Goal: Task Accomplishment & Management: Use online tool/utility

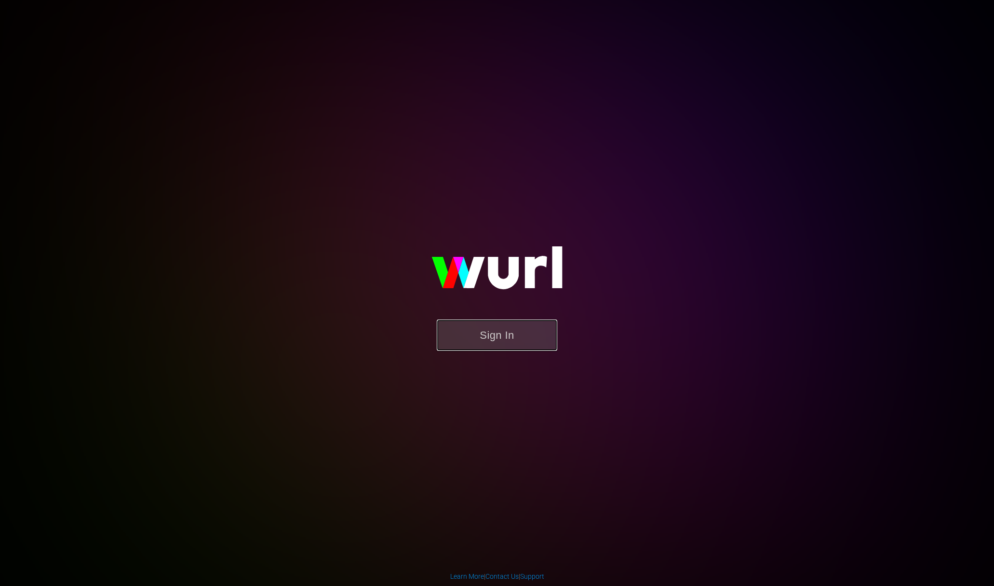
click at [514, 350] on button "Sign In" at bounding box center [497, 335] width 121 height 31
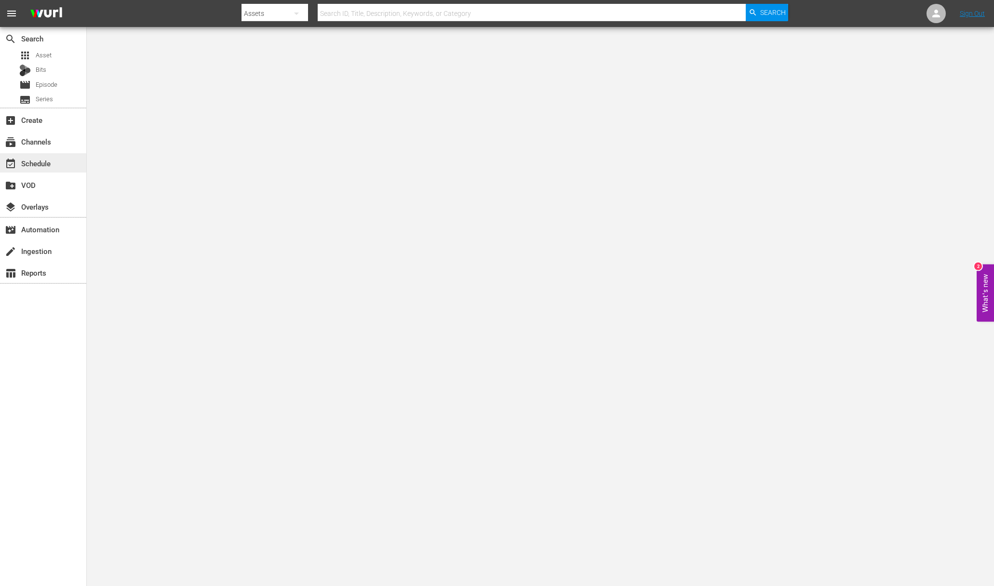
click at [46, 165] on div "event_available Schedule" at bounding box center [27, 162] width 54 height 9
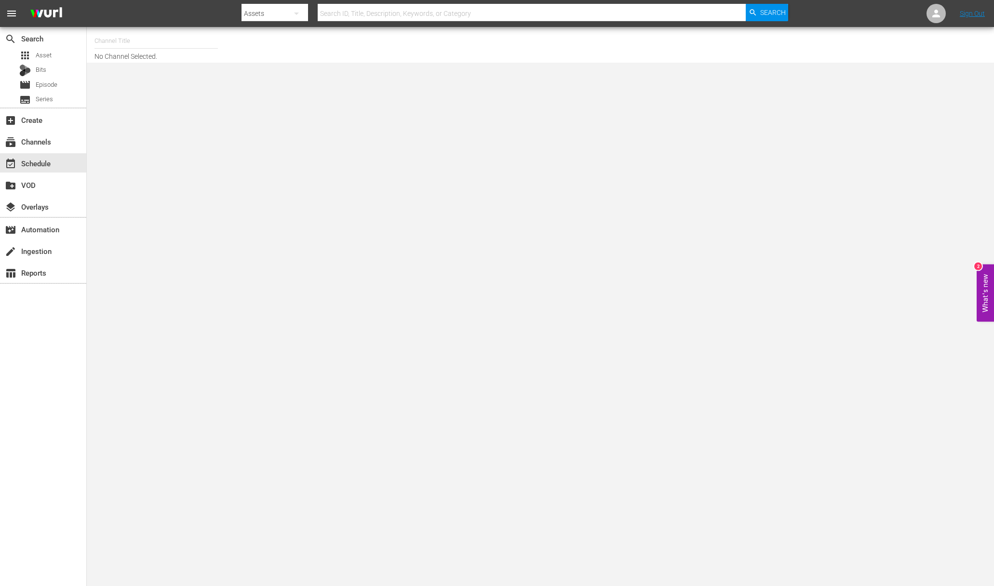
click at [131, 41] on input "text" at bounding box center [156, 40] width 123 height 23
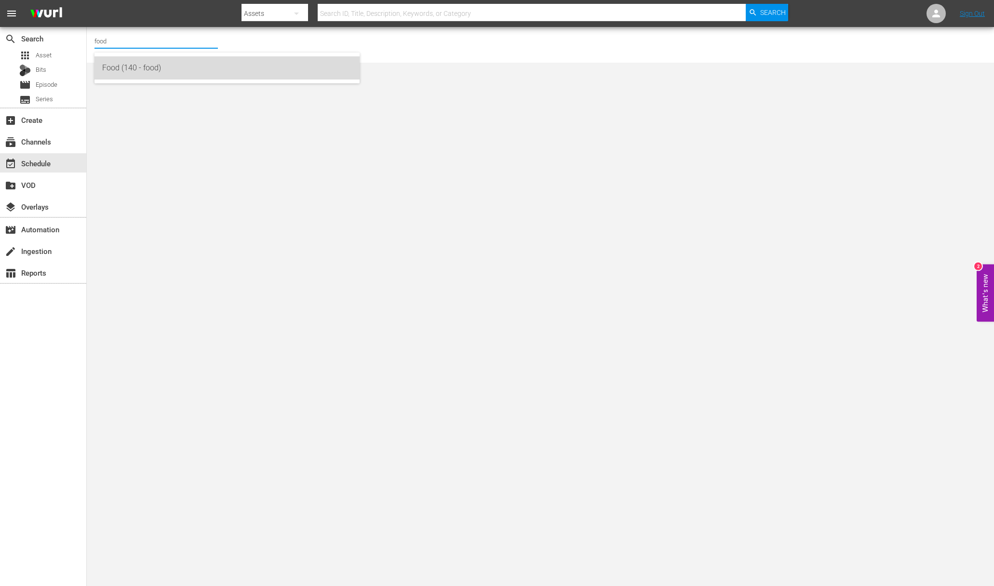
click at [149, 70] on div "Food (140 - food)" at bounding box center [227, 67] width 250 height 23
type input "Food (140 - food)"
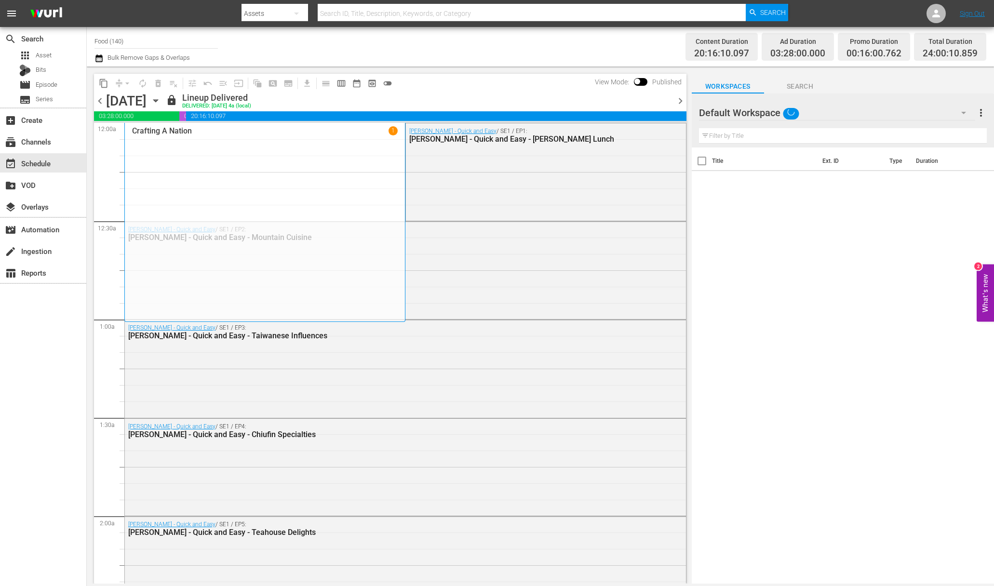
click at [161, 102] on icon "button" at bounding box center [155, 100] width 11 height 11
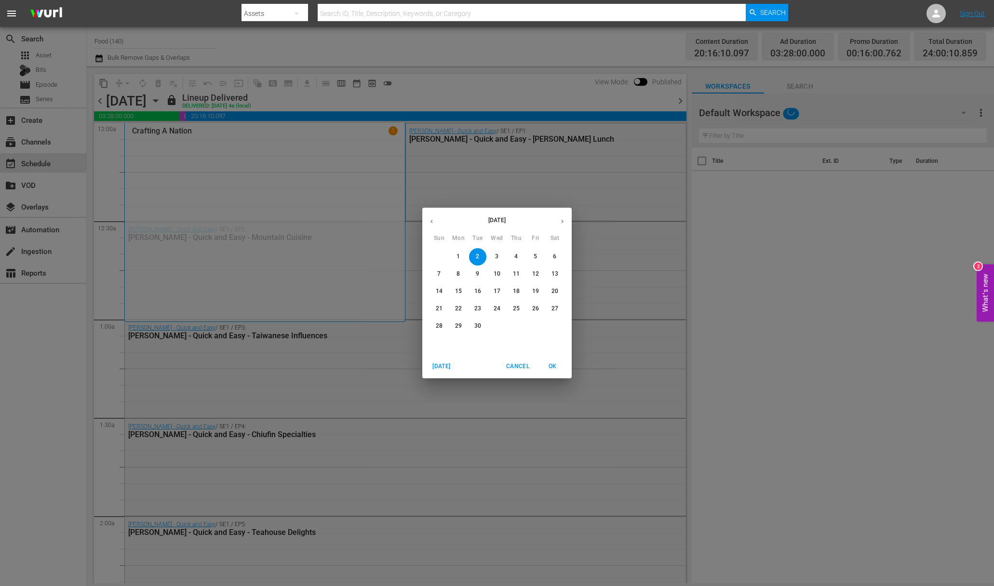
click at [516, 258] on p "4" at bounding box center [516, 257] width 3 height 8
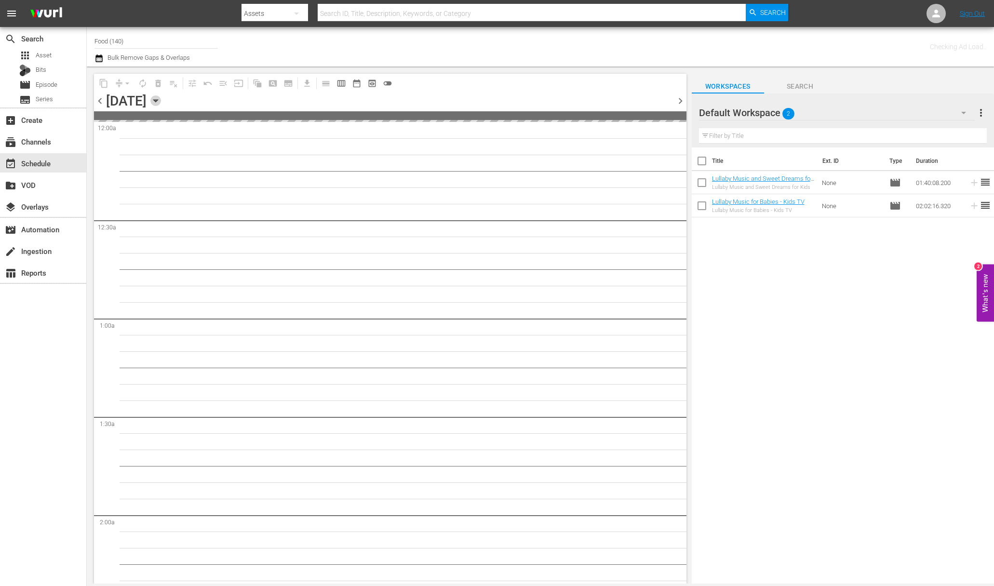
click at [161, 99] on icon "button" at bounding box center [155, 100] width 11 height 11
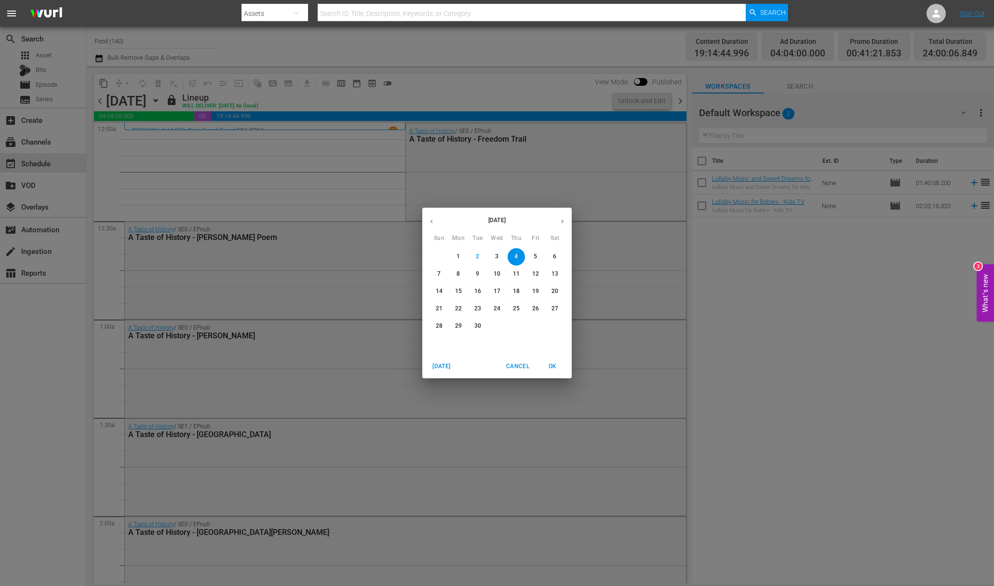
click at [536, 257] on p "5" at bounding box center [535, 257] width 3 height 8
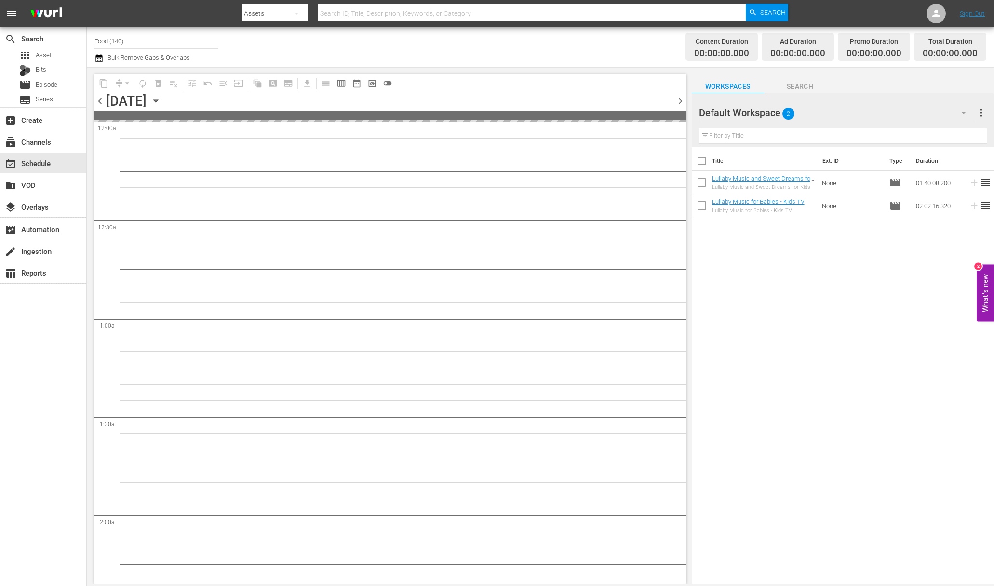
click at [977, 115] on span "more_vert" at bounding box center [982, 113] width 12 height 12
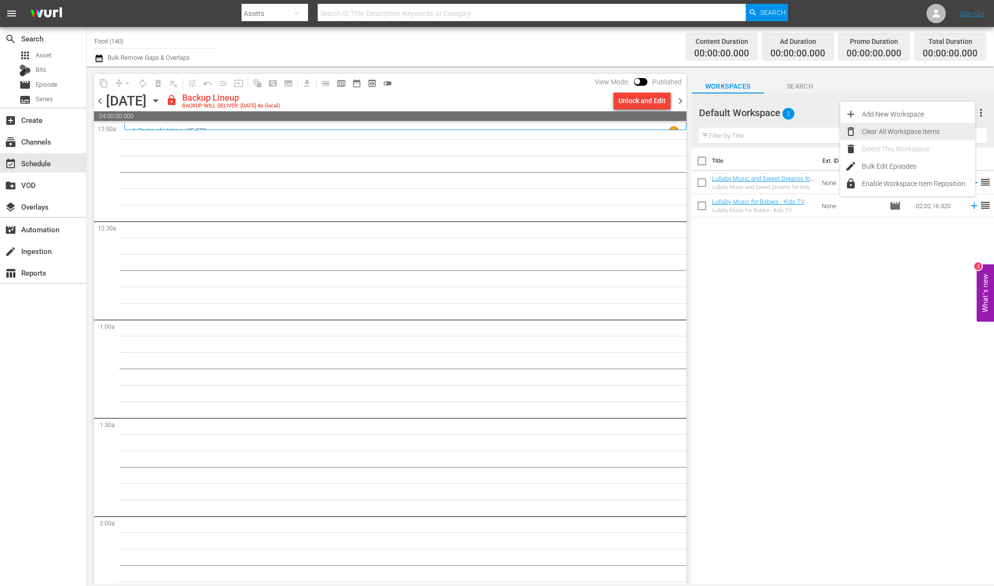
click at [893, 129] on div "Clear All Workspace Items" at bounding box center [918, 131] width 113 height 17
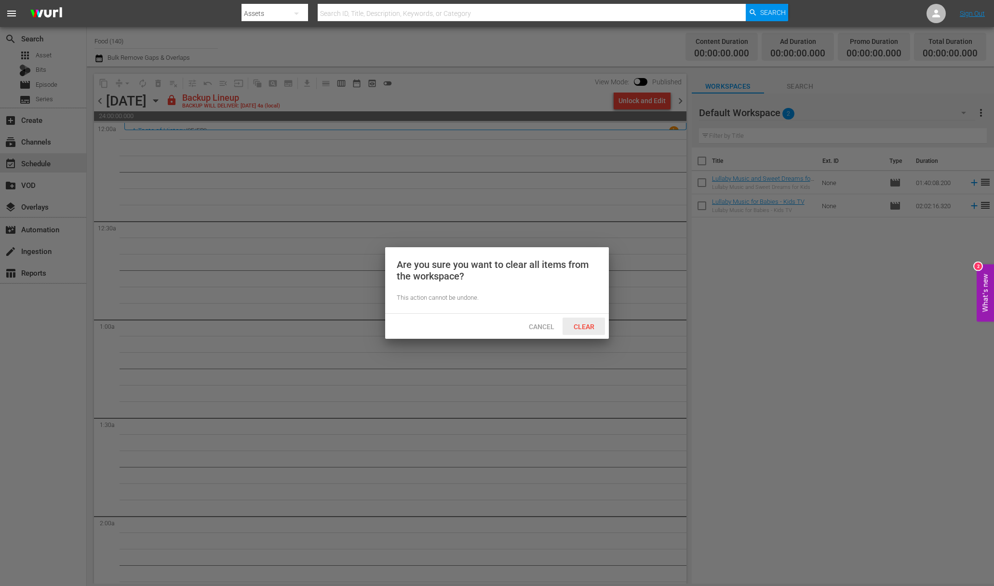
click at [582, 323] on span "Clear" at bounding box center [584, 327] width 36 height 8
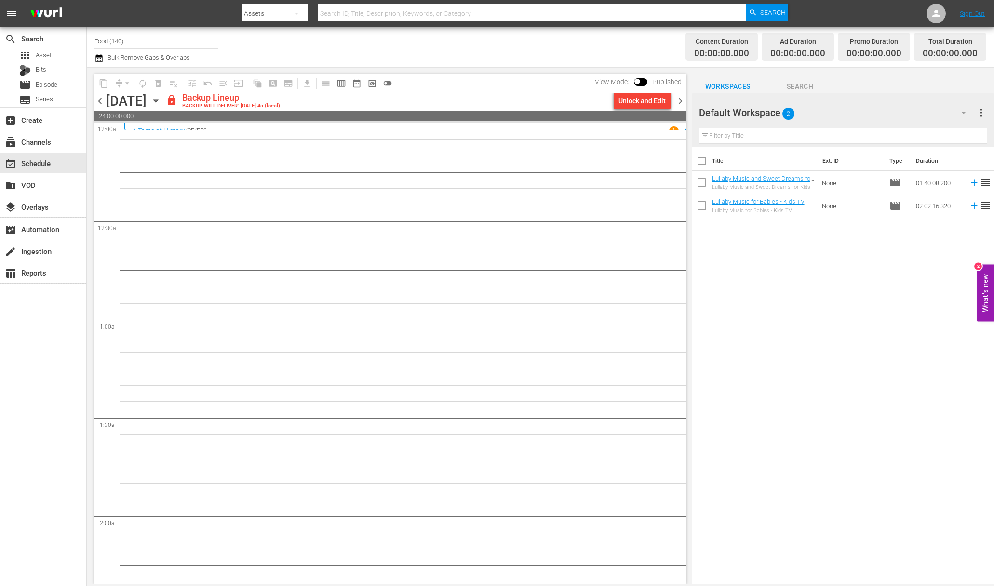
click at [648, 103] on div "Unlock and Edit" at bounding box center [642, 100] width 47 height 17
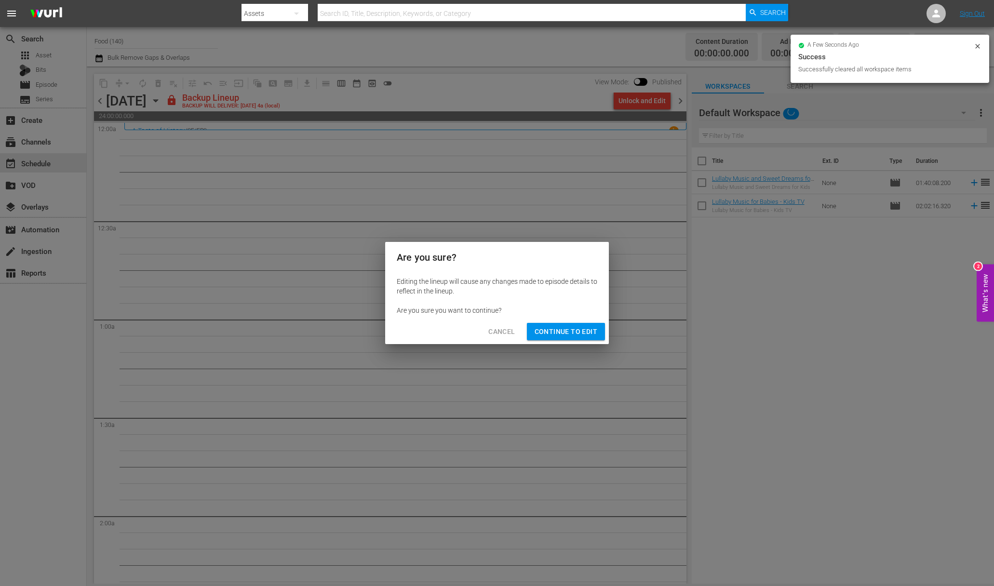
click at [583, 334] on span "Continue to Edit" at bounding box center [566, 332] width 63 height 12
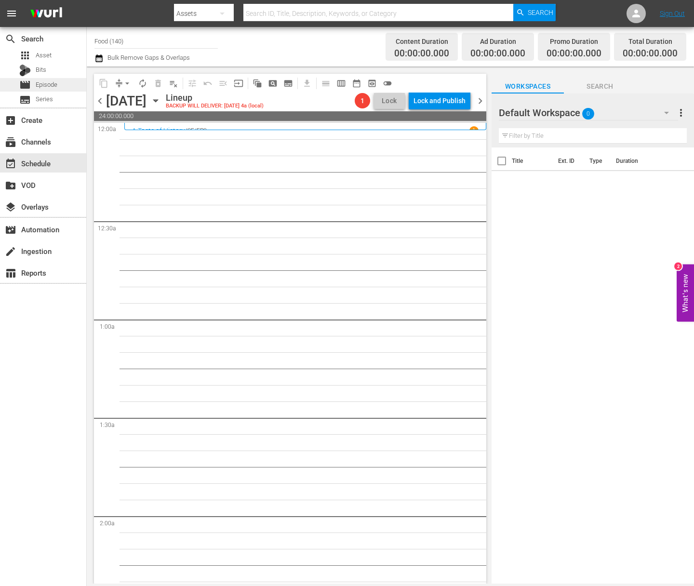
click at [49, 84] on span "Episode" at bounding box center [47, 85] width 22 height 10
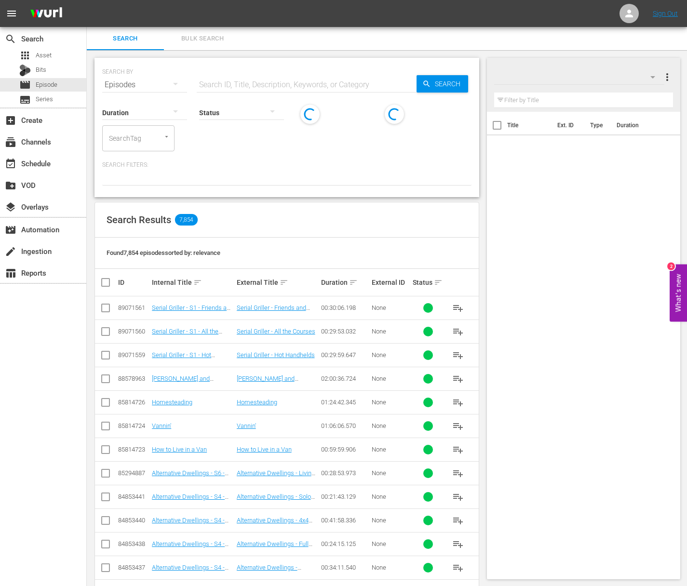
click at [298, 78] on input "text" at bounding box center [307, 84] width 220 height 23
paste input "Modern Pioneering with Georgia Pellegrini - Copper and Chocolate"
click at [434, 84] on span "Search" at bounding box center [449, 83] width 37 height 17
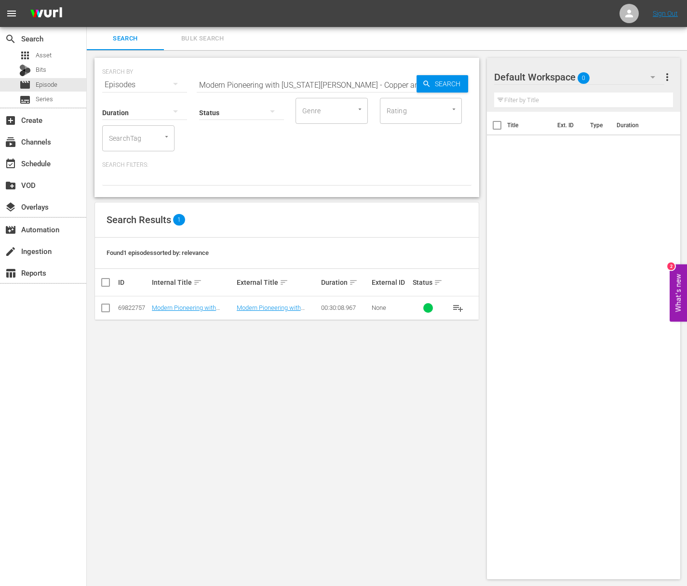
click at [460, 305] on span "playlist_add" at bounding box center [458, 308] width 12 height 12
click at [459, 305] on span "playlist_add" at bounding box center [458, 308] width 12 height 12
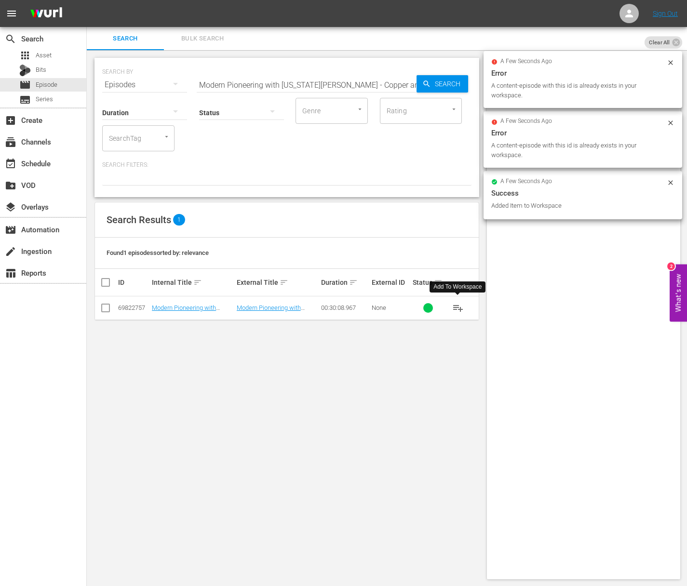
click at [279, 86] on input "Modern Pioneering with Georgia Pellegrini - Copper and Chocolate" at bounding box center [307, 84] width 220 height 23
paste input "Modern Pioneering with Georgia Pellegrini - Flowers, Tea, Chi"
click at [284, 80] on input "Modern Pioneering withaModern Pioneering with Georgia Pellegrini - Flowers, Tea…" at bounding box center [307, 84] width 220 height 23
paste input "Georgia Pellegrini - Flowers, Tea, Chi"
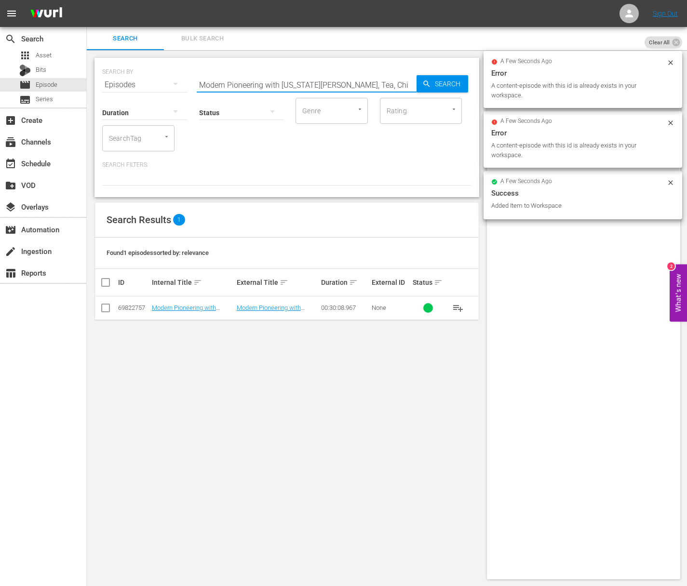
scroll to position [0, 0]
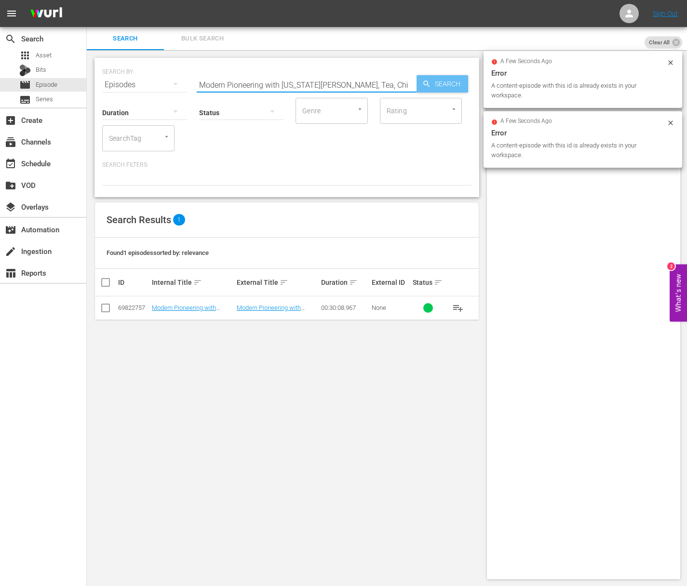
drag, startPoint x: 418, startPoint y: 81, endPoint x: 435, endPoint y: 81, distance: 17.4
click at [418, 81] on div "Search" at bounding box center [443, 83] width 52 height 17
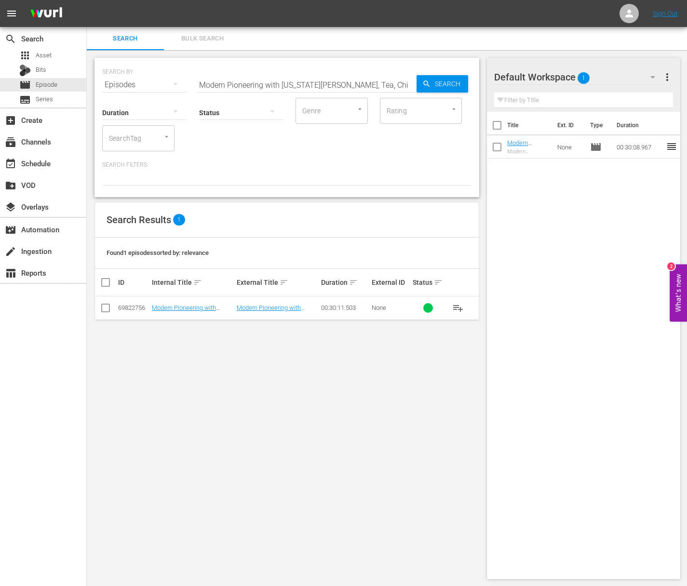
click at [455, 306] on span "playlist_add" at bounding box center [458, 308] width 12 height 12
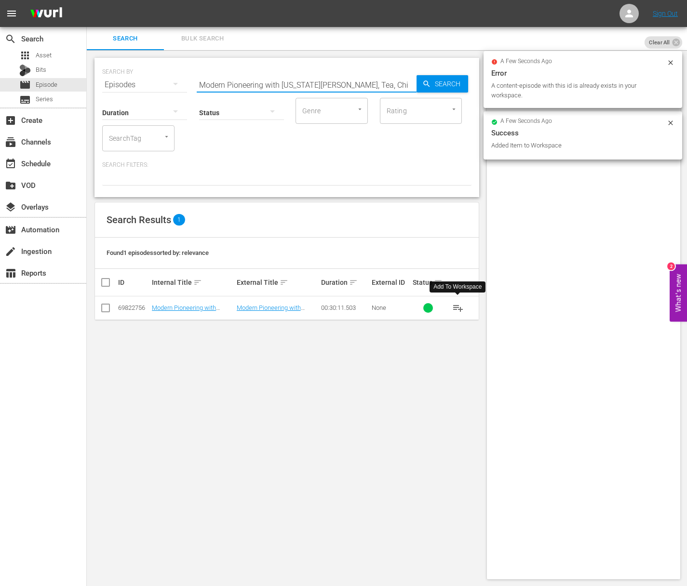
drag, startPoint x: 313, startPoint y: 85, endPoint x: 307, endPoint y: 86, distance: 5.8
click at [313, 85] on input "Modern Pioneering with Georgia Pellegrini - Flowers, Tea, Chi" at bounding box center [307, 84] width 220 height 23
paste input "Earth, Women, Fire"
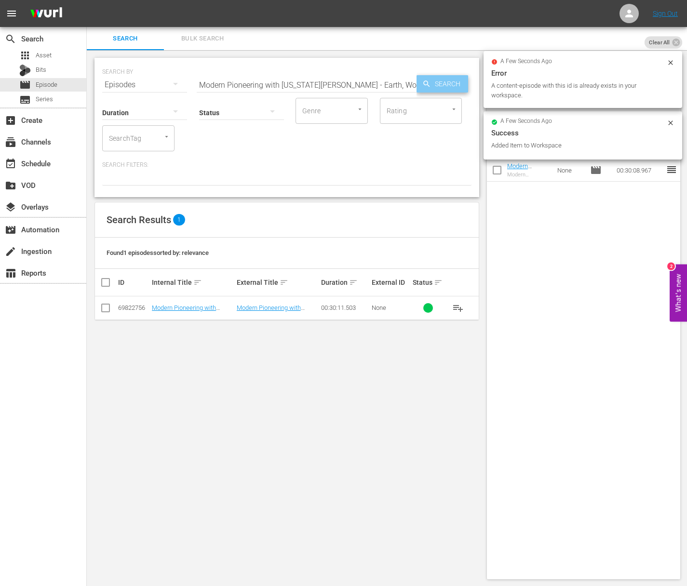
click at [449, 89] on span "Search" at bounding box center [449, 83] width 37 height 17
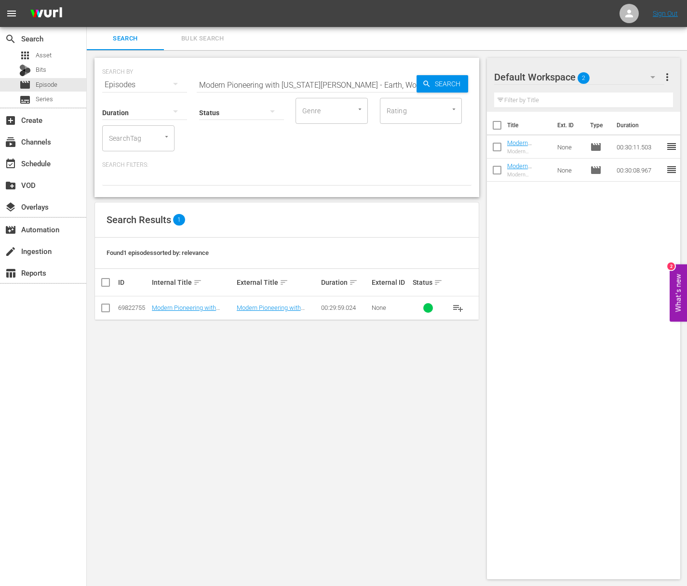
click at [461, 307] on span "playlist_add" at bounding box center [458, 308] width 12 height 12
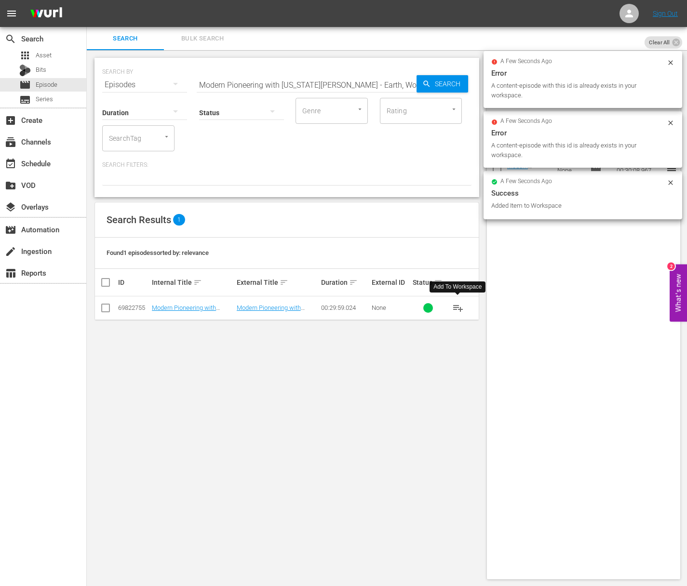
click at [416, 83] on input "Modern Pioneering with Georgia Pellegrini - Earth, Women, Fire" at bounding box center [307, 84] width 220 height 23
paste input "From Earth to Art"
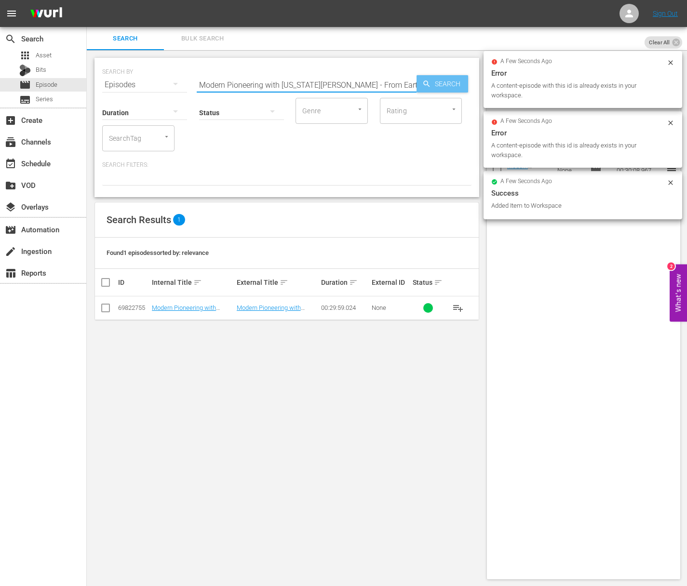
click at [452, 88] on span "Search" at bounding box center [449, 83] width 37 height 17
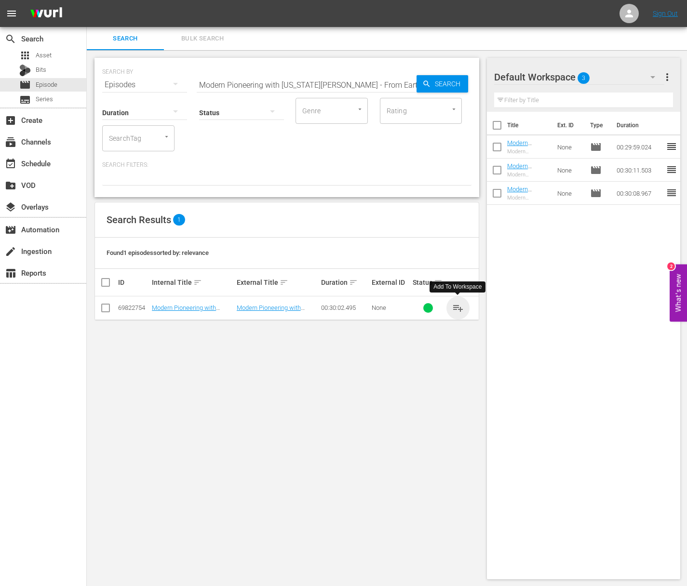
click at [459, 309] on span "playlist_add" at bounding box center [458, 308] width 12 height 12
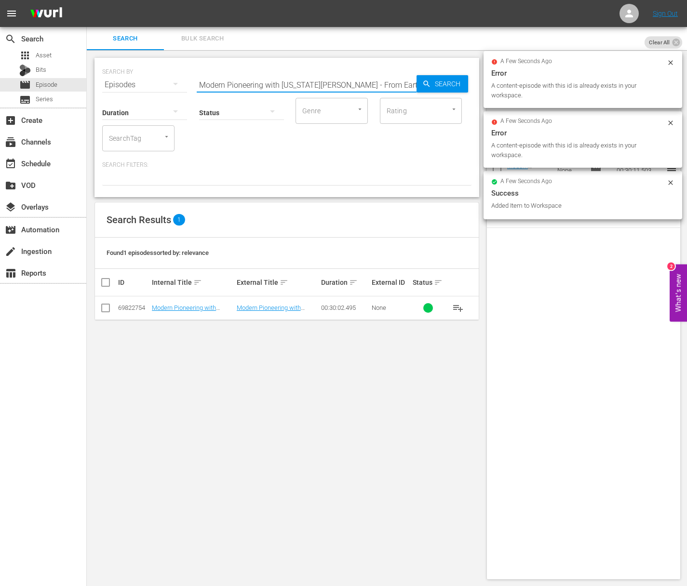
click at [373, 73] on input "Modern Pioneering with Georgia Pellegrini - From Earth to Art" at bounding box center [307, 84] width 220 height 23
paste input "Honoring Your History by Serving the Community"
click at [431, 81] on icon "button" at bounding box center [426, 84] width 9 height 9
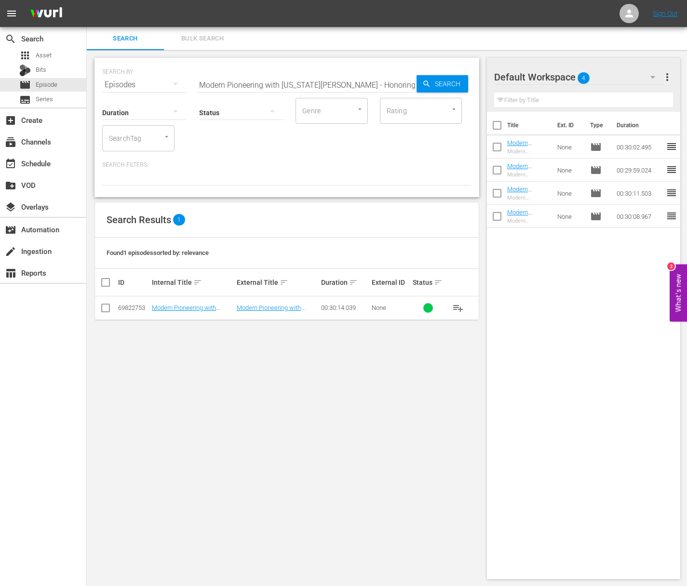
click at [460, 309] on span "playlist_add" at bounding box center [458, 308] width 12 height 12
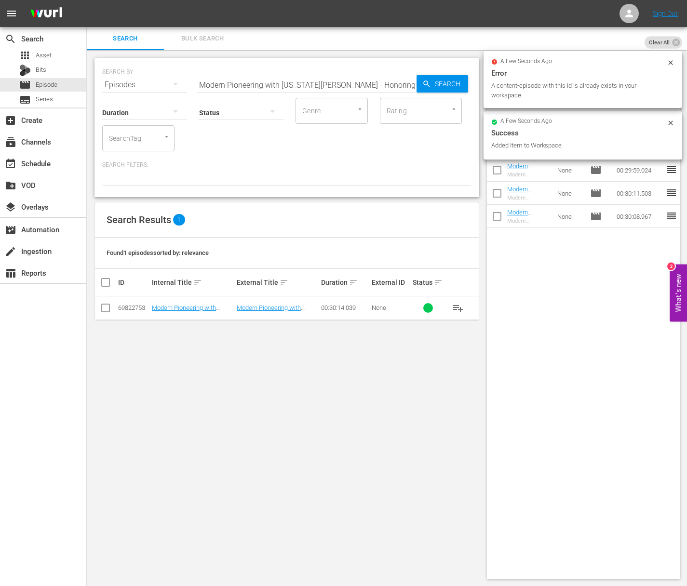
click at [323, 84] on input "Modern Pioneering with Georgia Pellegrini - Honoring Your History by Serving th…" at bounding box center [307, 84] width 220 height 23
paste input "Modern Pioneering with Georgia Pellegrini - The Bovina Farm and Fermentory Story"
click at [324, 85] on input "Modern Pioneering with Georgia PelleaModern Pioneering with Georgia Pellegrini …" at bounding box center [307, 84] width 220 height 23
paste input "Modern Pioneering with Georgia Pellegrini - The Bovina Farm and Fermentory Story"
click at [337, 85] on input "Modern Pioneering with Georgia PelleaModern Pioneering with Georgia Pellegrini …" at bounding box center [307, 84] width 220 height 23
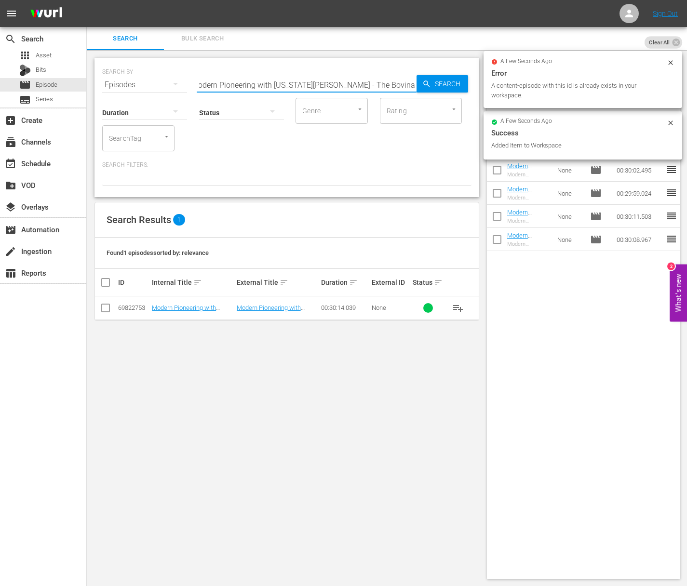
paste input "grini - The Bovina Farm and Fermentory Stor"
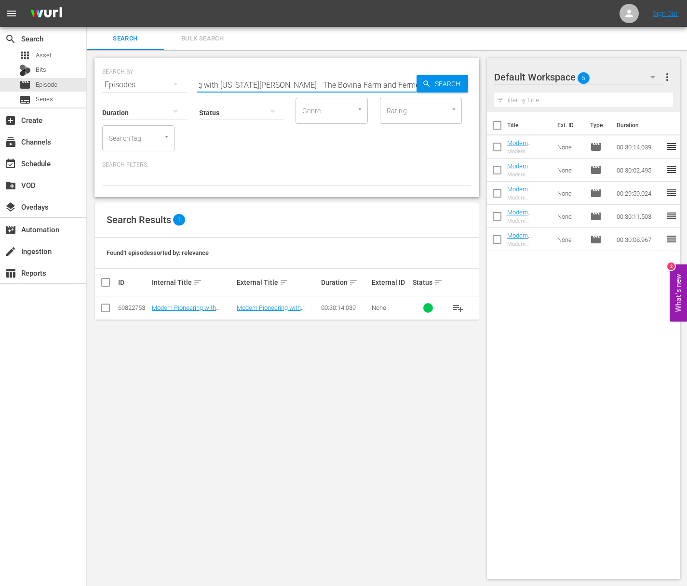
click at [432, 85] on span "Search" at bounding box center [449, 83] width 37 height 17
click at [455, 303] on span "playlist_add" at bounding box center [458, 308] width 12 height 12
click at [458, 307] on span "playlist_add" at bounding box center [458, 308] width 12 height 12
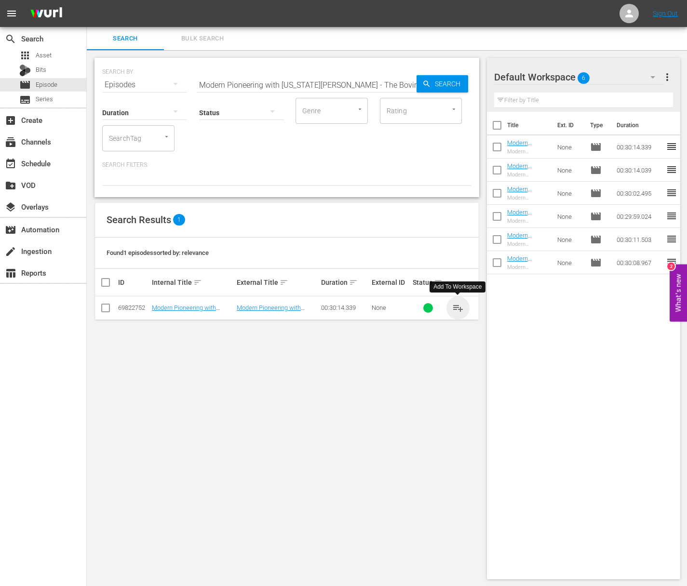
click at [456, 306] on span "playlist_add" at bounding box center [458, 308] width 12 height 12
click at [339, 85] on input "Modern Pioneering with Georgia Pellegrini - The Bovina Farm and Fermentory Story" at bounding box center [307, 84] width 220 height 23
paste input "Modern Pioneering with Georgia Pellegrini - The Lakota Nation: A Story of Empow…"
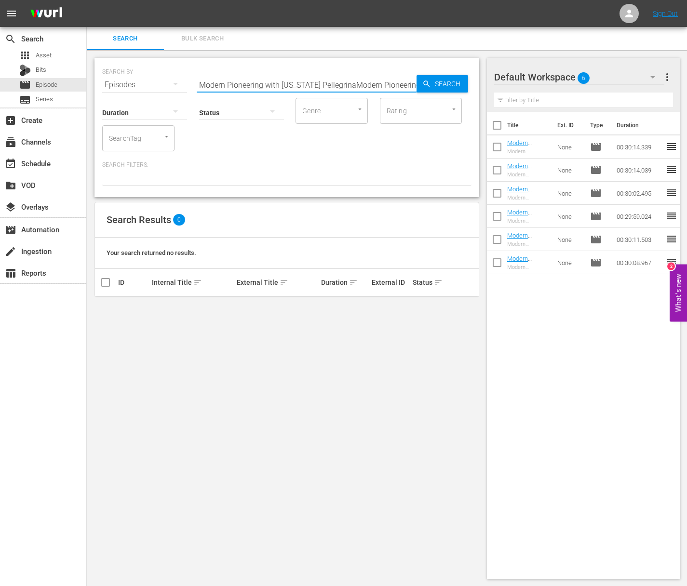
click at [275, 81] on input "Modern Pioneering with Georgia PellegrinaModern Pioneering with Georgia Pellegr…" at bounding box center [307, 84] width 220 height 23
paste input "i - The Lakota Nation: A Story of Empowerment"
type input "Modern Pioneering with Georgia Pellegrini - The Lakota Nation: A Story of Empow…"
click at [447, 84] on span "Search" at bounding box center [449, 83] width 37 height 17
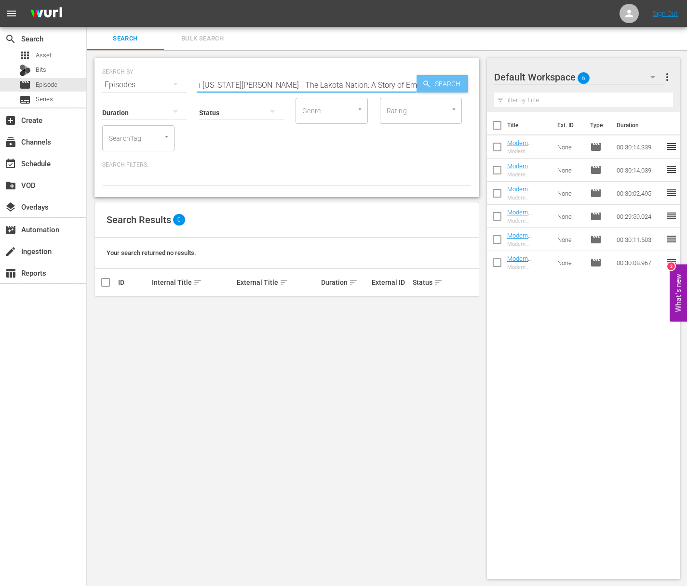
scroll to position [0, 0]
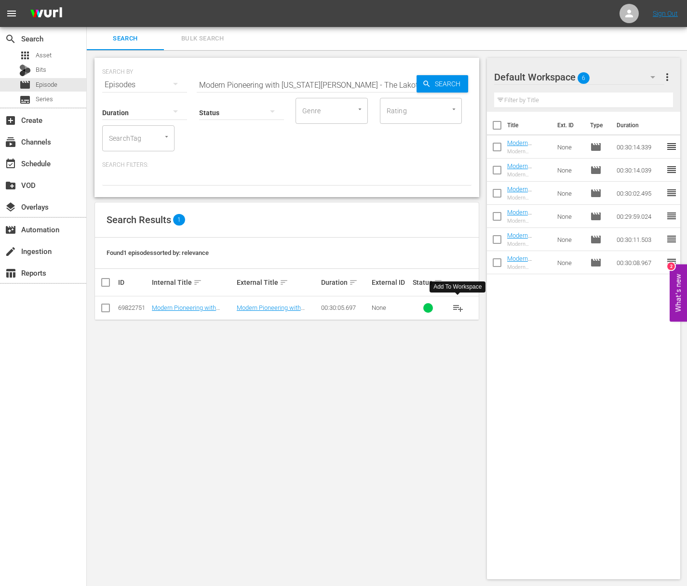
click at [457, 310] on span "playlist_add" at bounding box center [458, 308] width 12 height 12
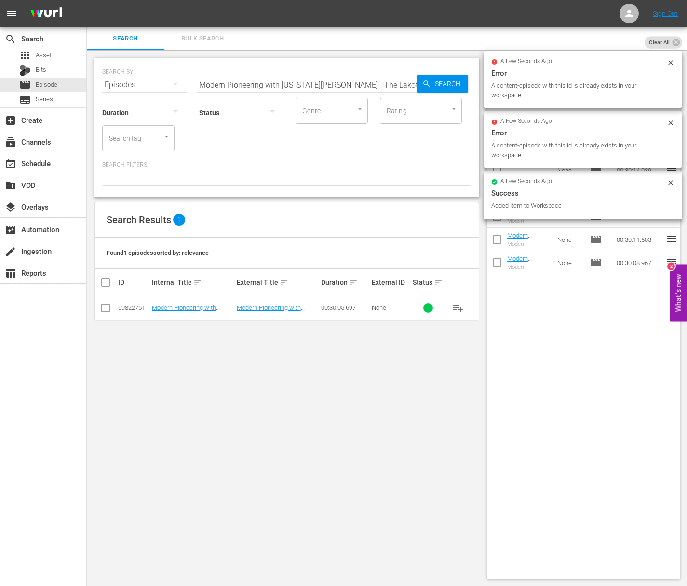
click at [539, 351] on div "Title Ext. ID Type Duration Modern Pioneering with Georgia Pellegrini - The Bov…" at bounding box center [584, 344] width 194 height 464
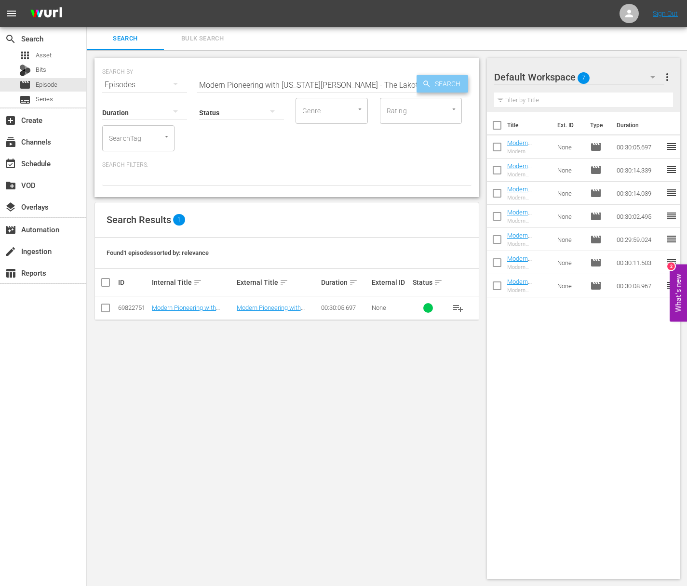
click at [453, 79] on span "Search" at bounding box center [449, 83] width 37 height 17
click at [456, 307] on span "playlist_add" at bounding box center [458, 308] width 12 height 12
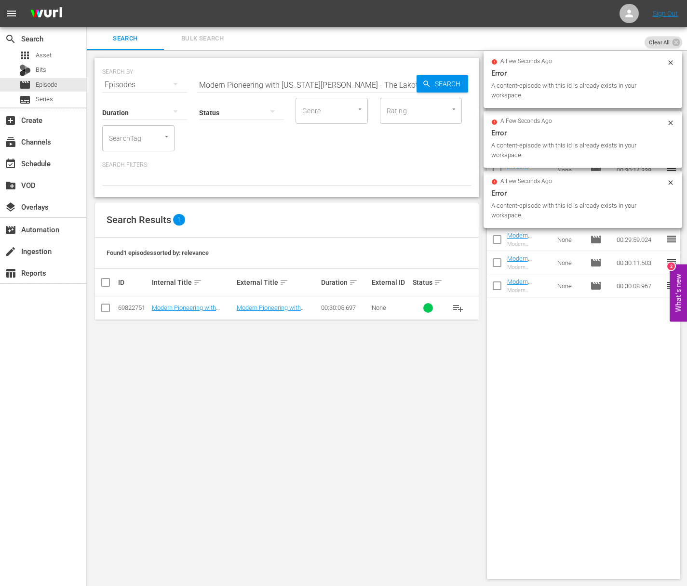
click at [392, 108] on input "Rating" at bounding box center [407, 110] width 46 height 17
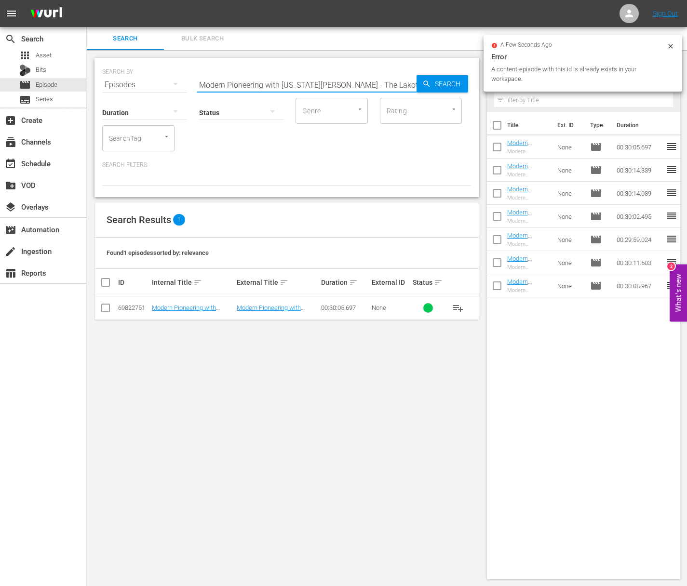
click at [387, 89] on input "Modern Pioneering with Georgia Pellegrini - The Lakota Nation: A Story of Empow…" at bounding box center [307, 84] width 220 height 23
paste input "France: The Noble Olive"
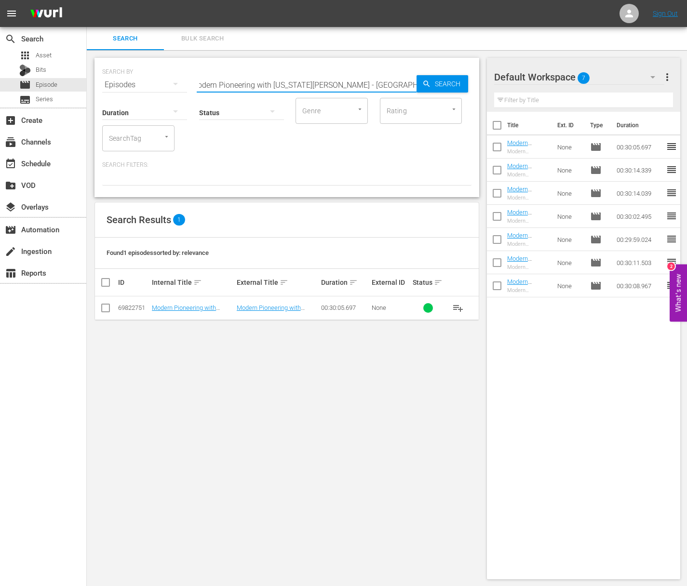
click at [436, 76] on span "Search" at bounding box center [449, 83] width 37 height 17
click at [458, 306] on span "playlist_add" at bounding box center [458, 308] width 12 height 12
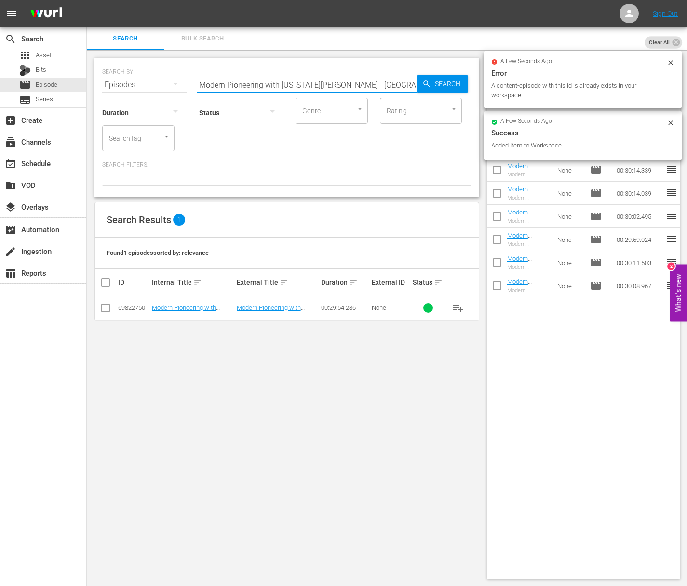
click at [355, 82] on input "Modern Pioneering with Georgia Pellegrini - France: The Noble Olive" at bounding box center [307, 84] width 220 height 23
paste input "Traditions in Tuscany"
click at [433, 80] on span "Search" at bounding box center [449, 83] width 37 height 17
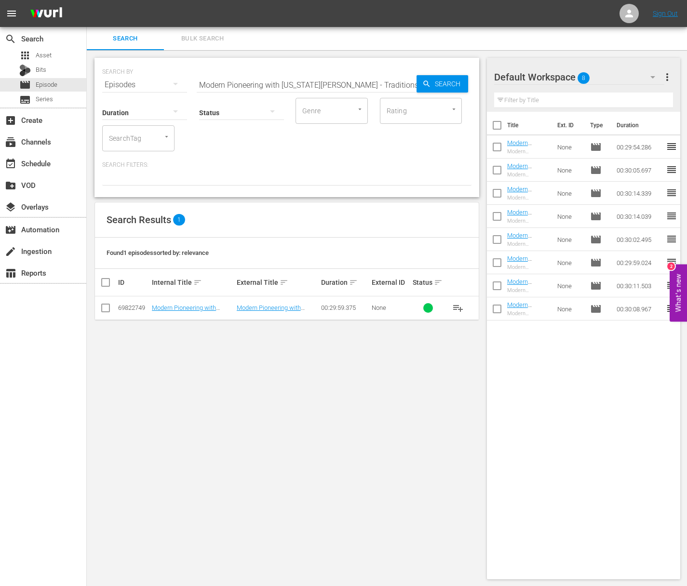
click at [459, 308] on span "playlist_add" at bounding box center [458, 308] width 12 height 12
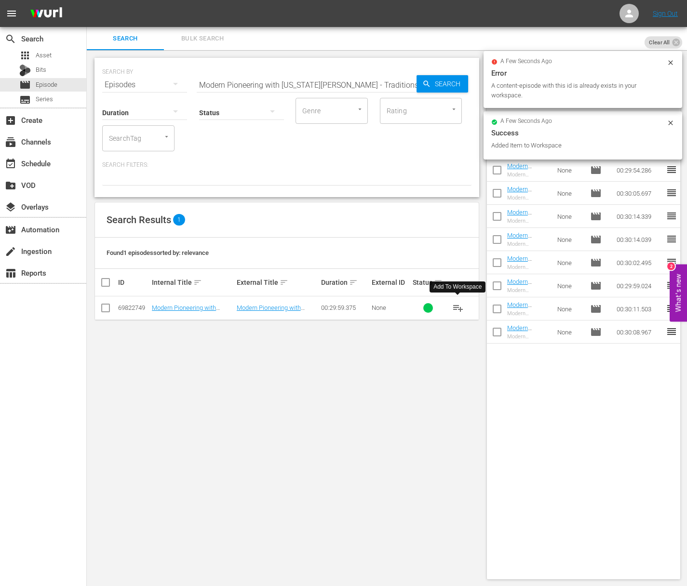
click at [267, 87] on input "Modern Pioneering with Georgia Pellegrini - Traditions in Tuscany" at bounding box center [307, 84] width 220 height 23
paste input "Modern Pioneering with Georgia Pellegrini - Artisans of Charleston"
click at [311, 86] on input "Modern Pioneering aModern Pioneering with Georgia Pellegrini - Artisans of Char…" at bounding box center [307, 84] width 220 height 23
paste input "Modern Pioneering with Georgia Pellegrini - Artisans of Charleston"
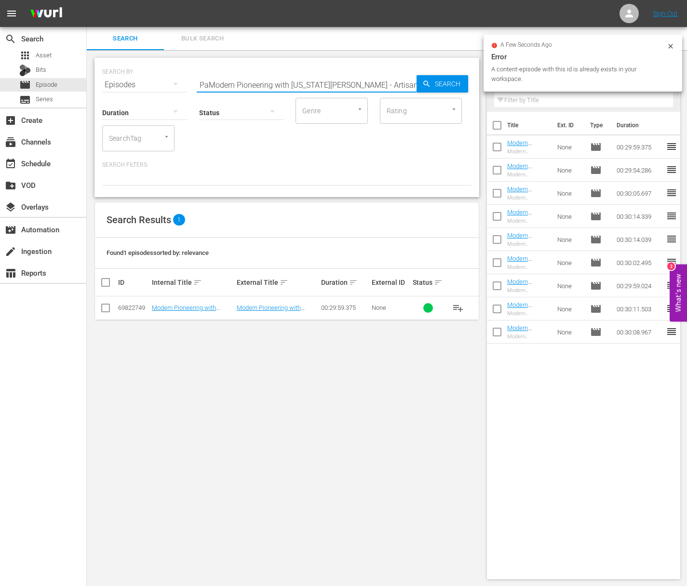
click at [311, 86] on input "Modern Pioneering aModern Pioneering with Georgia PaModern Pioneering with Geor…" at bounding box center [307, 84] width 220 height 23
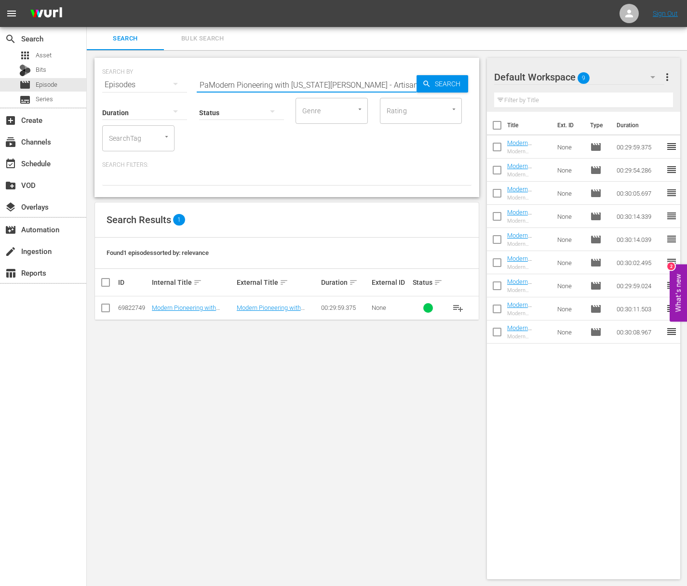
paste input "with Georgia Pellegrini - Artisans of Charleston"
click at [390, 86] on input "Modern Pioneering with Georgia Pellegrini - Artisans of Charleston" at bounding box center [307, 84] width 220 height 23
click at [413, 77] on input "Modern Pioneering with Georgia Pellegrini - Artisans of Charleston" at bounding box center [307, 84] width 220 height 23
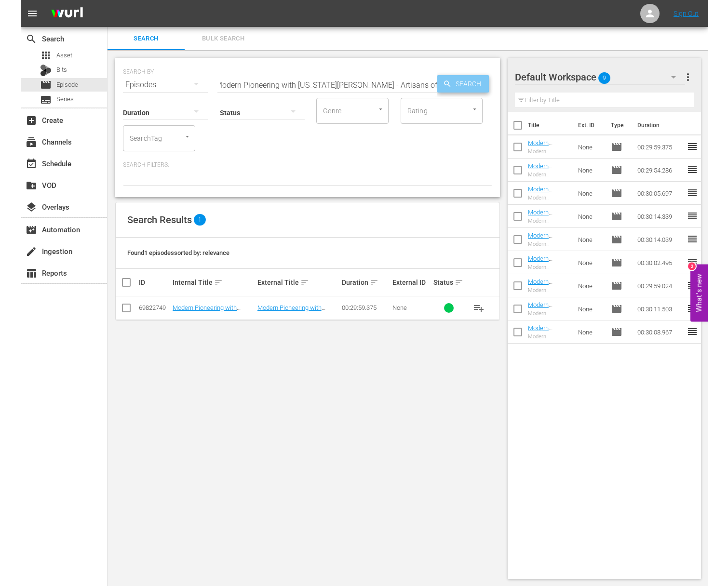
scroll to position [0, 0]
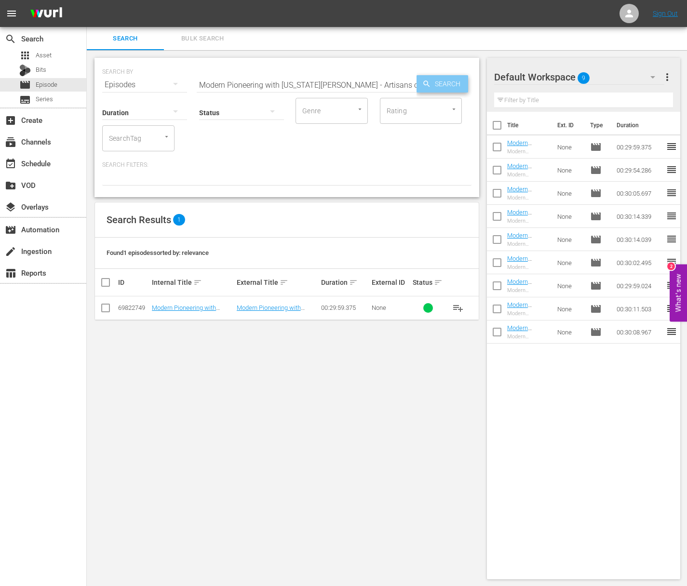
click at [424, 79] on div "Search" at bounding box center [443, 83] width 52 height 17
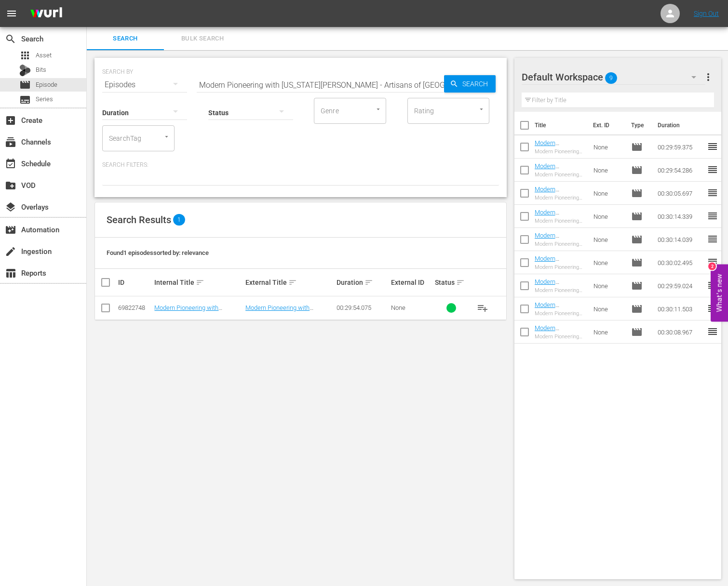
click at [490, 306] on button "playlist_add" at bounding box center [482, 308] width 23 height 23
click at [485, 307] on span "playlist_add" at bounding box center [483, 308] width 12 height 12
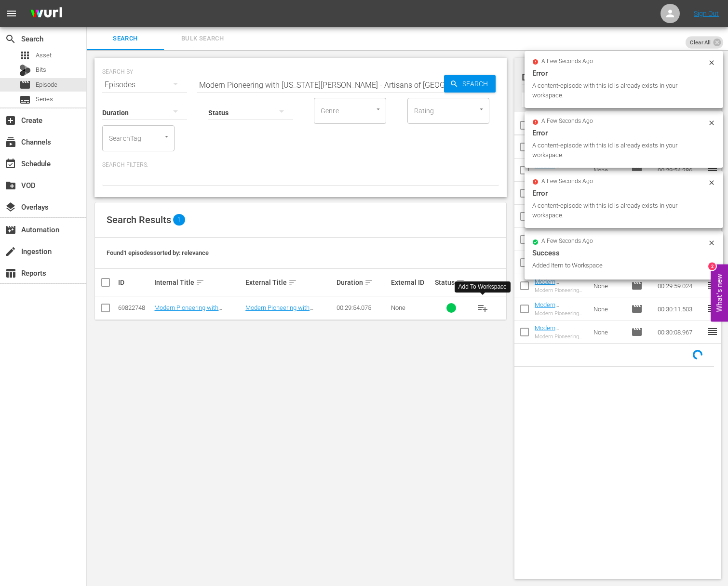
click at [324, 77] on input "Modern Pioneering with Georgia Pellegrini - Artisans of Charleston" at bounding box center [320, 84] width 247 height 23
paste input "Entertaining at Home"
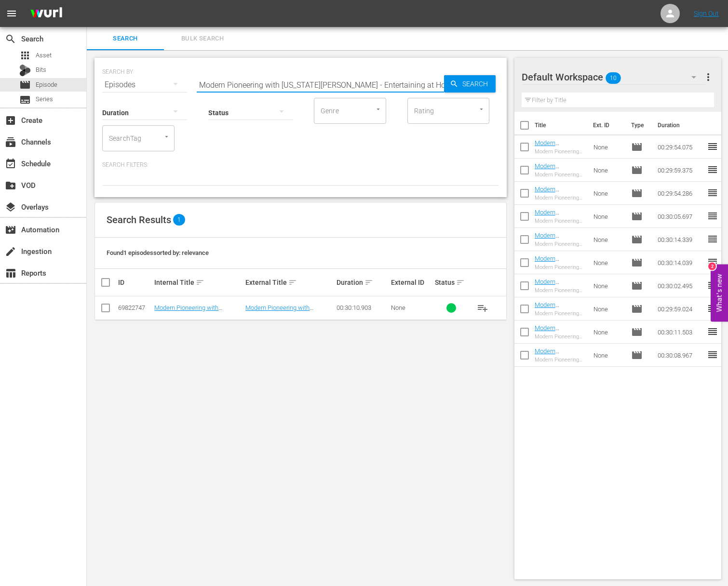
type input "Modern Pioneering with Georgia Pellegrini - Entertaining at Home"
click at [485, 307] on span "playlist_add" at bounding box center [483, 308] width 12 height 12
click at [484, 307] on span "playlist_add" at bounding box center [483, 308] width 12 height 12
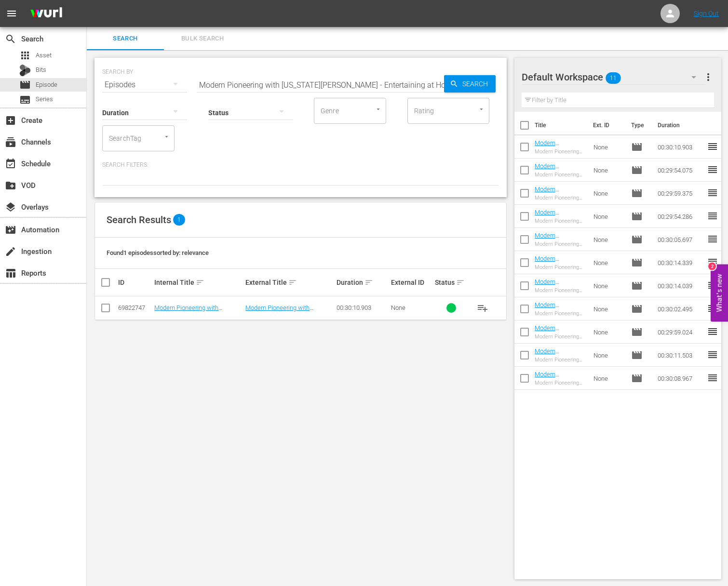
click at [484, 307] on span "playlist_add" at bounding box center [483, 308] width 12 height 12
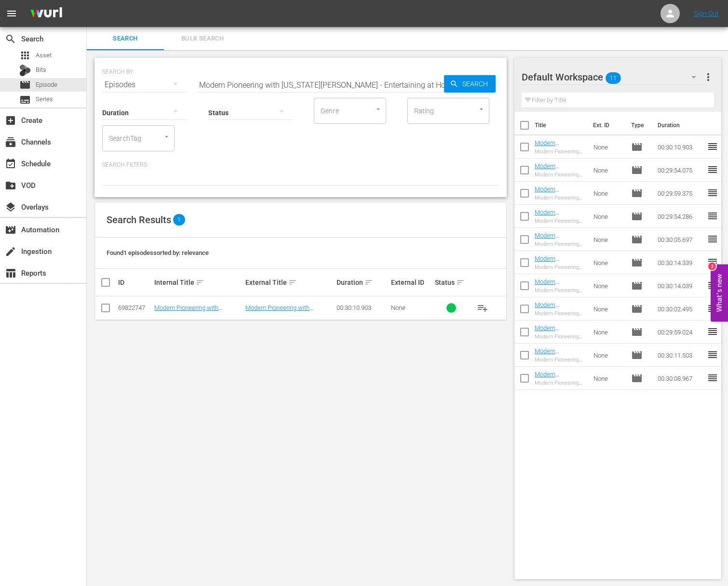
click at [441, 66] on div "SEARCH BY Search By Episodes Search ID, Title, Description, Keywords, or Catego…" at bounding box center [300, 79] width 397 height 35
click at [409, 86] on input "Modern Pioneering with Georgia Pellegrini - Entertaining at Home" at bounding box center [320, 84] width 247 height 23
click at [454, 87] on icon "button" at bounding box center [454, 84] width 9 height 9
click at [484, 307] on span "playlist_add" at bounding box center [483, 308] width 12 height 12
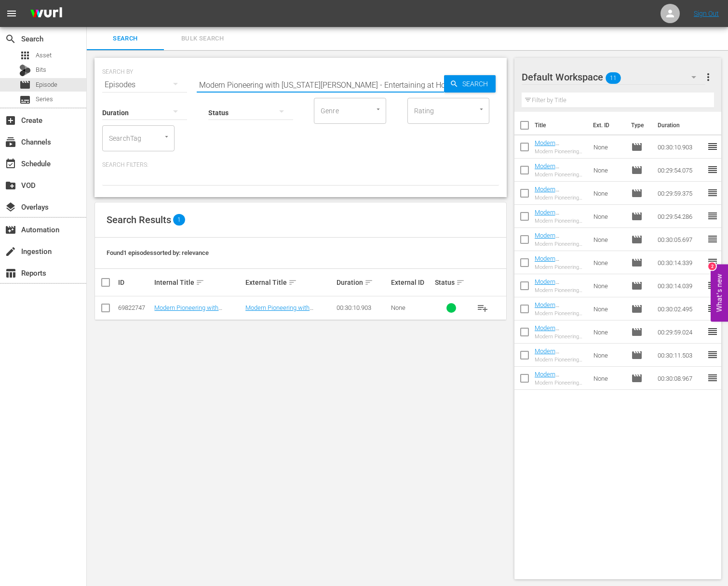
click at [397, 84] on input "Modern Pioneering with Georgia Pellegrini - Entertaining at Home" at bounding box center [320, 84] width 247 height 23
paste input "Go West, Young Woman"
click at [477, 86] on span "Search" at bounding box center [477, 83] width 37 height 17
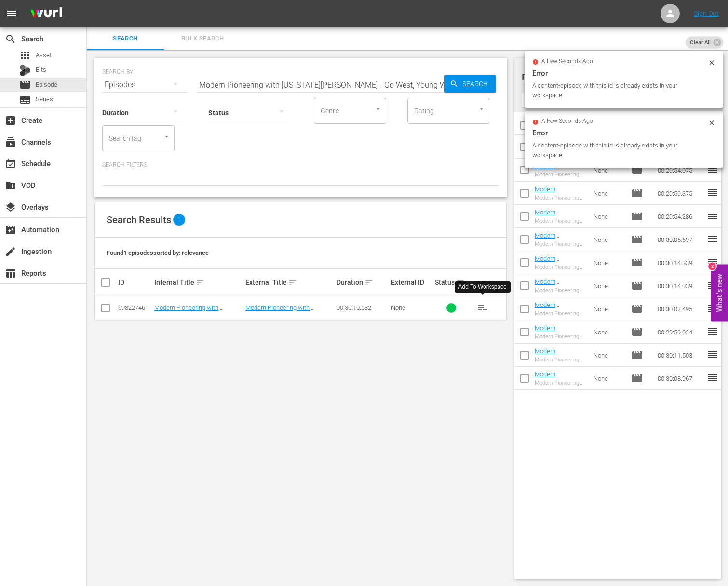
click at [481, 306] on span "playlist_add" at bounding box center [483, 308] width 12 height 12
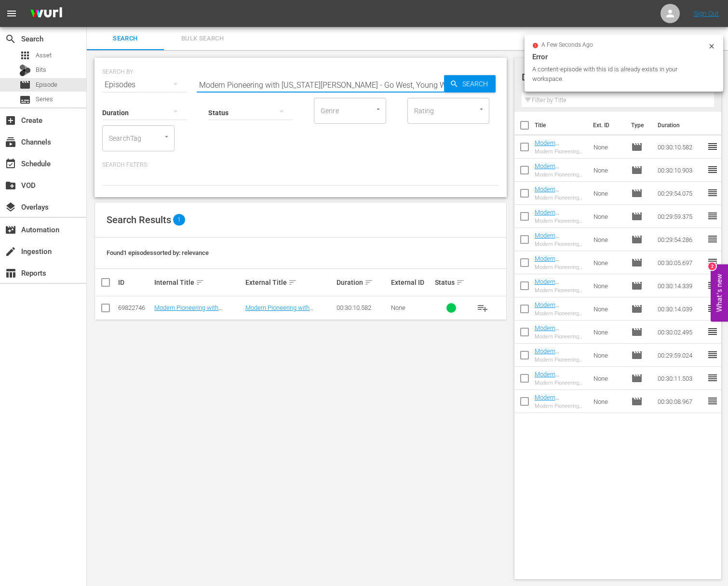
click at [387, 85] on input "Modern Pioneering with Georgia Pellegrini - Go West, Young Woman" at bounding box center [320, 84] width 247 height 23
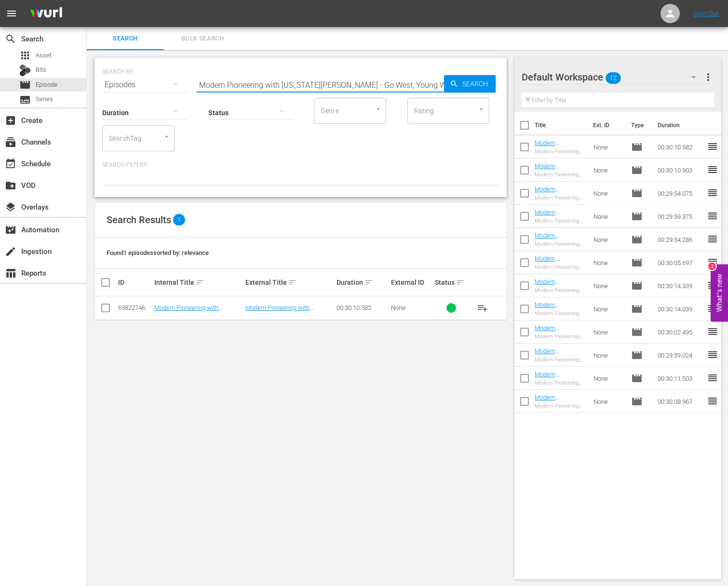
paste input "Into the Wild"
click at [450, 82] on icon "button" at bounding box center [454, 84] width 9 height 9
click at [483, 307] on span "playlist_add" at bounding box center [483, 308] width 12 height 12
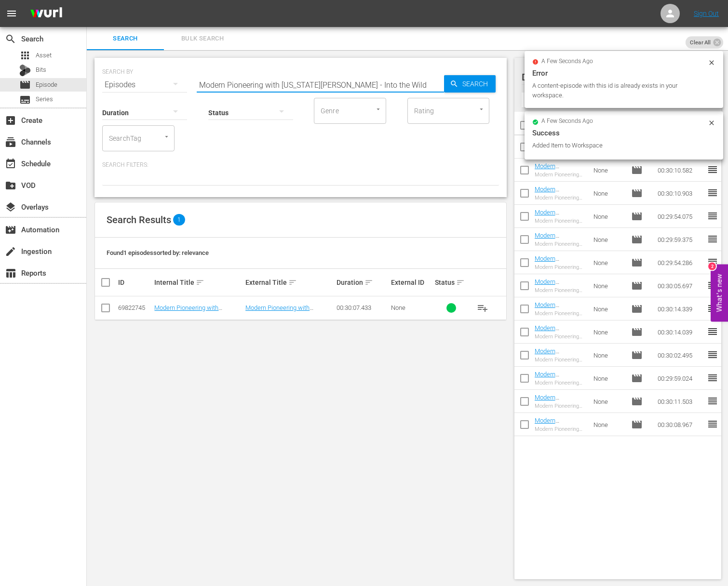
click at [282, 84] on input "Modern Pioneering with Georgia Pellegrini - Into the Wild" at bounding box center [320, 84] width 247 height 23
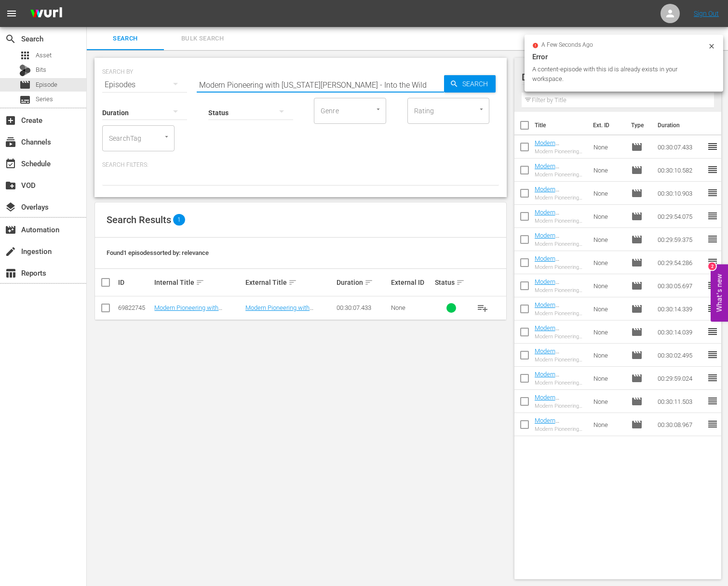
paste input "Discover Your Roots"
click at [485, 81] on span "Search" at bounding box center [477, 83] width 37 height 17
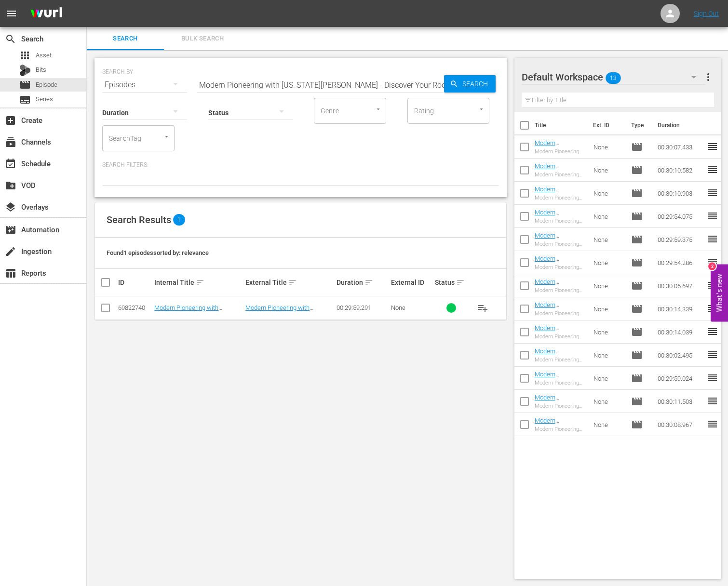
click at [472, 313] on tr "69822740 Modern Pioneering with Georgia Pellegrini - Discover Your Roots Modern…" at bounding box center [300, 309] width 411 height 24
click at [479, 310] on span "playlist_add" at bounding box center [483, 308] width 12 height 12
click at [483, 308] on span "playlist_add" at bounding box center [483, 308] width 12 height 12
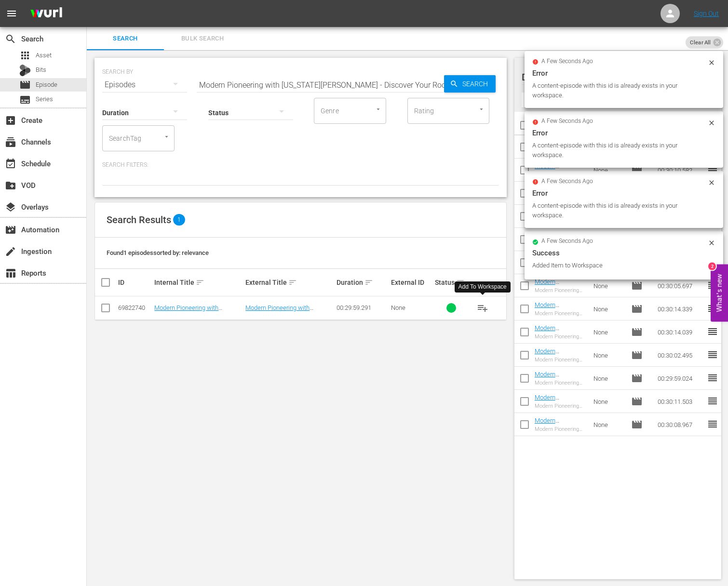
click at [327, 83] on input "Modern Pioneering with Georgia Pellegrini - Discover Your Roots" at bounding box center [320, 84] width 247 height 23
paste input "Into the Garden"
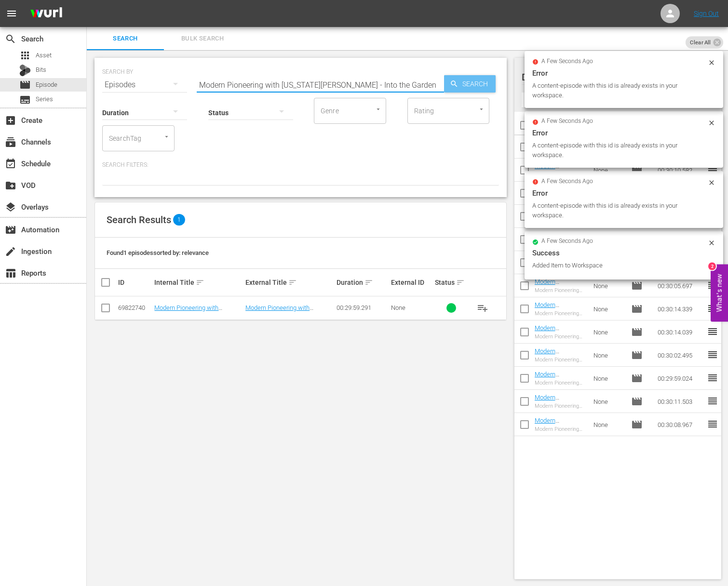
click at [477, 84] on span "Search" at bounding box center [477, 83] width 37 height 17
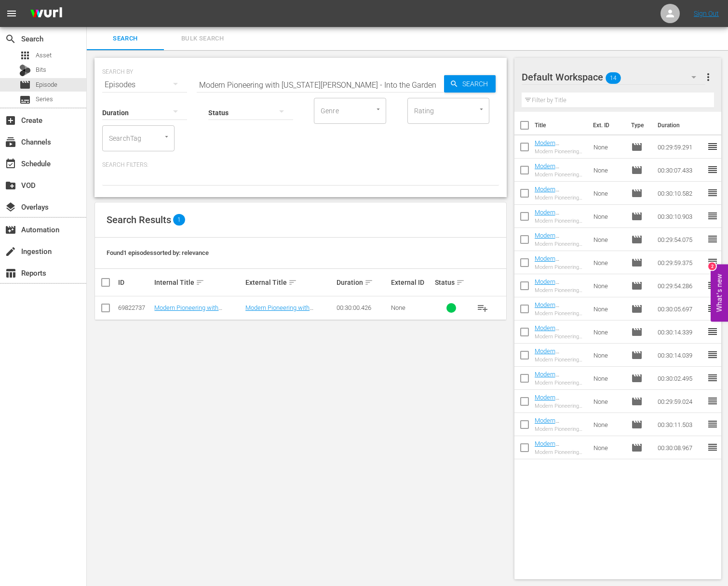
click at [481, 309] on span "playlist_add" at bounding box center [483, 308] width 12 height 12
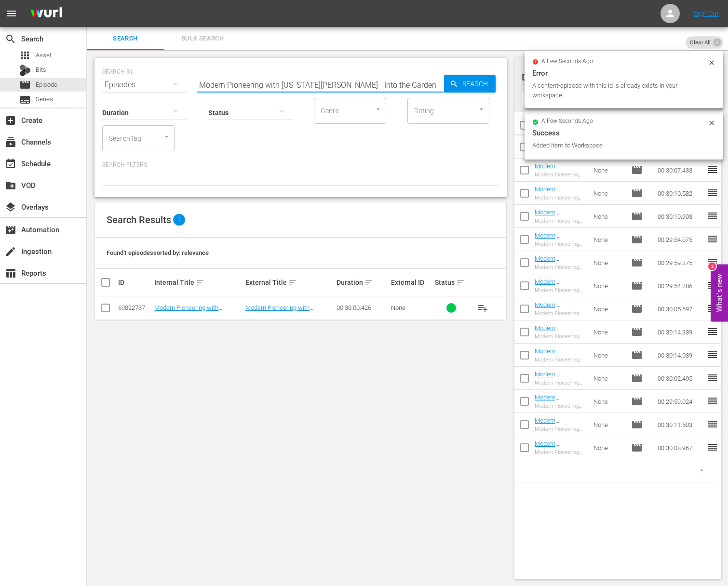
click at [311, 82] on input "Modern Pioneering with Georgia Pellegrini - Into the Garden" at bounding box center [320, 84] width 247 height 23
paste input "Heritage of the Lowcountry"
click at [456, 82] on icon "button" at bounding box center [454, 84] width 9 height 9
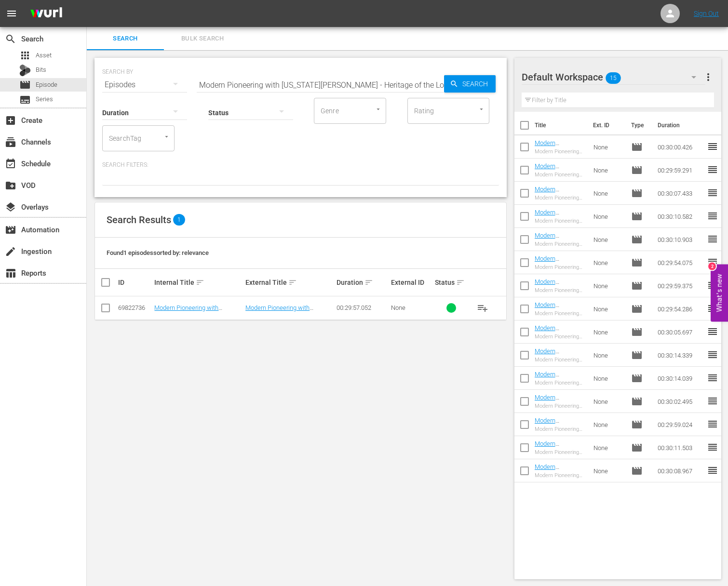
click at [483, 305] on span "playlist_add" at bounding box center [483, 308] width 12 height 12
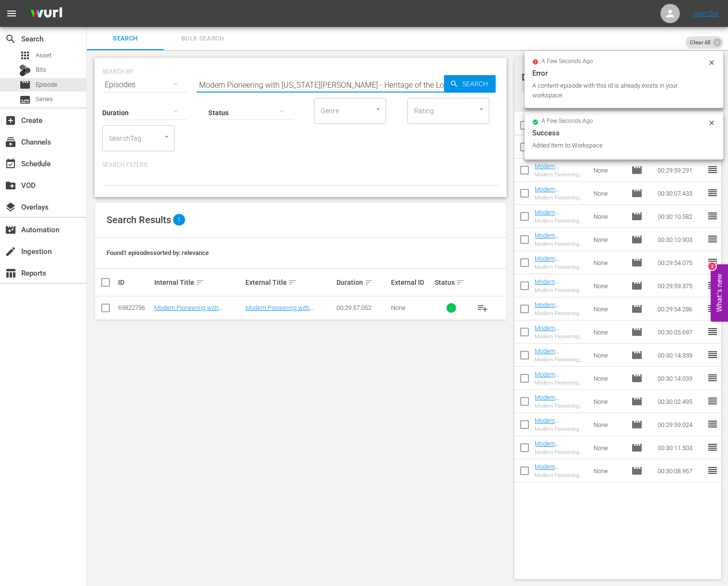
click at [277, 81] on input "Modern Pioneering with Georgia Pellegrini - Heritage of the Lowcountry" at bounding box center [320, 84] width 247 height 23
paste input "Welcome to my Farm: Ice Ice Bab"
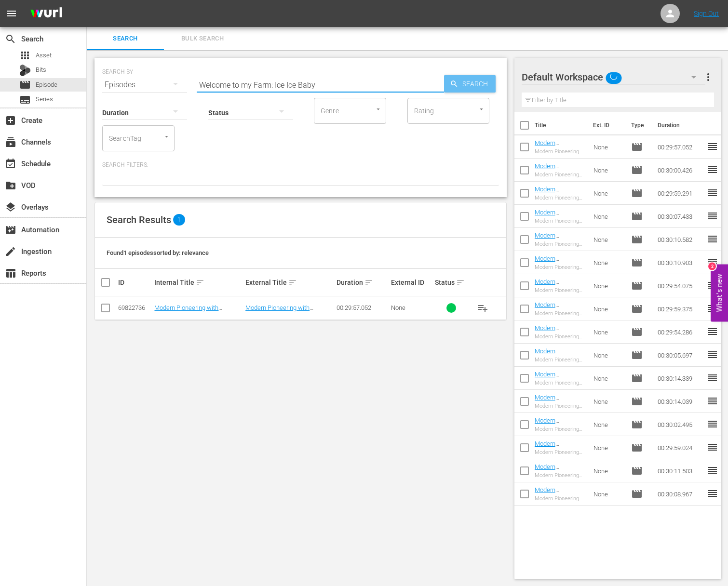
click at [466, 89] on span "Search" at bounding box center [477, 83] width 37 height 17
click at [488, 307] on span "playlist_add" at bounding box center [483, 308] width 12 height 12
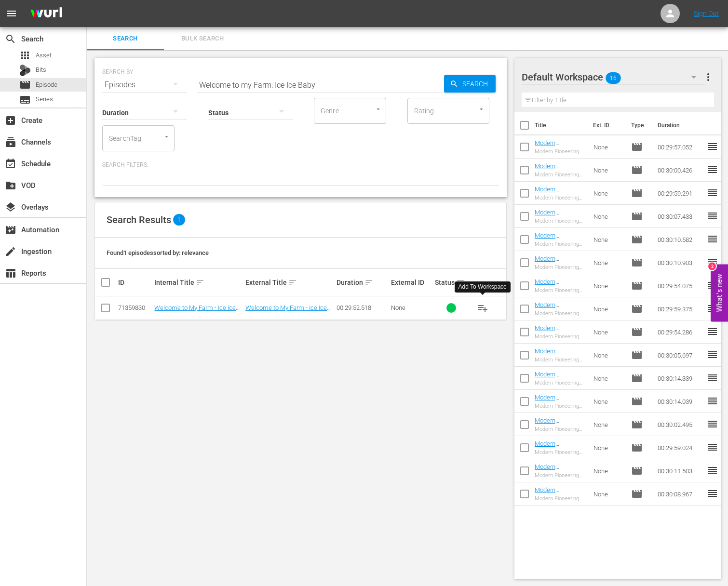
click at [486, 307] on span "playlist_add" at bounding box center [483, 308] width 12 height 12
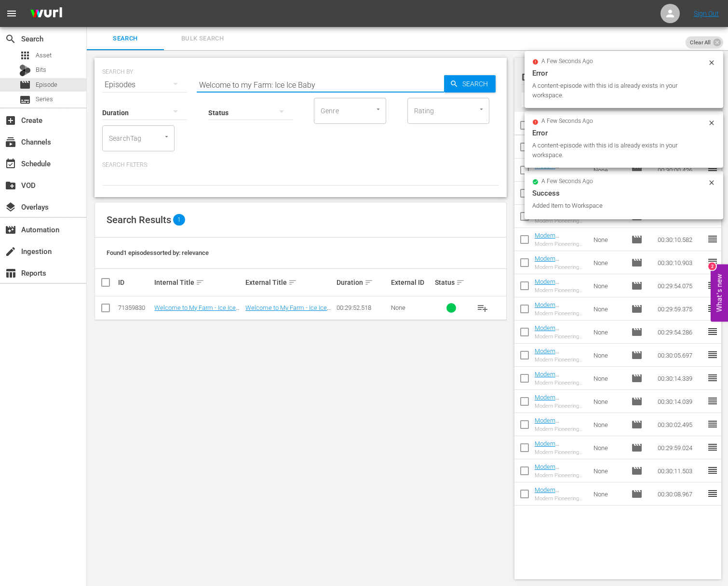
click at [360, 74] on input "Welcome to my Farm: Ice Ice Baby" at bounding box center [320, 84] width 247 height 23
paste input "Let There be Light"
click at [463, 82] on span "Search" at bounding box center [477, 83] width 37 height 17
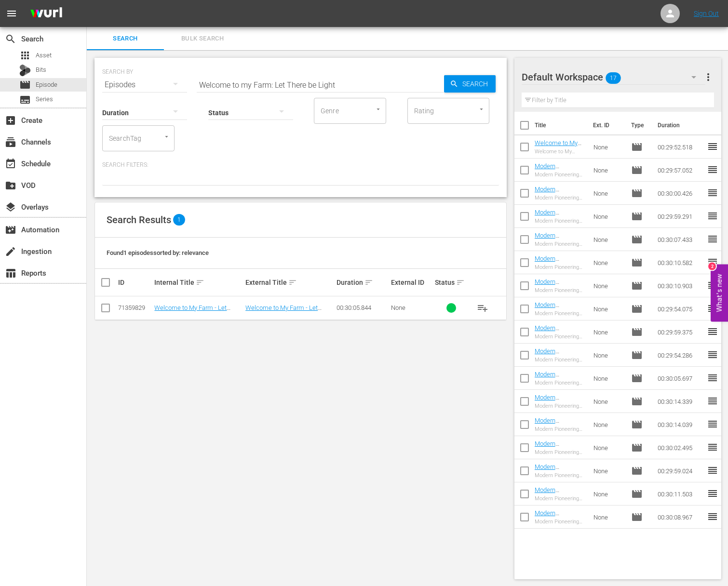
click at [486, 307] on span "playlist_add" at bounding box center [483, 308] width 12 height 12
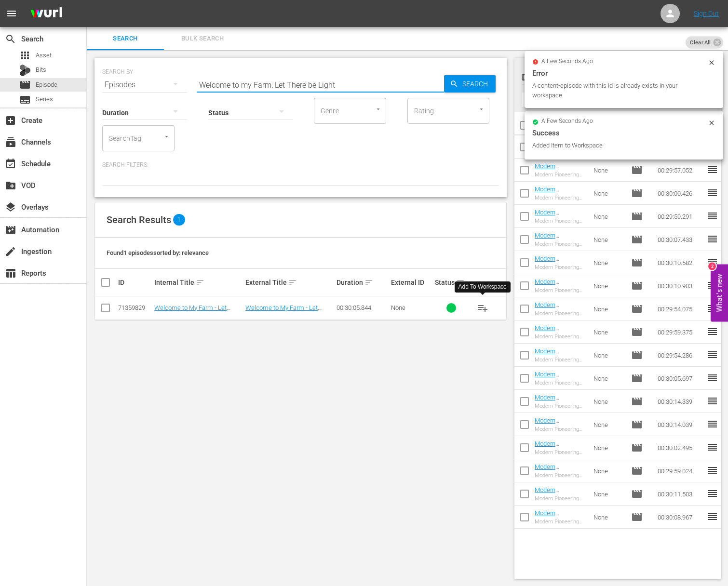
click at [325, 80] on input "Welcome to my Farm: Let There be Light" at bounding box center [320, 84] width 247 height 23
paste input "An Old-Fashioned New England Thanksgiving"
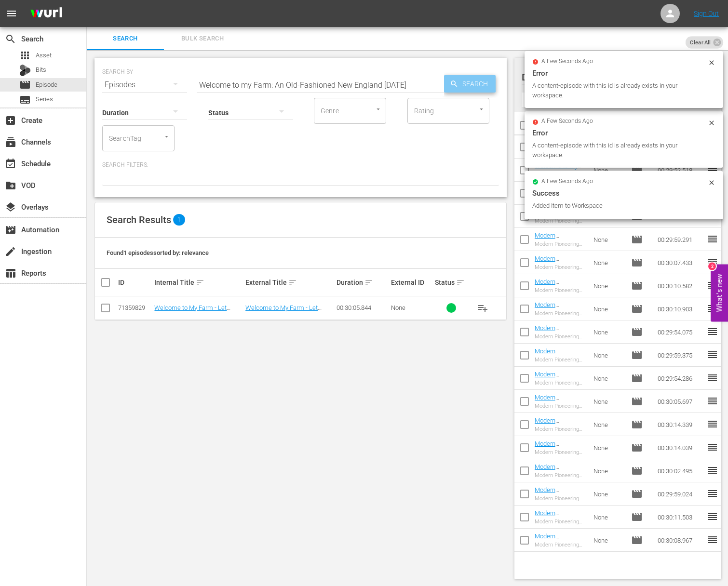
click at [456, 86] on icon "button" at bounding box center [454, 84] width 6 height 6
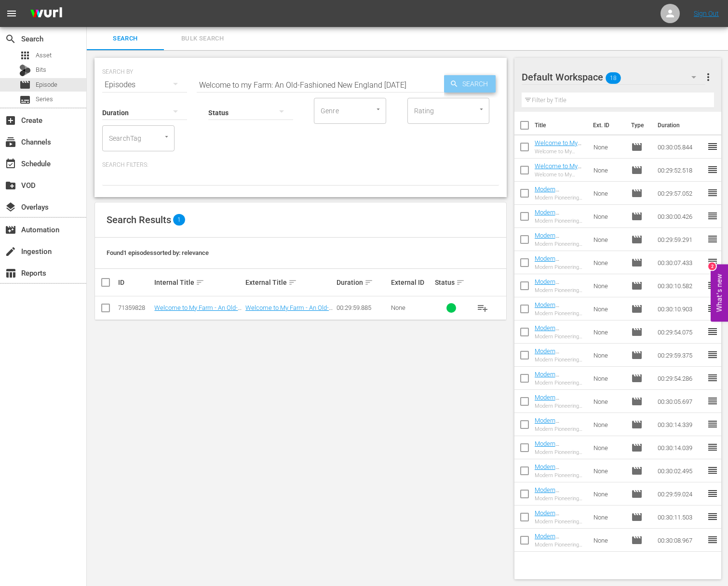
click at [455, 85] on icon "button" at bounding box center [454, 84] width 6 height 6
click at [483, 308] on span "playlist_add" at bounding box center [483, 308] width 12 height 12
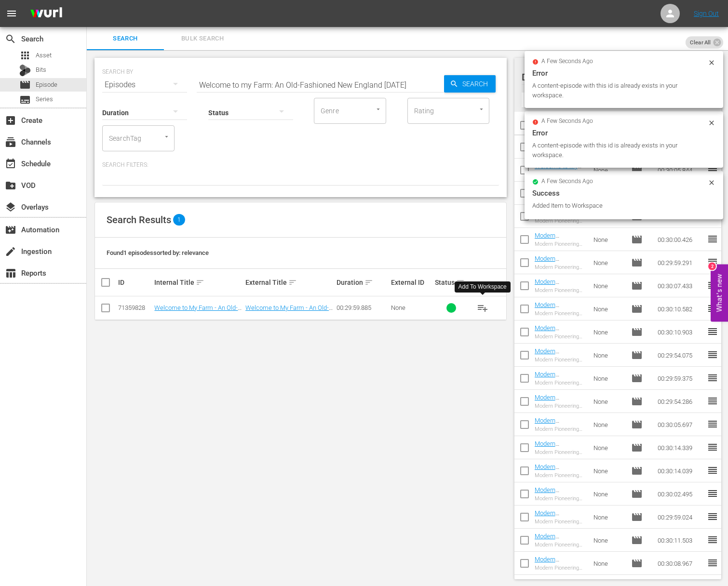
click at [247, 81] on input "Welcome to my Farm: An Old-Fashioned New England Thanksgiving" at bounding box center [320, 84] width 247 height 23
paste input "Blueberries"
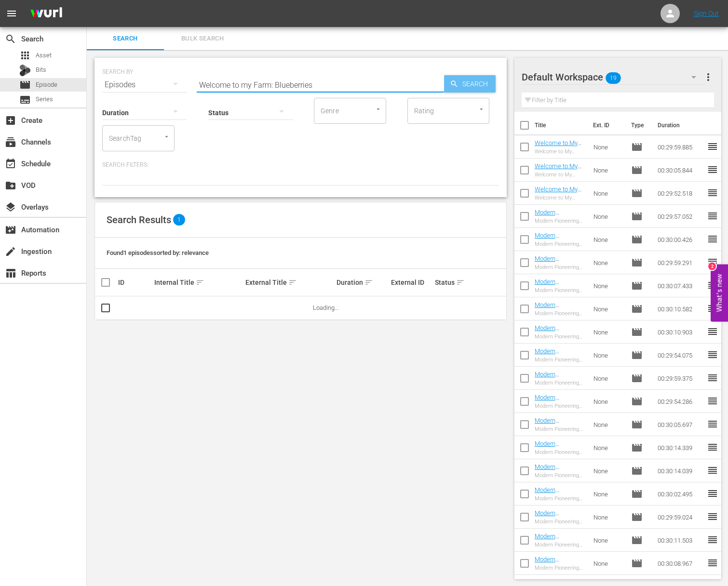
click at [476, 81] on span "Search" at bounding box center [477, 83] width 37 height 17
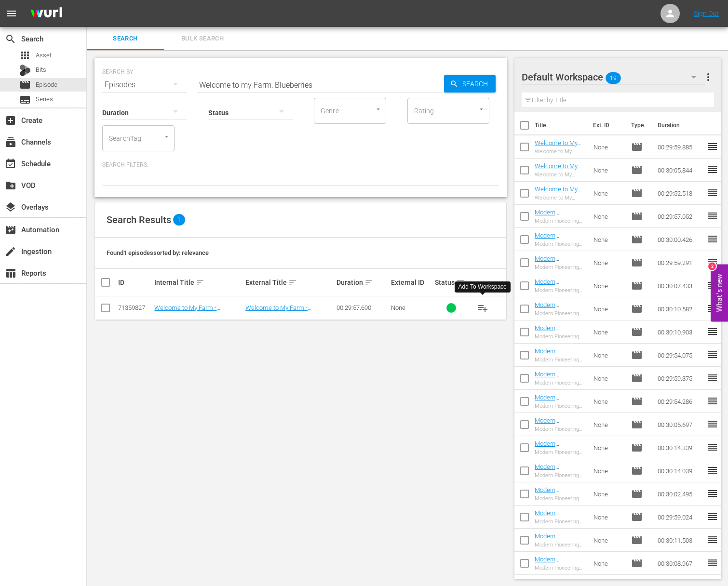
click at [483, 306] on span "playlist_add" at bounding box center [483, 308] width 12 height 12
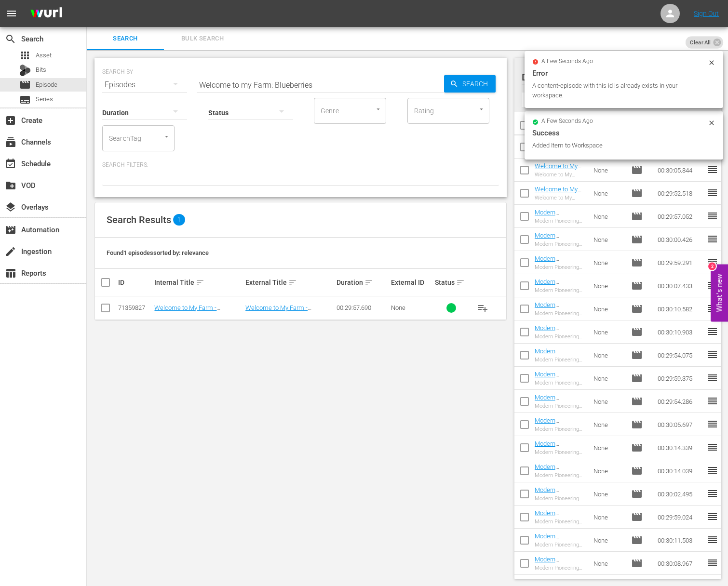
click at [340, 84] on input "Welcome to my Farm: Blueberries" at bounding box center [320, 84] width 247 height 23
paste input "Duck Duck Goose"
click at [492, 86] on span "Search" at bounding box center [477, 83] width 37 height 17
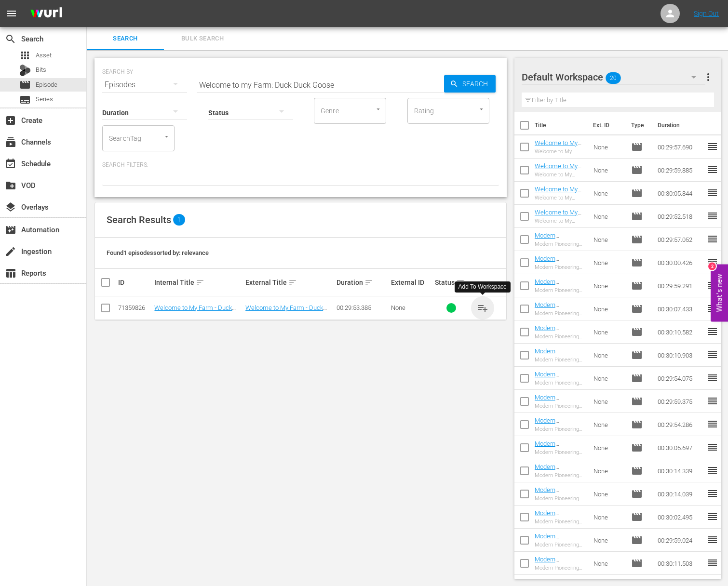
click at [483, 303] on span "playlist_add" at bounding box center [483, 308] width 12 height 12
click at [481, 306] on span "playlist_add" at bounding box center [483, 308] width 12 height 12
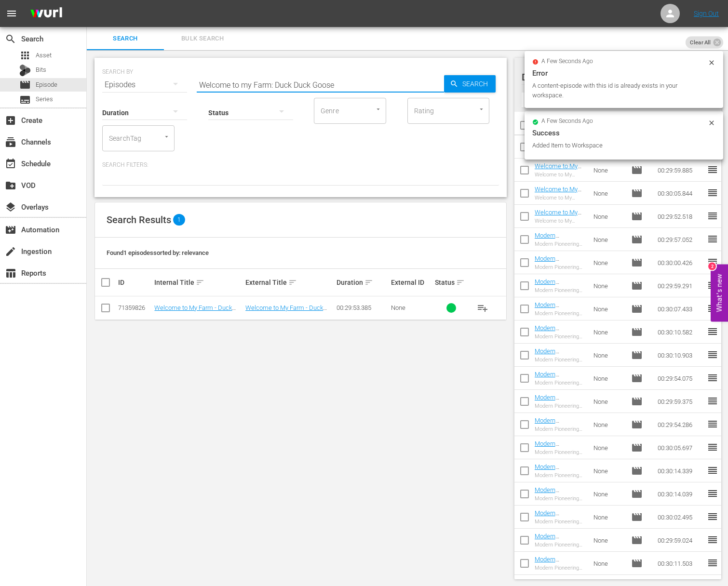
click at [324, 87] on input "Welcome to my Farm: Duck Duck Goose" at bounding box center [320, 84] width 247 height 23
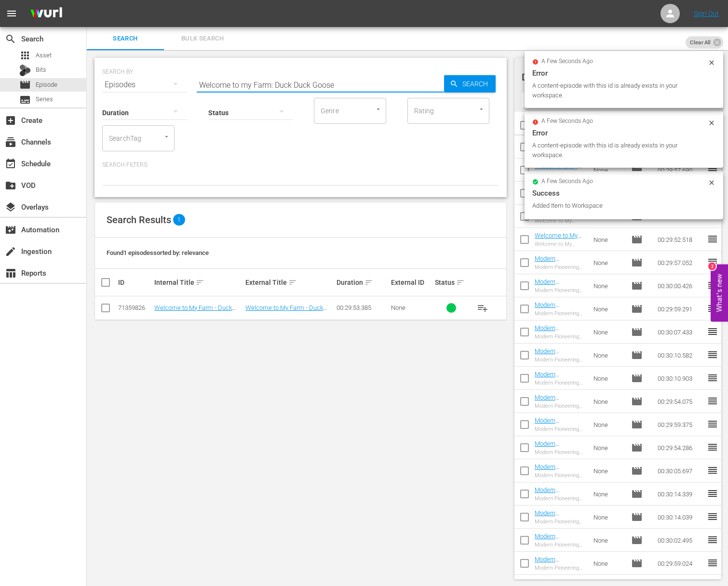
paste input "Moo Vous Plait"
click at [474, 85] on span "Search" at bounding box center [477, 83] width 37 height 17
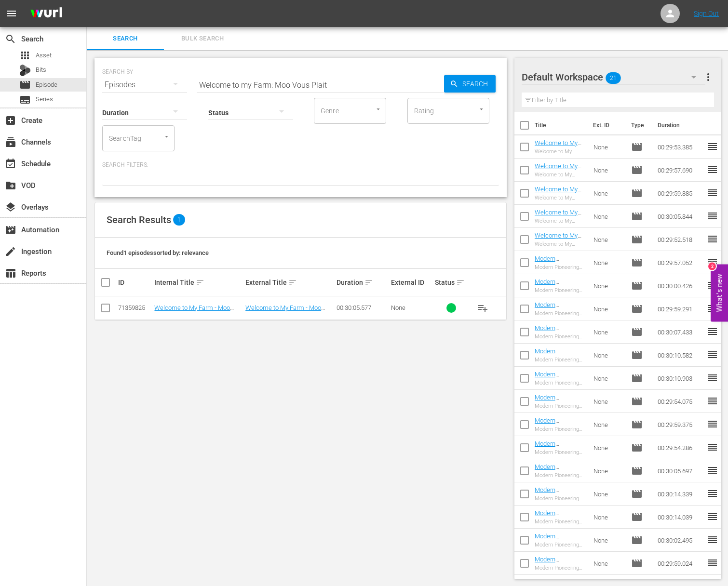
click at [482, 307] on span "playlist_add" at bounding box center [483, 308] width 12 height 12
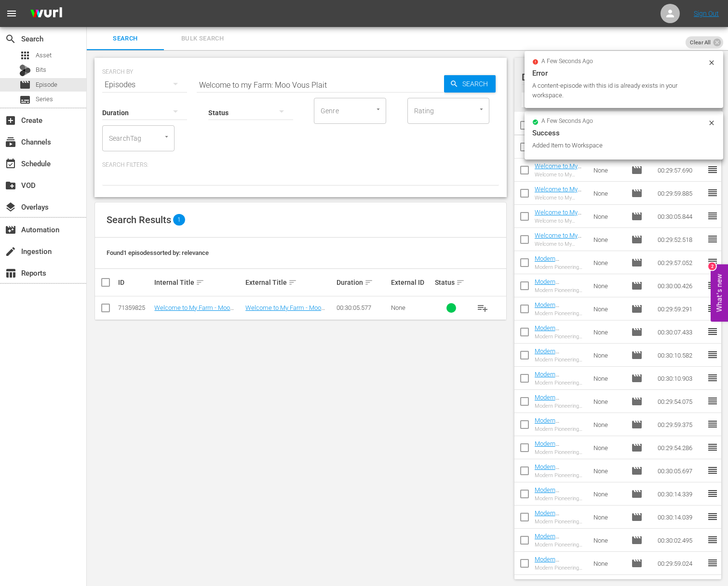
click at [393, 77] on input "Welcome to my Farm: Moo Vous Plait" at bounding box center [320, 84] width 247 height 23
paste input "Scrambled It isWelcome to my Farm:"
click at [392, 81] on input "aWelcome to my Farm: Scrambled It isWelcome to my Farm: Moo Vous Plait" at bounding box center [320, 84] width 247 height 23
paste input "Welcome to my Farm: Scrambled It is"
click at [450, 81] on icon "button" at bounding box center [454, 84] width 9 height 9
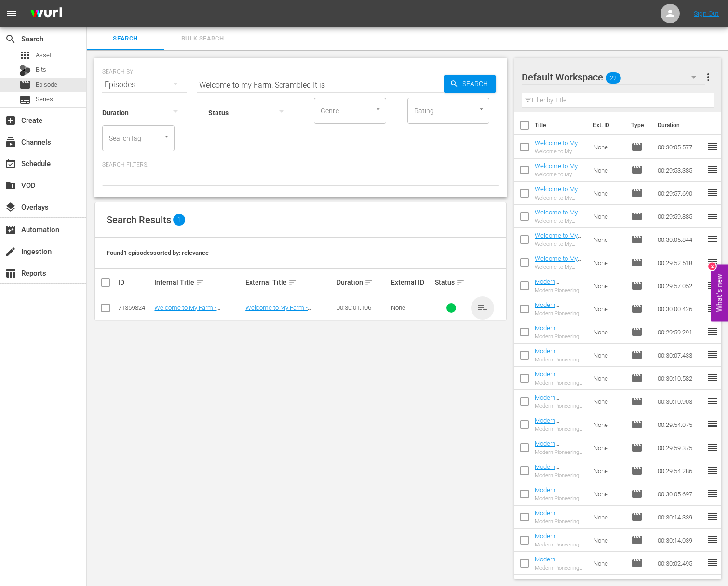
click at [482, 309] on span "playlist_add" at bounding box center [483, 308] width 12 height 12
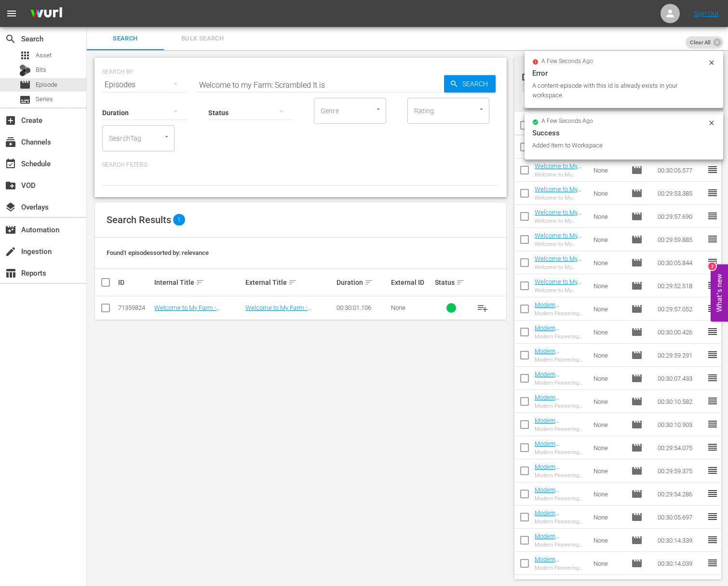
click at [294, 86] on input "Welcome to my Farm: Scrambled It is" at bounding box center [320, 84] width 247 height 23
paste input "The Great Pumpkin"
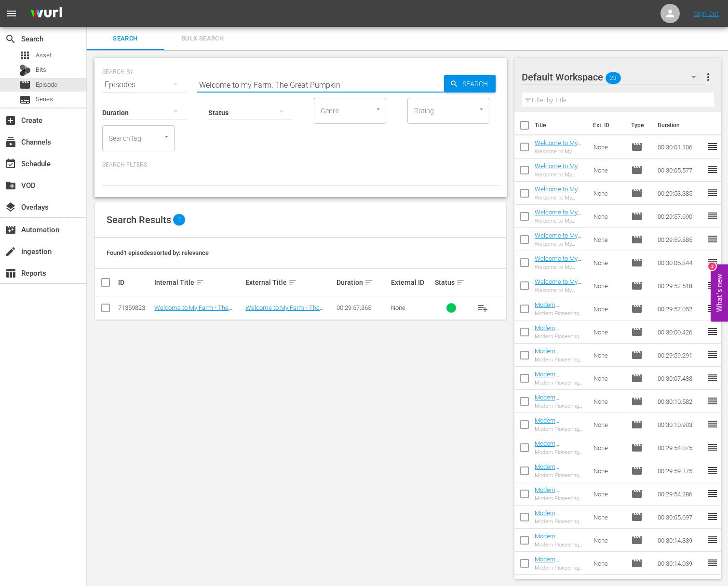
click at [461, 80] on span "Search" at bounding box center [477, 83] width 37 height 17
click at [485, 308] on span "playlist_add" at bounding box center [483, 308] width 12 height 12
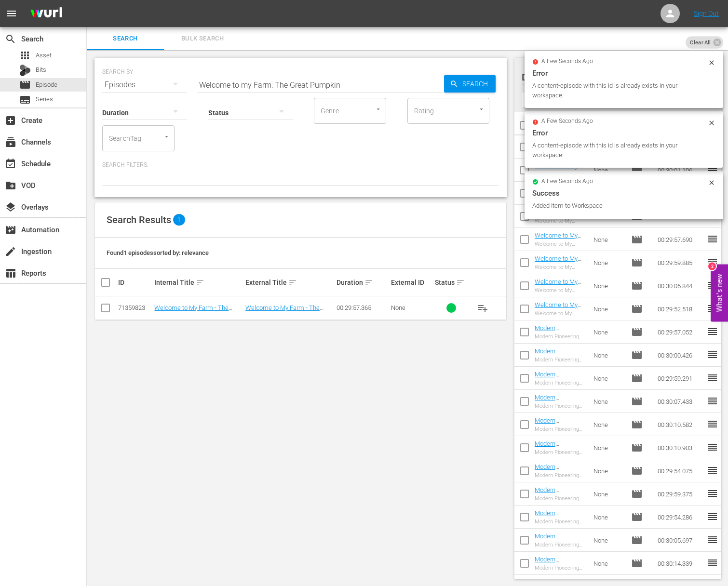
click at [325, 84] on input "Welcome to my Farm: The Great Pumpkin" at bounding box center [320, 84] width 247 height 23
paste input "Welcome to my Winter Wonderland"
click at [436, 85] on input "Welcome to my Farm: Welcome to my Winter Wonderland" at bounding box center [320, 84] width 247 height 23
click at [461, 85] on span "Search" at bounding box center [477, 83] width 37 height 17
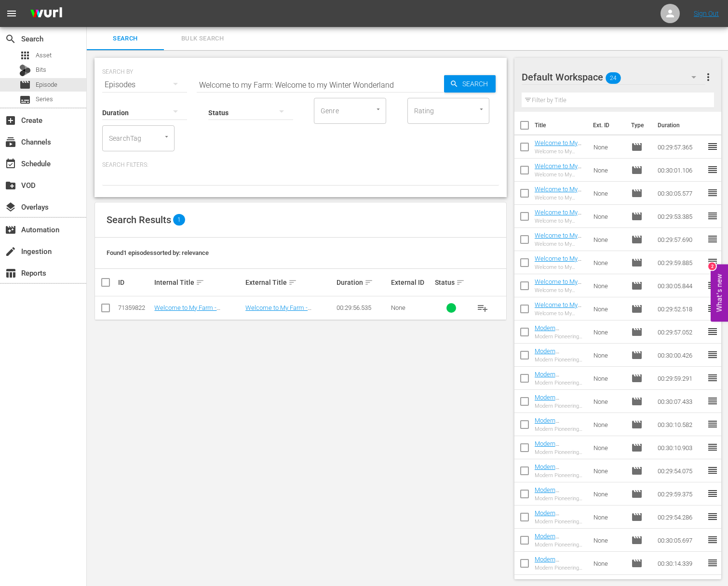
click at [484, 307] on span "playlist_add" at bounding box center [483, 308] width 12 height 12
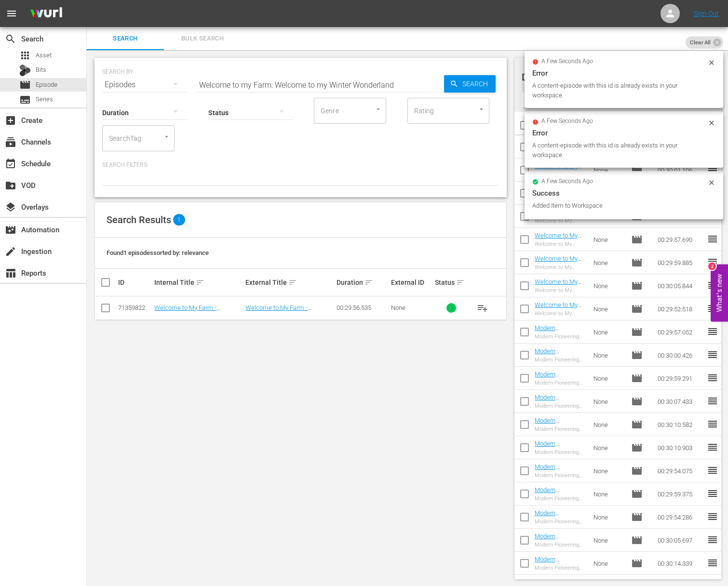
click at [393, 95] on input "Welcome to my Farm: Welcome to my Winter Wonderland" at bounding box center [320, 84] width 247 height 23
paste input "Apple of my Eye"
click at [472, 95] on div "SEARCH BY Search By Episodes Search ID, Title, Description, Keywords, or Catego…" at bounding box center [300, 79] width 397 height 35
click at [474, 87] on span "Search" at bounding box center [477, 83] width 37 height 17
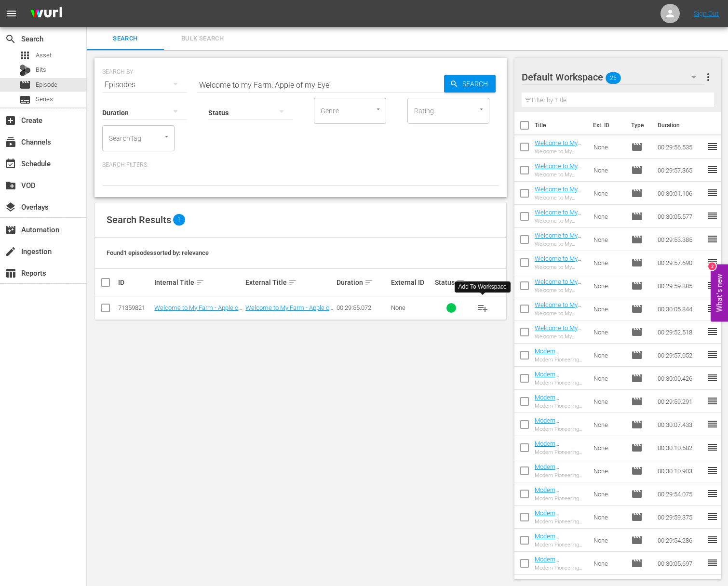
click at [481, 308] on span "playlist_add" at bounding box center [483, 308] width 12 height 12
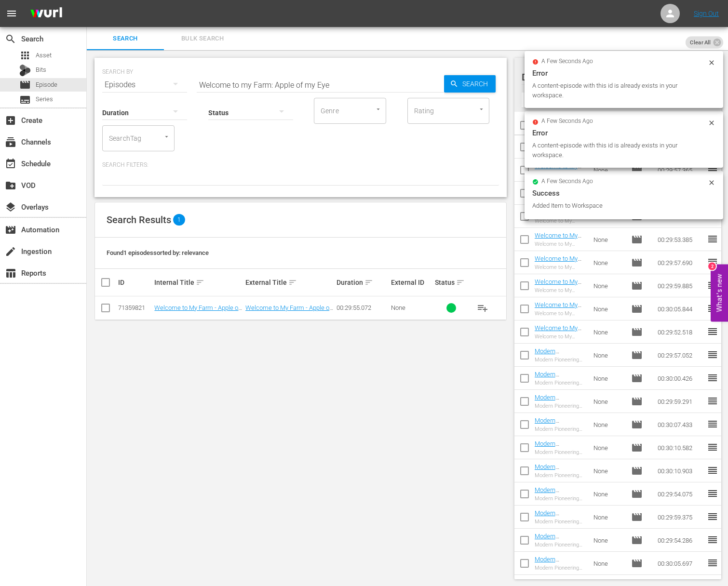
click at [343, 82] on input "Welcome to my Farm: Apple of my Eye" at bounding box center [320, 84] width 247 height 23
paste input "Lobster Bak"
click at [490, 84] on span "Search" at bounding box center [477, 83] width 37 height 17
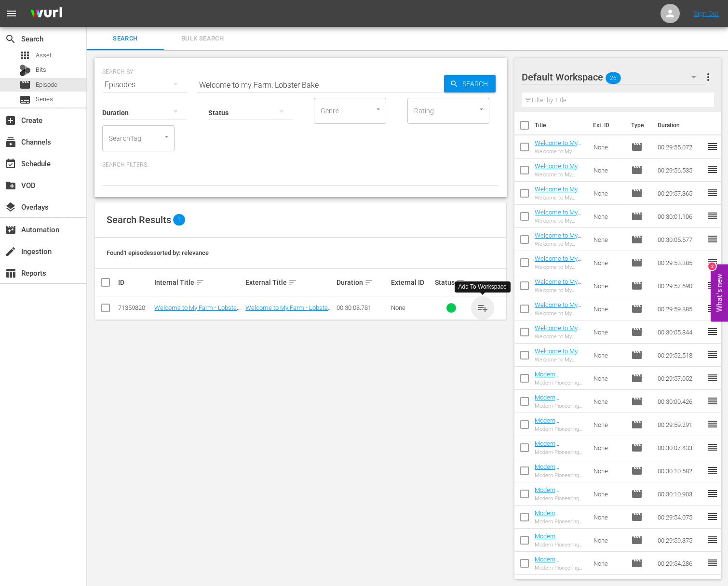
click at [484, 305] on span "playlist_add" at bounding box center [483, 308] width 12 height 12
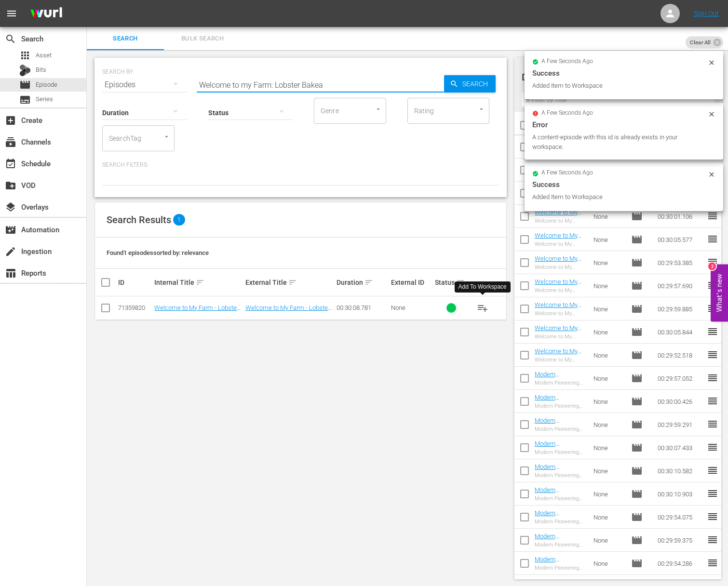
click at [414, 80] on input "Welcome to my Farm: Lobster Bakea" at bounding box center [320, 84] width 247 height 23
paste input "Welcome to my Farm: Lavender in Bloom"
click at [470, 86] on span "Search" at bounding box center [477, 83] width 37 height 17
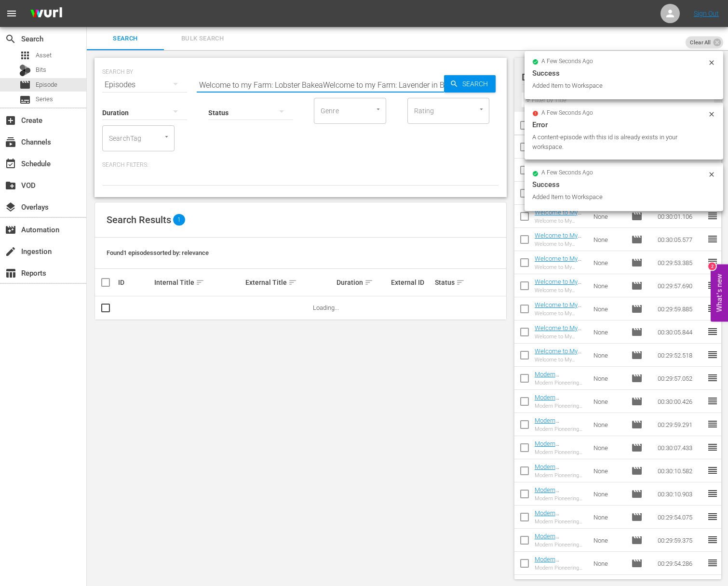
click at [421, 82] on input "Welcome to my Farm: Lobster BakeaWelcome to my Farm: Lavender in Bloom" at bounding box center [320, 84] width 247 height 23
paste input "text"
click at [456, 84] on icon "button" at bounding box center [454, 84] width 9 height 9
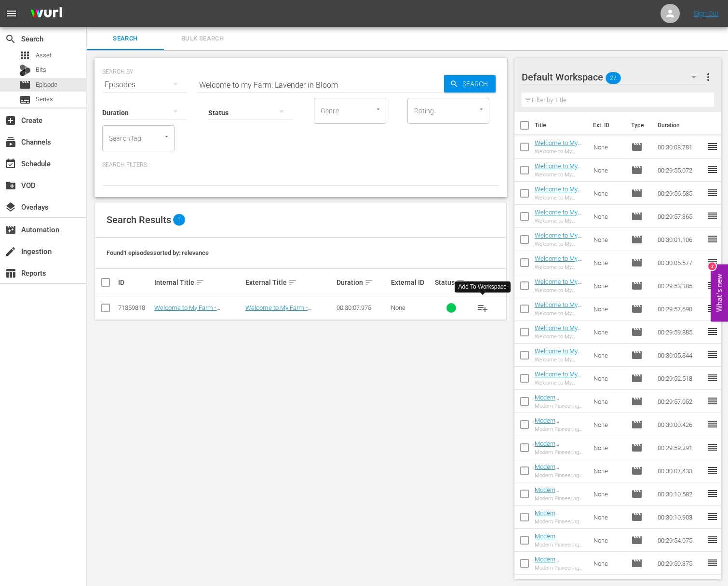
click at [481, 308] on span "playlist_add" at bounding box center [483, 308] width 12 height 12
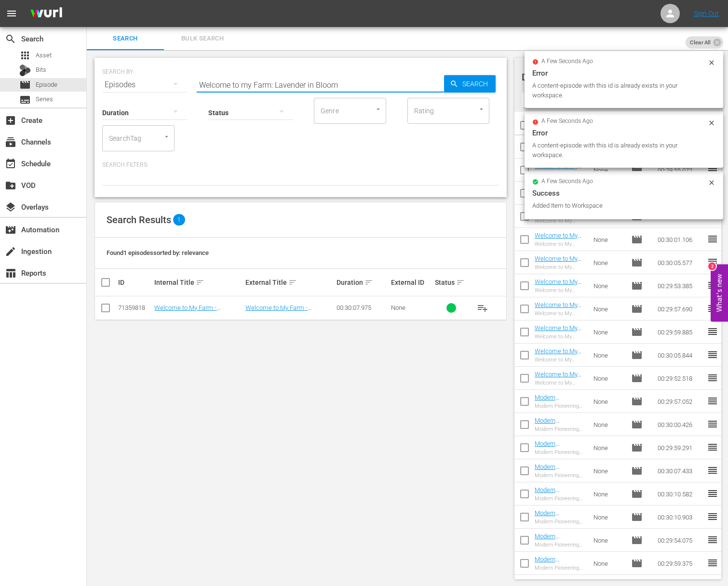
click at [325, 90] on input "Welcome to my Farm: Lavender in Bloom" at bounding box center [320, 84] width 247 height 23
paste input "Welcome to my Farm: Poultry Pals"
click at [327, 87] on input "Welcome to my Farm: Lavender in BloomaWelcome to my Farm: Poultry Pals" at bounding box center [320, 84] width 247 height 23
paste input "text"
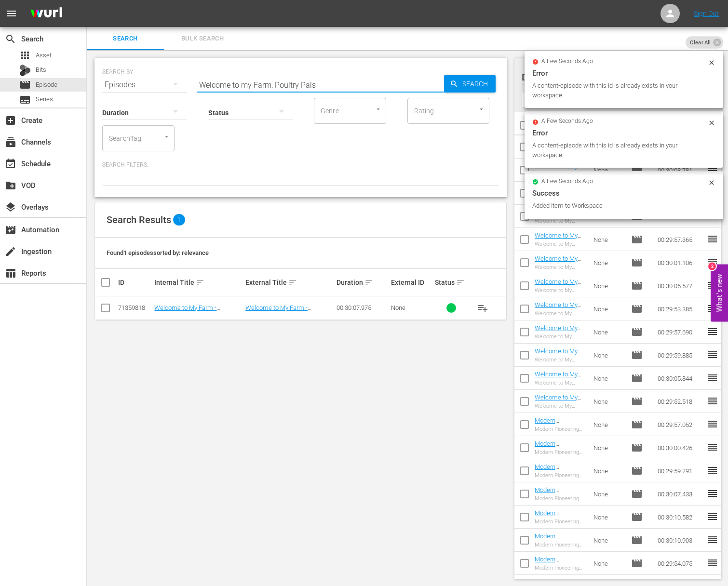
scroll to position [0, 0]
click at [480, 86] on span "Search" at bounding box center [477, 83] width 37 height 17
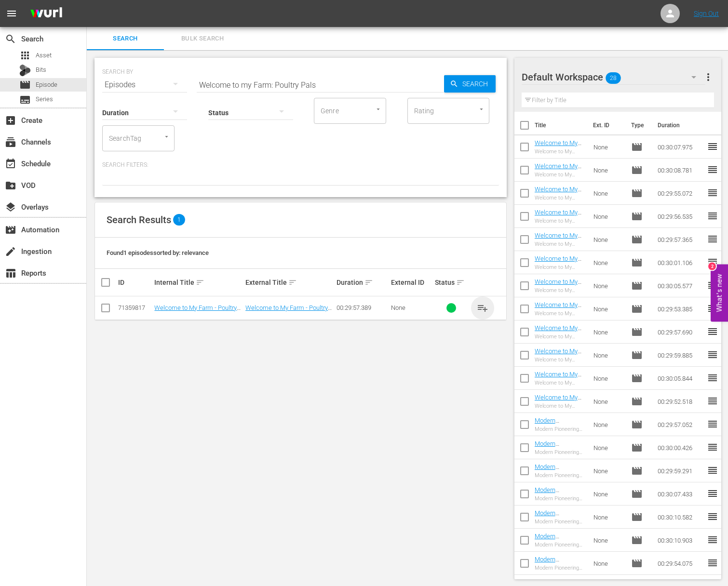
click at [486, 305] on span "playlist_add" at bounding box center [483, 308] width 12 height 12
click at [485, 306] on span "playlist_add" at bounding box center [483, 308] width 12 height 12
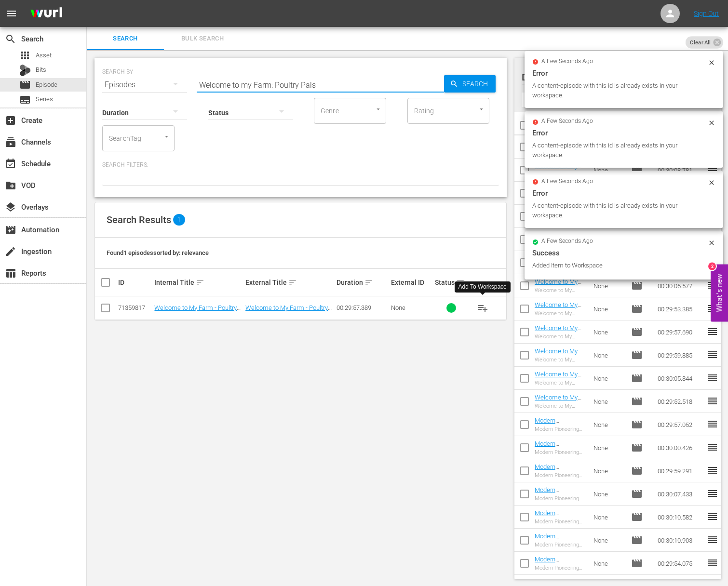
click at [239, 85] on input "Welcome to my Farm: Poultry Pals" at bounding box center [320, 84] width 247 height 23
paste input "The Chicks are Coming!"
click at [468, 88] on span "Search" at bounding box center [477, 83] width 37 height 17
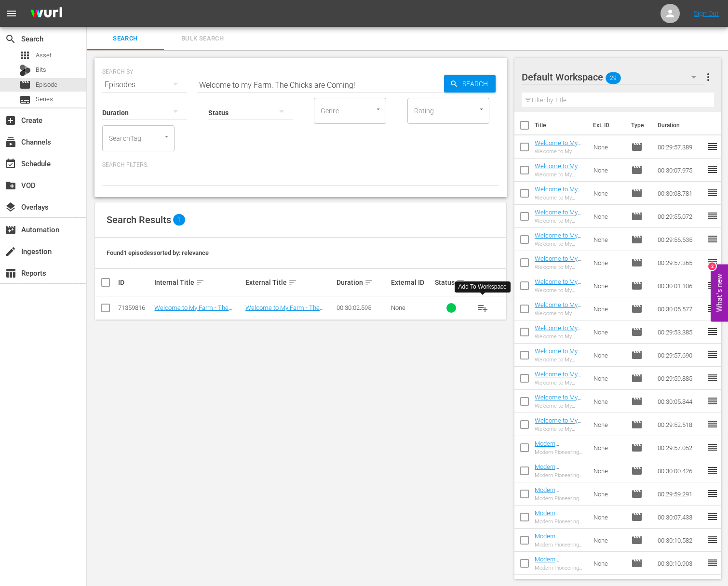
click at [480, 306] on span "playlist_add" at bounding box center [483, 308] width 12 height 12
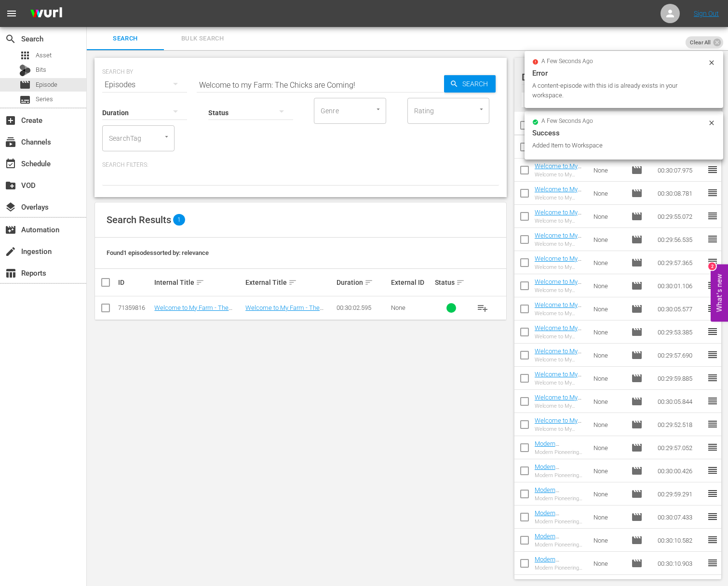
click at [322, 85] on input "Welcome to my Farm: The Chicks are Coming!" at bounding box center [320, 84] width 247 height 23
paste input "Strawberry Fields Forever"
click at [441, 86] on input "Welcome to my Farm: Strawberry Fields Forever" at bounding box center [320, 84] width 247 height 23
click at [449, 84] on div "Search" at bounding box center [470, 83] width 52 height 17
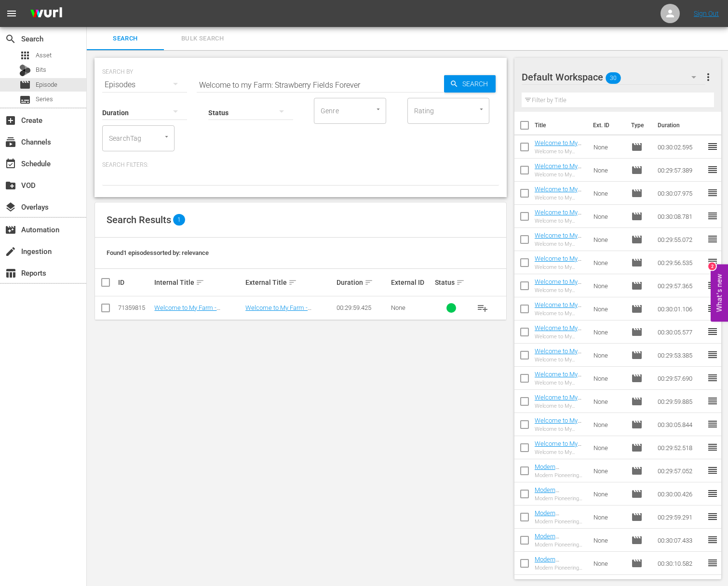
click at [486, 307] on span "playlist_add" at bounding box center [483, 308] width 12 height 12
click at [485, 307] on span "playlist_add" at bounding box center [483, 308] width 12 height 12
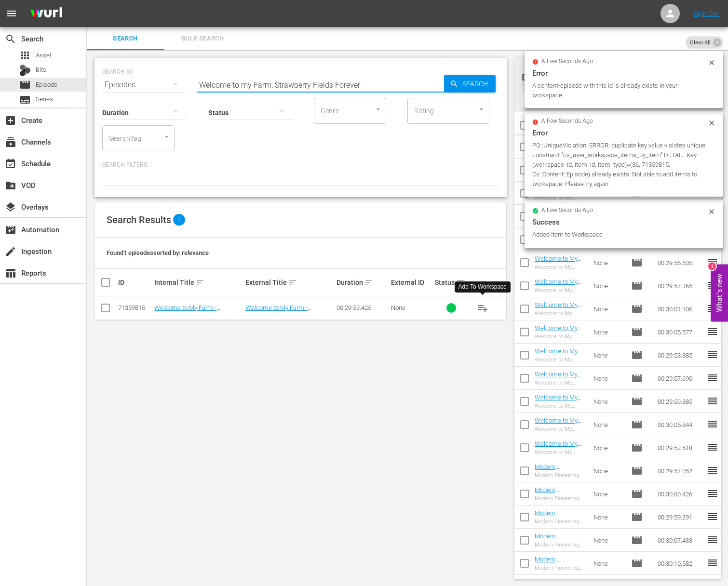
click at [322, 84] on input "Welcome to my Farm: Strawberry Fields Forever" at bounding box center [320, 84] width 247 height 23
paste input "Maine Maple Sunday"
click at [439, 88] on input "Welcome to my Farm: Maine Maple Sunday" at bounding box center [320, 84] width 247 height 23
click at [447, 87] on div "Search" at bounding box center [470, 83] width 52 height 17
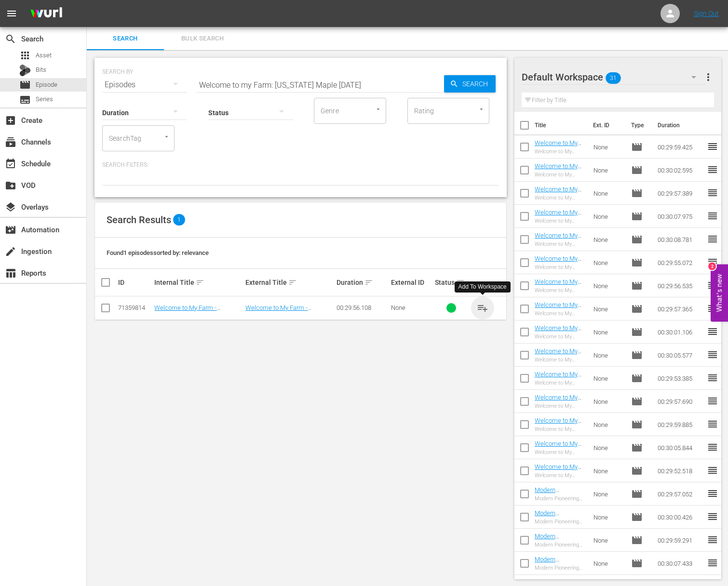
click at [485, 308] on span "playlist_add" at bounding box center [483, 308] width 12 height 12
click at [484, 308] on span "playlist_add" at bounding box center [483, 308] width 12 height 12
click at [482, 307] on span "playlist_add" at bounding box center [483, 308] width 12 height 12
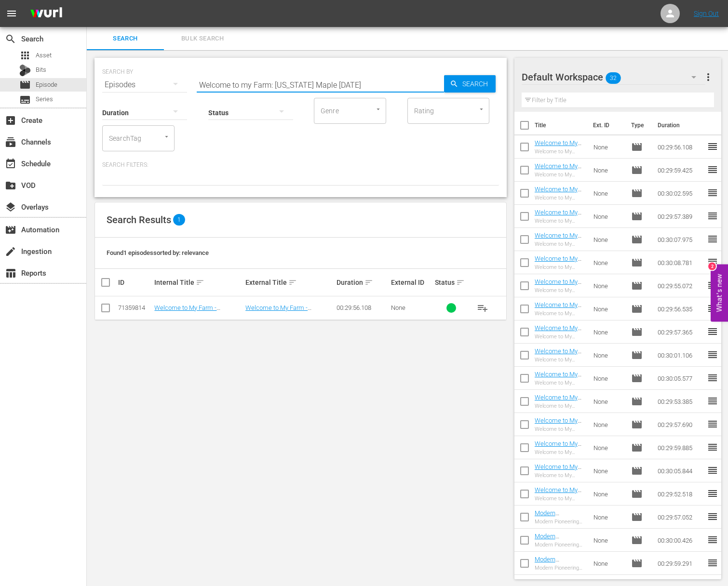
drag, startPoint x: 352, startPoint y: 81, endPoint x: 231, endPoint y: 81, distance: 121.5
click at [231, 81] on input "Welcome to my Farm: Maine Maple Sunday" at bounding box center [320, 84] width 247 height 23
click at [290, 88] on input "Welcome to my Farm: Maine Maple Sunday" at bounding box center [320, 84] width 247 height 23
paste input "Treyvaud’s Kitchen - Paul teaches you the history and the anatomy of Venison be…"
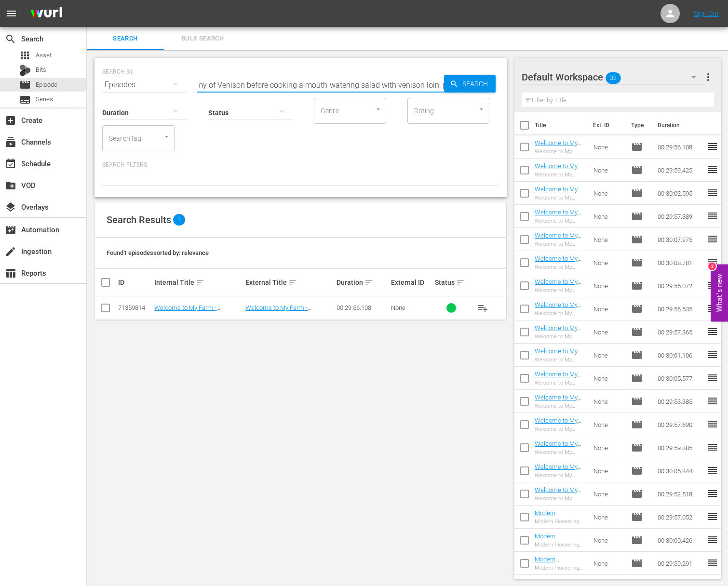
drag, startPoint x: 287, startPoint y: 84, endPoint x: 352, endPoint y: 97, distance: 65.9
click at [352, 97] on div "SEARCH BY Search By Episodes Search ID, Title, Description, Keywords, or Catego…" at bounding box center [301, 127] width 412 height 139
drag, startPoint x: 274, startPoint y: 81, endPoint x: 324, endPoint y: 92, distance: 50.7
click at [324, 92] on div "Search ID, Title, Description, Keywords, or Category Treyvaud’s Kitchen - Paul …" at bounding box center [320, 84] width 247 height 23
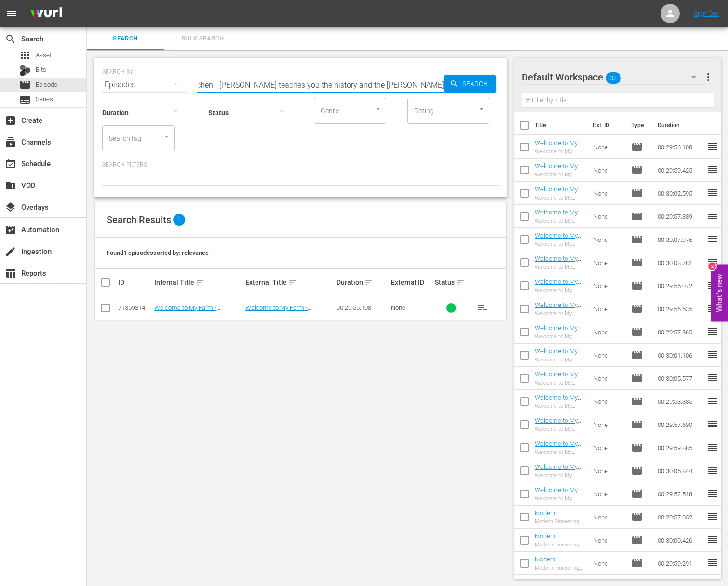
scroll to position [0, 0]
drag, startPoint x: 277, startPoint y: 87, endPoint x: 375, endPoint y: 95, distance: 98.3
click at [375, 95] on input "Treyvaud’s Kitchen - Paul teaches you the history and the ana" at bounding box center [320, 84] width 247 height 23
drag, startPoint x: 403, startPoint y: 86, endPoint x: 266, endPoint y: 88, distance: 136.5
click at [266, 88] on input "Treyvaud’s Kitchen - Paul teaches you the history and the ana" at bounding box center [320, 84] width 247 height 23
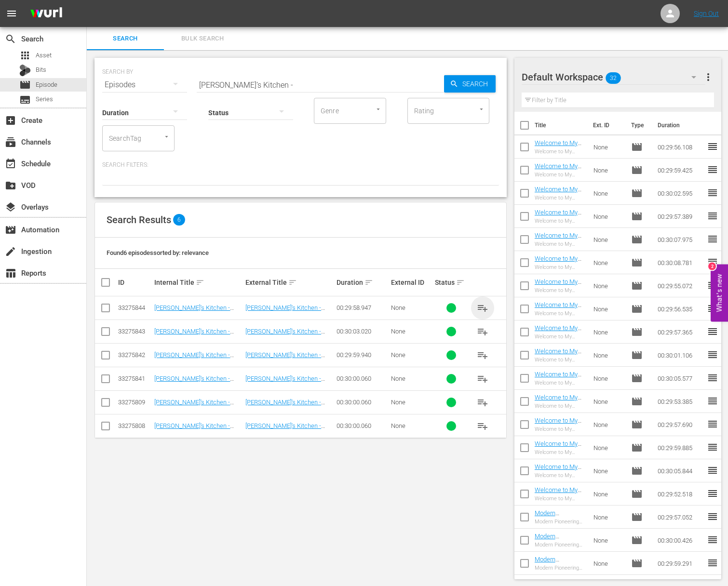
click at [486, 307] on span "playlist_add" at bounding box center [483, 308] width 12 height 12
click at [483, 333] on span "playlist_add" at bounding box center [483, 332] width 12 height 12
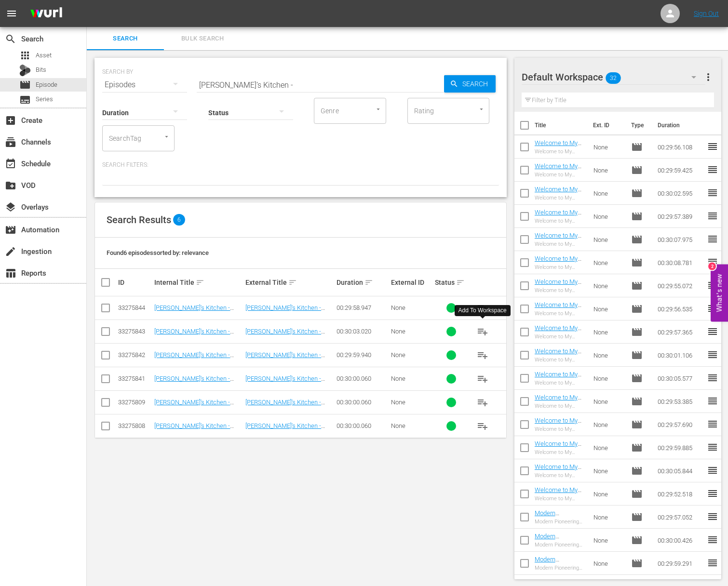
click at [483, 333] on span "playlist_add" at bounding box center [483, 332] width 12 height 12
click at [482, 353] on span "playlist_add" at bounding box center [483, 356] width 12 height 12
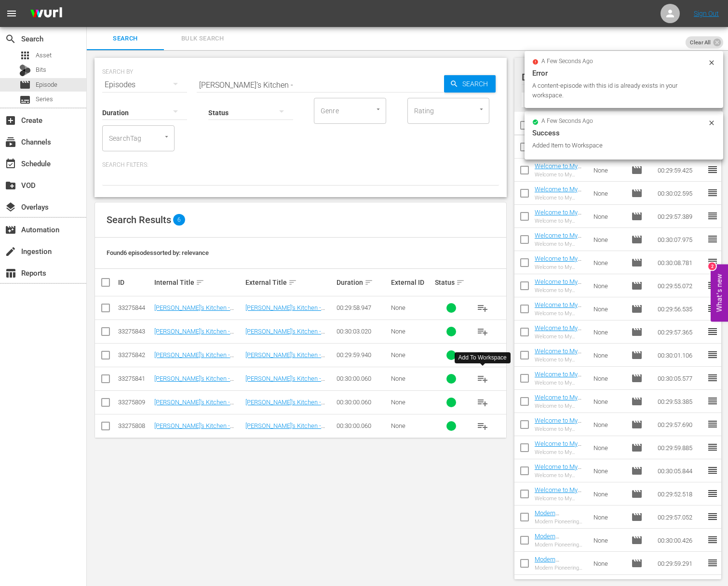
click at [482, 377] on span "playlist_add" at bounding box center [483, 379] width 12 height 12
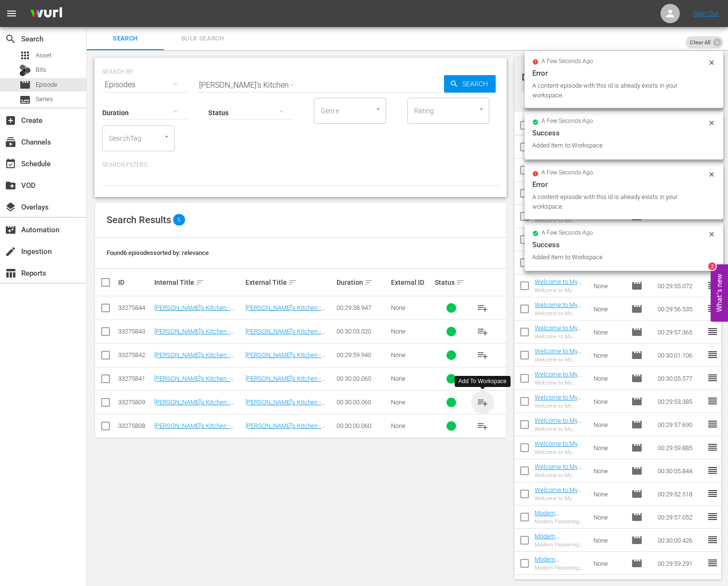
click at [482, 401] on span "playlist_add" at bounding box center [483, 403] width 12 height 12
click at [482, 426] on span "playlist_add" at bounding box center [483, 427] width 12 height 12
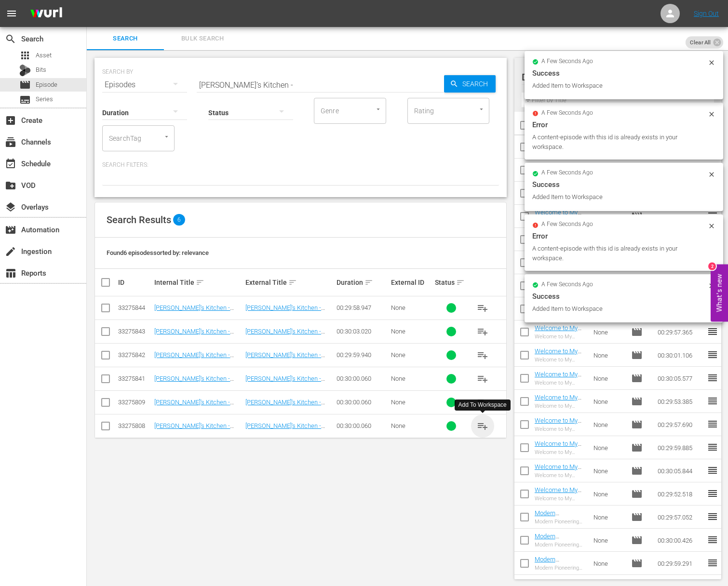
click at [482, 426] on span "playlist_add" at bounding box center [483, 427] width 12 height 12
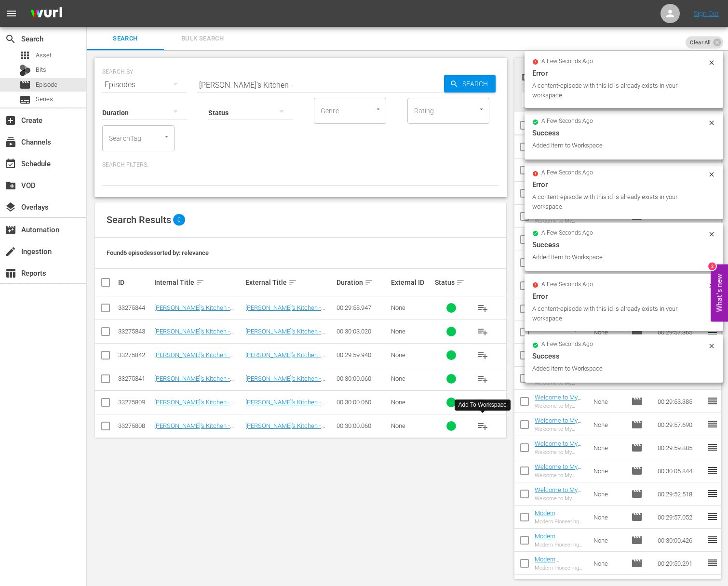
click at [482, 426] on span "playlist_add" at bounding box center [483, 427] width 12 height 12
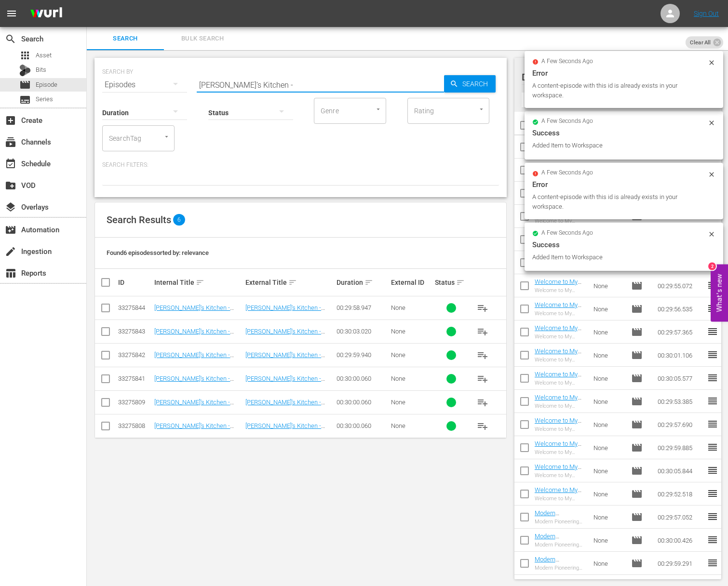
drag, startPoint x: 231, startPoint y: 84, endPoint x: 292, endPoint y: 89, distance: 62.0
click at [292, 89] on div "SEARCH BY Search By Episodes Search ID, Title, Description, Keywords, or Catego…" at bounding box center [301, 127] width 412 height 139
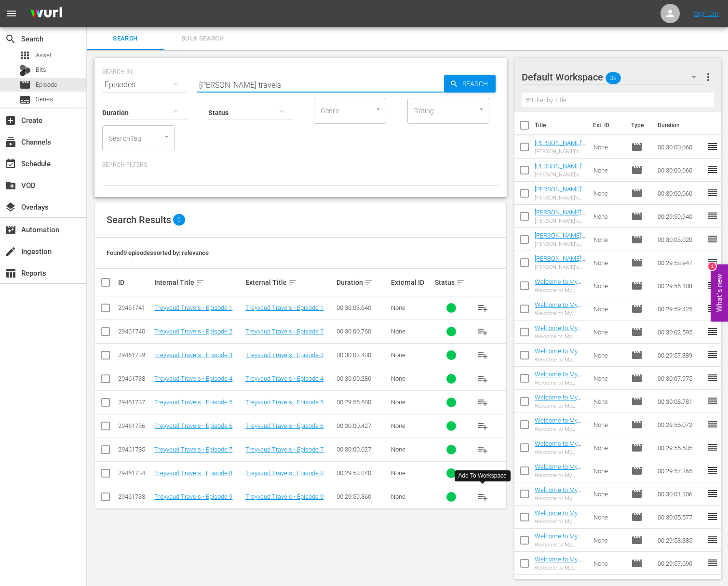
click at [483, 497] on span "playlist_add" at bounding box center [483, 497] width 12 height 12
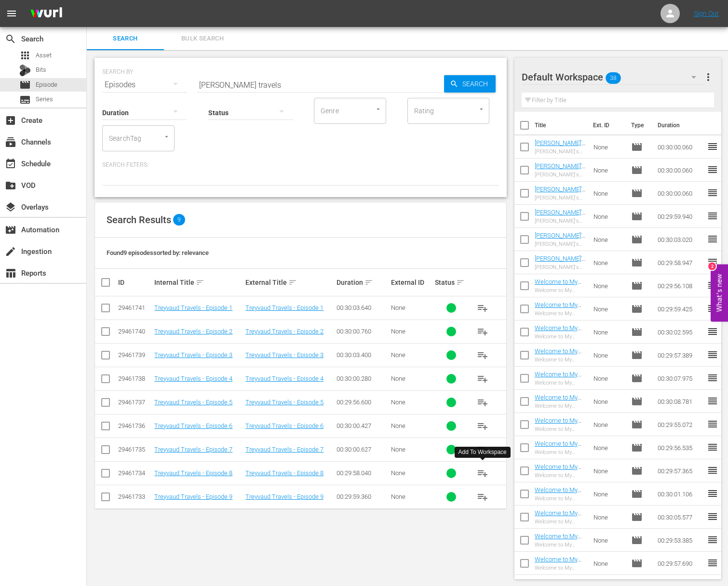
click at [483, 471] on span "playlist_add" at bounding box center [483, 474] width 12 height 12
click at [484, 448] on span "playlist_add" at bounding box center [483, 450] width 12 height 12
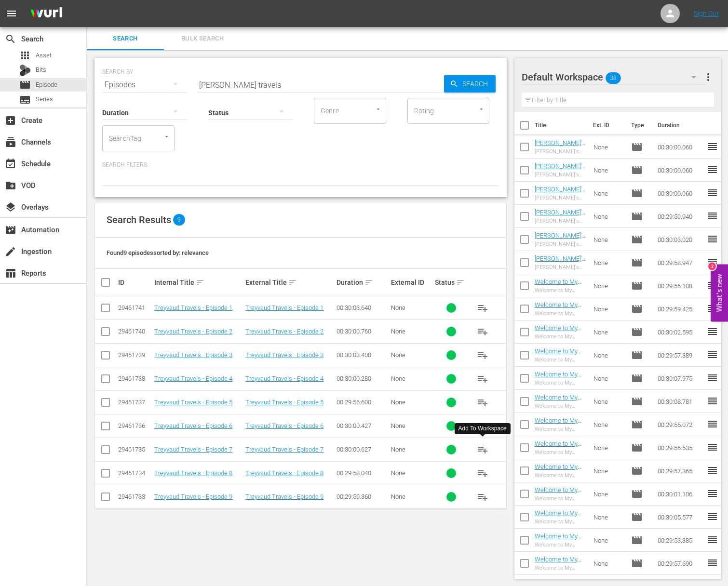
click at [484, 448] on span "playlist_add" at bounding box center [483, 450] width 12 height 12
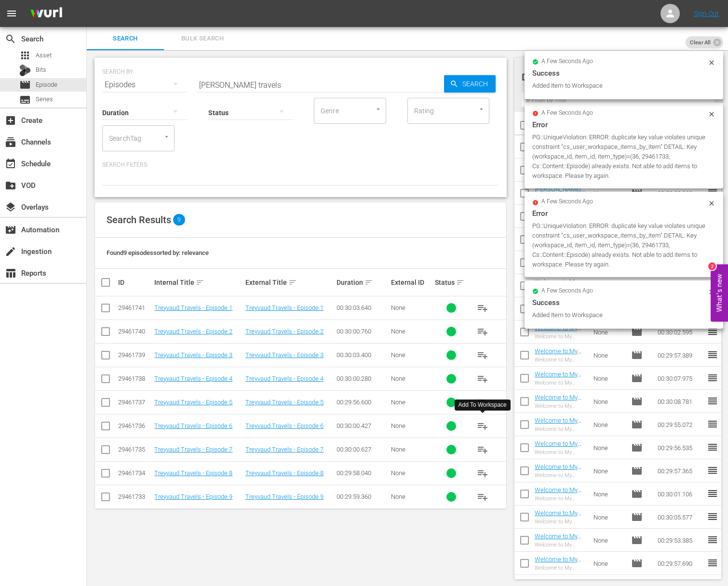
click at [484, 426] on span "playlist_add" at bounding box center [483, 427] width 12 height 12
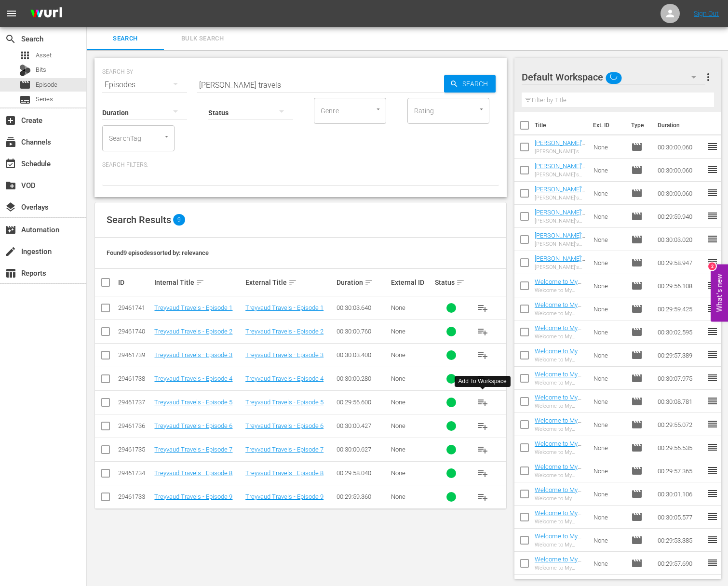
click at [482, 400] on span "playlist_add" at bounding box center [483, 403] width 12 height 12
click at [483, 378] on span "playlist_add" at bounding box center [483, 379] width 12 height 12
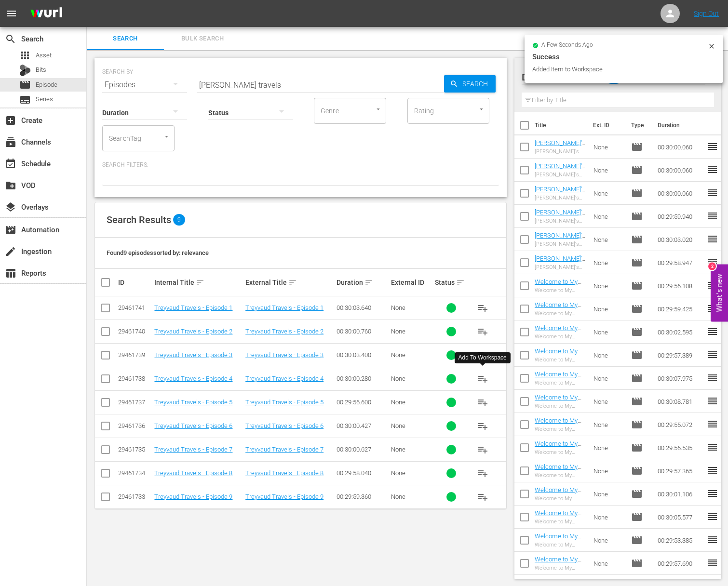
click at [483, 378] on span "playlist_add" at bounding box center [483, 379] width 12 height 12
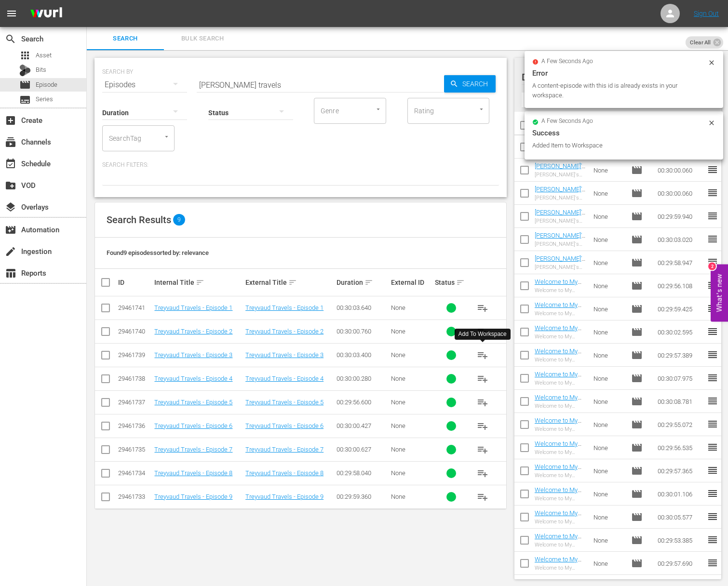
click at [482, 352] on span "playlist_add" at bounding box center [483, 356] width 12 height 12
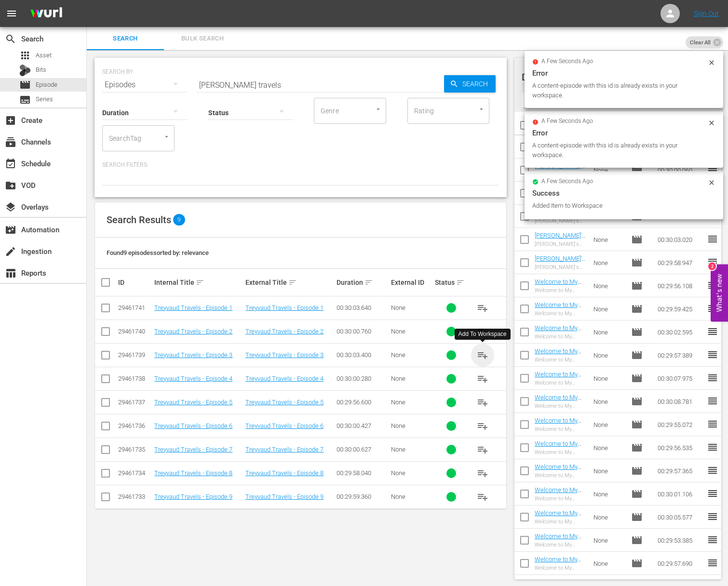
click at [482, 352] on span "playlist_add" at bounding box center [483, 356] width 12 height 12
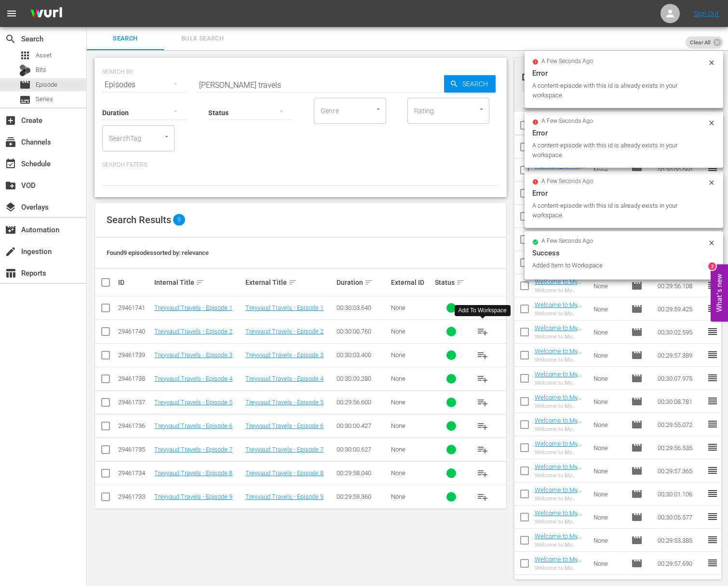
click at [484, 329] on span "playlist_add" at bounding box center [483, 332] width 12 height 12
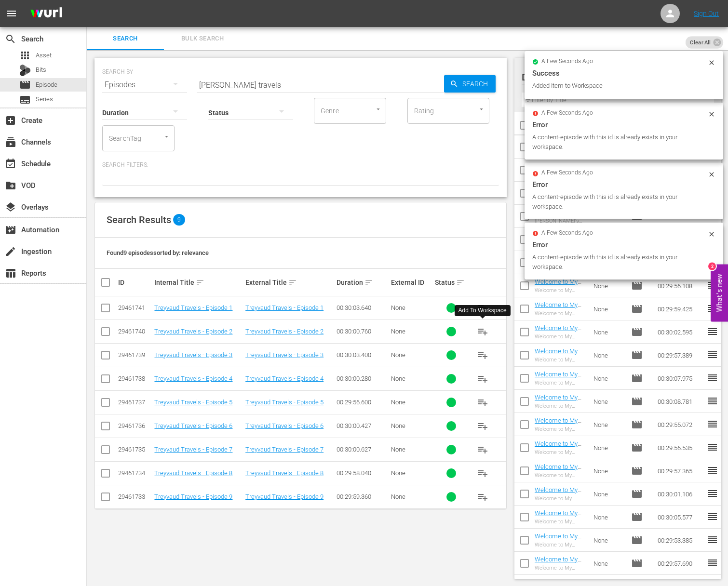
click at [484, 329] on span "playlist_add" at bounding box center [483, 332] width 12 height 12
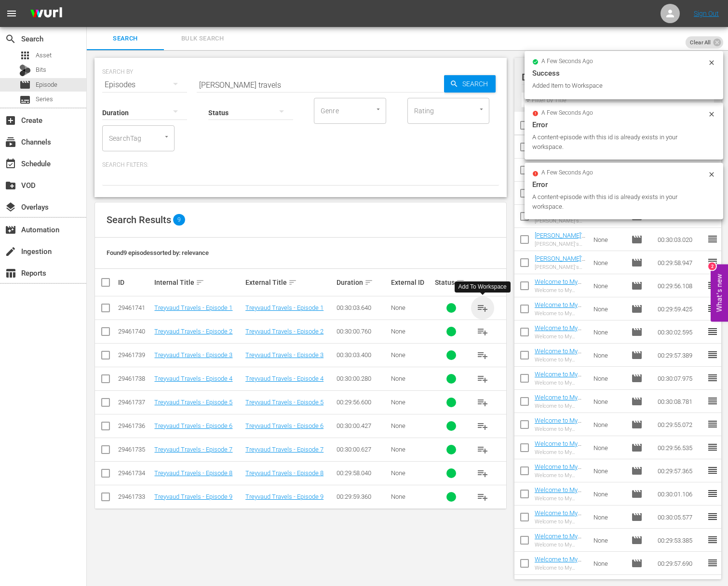
click at [484, 306] on span "playlist_add" at bounding box center [483, 308] width 12 height 12
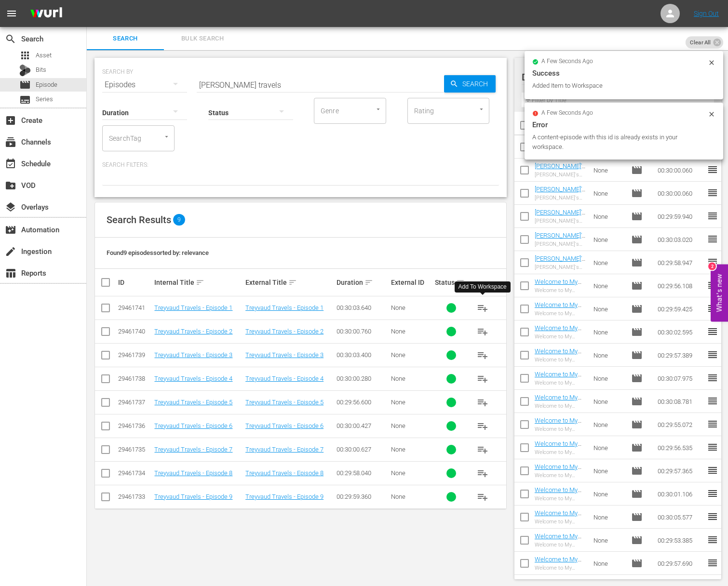
click at [484, 306] on span "playlist_add" at bounding box center [483, 308] width 12 height 12
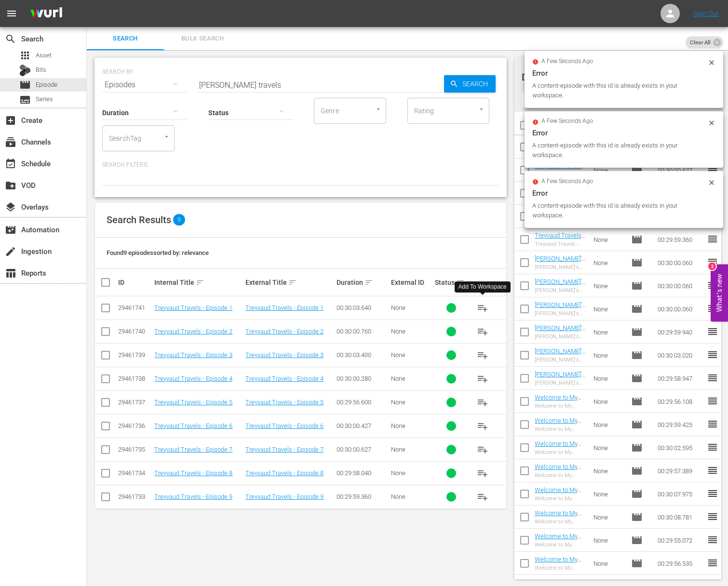
click at [297, 83] on input "Treyvaud travels" at bounding box center [320, 84] width 247 height 23
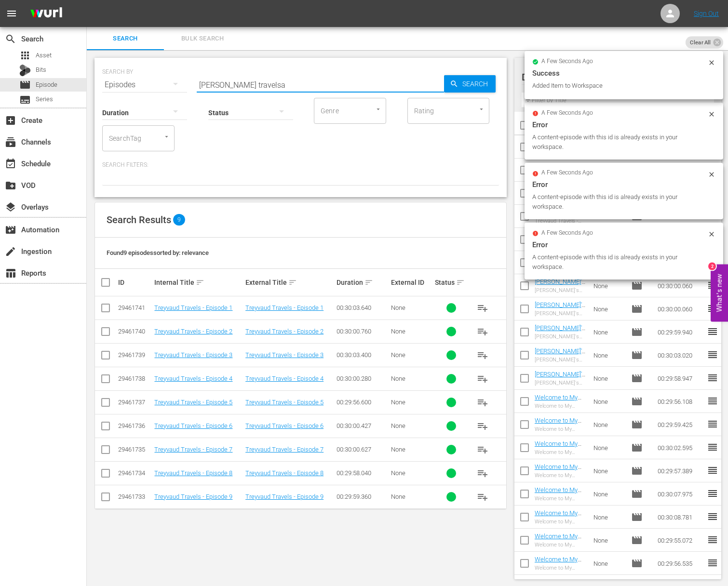
paste input "A Taste of History - Flavors of the High Country - Boone, North Carolina"
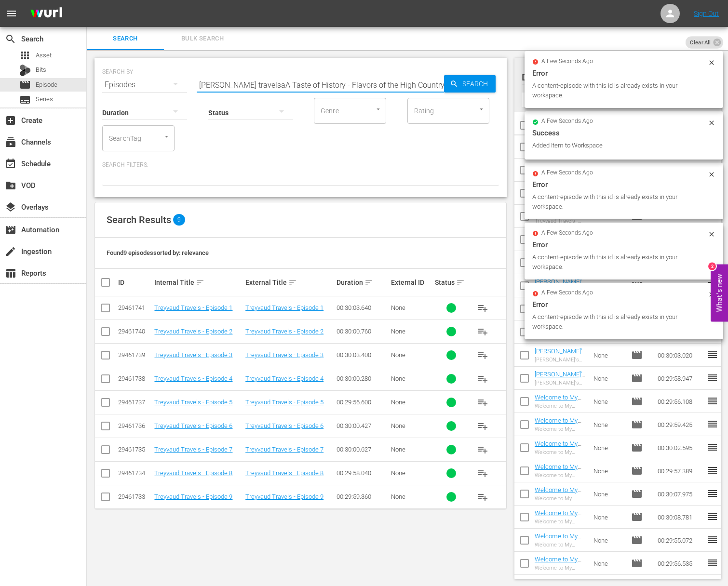
scroll to position [0, 52]
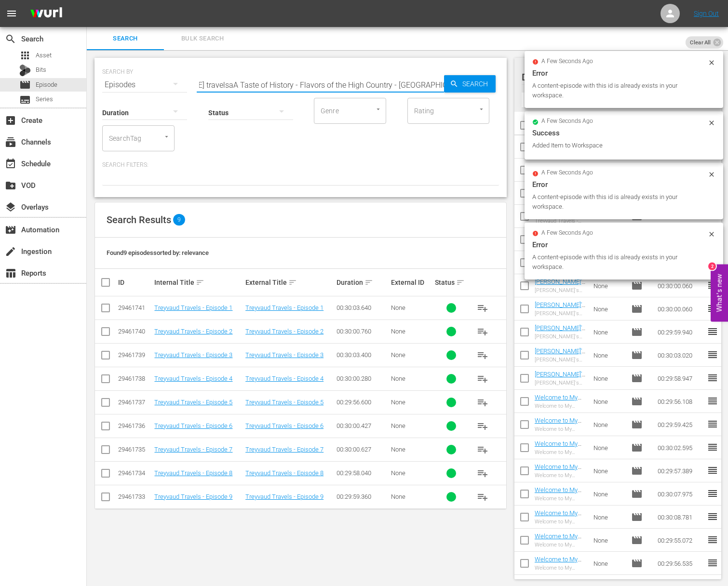
click at [353, 84] on input "Treyvaud travelsaA Taste of History - Flavors of the High Country - Boone, Nort…" at bounding box center [320, 84] width 247 height 23
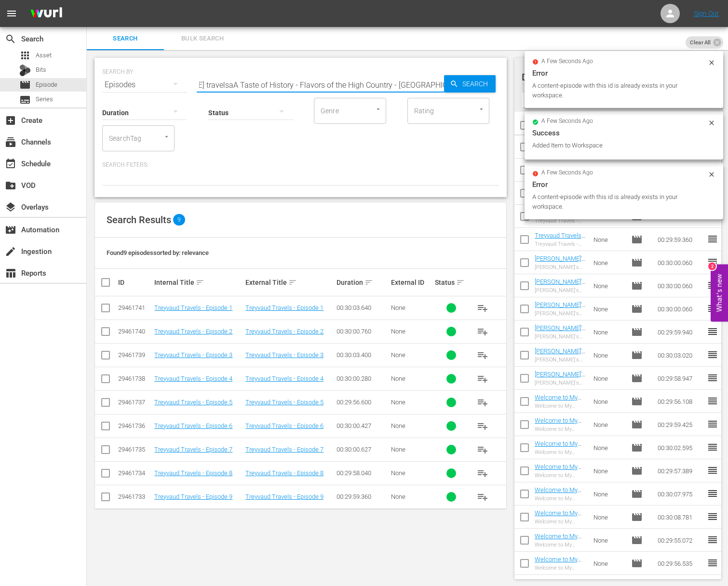
paste input "text"
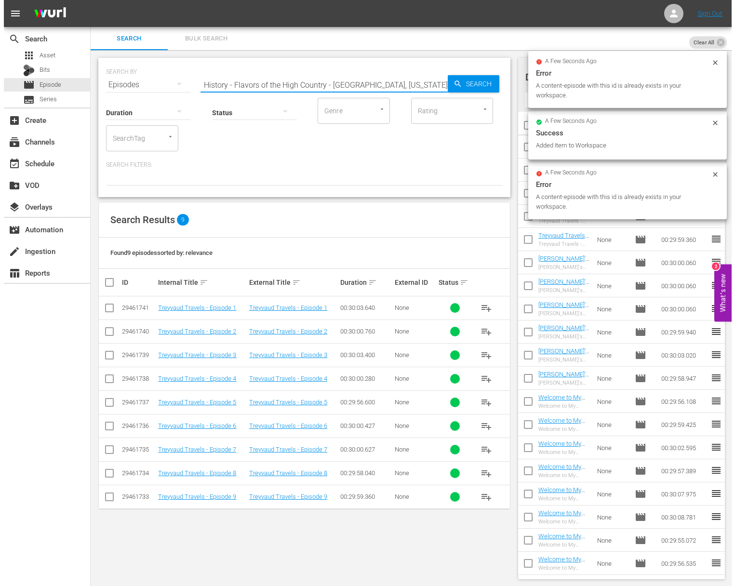
scroll to position [0, 0]
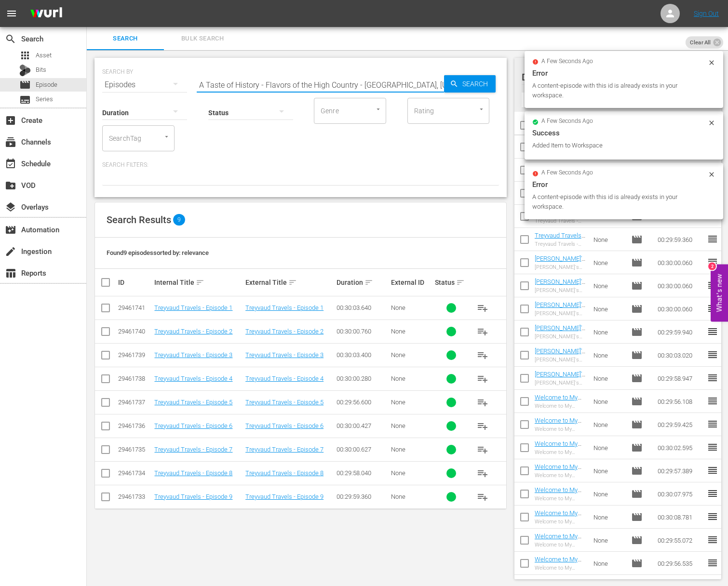
click at [420, 85] on input "A Taste of History - Flavors of the High Country - Boone, North Carolina" at bounding box center [320, 84] width 247 height 23
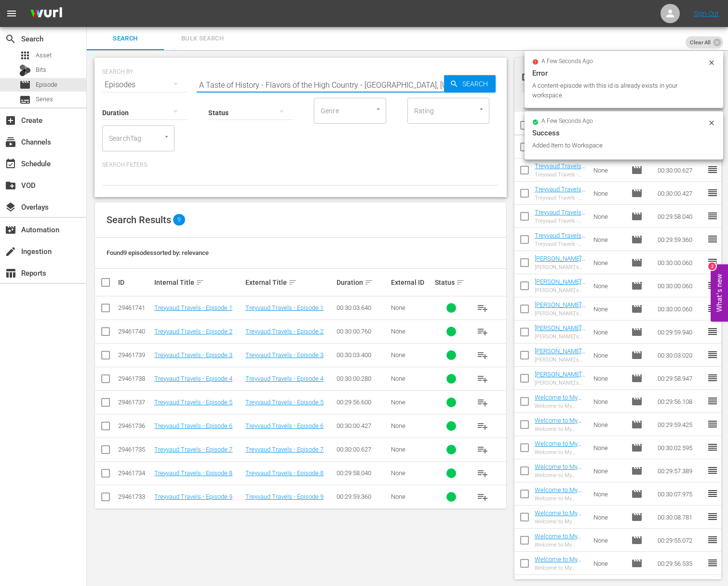
click at [435, 85] on input "A Taste of History - Flavors of the High Country - Boone, North Carolina" at bounding box center [320, 84] width 247 height 23
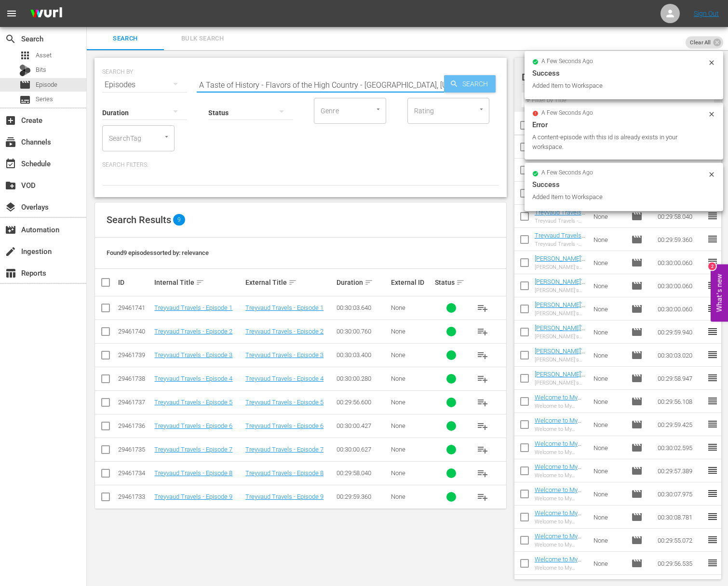
type input "A Taste of History - Flavors of the High Country - Boone, North Carolina"
click at [461, 84] on span "Search" at bounding box center [477, 83] width 37 height 17
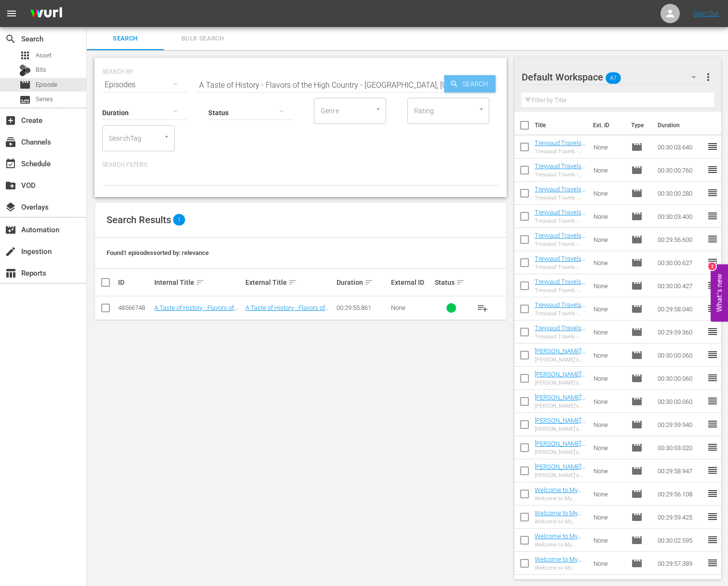
click at [461, 84] on span "Search" at bounding box center [477, 83] width 37 height 17
click at [482, 307] on span "playlist_add" at bounding box center [483, 308] width 12 height 12
click at [48, 162] on div "event_available Schedule" at bounding box center [27, 162] width 54 height 9
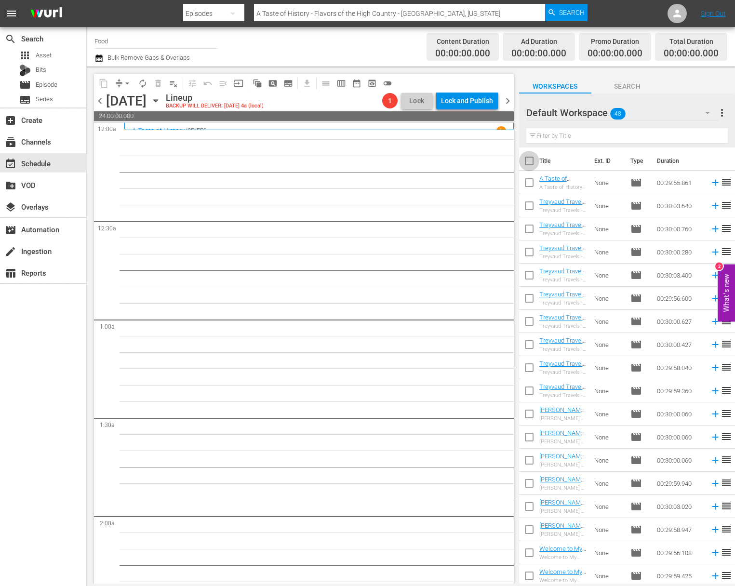
click at [529, 161] on input "checkbox" at bounding box center [529, 163] width 20 height 20
checkbox input "true"
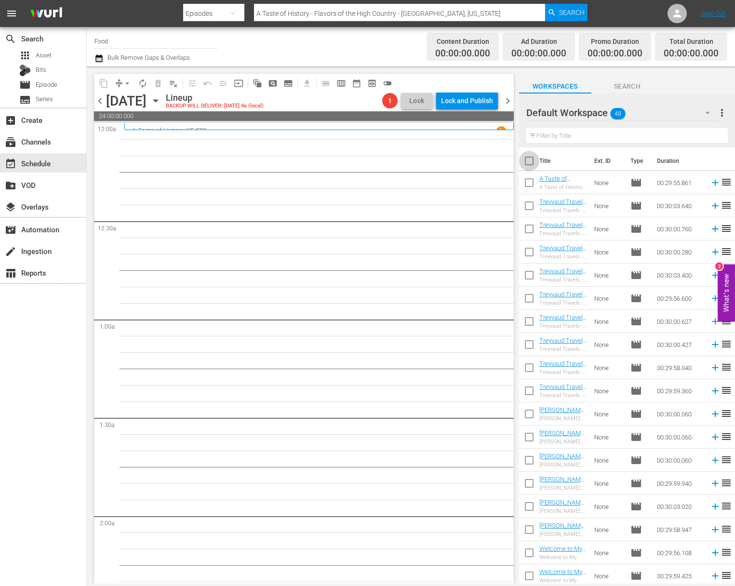
checkbox input "true"
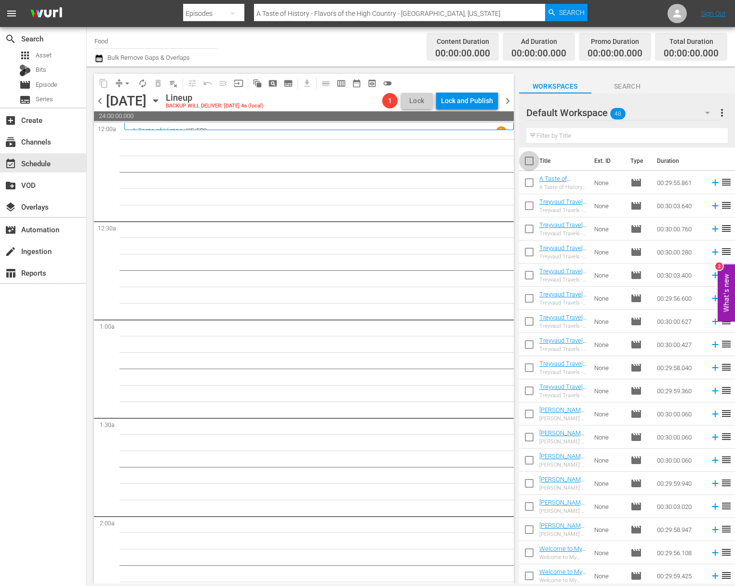
checkbox input "true"
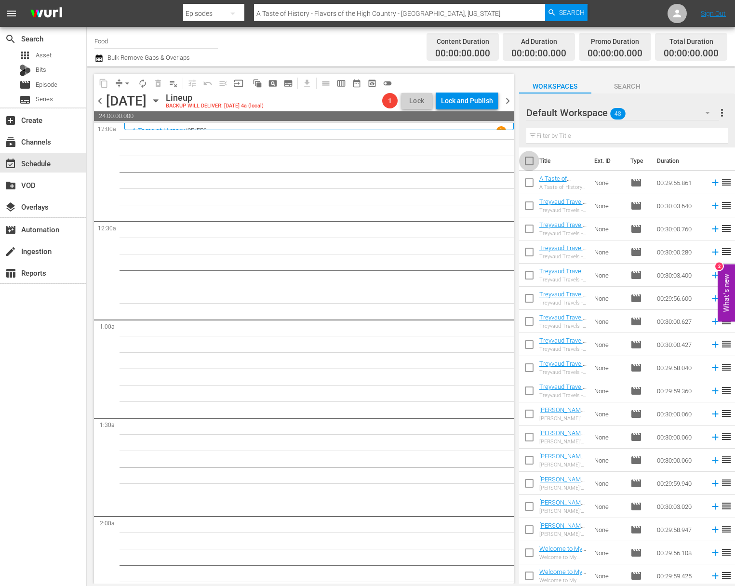
checkbox input "true"
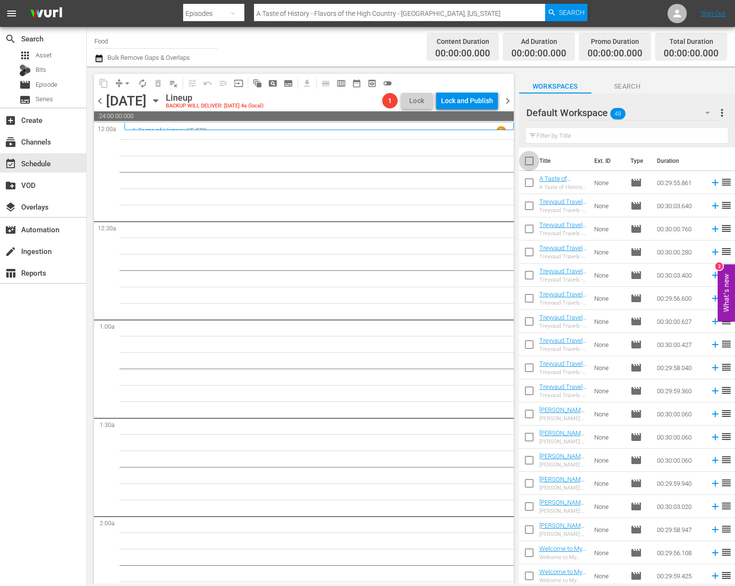
checkbox input "true"
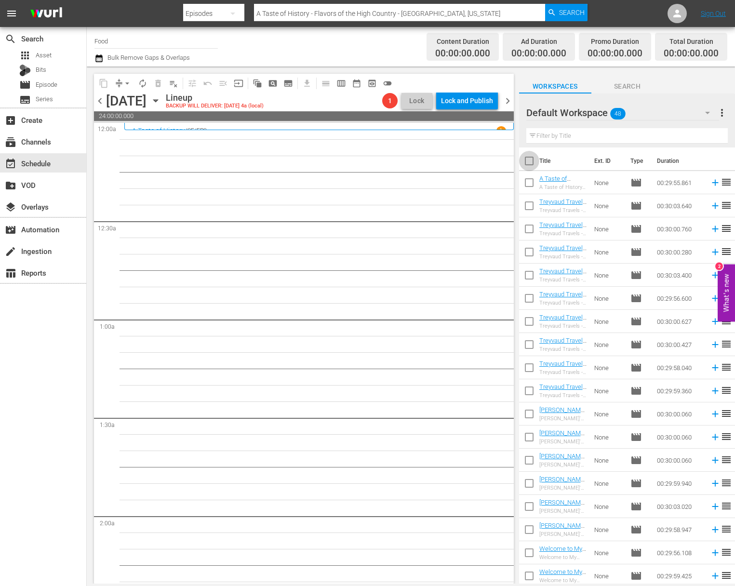
checkbox input "true"
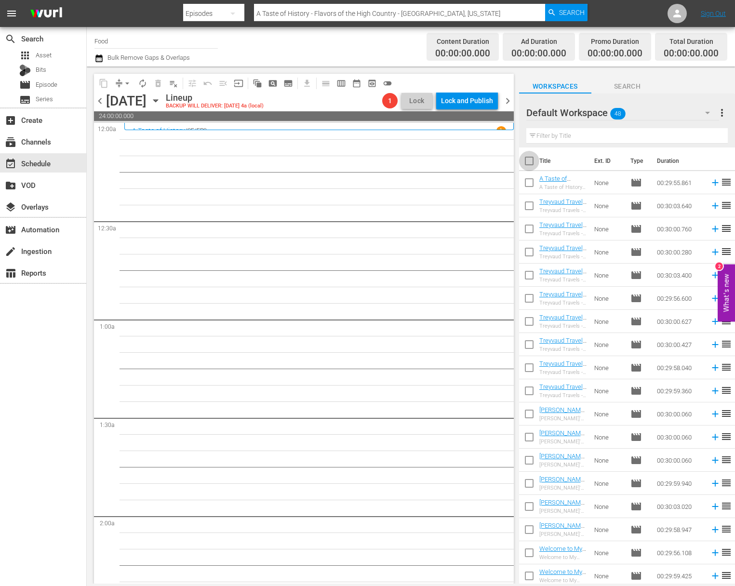
checkbox input "true"
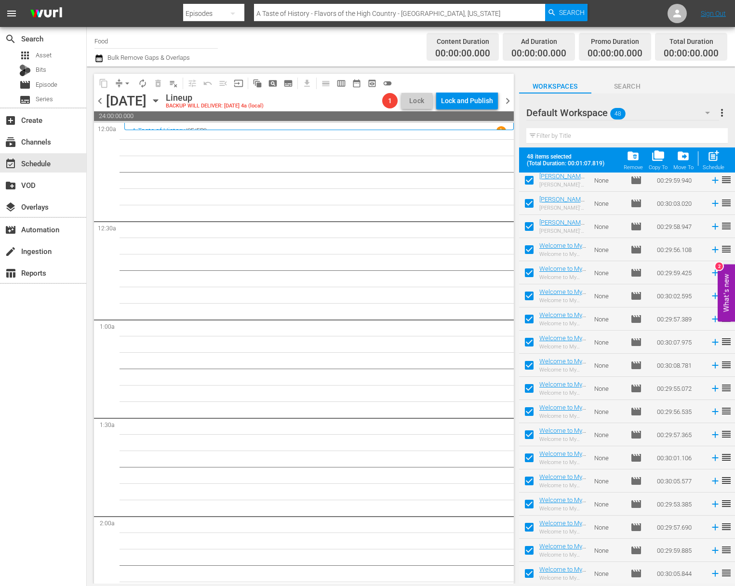
scroll to position [722, 0]
click at [717, 164] on div "post_add Schedule" at bounding box center [714, 159] width 22 height 21
checkbox input "false"
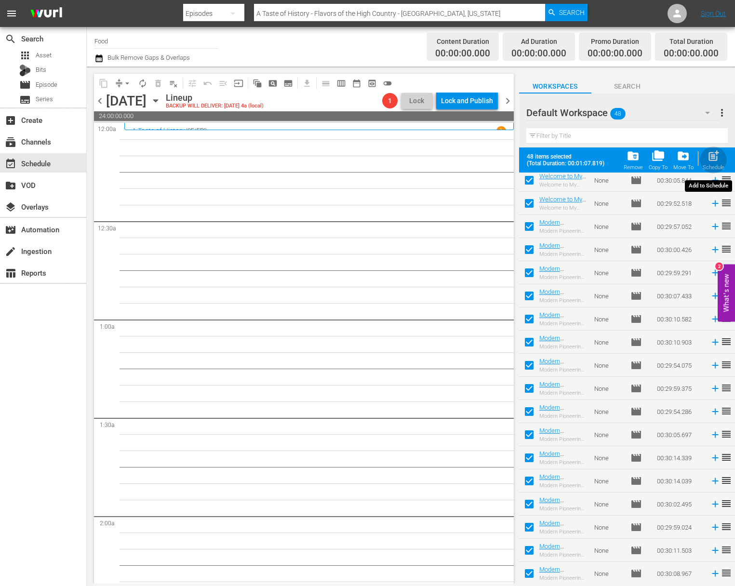
checkbox input "false"
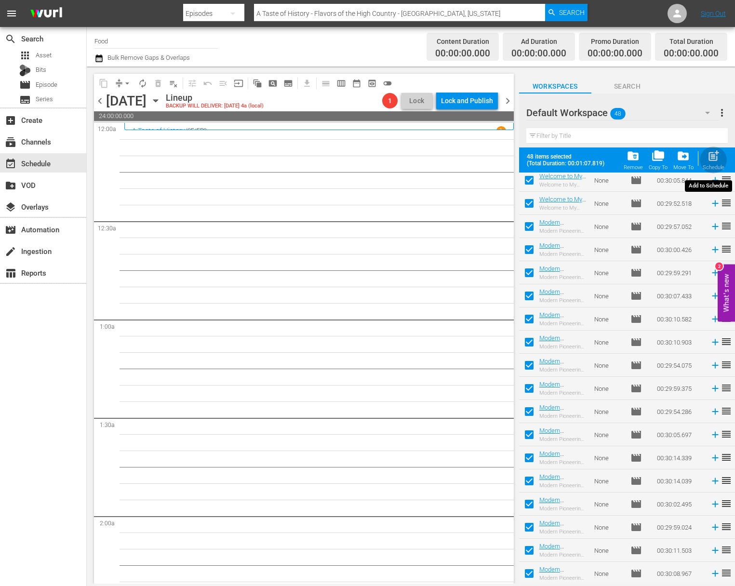
checkbox input "false"
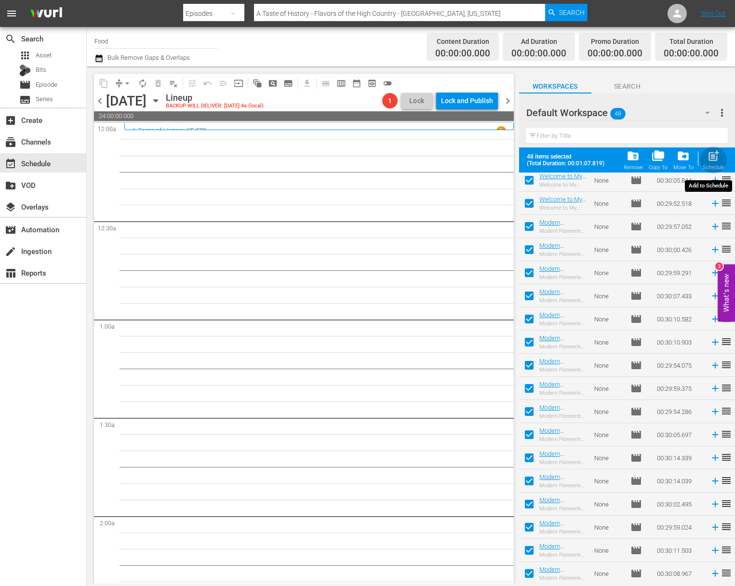
checkbox input "false"
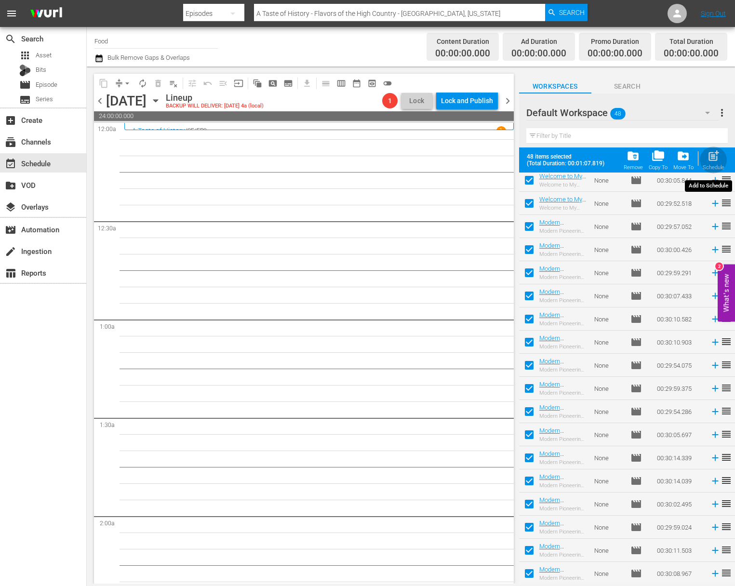
checkbox input "false"
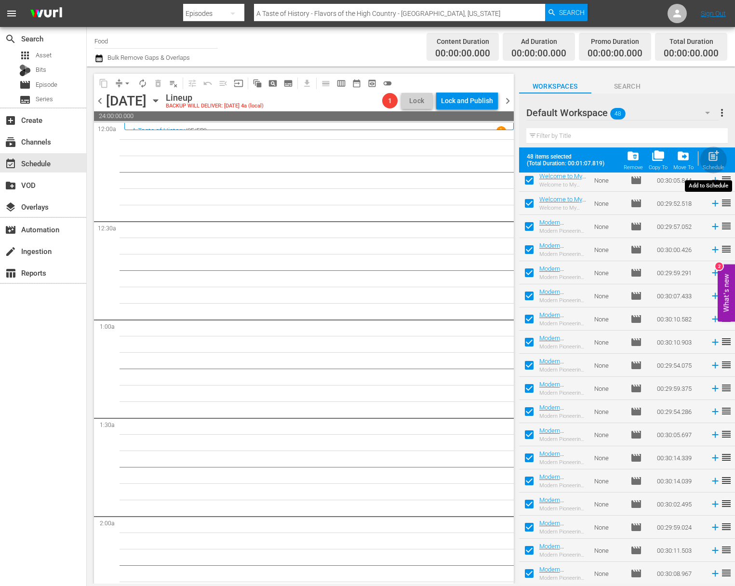
checkbox input "false"
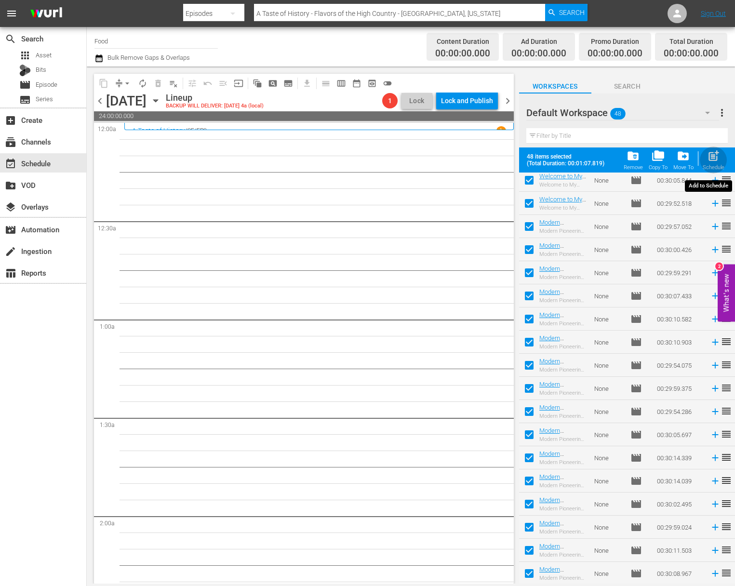
checkbox input "false"
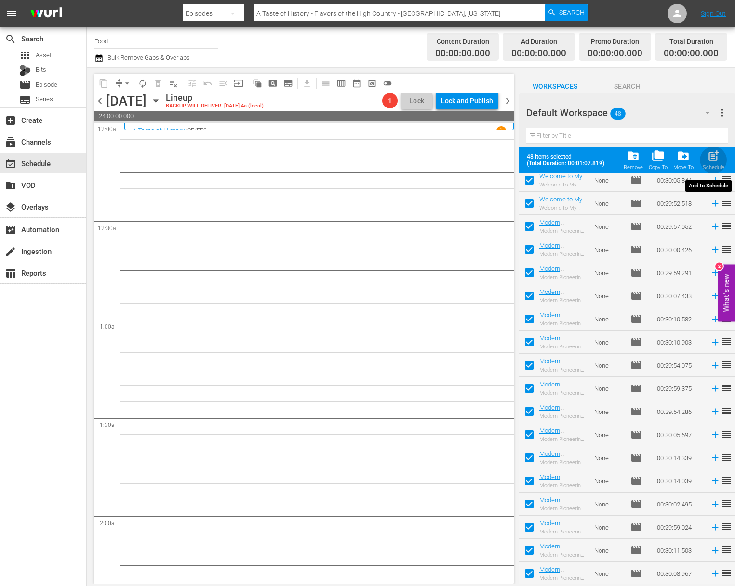
checkbox input "false"
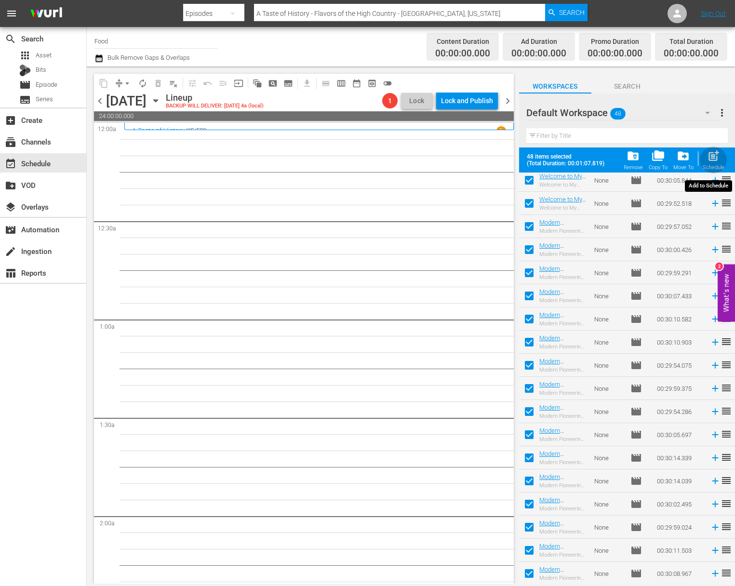
checkbox input "false"
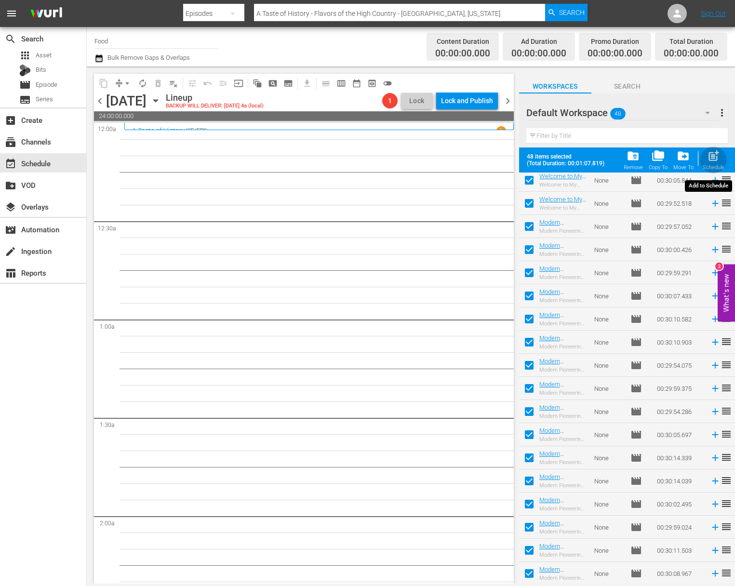
checkbox input "false"
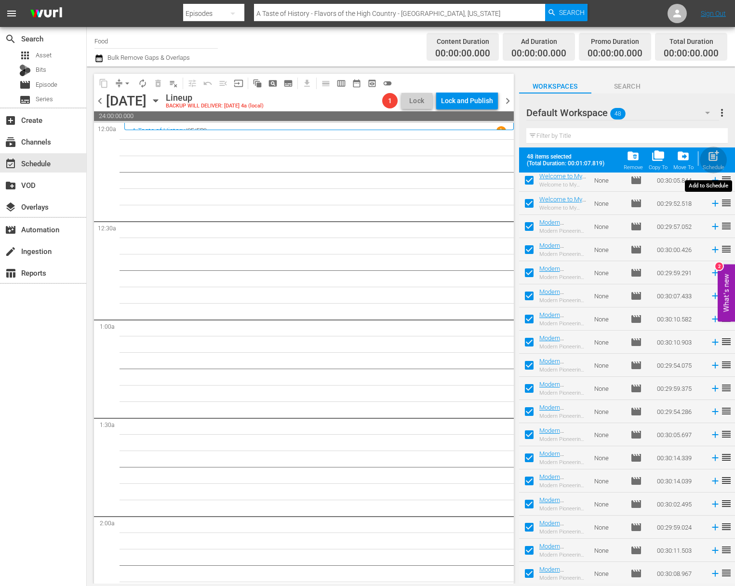
checkbox input "false"
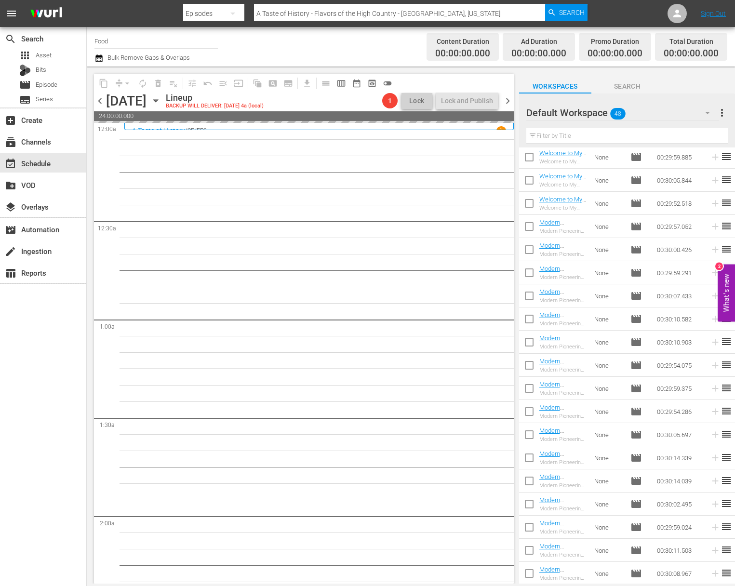
scroll to position [697, 0]
click at [161, 98] on icon "button" at bounding box center [155, 100] width 11 height 11
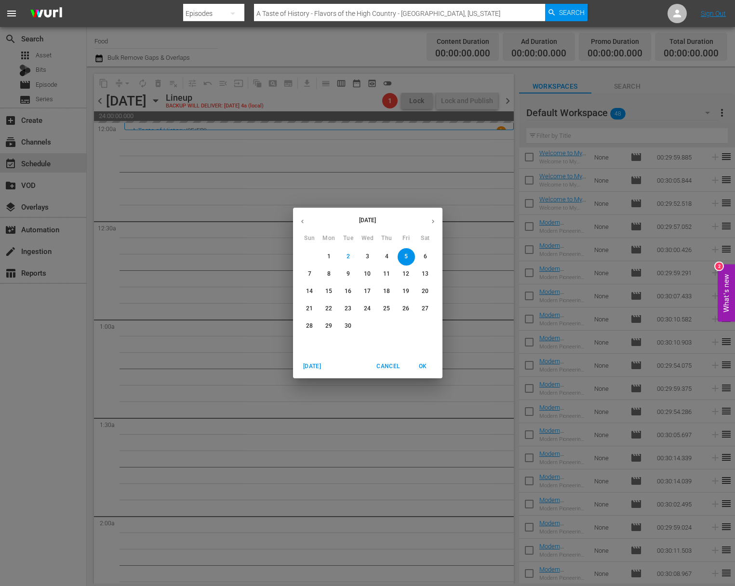
click at [260, 173] on div "September 2025 Sun Mon Tue Wed Thu Fri Sat 31 1 2 3 4 5 6 7 8 9 10 11 12 13 14 …" at bounding box center [367, 293] width 735 height 586
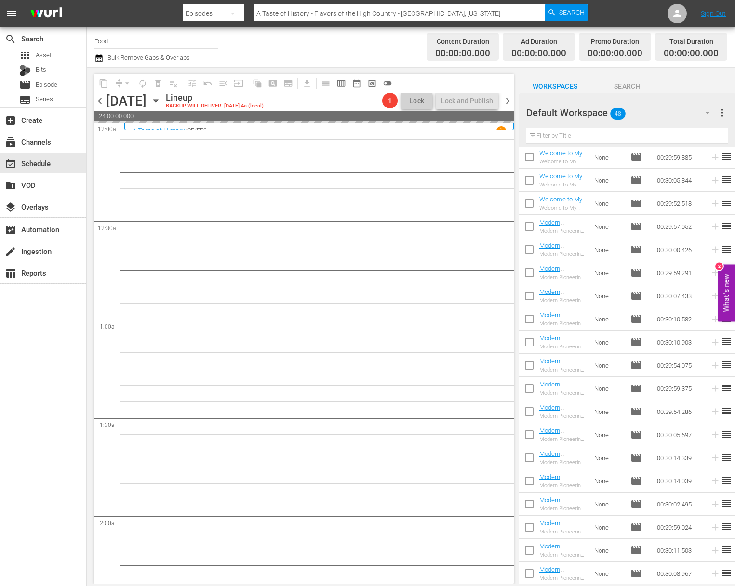
click at [725, 116] on span "more_vert" at bounding box center [723, 113] width 12 height 12
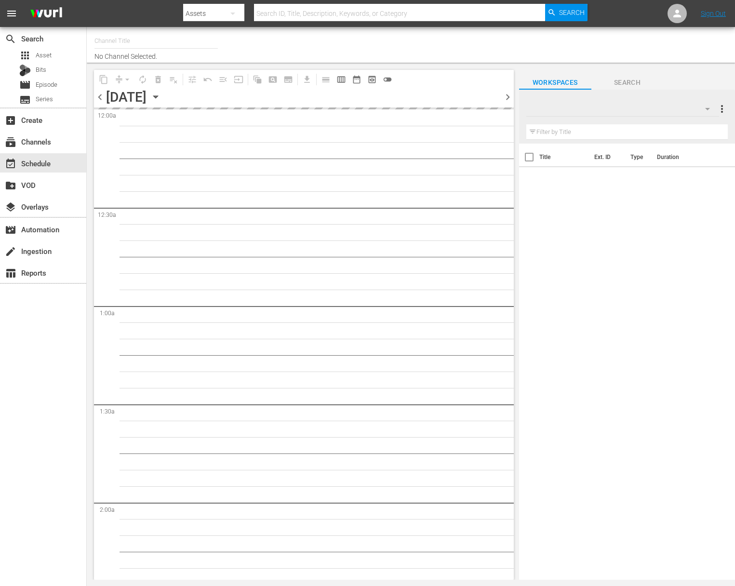
type input "Food (140)"
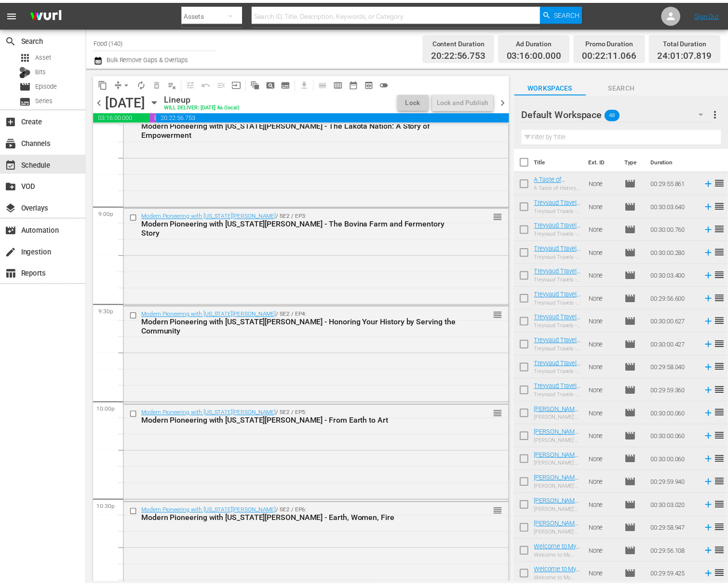
scroll to position [4265, 0]
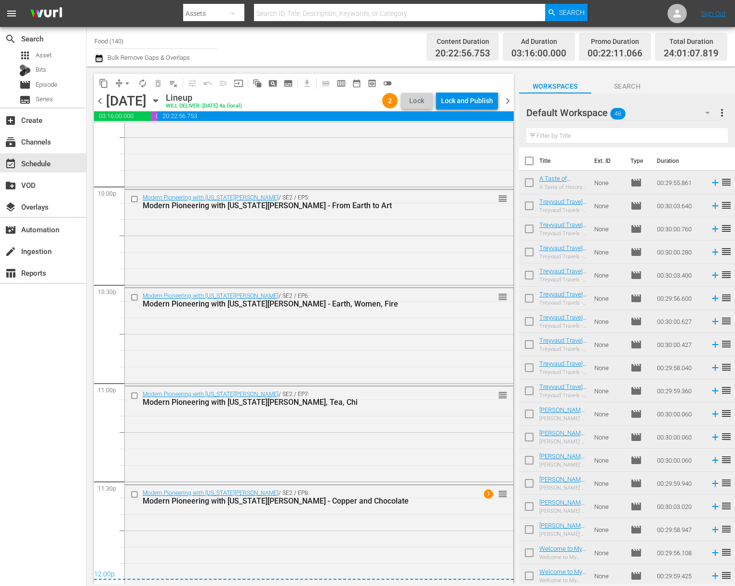
click at [478, 107] on div "Lock and Publish" at bounding box center [467, 100] width 52 height 17
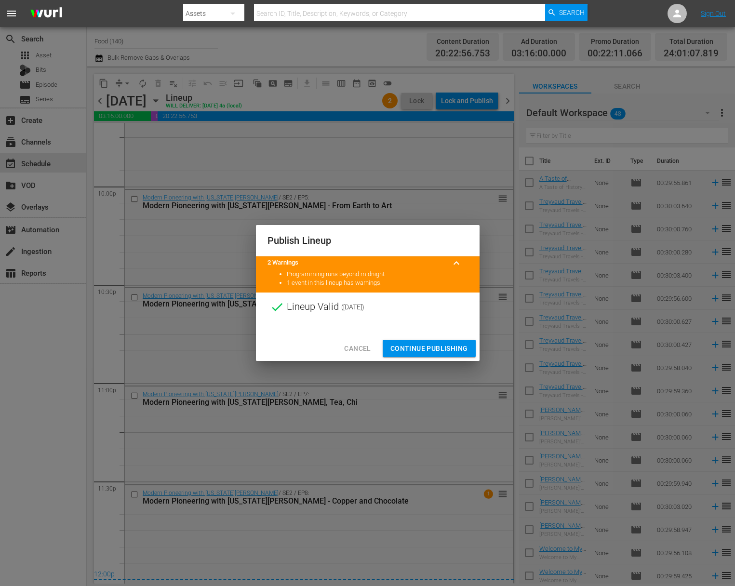
click at [432, 342] on button "Continue Publishing" at bounding box center [429, 349] width 93 height 18
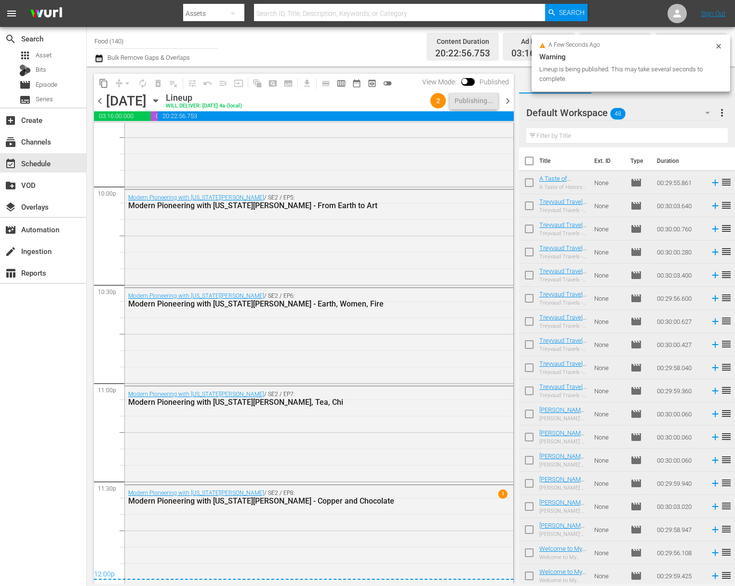
click at [727, 121] on button "more_vert" at bounding box center [723, 112] width 12 height 23
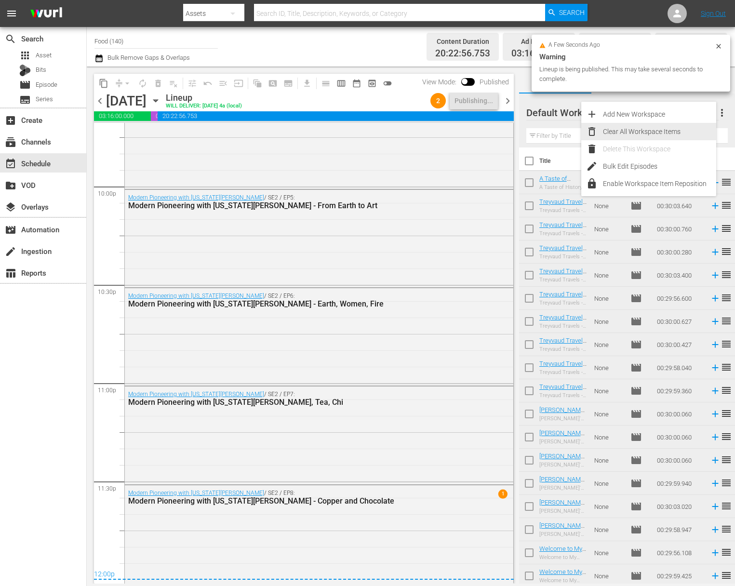
click at [651, 138] on div "Clear All Workspace Items" at bounding box center [659, 131] width 113 height 17
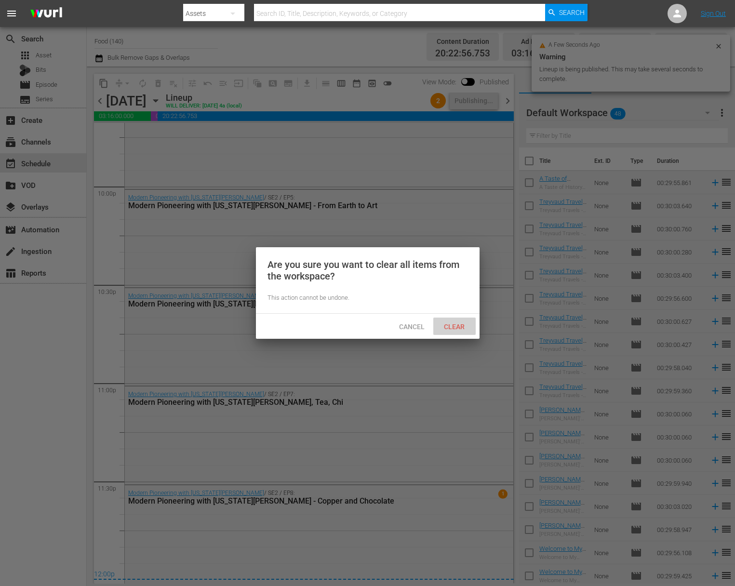
click at [445, 325] on span "Clear" at bounding box center [454, 327] width 36 height 8
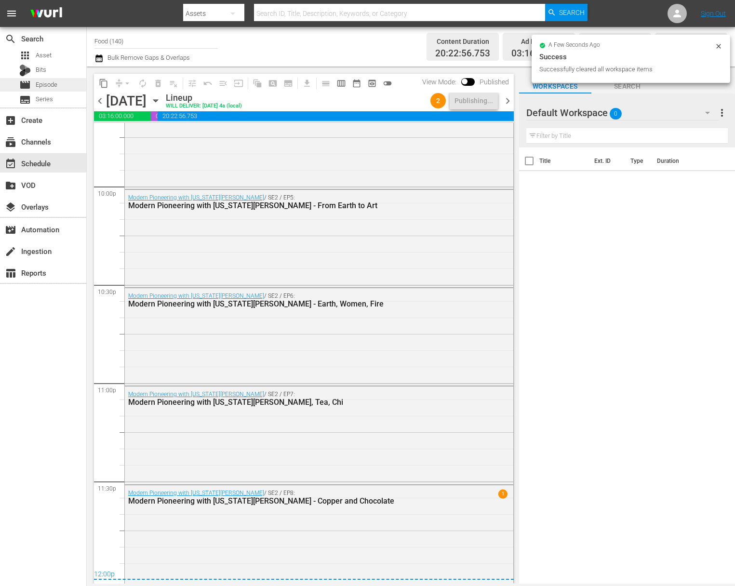
click at [55, 85] on span "Episode" at bounding box center [47, 85] width 22 height 10
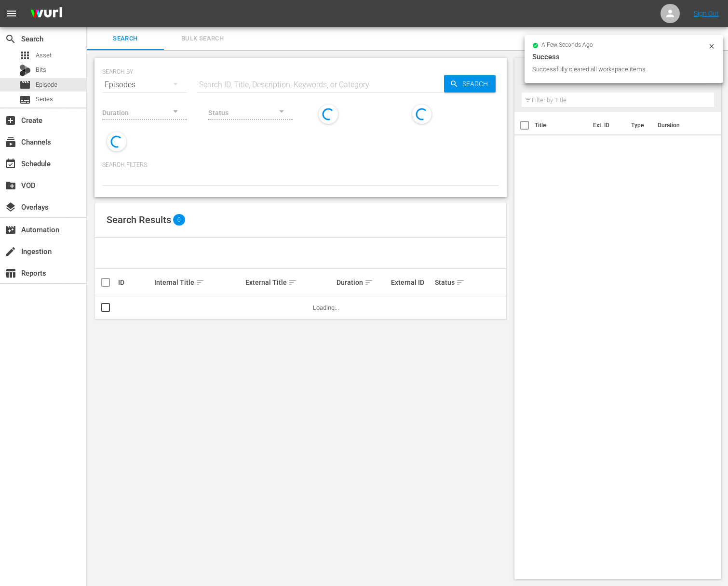
click at [241, 75] on input "text" at bounding box center [320, 84] width 247 height 23
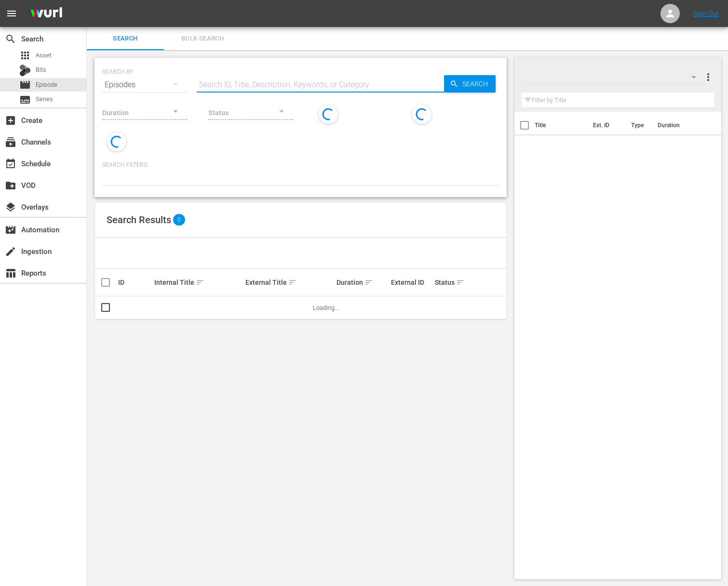
paste input "Julia & Jacques Cooking at Home - Comfort Food - Poached Chicken, Chicken Pot P…"
drag, startPoint x: 229, startPoint y: 86, endPoint x: 285, endPoint y: 122, distance: 67.4
click at [285, 122] on div "SEARCH BY Search By Episodes Search ID, Title, Description, Keywords, or Catego…" at bounding box center [301, 127] width 412 height 139
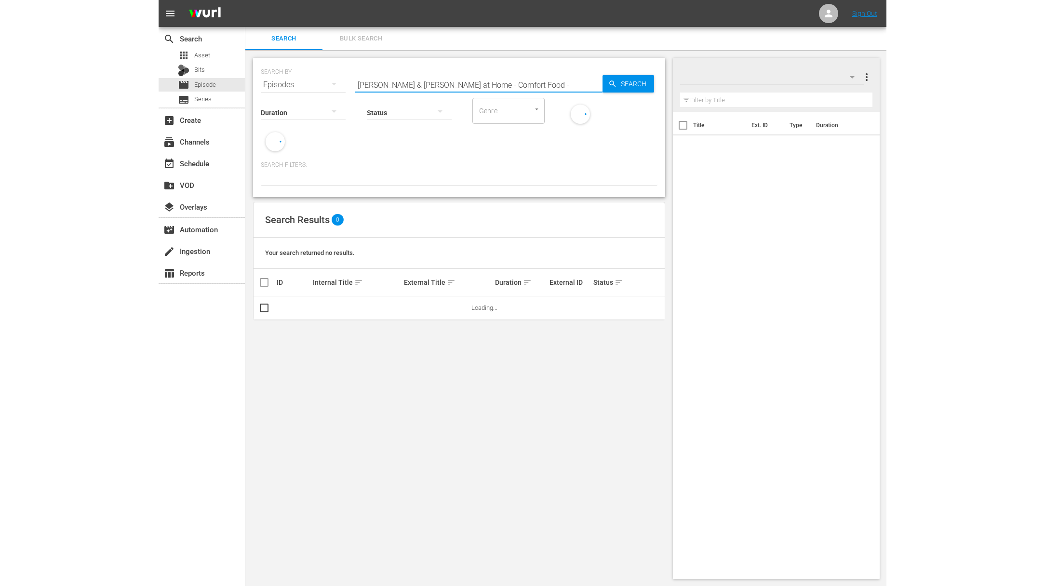
scroll to position [0, 0]
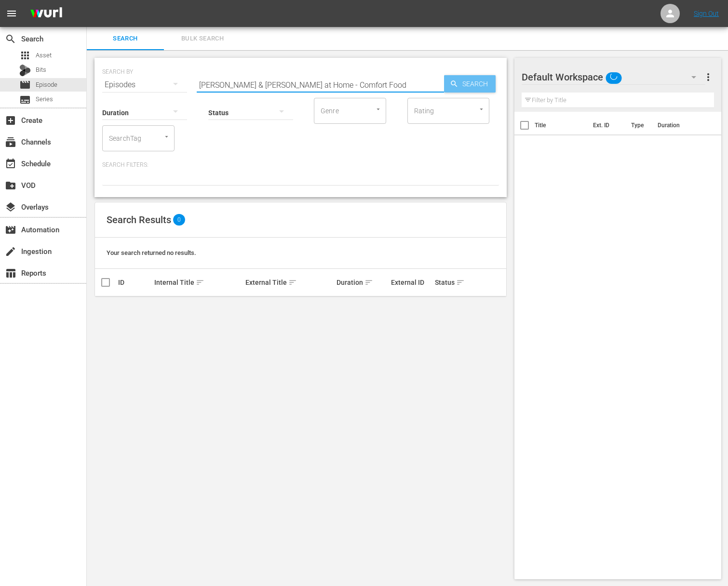
click at [454, 84] on icon "button" at bounding box center [454, 84] width 6 height 6
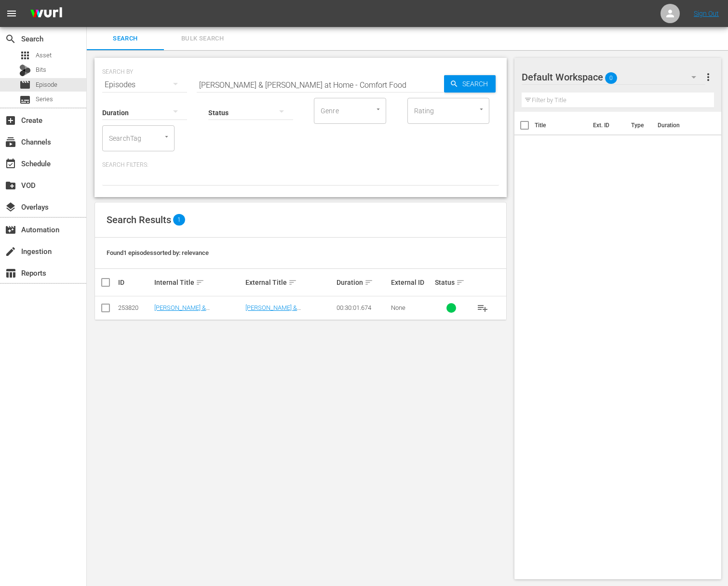
click at [484, 307] on span "playlist_add" at bounding box center [483, 308] width 12 height 12
drag, startPoint x: 318, startPoint y: 84, endPoint x: 395, endPoint y: 91, distance: 77.5
click at [395, 91] on input "Julia & Jacques Cooking at Home - Comfort Food" at bounding box center [320, 84] width 247 height 23
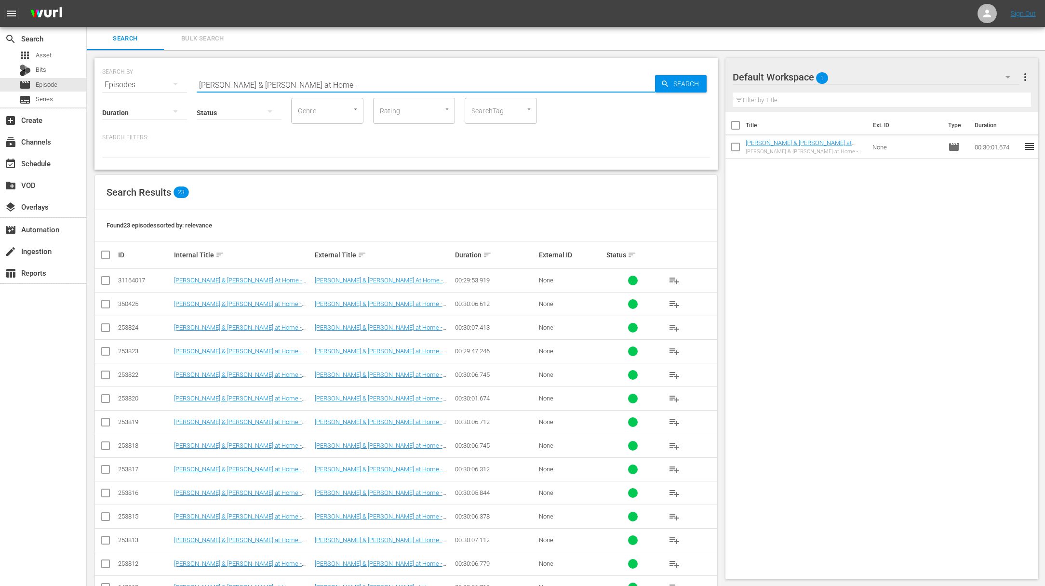
click at [674, 419] on span "playlist_add" at bounding box center [675, 423] width 12 height 12
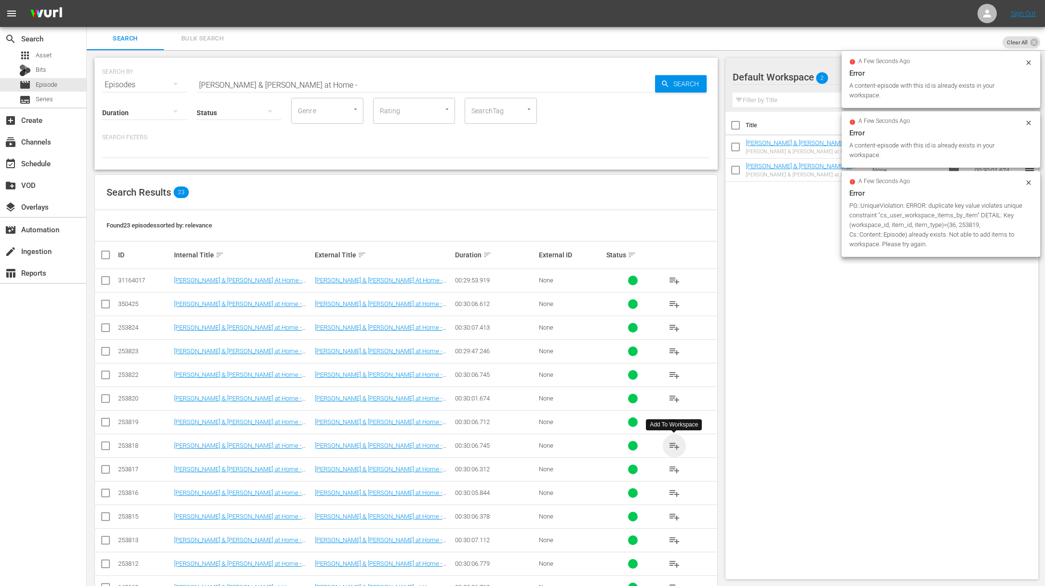
click at [675, 445] on span "playlist_add" at bounding box center [675, 446] width 12 height 12
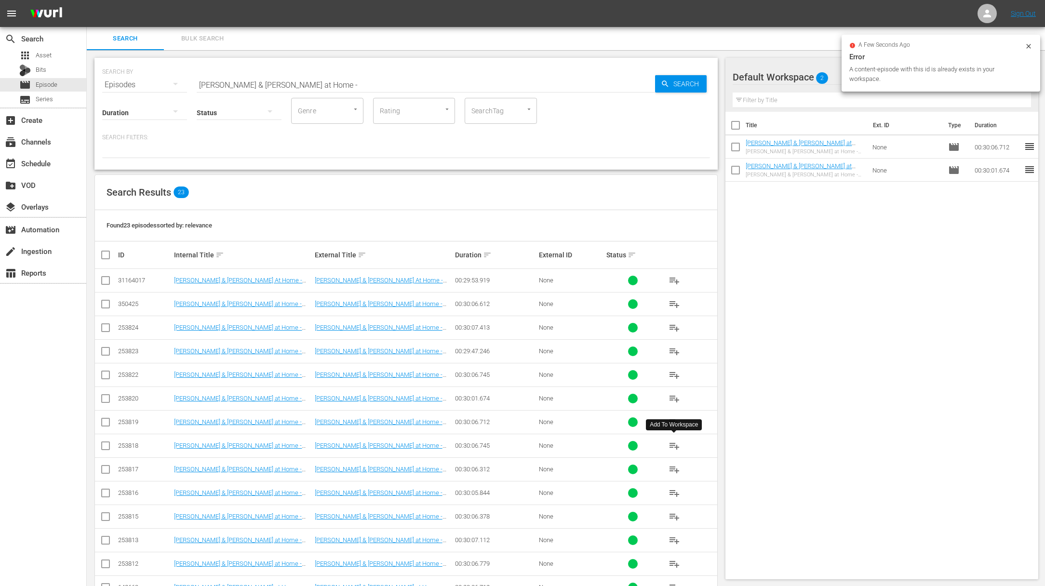
click at [675, 445] on span "playlist_add" at bounding box center [675, 446] width 12 height 12
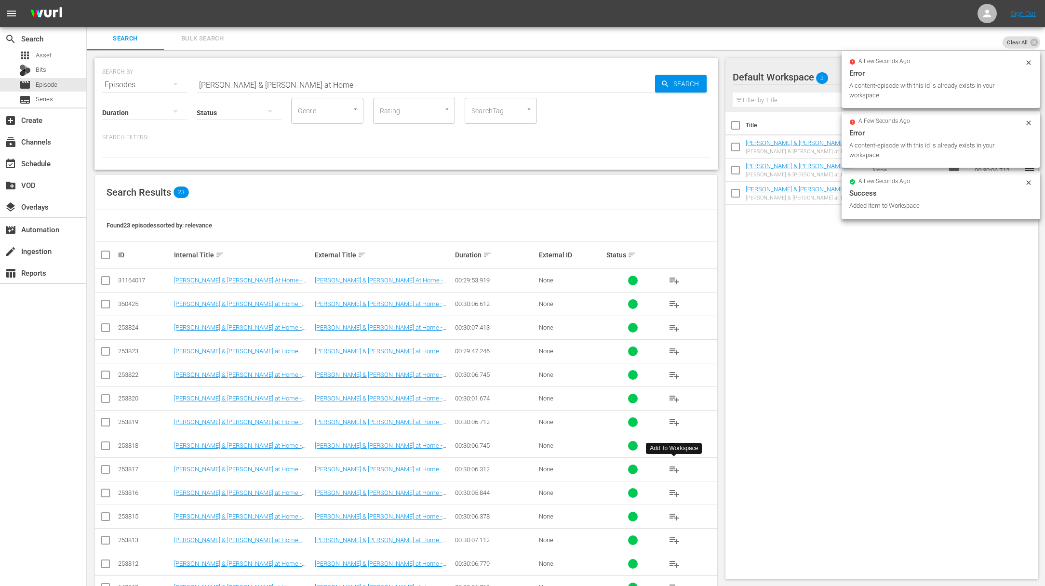
click at [675, 465] on span "playlist_add" at bounding box center [675, 470] width 12 height 12
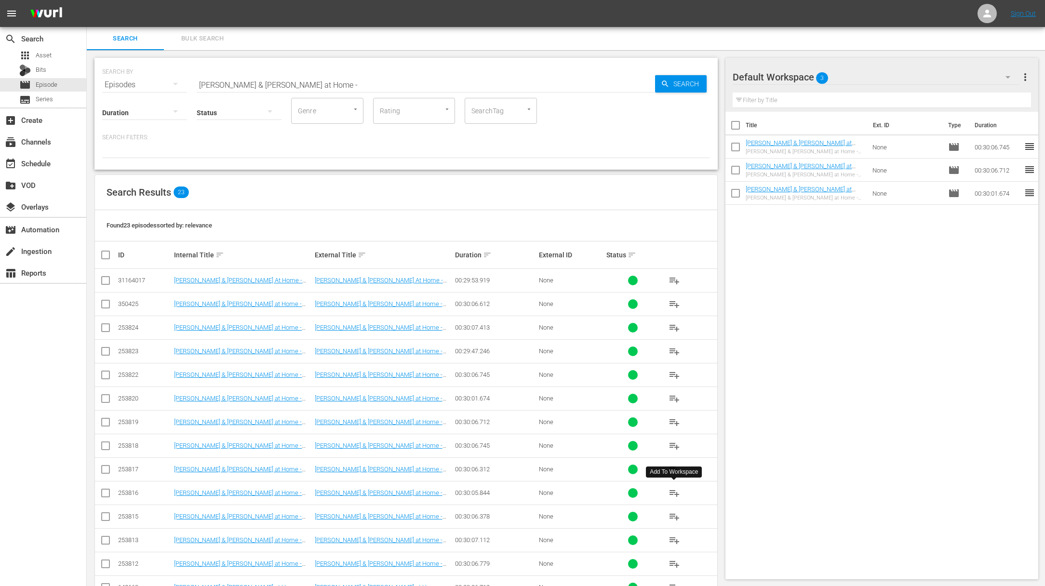
click at [673, 489] on span "playlist_add" at bounding box center [675, 494] width 12 height 12
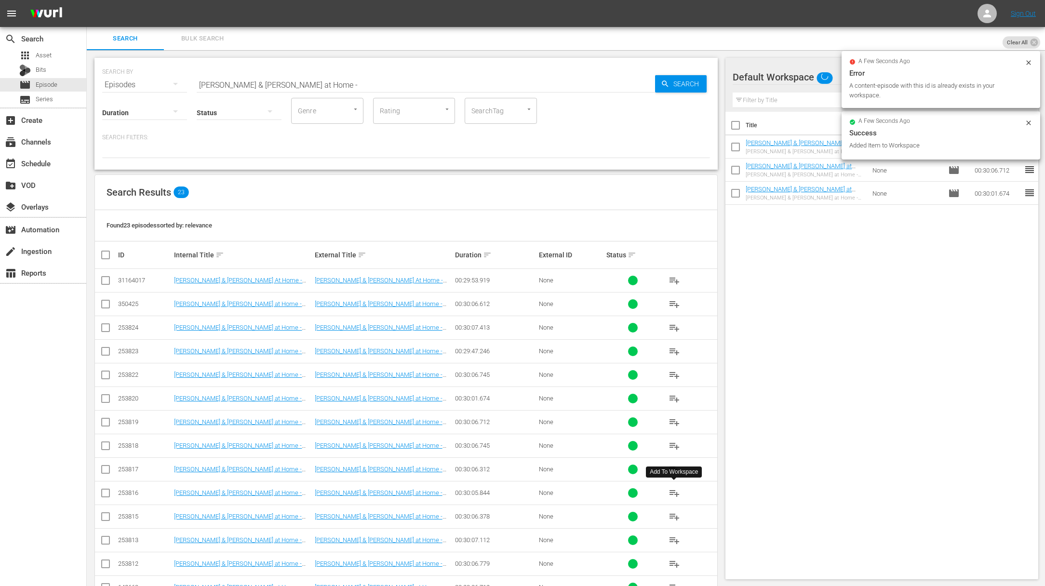
click at [673, 489] on span "playlist_add" at bounding box center [675, 494] width 12 height 12
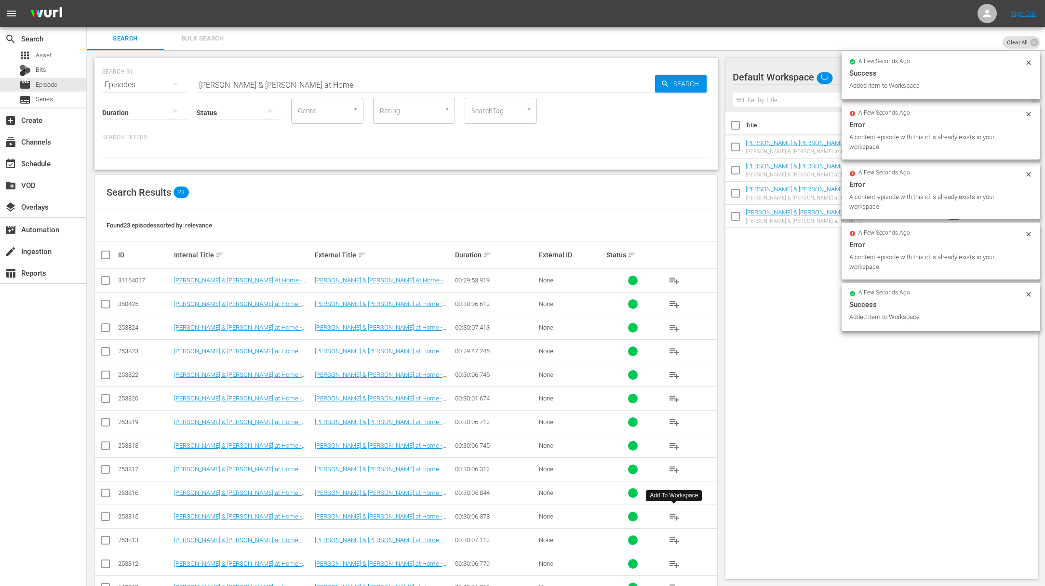
click at [675, 516] on span "playlist_add" at bounding box center [675, 517] width 12 height 12
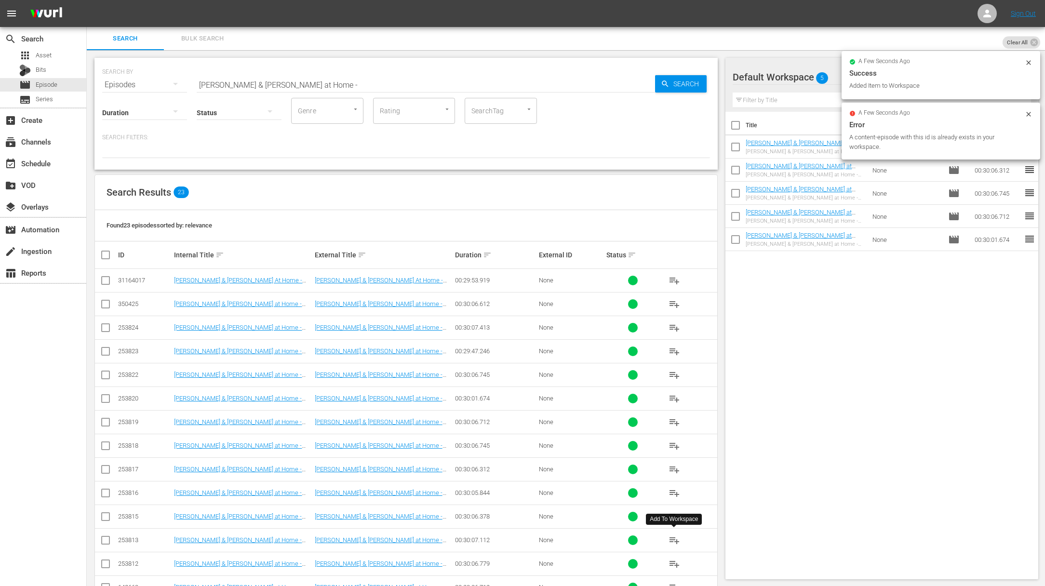
click at [674, 540] on span "playlist_add" at bounding box center [675, 541] width 12 height 12
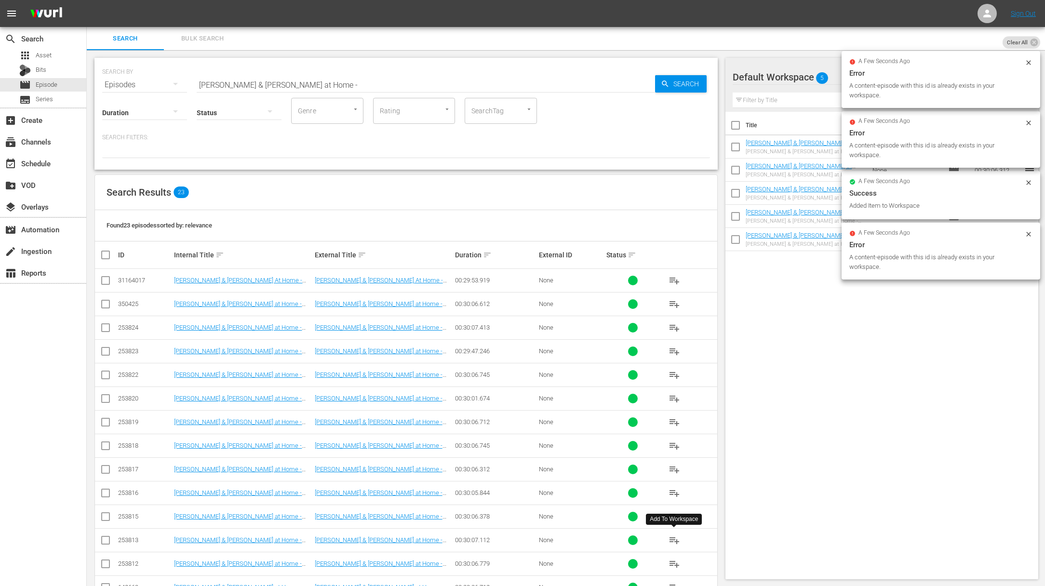
click at [674, 540] on span "playlist_add" at bounding box center [675, 541] width 12 height 12
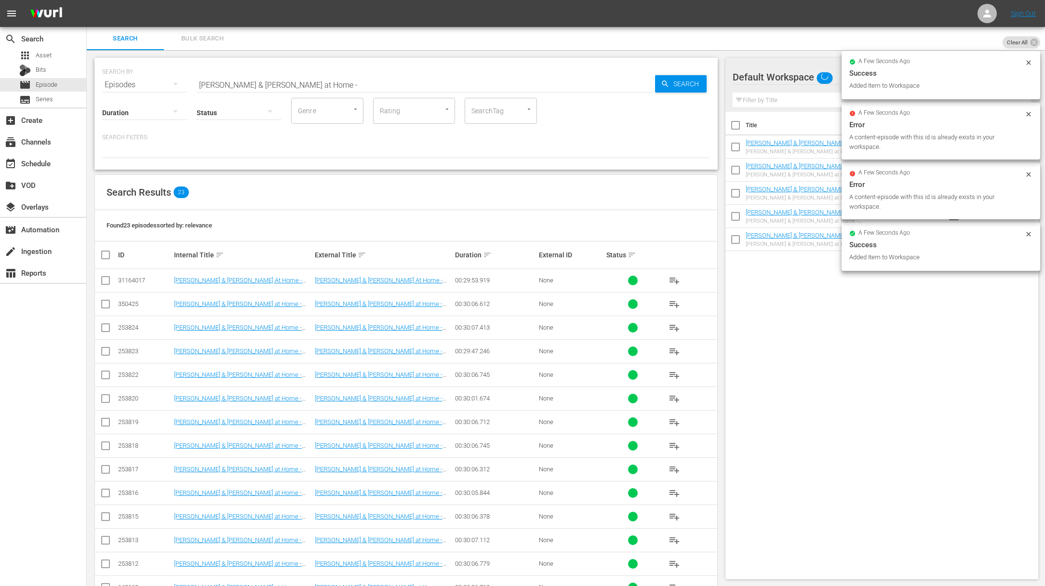
click at [675, 560] on span "playlist_add" at bounding box center [675, 564] width 12 height 12
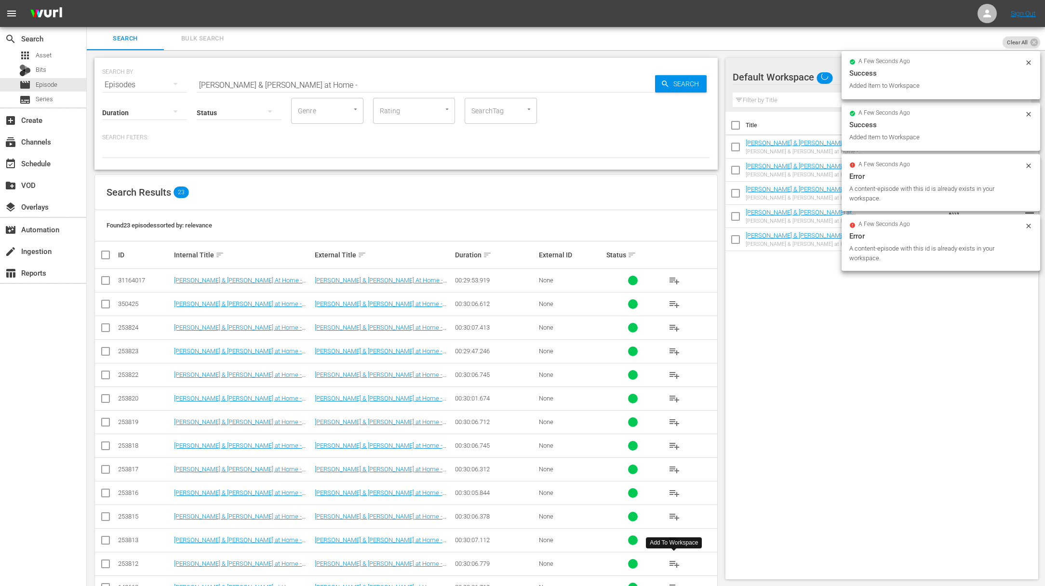
click at [675, 560] on span "playlist_add" at bounding box center [675, 564] width 12 height 12
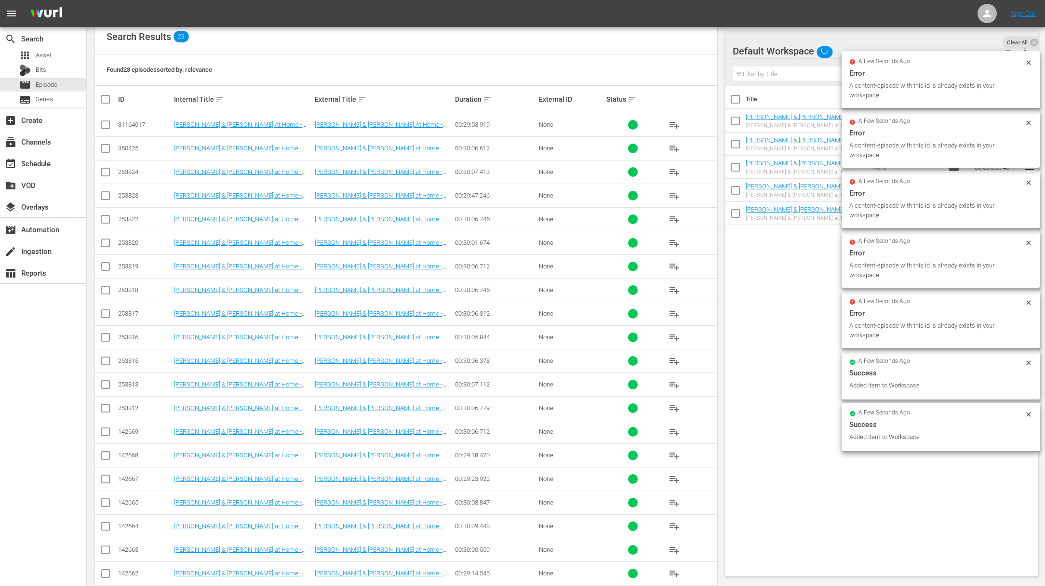
scroll to position [196, 0]
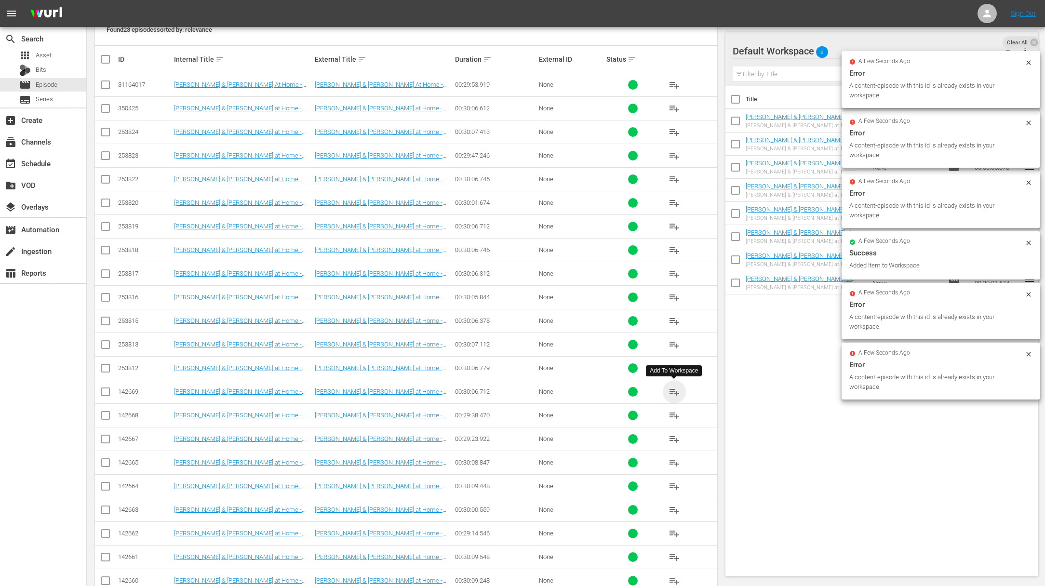
click at [676, 391] on span "playlist_add" at bounding box center [675, 392] width 12 height 12
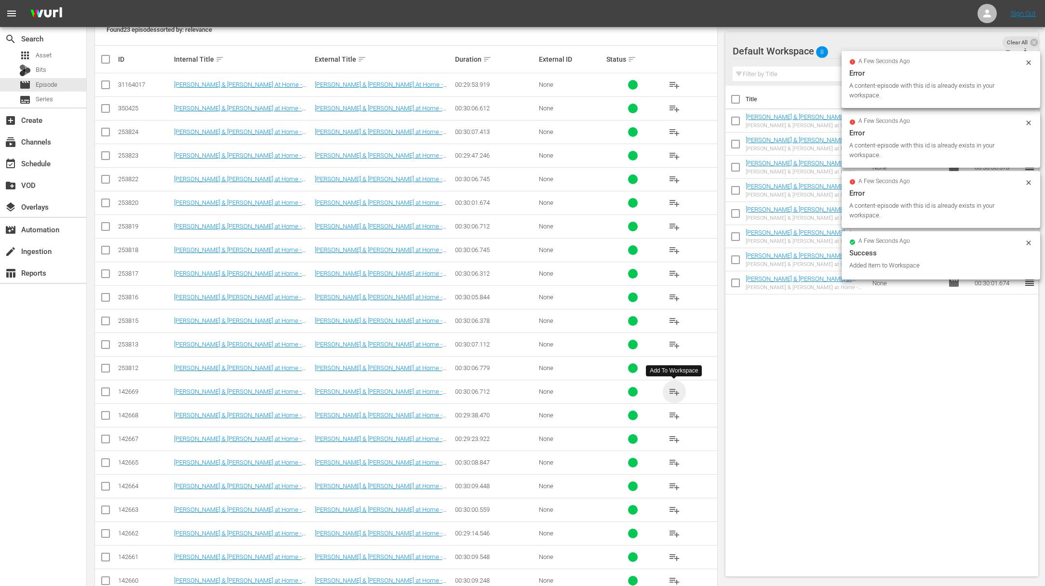
click at [676, 391] on span "playlist_add" at bounding box center [675, 392] width 12 height 12
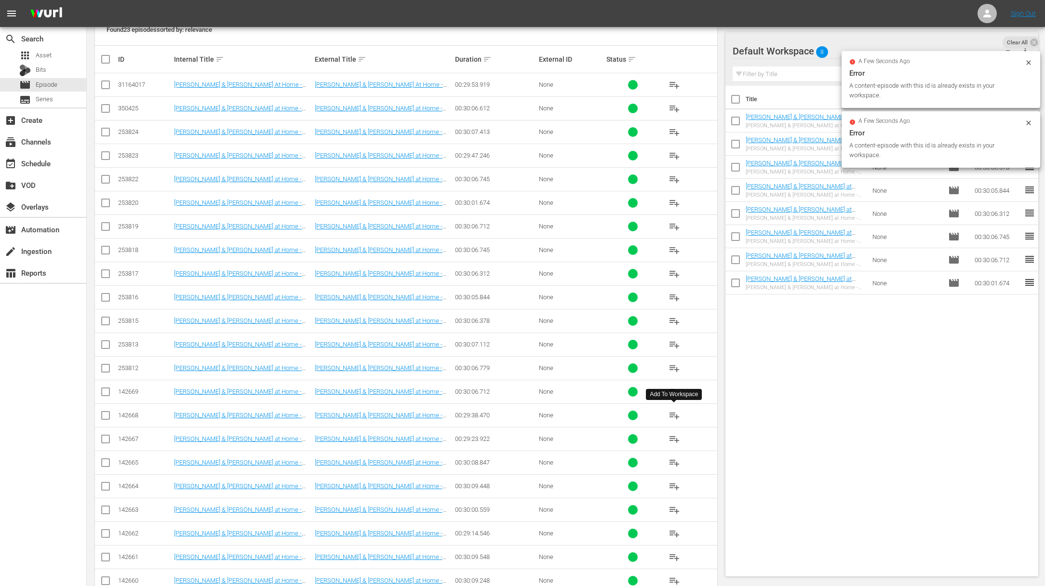
click at [674, 415] on span "playlist_add" at bounding box center [675, 416] width 12 height 12
click at [677, 437] on span "playlist_add" at bounding box center [675, 440] width 12 height 12
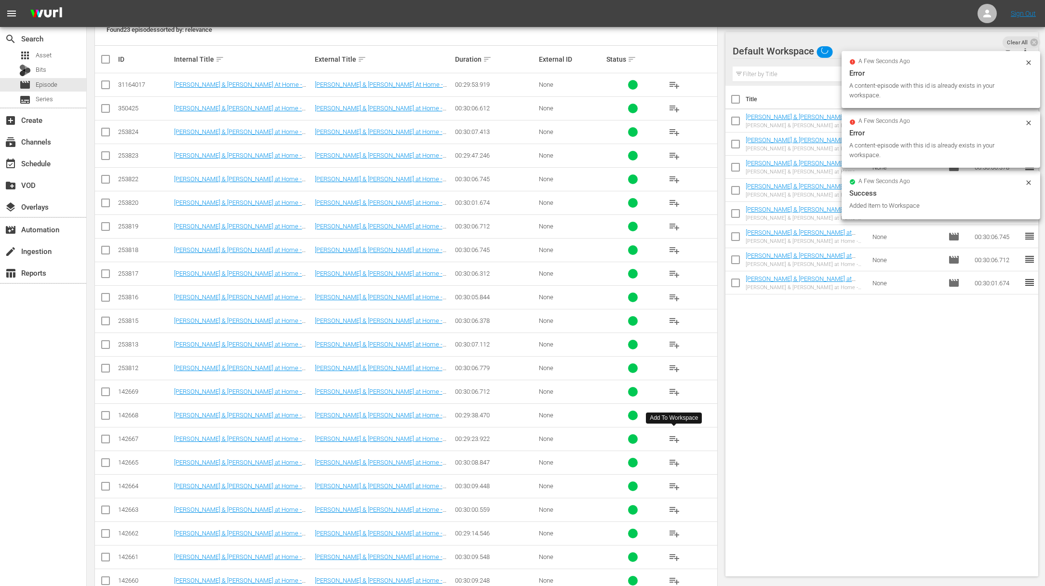
click at [677, 437] on span "playlist_add" at bounding box center [675, 440] width 12 height 12
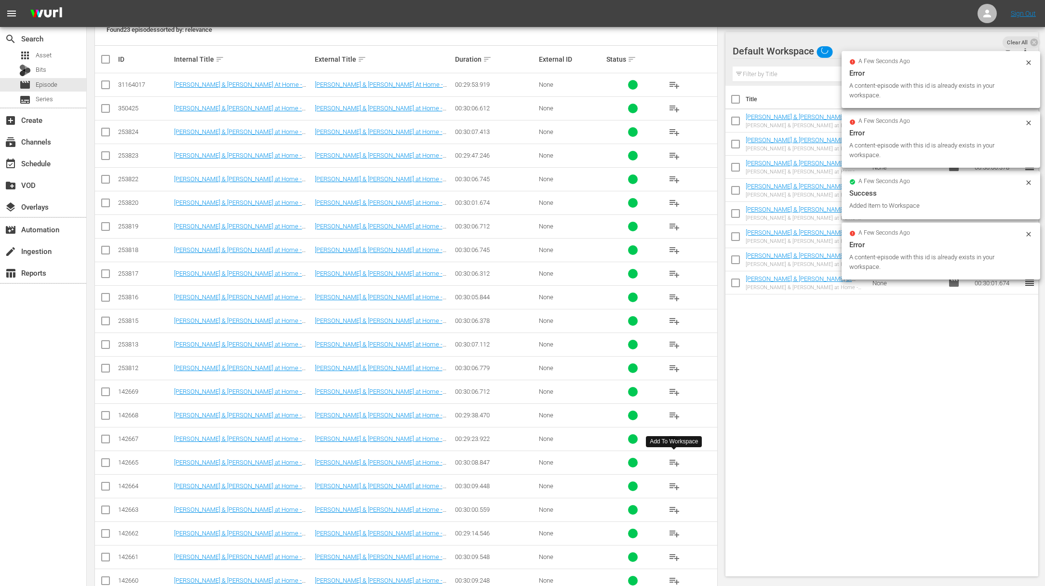
click at [673, 462] on span "playlist_add" at bounding box center [675, 463] width 12 height 12
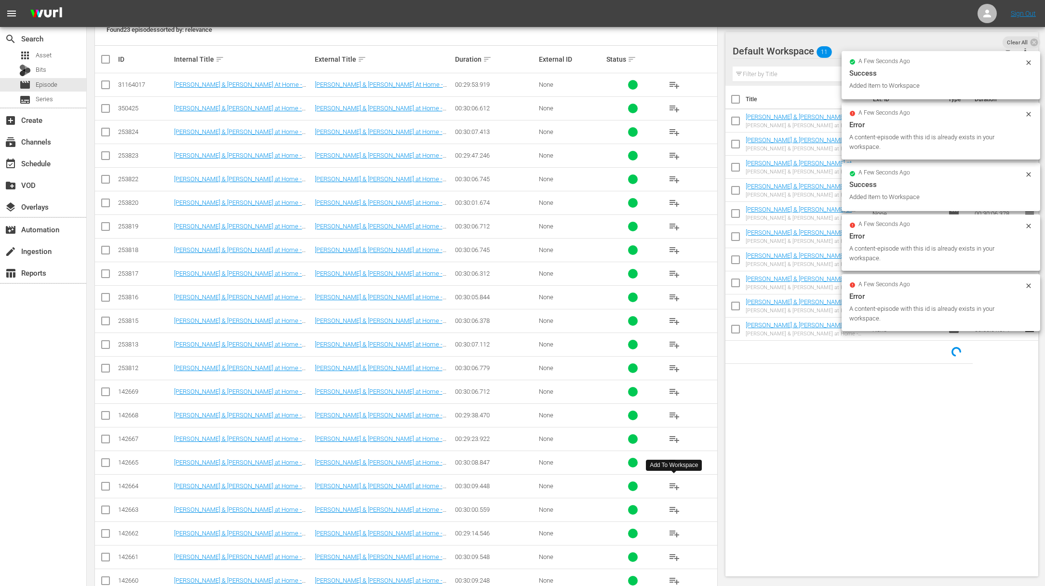
click at [673, 485] on span "playlist_add" at bounding box center [675, 487] width 12 height 12
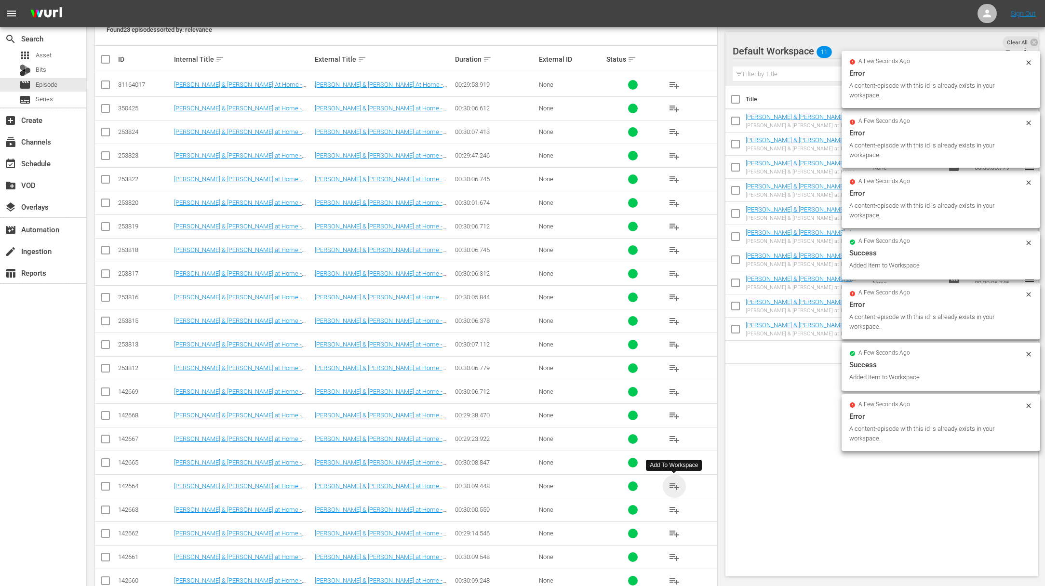
click at [673, 485] on span "playlist_add" at bounding box center [675, 487] width 12 height 12
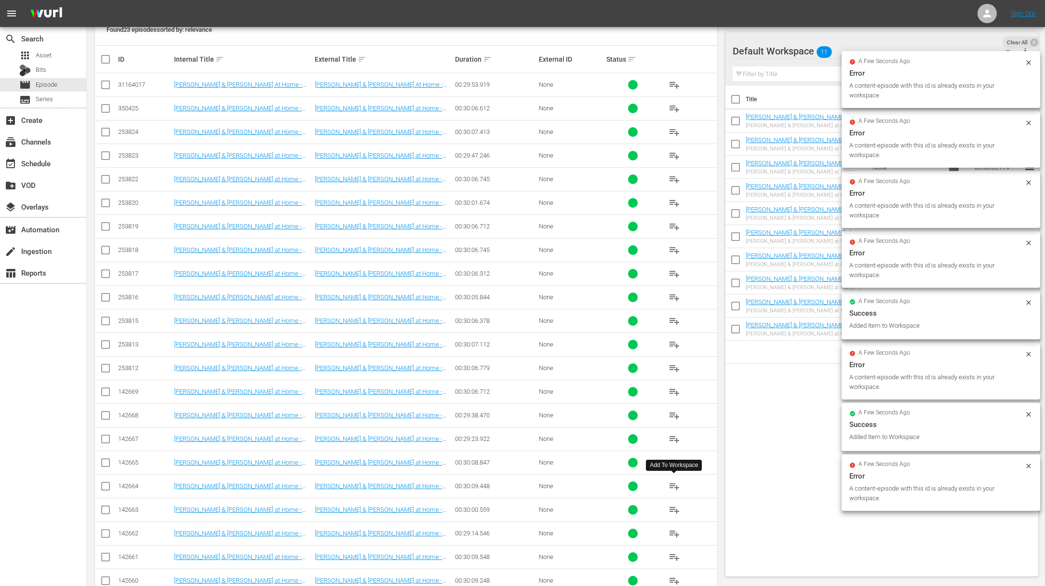
click at [673, 485] on span "playlist_add" at bounding box center [675, 487] width 12 height 12
click at [674, 510] on span "playlist_add" at bounding box center [675, 510] width 12 height 12
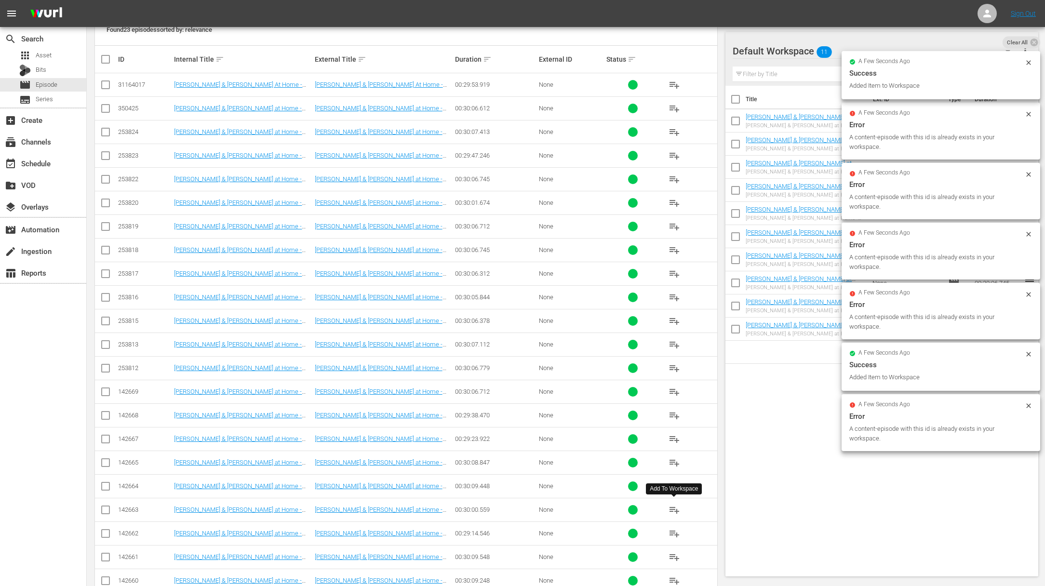
click at [674, 510] on span "playlist_add" at bounding box center [675, 510] width 12 height 12
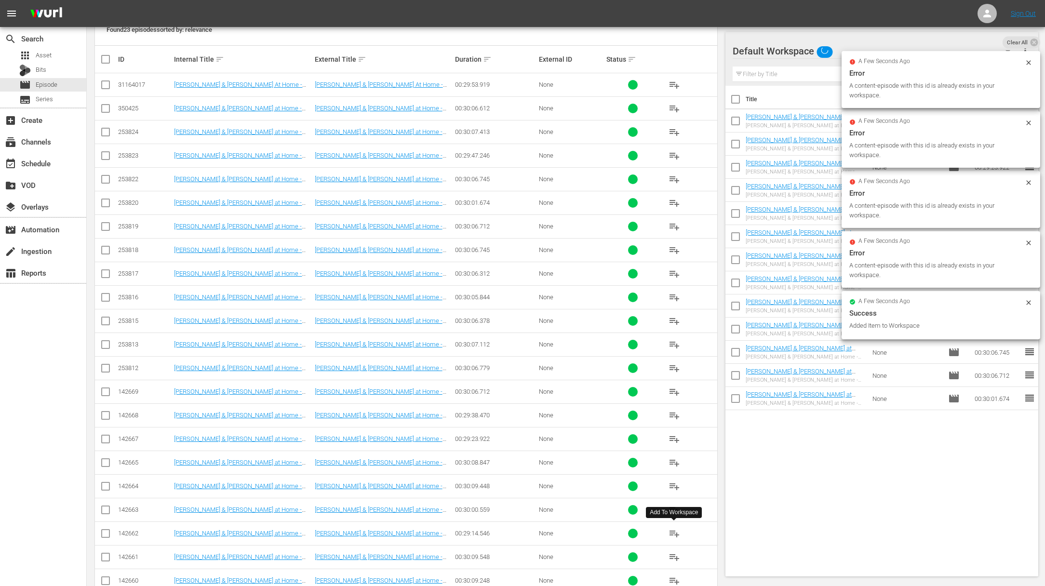
click at [675, 531] on span "playlist_add" at bounding box center [675, 534] width 12 height 12
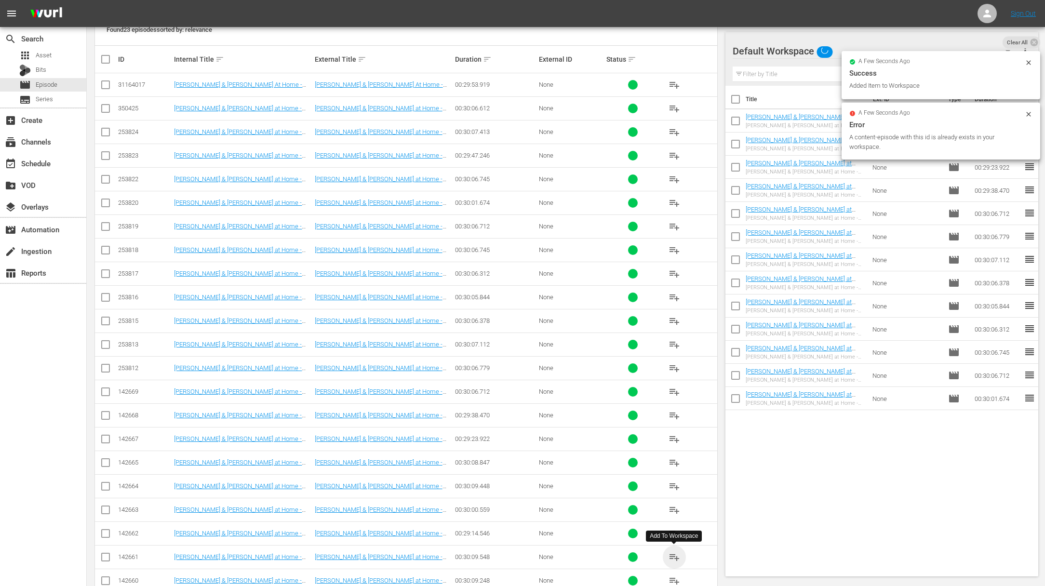
click at [673, 557] on span "playlist_add" at bounding box center [675, 558] width 12 height 12
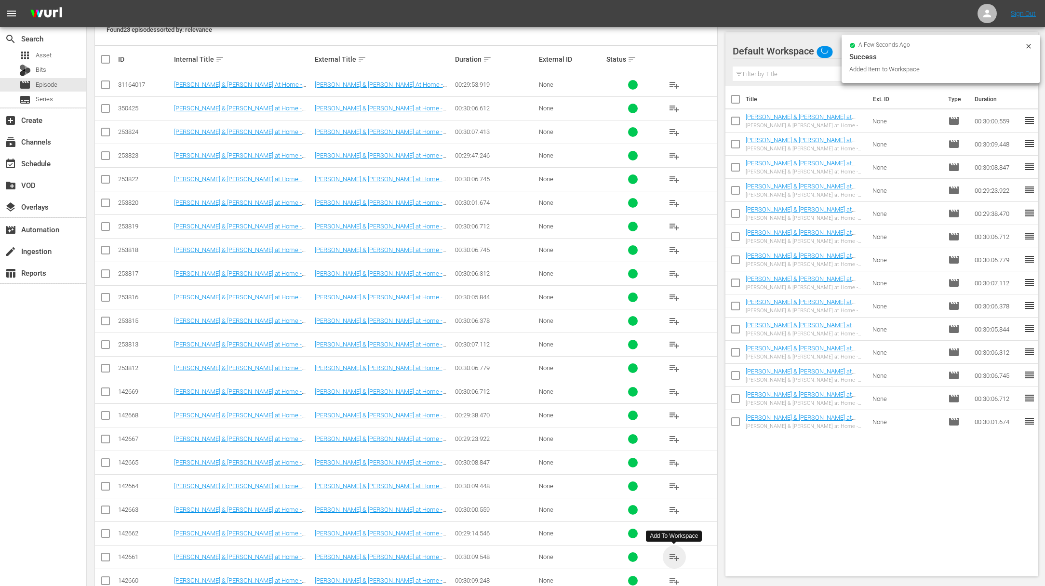
click at [673, 557] on span "playlist_add" at bounding box center [675, 558] width 12 height 12
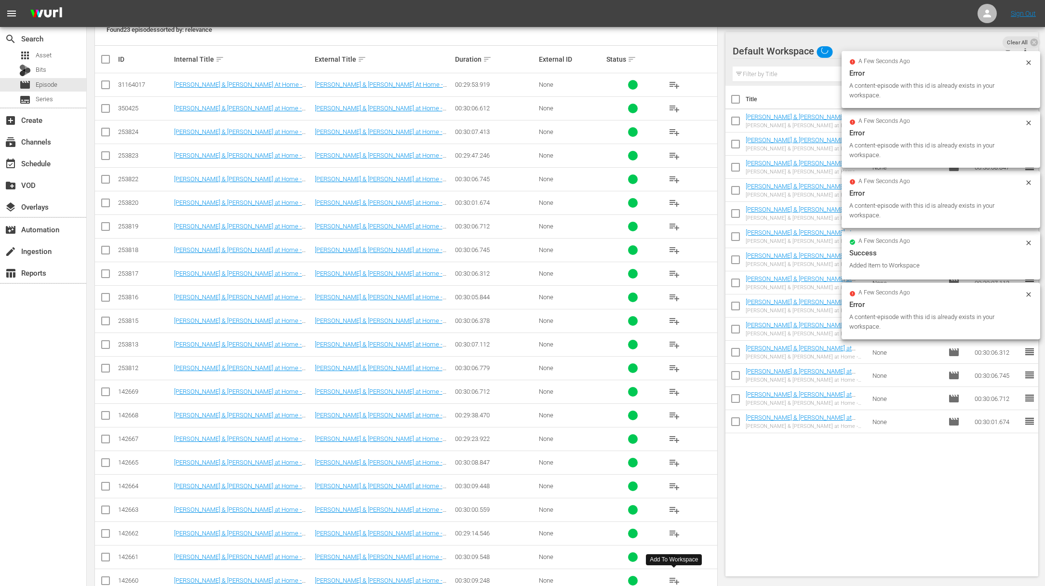
click at [675, 580] on span "playlist_add" at bounding box center [675, 581] width 12 height 12
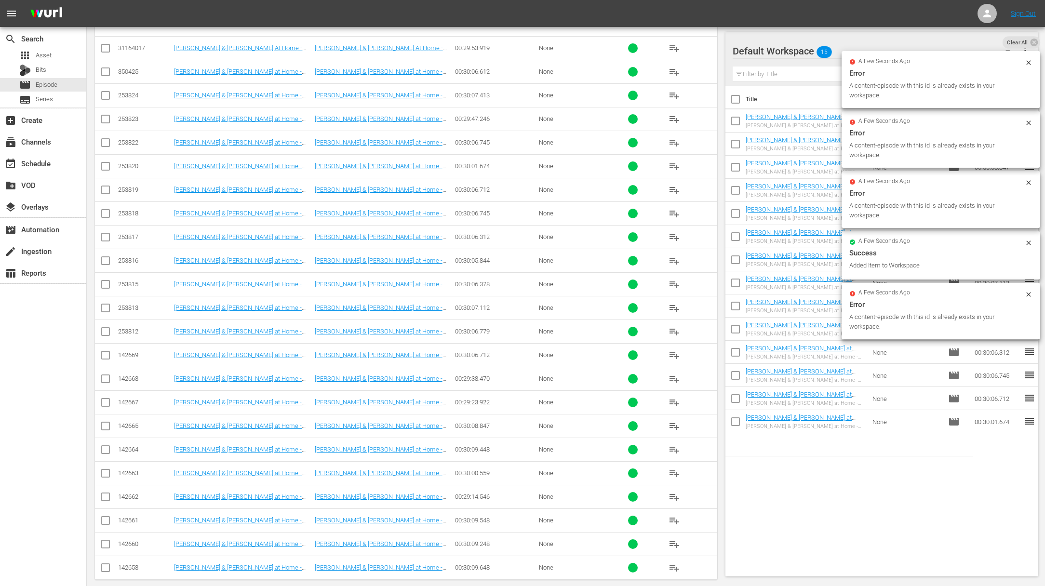
scroll to position [244, 0]
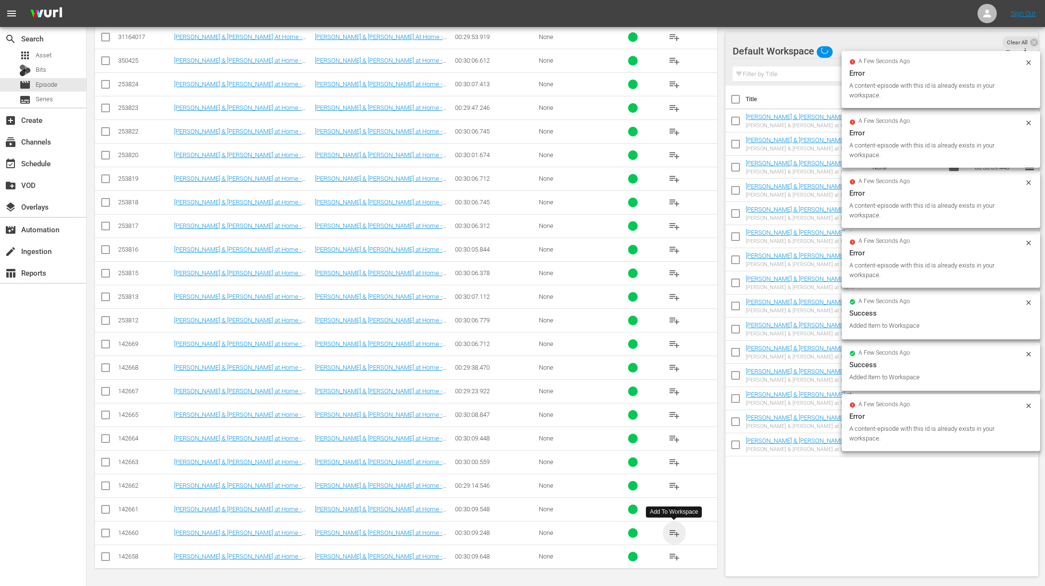
click at [674, 531] on span "playlist_add" at bounding box center [675, 534] width 12 height 12
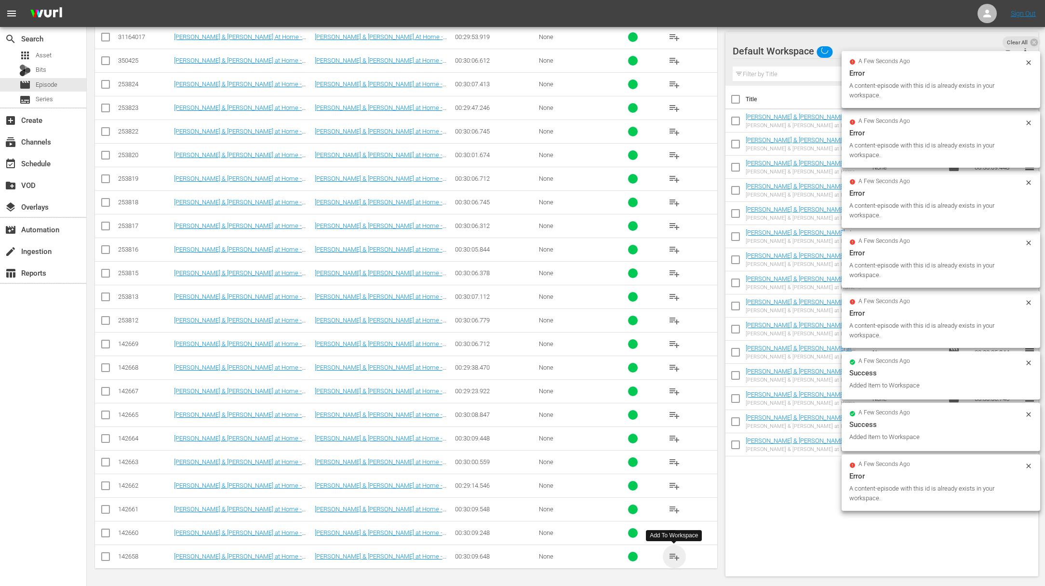
click at [673, 557] on span "playlist_add" at bounding box center [675, 557] width 12 height 12
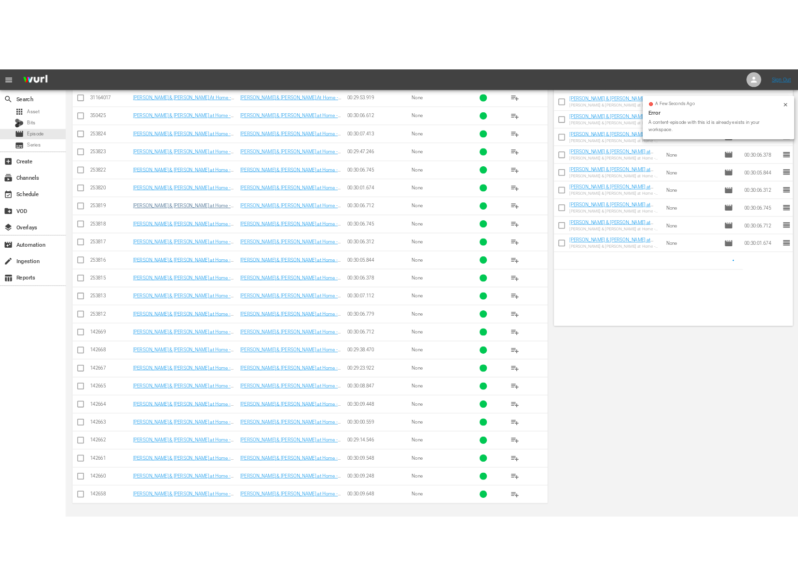
scroll to position [0, 0]
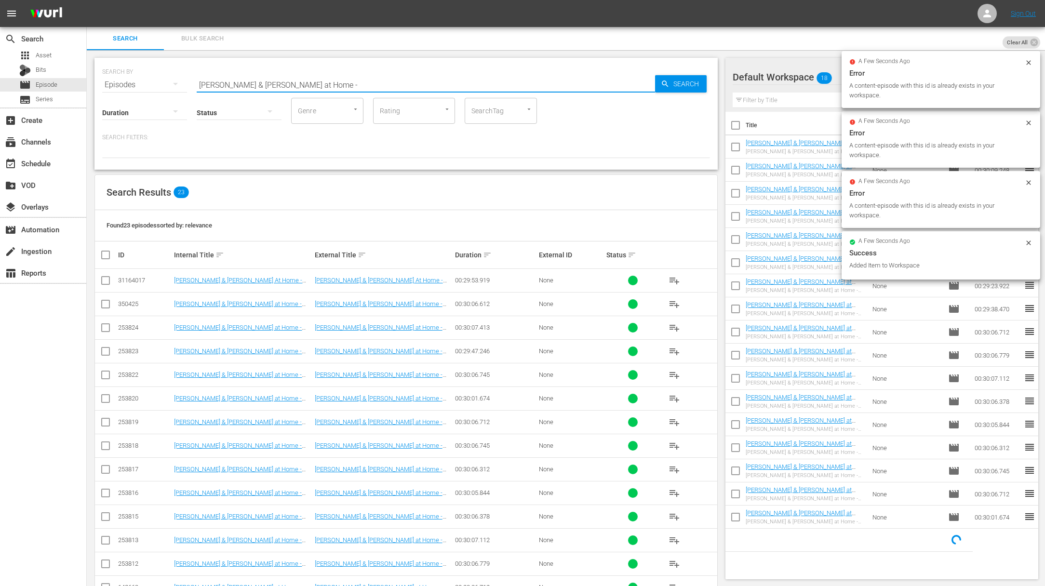
click at [318, 80] on input "Julia & Jacques Cooking at Home -" at bounding box center [426, 84] width 459 height 23
paste input "acques Pépin Cooking at Home - Lavish Indulgences"
click at [676, 86] on span "Search" at bounding box center [688, 83] width 37 height 17
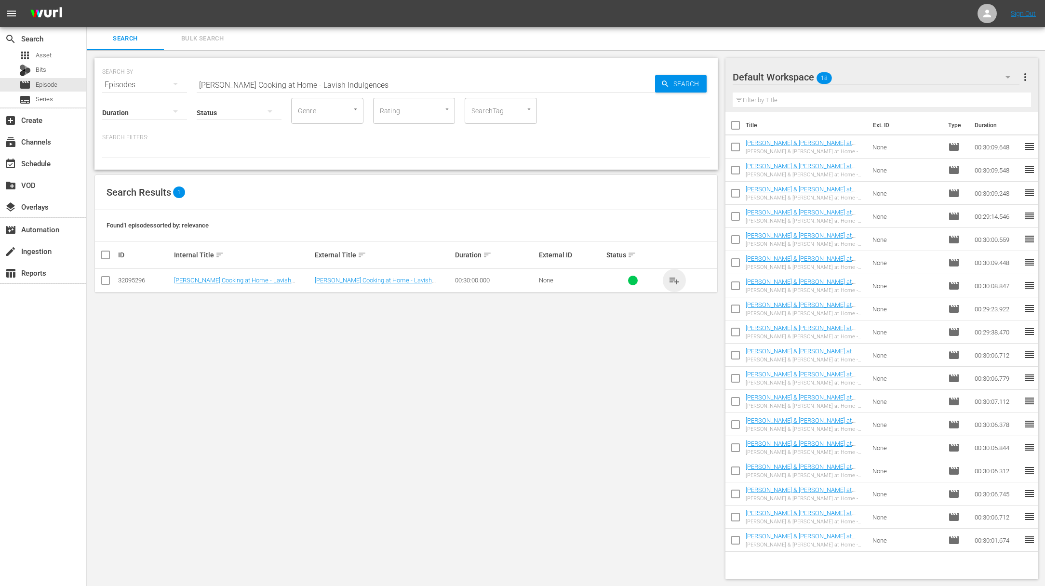
click at [676, 279] on span "playlist_add" at bounding box center [675, 281] width 12 height 12
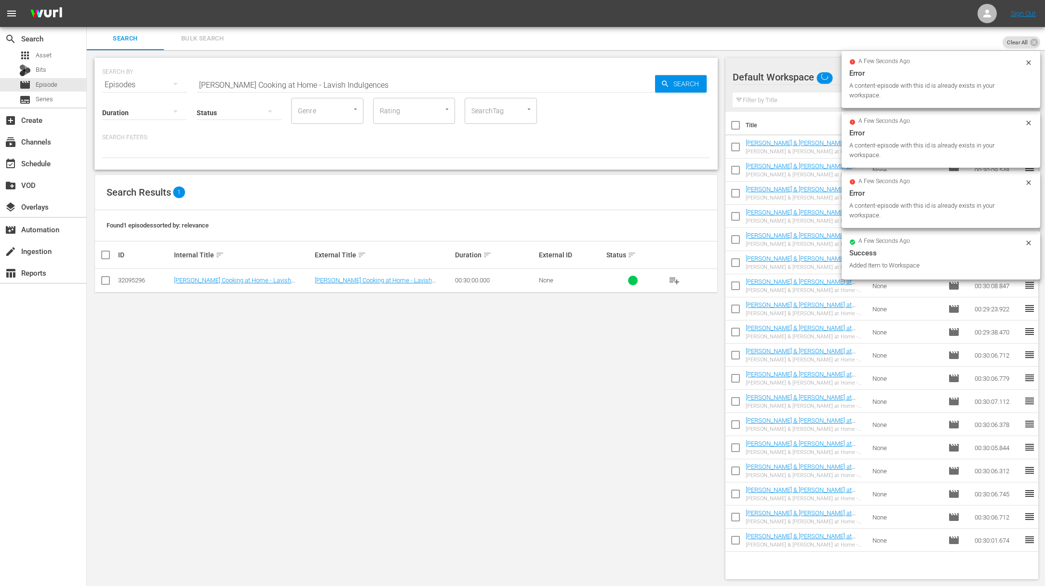
click at [440, 85] on input "Jacques Pépin Cooking at Home - Lavish Indulgences" at bounding box center [426, 84] width 459 height 23
paste input "Fruit Desert"
click at [661, 86] on div "Search" at bounding box center [681, 83] width 52 height 17
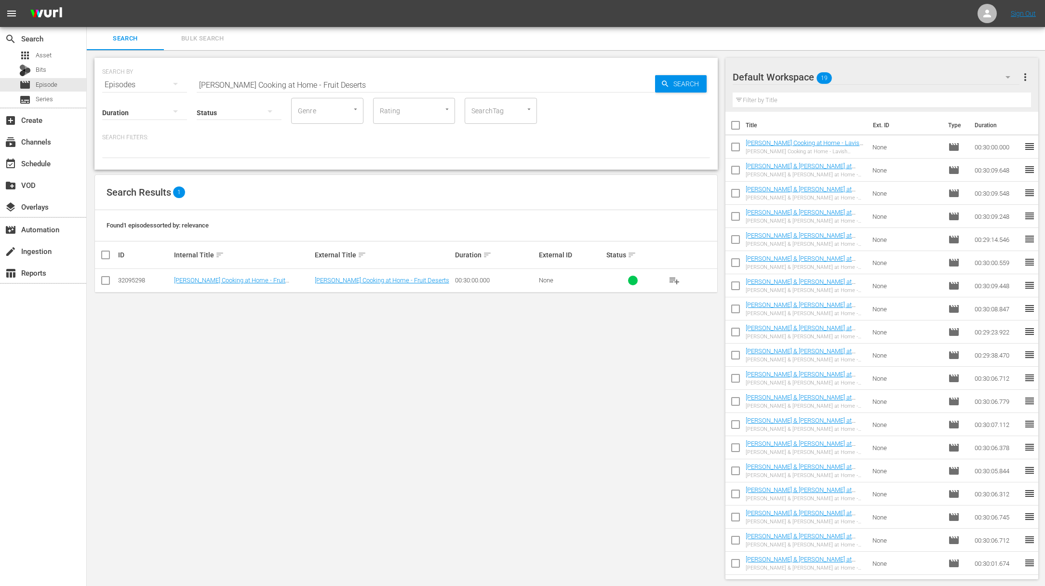
click at [674, 276] on button "playlist_add" at bounding box center [674, 280] width 23 height 23
click at [673, 278] on span "playlist_add" at bounding box center [675, 281] width 12 height 12
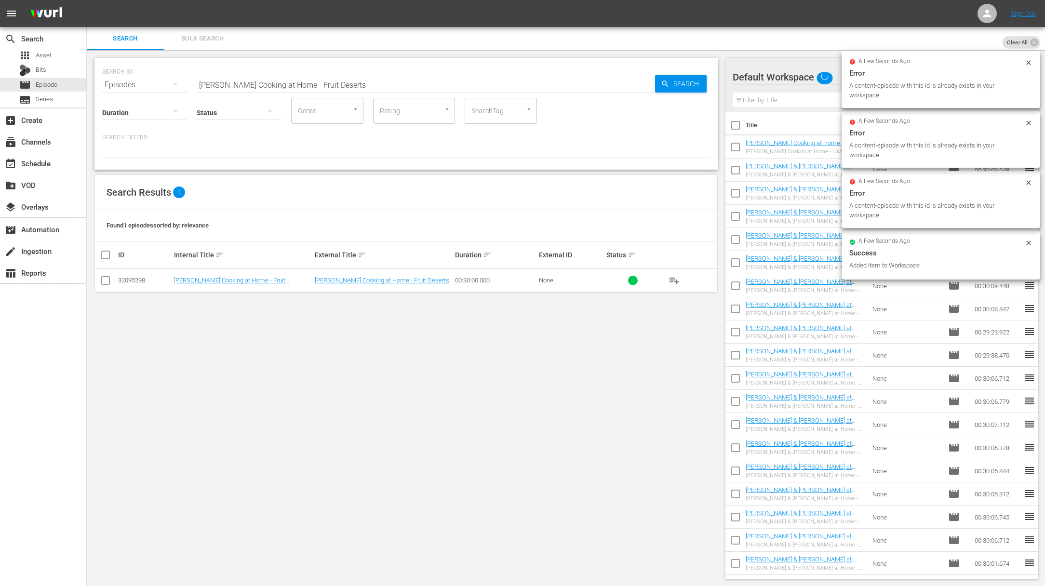
click at [299, 80] on input "Jacques Pépin Cooking at Home - Fruit Deserts" at bounding box center [426, 84] width 459 height 23
paste input "Warming Fall Flavor"
click at [650, 81] on input "Jacques Pépin Cooking at Home - Warming Fall Flavors" at bounding box center [426, 84] width 459 height 23
click at [652, 81] on input "Jacques Pépin Cooking at Home - Warming Fall Flavors" at bounding box center [426, 84] width 459 height 23
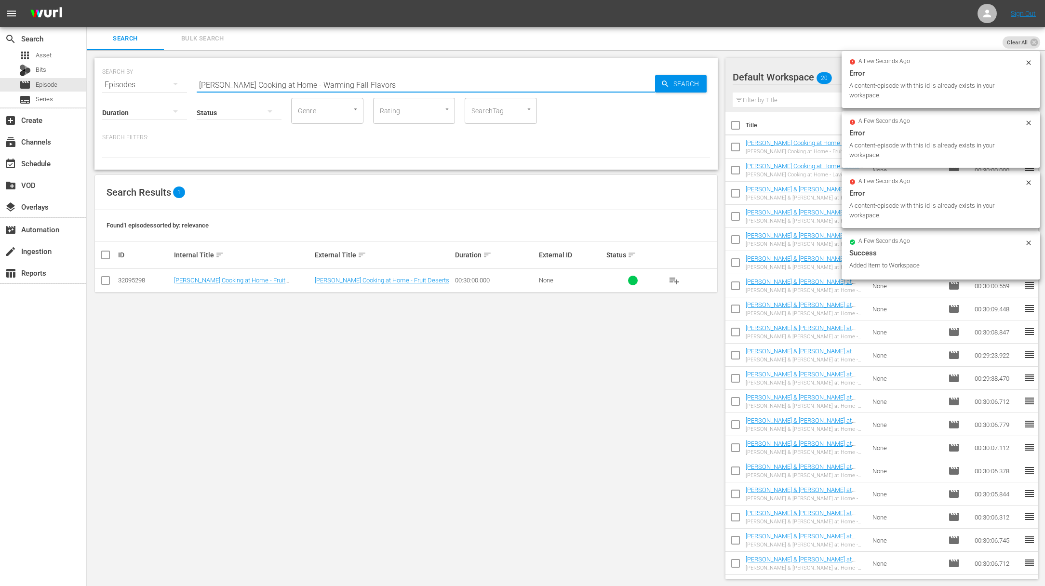
click at [661, 82] on icon "button" at bounding box center [665, 84] width 9 height 9
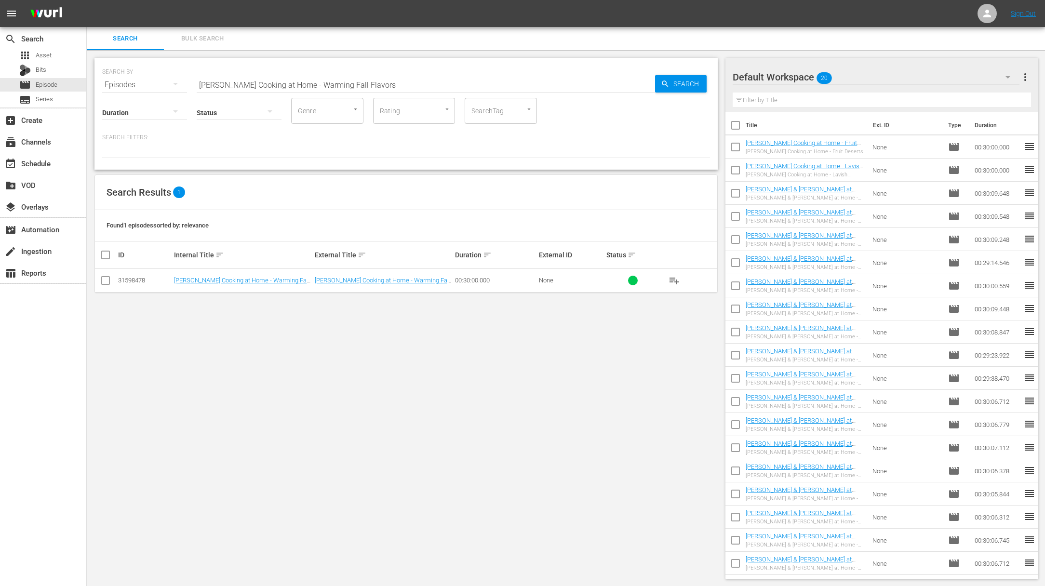
click at [675, 280] on span "playlist_add" at bounding box center [675, 281] width 12 height 12
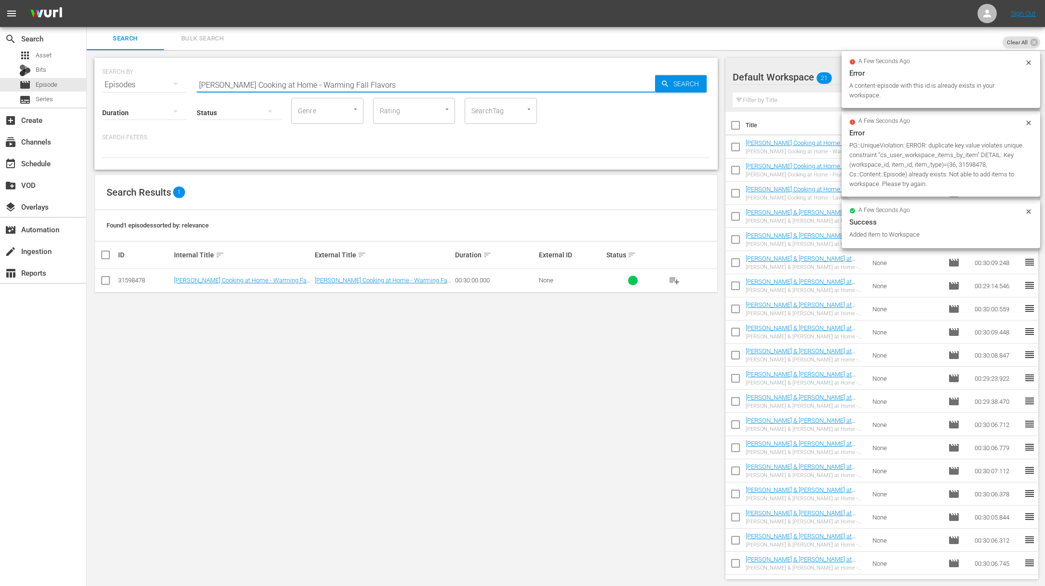
click at [395, 73] on input "Jacques Pépin Cooking at Home - Warming Fall Flavors" at bounding box center [426, 84] width 459 height 23
paste input "- Springtime Favorite"
click at [697, 76] on span "Search" at bounding box center [688, 83] width 37 height 17
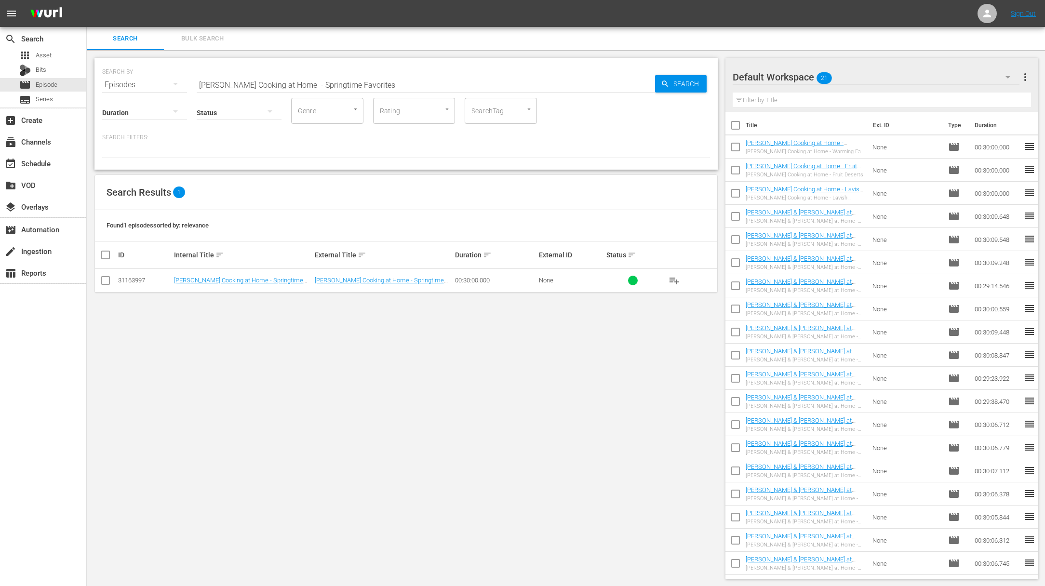
click at [676, 280] on span "playlist_add" at bounding box center [675, 281] width 12 height 12
click at [675, 280] on span "playlist_add" at bounding box center [675, 281] width 12 height 12
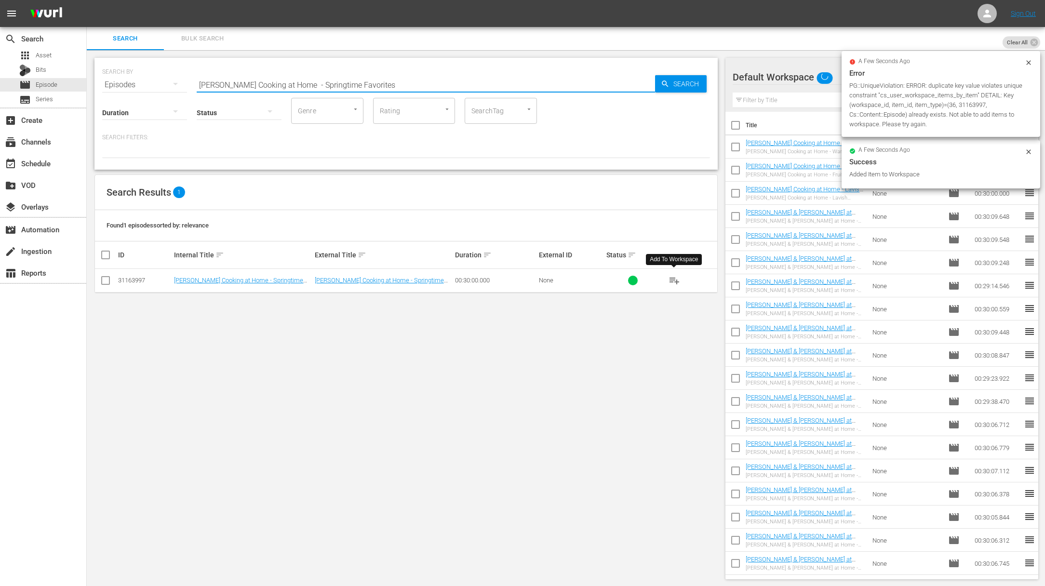
click at [414, 80] on input "Jacques Pépin Cooking at Home - Springtime Favorites" at bounding box center [426, 84] width 459 height 23
paste input "Eggs-quisite Egg"
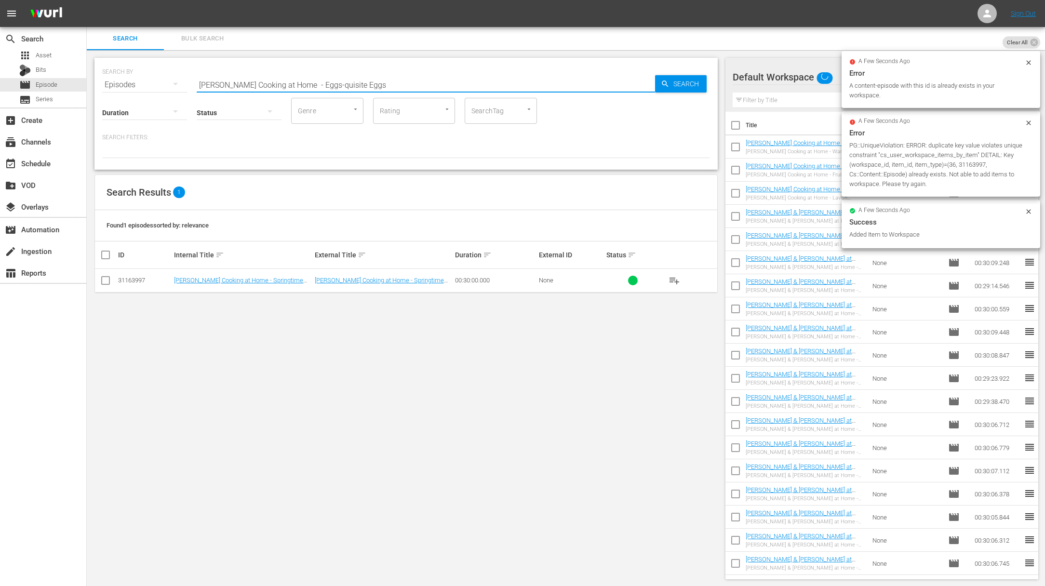
click at [681, 79] on span "Search" at bounding box center [688, 83] width 37 height 17
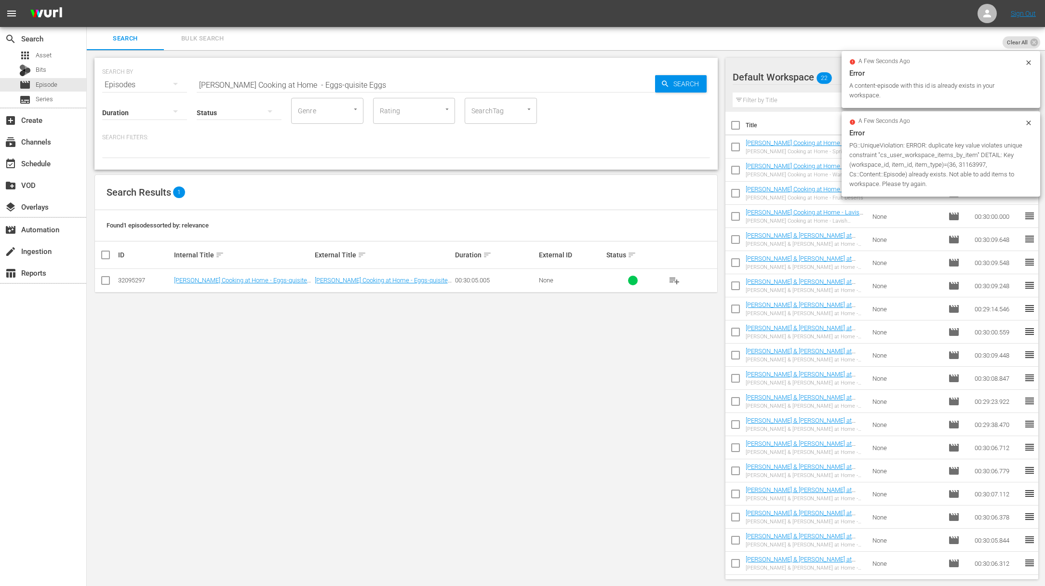
click at [672, 281] on span "playlist_add" at bounding box center [675, 281] width 12 height 12
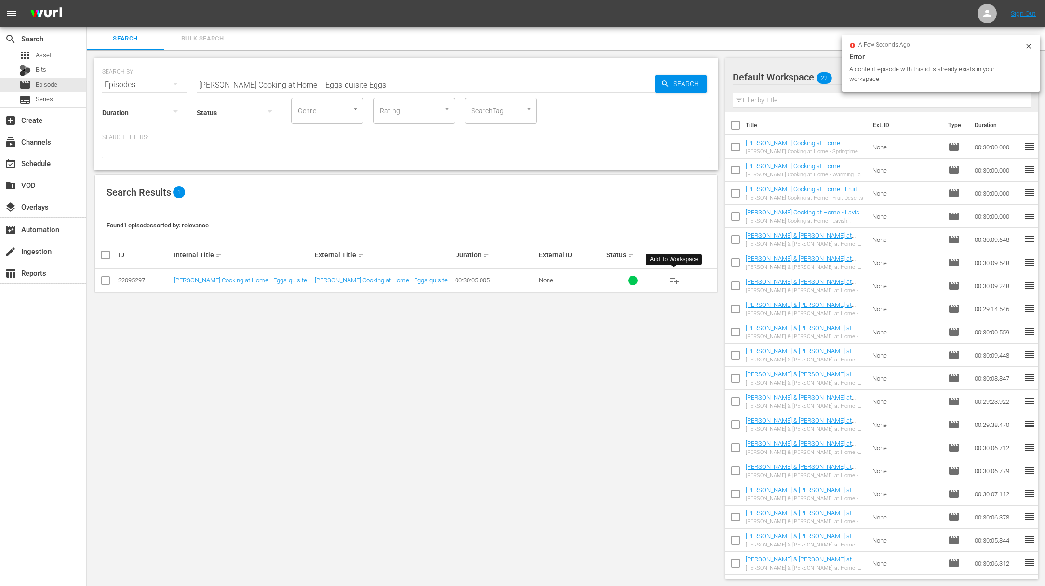
click at [672, 281] on span "playlist_add" at bounding box center [675, 281] width 12 height 12
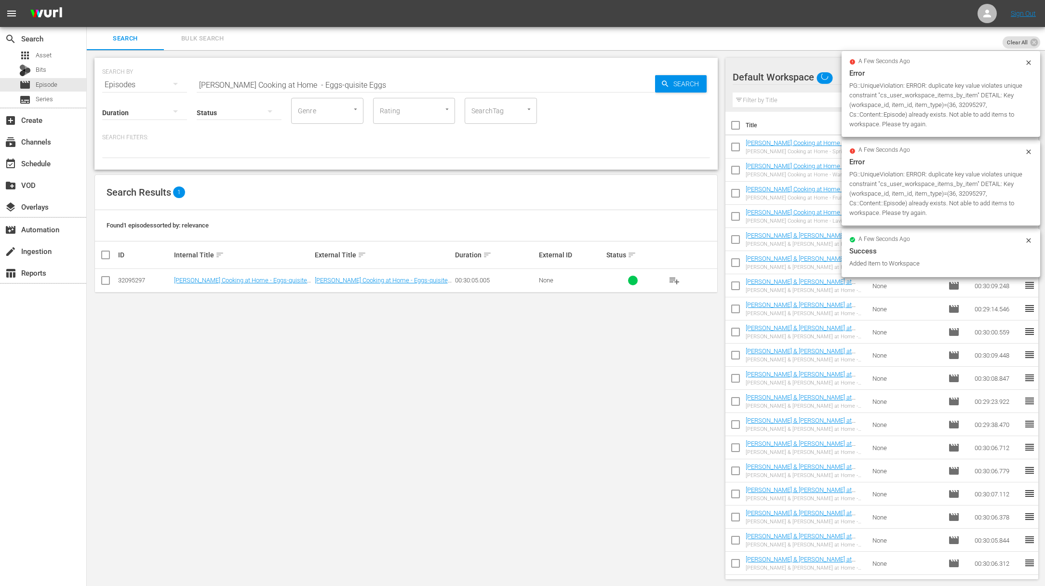
click at [425, 82] on input "Jacques Pépin Cooking at Home - Eggs-quisite Eggs" at bounding box center [426, 84] width 459 height 23
paste input "Simply Seafood"
click at [654, 81] on input "Jacques Pépin Cooking at Home - Simply Seafood" at bounding box center [426, 84] width 459 height 23
click at [678, 82] on span "Search" at bounding box center [688, 83] width 37 height 17
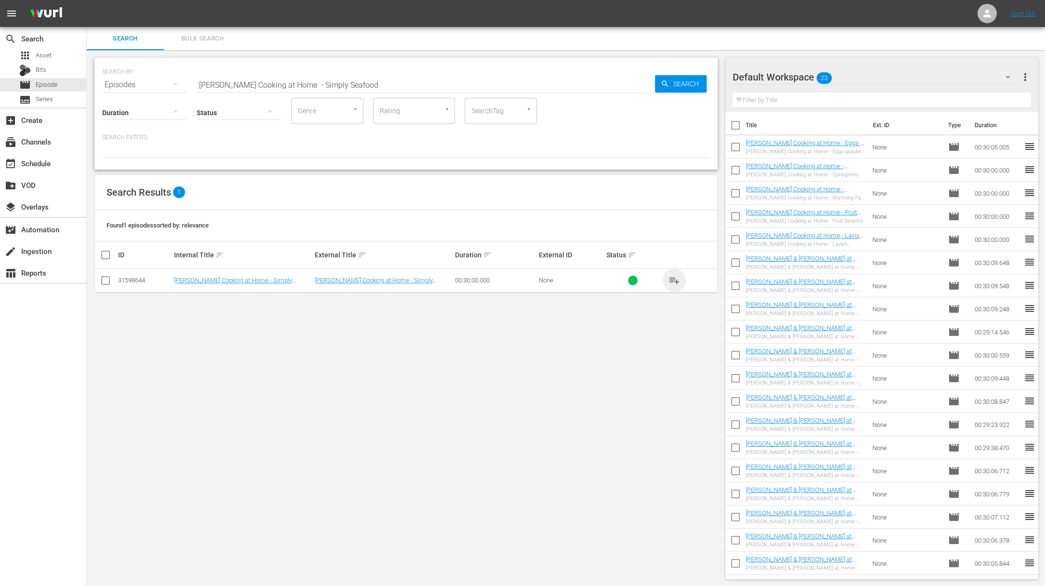
click at [675, 278] on span "playlist_add" at bounding box center [675, 281] width 12 height 12
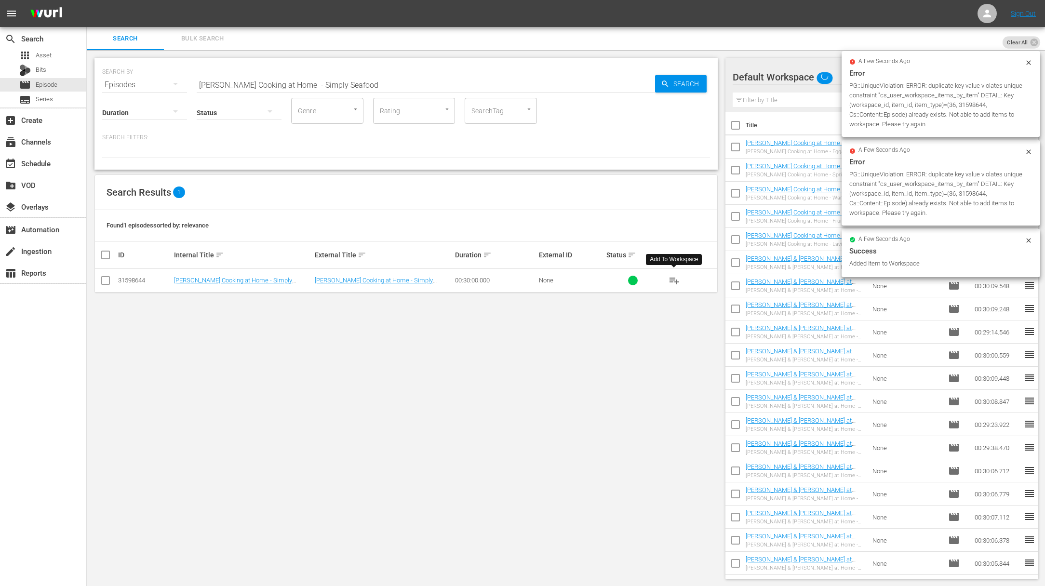
click at [429, 93] on input "Jacques Pépin Cooking at Home - Simply Seafood" at bounding box center [426, 84] width 459 height 23
paste input "ome Classics"
click at [645, 86] on input "Jacques Pépin Cooking at Home - Some Classics" at bounding box center [426, 84] width 459 height 23
click at [692, 86] on span "Search" at bounding box center [688, 83] width 37 height 17
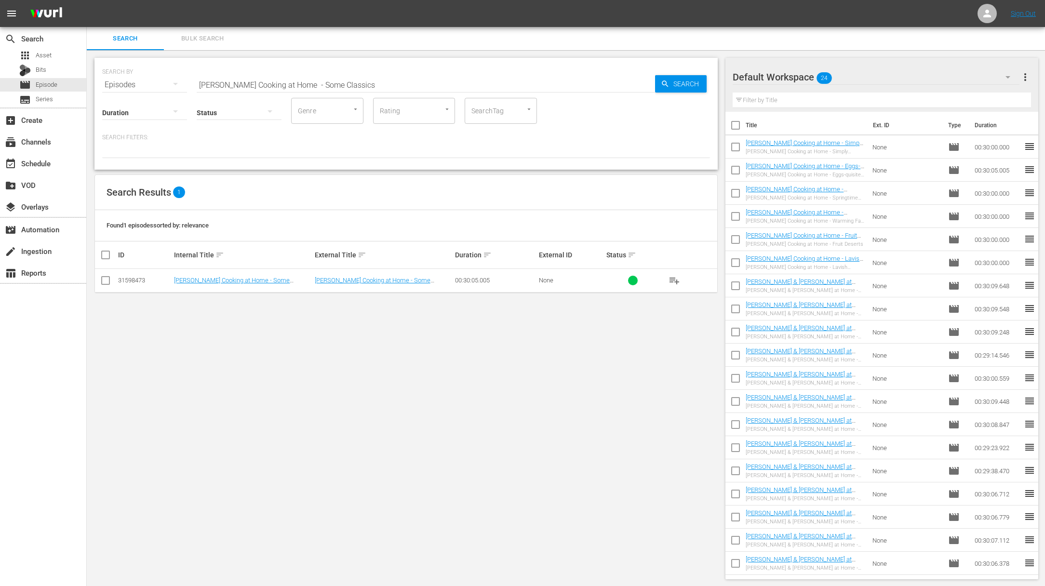
click at [673, 279] on span "playlist_add" at bounding box center [675, 281] width 12 height 12
click at [384, 84] on input "Jacques Pépin Cooking at Home - Some Classics" at bounding box center [426, 84] width 459 height 23
paste input "Kitchen Technique"
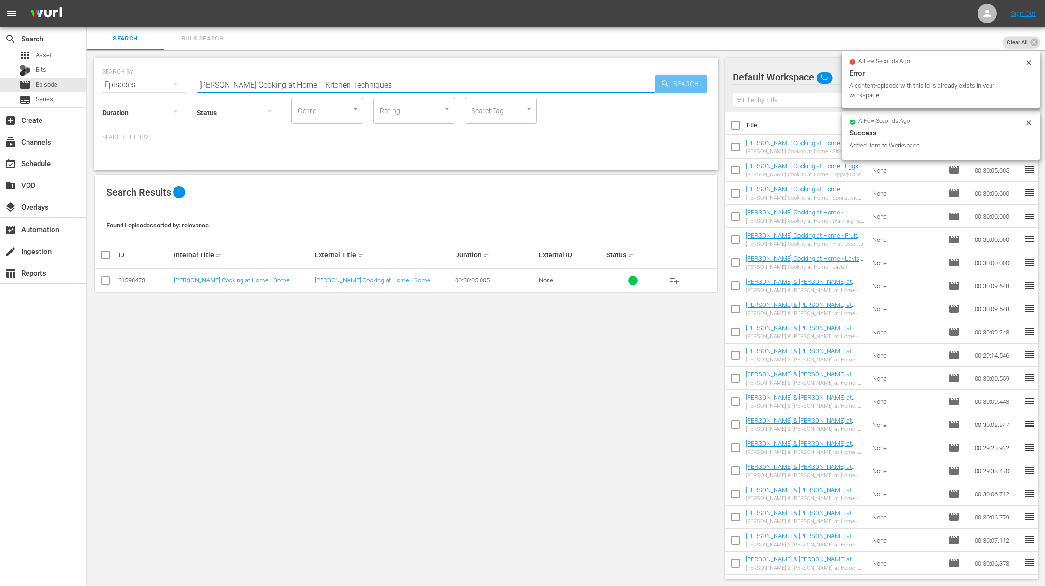
click at [688, 82] on span "Search" at bounding box center [688, 83] width 37 height 17
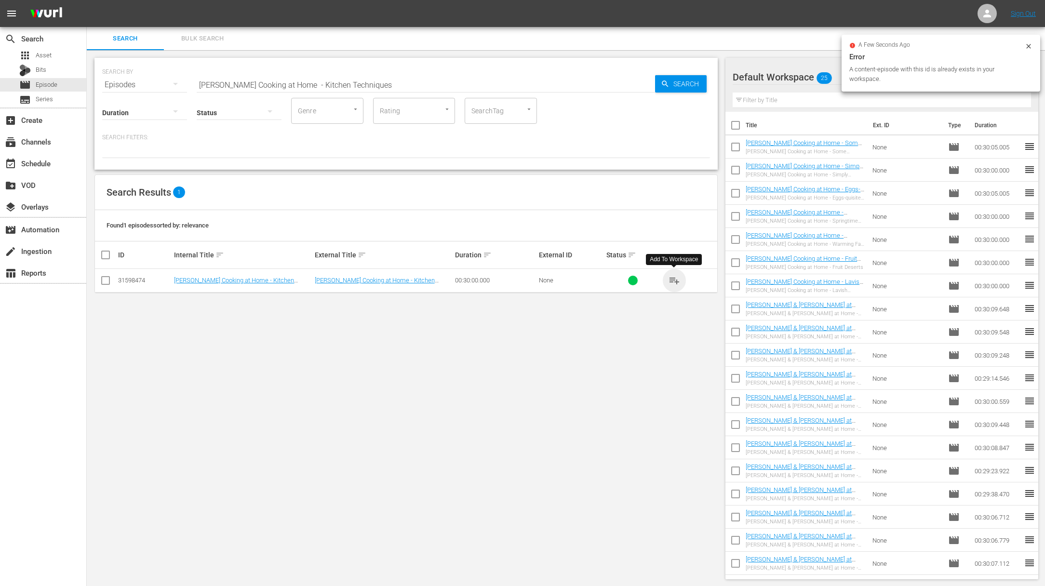
click at [675, 282] on span "playlist_add" at bounding box center [675, 281] width 12 height 12
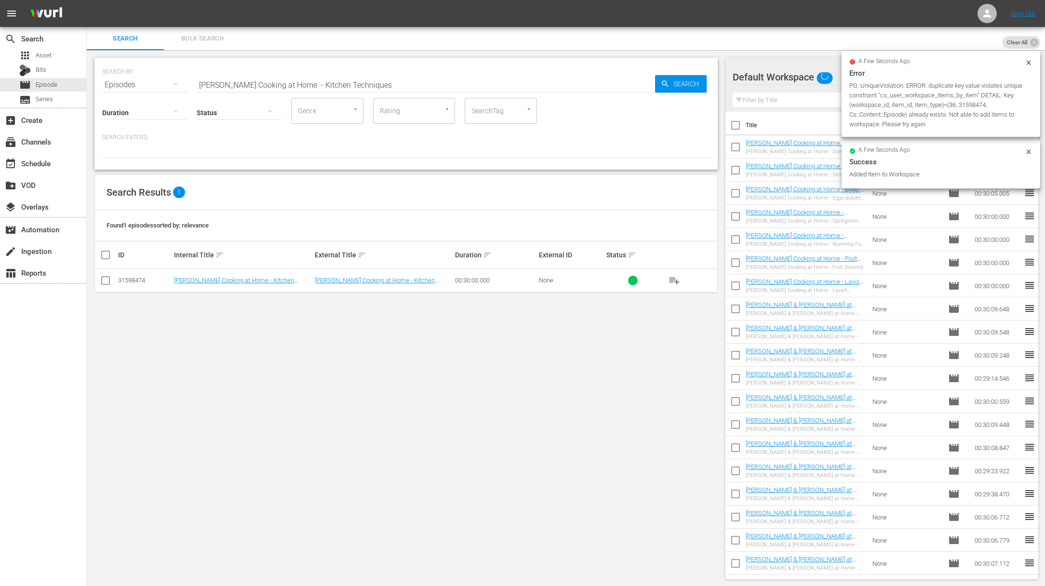
click at [371, 80] on input "Jacques Pépin Cooking at Home - Kitchen Techniques" at bounding box center [426, 84] width 459 height 23
paste input "Vegetables Every Way"
click at [706, 81] on span "Search" at bounding box center [688, 83] width 37 height 17
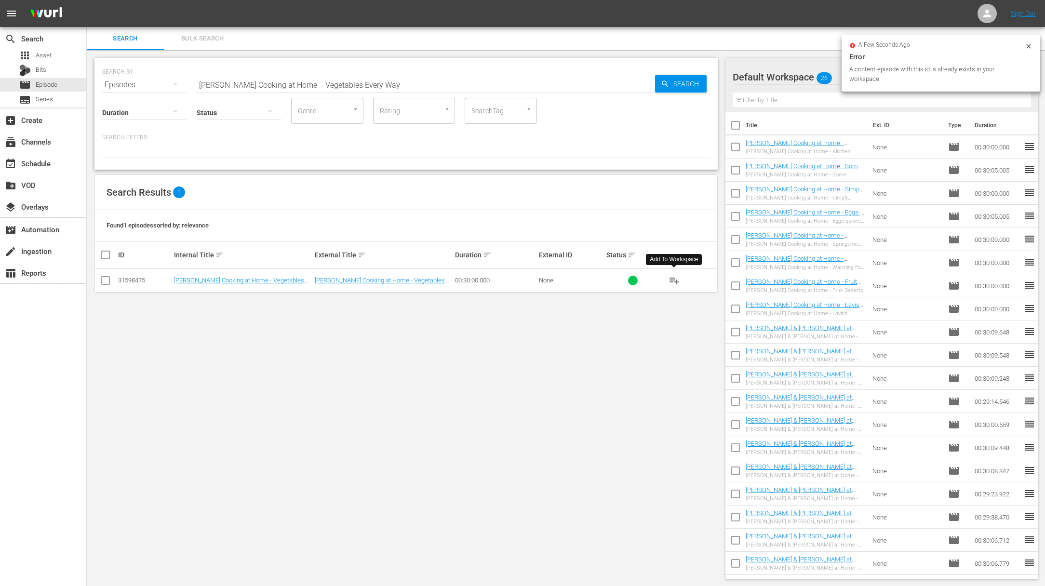
click at [672, 279] on span "playlist_add" at bounding box center [675, 281] width 12 height 12
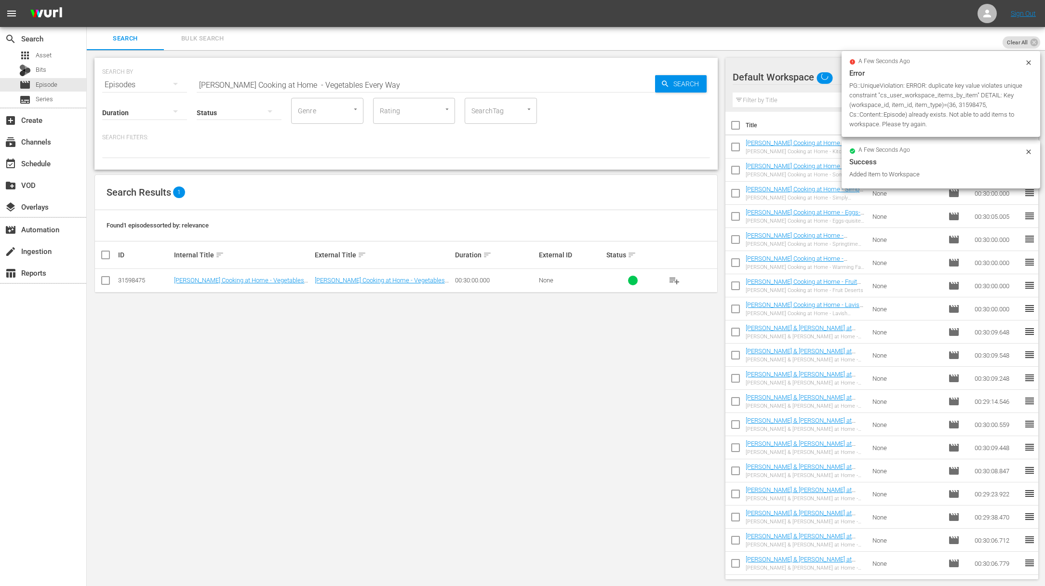
click at [400, 81] on input "Jacques Pépin Cooking at Home - Vegetables Every Way" at bounding box center [426, 84] width 459 height 23
paste input "Budget Cooking from the Pantr"
drag, startPoint x: 648, startPoint y: 79, endPoint x: 677, endPoint y: 81, distance: 28.5
click at [677, 81] on div "SEARCH BY Search By Episodes Search ID, Title, Description, Keywords, or Catego…" at bounding box center [406, 79] width 608 height 35
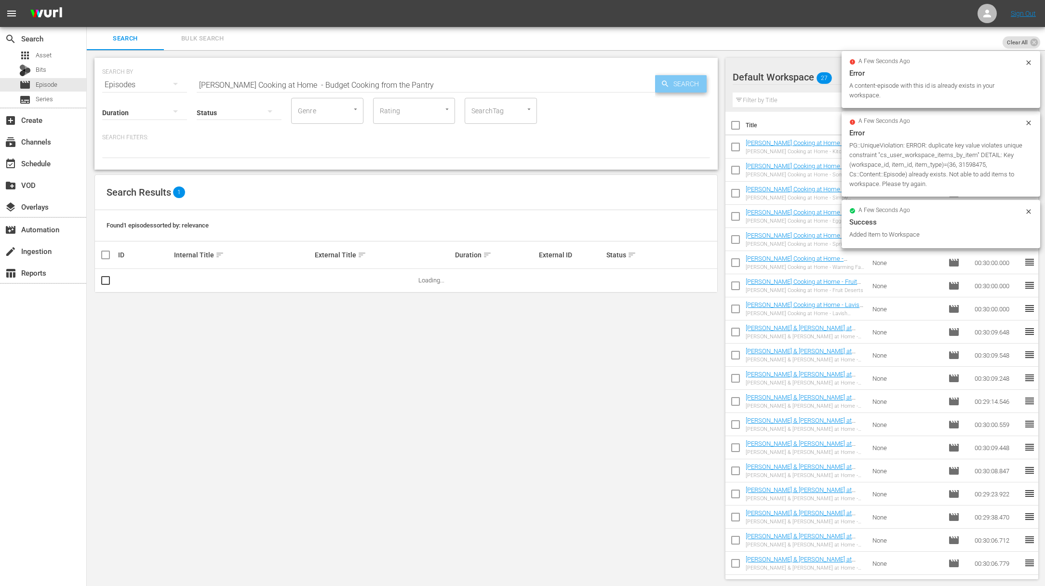
click at [677, 81] on span "Search" at bounding box center [688, 83] width 37 height 17
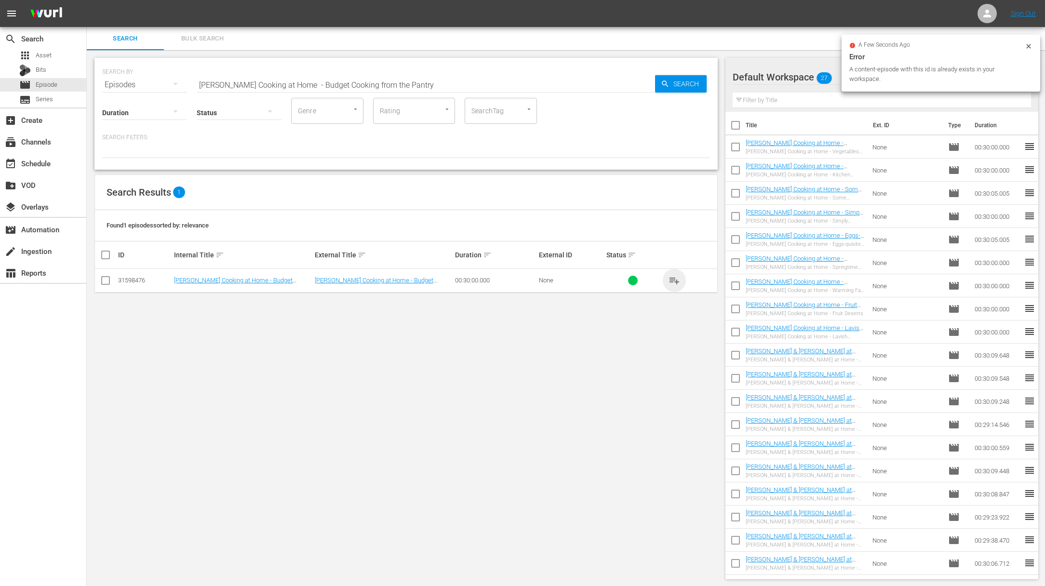
click at [673, 279] on span "playlist_add" at bounding box center [675, 281] width 12 height 12
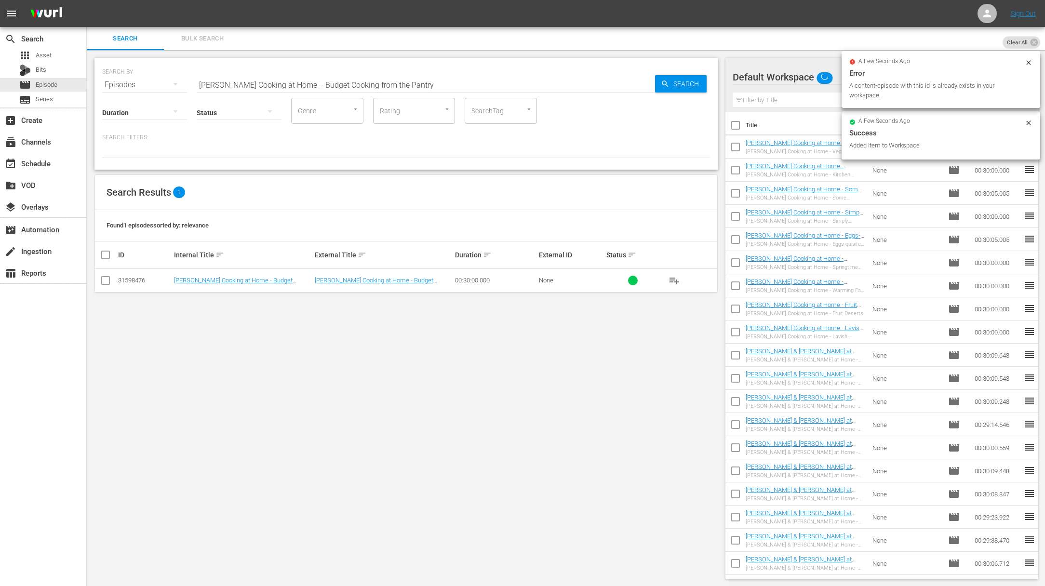
click at [434, 88] on input "Jacques Pépin Cooking at Home - Budget Cooking from the Pantry" at bounding box center [426, 84] width 459 height 23
paste input "Party Time"
drag, startPoint x: 726, startPoint y: 87, endPoint x: 694, endPoint y: 86, distance: 31.3
click at [726, 87] on div "Default Workspace Default more_vert Filter by Title" at bounding box center [882, 85] width 313 height 54
click at [686, 86] on span "Search" at bounding box center [688, 83] width 37 height 17
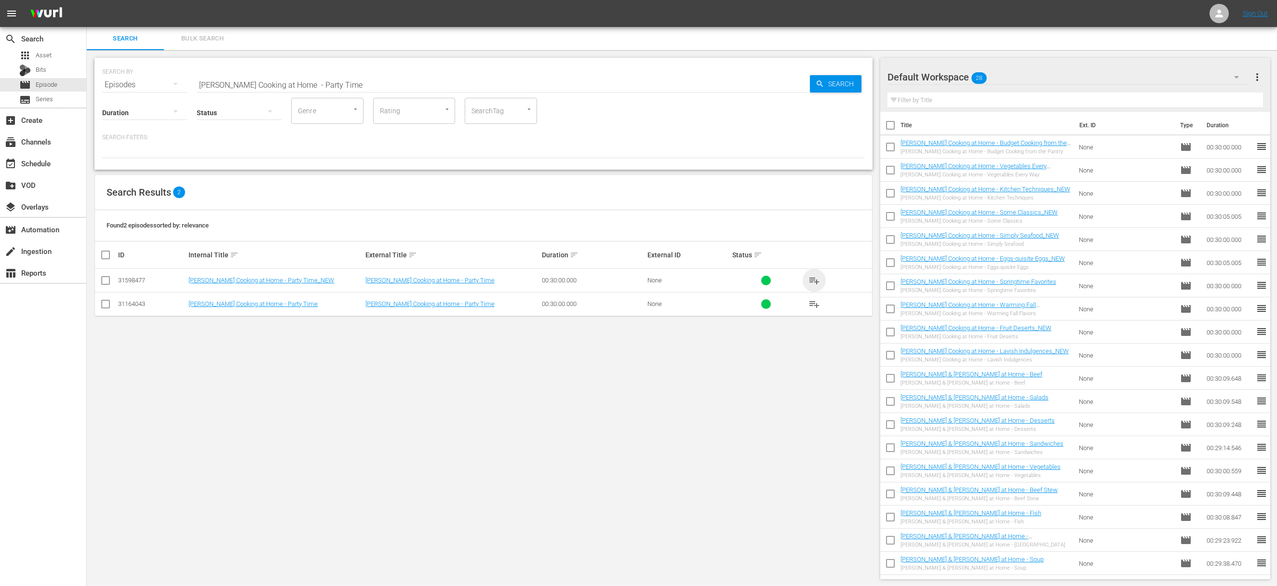
click at [735, 277] on span "playlist_add" at bounding box center [815, 281] width 12 height 12
click at [735, 279] on span "playlist_add" at bounding box center [815, 281] width 12 height 12
click at [480, 75] on input "Jacques Pépin Cooking at Home - Party Time" at bounding box center [503, 84] width 613 height 23
paste input "Summer Cookout"
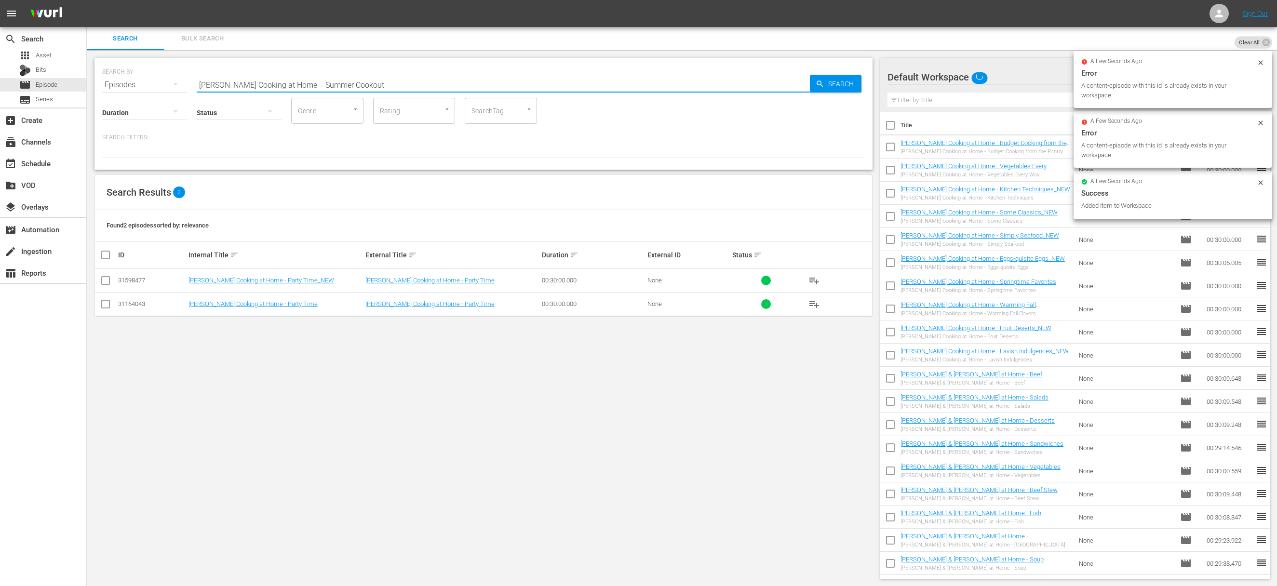
click at [735, 85] on span "Search" at bounding box center [843, 83] width 37 height 17
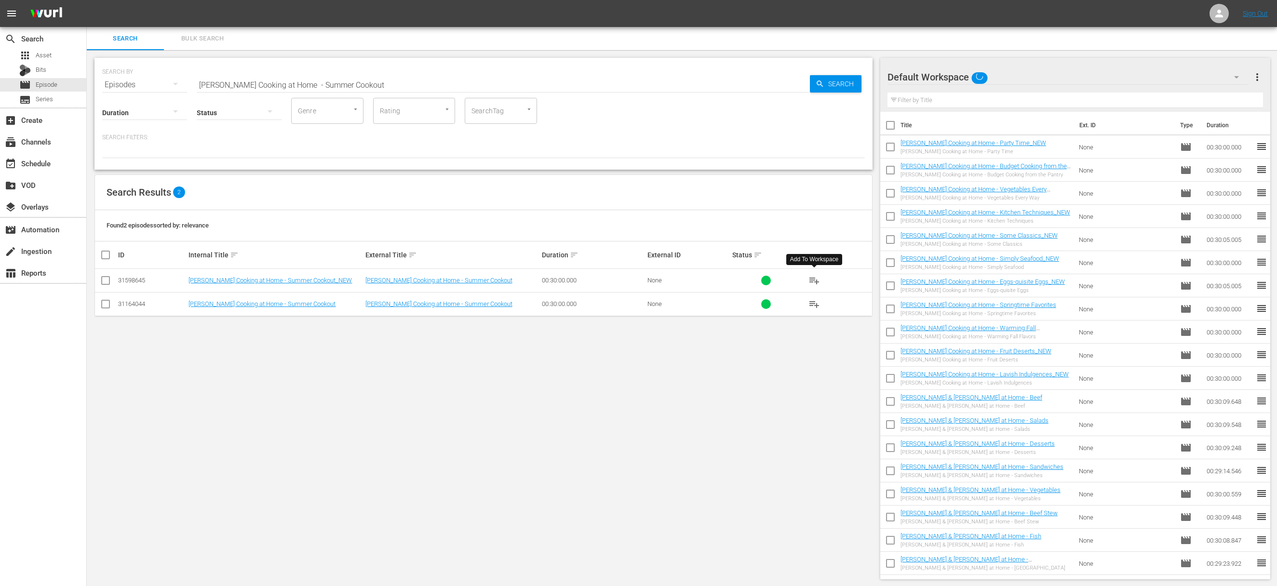
click at [735, 280] on span "playlist_add" at bounding box center [815, 281] width 12 height 12
click at [430, 84] on input "Jacques Pépin Cooking at Home - Summer Cookout" at bounding box center [503, 84] width 613 height 23
paste input "ulia Child's Kitchen Wisdom"
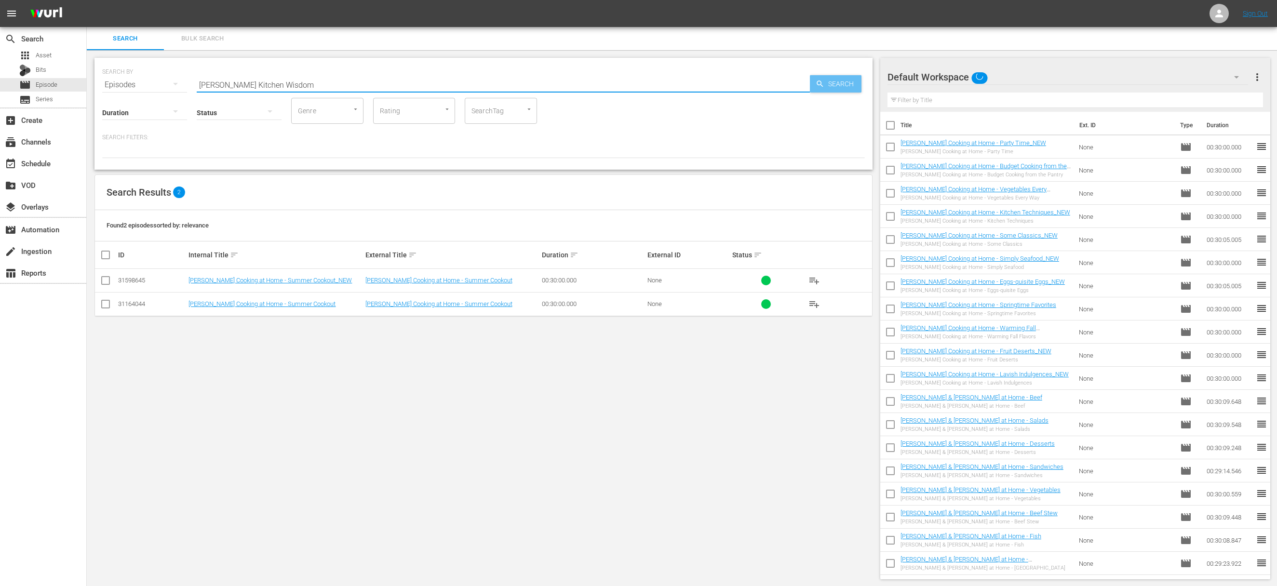
click at [735, 85] on span "Search" at bounding box center [843, 83] width 37 height 17
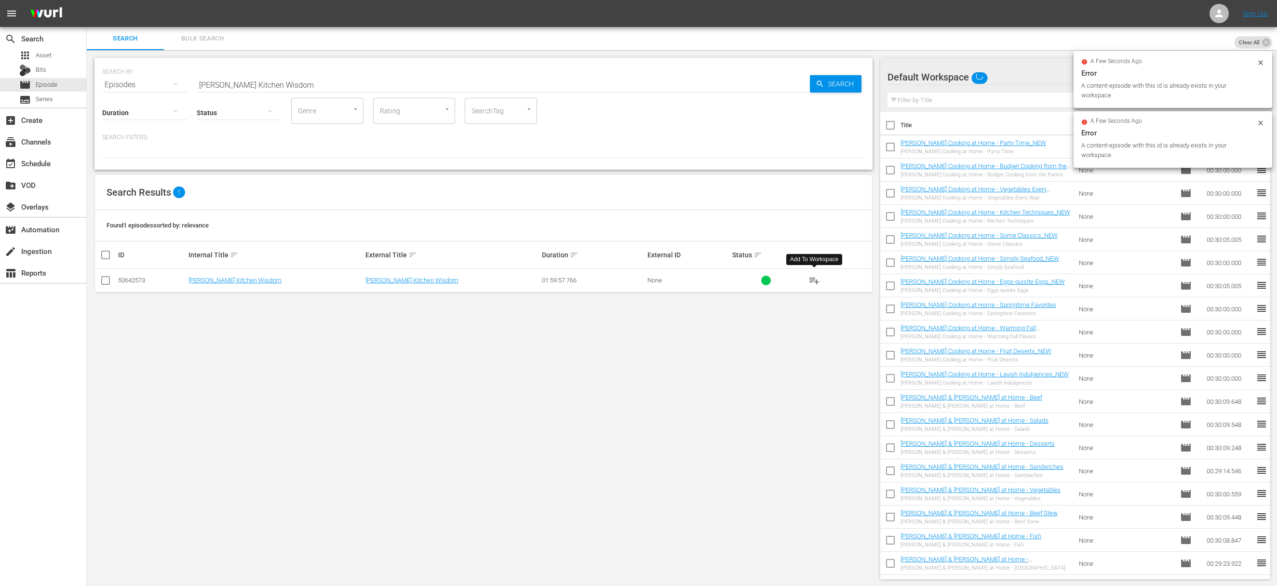
click at [735, 278] on span "playlist_add" at bounding box center [815, 281] width 12 height 12
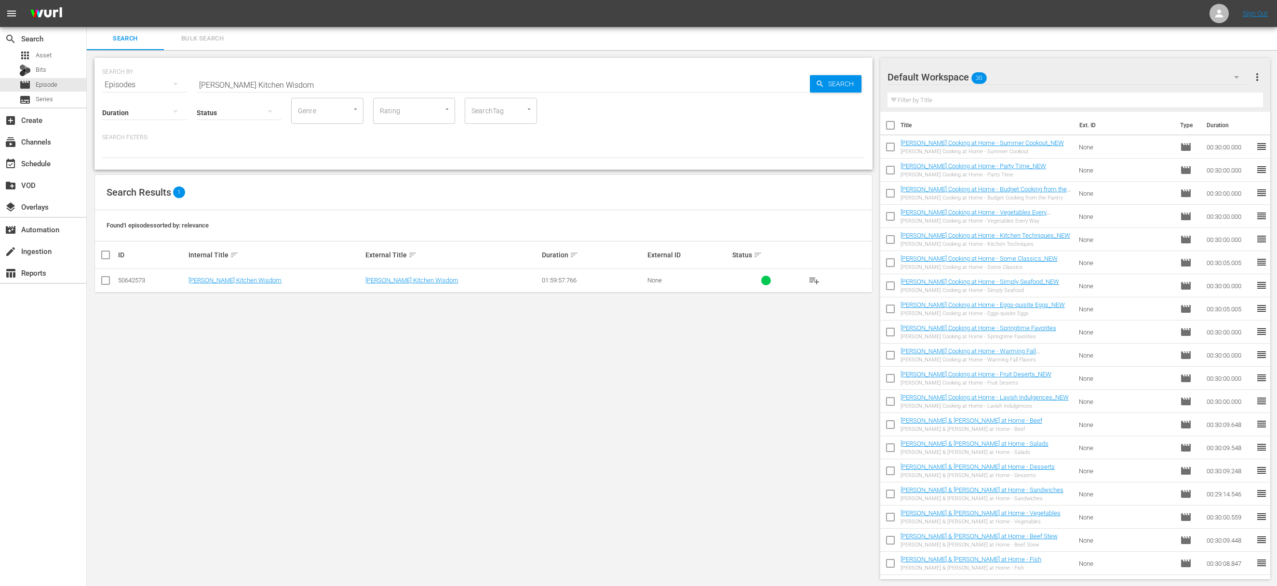
click at [419, 86] on input "Julia Child's Kitchen Wisdom" at bounding box center [503, 84] width 613 height 23
paste input "Foodie Road Trip with Skye Estroff - Alpharetta On-trend"
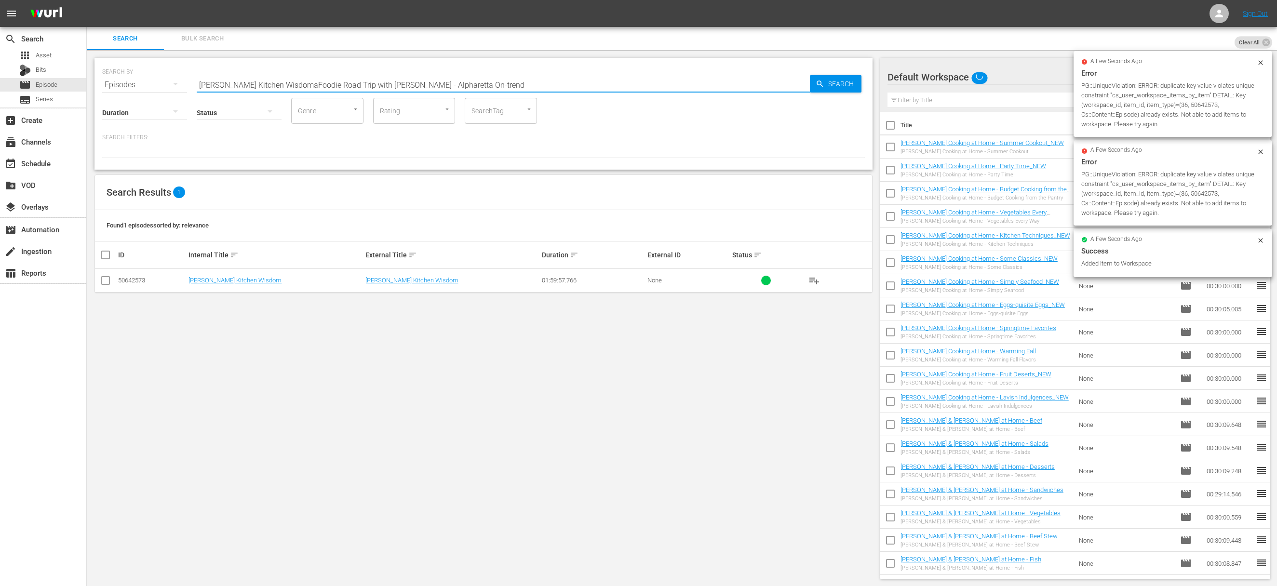
click at [556, 83] on input "Julia Child's Kitchen WisdomaFoodie Road Trip with Skye Estroff - Alpharetta On…" at bounding box center [503, 84] width 613 height 23
paste input "text"
click at [735, 81] on icon "button" at bounding box center [820, 84] width 9 height 9
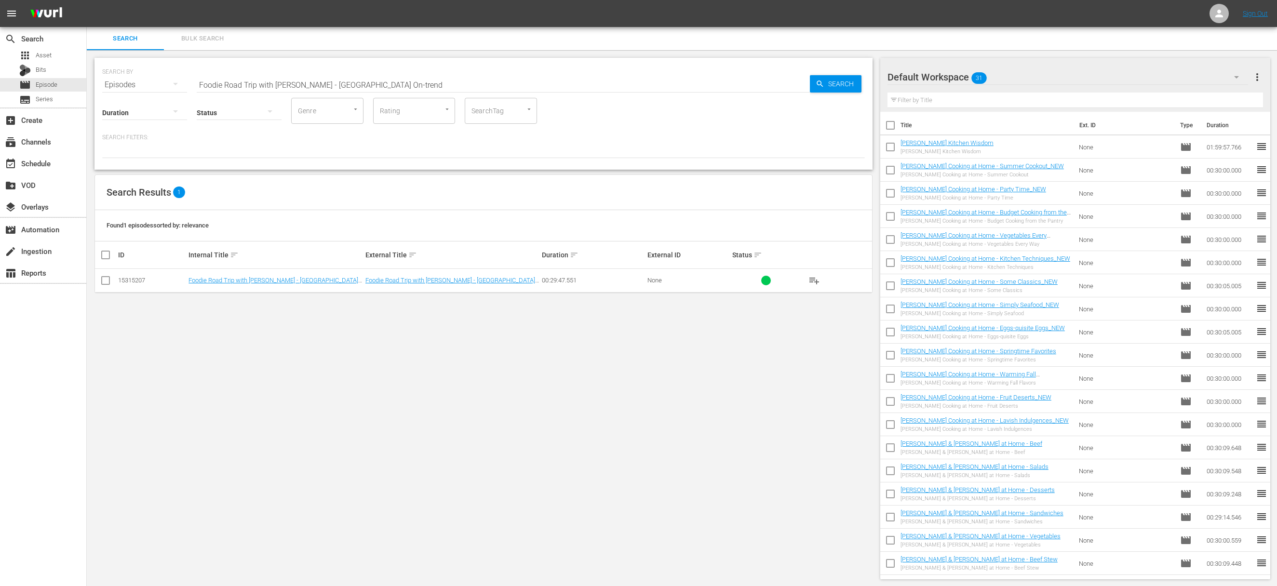
click at [735, 279] on span "playlist_add" at bounding box center [815, 281] width 12 height 12
click at [442, 79] on input "Foodie Road Trip with Skye Estroff - Alpharetta On-trend" at bounding box center [503, 84] width 613 height 23
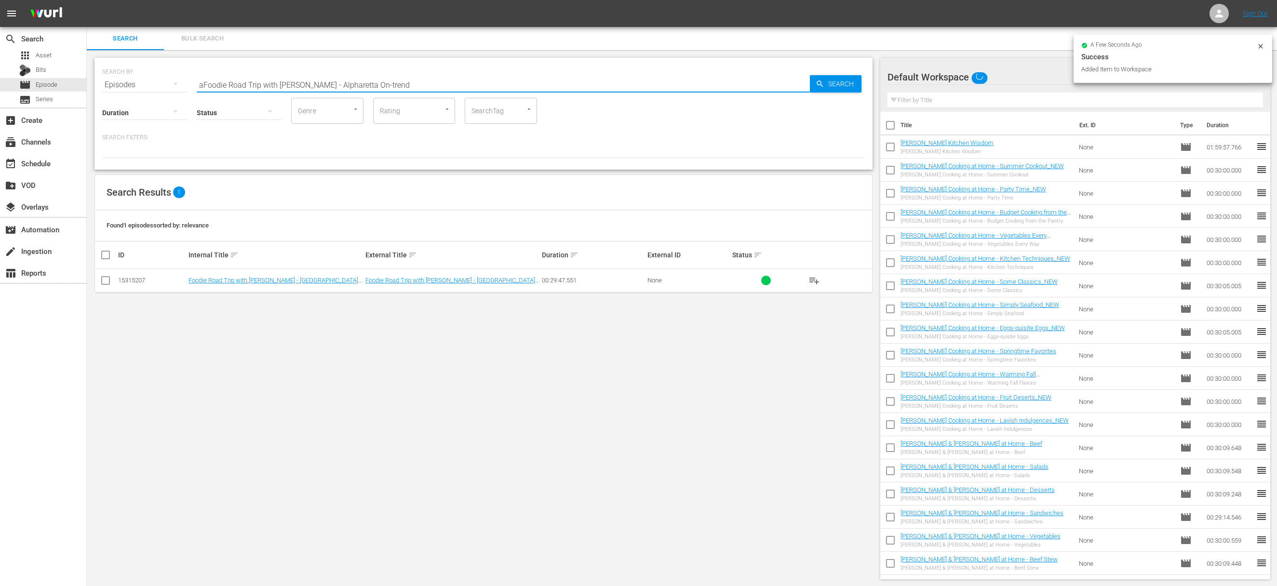
paste input "Casting the Net Wide on Tybee IslandFoodie Road Trip with Skye Estroff -"
click at [440, 82] on input "aFoodie Road Trip with Skye Estroff - Casting the Net Wide on Tybee IslandFoodi…" at bounding box center [503, 84] width 613 height 23
paste input "Foodie Road Trip with Skye Estroff - Casting the Net Wide on Tybee Isla"
click at [735, 80] on span "Search" at bounding box center [843, 83] width 37 height 17
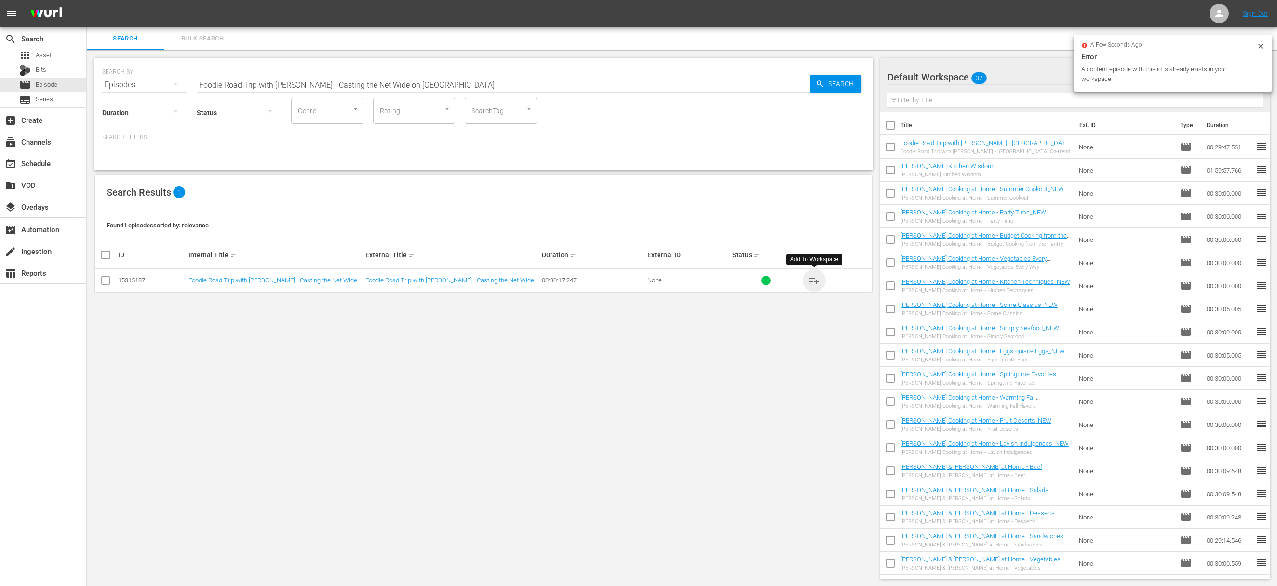
click at [735, 280] on span "playlist_add" at bounding box center [815, 281] width 12 height 12
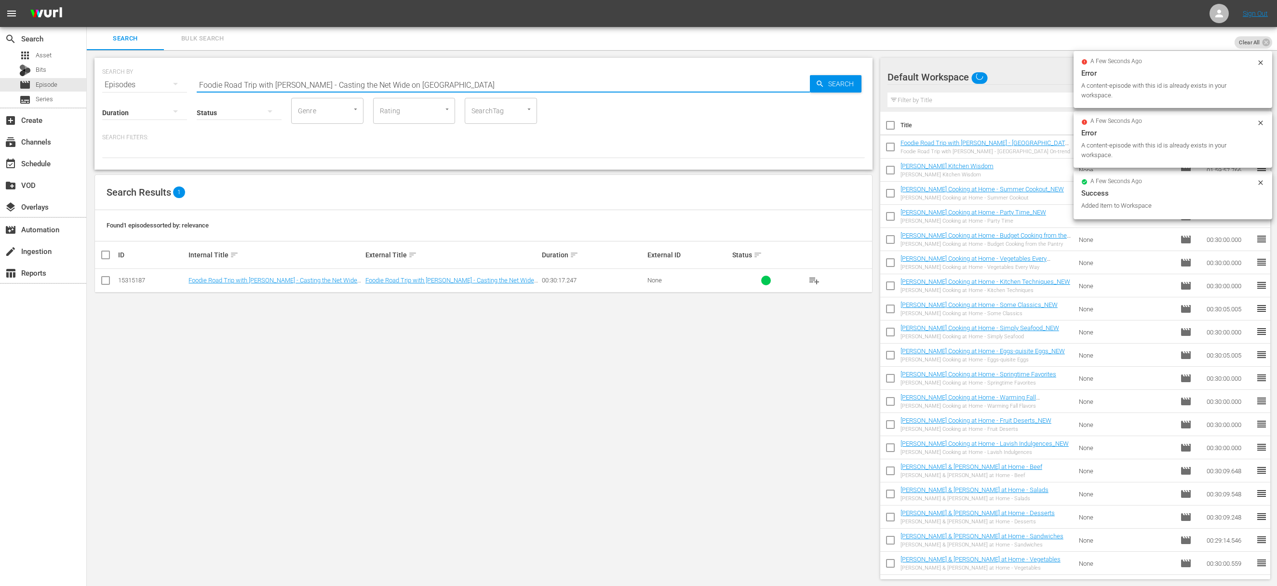
click at [483, 86] on input "Foodie Road Trip with Skye Estroff - Casting the Net Wide on Tybee Island" at bounding box center [503, 84] width 613 height 23
paste input "Peeling Back the Layers of Vidalia"
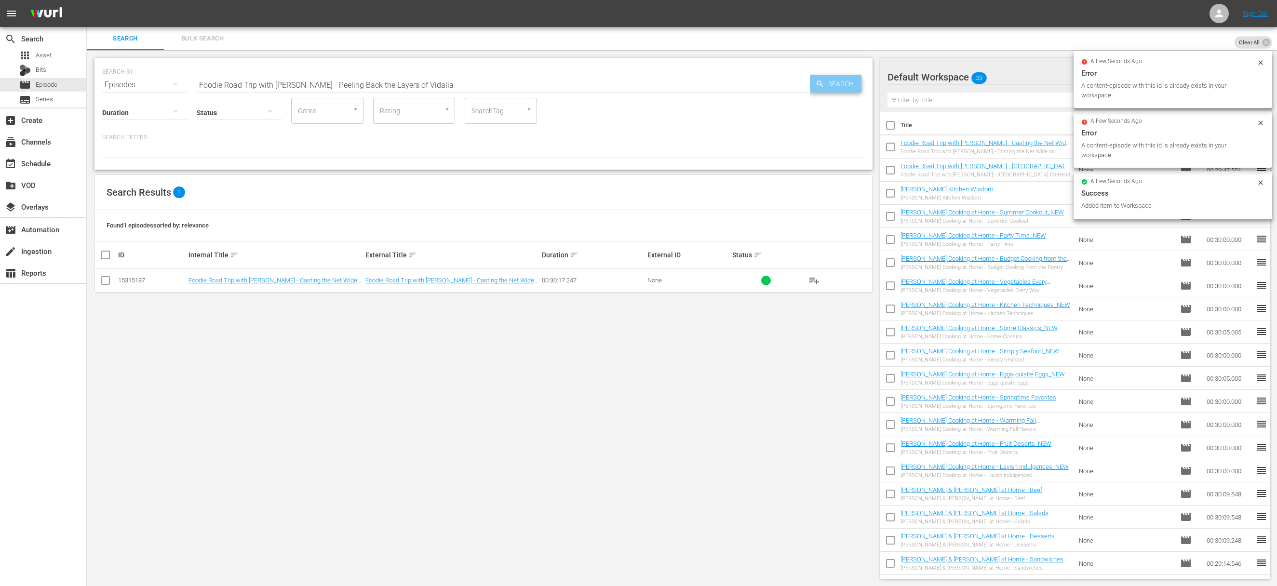
click at [735, 84] on span "Search" at bounding box center [843, 83] width 37 height 17
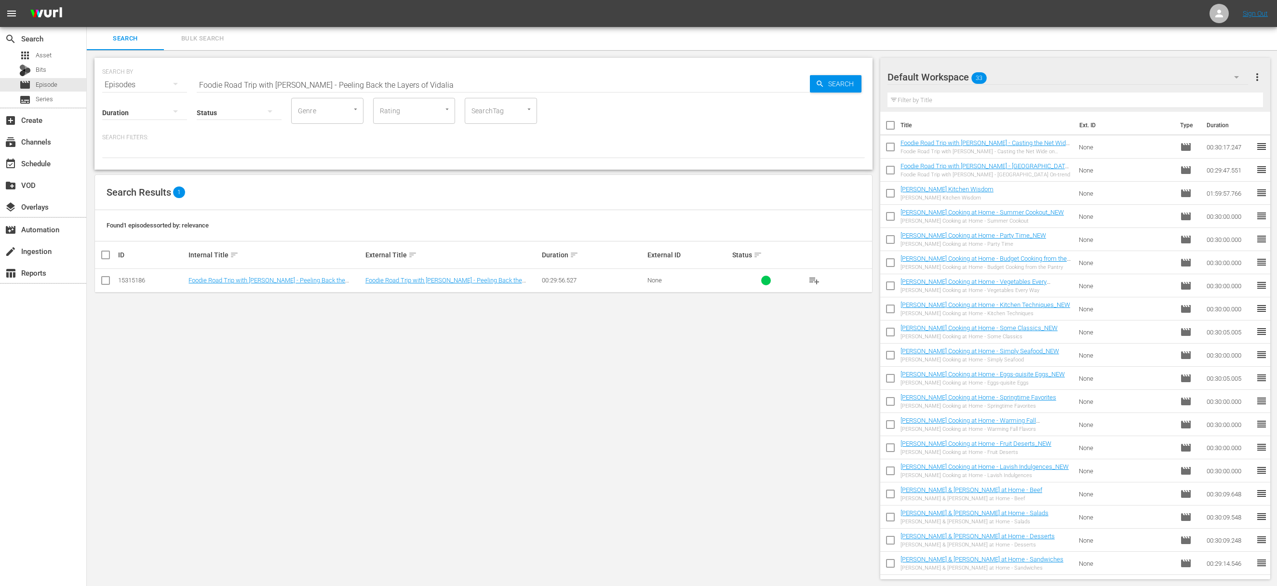
click at [735, 280] on span "playlist_add" at bounding box center [815, 281] width 12 height 12
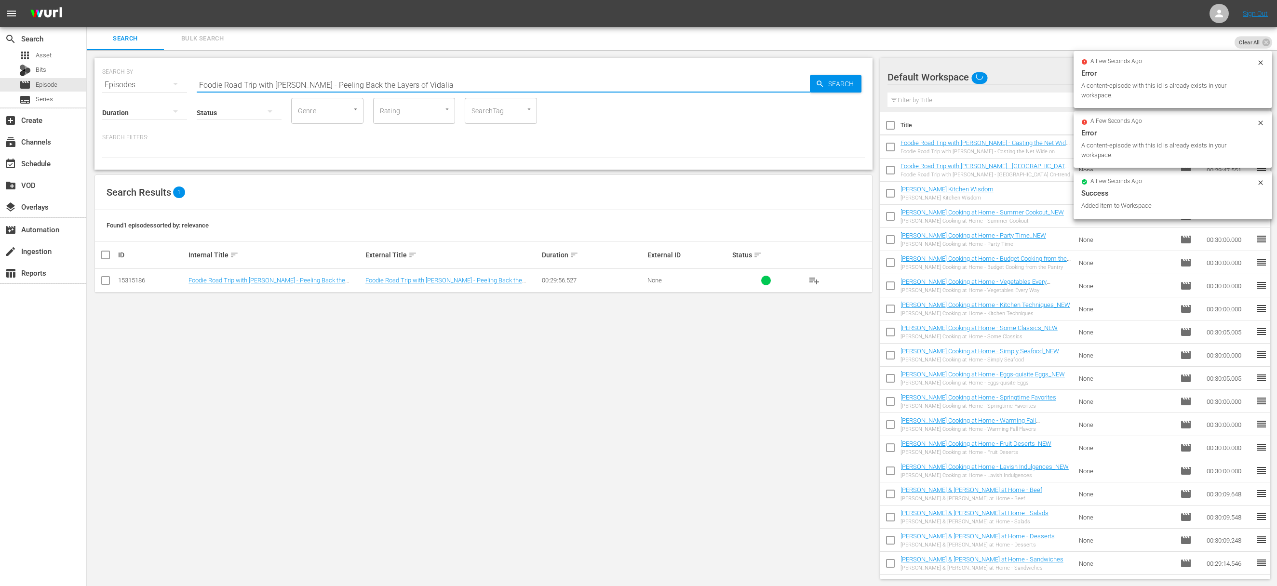
click at [410, 86] on input "Foodie Road Trip with Skye Estroff - Peeling Back the Layers of Vidalia" at bounding box center [503, 84] width 613 height 23
paste input "Skye and the Tybeans of Tybee Island"
click at [735, 86] on span "Search" at bounding box center [843, 83] width 37 height 17
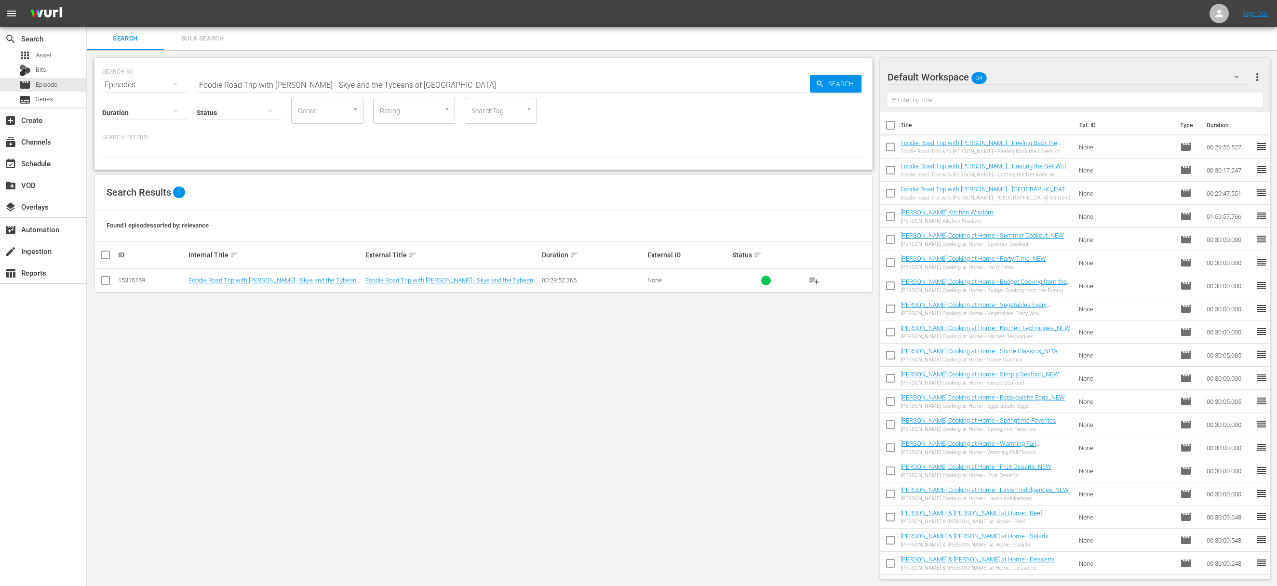
click at [735, 280] on span "playlist_add" at bounding box center [815, 281] width 12 height 12
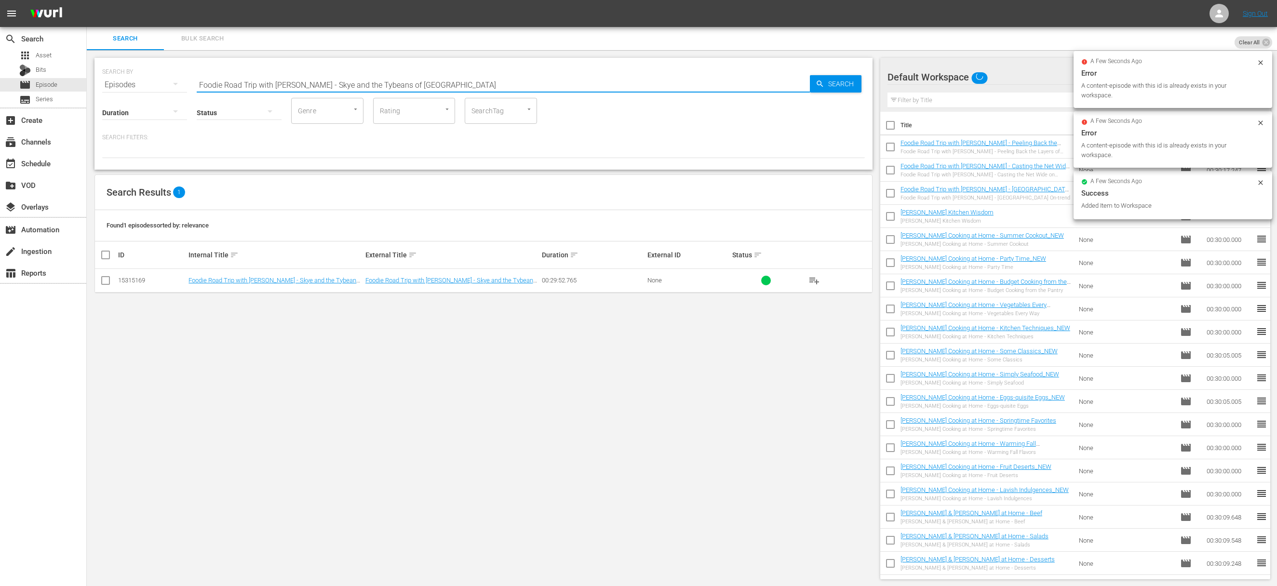
click at [421, 86] on input "Foodie Road Trip with Skye Estroff - Skye and the Tybeans of Tybee Island" at bounding box center [503, 84] width 613 height 23
paste input "The A-Z of Alpharetta"
click at [735, 85] on icon "button" at bounding box center [820, 84] width 6 height 6
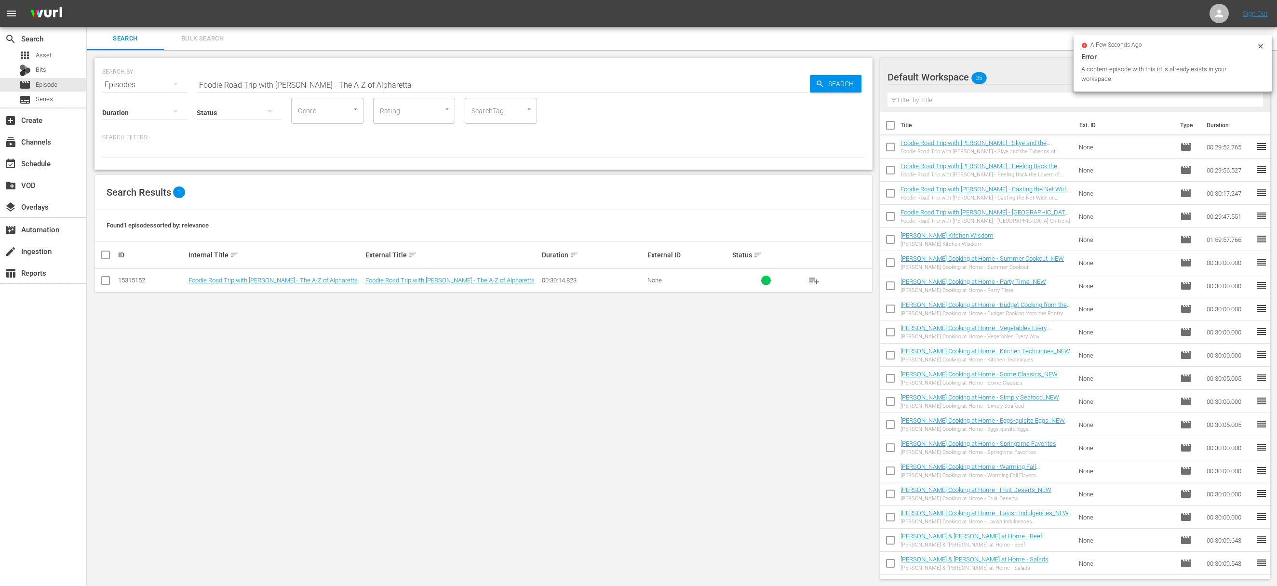
click at [735, 281] on span "playlist_add" at bounding box center [815, 281] width 12 height 12
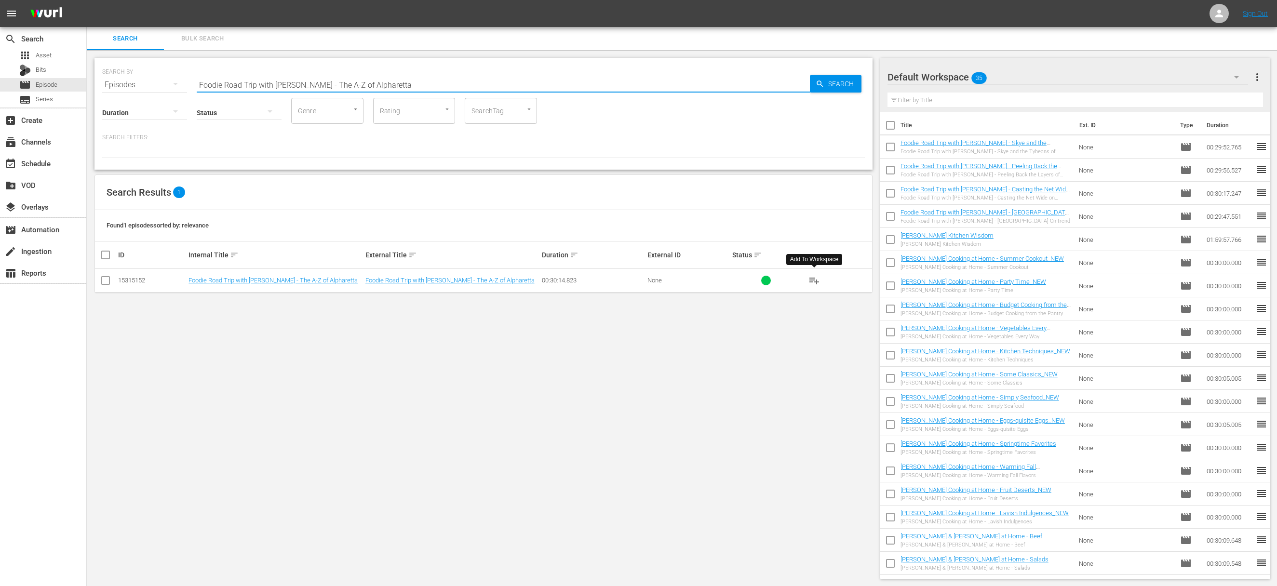
click at [445, 81] on input "Foodie Road Trip with Skye Estroff - The A-Z of Alpharetta" at bounding box center [503, 84] width 613 height 23
paste input "Foodie Road Trip with Skye Estroff - The Sweet Life in Vidalia"
click at [442, 80] on input "Foodie Road Trip with Skye Estroff - The A-Z of AlpharettaaFoodie Road Trip wit…" at bounding box center [503, 84] width 613 height 23
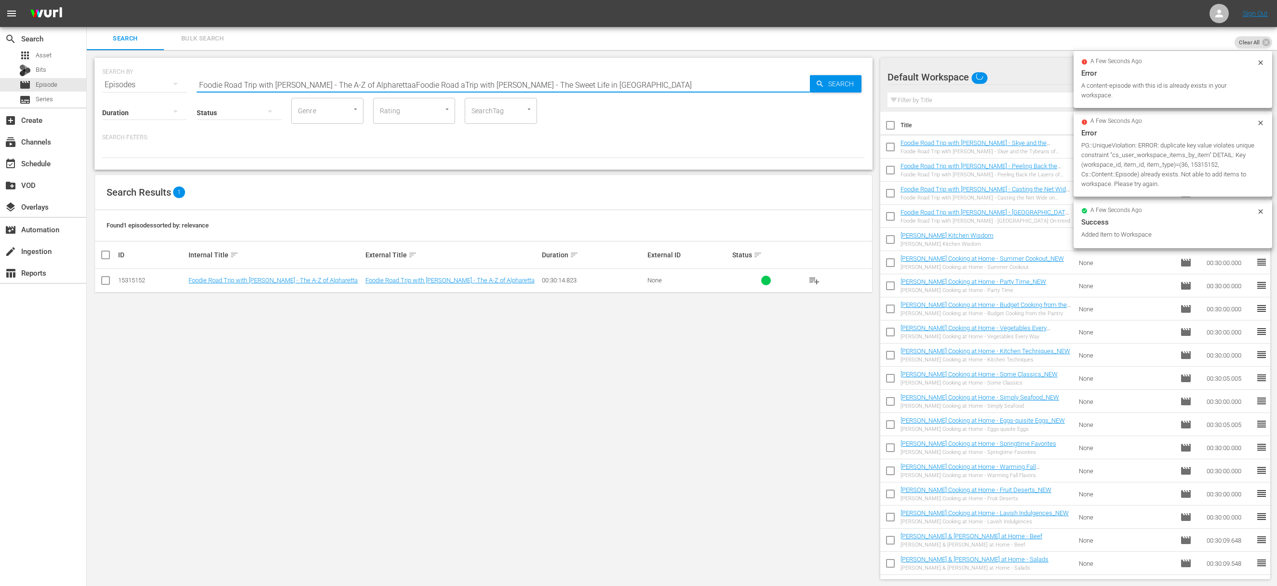
paste input "Foodie Road Trip with Skye Estroff - The Sweet Life in Vidalia"
click at [441, 88] on input "Foodie Road Trip with Skye Estroff - The A-Z of AlpharettaaFoodie Road aFoodie …" at bounding box center [503, 84] width 613 height 23
paste input "Foodie Road Trip with Skye Estroff - The Sweet Life in Vidalia"
click at [427, 82] on input "Foodie Road Trip with Skye Estroff - The A-Z of AlpharettaaFoodie Road aFoodie …" at bounding box center [503, 84] width 613 height 23
paste input "text"
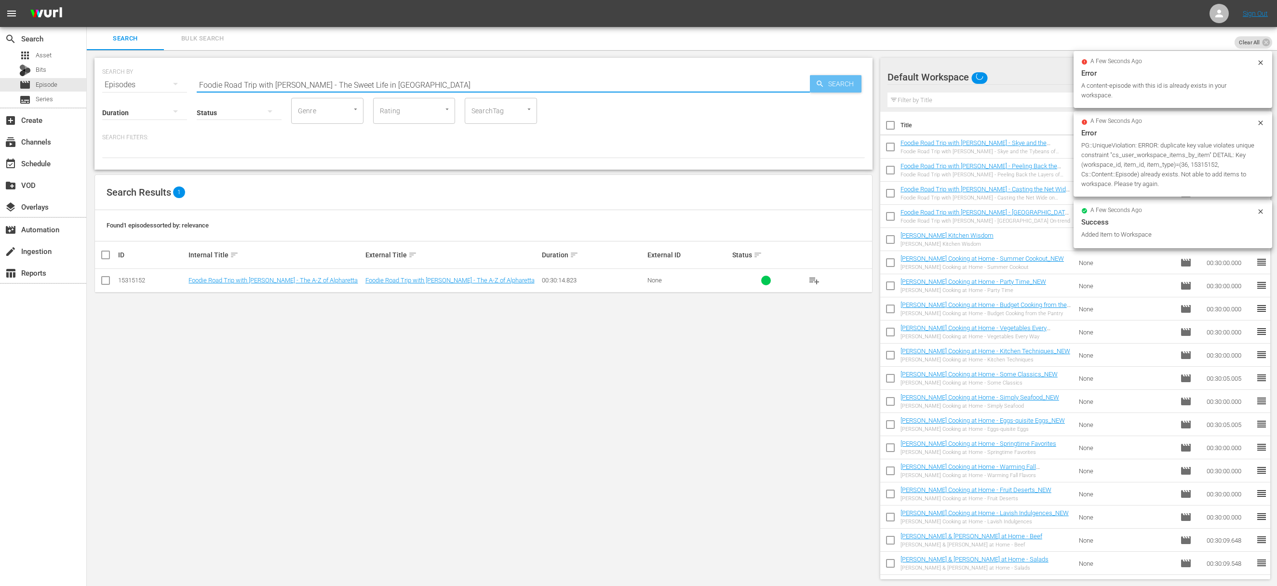
click at [735, 81] on icon "button" at bounding box center [820, 84] width 6 height 6
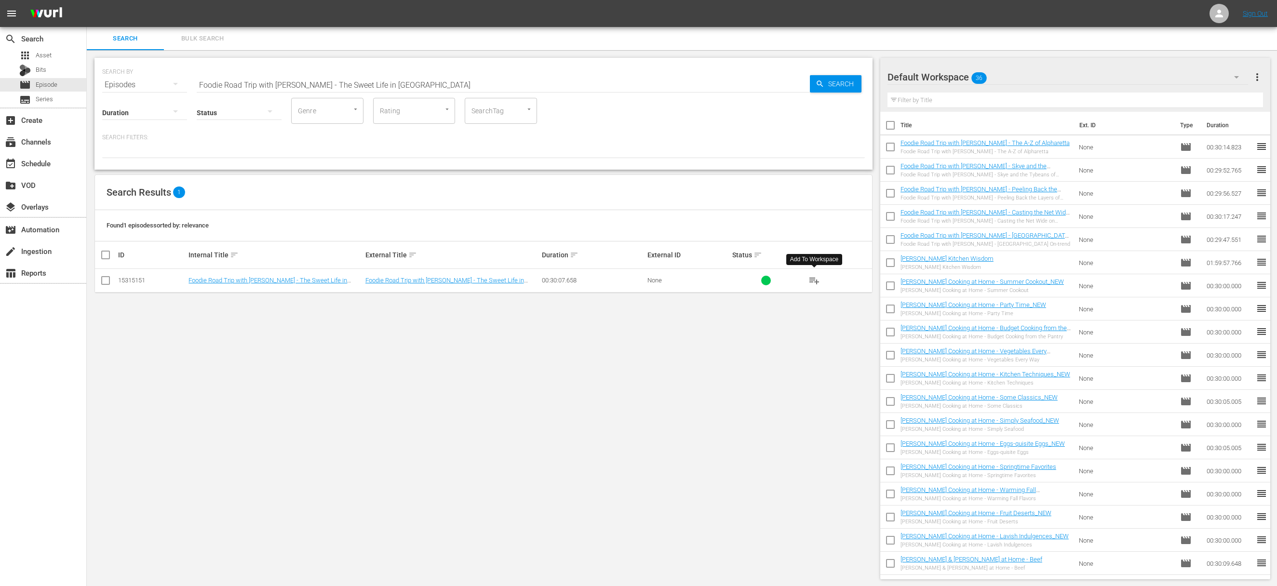
click at [735, 280] on span "playlist_add" at bounding box center [815, 281] width 12 height 12
click at [429, 86] on input "Foodie Road Trip with Skye Estroff - The Sweet Life in Vidalia" at bounding box center [503, 84] width 613 height 23
paste input ""Almazan Kitchen - Hottest Burger in The World, Big Ribeye with French Fries ""
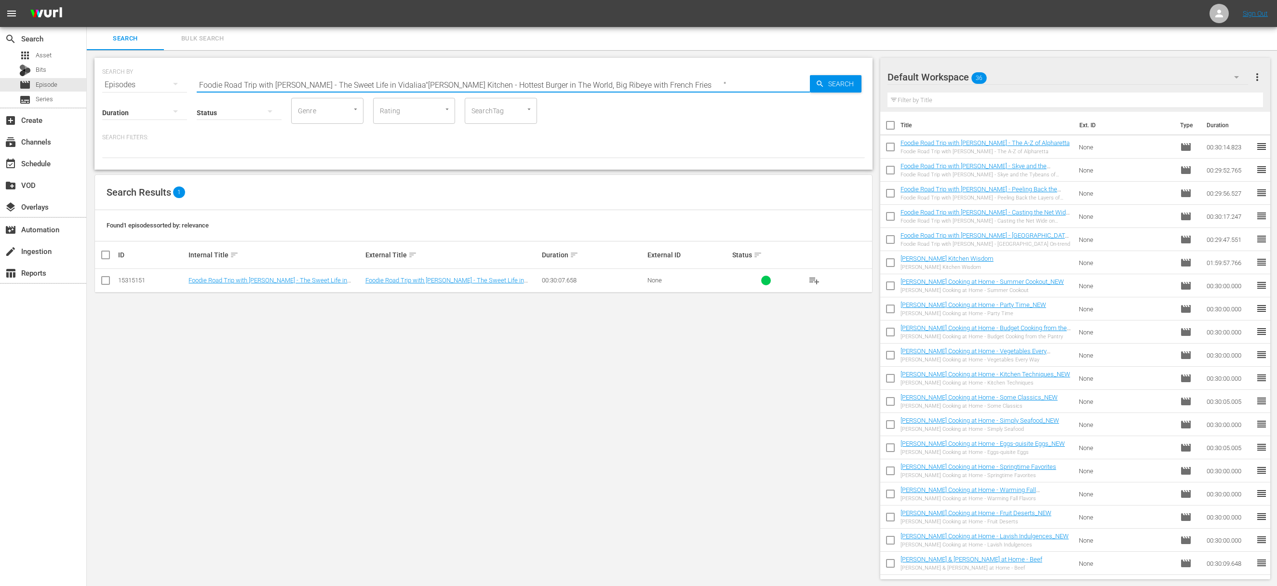
click at [422, 86] on input "Foodie Road Trip with Skye Estroff - The Sweet Life in Vidaliaa"Almazan Kitchen…" at bounding box center [503, 84] width 613 height 23
paste input "text"
click at [735, 84] on span "Search" at bounding box center [843, 83] width 37 height 17
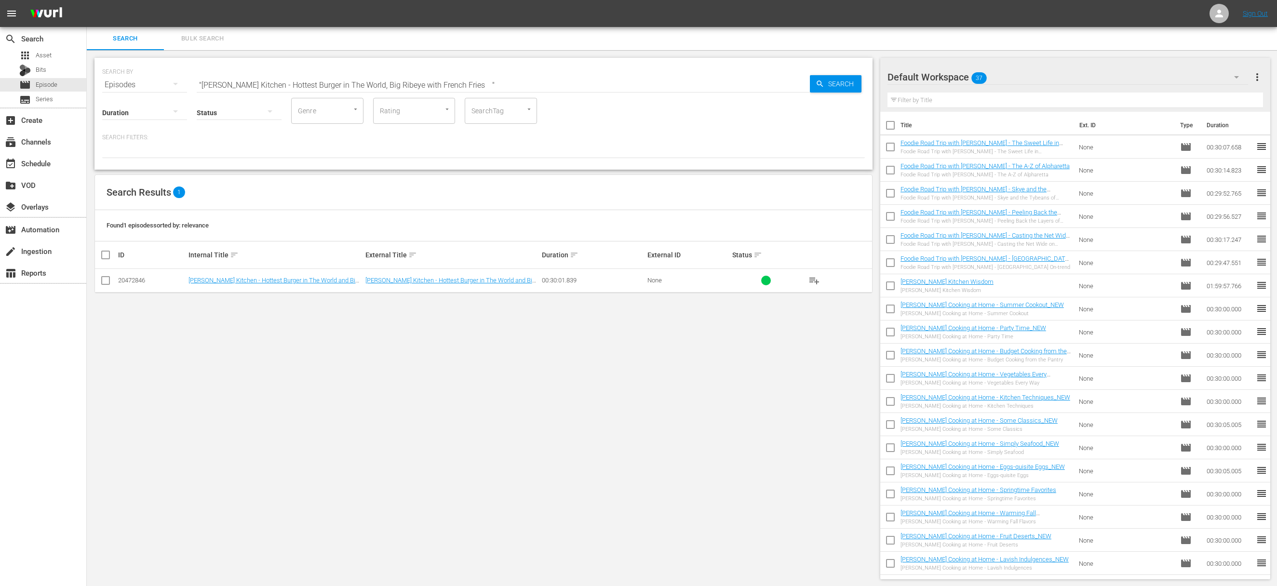
click at [735, 281] on span "playlist_add" at bounding box center [815, 281] width 12 height 12
click at [420, 85] on input ""Almazan Kitchen - Hottest Burger in The World, Big Ribeye with French Fries "" at bounding box center [503, 84] width 613 height 23
paste input "Chicken on a skewer old style Almazan Kitchen, Torpedo Sub, Hell Fish"
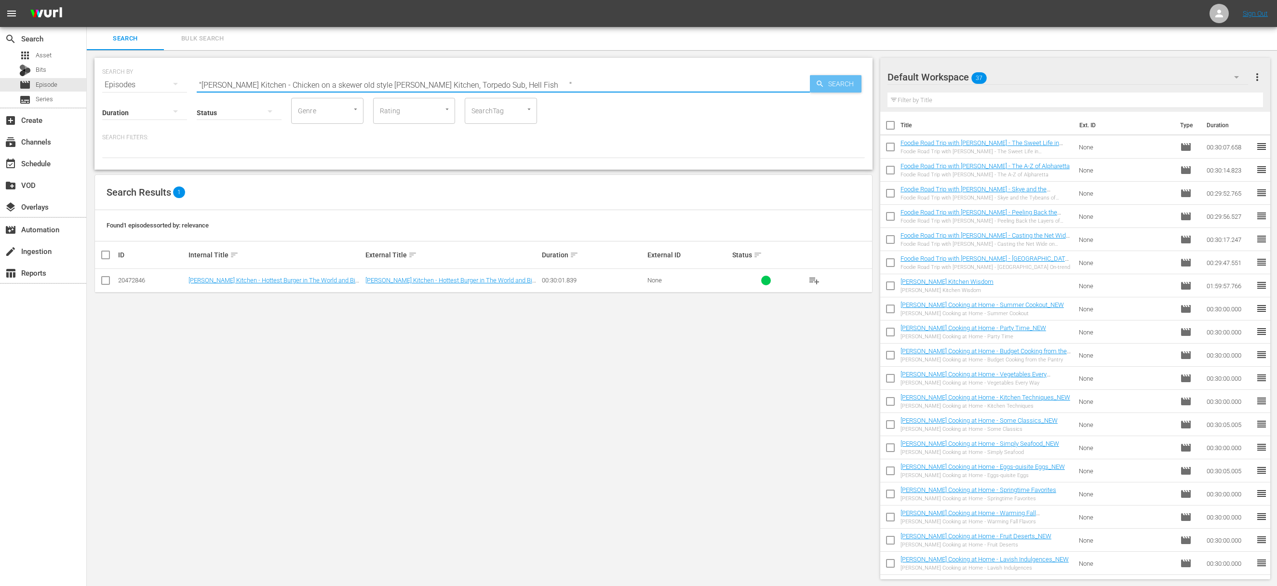
click at [735, 84] on span "Search" at bounding box center [843, 83] width 37 height 17
click at [735, 282] on span "playlist_add" at bounding box center [815, 281] width 12 height 12
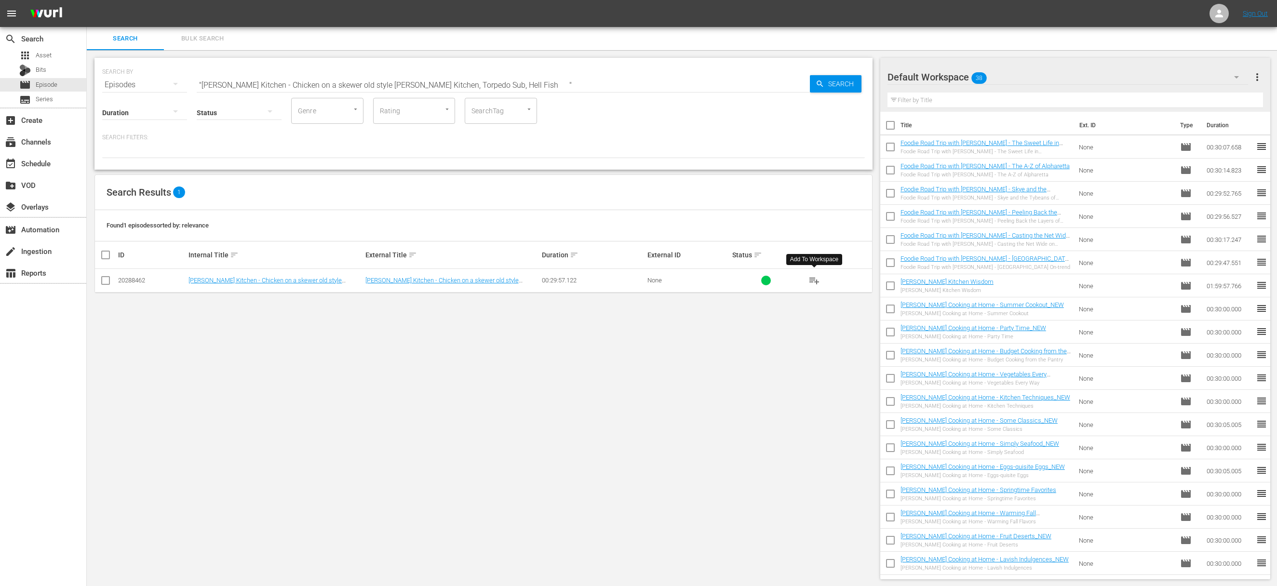
click at [735, 280] on span "playlist_add" at bounding box center [815, 281] width 12 height 12
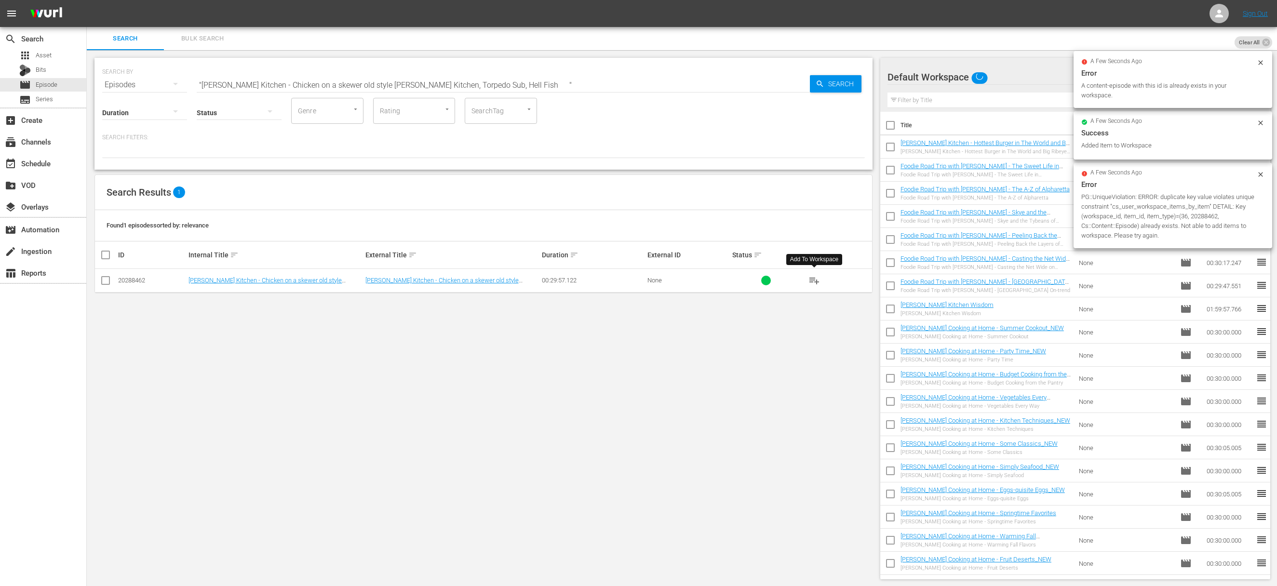
click at [392, 83] on input ""Almazan Kitchen - Chicken on a skewer old style Almazan Kitchen, Torpedo Sub, …" at bounding box center [503, 84] width 613 height 23
paste input "From Scratch - Clambake"
click at [392, 84] on input ""Almazan Kitchen - Chicken on a skewer old style AlmazaaFrom Scratch - Clambake…" at bounding box center [503, 84] width 613 height 23
paste input "From Scratch - Clambake"
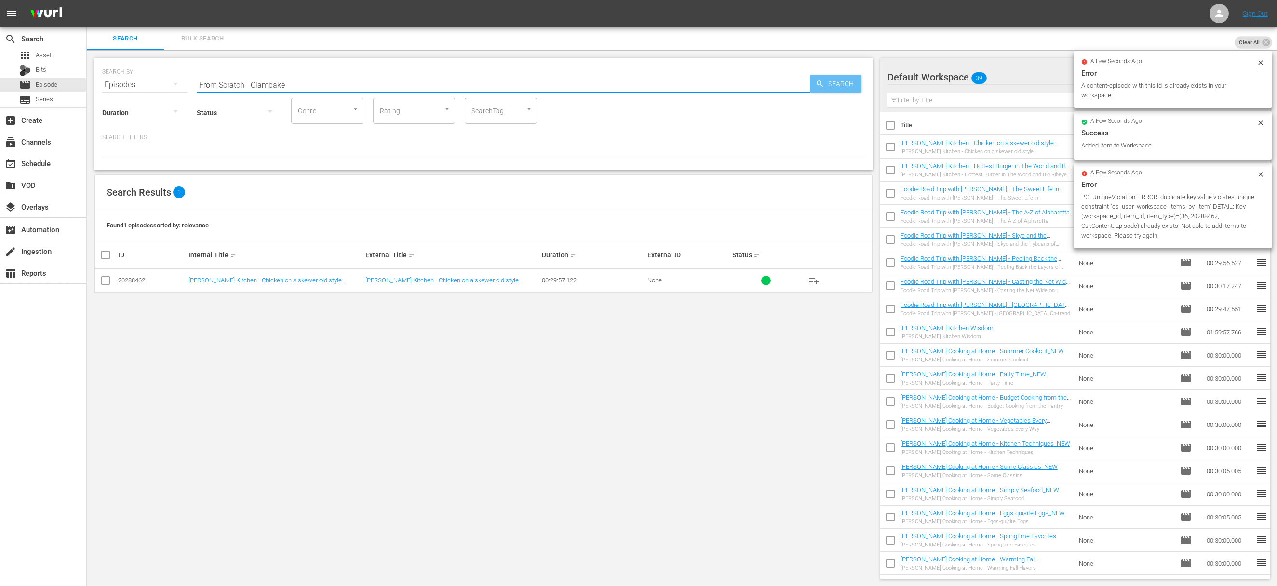
click at [735, 82] on span "Search" at bounding box center [843, 83] width 37 height 17
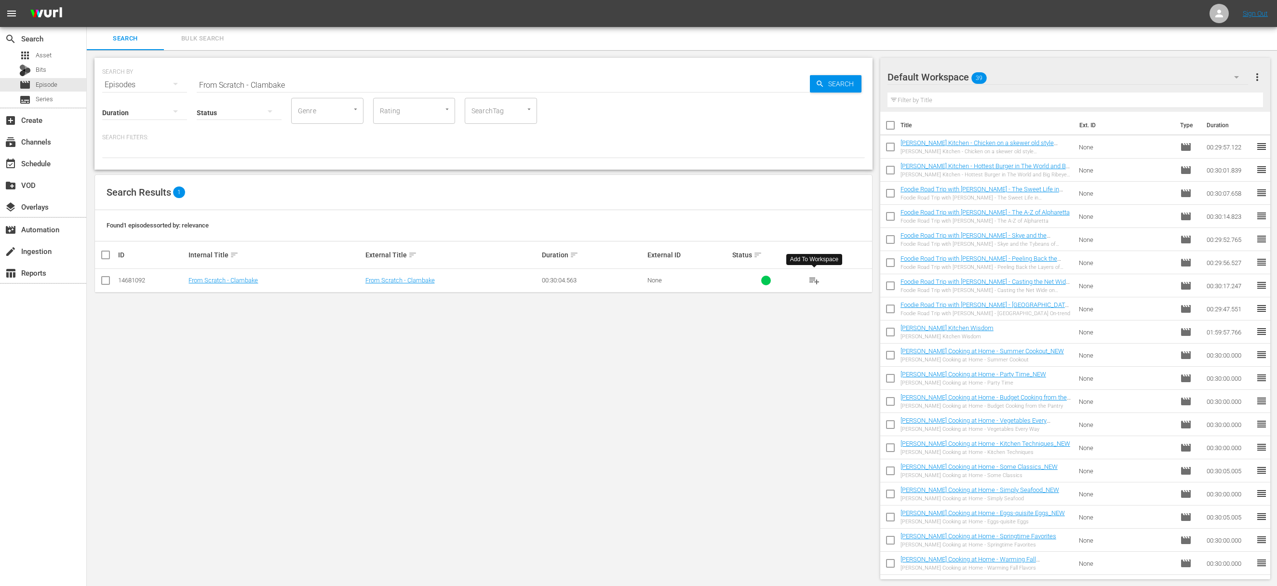
click at [735, 277] on span "playlist_add" at bounding box center [815, 281] width 12 height 12
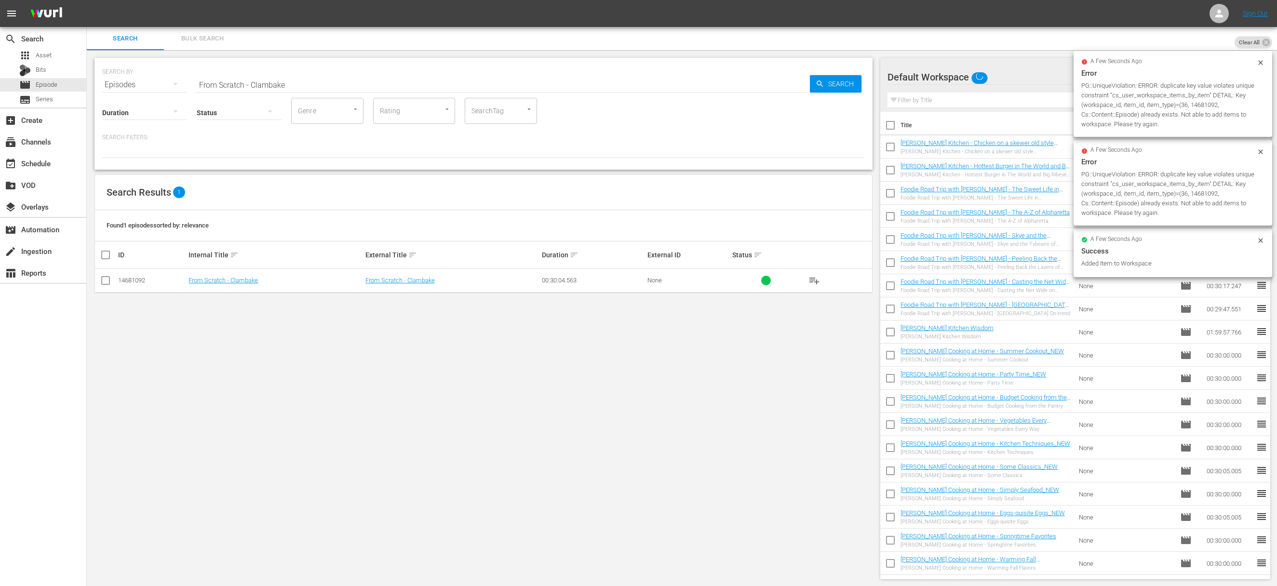
click at [422, 81] on input "From Scratch - Clambake" at bounding box center [503, 84] width 613 height 23
paste input "From Scratch - Ruben Sandwich"
click at [410, 88] on input "From Scratch - ClambakeaFrom Scratch - Ruben Sandwich" at bounding box center [503, 84] width 613 height 23
paste input "text"
click at [735, 86] on div "Search" at bounding box center [836, 83] width 52 height 17
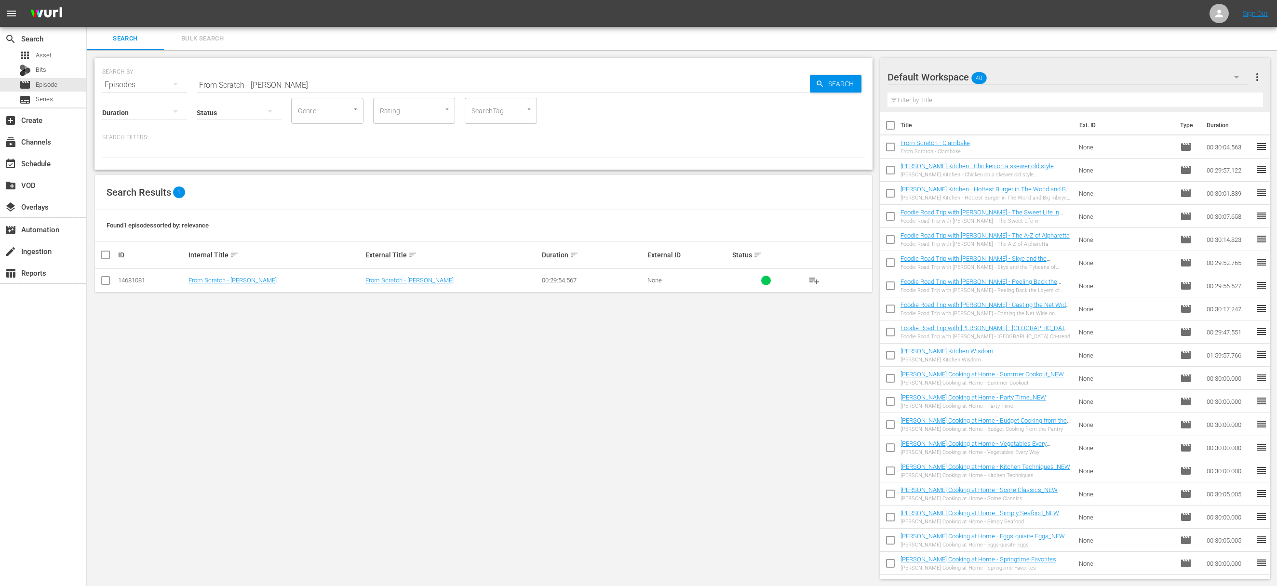
click at [735, 280] on button "playlist_add" at bounding box center [814, 280] width 23 height 23
click at [735, 280] on span "playlist_add" at bounding box center [815, 281] width 12 height 12
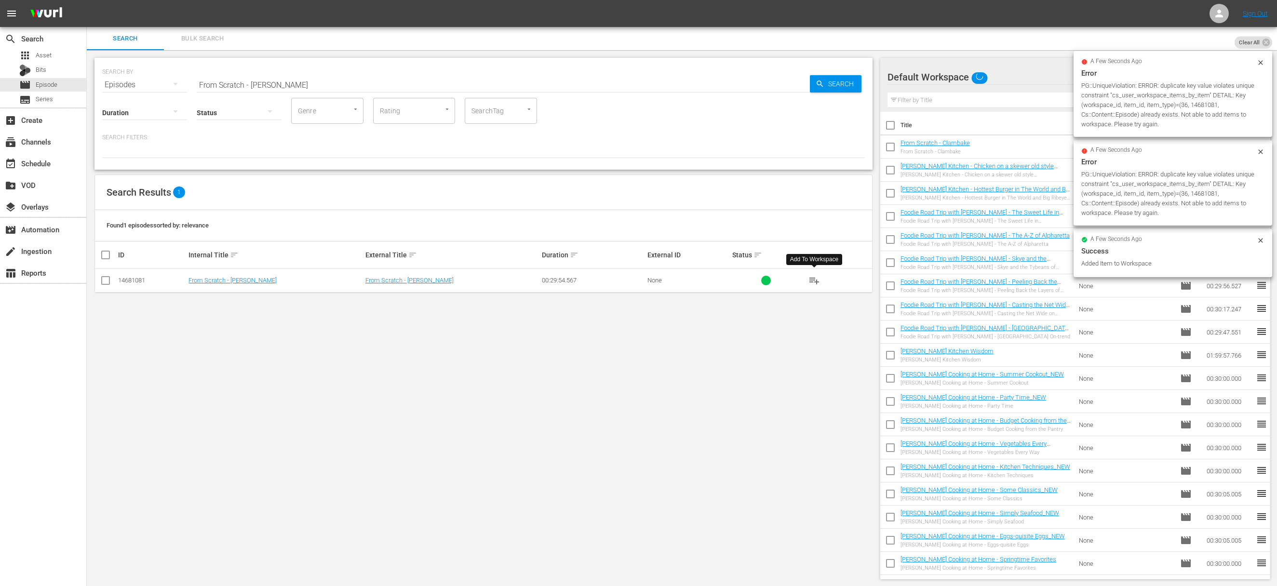
click at [410, 84] on input "From Scratch - Ruben Sandwich" at bounding box center [503, 84] width 613 height 23
paste input "From Scratch - Hamburgers"
click at [406, 85] on input "From Scratch - Ruben SandwichaFrom Scratch - Hamburgers" at bounding box center [503, 84] width 613 height 23
paste input "text"
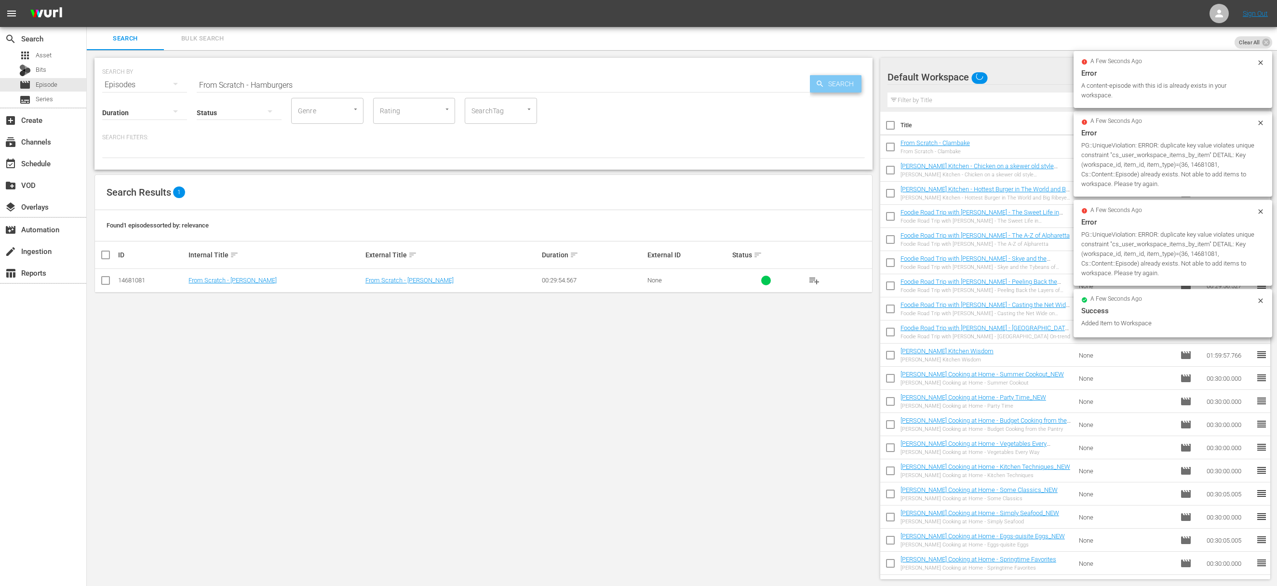
click at [735, 86] on span "Search" at bounding box center [843, 83] width 37 height 17
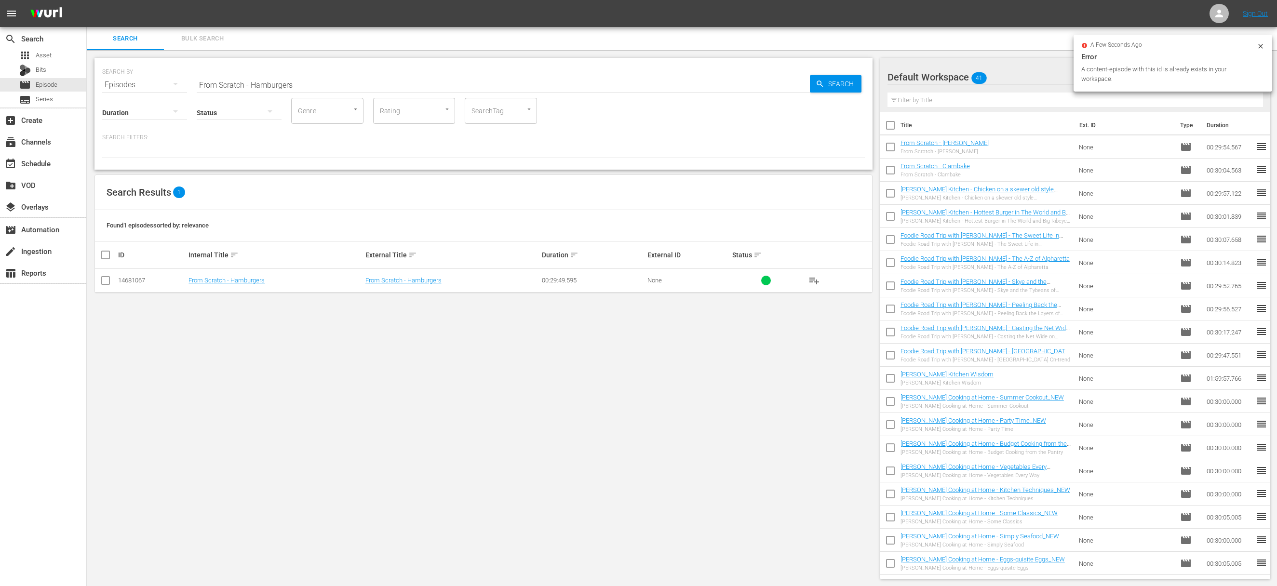
click at [735, 280] on span "playlist_add" at bounding box center [815, 281] width 12 height 12
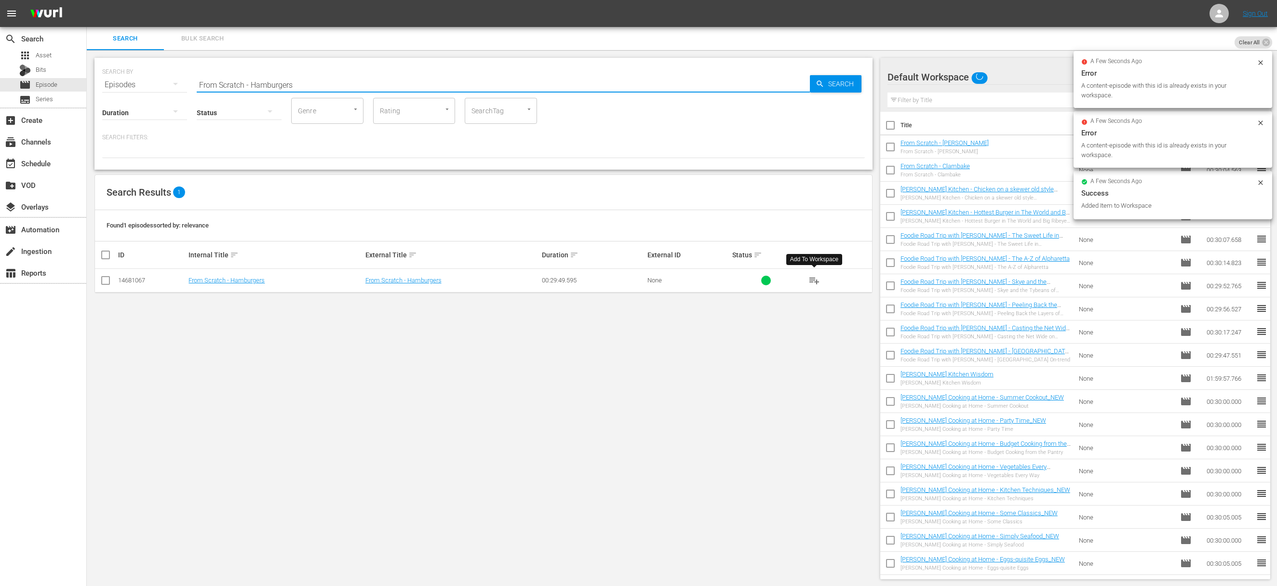
click at [317, 93] on input "From Scratch - Hamburgers" at bounding box center [503, 84] width 613 height 23
paste input "From Scratch - Pizza"
click at [312, 83] on input "From Scratch - HamburgersaFrom Scratch - Pizza" at bounding box center [503, 84] width 613 height 23
paste input "text"
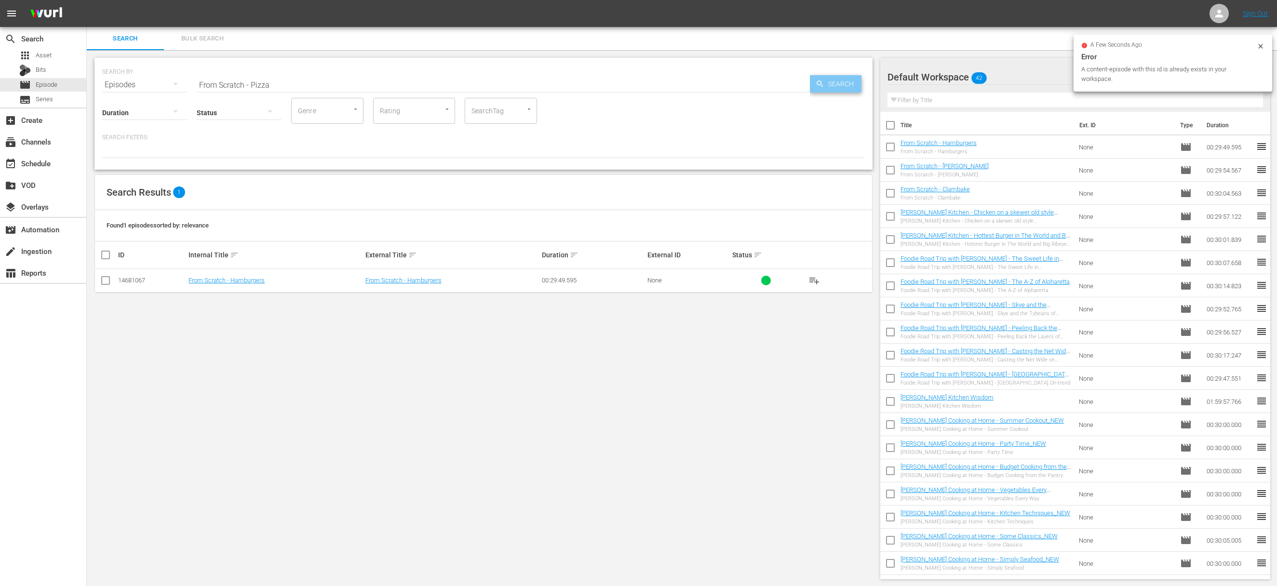
click at [735, 84] on div "Search" at bounding box center [836, 83] width 52 height 17
click at [735, 281] on span "playlist_add" at bounding box center [815, 281] width 12 height 12
click at [735, 279] on span "playlist_add" at bounding box center [815, 281] width 12 height 12
drag, startPoint x: 813, startPoint y: 279, endPoint x: 525, endPoint y: 226, distance: 292.3
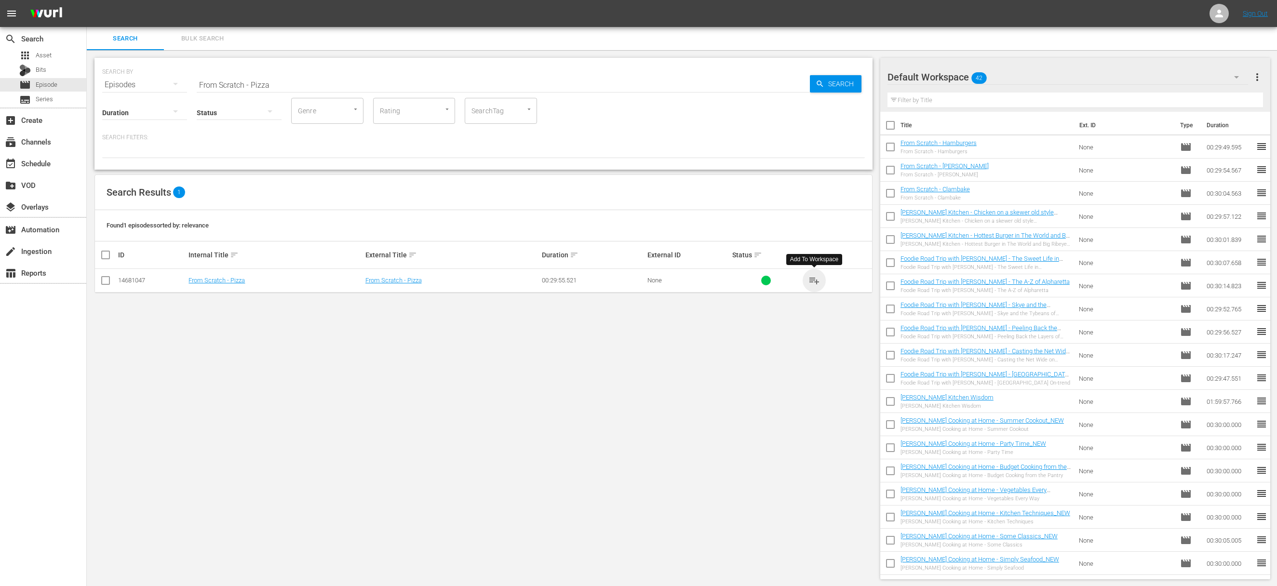
click at [735, 279] on span "playlist_add" at bounding box center [815, 281] width 12 height 12
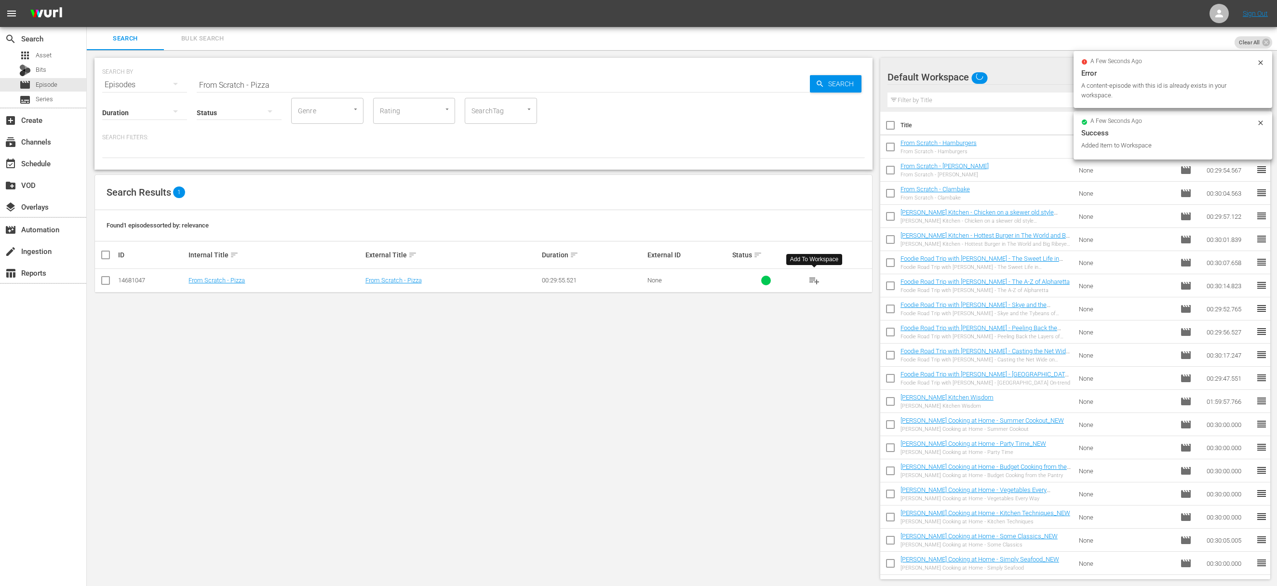
click at [309, 83] on input "From Scratch - Pizza" at bounding box center [503, 84] width 613 height 23
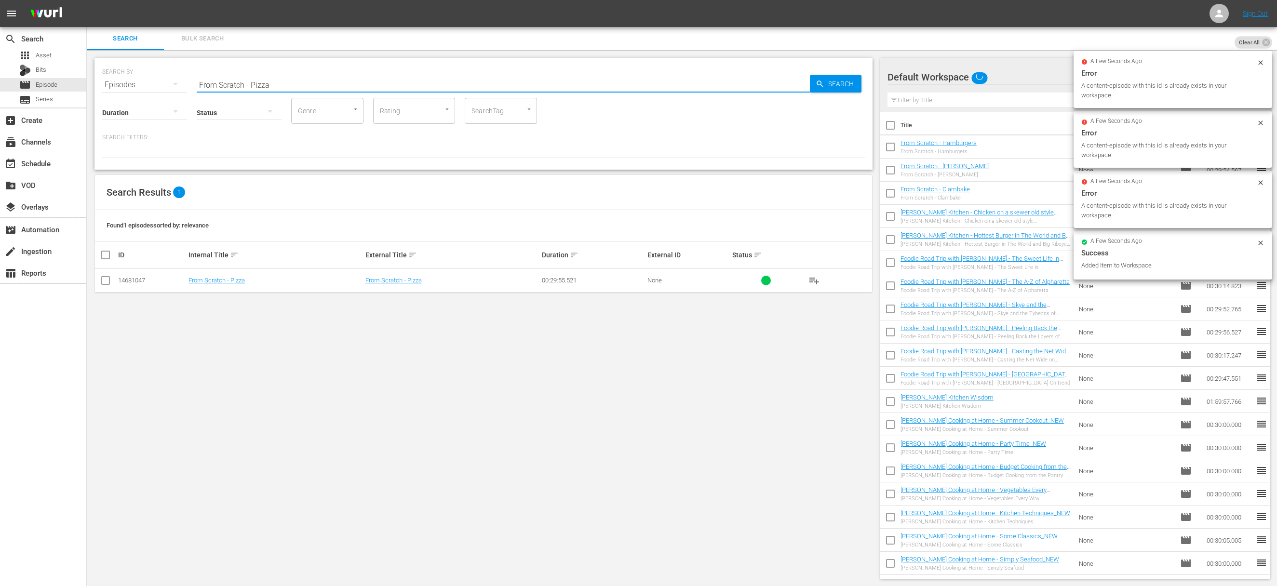
paste input "Whole Hog"
click at [735, 81] on span "Search" at bounding box center [843, 83] width 37 height 17
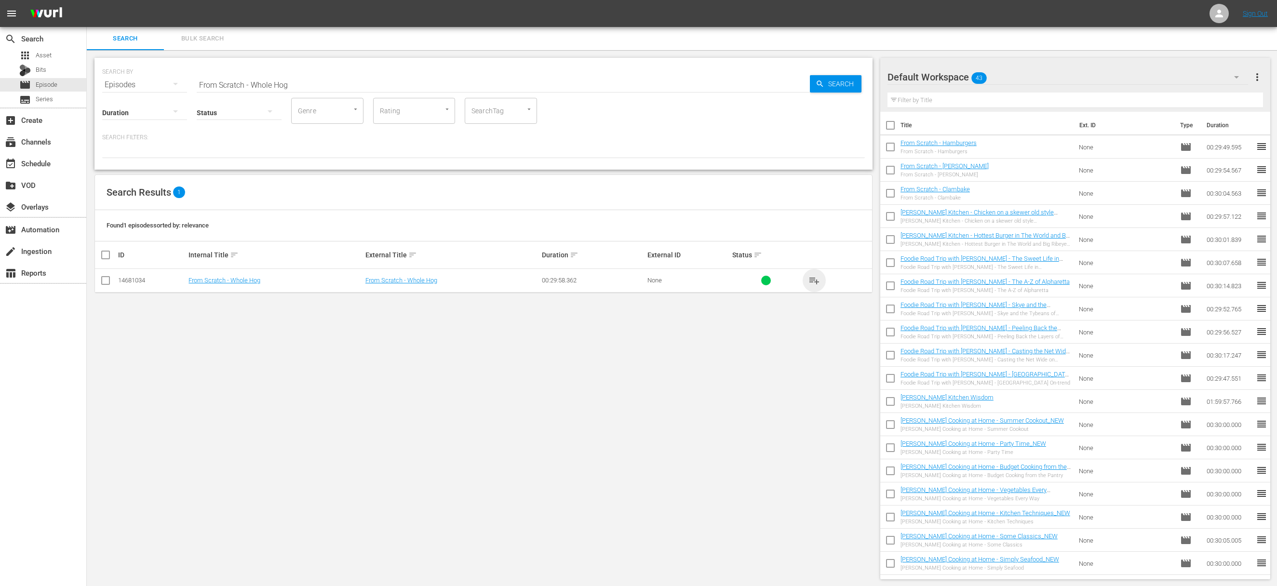
click at [735, 282] on span "playlist_add" at bounding box center [815, 281] width 12 height 12
click at [735, 281] on span "playlist_add" at bounding box center [815, 281] width 12 height 12
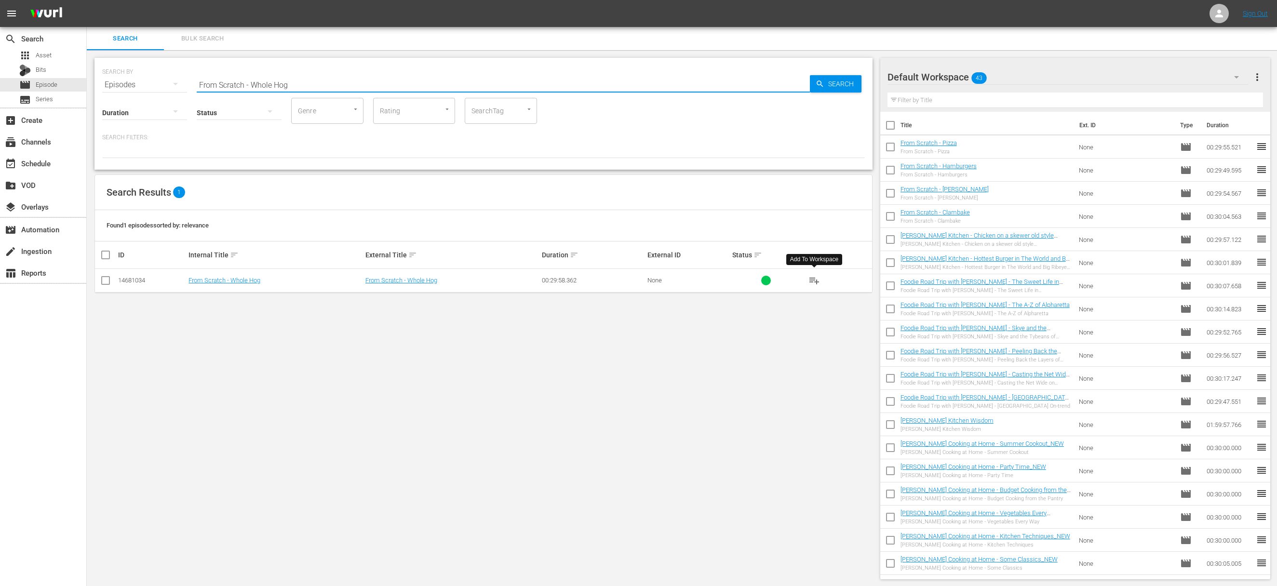
click at [360, 80] on input "From Scratch - Whole Hog" at bounding box center [503, 84] width 613 height 23
paste input "From Scratch - Tamales"
click at [352, 81] on input "From Scratch - Whole HogaFrom Scratch - Tamales" at bounding box center [503, 84] width 613 height 23
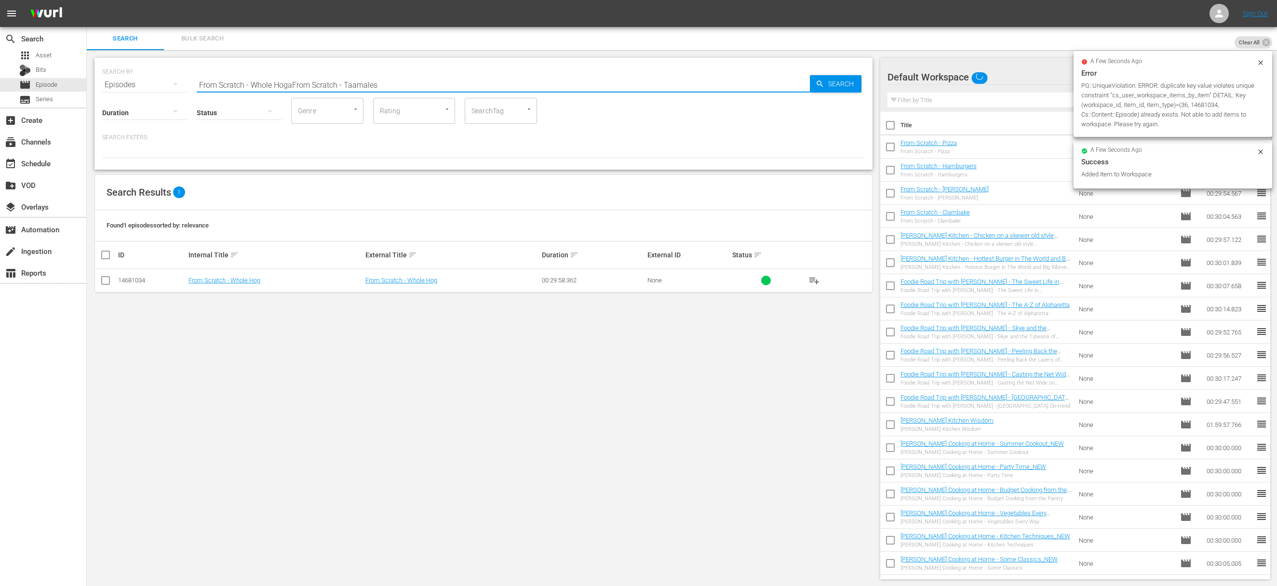
paste input "From Scratch - Tamales"
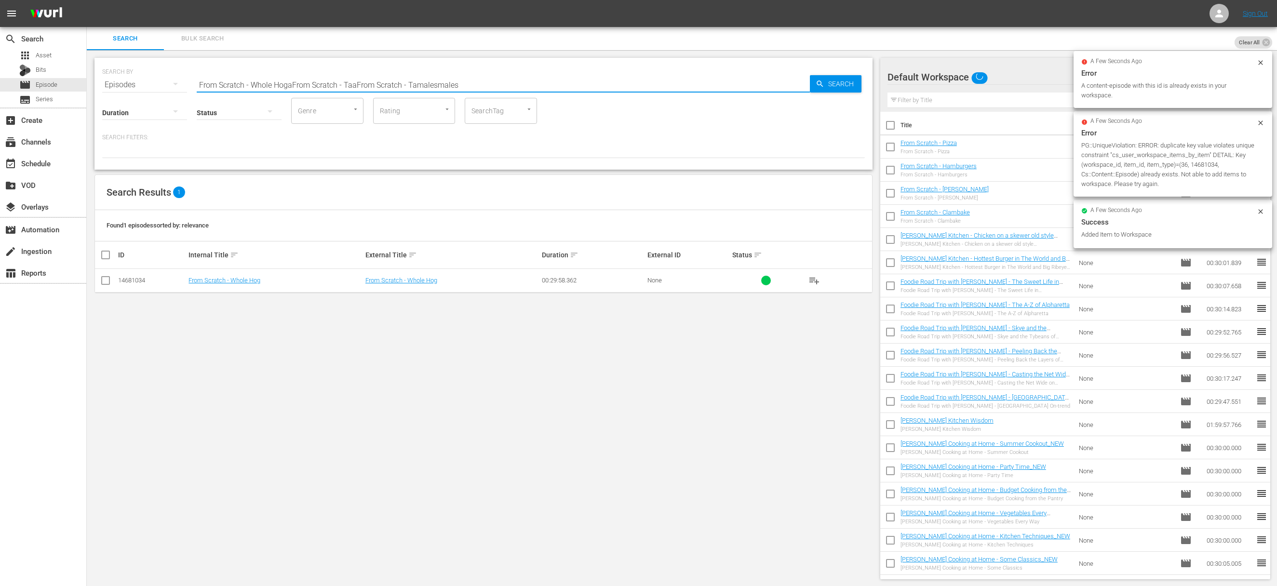
click at [352, 81] on input "From Scratch - Whole HogaFrom Scratch - TaaFrom Scratch - Tamalesmales" at bounding box center [503, 84] width 613 height 23
paste input "From Scratch - Tamales"
click at [353, 83] on input "From Scratch - Whole HogaFrom Scratch - TaaFrom Scratch - TamalesaFrom Scratch …" at bounding box center [503, 84] width 613 height 23
paste input "From Scratch - Tamales"
click at [353, 83] on input "From Scratch - Whole HogaFrom Scratch - TaaFrom Scratch - TamalesaFrom Scratch …" at bounding box center [503, 84] width 613 height 23
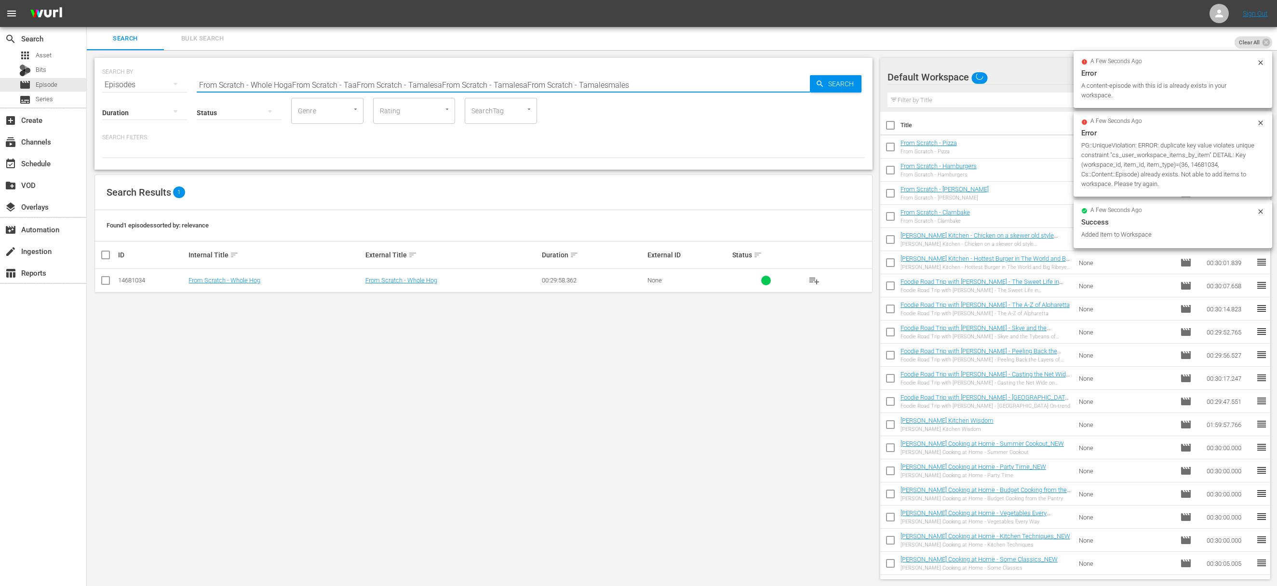
paste input "Ta"
type input "From Scratch - Tamales"
click at [735, 85] on span "Search" at bounding box center [843, 83] width 37 height 17
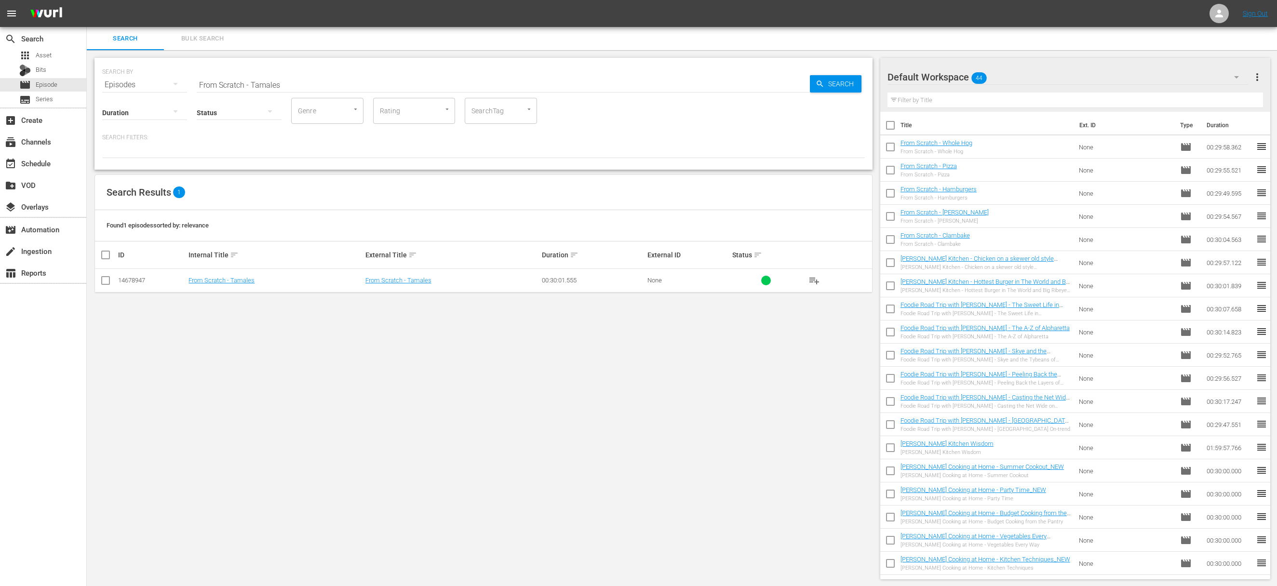
click at [735, 283] on span "playlist_add" at bounding box center [815, 281] width 12 height 12
click at [63, 162] on div "event_available Schedule" at bounding box center [43, 162] width 86 height 19
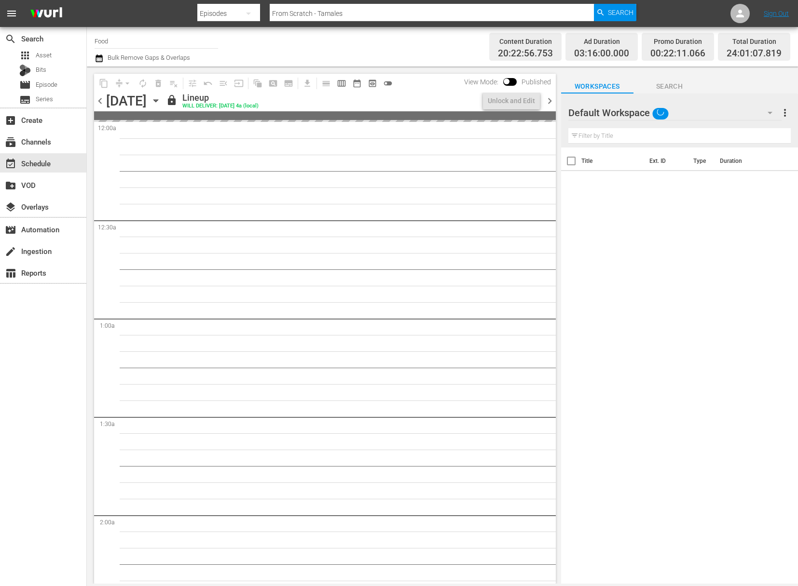
click at [161, 99] on icon "button" at bounding box center [155, 100] width 11 height 11
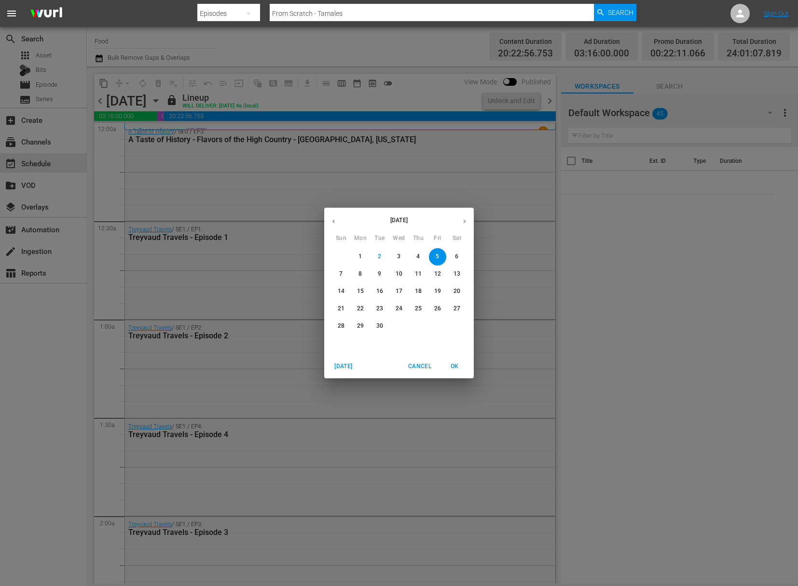
click at [448, 258] on span "6" at bounding box center [456, 257] width 17 height 8
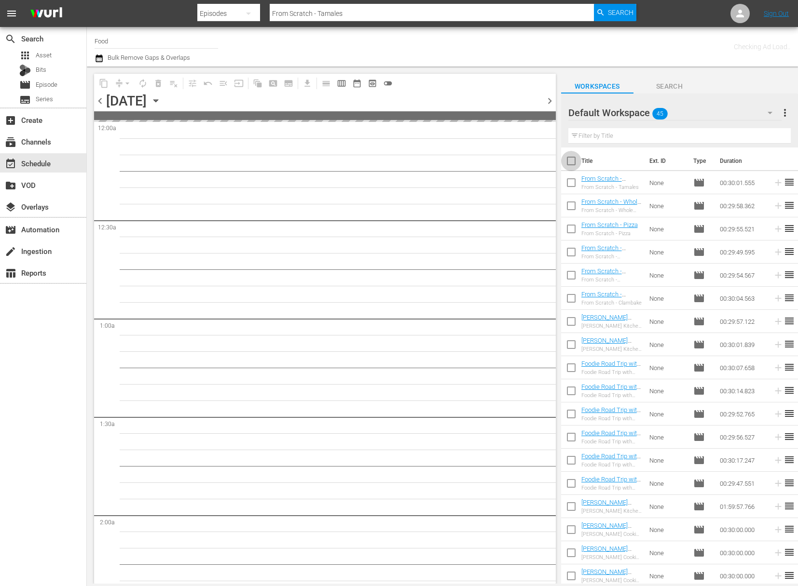
click at [567, 159] on input "checkbox" at bounding box center [571, 163] width 20 height 20
checkbox input "true"
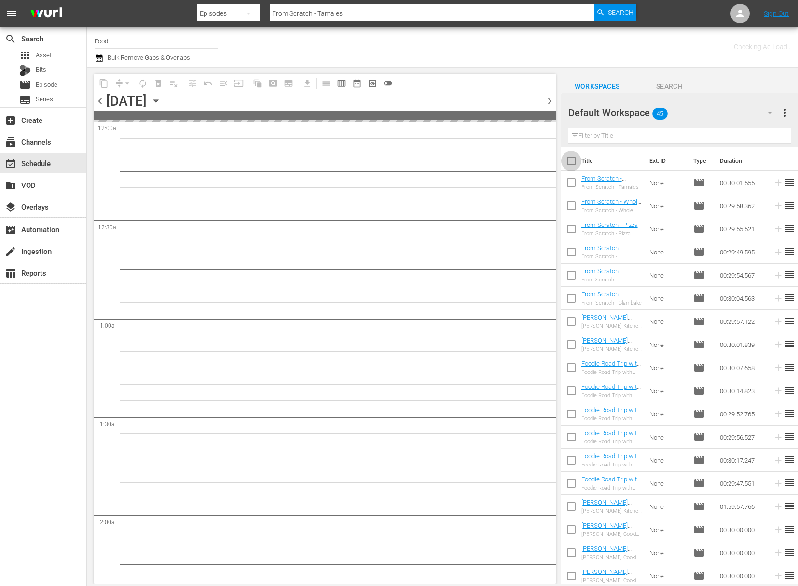
checkbox input "true"
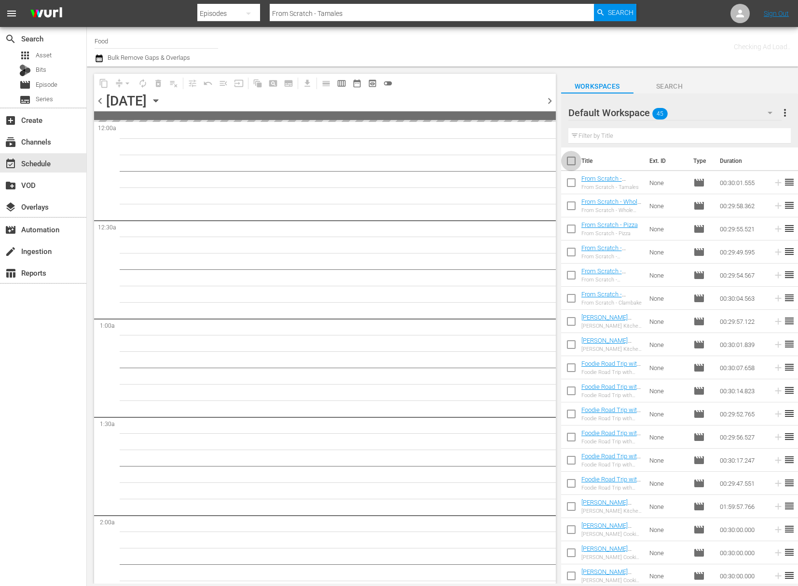
checkbox input "true"
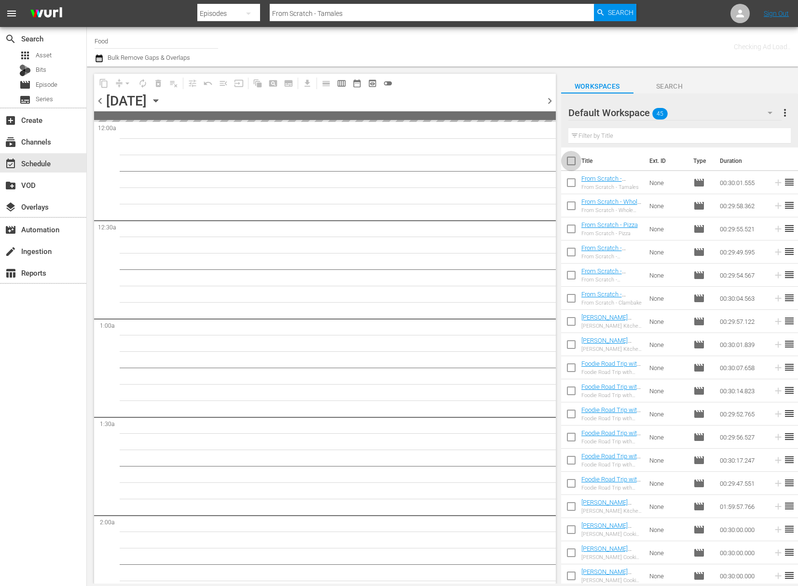
checkbox input "true"
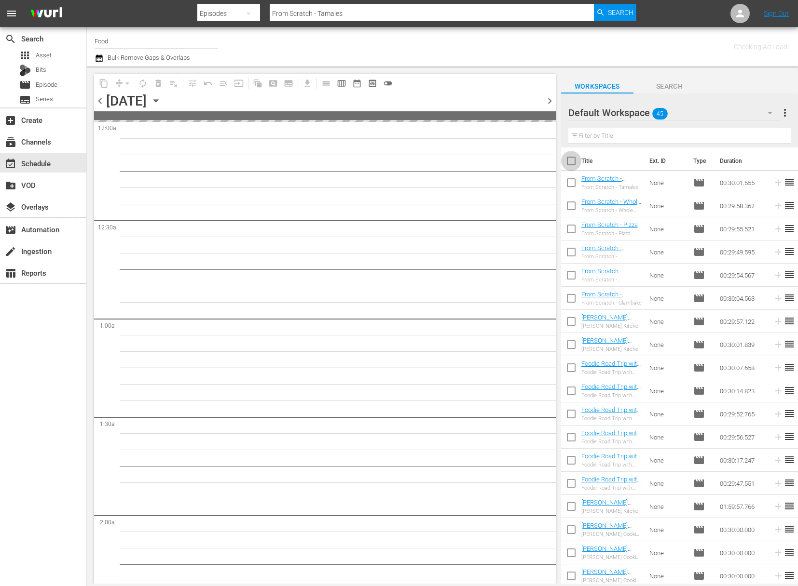
checkbox input "true"
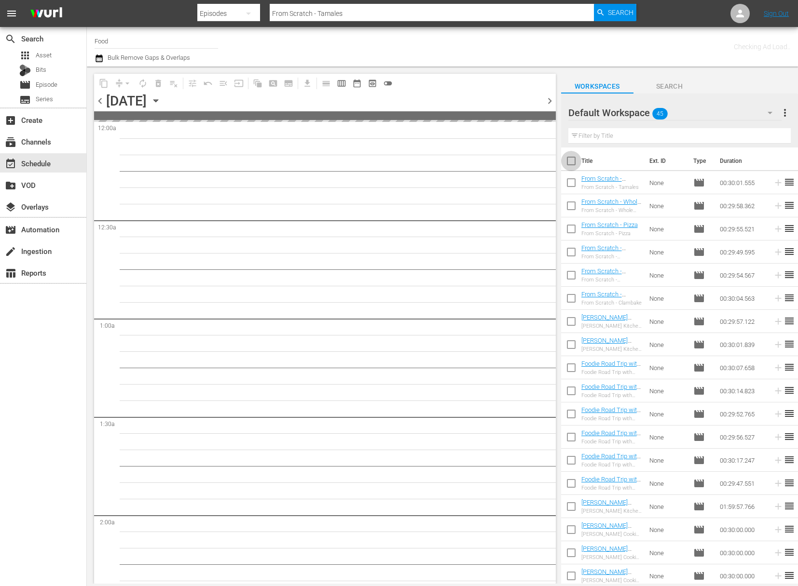
checkbox input "true"
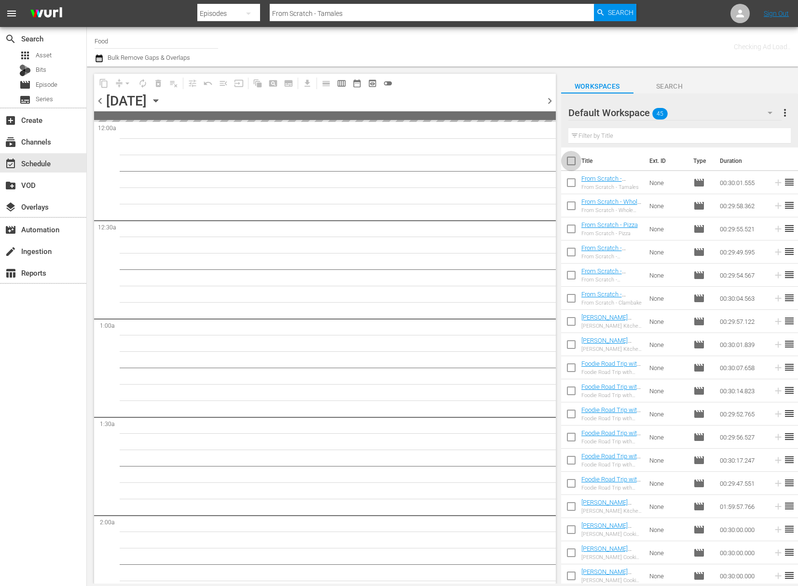
checkbox input "true"
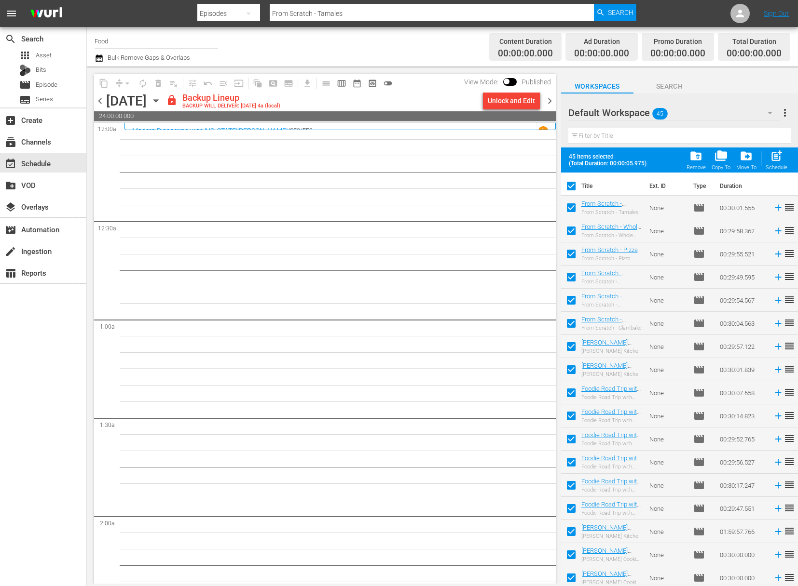
scroll to position [652, 0]
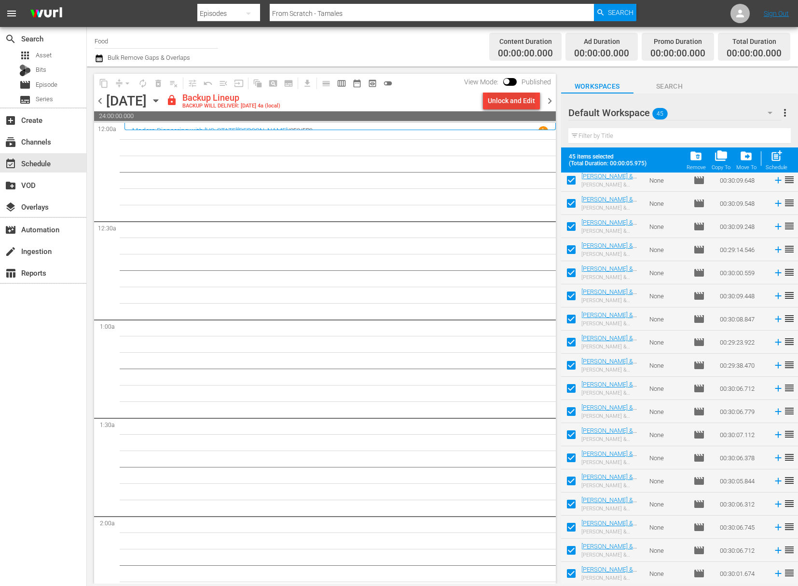
click at [498, 105] on div "Unlock and Edit" at bounding box center [511, 100] width 47 height 17
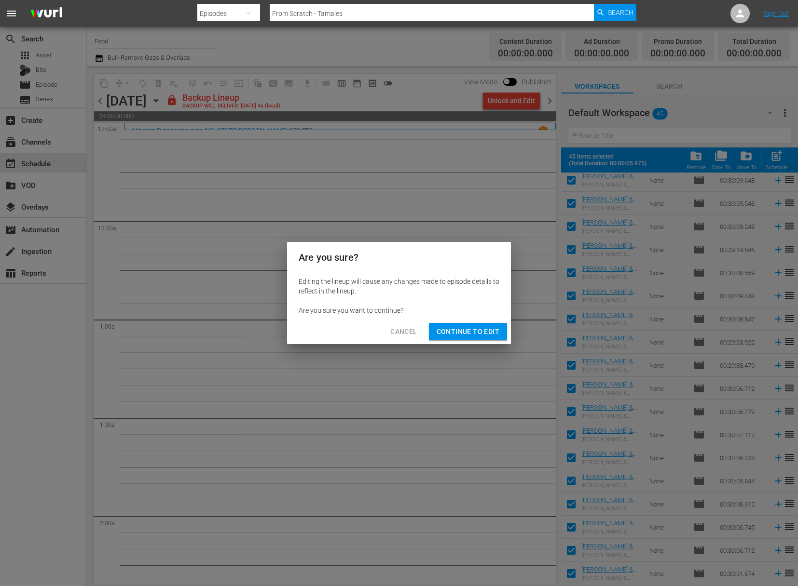
click at [475, 340] on div "Cancel Continue to Edit" at bounding box center [399, 332] width 224 height 26
click at [485, 332] on span "Continue to Edit" at bounding box center [467, 332] width 63 height 12
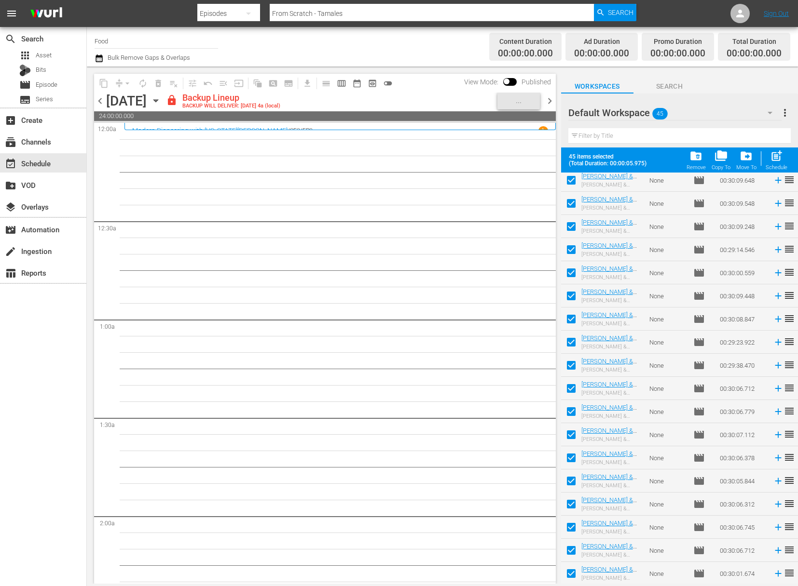
click at [649, 338] on td "None" at bounding box center [667, 342] width 44 height 23
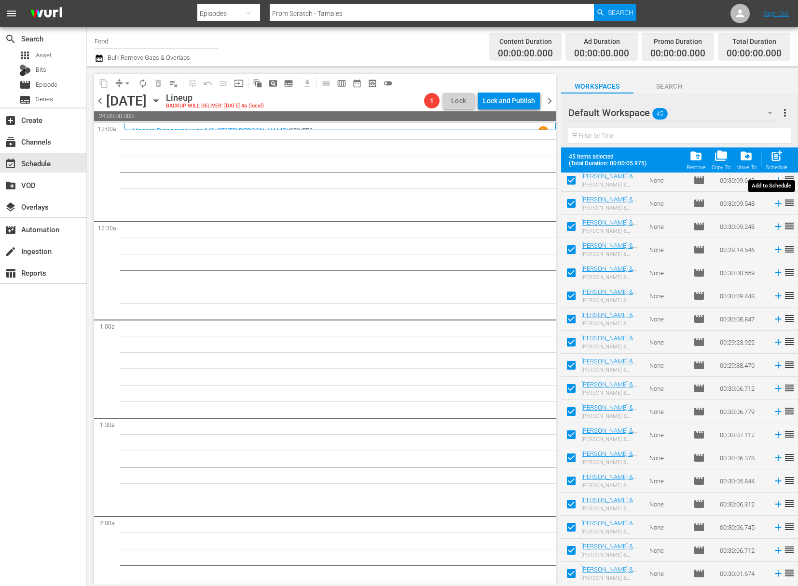
click at [735, 155] on span "post_add" at bounding box center [776, 155] width 13 height 13
checkbox input "false"
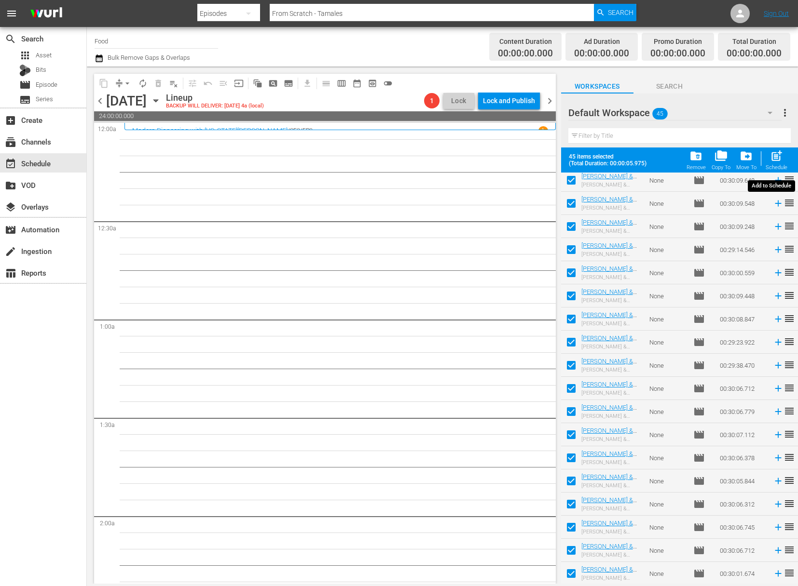
checkbox input "false"
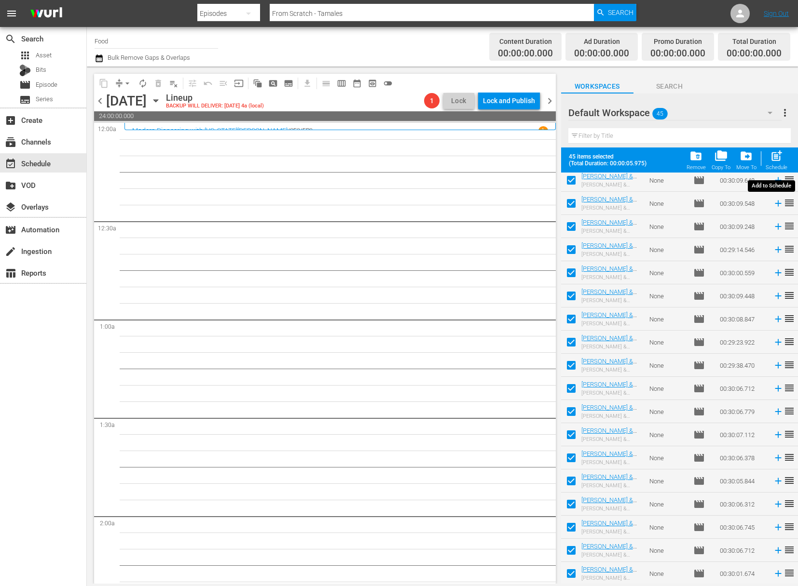
checkbox input "false"
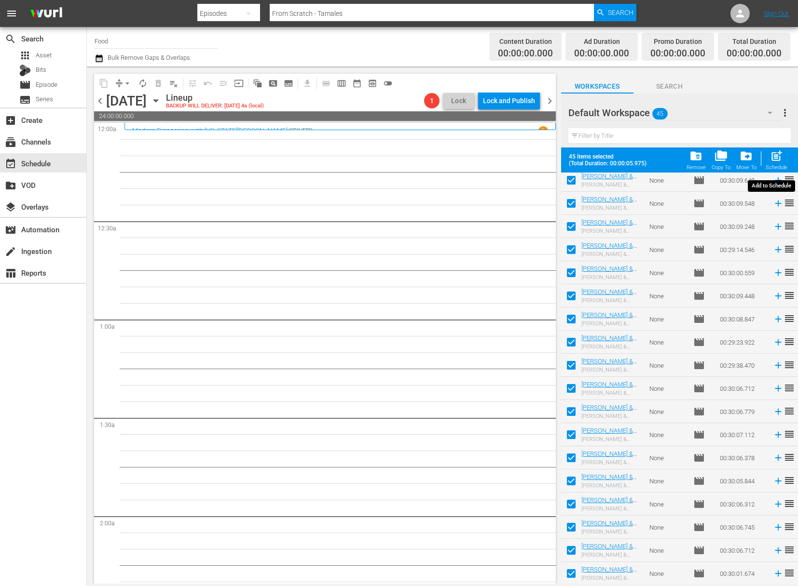
checkbox input "false"
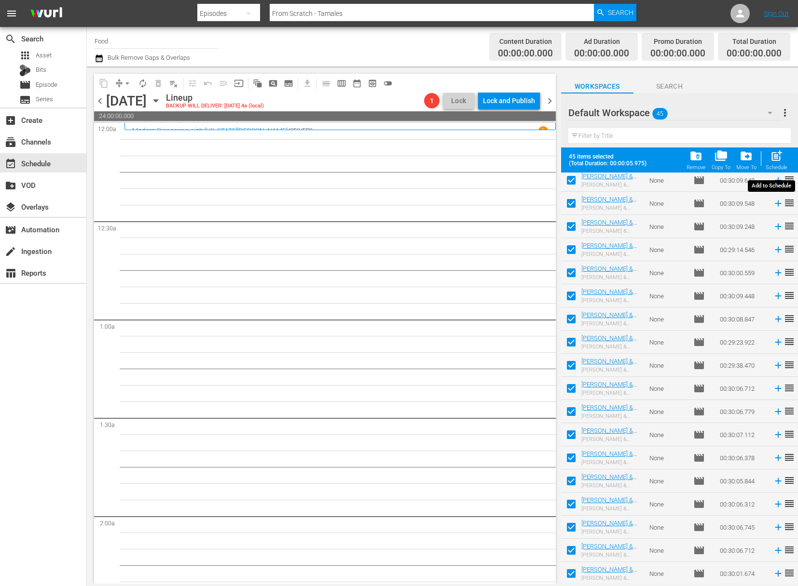
checkbox input "false"
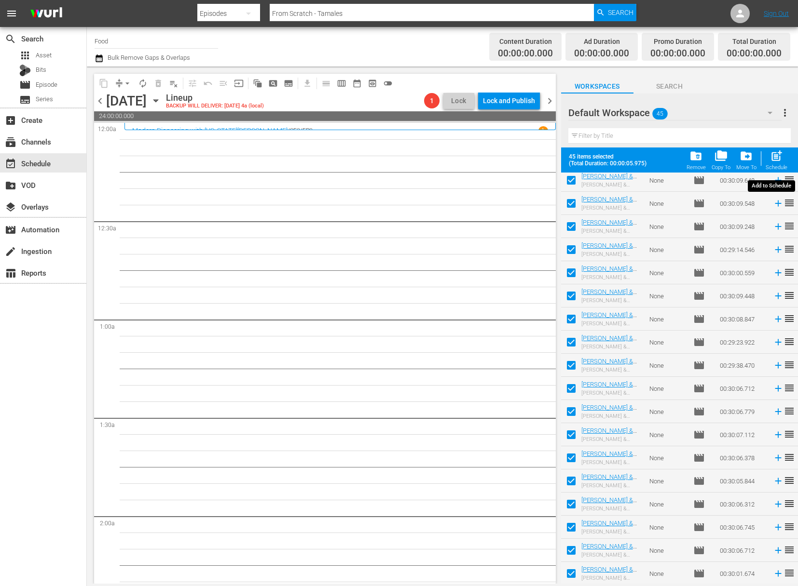
checkbox input "false"
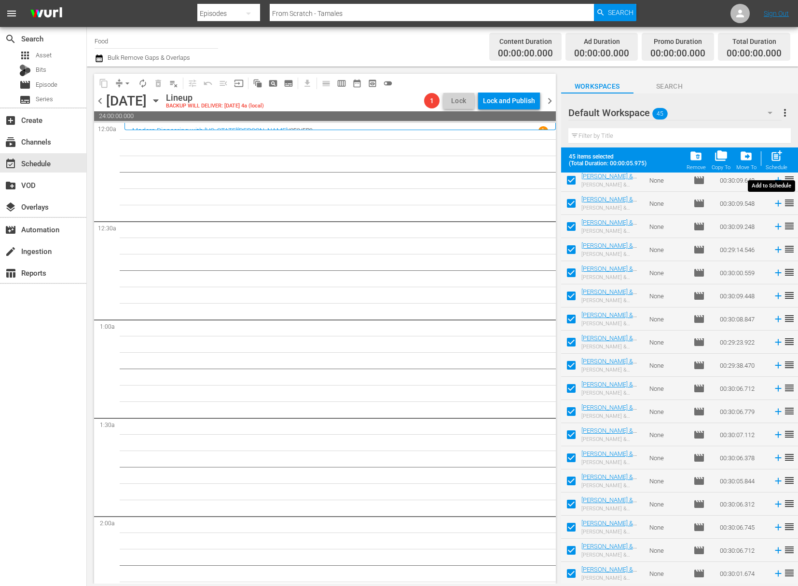
checkbox input "false"
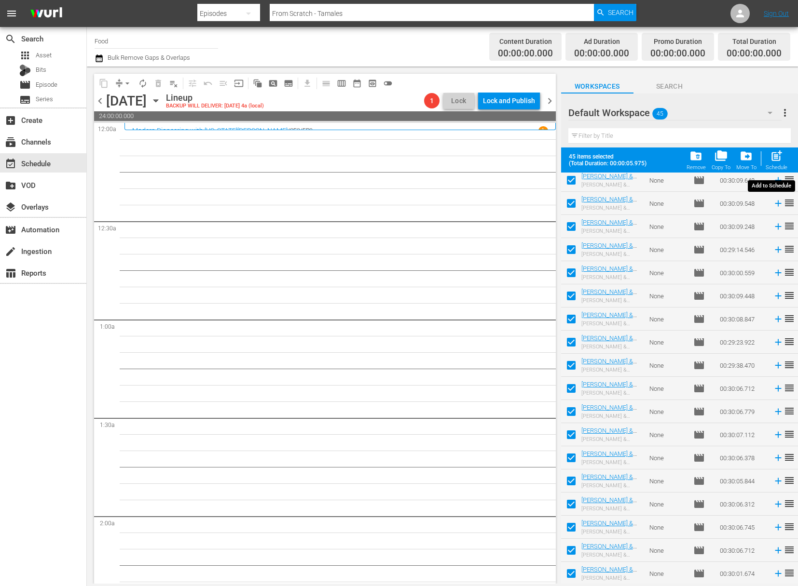
checkbox input "false"
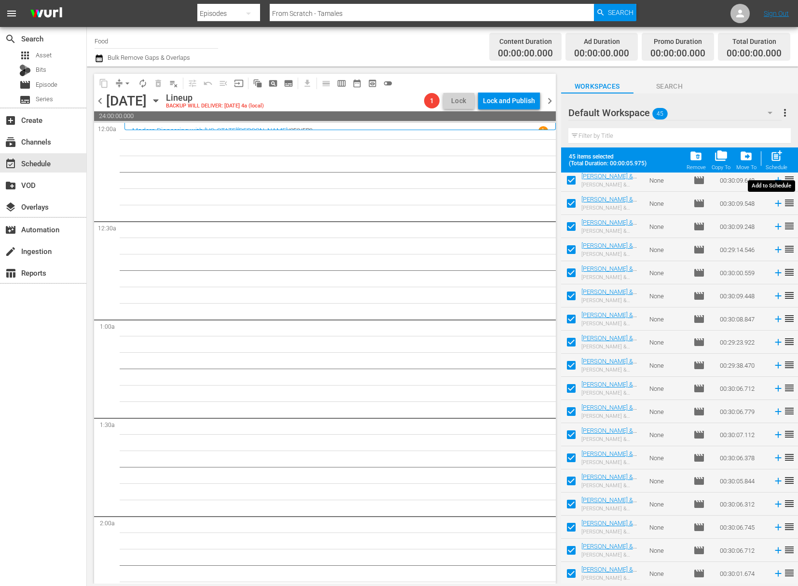
checkbox input "false"
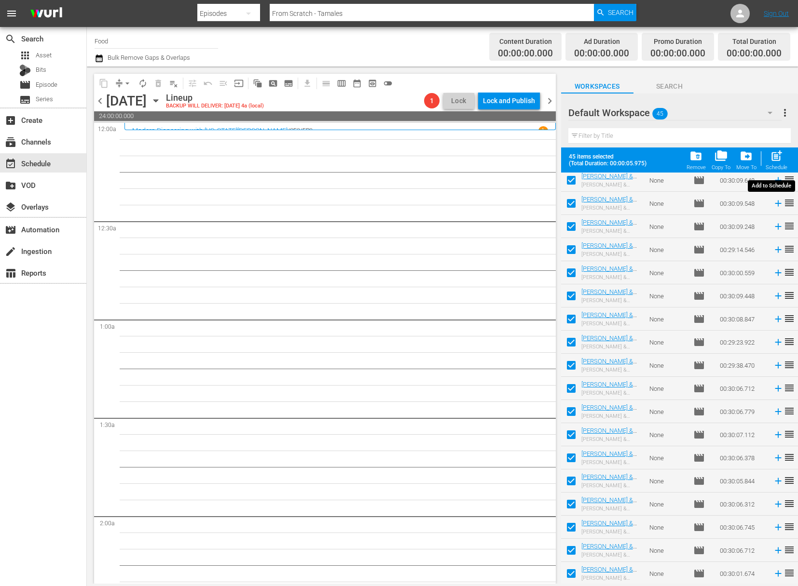
checkbox input "false"
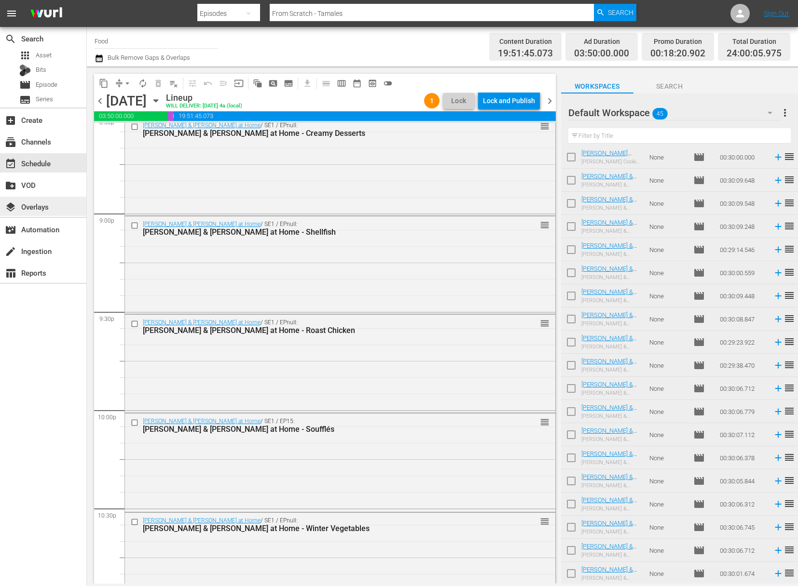
scroll to position [4265, 0]
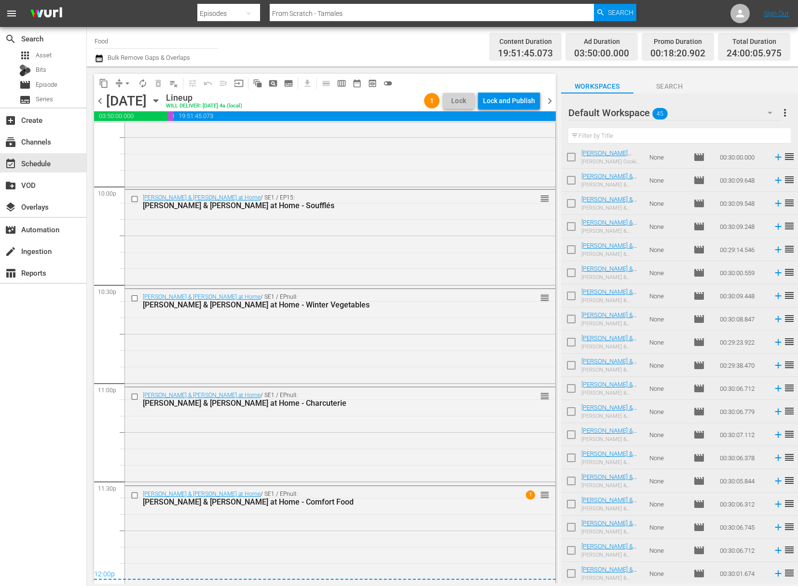
click at [122, 82] on button "arrow_drop_down" at bounding box center [127, 83] width 15 height 15
click at [130, 100] on li "Align to Midnight" at bounding box center [127, 103] width 101 height 16
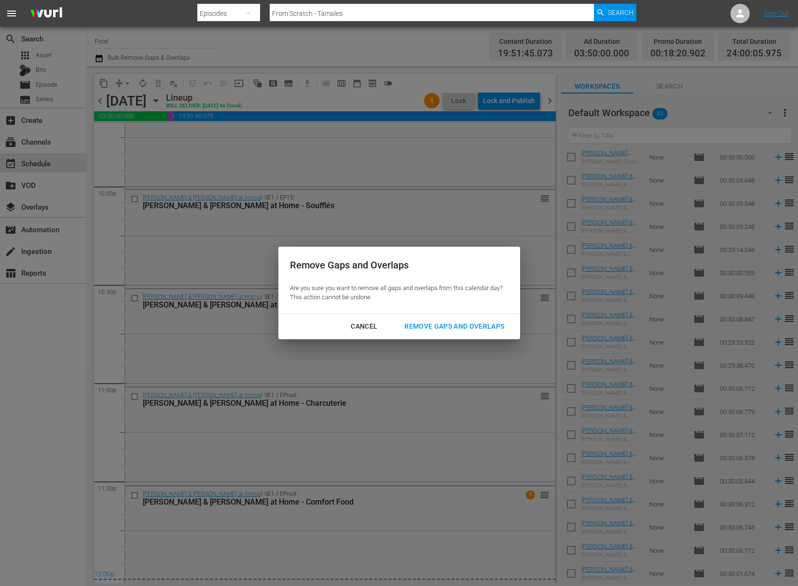
click at [452, 318] on button "Remove Gaps and Overlaps" at bounding box center [454, 327] width 123 height 18
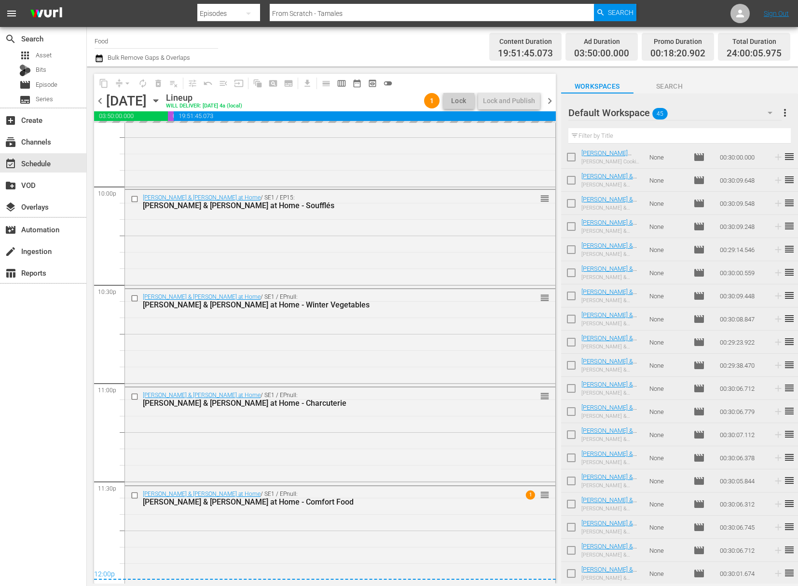
click at [735, 115] on span "more_vert" at bounding box center [785, 113] width 12 height 12
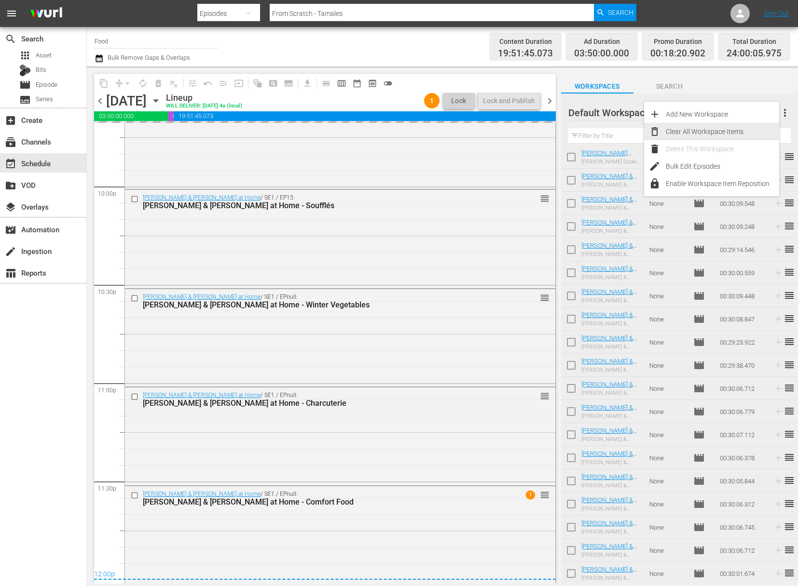
click at [705, 134] on div "Clear All Workspace Items" at bounding box center [721, 131] width 113 height 17
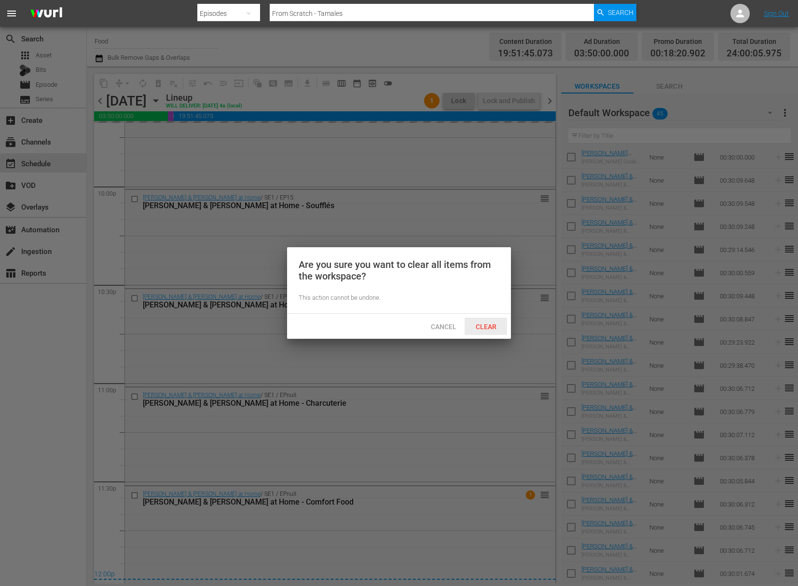
click at [488, 333] on div "Clear" at bounding box center [485, 327] width 42 height 18
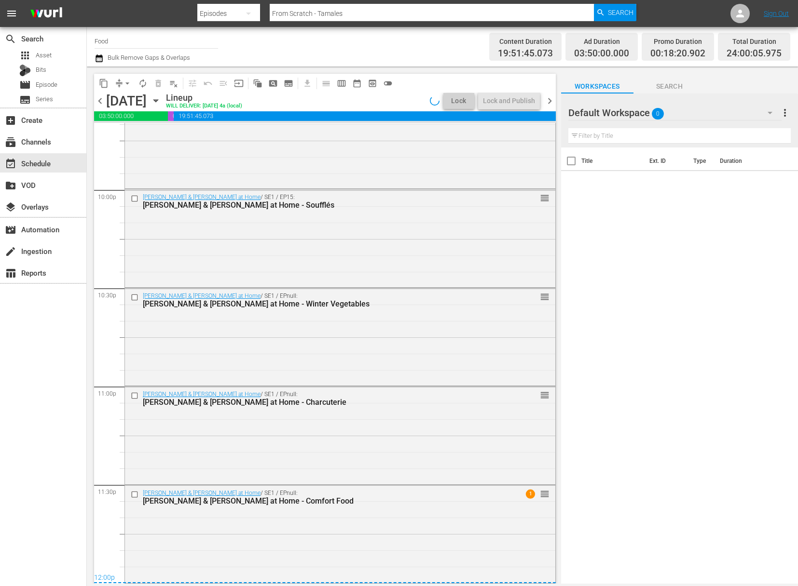
scroll to position [4261, 0]
click at [461, 525] on div "Julia & Jacques Cooking at Home / SE1 / EPnull: Julia & Jacques Cooking at Home…" at bounding box center [340, 533] width 430 height 95
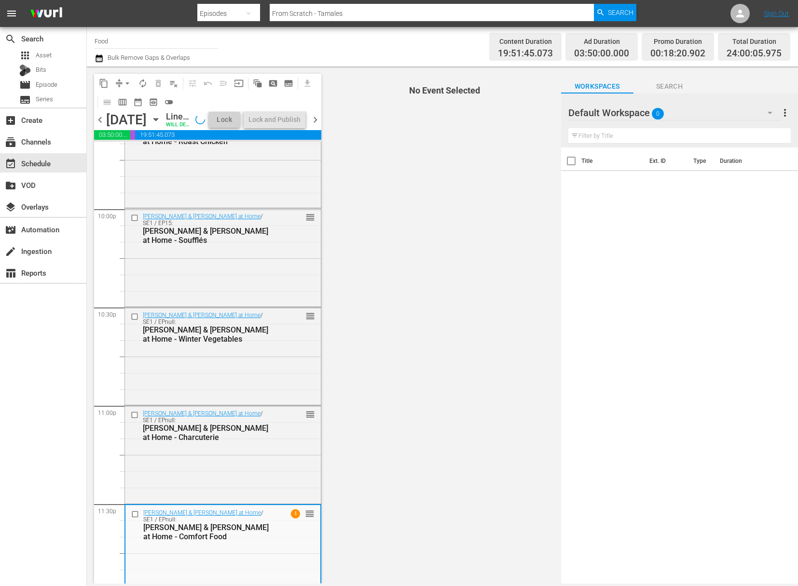
scroll to position [4265, 0]
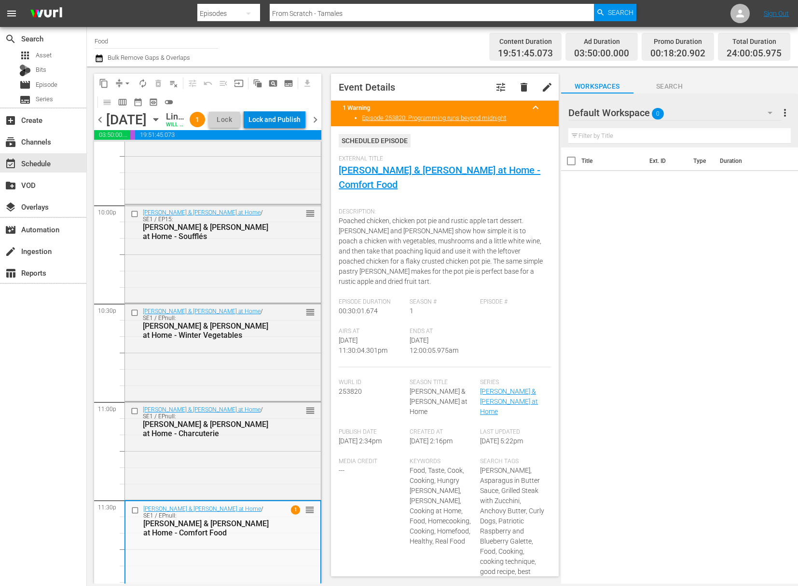
click at [281, 128] on div "Lock and Publish" at bounding box center [274, 119] width 52 height 17
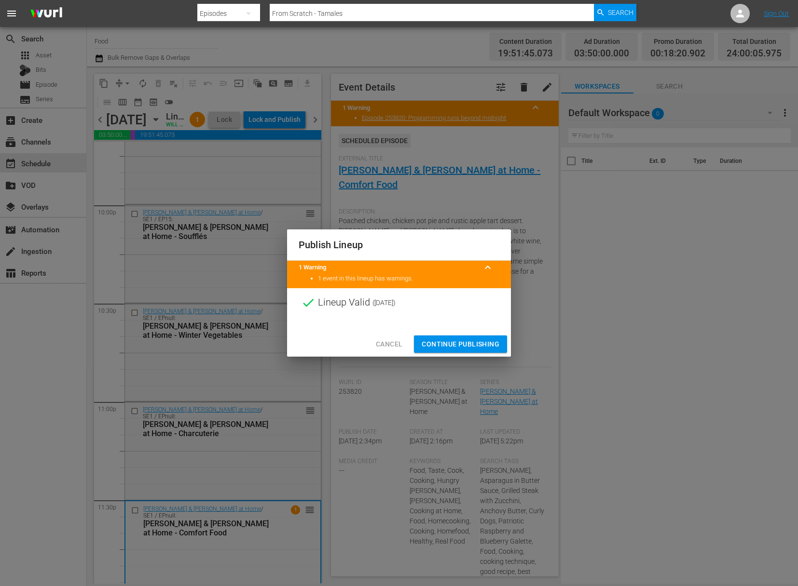
click at [468, 340] on span "Continue Publishing" at bounding box center [460, 345] width 78 height 12
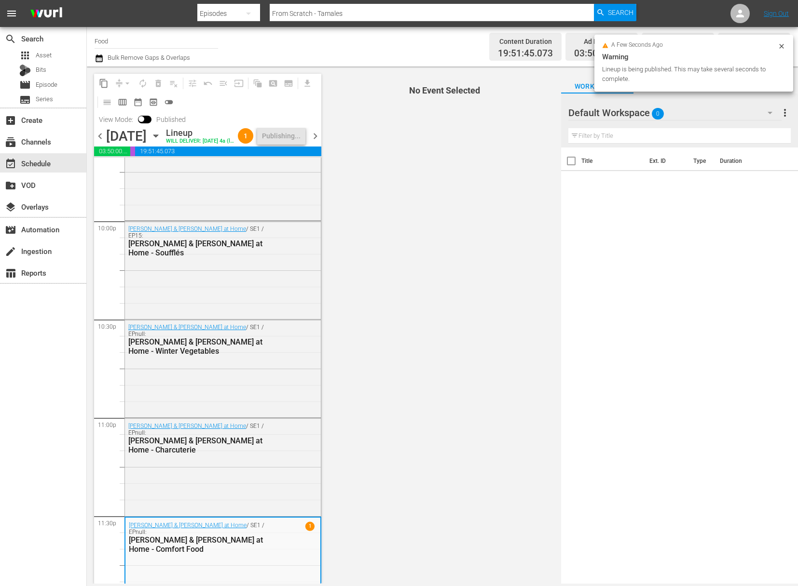
click at [163, 144] on div "[DATE] [DATE]" at bounding box center [134, 136] width 57 height 16
click at [158, 137] on icon "button" at bounding box center [155, 136] width 4 height 2
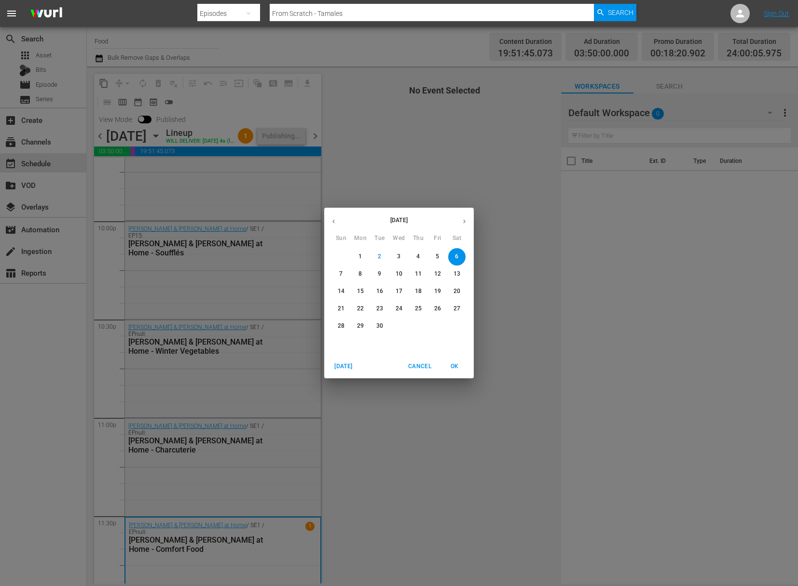
click at [341, 273] on p "7" at bounding box center [340, 274] width 3 height 8
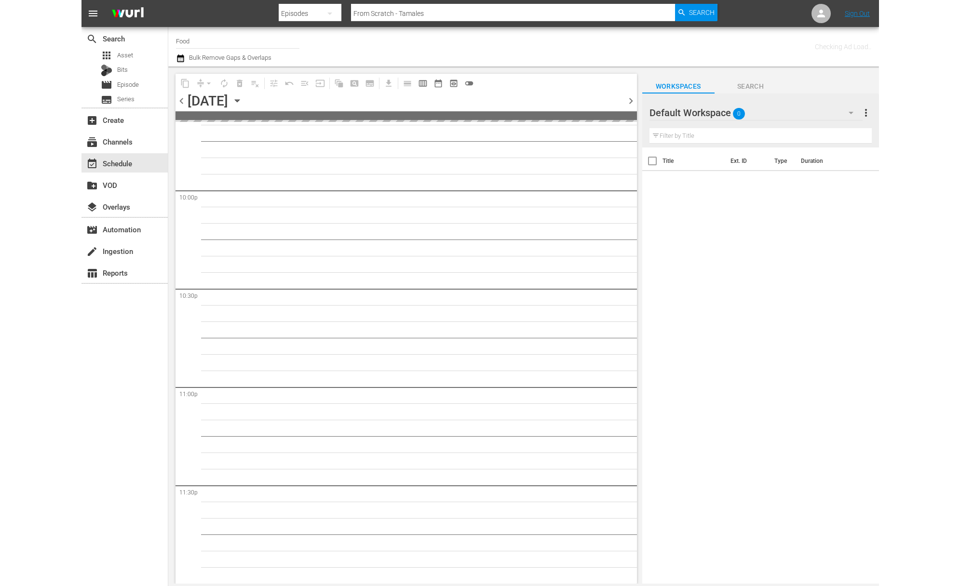
scroll to position [4260, 0]
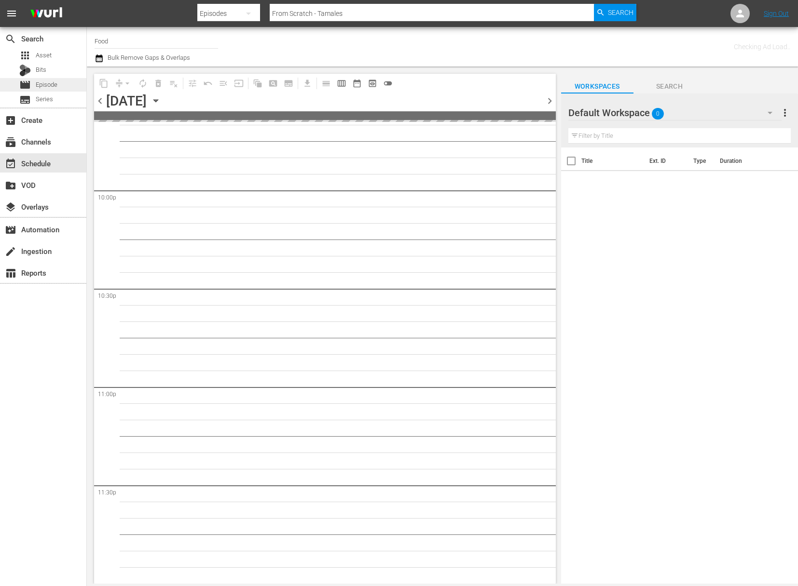
click at [57, 81] on span "Episode" at bounding box center [47, 85] width 22 height 10
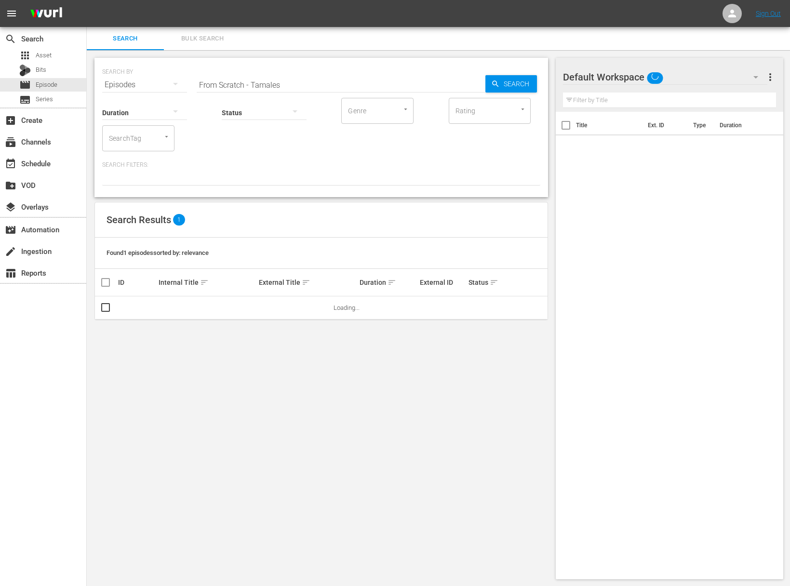
click at [329, 85] on input "From Scratch - Tamales" at bounding box center [341, 84] width 289 height 23
paste input "Lidia's Kitchen - Super Simple Seared Lamb Chop"
click at [536, 83] on span "Search" at bounding box center [518, 83] width 37 height 17
click at [517, 308] on span "playlist_add" at bounding box center [521, 308] width 12 height 12
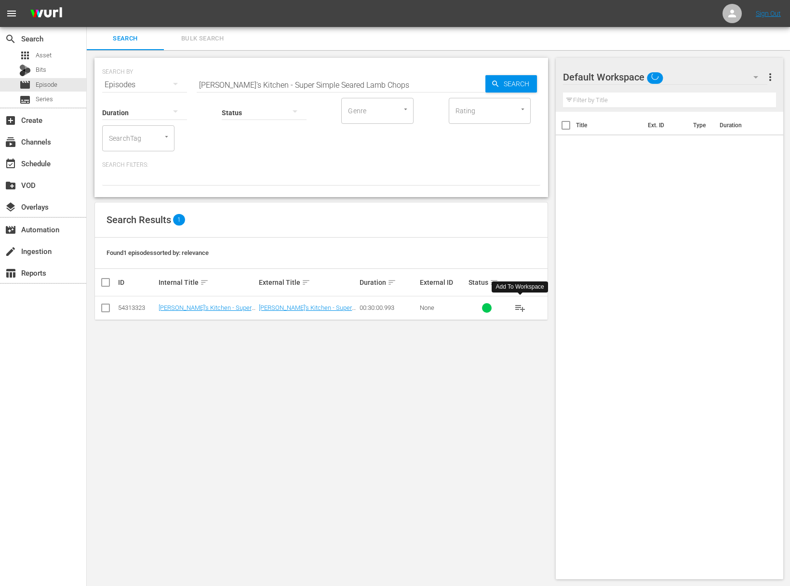
click at [517, 308] on span "playlist_add" at bounding box center [521, 308] width 12 height 12
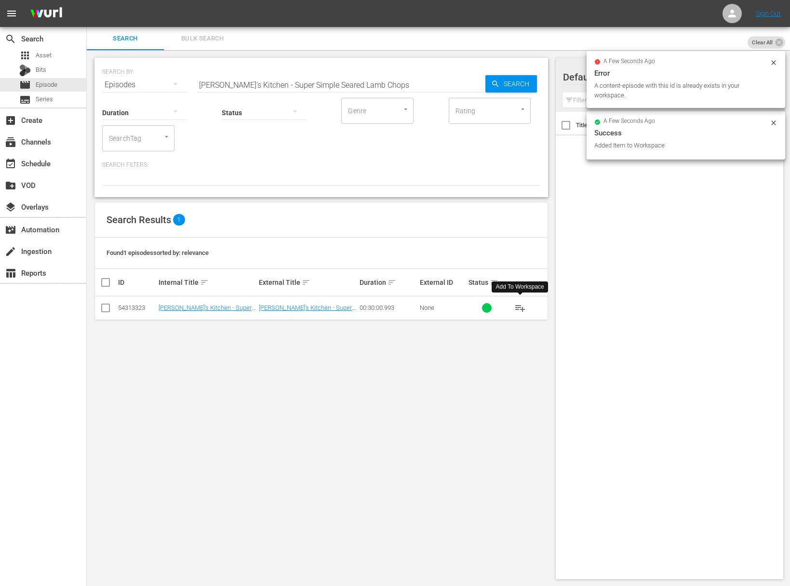
click at [278, 87] on input "Lidia's Kitchen - Super Simple Seared Lamb Chops" at bounding box center [341, 84] width 289 height 23
paste input "eafood Symphony"
click at [526, 85] on span "Search" at bounding box center [518, 83] width 37 height 17
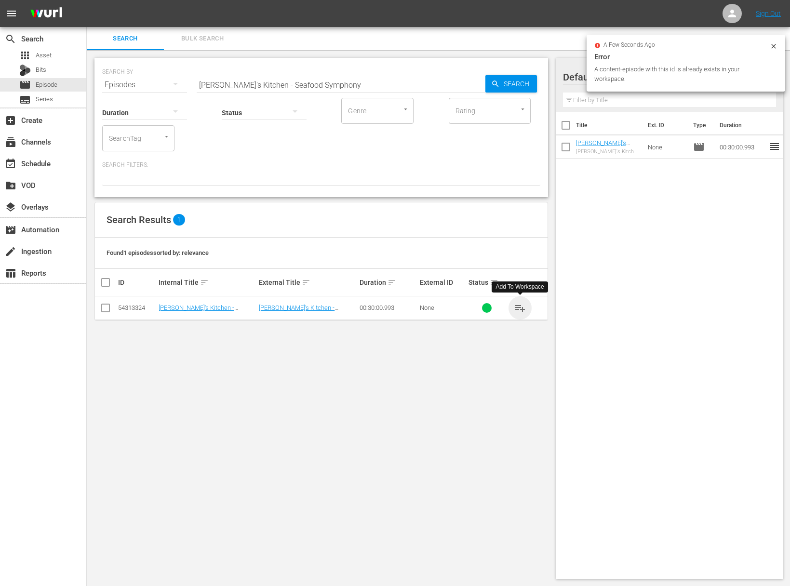
click at [520, 307] on span "playlist_add" at bounding box center [521, 308] width 12 height 12
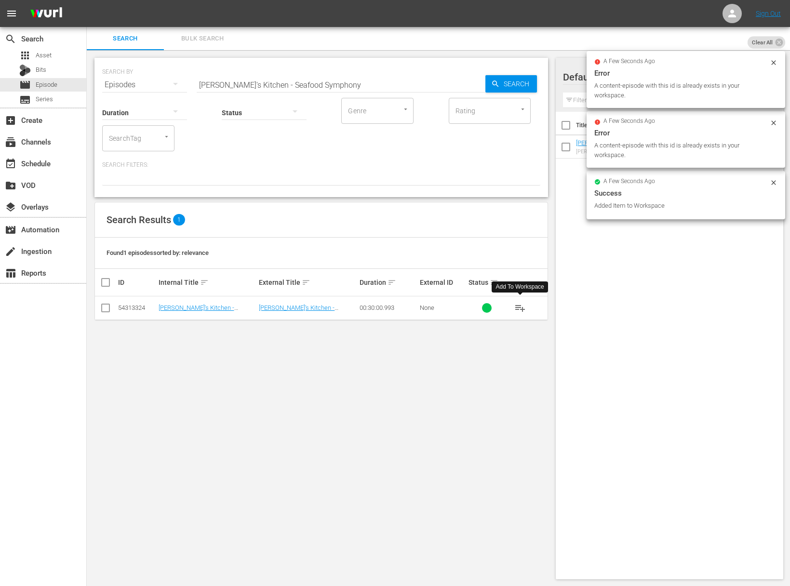
click at [353, 89] on input "Lidia's Kitchen - Seafood Symphony" at bounding box center [341, 84] width 289 height 23
paste input "I Love Eggs"
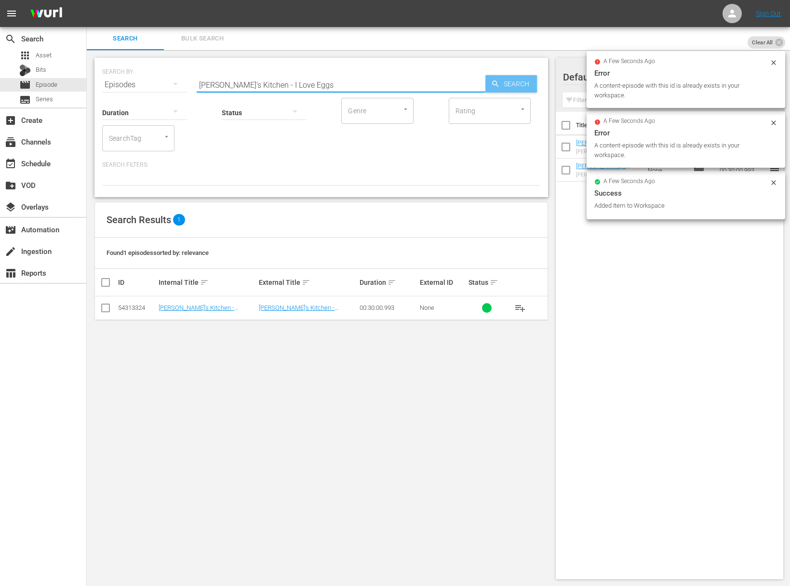
click at [529, 81] on span "Search" at bounding box center [518, 83] width 37 height 17
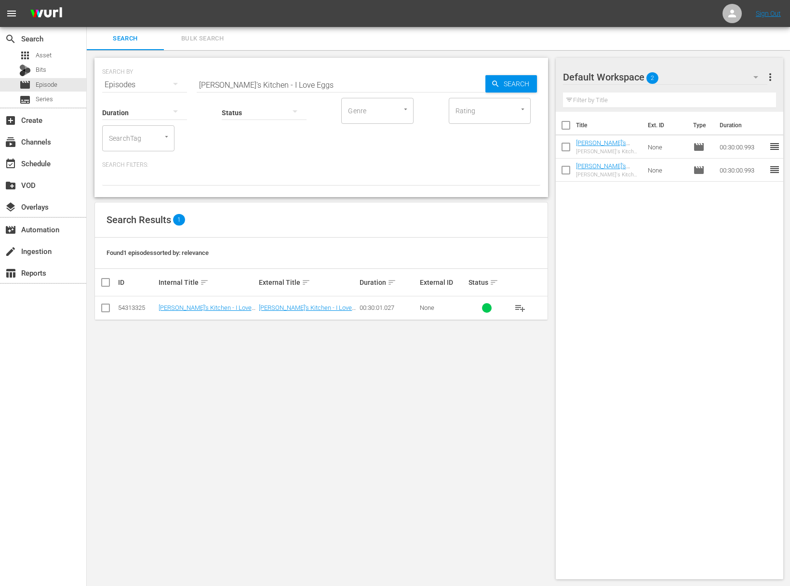
click at [521, 305] on span "playlist_add" at bounding box center [521, 308] width 12 height 12
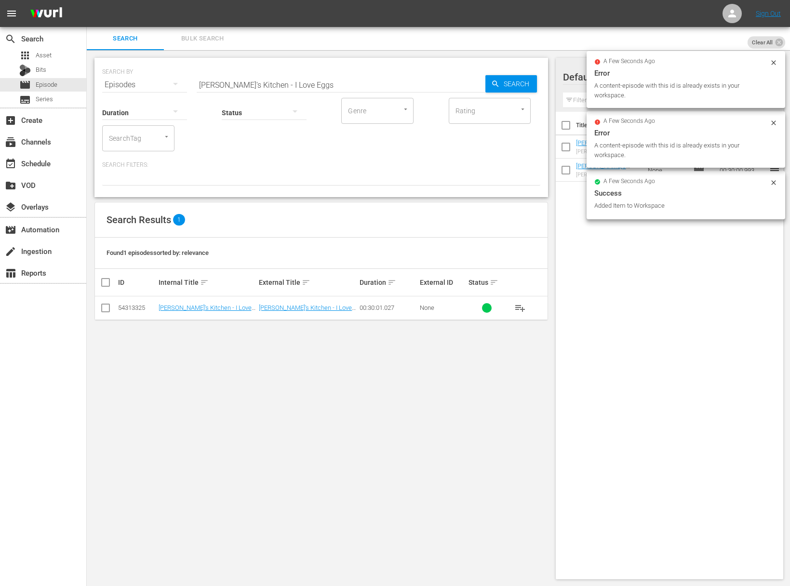
click at [289, 81] on input "Lidia's Kitchen - I Love Eggs" at bounding box center [341, 84] width 289 height 23
paste input "Sweetest of Sweet"
click at [543, 85] on div "SEARCH BY Search By Episodes Search ID, Title, Description, Keywords, or Catego…" at bounding box center [322, 127] width 454 height 139
click at [497, 81] on icon "button" at bounding box center [495, 84] width 9 height 9
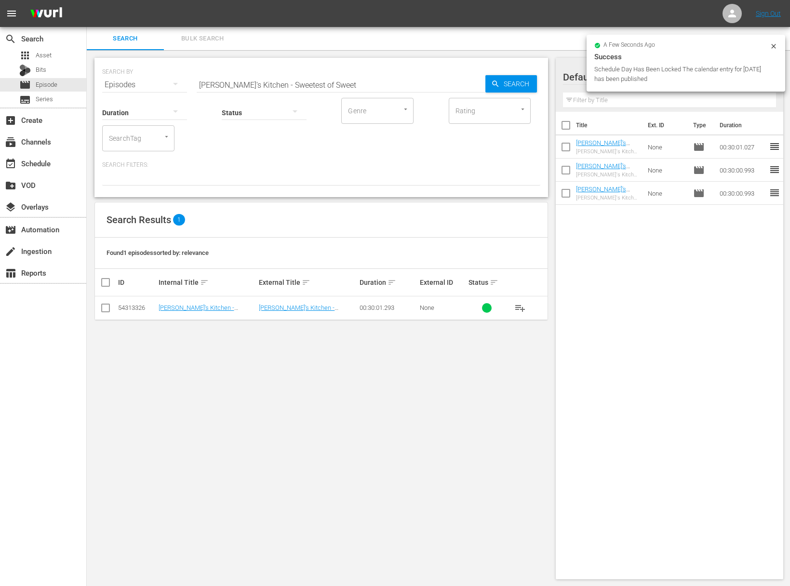
click at [522, 304] on span "playlist_add" at bounding box center [521, 308] width 12 height 12
click at [519, 308] on span "playlist_add" at bounding box center [521, 308] width 12 height 12
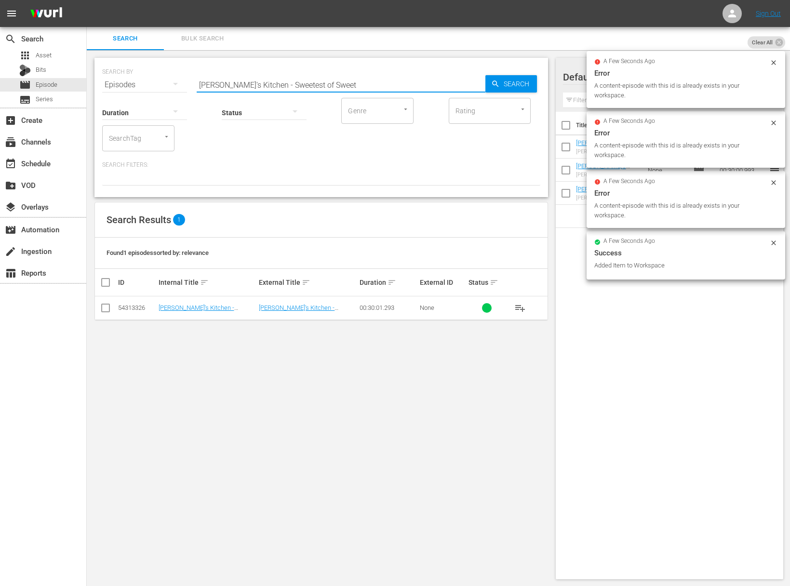
click at [298, 82] on input "Lidia's Kitchen - Sweetest of Sweet" at bounding box center [341, 84] width 289 height 23
paste input "Lidia's Kitchen - Dinnertime Soup and Sandwich"
click at [295, 84] on input "Lidia's Kitchen - Sweetest of SaLidia's Kitchen - Dinnertime Soup and Sandwichw…" at bounding box center [341, 84] width 289 height 23
paste input "Dinnertime Soup and Sandwich"
click at [509, 81] on span "Search" at bounding box center [518, 83] width 37 height 17
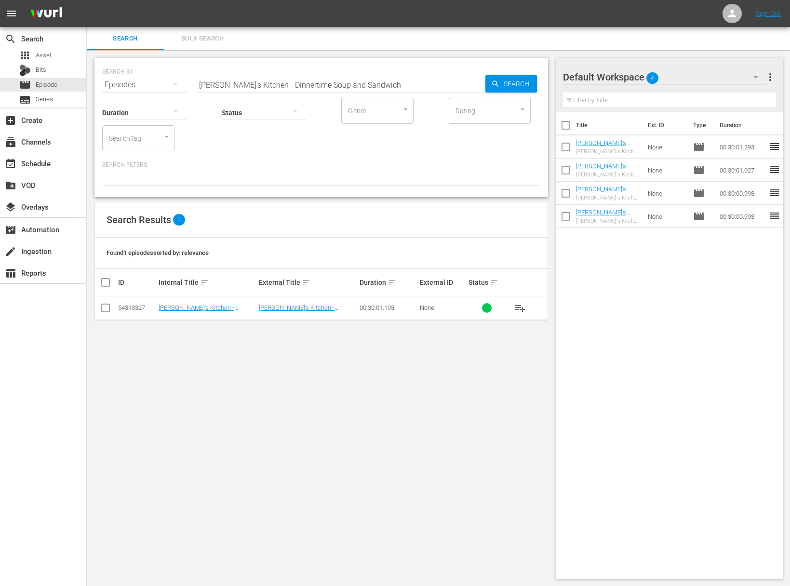
click at [520, 306] on span "playlist_add" at bounding box center [521, 308] width 12 height 12
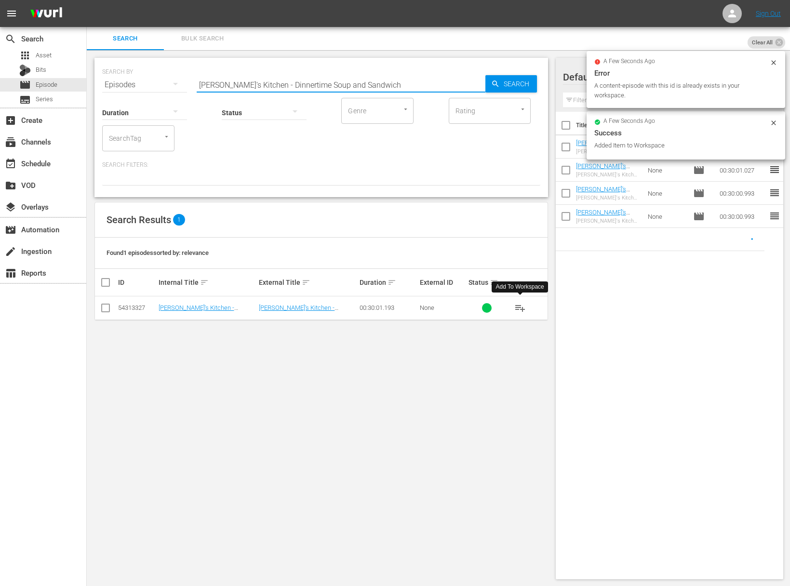
click at [319, 80] on input "Lidia's Kitchen - Dinnertime Soup and Sandwich" at bounding box center [341, 84] width 289 height 23
paste input "More Family Favorites"
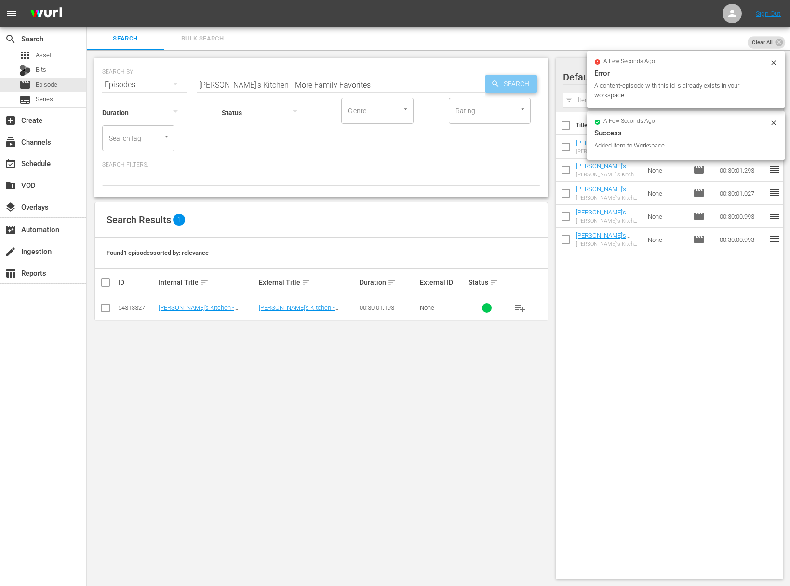
click at [519, 86] on span "Search" at bounding box center [518, 83] width 37 height 17
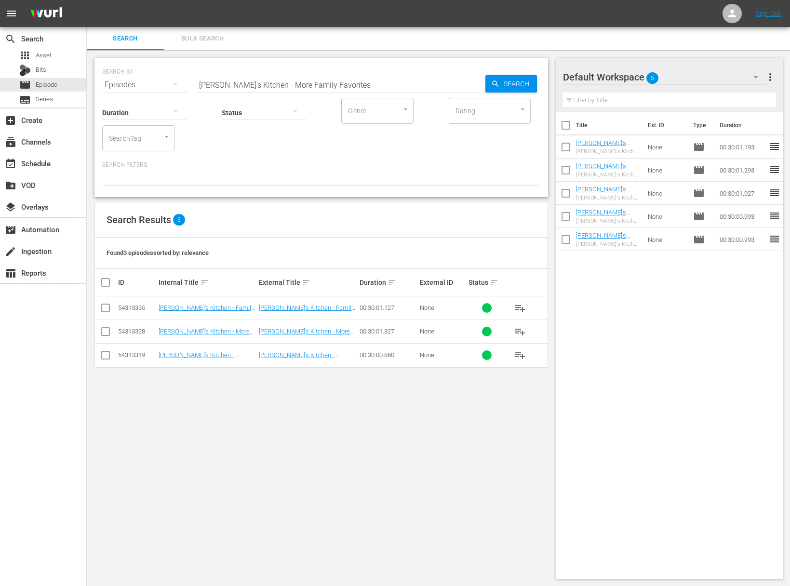
click at [519, 330] on span "playlist_add" at bounding box center [521, 332] width 12 height 12
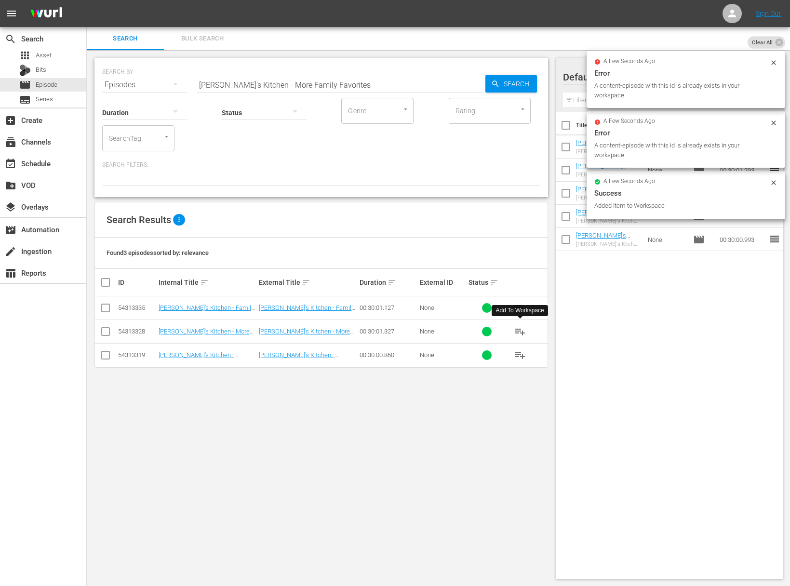
click at [334, 86] on input "Lidia's Kitchen - More Family Favorites" at bounding box center [341, 84] width 289 height 23
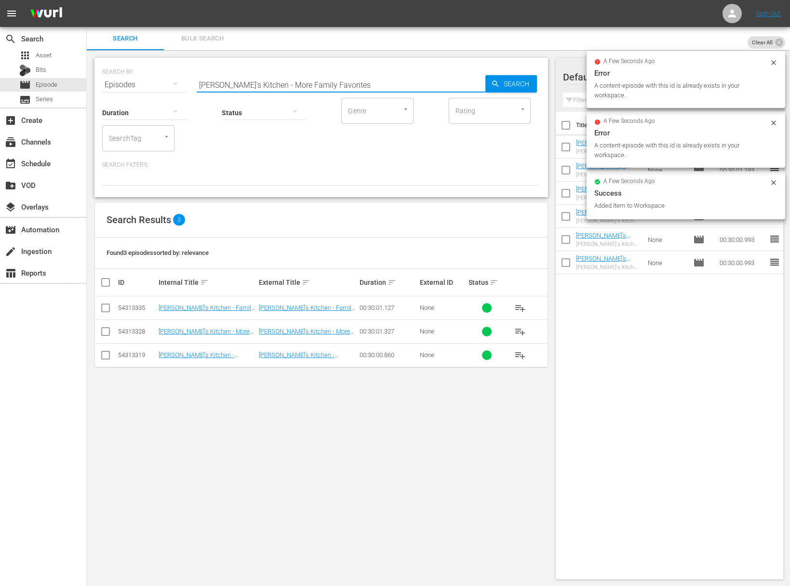
paste input "Heartwarming Comfort Food"
click at [529, 85] on span "Search" at bounding box center [518, 83] width 37 height 17
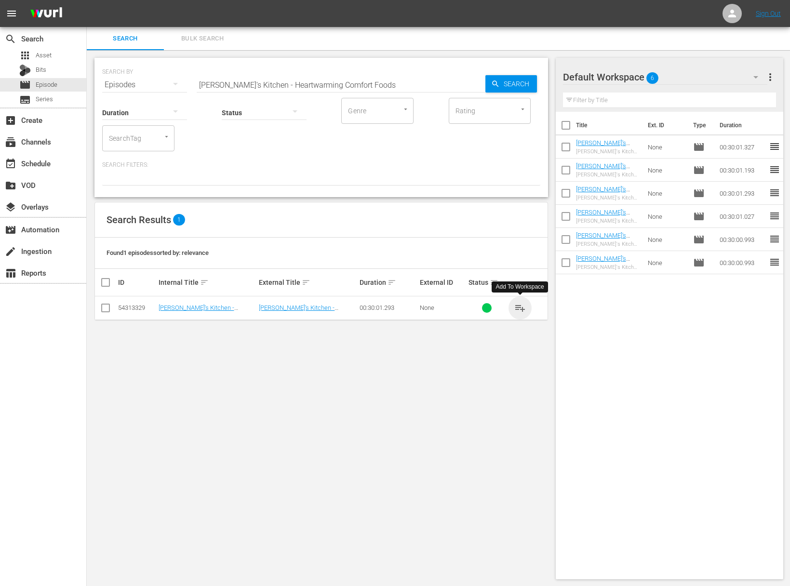
click at [520, 309] on span "playlist_add" at bounding box center [521, 308] width 12 height 12
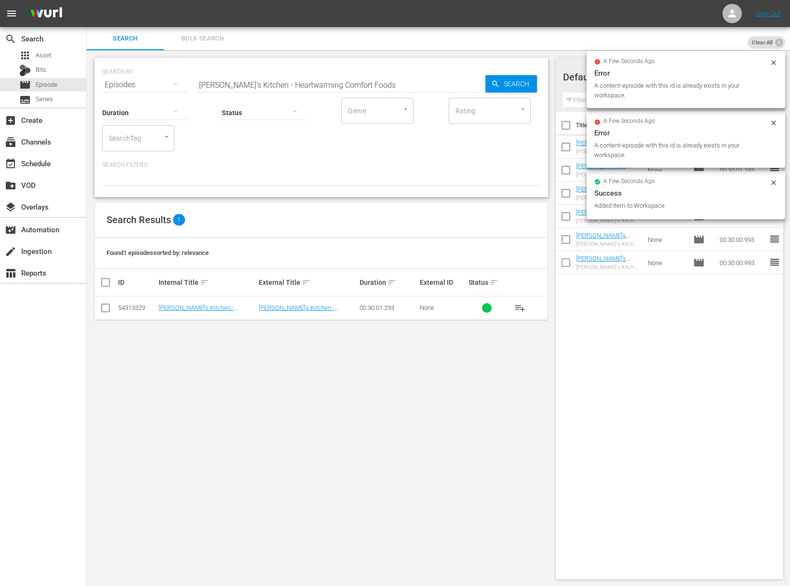
click at [295, 82] on input "Lidia's Kitchen - Heartwarming Comfort Foods" at bounding box center [341, 84] width 289 height 23
paste input "Lidia's Kitchen - Grandma's Favorites"
click at [292, 83] on input "Lidia's Kitchen - HeartwarmiaLidia's Kitchen - Grandma's Favoritesg Comfort Foo…" at bounding box center [341, 84] width 289 height 23
paste input "Grandma's Favorite"
click at [511, 75] on span "Search" at bounding box center [518, 83] width 37 height 17
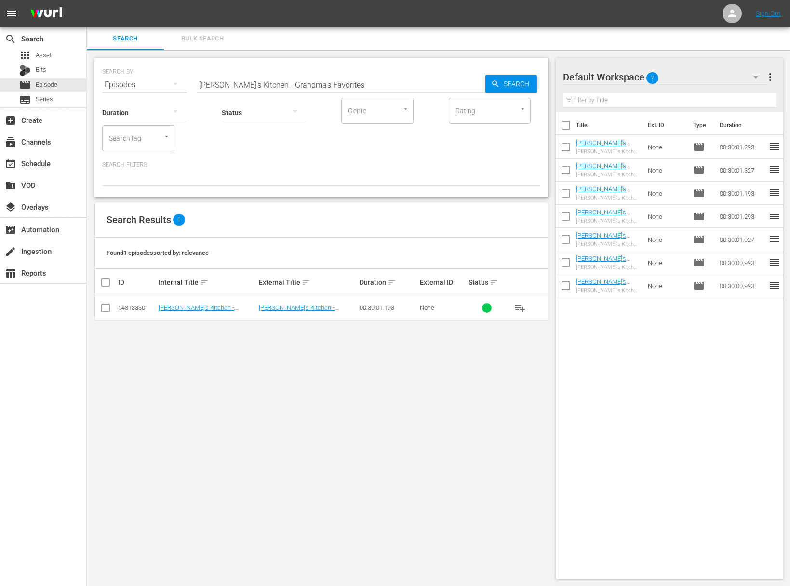
click at [515, 302] on span "playlist_add" at bounding box center [521, 308] width 12 height 12
click at [520, 307] on span "playlist_add" at bounding box center [521, 308] width 12 height 12
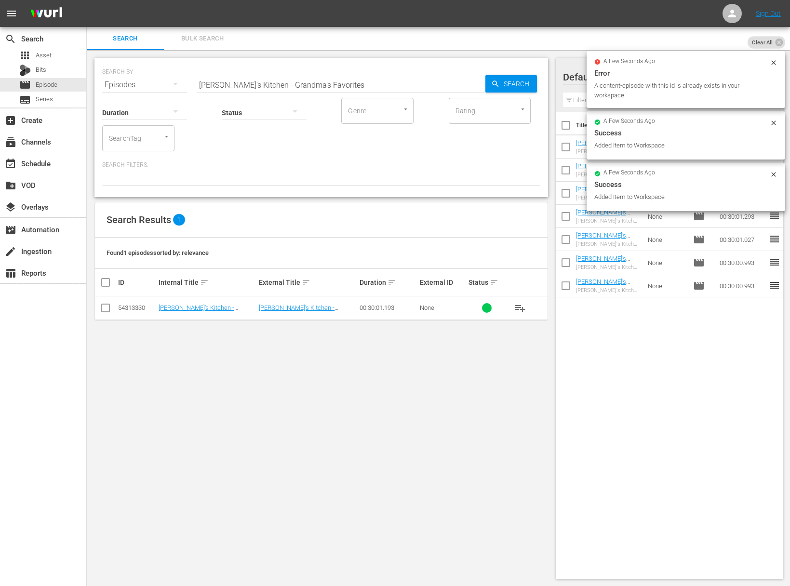
click at [320, 85] on input "Lidia's Kitchen - Grandma's Favorites" at bounding box center [341, 84] width 289 height 23
paste input "Lidia's Kitchen - A Perfect Weeknight Meal"
click at [319, 88] on input "Lidia's Kitchen - Grandma's FavoriteaLidia's Kitchen - A Perfect Weeknight Meal" at bounding box center [341, 84] width 289 height 23
paste input "text"
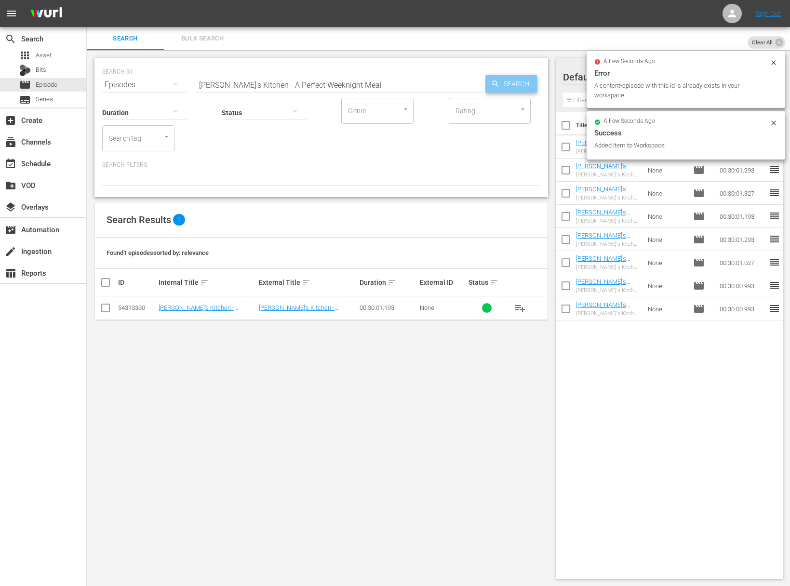
click at [508, 83] on span "Search" at bounding box center [518, 83] width 37 height 17
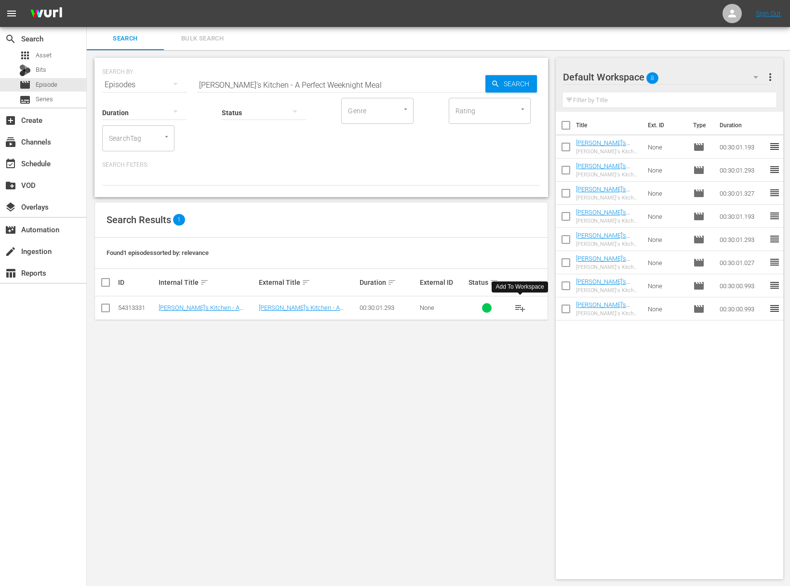
click at [522, 308] on span "playlist_add" at bounding box center [521, 308] width 12 height 12
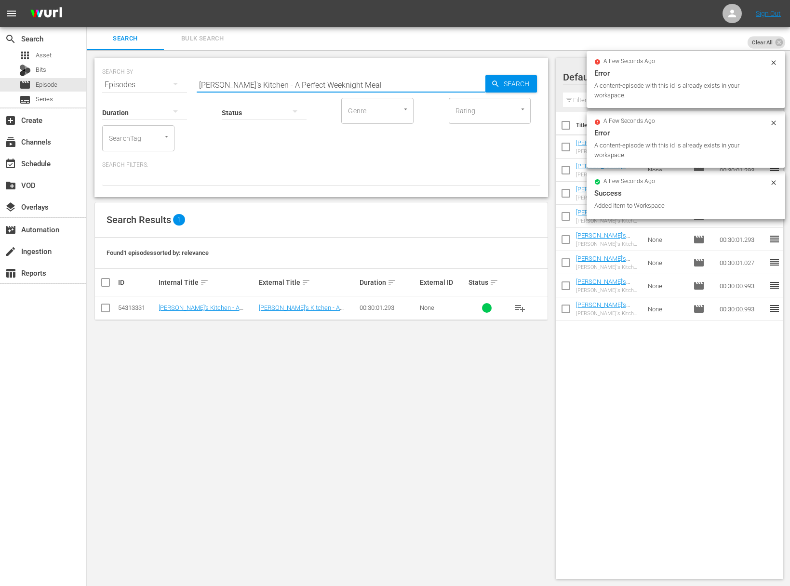
click at [326, 82] on input "Lidia's Kitchen - A Perfect Weeknight Meal" at bounding box center [341, 84] width 289 height 23
paste input "Cozy Wintertime Kitchen"
click at [496, 84] on icon "button" at bounding box center [495, 84] width 9 height 9
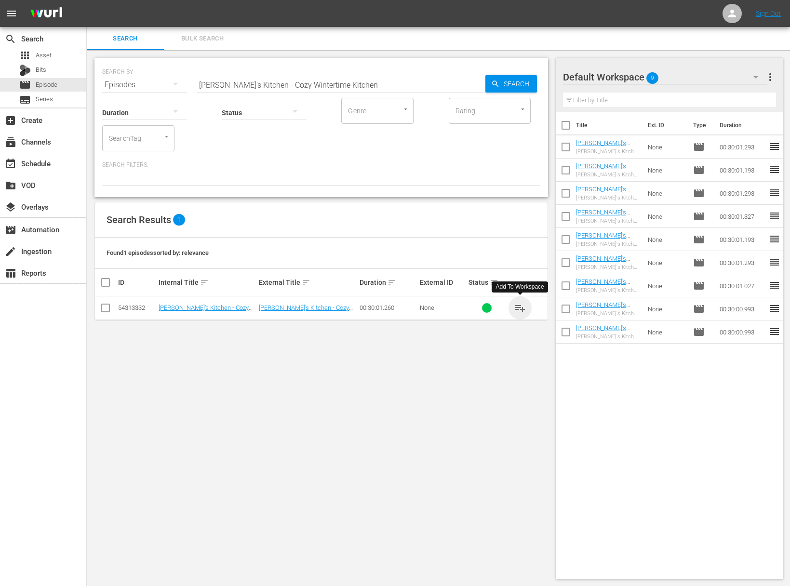
click at [519, 306] on span "playlist_add" at bounding box center [521, 308] width 12 height 12
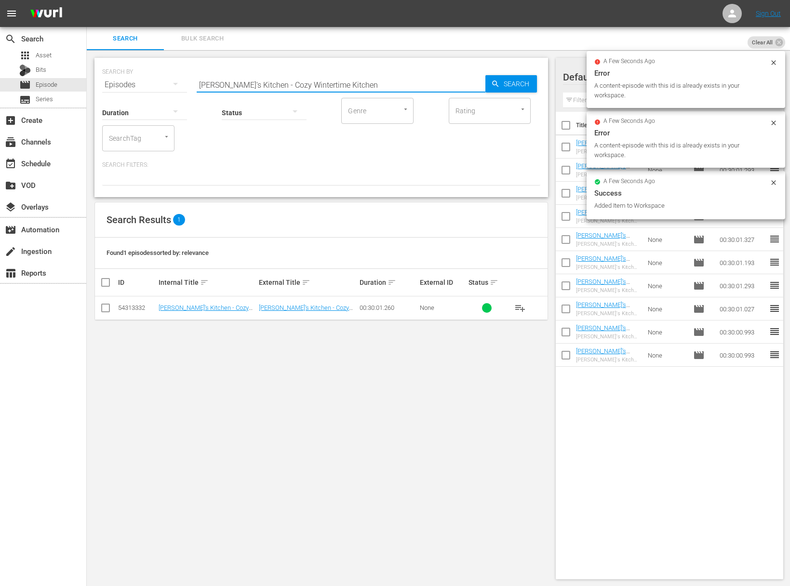
click at [356, 79] on input "Lidia's Kitchen - Cozy Wintertime Kitchen" at bounding box center [341, 84] width 289 height 23
paste input "Symphony of Pastas"
click at [511, 85] on span "Search" at bounding box center [518, 83] width 37 height 17
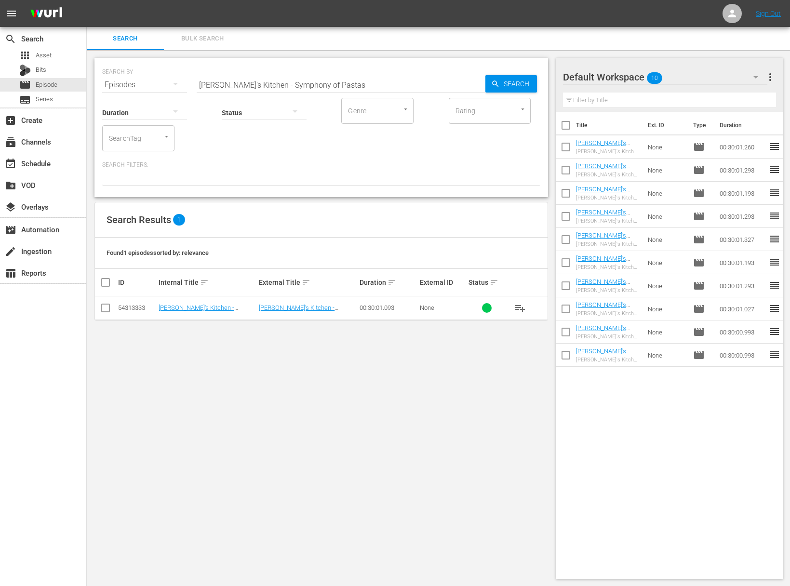
click at [519, 306] on span "playlist_add" at bounding box center [521, 308] width 12 height 12
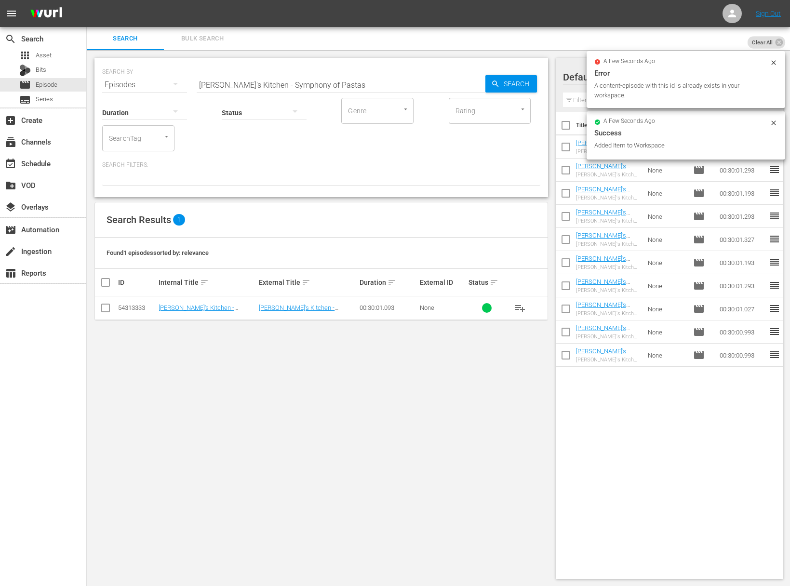
click at [299, 89] on div "Status" at bounding box center [264, 106] width 85 height 35
click at [314, 81] on input "Lidia's Kitchen - Symphony of Pastas" at bounding box center [341, 84] width 289 height 23
paste input "The Oven Is On"
click at [502, 83] on span "Search" at bounding box center [518, 83] width 37 height 17
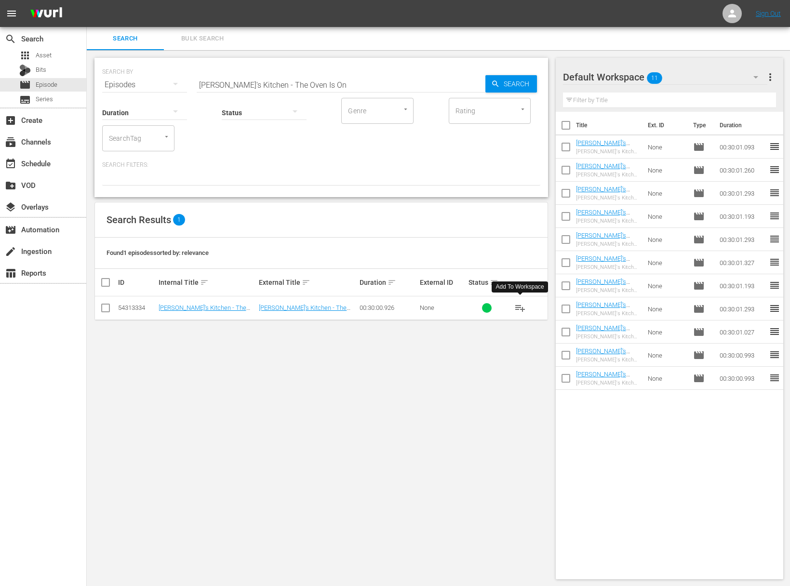
click at [519, 306] on span "playlist_add" at bounding box center [521, 308] width 12 height 12
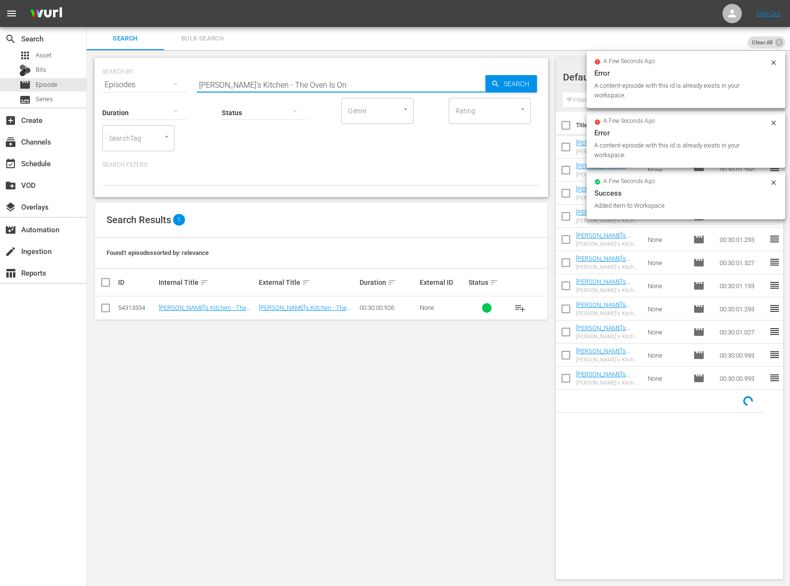
click at [310, 77] on input "Lidia's Kitchen - The Oven Is On" at bounding box center [341, 84] width 289 height 23
paste input "Family Favorites"
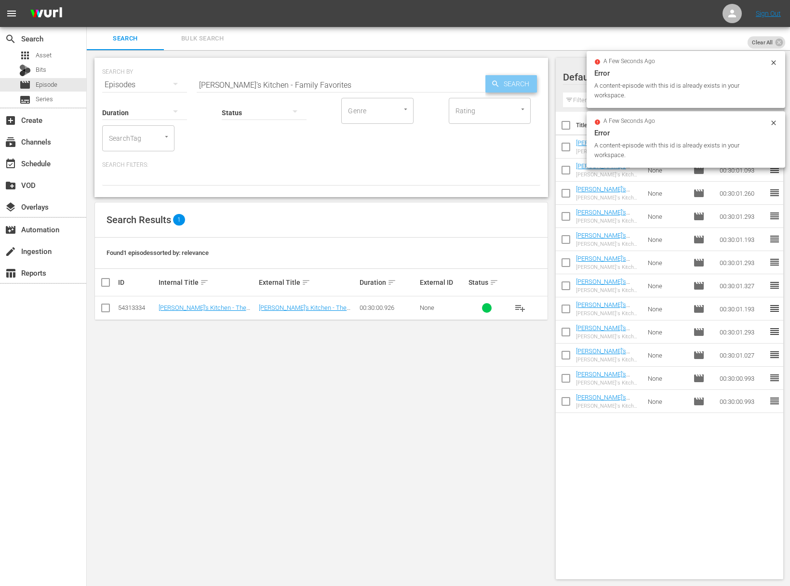
click at [492, 78] on div "Search" at bounding box center [512, 83] width 52 height 17
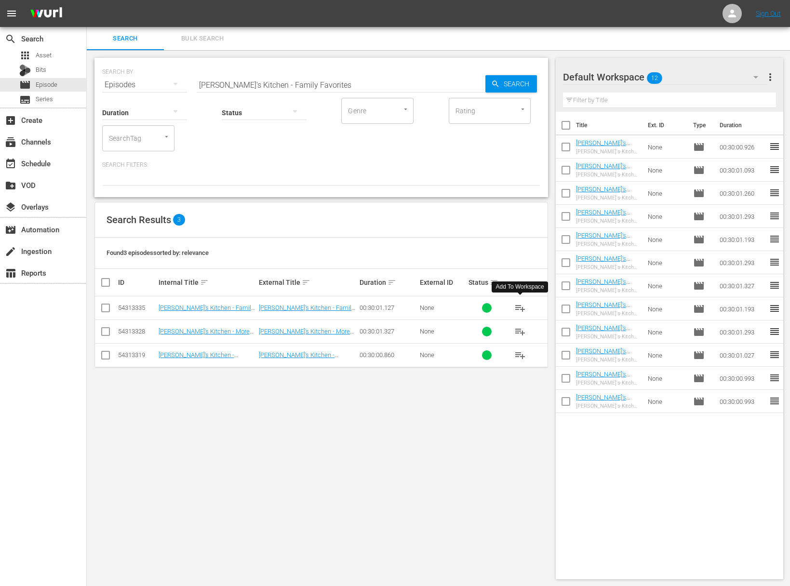
click at [520, 308] on span "playlist_add" at bounding box center [521, 308] width 12 height 12
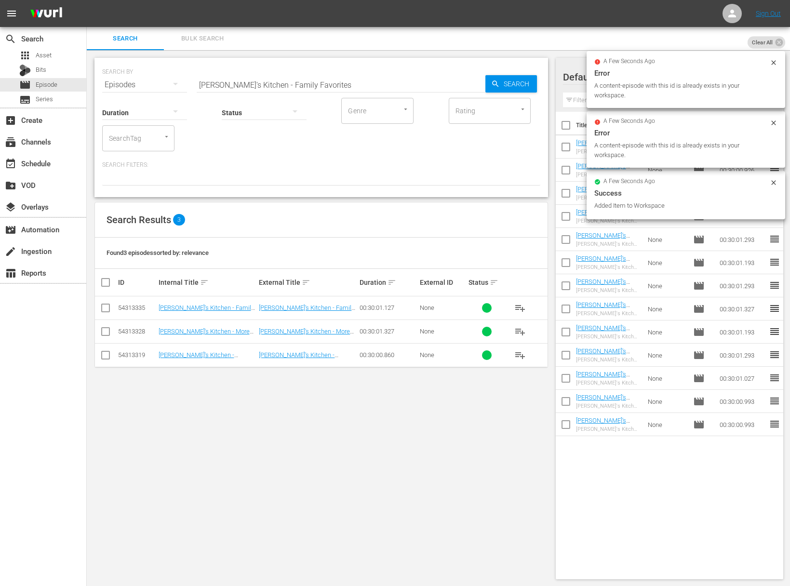
click at [276, 72] on div "SEARCH BY Search By Episodes Search ID, Title, Description, Keywords, or Catego…" at bounding box center [321, 79] width 438 height 35
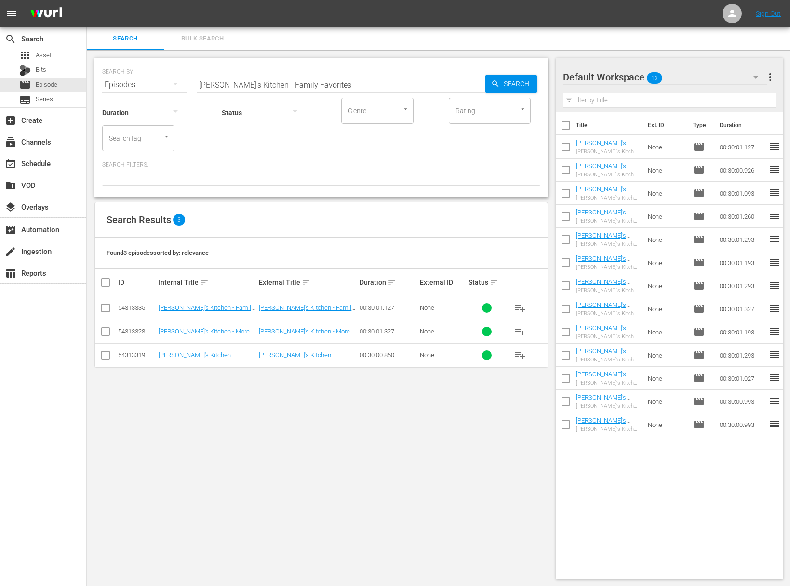
click at [276, 77] on input "Lidia's Kitchen - Family Favorites" at bounding box center [341, 84] width 289 height 23
paste input "A Little Spice with a Hint of BeerLidia's Kitchen -"
click at [274, 90] on div "Status" at bounding box center [264, 106] width 85 height 35
click at [280, 84] on input "aLidia's Kitchen - A Little Spice with a Hint of BeerLidia's Kitchen - Family F…" at bounding box center [341, 84] width 289 height 23
paste input "Lidia's Kitchen - A Little Spice with a Hint of Beer"
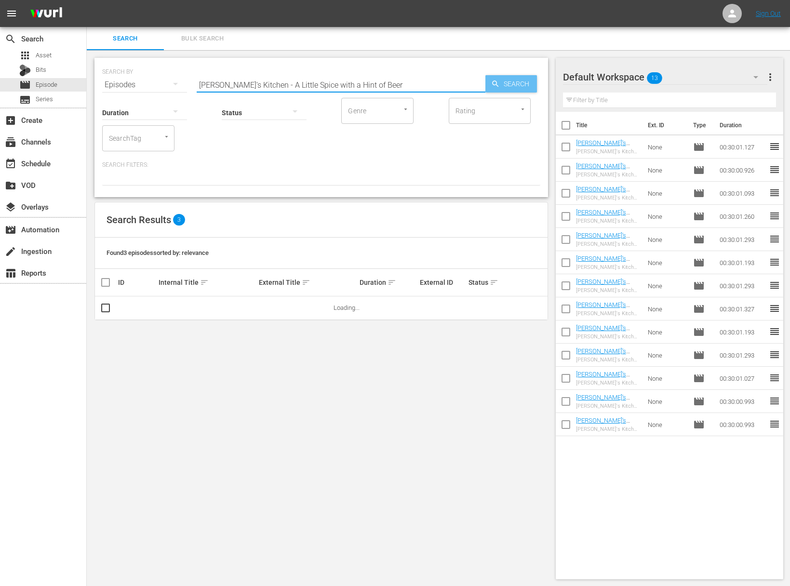
click at [512, 84] on span "Search" at bounding box center [518, 83] width 37 height 17
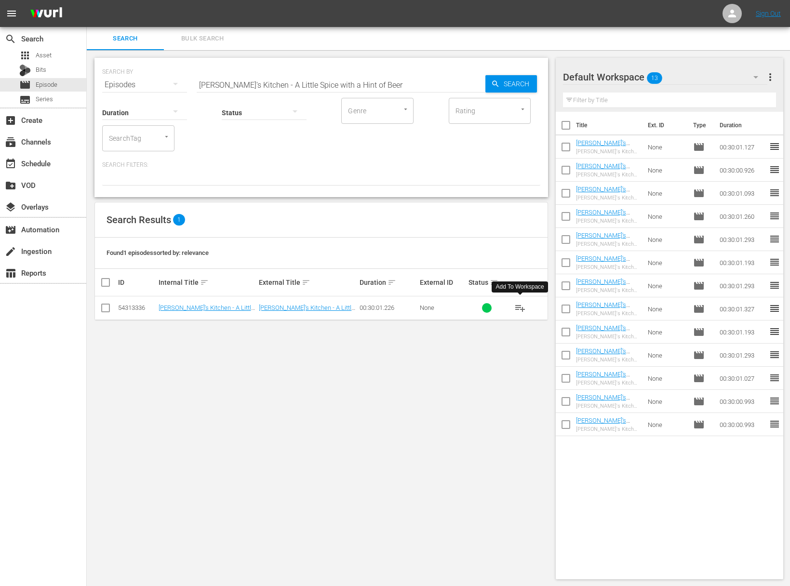
click at [517, 307] on span "playlist_add" at bounding box center [521, 308] width 12 height 12
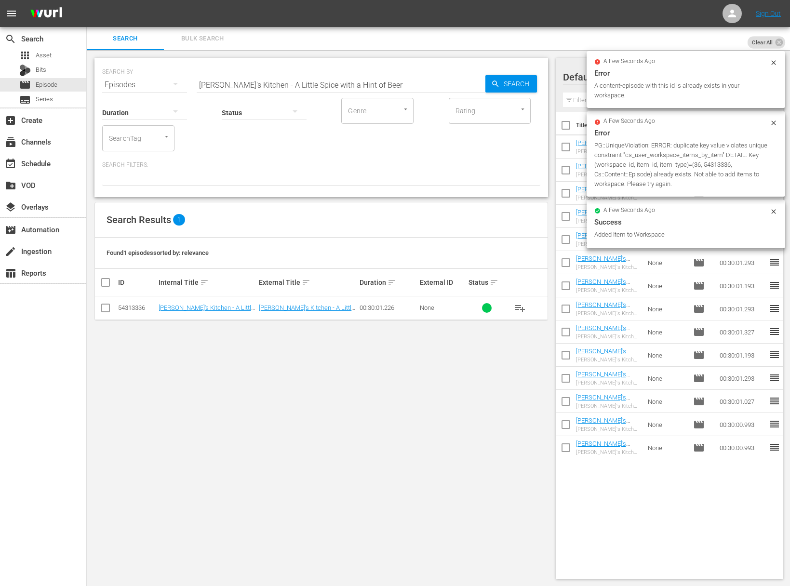
click at [315, 88] on input "Lidia's Kitchen - A Little Spice with a Hint of Beer" at bounding box center [341, 84] width 289 height 23
paste input "Garlic and Onion Steal the Show"
click at [502, 86] on span "Search" at bounding box center [518, 83] width 37 height 17
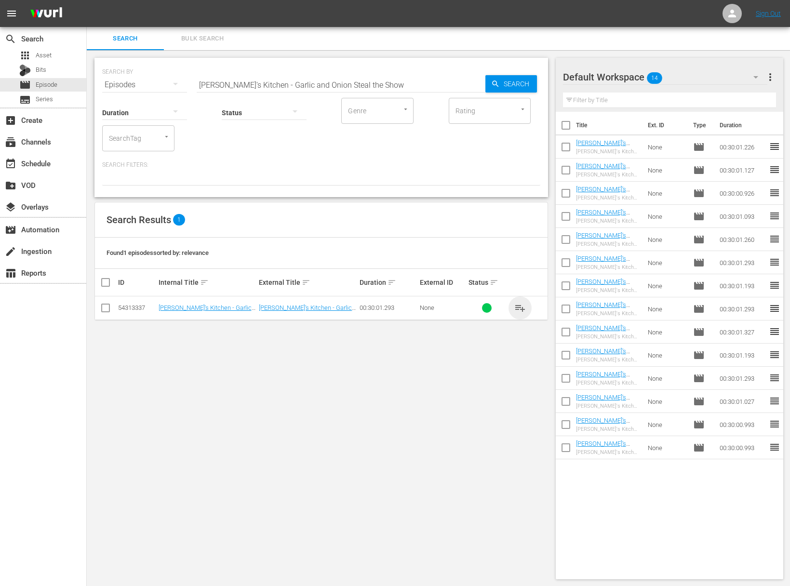
click at [523, 307] on span "playlist_add" at bounding box center [521, 308] width 12 height 12
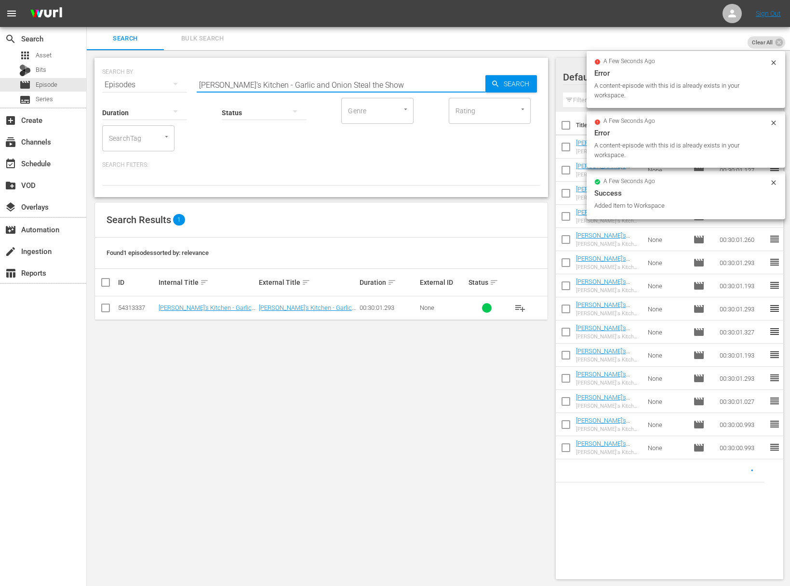
click at [328, 80] on input "Lidia's Kitchen - Garlic and Onion Steal the Show" at bounding box center [341, 84] width 289 height 23
paste input "Simple Weekday Dinner Ideas"
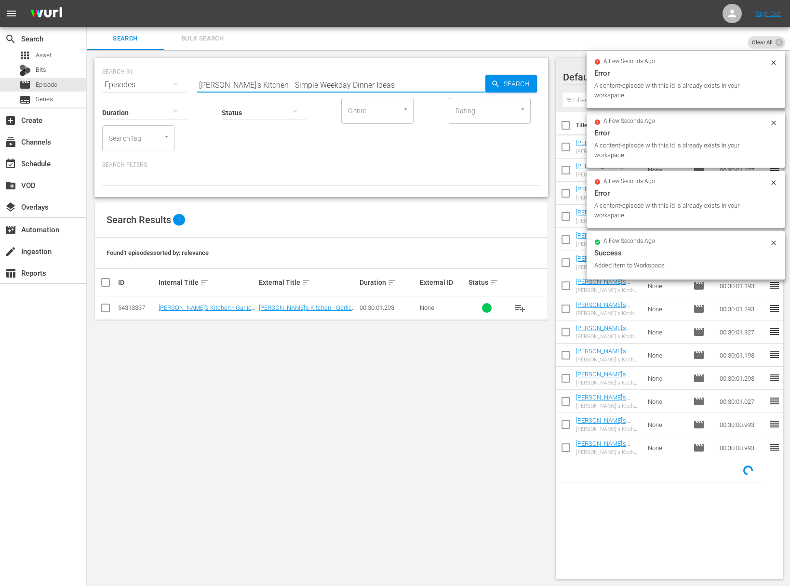
click at [507, 82] on span "Search" at bounding box center [518, 83] width 37 height 17
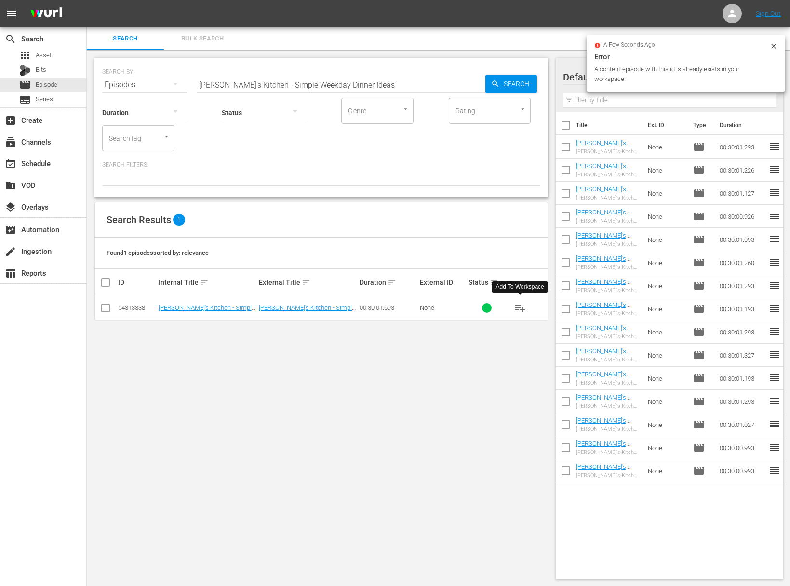
click at [522, 308] on span "playlist_add" at bounding box center [521, 308] width 12 height 12
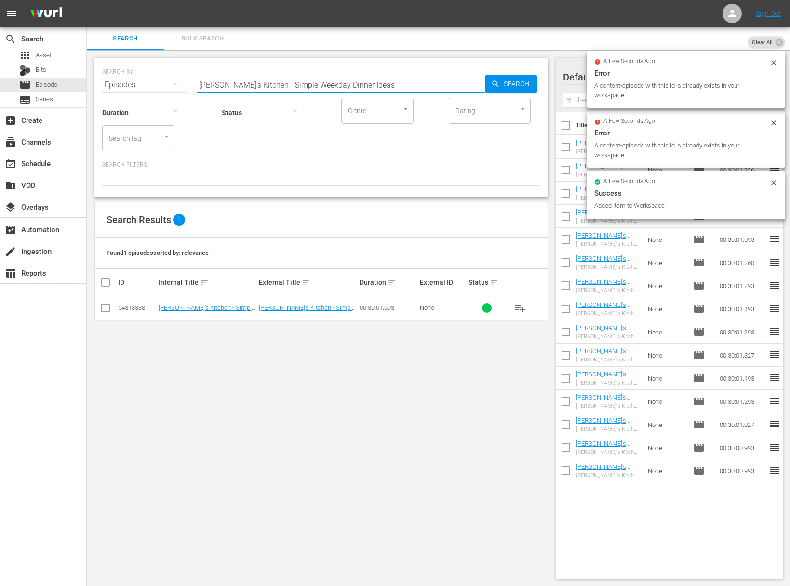
click at [343, 86] on input "Lidia's Kitchen - Simple Weekday Dinner Ideas" at bounding box center [341, 84] width 289 height 23
paste input "Fall's Flavorful Favorite"
click at [482, 88] on input "Lidia's Kitchen - Fall's Flavorful Favorites" at bounding box center [341, 84] width 289 height 23
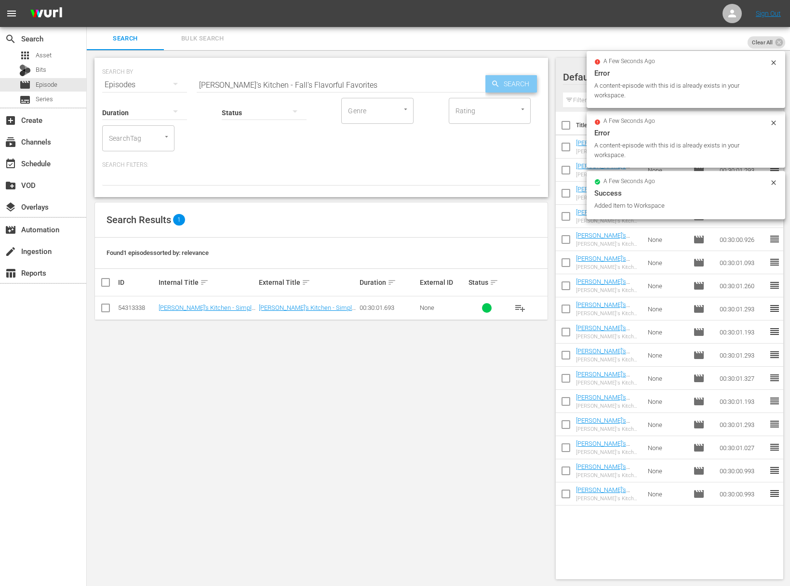
click at [491, 88] on div "Search" at bounding box center [512, 83] width 52 height 17
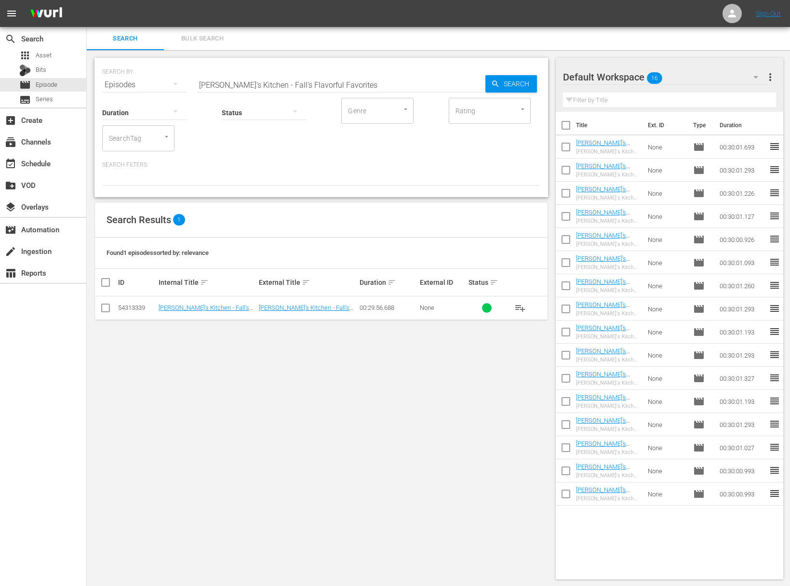
click at [519, 305] on span "playlist_add" at bounding box center [521, 308] width 12 height 12
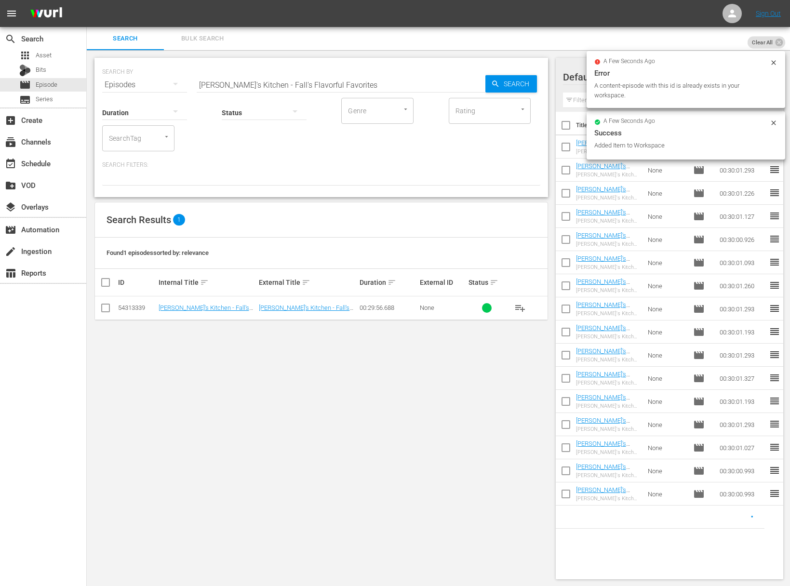
click at [361, 76] on input "Lidia's Kitchen - Fall's Flavorful Favorites" at bounding box center [341, 84] width 289 height 23
paste input "Steak Nicht with London BroilLidia's Kitchen -"
click at [360, 80] on input "aLidia's Kitchen - Steak Nicht with London BroilLidia's Kitchen - Fall's Flavor…" at bounding box center [341, 84] width 289 height 23
paste input "Lidia's Kitchen - Steak Nicht with London Broil"
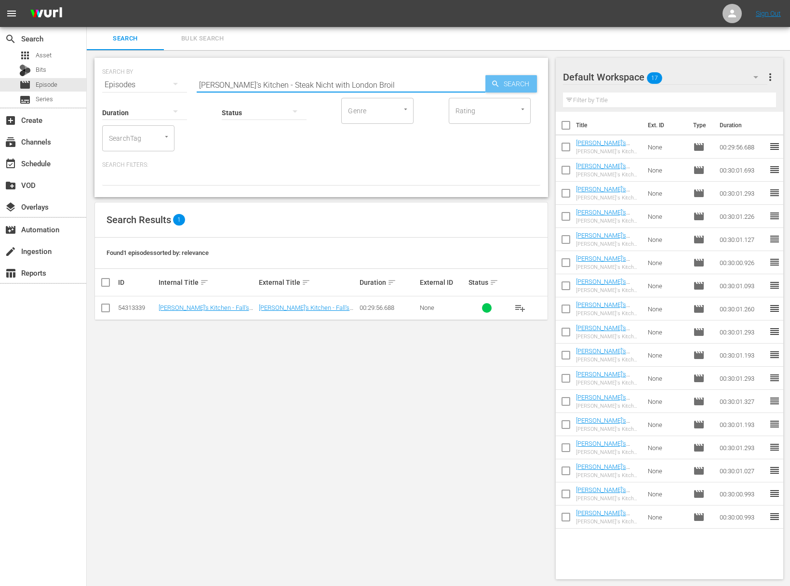
click at [515, 80] on span "Search" at bounding box center [518, 83] width 37 height 17
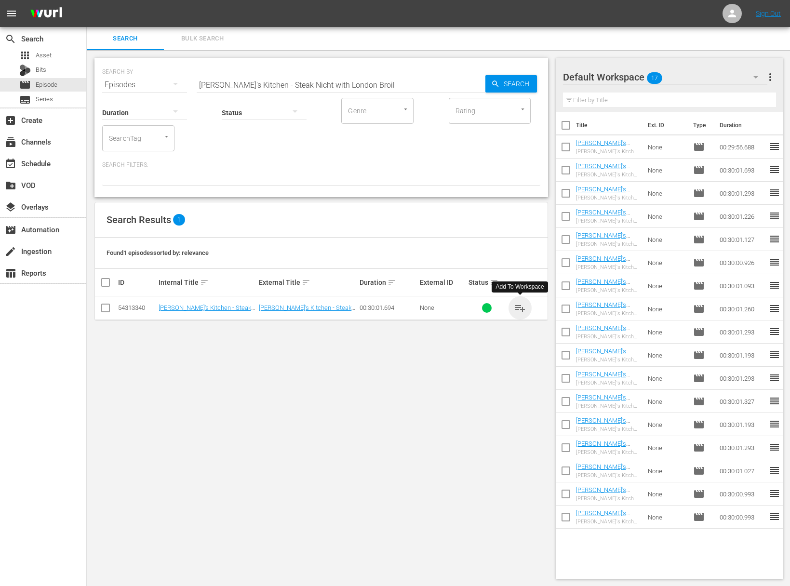
click at [523, 304] on span "playlist_add" at bounding box center [521, 308] width 12 height 12
click at [521, 306] on span "playlist_add" at bounding box center [521, 308] width 12 height 12
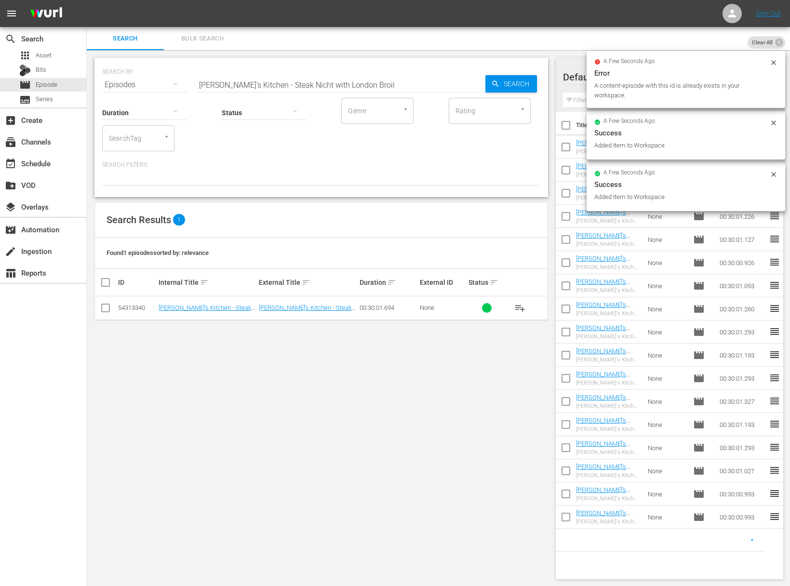
click at [365, 84] on input "Lidia's Kitchen - Steak Nicht with London Broil" at bounding box center [341, 84] width 289 height 23
paste input "Piemonte Peppers"
click at [482, 84] on input "Lidia's Kitchen - Piemonte Peppers" at bounding box center [341, 84] width 289 height 23
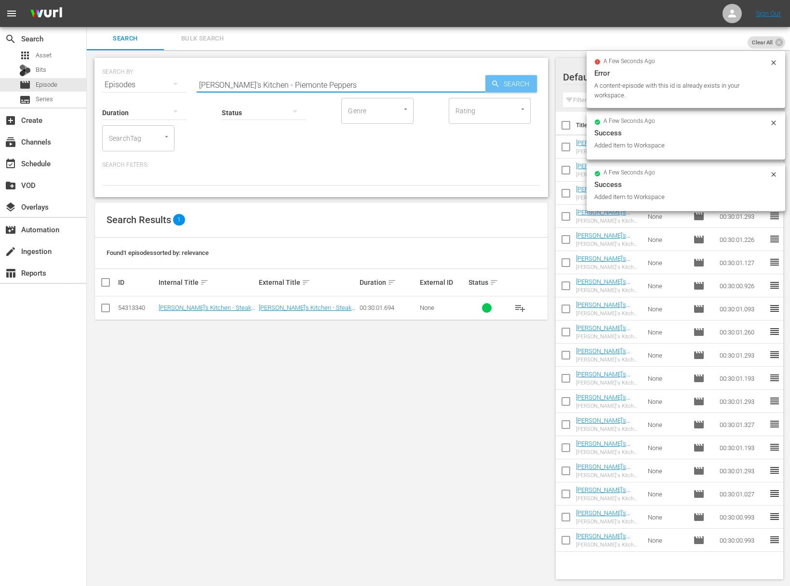
click at [487, 83] on div "Search" at bounding box center [512, 83] width 52 height 17
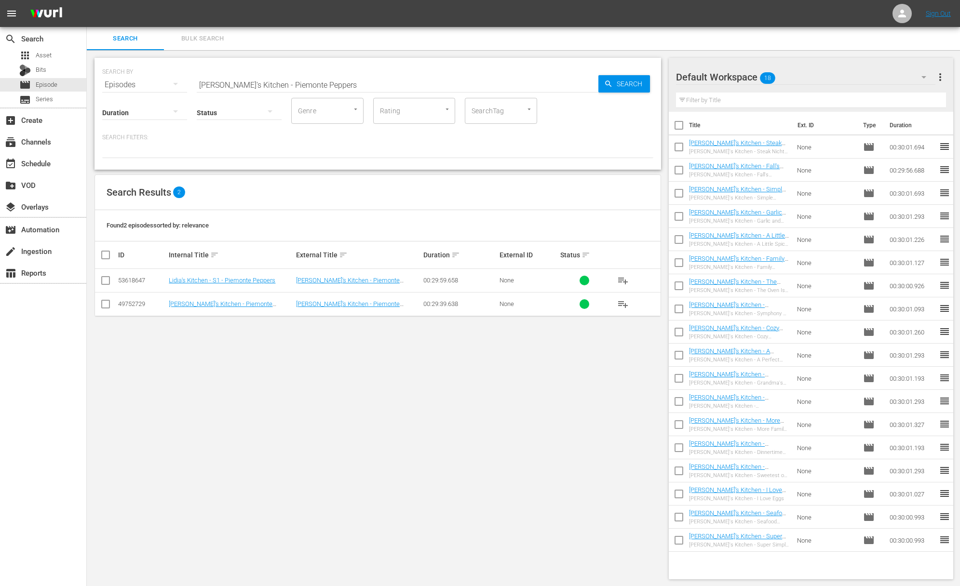
click at [624, 279] on span "playlist_add" at bounding box center [623, 281] width 12 height 12
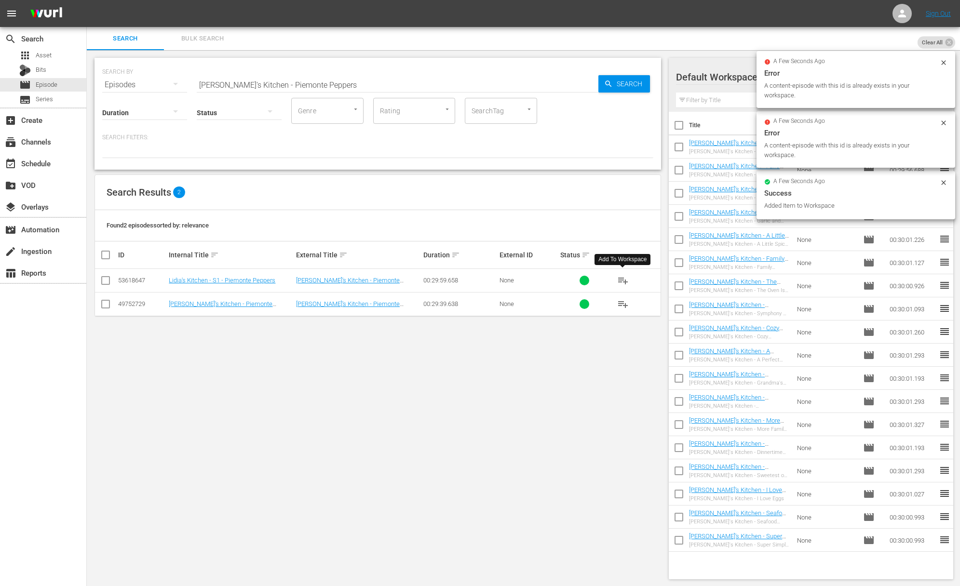
click at [312, 84] on input "Lidia's Kitchen - Piemonte Peppers" at bounding box center [398, 84] width 402 height 23
paste input "A Light and Delicious Supper"
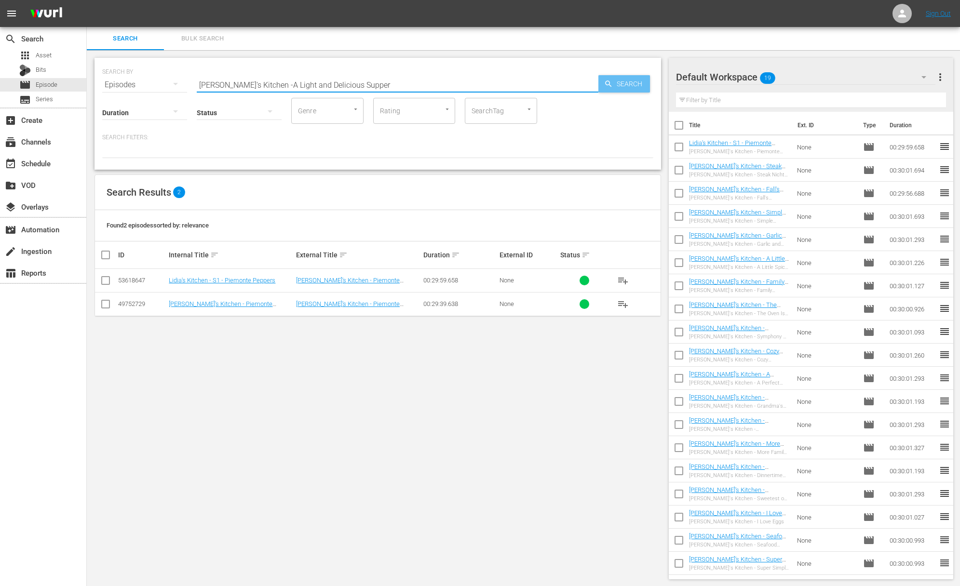
drag, startPoint x: 622, startPoint y: 83, endPoint x: 561, endPoint y: 5, distance: 99.6
click at [622, 82] on span "Search" at bounding box center [631, 83] width 37 height 17
click at [626, 278] on span "playlist_add" at bounding box center [623, 281] width 12 height 12
click at [625, 280] on span "playlist_add" at bounding box center [623, 281] width 12 height 12
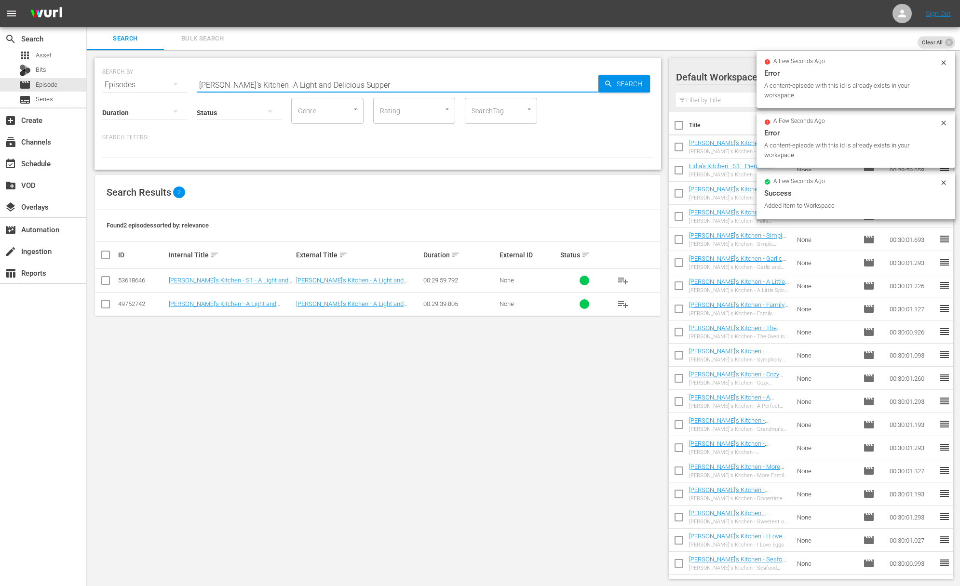
click at [382, 81] on input "Lidia's Kitchen -A Light and Delicious Supper" at bounding box center [398, 84] width 402 height 23
paste input "Good Enough for Grandma"
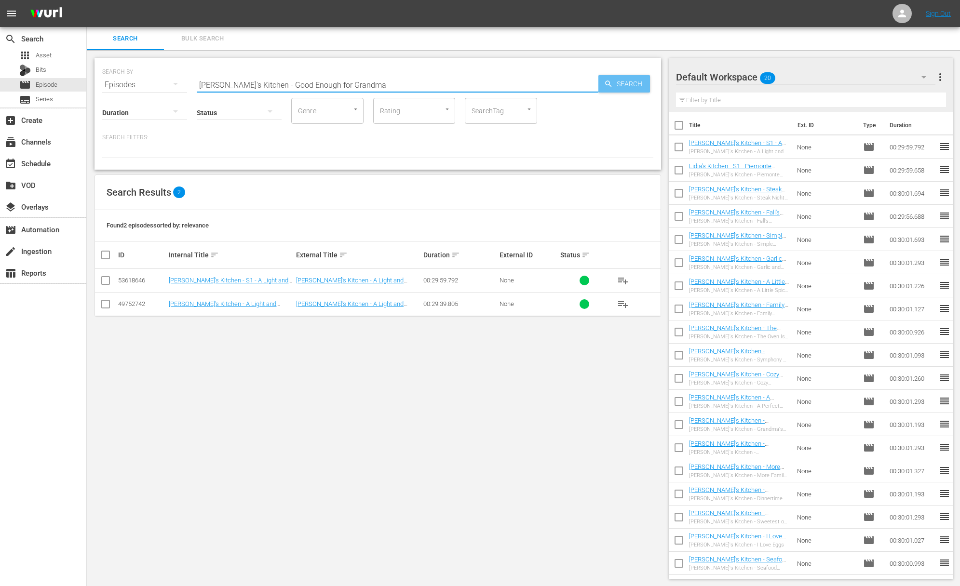
click at [604, 79] on div "Search" at bounding box center [624, 83] width 52 height 17
click at [624, 278] on span "playlist_add" at bounding box center [623, 281] width 12 height 12
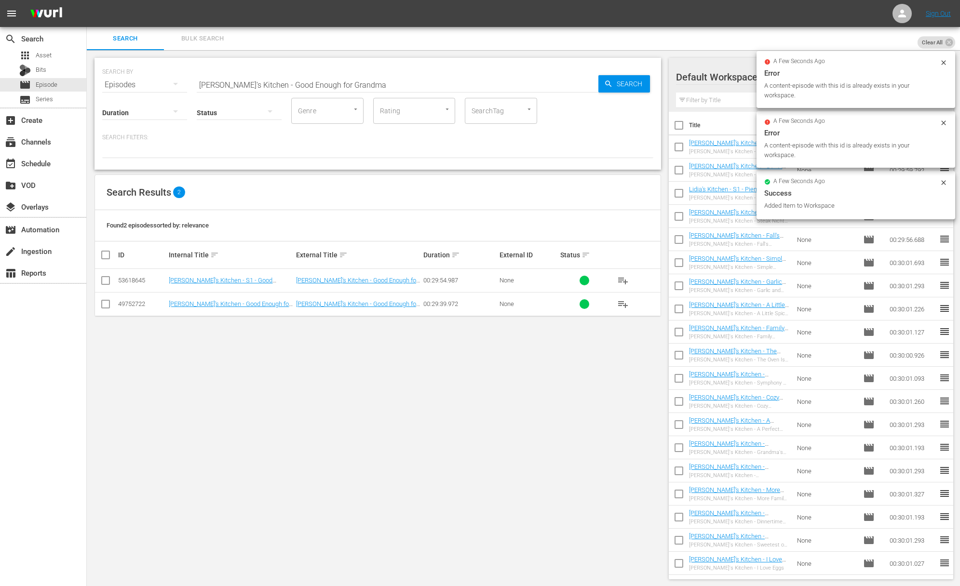
click at [348, 78] on input "Lidia's Kitchen - Good Enough for Grandma" at bounding box center [398, 84] width 402 height 23
paste input "Michelangelo's Favorite Past"
click at [614, 81] on span "Search" at bounding box center [631, 83] width 37 height 17
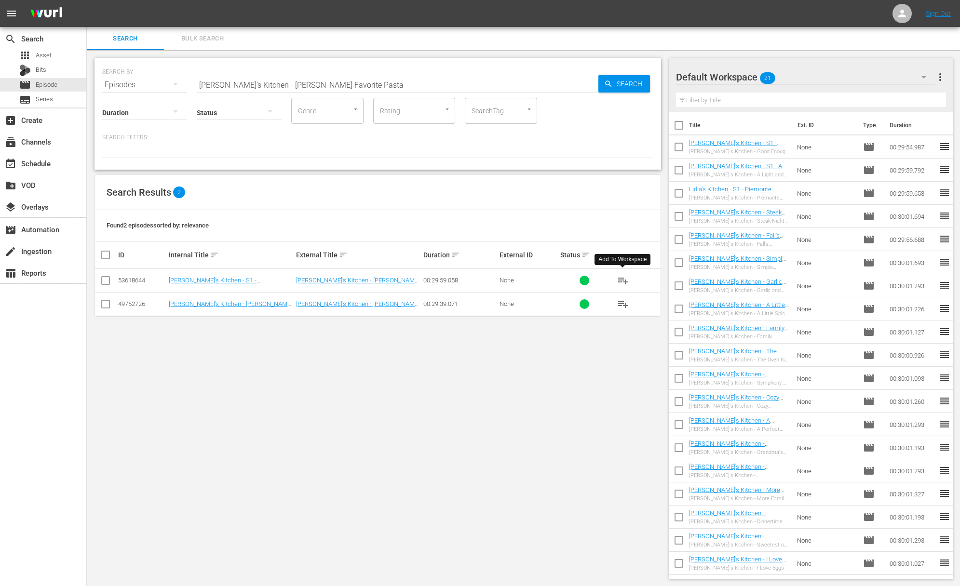
click at [624, 281] on span "playlist_add" at bounding box center [623, 281] width 12 height 12
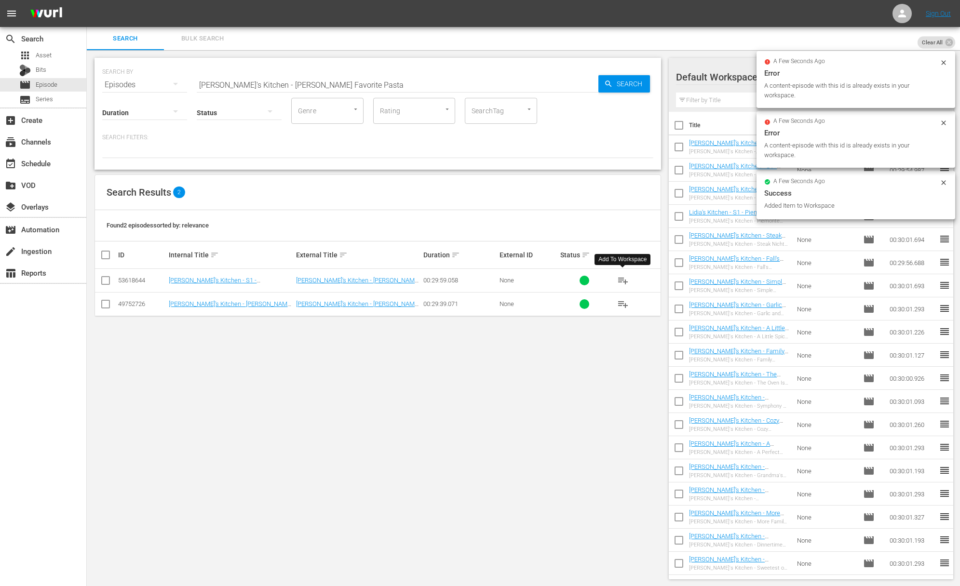
click at [362, 89] on input "Lidia's Kitchen - Michelangelo's Favorite Pasta" at bounding box center [398, 84] width 402 height 23
paste input "Chicken Three Ways"
click at [601, 87] on div "Search" at bounding box center [624, 83] width 52 height 17
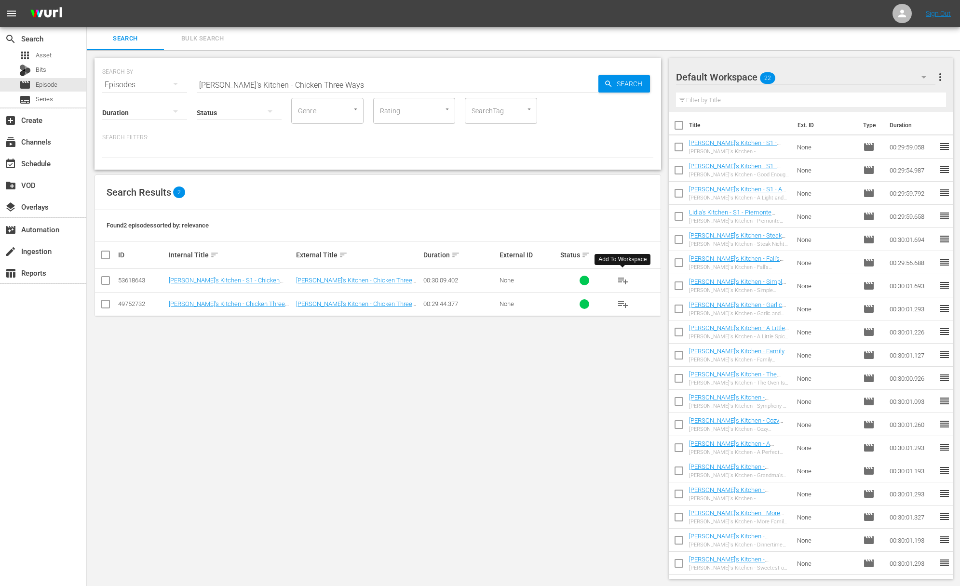
click at [625, 280] on span "playlist_add" at bounding box center [623, 281] width 12 height 12
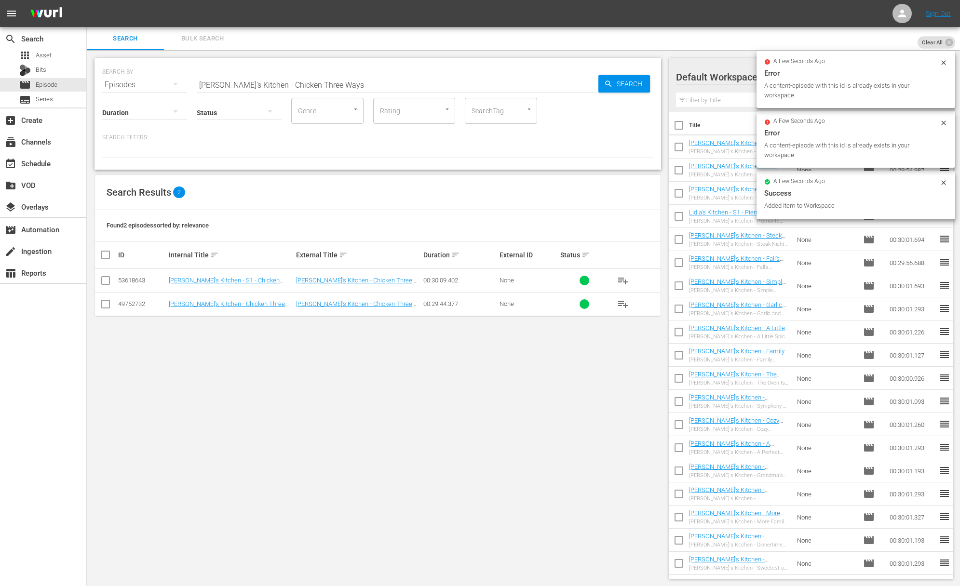
click at [342, 93] on input "Lidia's Kitchen - Chicken Three Ways" at bounding box center [398, 84] width 402 height 23
paste input "Lidia's Kitchen - Party Favorites"
click at [340, 90] on input "Lidia's Kitchen - Chicken Three WaysaLidia's Kitchen - Party Favorites" at bounding box center [398, 84] width 402 height 23
paste input "text"
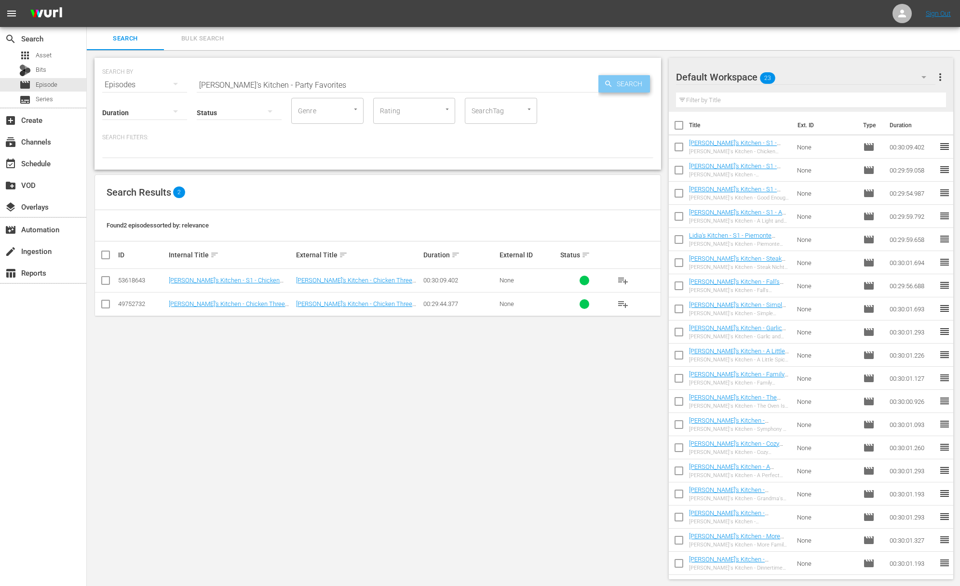
click at [629, 85] on span "Search" at bounding box center [631, 83] width 37 height 17
click at [624, 280] on span "playlist_add" at bounding box center [623, 281] width 12 height 12
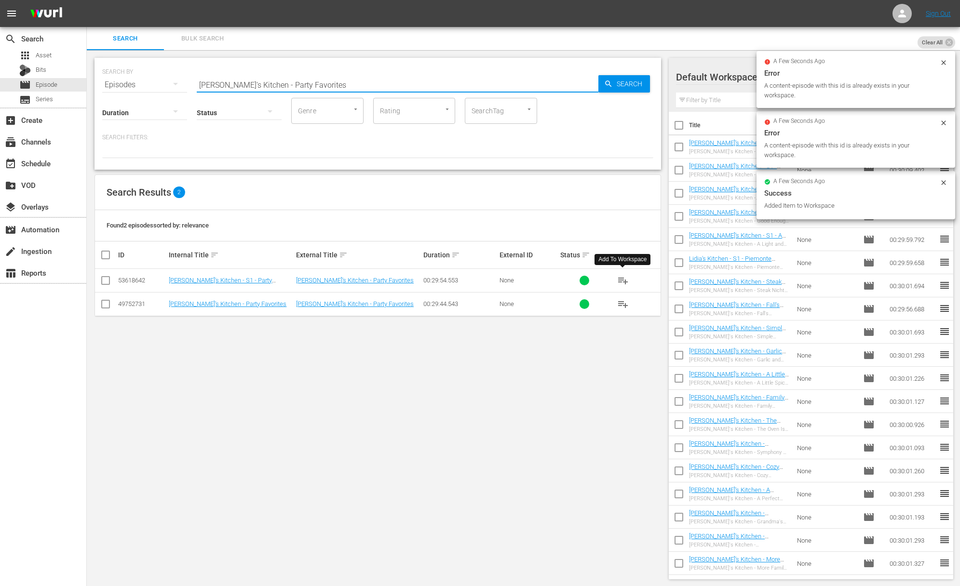
click at [285, 75] on input "Lidia's Kitchen - Party Favorites" at bounding box center [398, 84] width 402 height 23
paste input "Heart Healthy & HeavenlyLidia's Kitchen -"
click at [288, 75] on input "aLidia's Kitchen - Heart Healthy & HeavenlyLidia's Kitchen - Party Favorites" at bounding box center [398, 84] width 402 height 23
click at [292, 83] on input "aLidia's Kitchen - Heart Healthy & HeavenlyLidia's Kitchen - Party Favorites" at bounding box center [398, 84] width 402 height 23
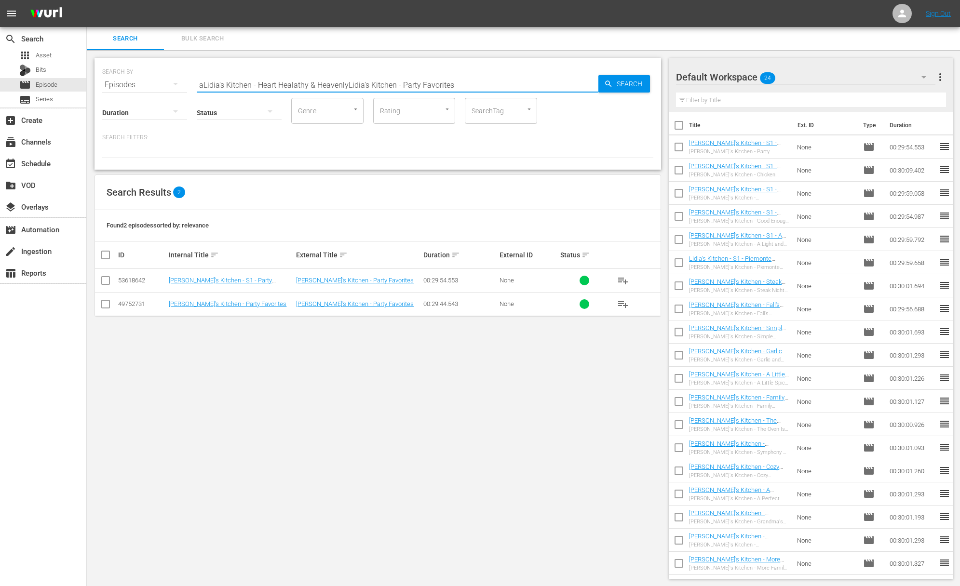
paste input "Lidia's Kitchen - Heart Healthy & Heavenly"
click at [295, 86] on input "aLidia's Kitchen - Heart HealaLidia's Kitchen - Heart Healthy & Heavenlythy & H…" at bounding box center [398, 84] width 402 height 23
paste input "Lidia's Kitchen - Heart Healthy & Heavenly"
click at [631, 83] on span "Search" at bounding box center [631, 83] width 37 height 17
click at [624, 280] on span "playlist_add" at bounding box center [623, 281] width 12 height 12
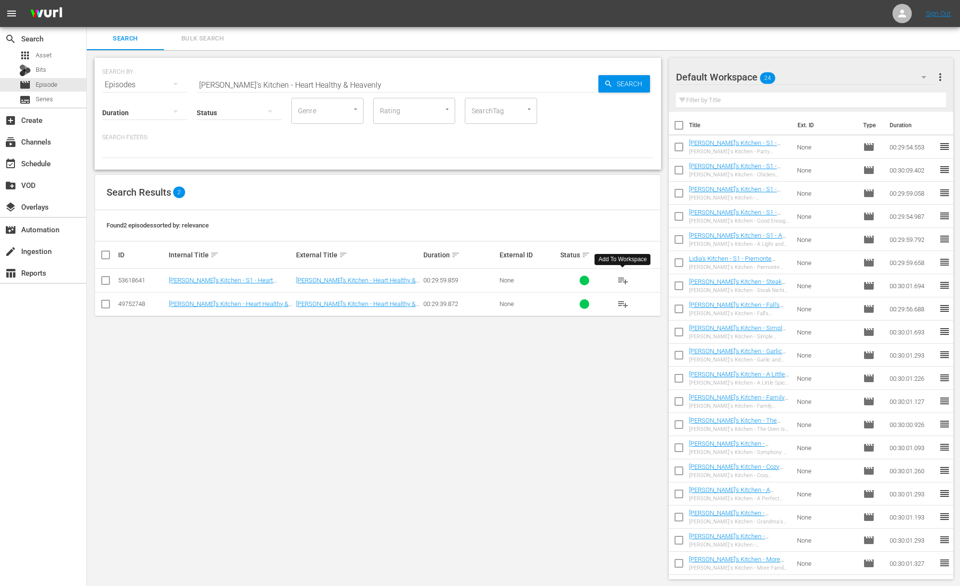
click at [624, 280] on span "playlist_add" at bounding box center [623, 281] width 12 height 12
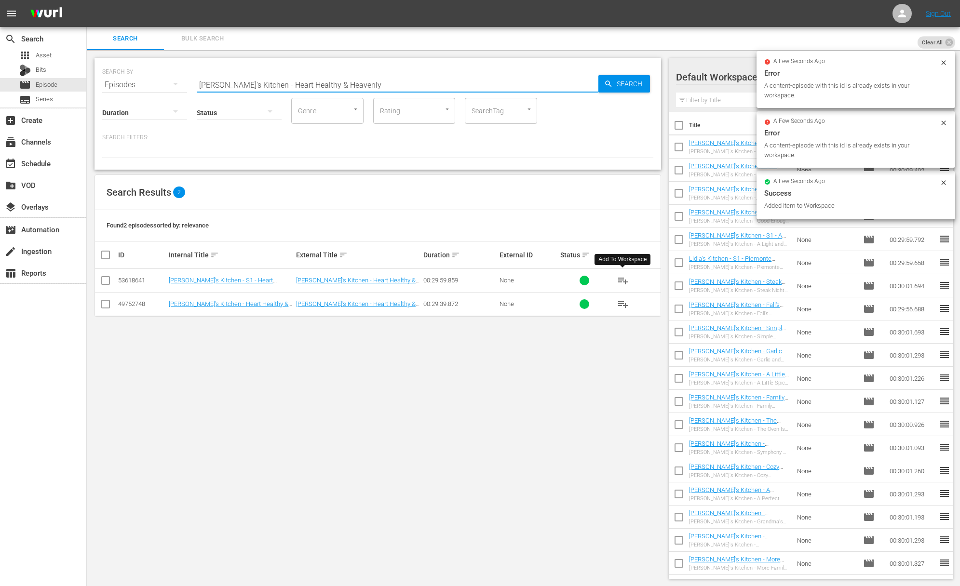
click at [348, 81] on input "Lidia's Kitchen - Heart Healthy & Heavenly" at bounding box center [398, 84] width 402 height 23
paste input "Summertime Delights"
click at [623, 84] on span "Search" at bounding box center [631, 83] width 37 height 17
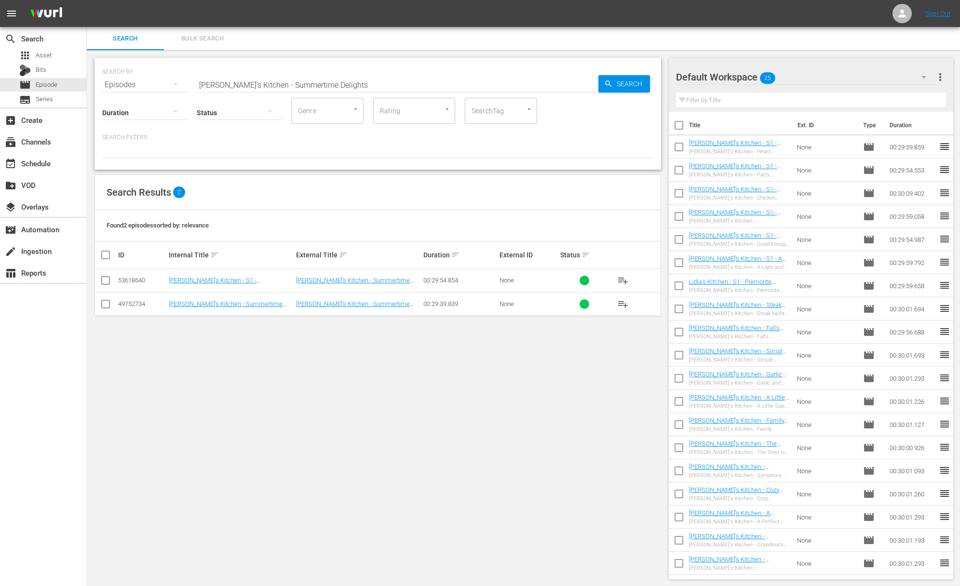
click at [622, 280] on span "playlist_add" at bounding box center [623, 281] width 12 height 12
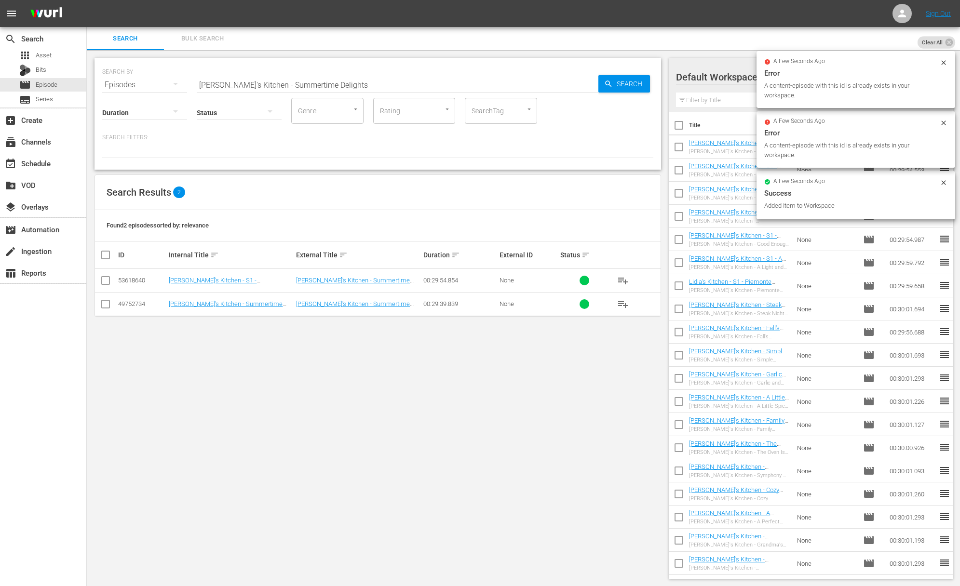
click at [352, 85] on input "Lidia's Kitchen - Summertime Delights" at bounding box center [398, 84] width 402 height 23
paste input "Lidia's Kitchen - Rice is Twice as Nice"
click at [346, 83] on input "Lidia's Kitchen - Summertime DelightsaLidia's Kitchen - Rice is Twice as Nice" at bounding box center [398, 84] width 402 height 23
paste input "text"
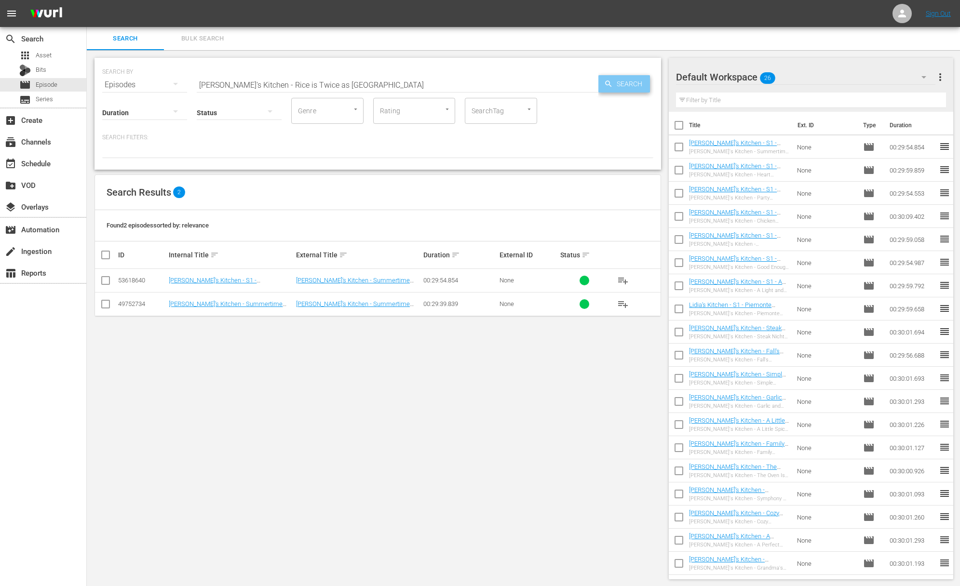
click at [623, 84] on span "Search" at bounding box center [631, 83] width 37 height 17
click at [625, 281] on span "playlist_add" at bounding box center [623, 281] width 12 height 12
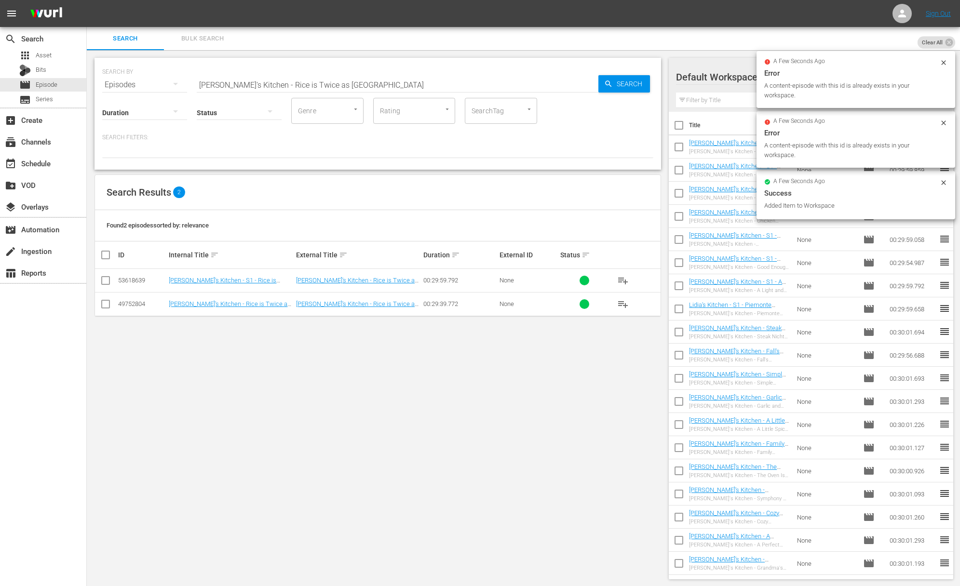
click at [344, 80] on input "Lidia's Kitchen - Rice is Twice as Nice" at bounding box center [398, 84] width 402 height 23
paste input "Get to Know Your Grains"
click at [606, 82] on icon "button" at bounding box center [608, 84] width 6 height 6
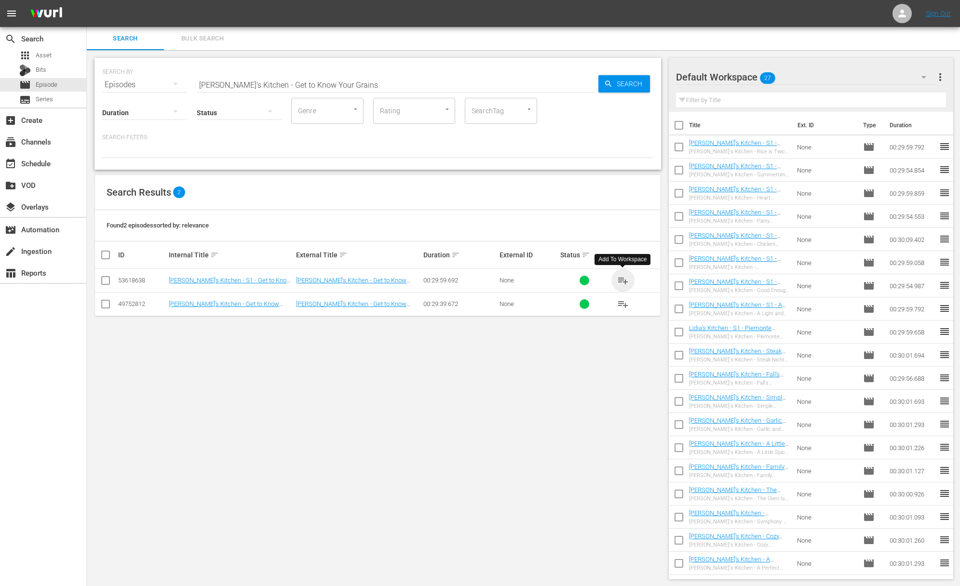
click at [625, 278] on span "playlist_add" at bounding box center [623, 281] width 12 height 12
click at [625, 279] on span "playlist_add" at bounding box center [623, 281] width 12 height 12
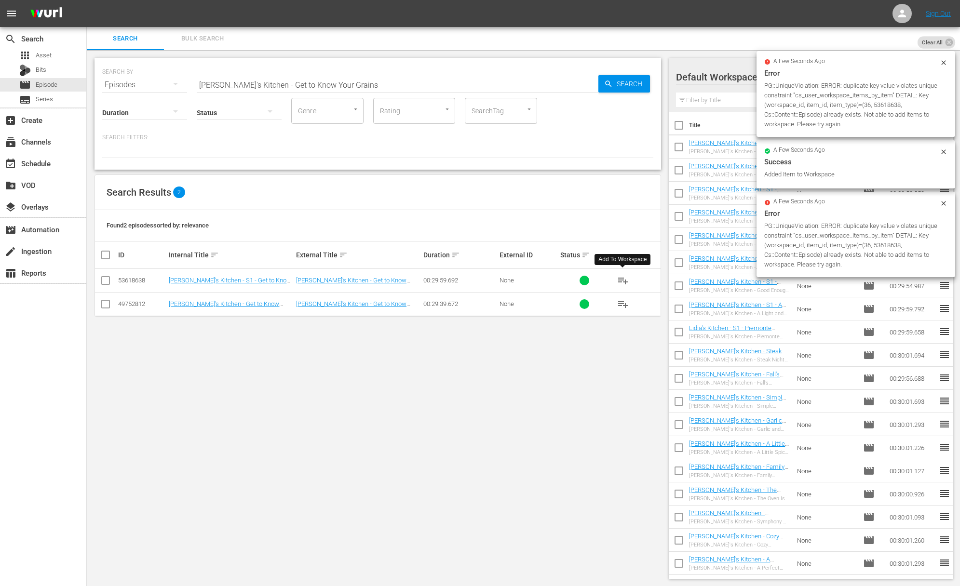
click at [348, 86] on input "Lidia's Kitchen - Get to Know Your Grains" at bounding box center [398, 84] width 402 height 23
paste input "Seafood Surprise"
click at [645, 88] on span "Search" at bounding box center [631, 83] width 37 height 17
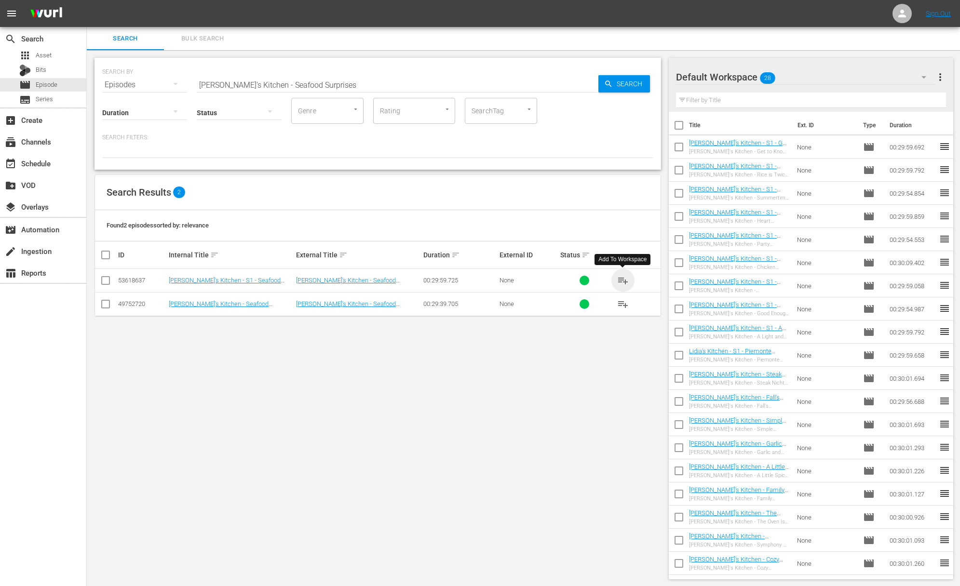
click at [623, 277] on span "playlist_add" at bounding box center [623, 281] width 12 height 12
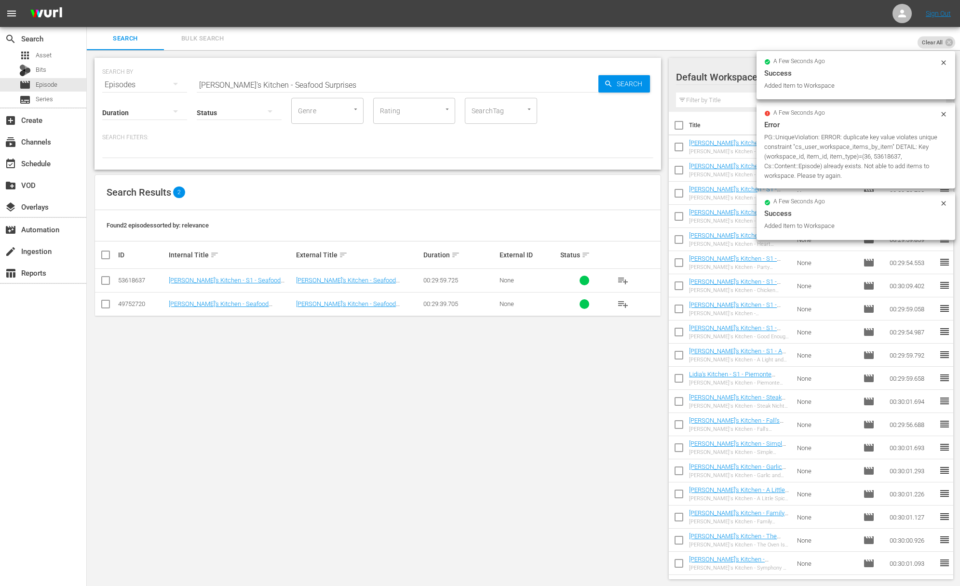
click at [322, 77] on input "Lidia's Kitchen - Seafood Surprises" at bounding box center [398, 84] width 402 height 23
paste input "aLidia's Kitchen - Potato Pizz"
click at [330, 80] on input "aLidia's Kitchen - Potato PizzaLidia's Kitchen - Seafood Surprises" at bounding box center [398, 84] width 402 height 23
paste input "Lidia's Kitchen - Potato Pizza"
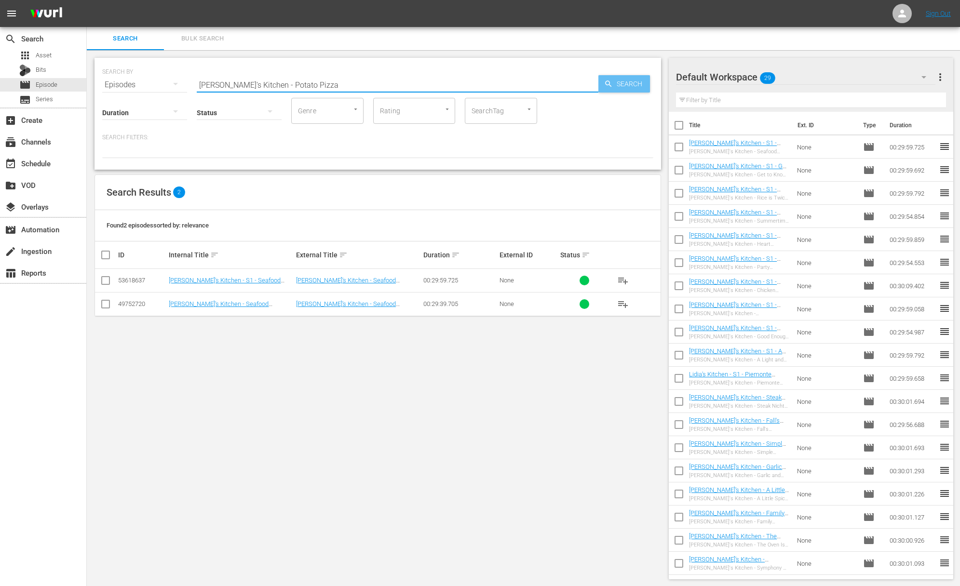
click at [623, 86] on span "Search" at bounding box center [631, 83] width 37 height 17
click at [626, 280] on span "playlist_add" at bounding box center [623, 281] width 12 height 12
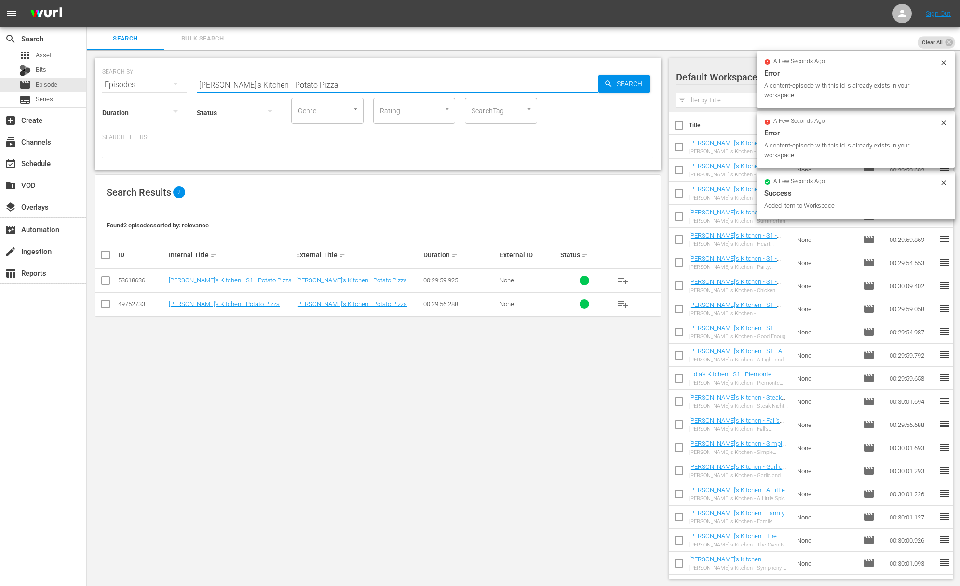
click at [336, 80] on input "Lidia's Kitchen - Potato Pizza" at bounding box center [398, 84] width 402 height 23
paste input "aLidia's Kitchen - Sundays with Nonna Ros"
click at [322, 84] on input "aLidia's Kitchen - Sundays with Nonna RosaLidia's Kitchen - Potato Pizza" at bounding box center [398, 84] width 402 height 23
paste input "Lidia's Kitchen - Sundays with Nonna Ros"
click at [612, 83] on icon "button" at bounding box center [608, 84] width 9 height 9
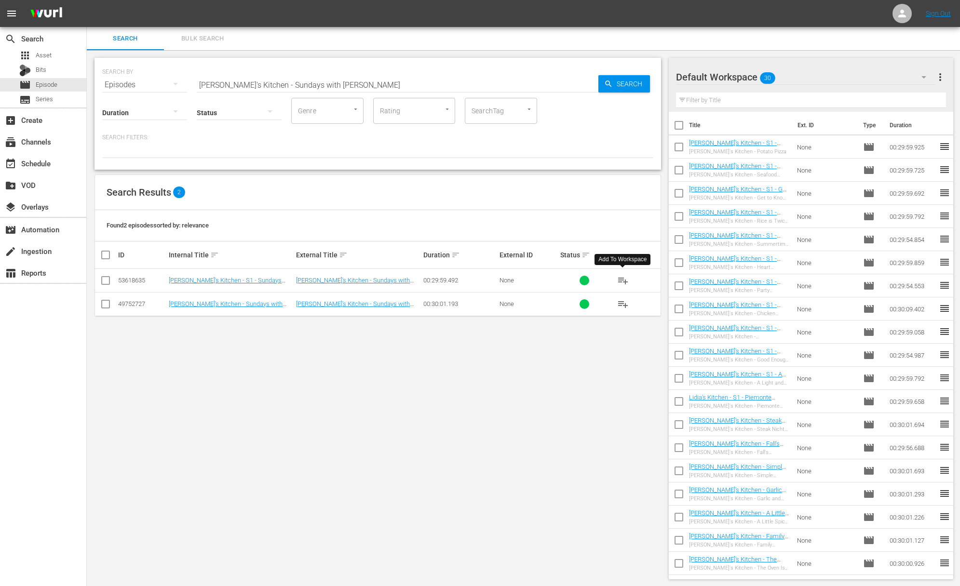
click at [624, 280] on span "playlist_add" at bounding box center [623, 281] width 12 height 12
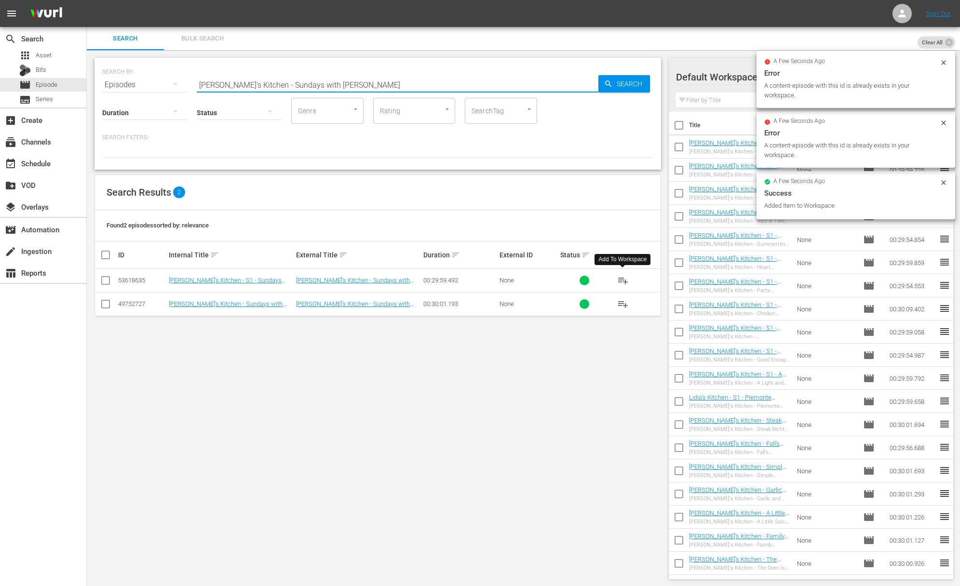
click at [383, 89] on input "Lidia's Kitchen - Sundays with Nonna Rosa" at bounding box center [398, 84] width 402 height 23
paste input "Lidia's Kitchen - Rustic and Rich Flavors"
click at [379, 86] on input "Lidia's Kitchen - Sundays with Nonna RosaaLidia's Kitchen - Rustic and Rich Fla…" at bounding box center [398, 84] width 402 height 23
paste input "text"
click at [599, 81] on div "Search" at bounding box center [624, 83] width 52 height 17
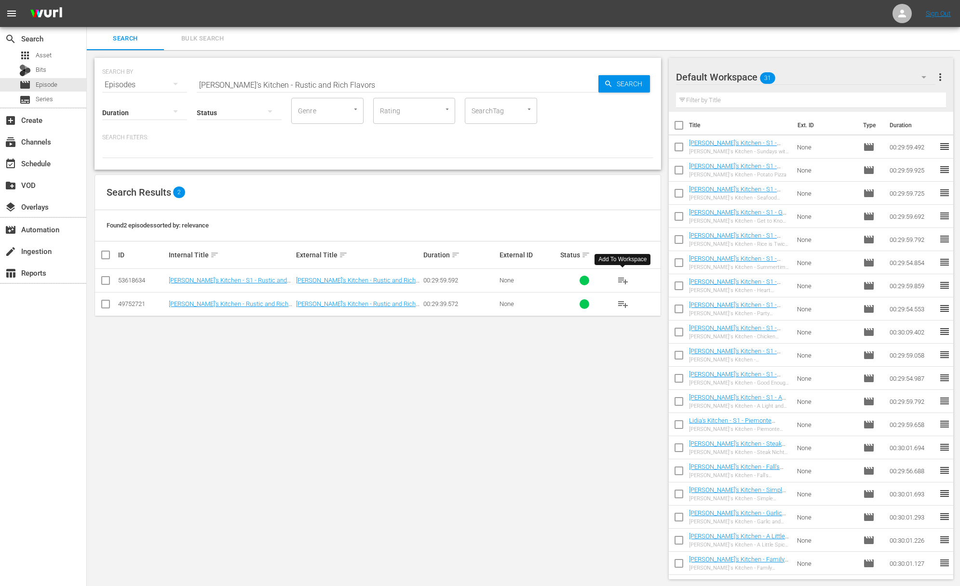
click at [624, 281] on span "playlist_add" at bounding box center [623, 281] width 12 height 12
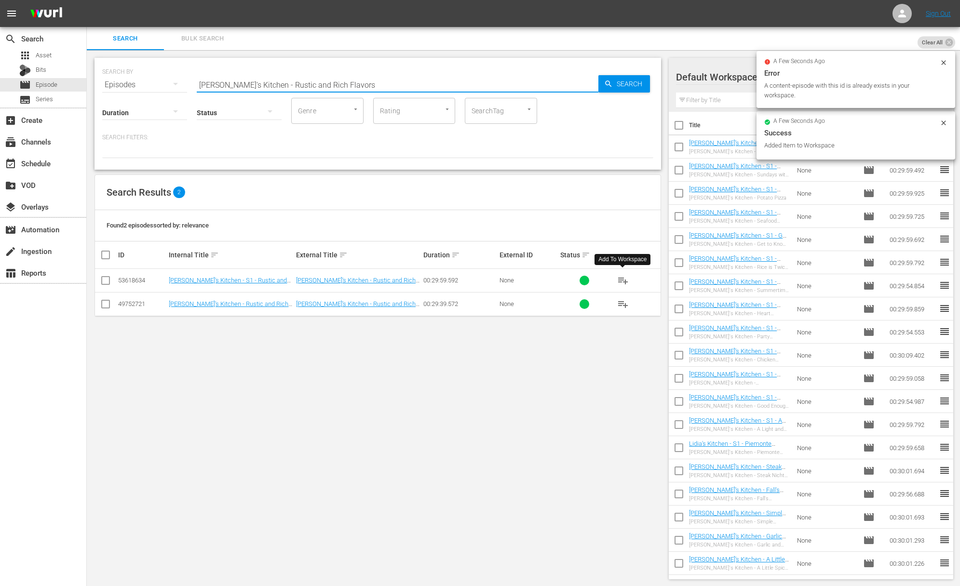
click at [270, 85] on input "Lidia's Kitchen - Rustic and Rich Flavors" at bounding box center [398, 84] width 402 height 23
paste input "Lidia's Kitchen - Crostini to Parmigiana"
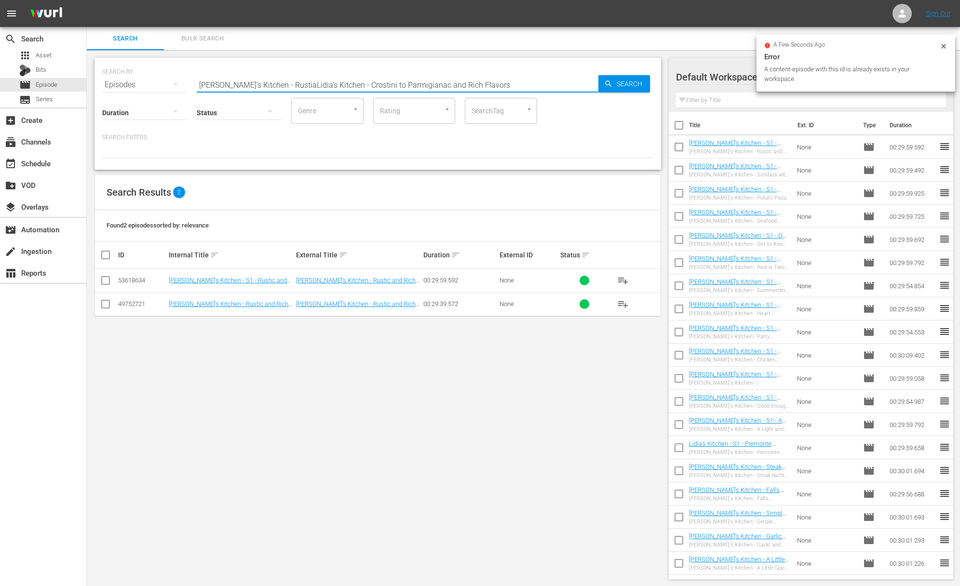
click at [264, 82] on input "Lidia's Kitchen - RustiaLidia's Kitchen - Crostini to Parmigianac and Rich Flav…" at bounding box center [398, 84] width 402 height 23
paste input "Lidia's Kitchen - Crostini to Parmigiana"
click at [285, 84] on input "Lidia's Kitchen - RusaLidia's Kitchen - Crostini to ParmigianatiaLidia's Kitche…" at bounding box center [398, 84] width 402 height 23
paste input "Crostini to Parmigiana"
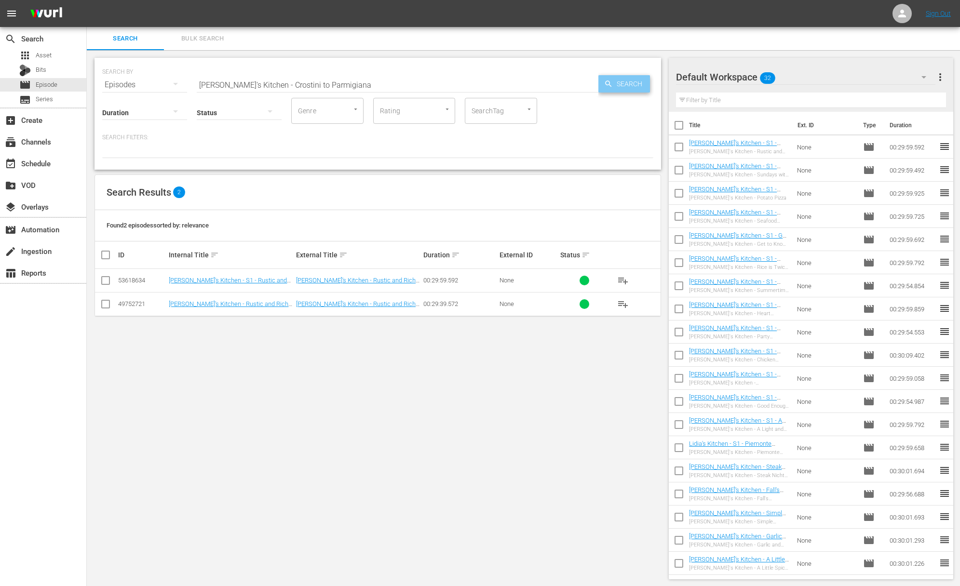
click at [608, 82] on icon "button" at bounding box center [608, 84] width 9 height 9
click at [623, 280] on span "playlist_add" at bounding box center [623, 281] width 12 height 12
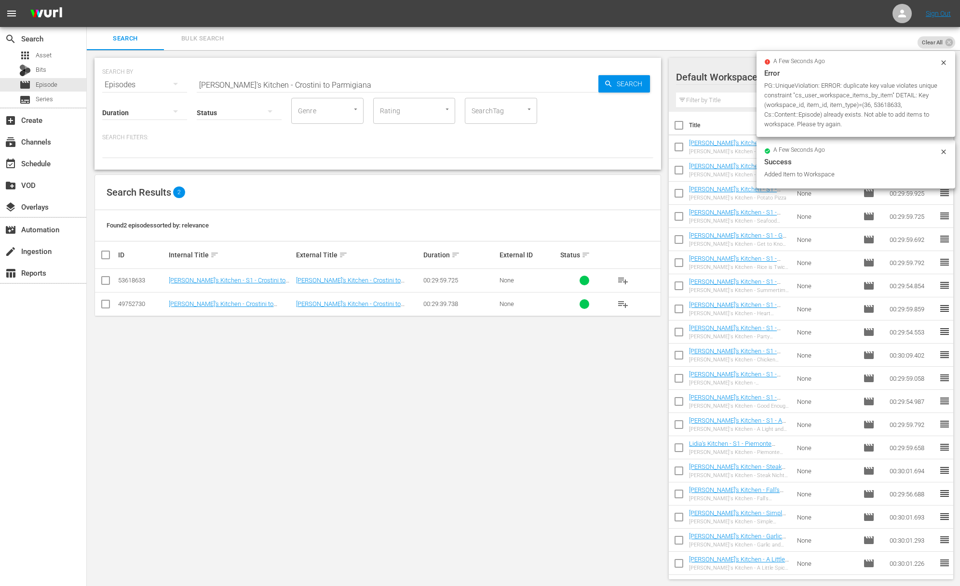
click at [290, 88] on input "Lidia's Kitchen - Crostini to Parmigiana" at bounding box center [398, 84] width 402 height 23
paste input "Just for the Halibut"
click at [613, 87] on span "Search" at bounding box center [631, 83] width 37 height 17
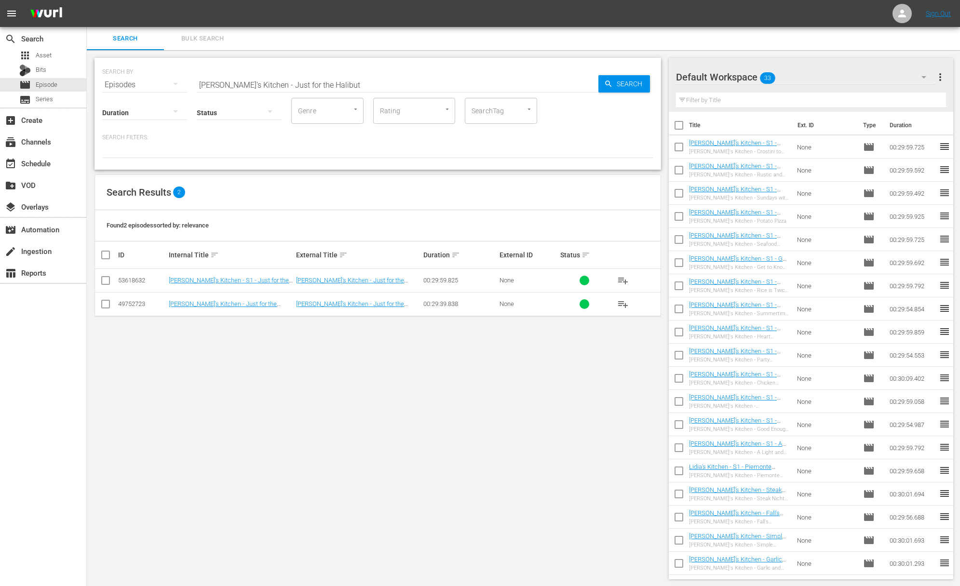
click at [625, 281] on span "playlist_add" at bounding box center [623, 281] width 12 height 12
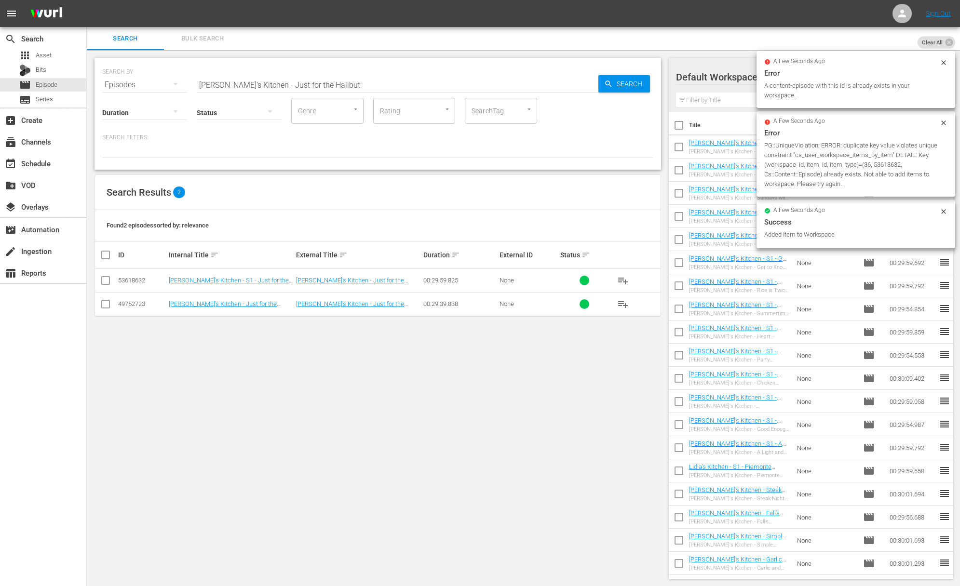
click at [287, 84] on input "Lidia's Kitchen - Just for the Halibut" at bounding box center [398, 84] width 402 height 23
paste input "Comfort Food"
click at [624, 82] on span "Search" at bounding box center [631, 83] width 37 height 17
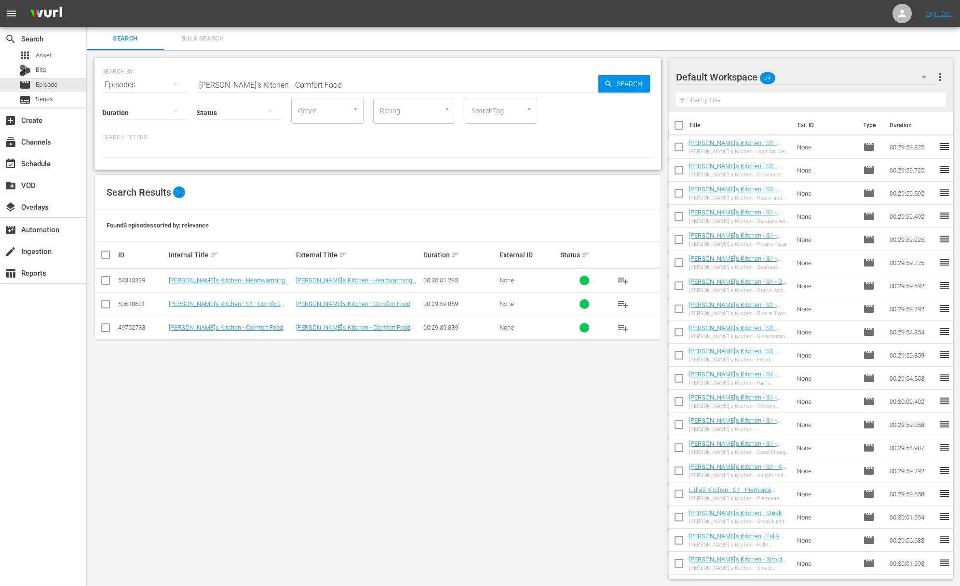
click at [623, 279] on span "playlist_add" at bounding box center [623, 281] width 12 height 12
click at [622, 304] on span "playlist_add" at bounding box center [623, 304] width 12 height 12
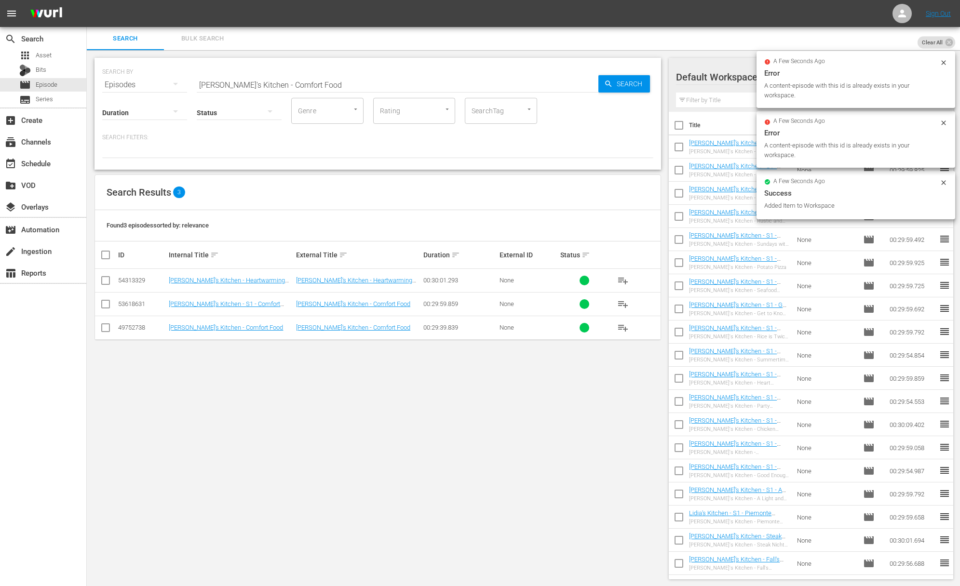
click at [580, 423] on div "SEARCH BY Search By Episodes Search ID, Title, Description, Keywords, or Catego…" at bounding box center [378, 318] width 582 height 537
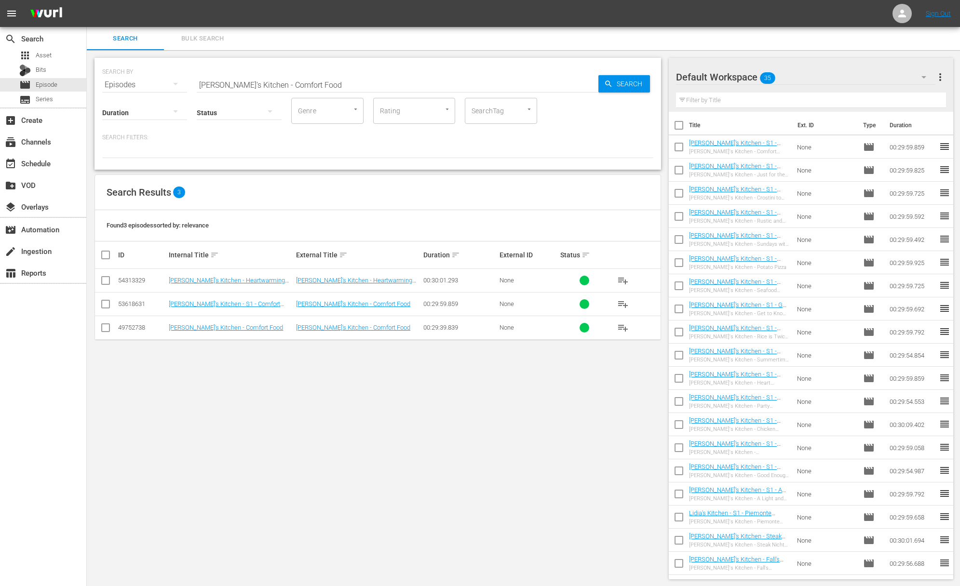
click at [362, 77] on input "Lidia's Kitchen - Comfort Food" at bounding box center [398, 84] width 402 height 23
paste input "Not Your Typical Burger"
click at [616, 86] on span "Search" at bounding box center [631, 83] width 37 height 17
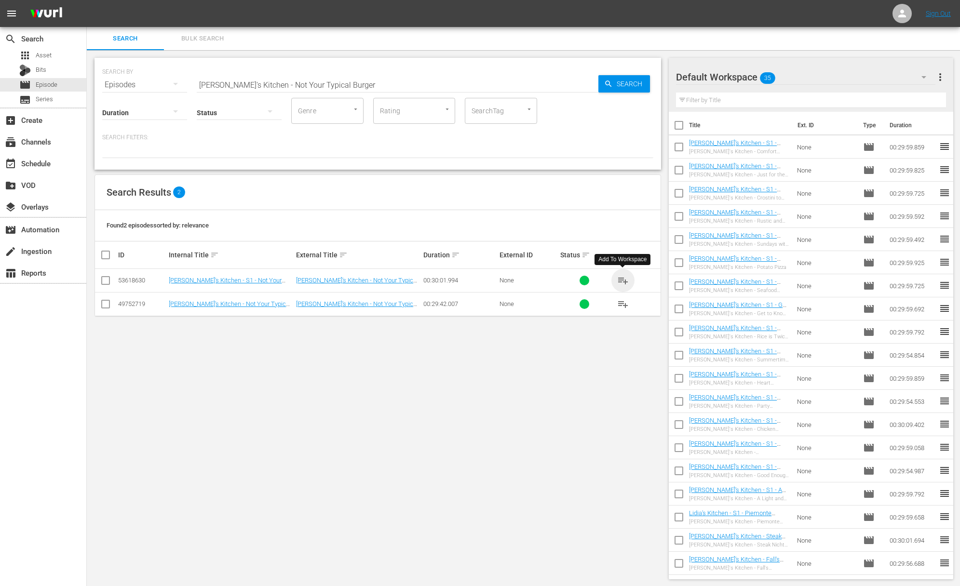
click at [621, 280] on span "playlist_add" at bounding box center [623, 281] width 12 height 12
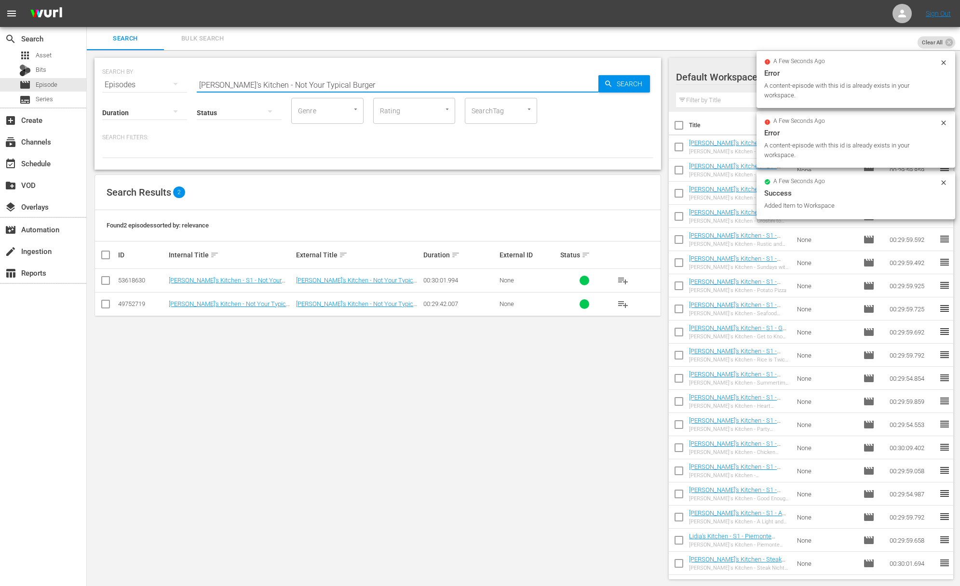
click at [360, 86] on input "Lidia's Kitchen - Not Your Typical Burger" at bounding box center [398, 84] width 402 height 23
paste input "Pork Kabobs and Heavenly Ham"
click at [639, 90] on span "Search" at bounding box center [631, 83] width 37 height 17
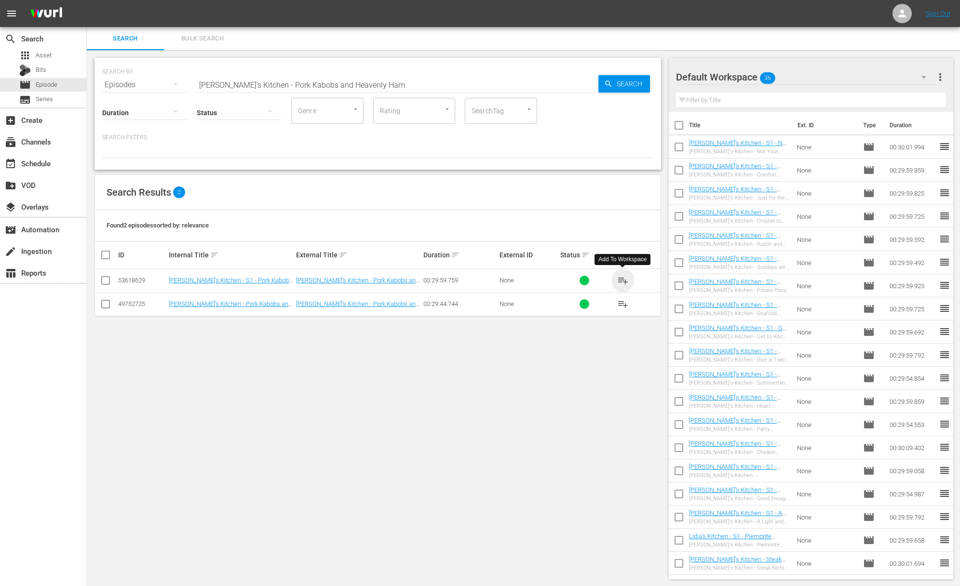
click at [622, 278] on span "playlist_add" at bounding box center [623, 281] width 12 height 12
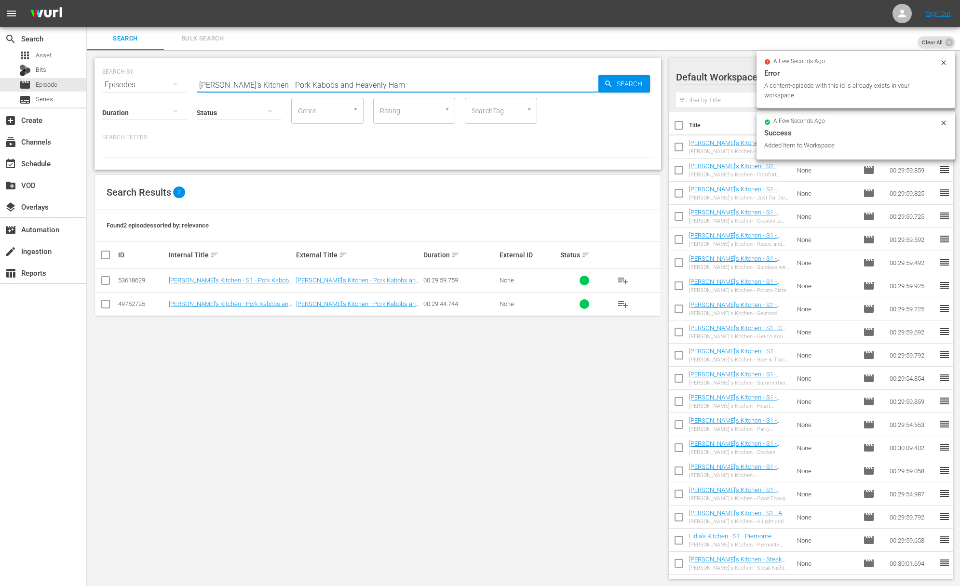
click at [321, 83] on input "Lidia's Kitchen - Pork Kabobs and Heavenly Ham" at bounding box center [398, 84] width 402 height 23
paste input "Waste Not Want Not!"
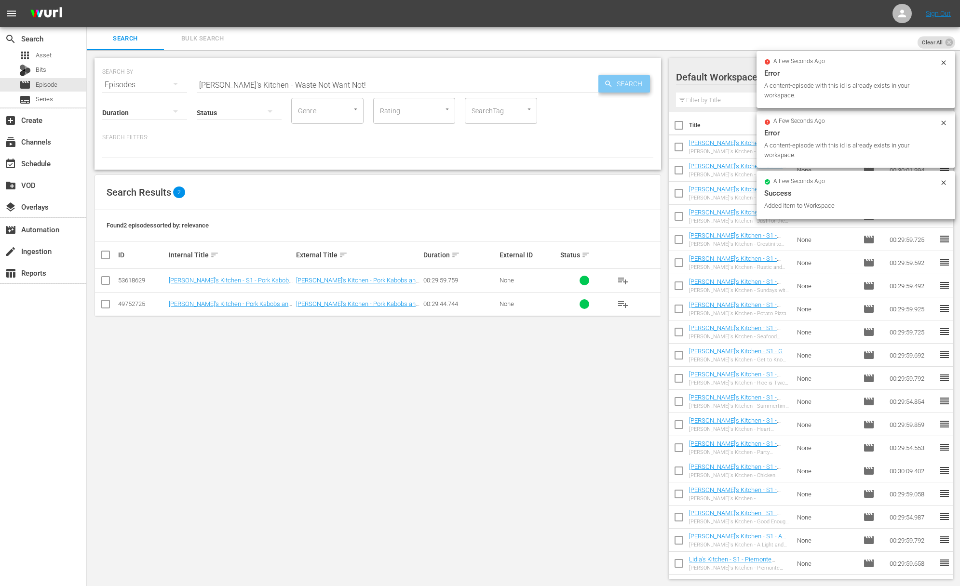
click at [622, 82] on span "Search" at bounding box center [631, 83] width 37 height 17
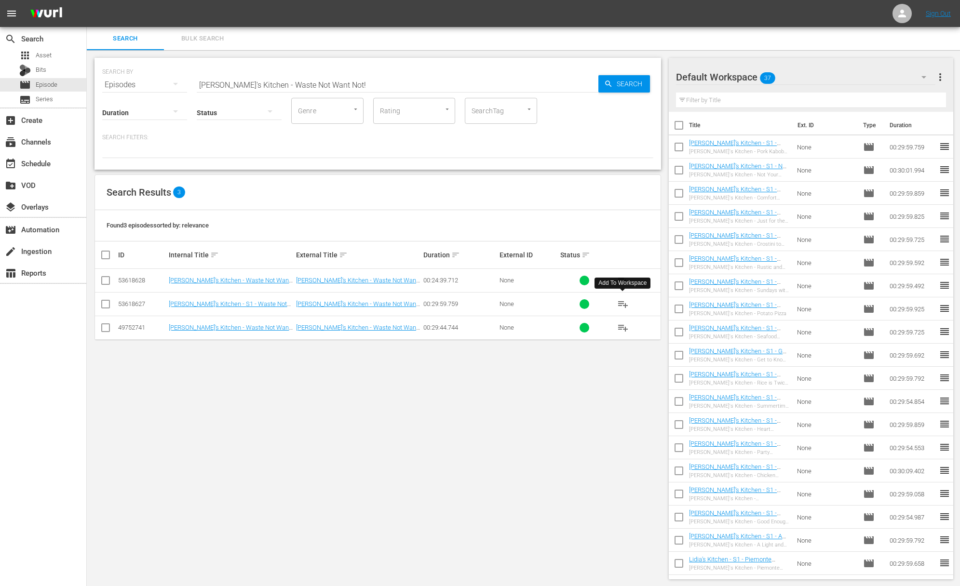
click at [623, 303] on span "playlist_add" at bounding box center [623, 304] width 12 height 12
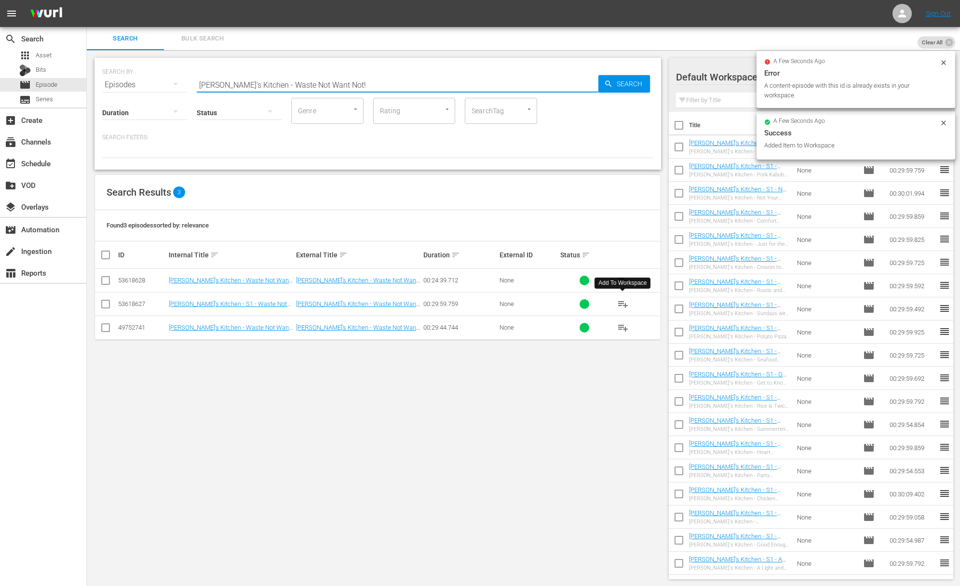
click at [372, 90] on input "Lidia's Kitchen - Waste Not Want Not!" at bounding box center [398, 84] width 402 height 23
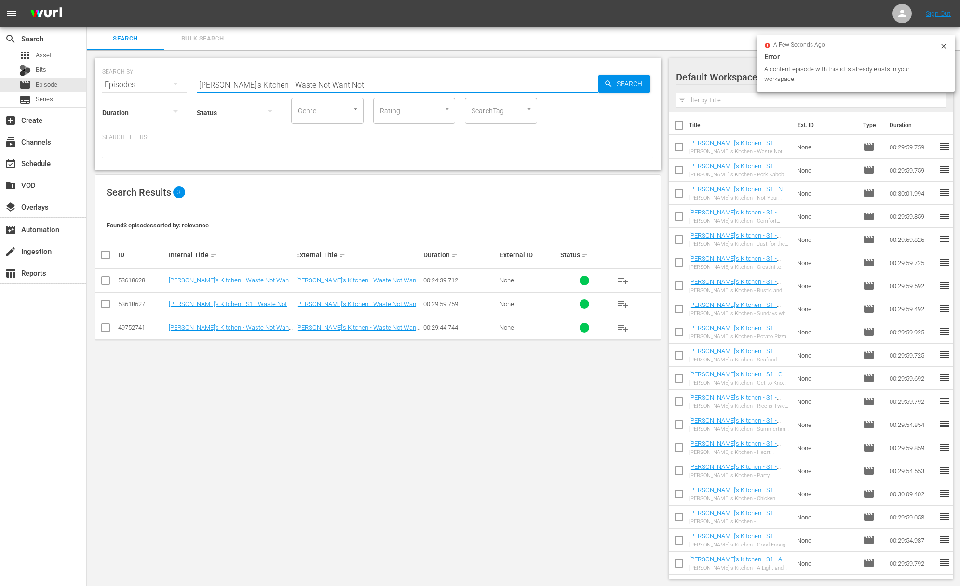
paste input "Under the Sea"
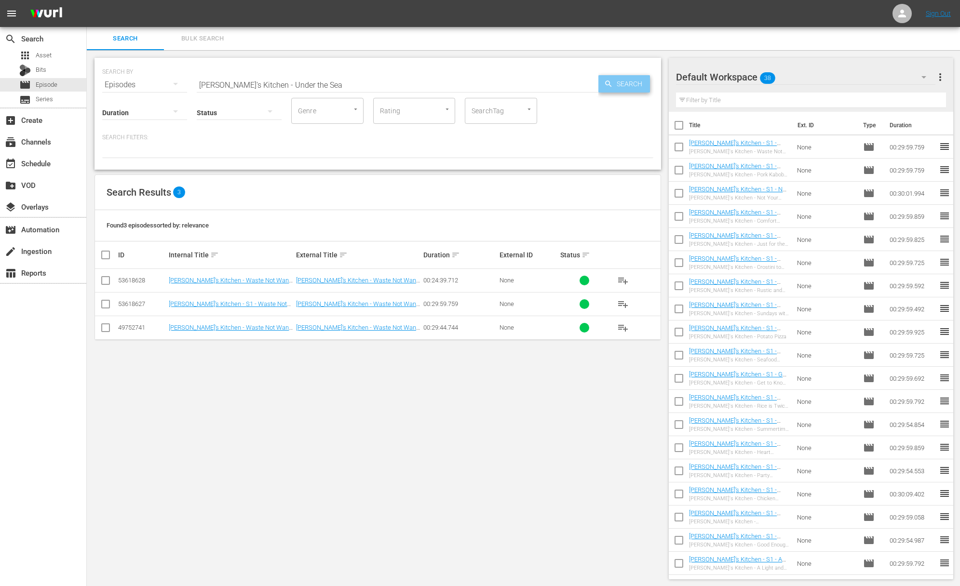
click at [618, 83] on span "Search" at bounding box center [631, 83] width 37 height 17
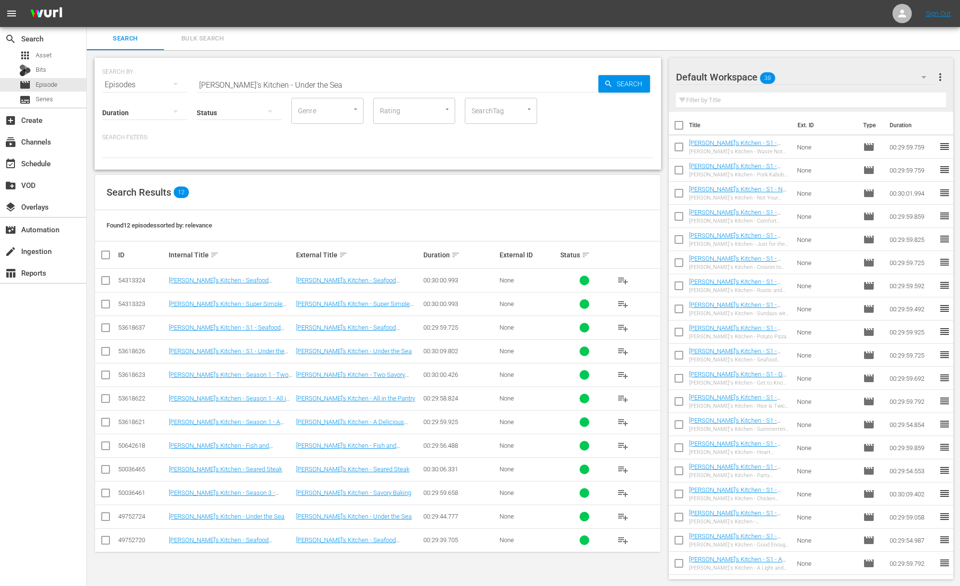
click at [625, 349] on span "playlist_add" at bounding box center [623, 352] width 12 height 12
click at [624, 349] on span "playlist_add" at bounding box center [623, 352] width 12 height 12
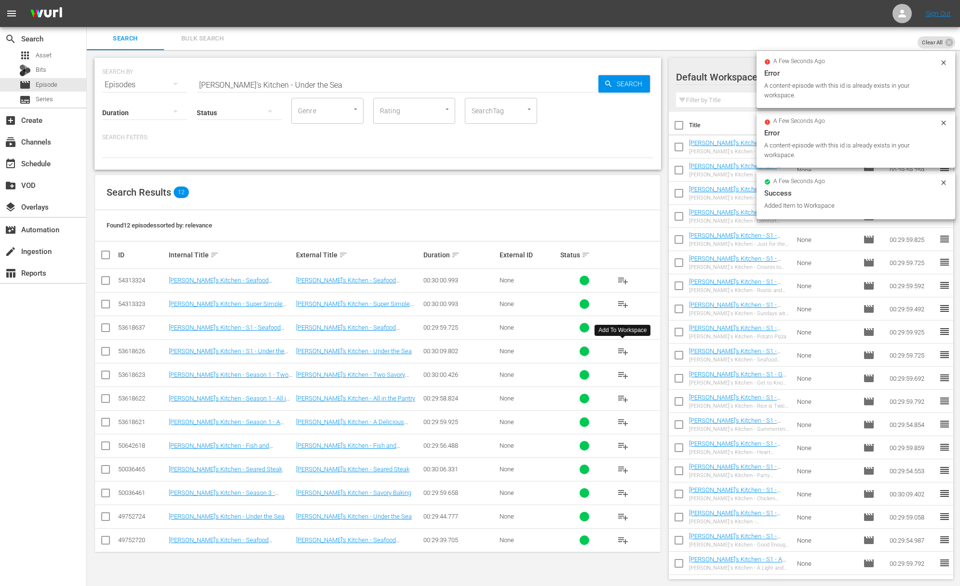
click at [366, 79] on input "Lidia's Kitchen - Under the Sea" at bounding box center [398, 84] width 402 height 23
paste input "Classics with a TwistLidia's Kitchen -"
click at [365, 87] on input "aLidia's Kitchen - Classics with a TwistLidia's Kitchen - Under the Sea" at bounding box center [398, 84] width 402 height 23
paste input "Lidia's Kitchen - Classics with a Twist"
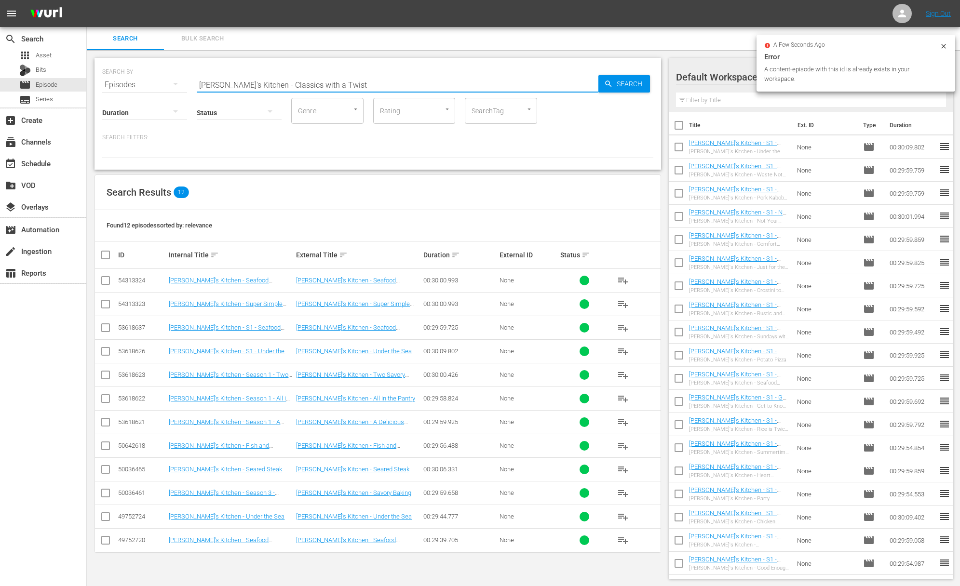
click at [616, 83] on span "Search" at bounding box center [631, 83] width 37 height 17
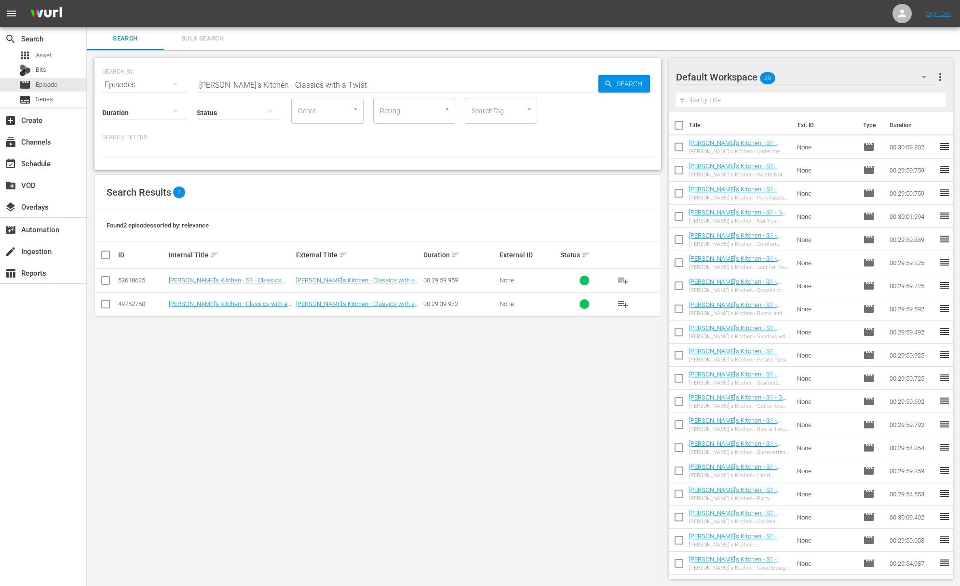
click at [621, 281] on span "playlist_add" at bounding box center [623, 281] width 12 height 12
click at [622, 281] on span "playlist_add" at bounding box center [623, 281] width 12 height 12
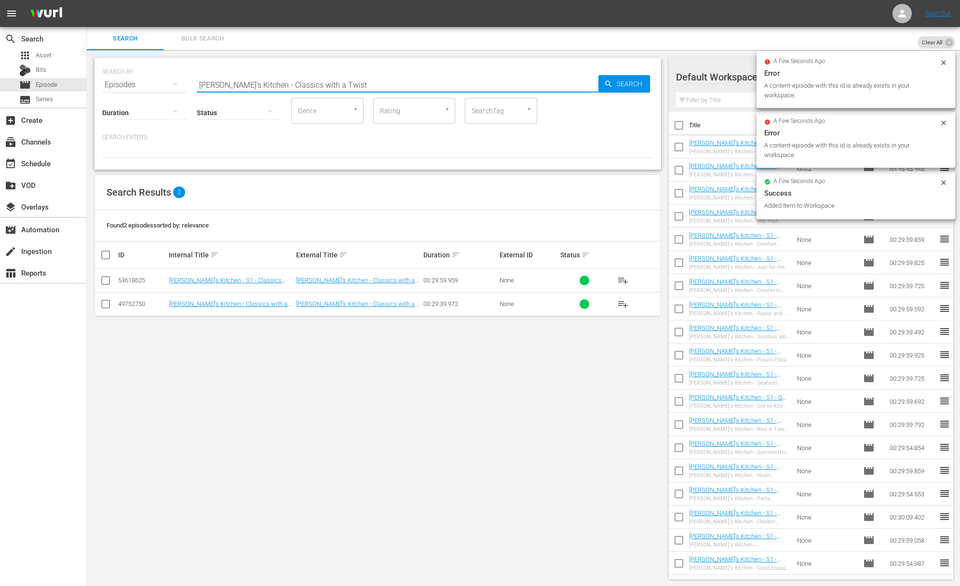
click at [336, 84] on input "Lidia's Kitchen - Classics with a Twist" at bounding box center [398, 84] width 402 height 23
paste input "Time for Brunch"
click at [648, 86] on span "Search" at bounding box center [631, 83] width 37 height 17
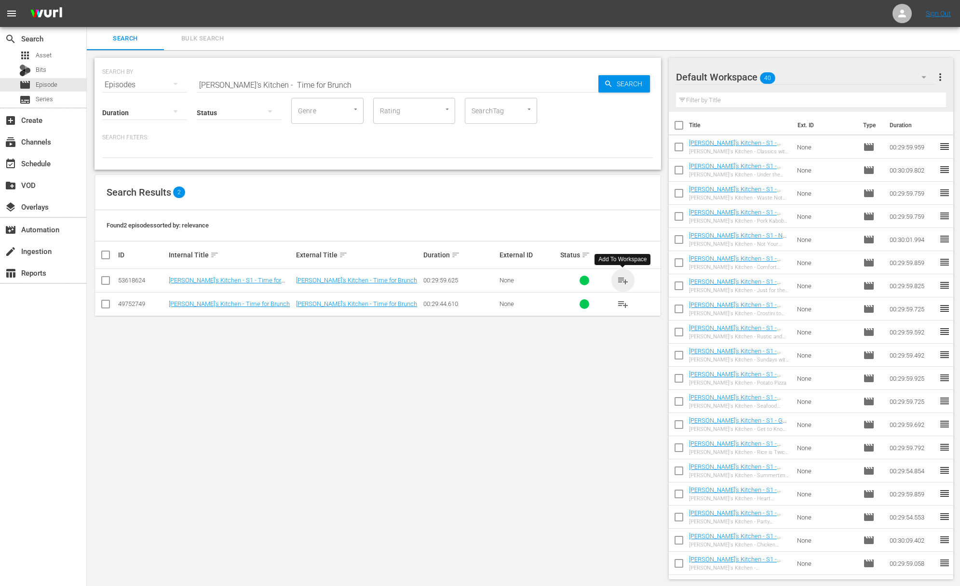
click at [622, 280] on span "playlist_add" at bounding box center [623, 281] width 12 height 12
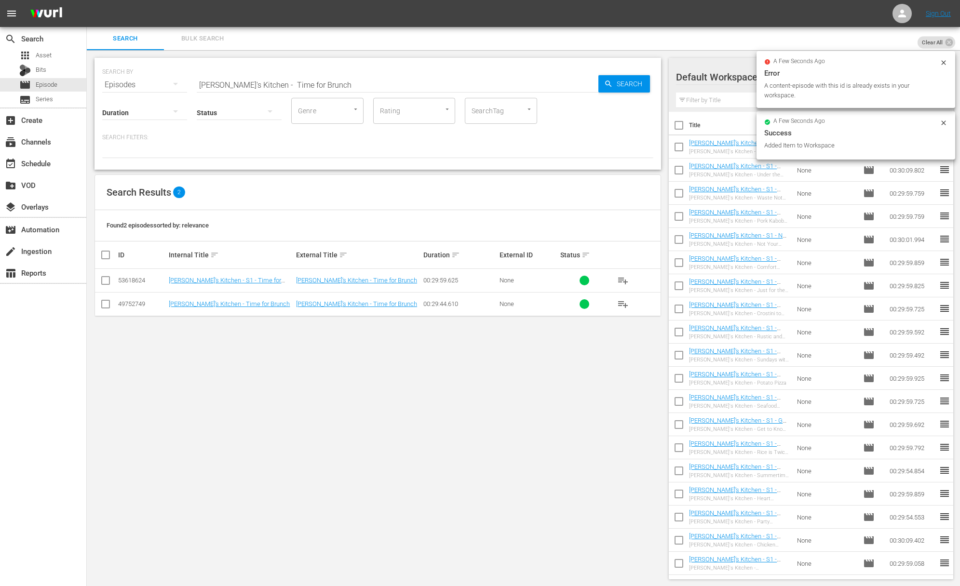
click at [349, 81] on input "Lidia's Kitchen - Time for Brunch" at bounding box center [398, 84] width 402 height 23
paste input "Lidia's Kitchen - Two Savory Soups and Ligurian Focaccia"
click at [355, 84] on input "Lidia's Kitchen - Time for BrunchaLidia's Kitchen - Two Savory Soups and Liguri…" at bounding box center [398, 84] width 402 height 23
paste input "Lidia's Kitchen - Two Savory Soups and Ligurian Focaccia"
click at [355, 84] on input "Lidia's Kitchen - Time for BrunchaLidia's KitchaLidia's Kitchen - Two Savory So…" at bounding box center [398, 84] width 402 height 23
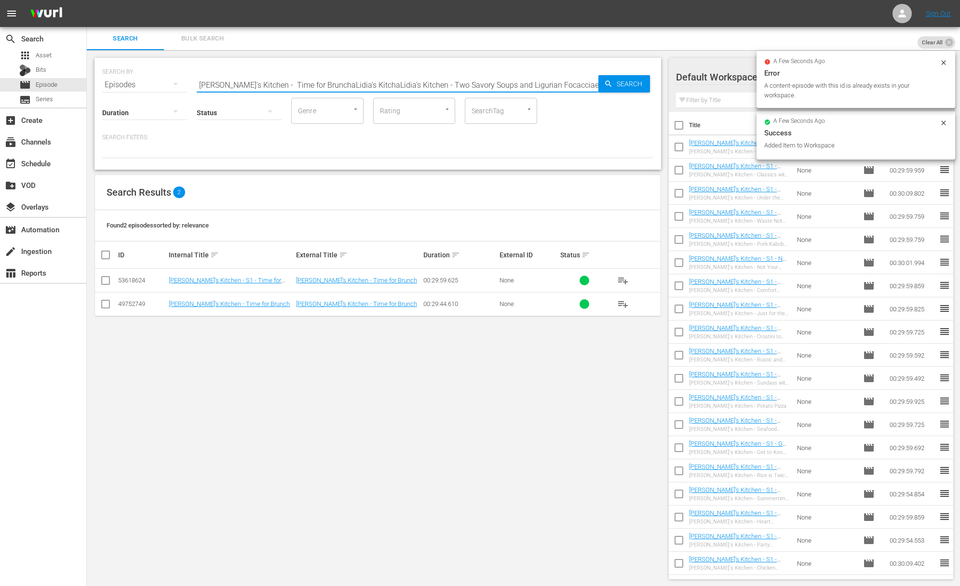
paste
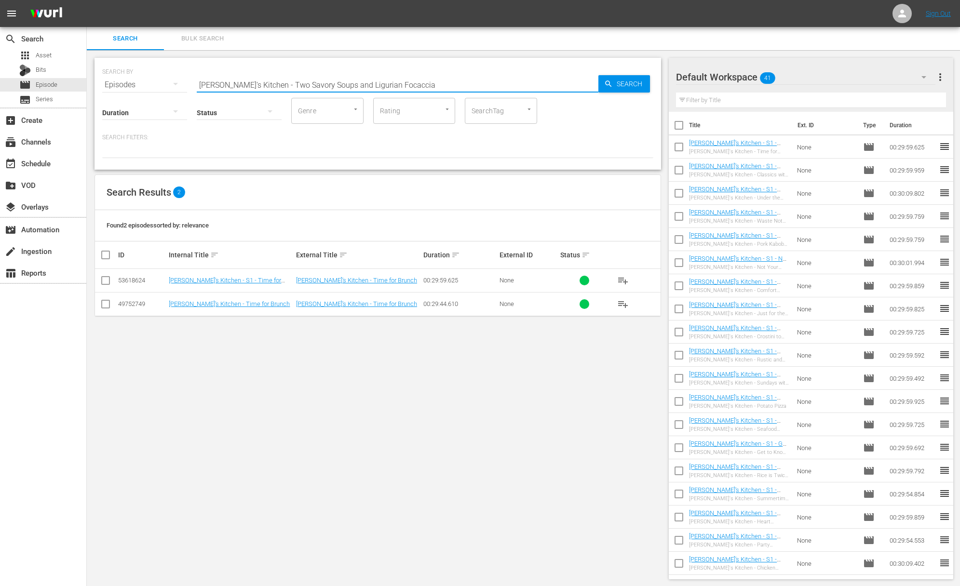
click at [613, 81] on span "Search" at bounding box center [631, 83] width 37 height 17
click at [623, 279] on span "playlist_add" at bounding box center [623, 281] width 12 height 12
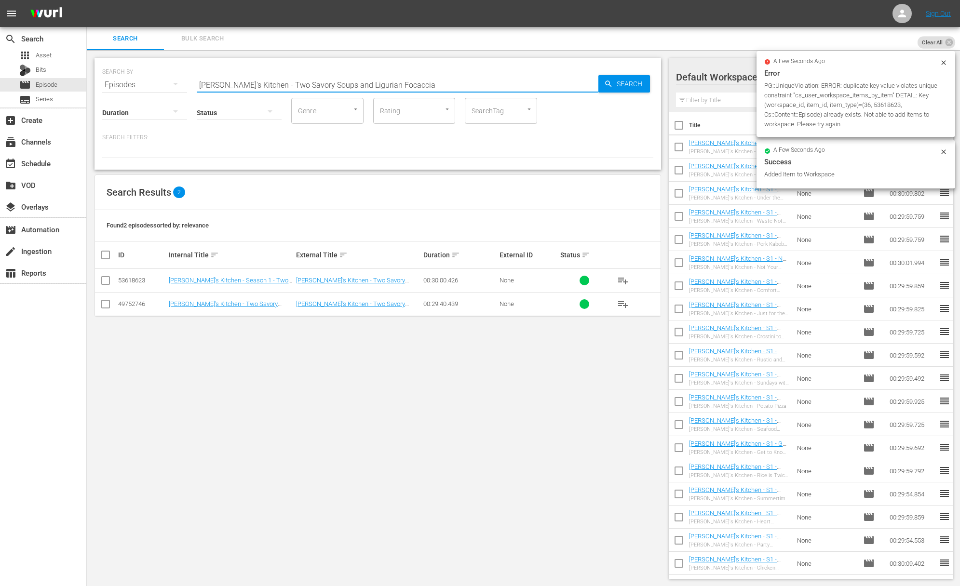
click at [338, 88] on input "Lidia's Kitchen - Two Savory Soups and Ligurian Focaccia" at bounding box center [398, 84] width 402 height 23
click at [348, 84] on input "Lidia's Kitchen - Two Savory Soups and LiaLidia's Kitchen - All in the Pantrygu…" at bounding box center [398, 84] width 402 height 23
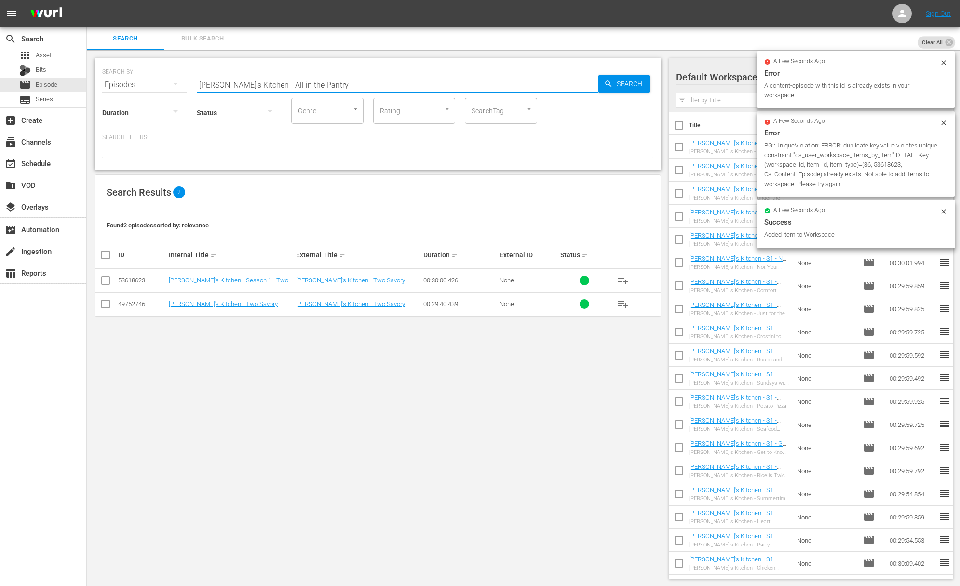
click at [616, 81] on span "Search" at bounding box center [631, 83] width 37 height 17
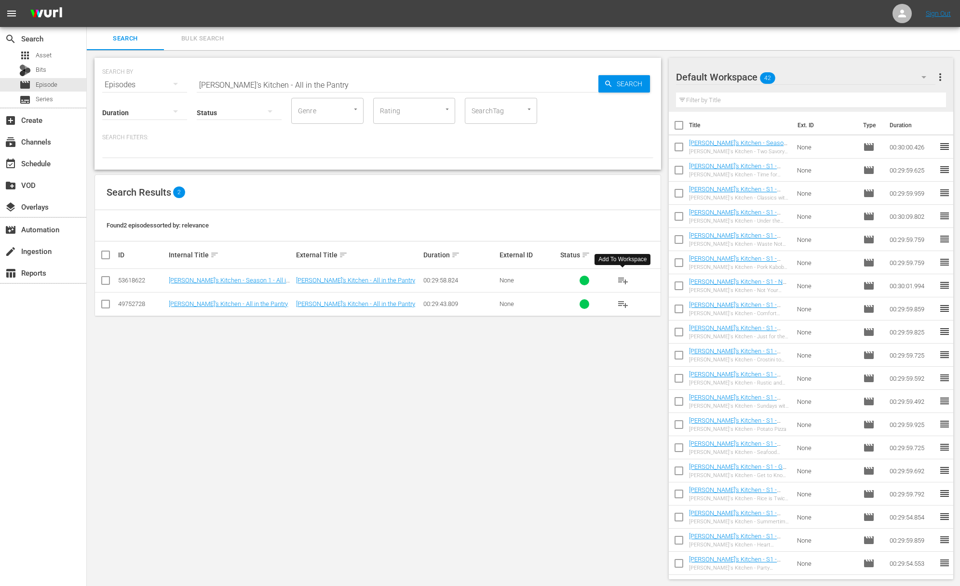
click at [624, 280] on span "playlist_add" at bounding box center [623, 281] width 12 height 12
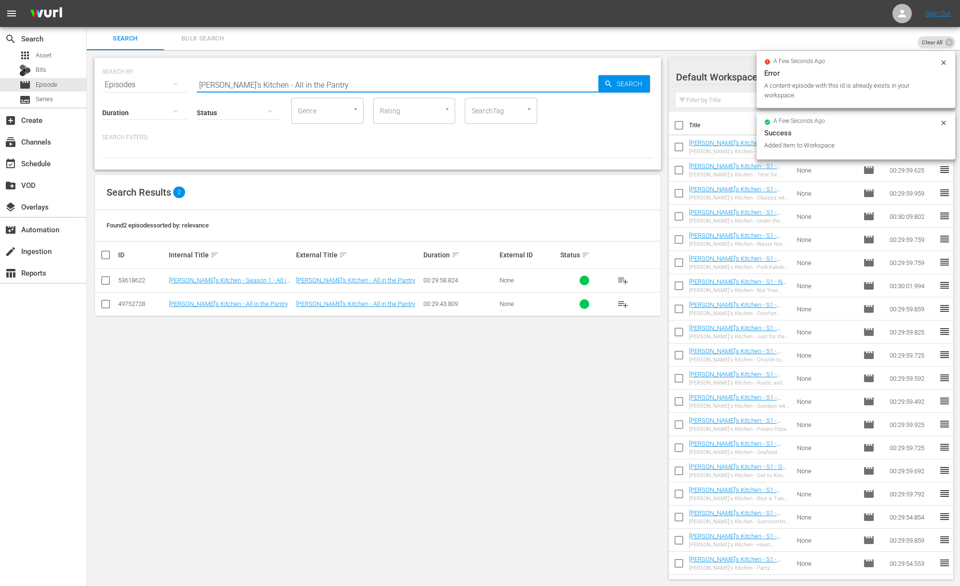
click at [352, 79] on input "Lidia's Kitchen - All in the Pantry" at bounding box center [398, 84] width 402 height 23
click at [342, 81] on input "aLidia's Kitchen - A Delicious Elegant MealLidia's Kitchen - All in the Pantry" at bounding box center [398, 84] width 402 height 23
click at [622, 85] on span "Search" at bounding box center [631, 83] width 37 height 17
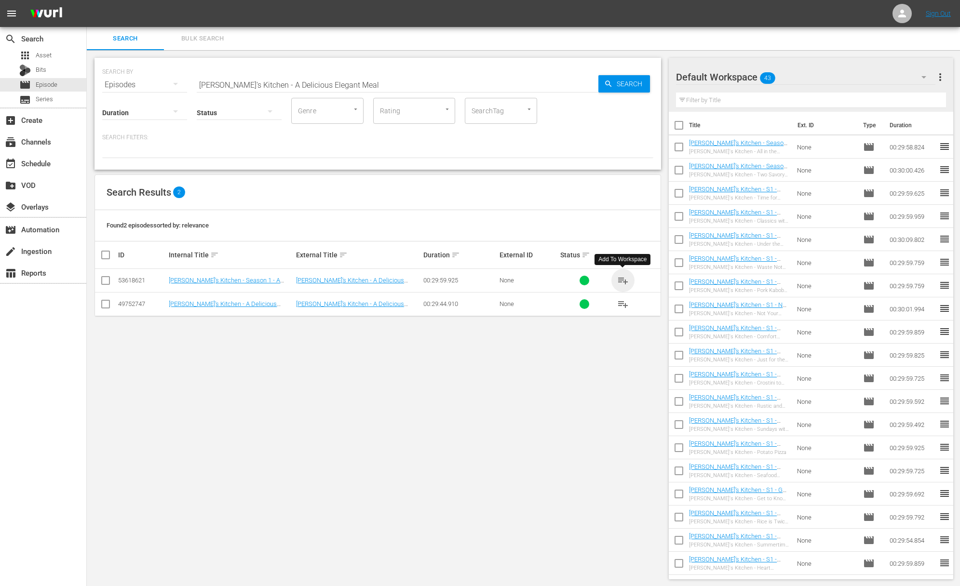
click at [623, 280] on span "playlist_add" at bounding box center [623, 281] width 12 height 12
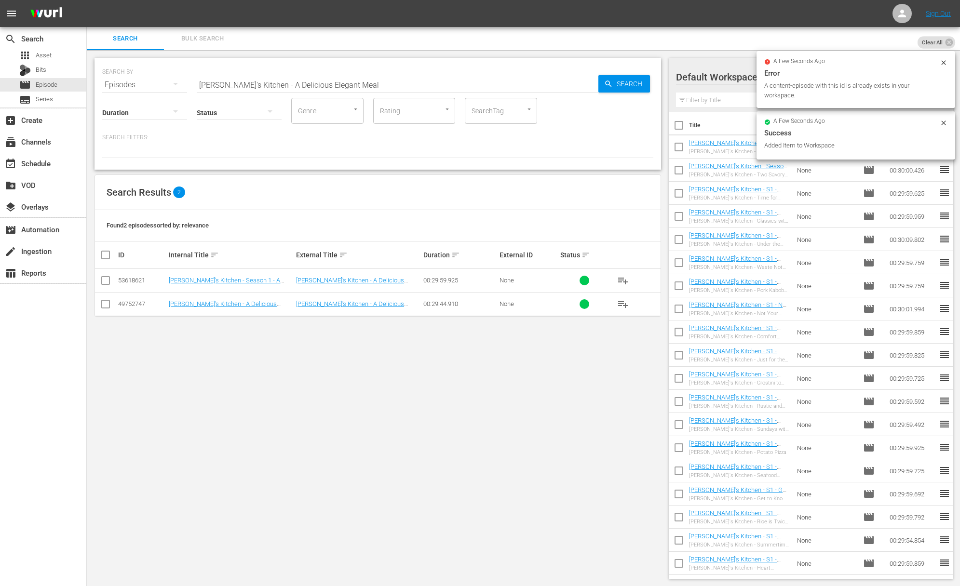
click at [264, 90] on div "Status" at bounding box center [239, 106] width 85 height 35
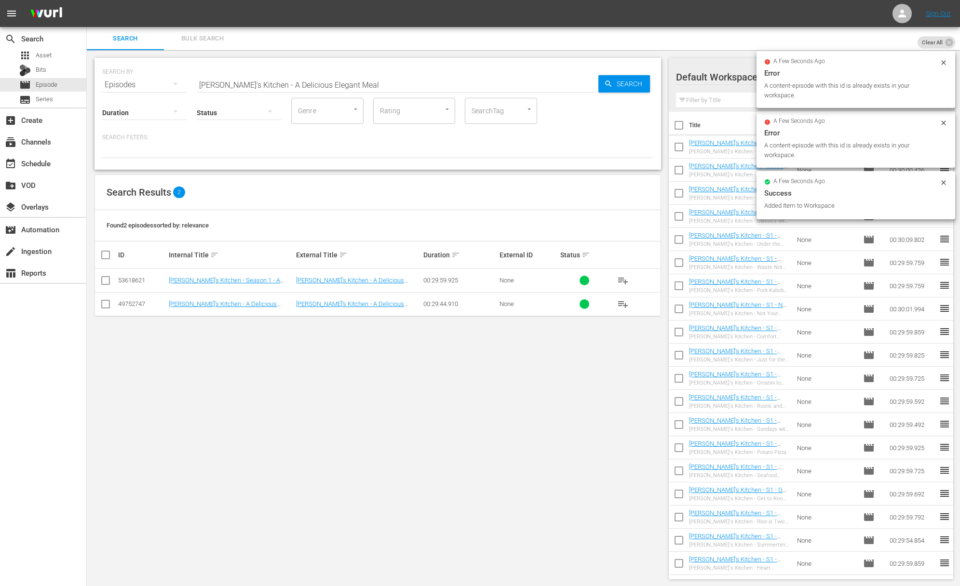
click at [262, 84] on input "Lidia's Kitchen - A Delicious Elegant Meal" at bounding box center [398, 84] width 402 height 23
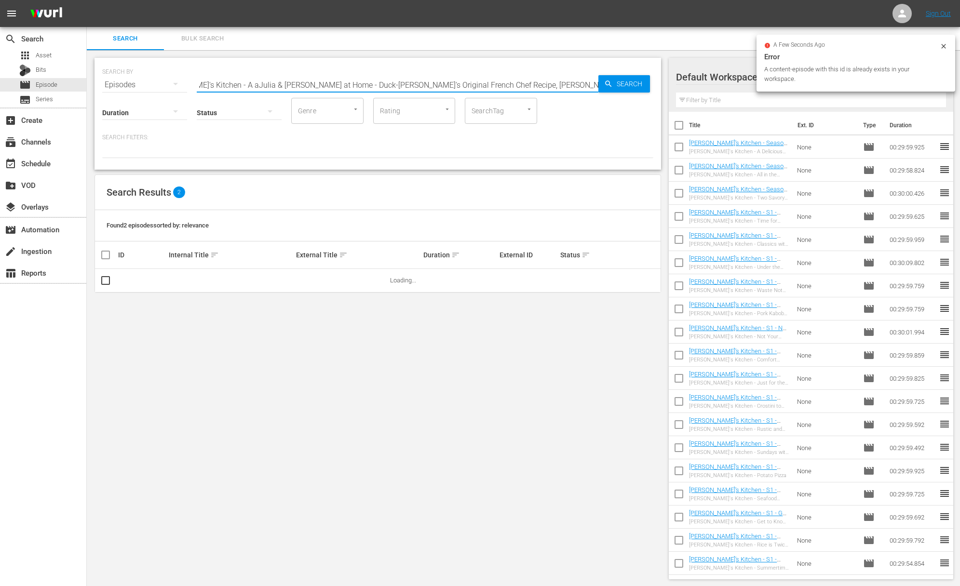
drag, startPoint x: 353, startPoint y: 84, endPoint x: 417, endPoint y: 112, distance: 70.4
click at [417, 112] on div "SEARCH BY Search By Episodes Search ID, Title, Description, Keywords, or Catego…" at bounding box center [378, 114] width 567 height 112
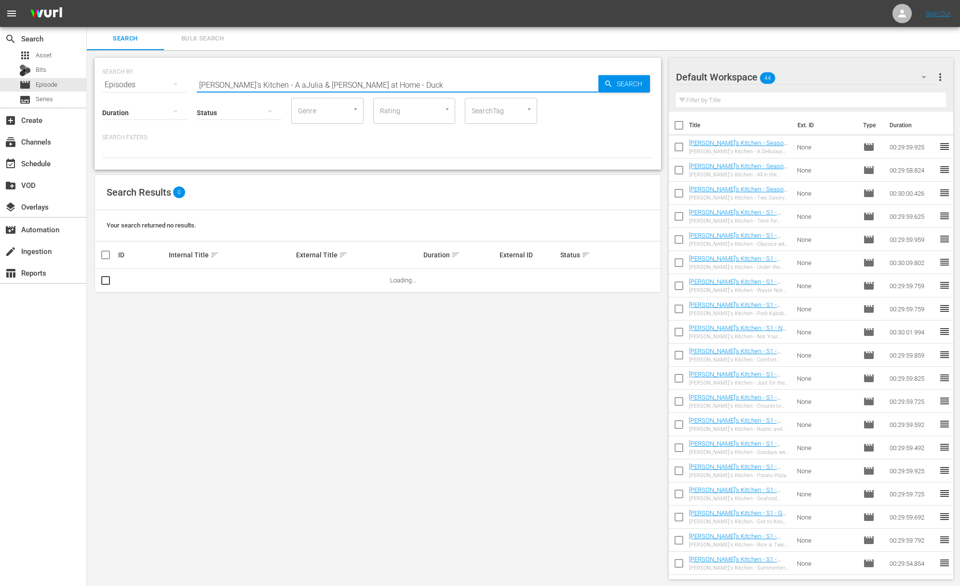
drag, startPoint x: 264, startPoint y: 85, endPoint x: 197, endPoint y: 78, distance: 67.5
click at [197, 78] on input "Lidia's Kitchen - A aJulia & Jacques Cooking at Home - Duck" at bounding box center [398, 84] width 402 height 23
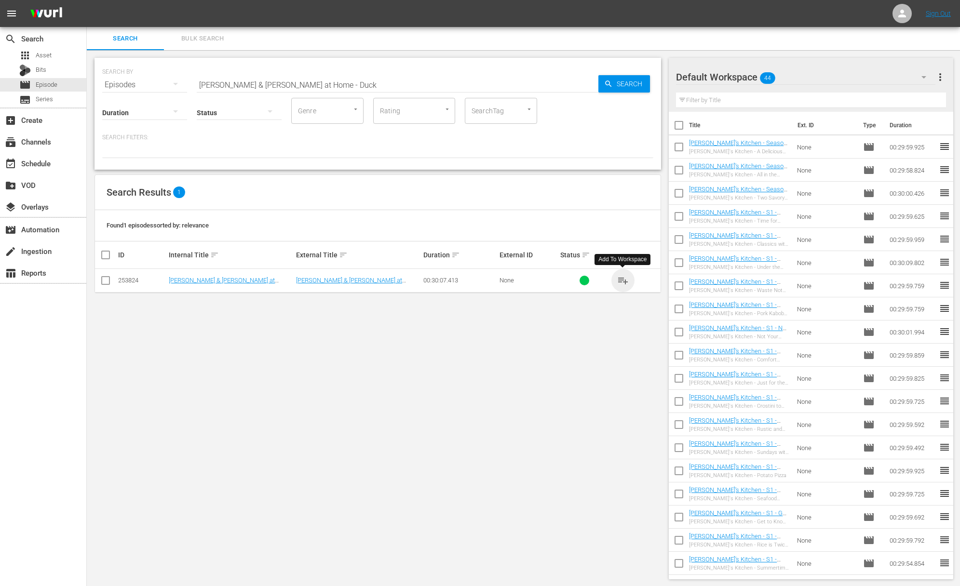
click at [623, 281] on span "playlist_add" at bounding box center [623, 281] width 12 height 12
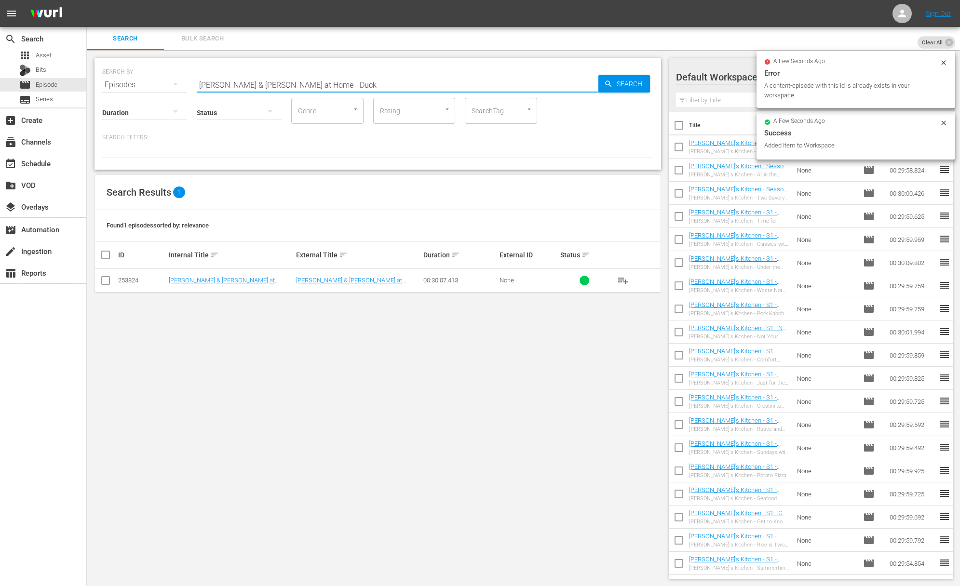
drag, startPoint x: 321, startPoint y: 86, endPoint x: 349, endPoint y: 86, distance: 28.0
click at [349, 86] on input "Julia & Jacques Cooking at Home - Duck" at bounding box center [398, 84] width 402 height 23
type input "Julia & Jacques Cooking at Home -"
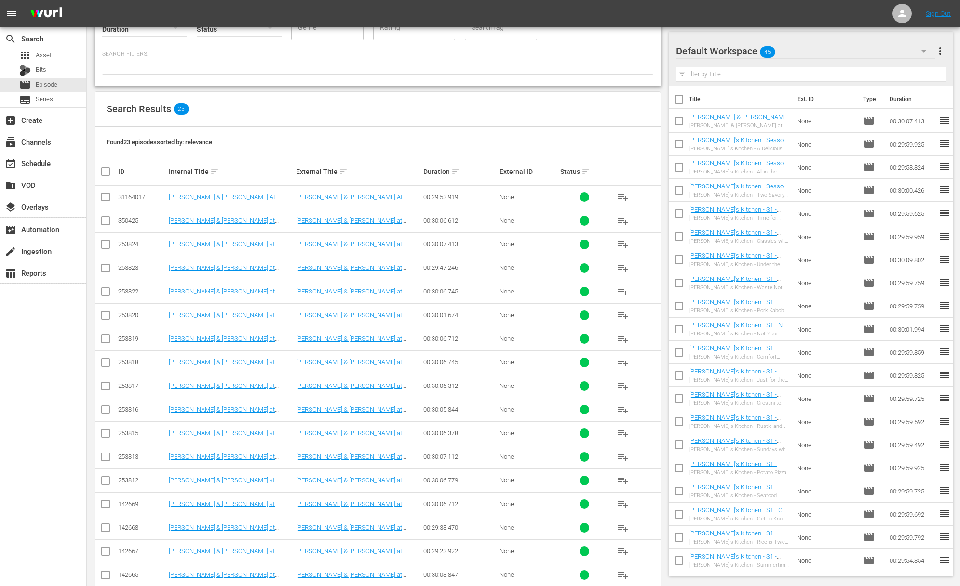
scroll to position [196, 0]
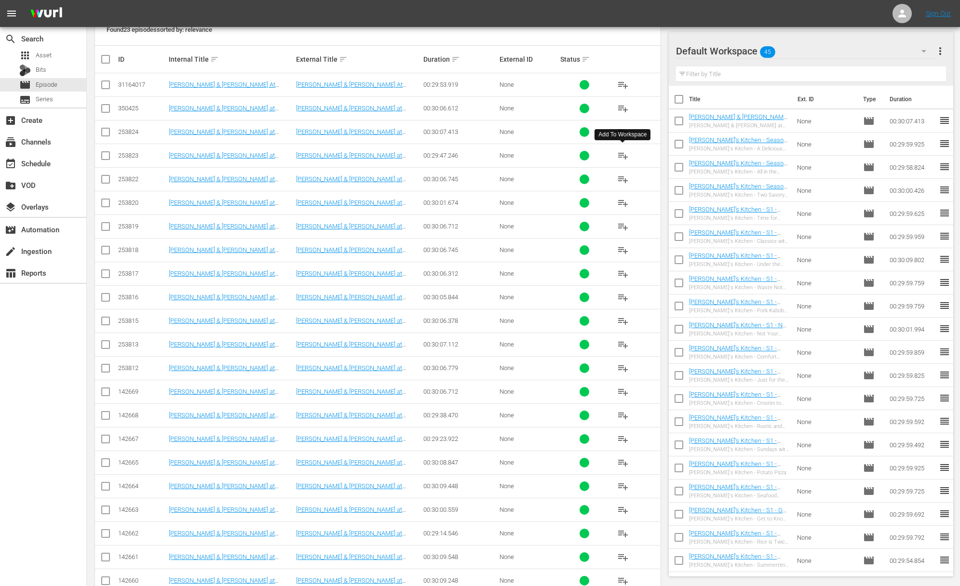
click at [623, 156] on span "playlist_add" at bounding box center [623, 156] width 12 height 12
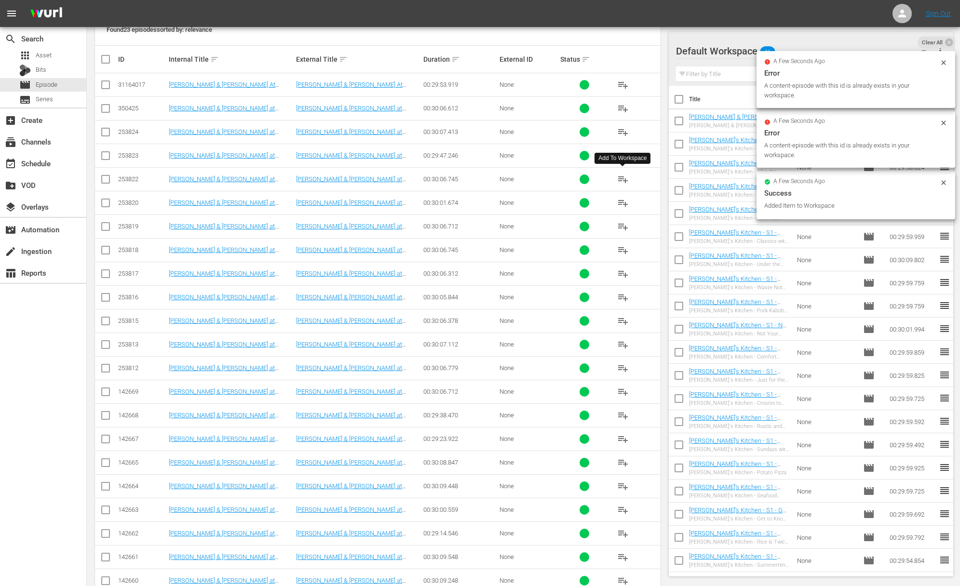
click at [623, 176] on span "playlist_add" at bounding box center [623, 180] width 12 height 12
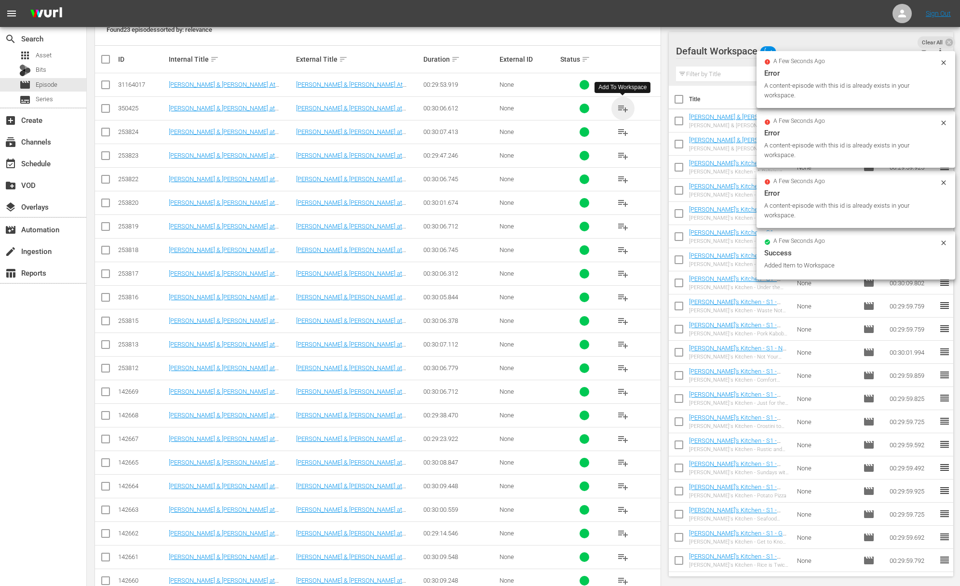
click at [624, 108] on span "playlist_add" at bounding box center [623, 109] width 12 height 12
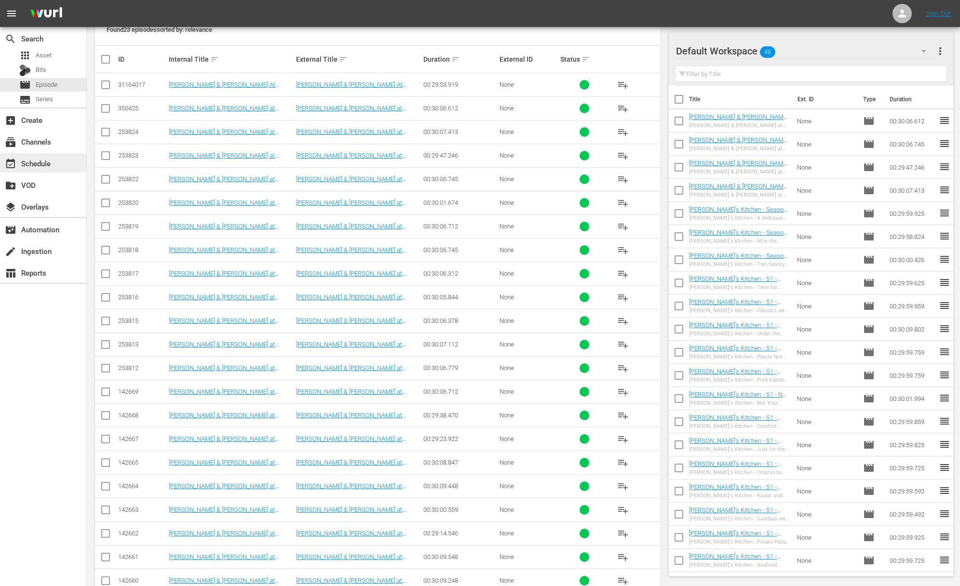
click at [46, 156] on div "event_available Schedule" at bounding box center [43, 162] width 86 height 19
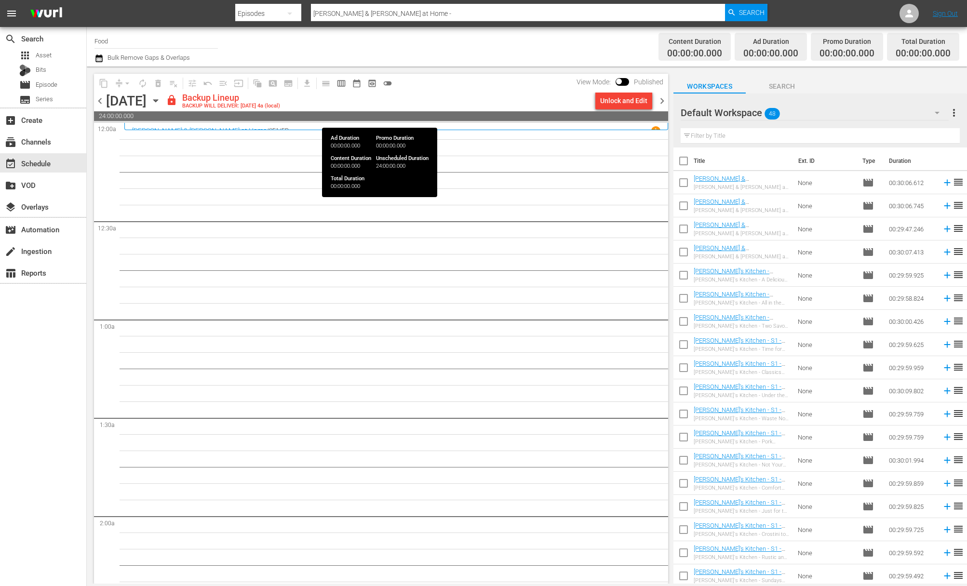
click at [638, 98] on div "Unlock and Edit" at bounding box center [623, 100] width 47 height 17
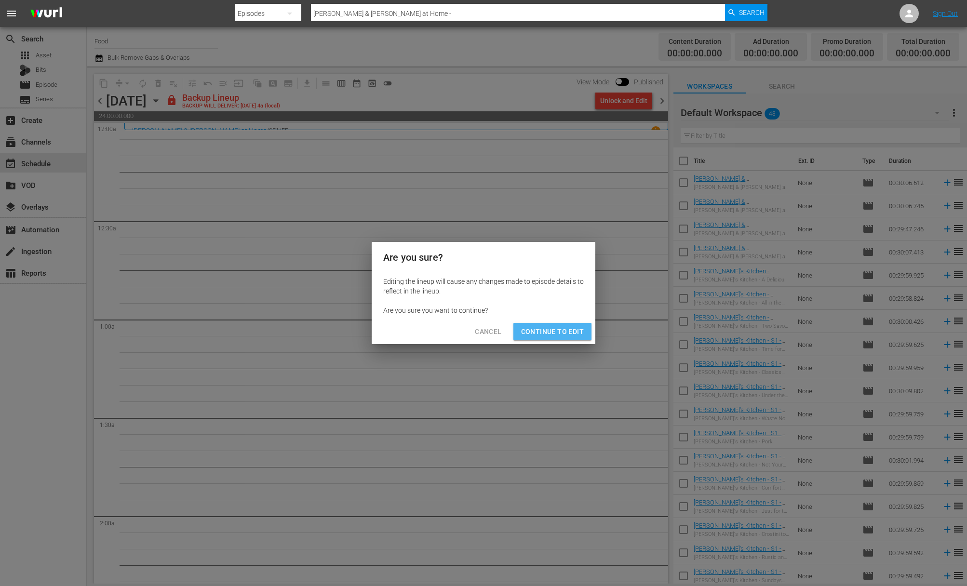
click at [565, 334] on span "Continue to Edit" at bounding box center [552, 332] width 63 height 12
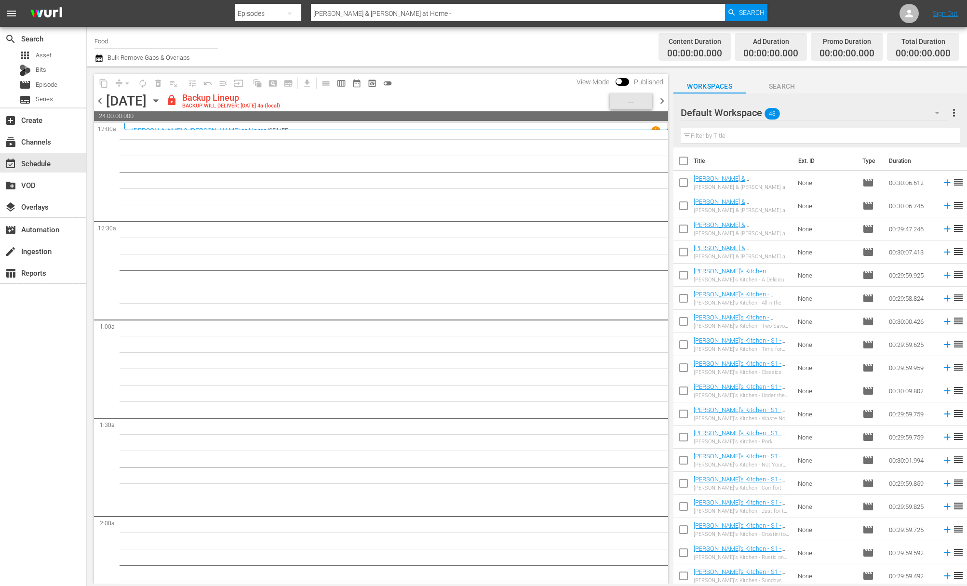
click at [686, 163] on input "checkbox" at bounding box center [684, 163] width 20 height 20
checkbox input "true"
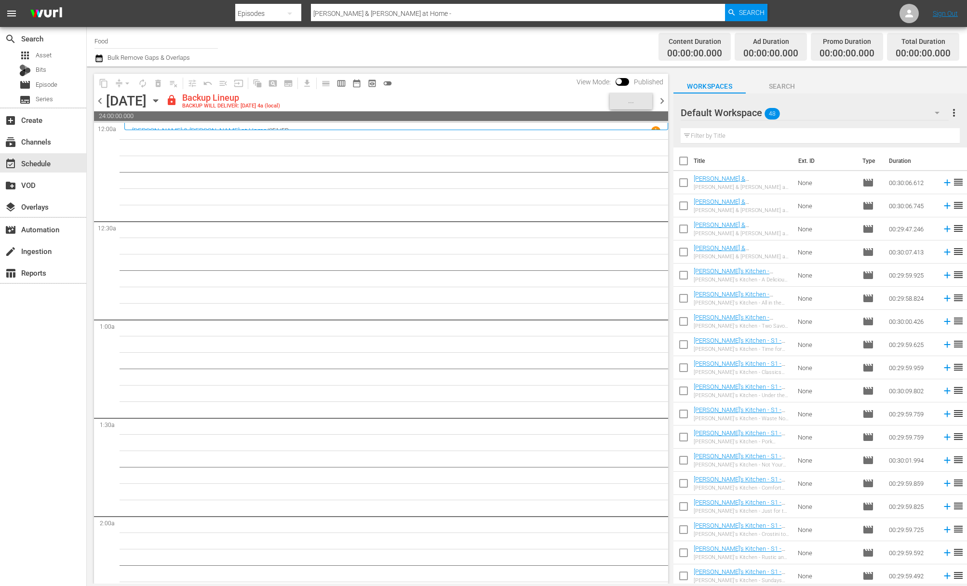
checkbox input "true"
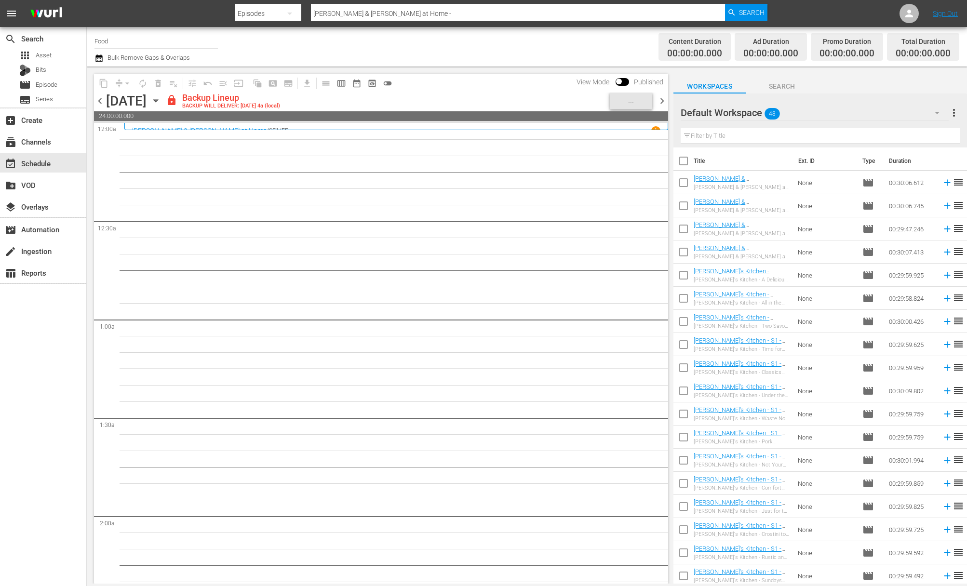
checkbox input "true"
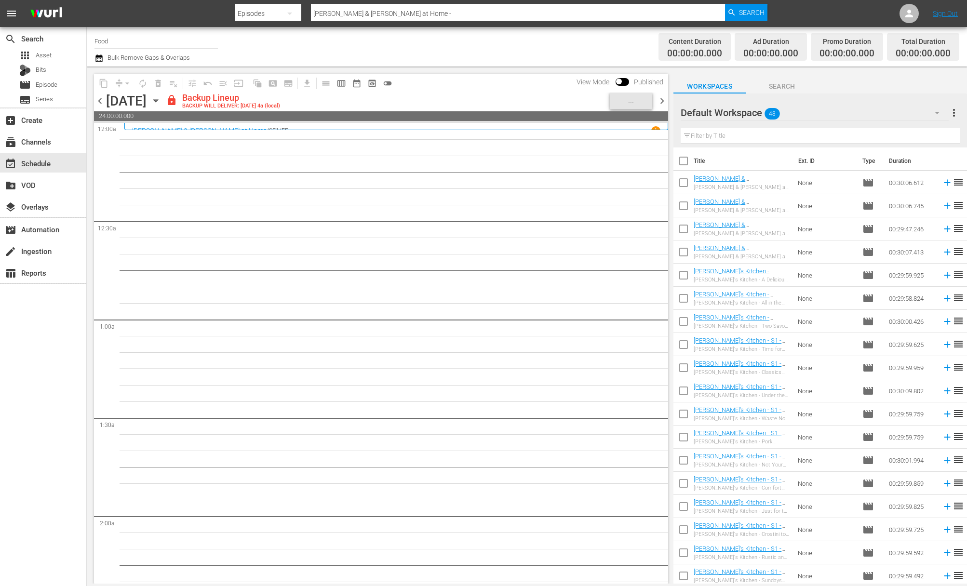
checkbox input "true"
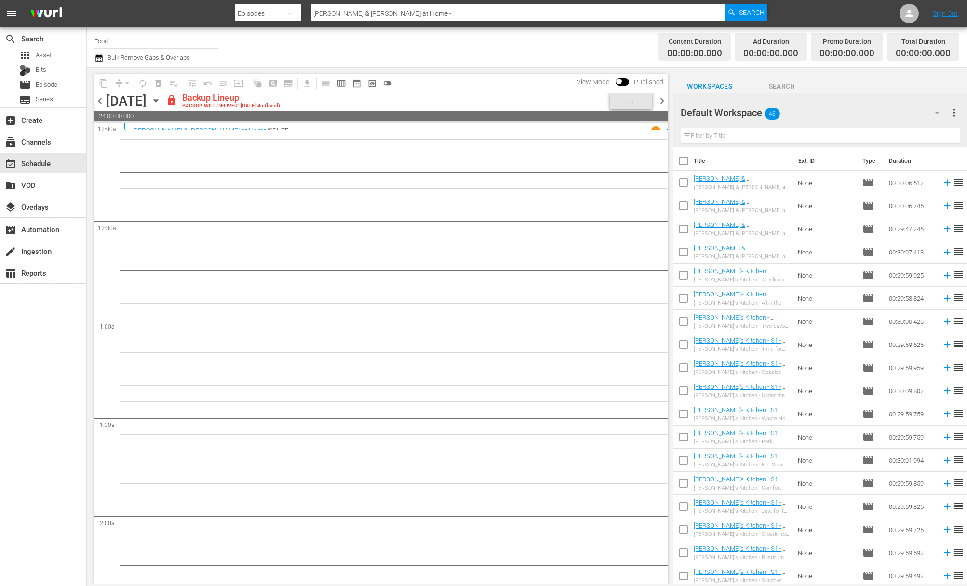
checkbox input "true"
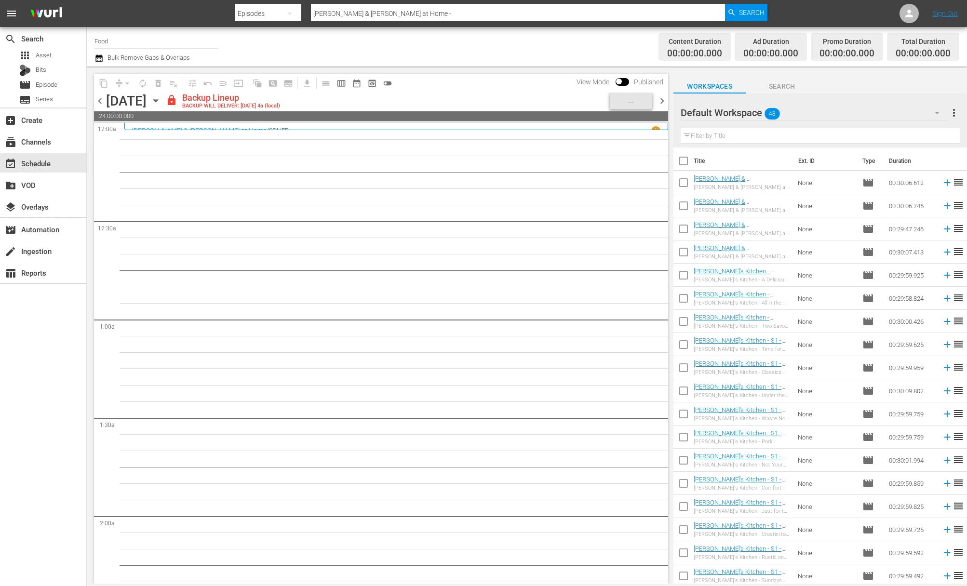
checkbox input "true"
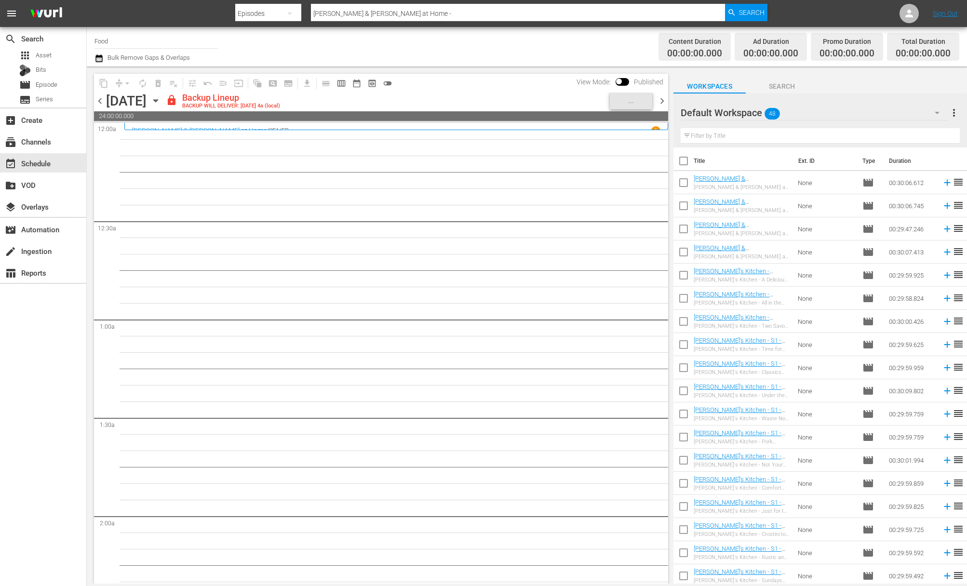
checkbox input "true"
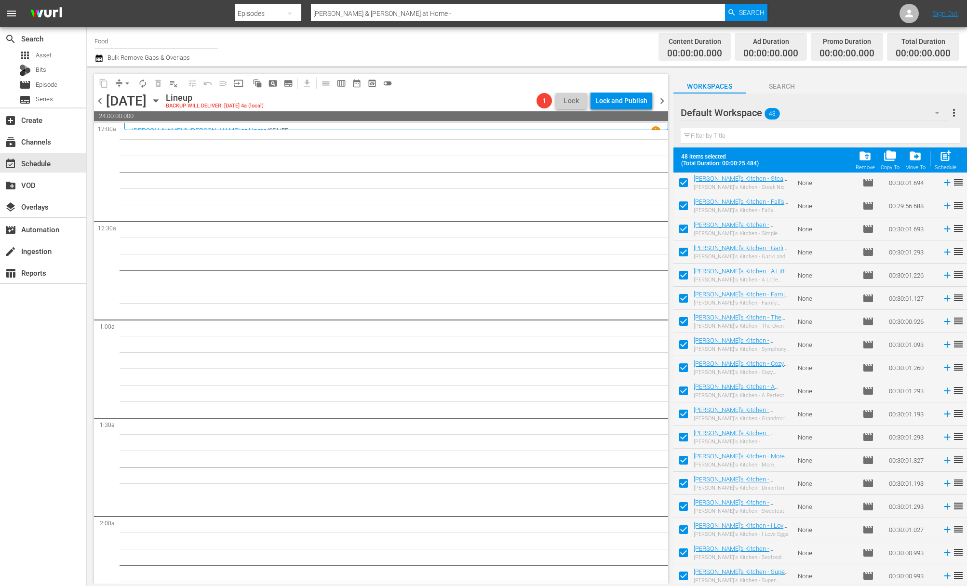
scroll to position [722, 0]
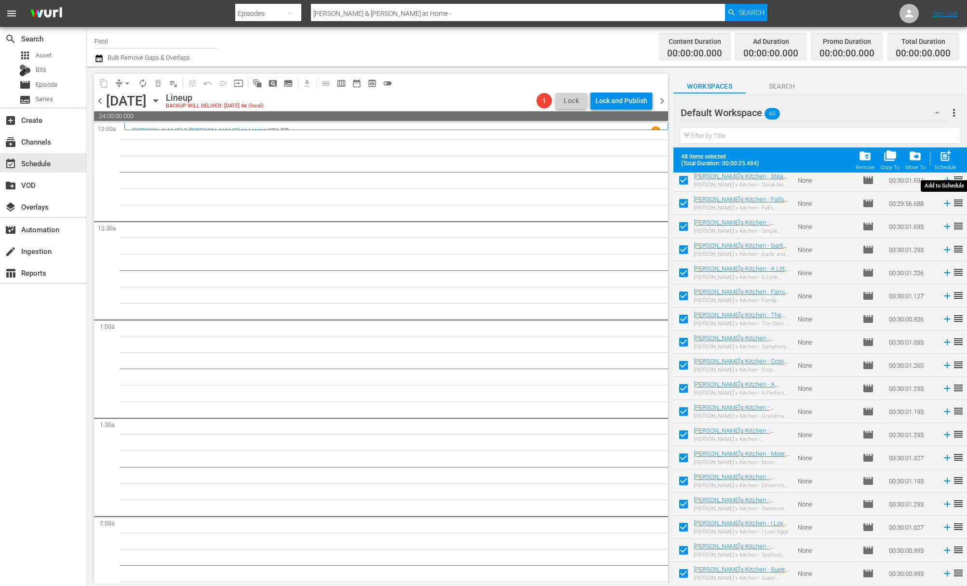
click at [735, 160] on span "post_add" at bounding box center [945, 155] width 13 height 13
checkbox input "false"
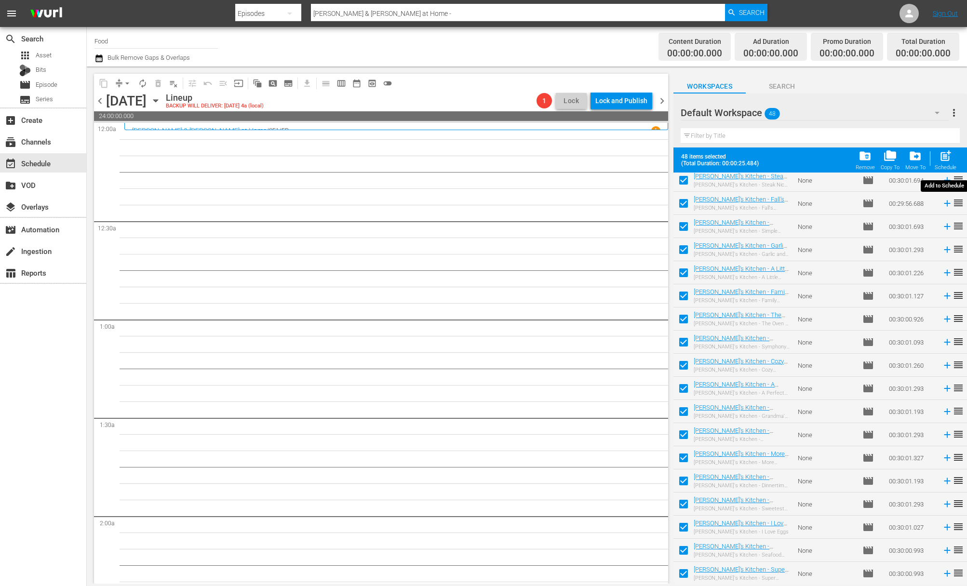
checkbox input "false"
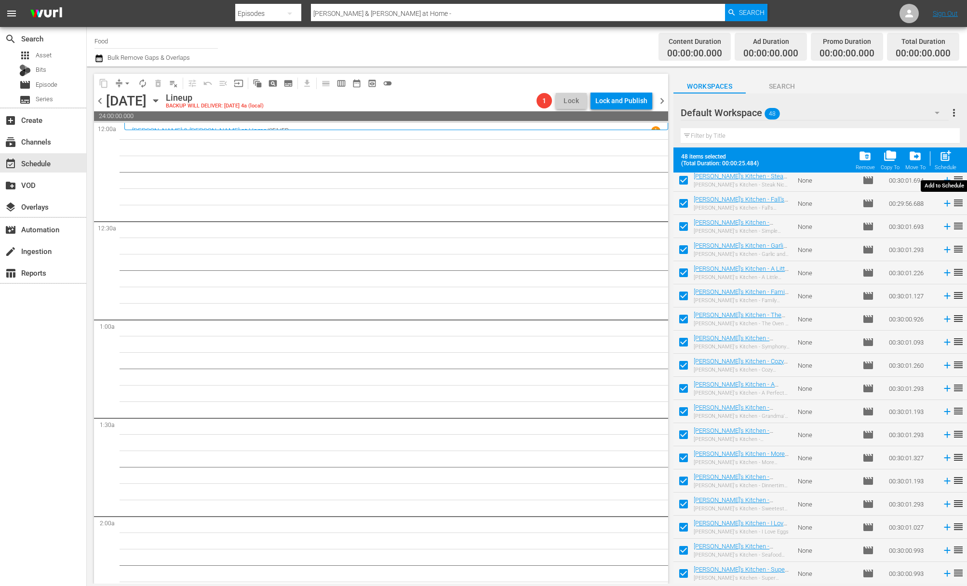
checkbox input "false"
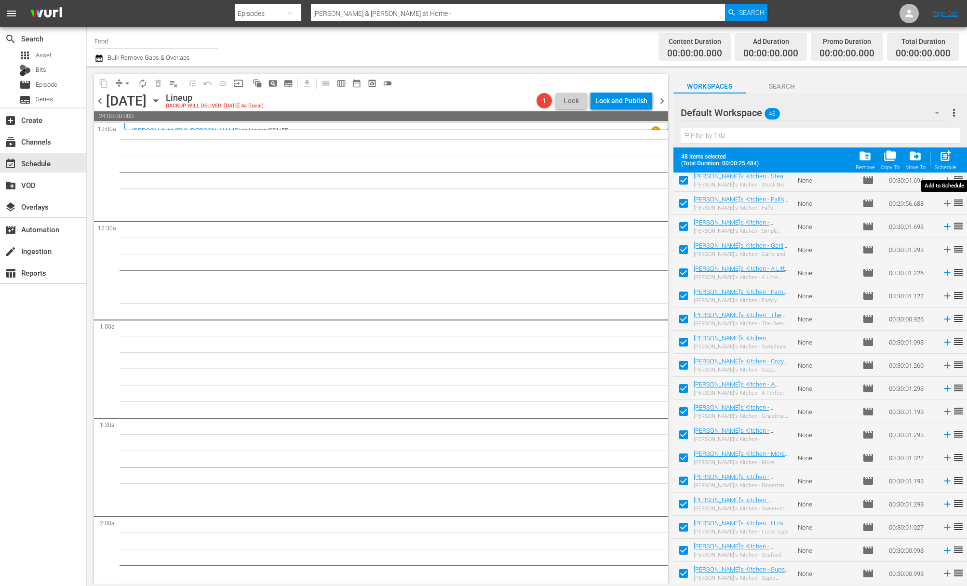
checkbox input "false"
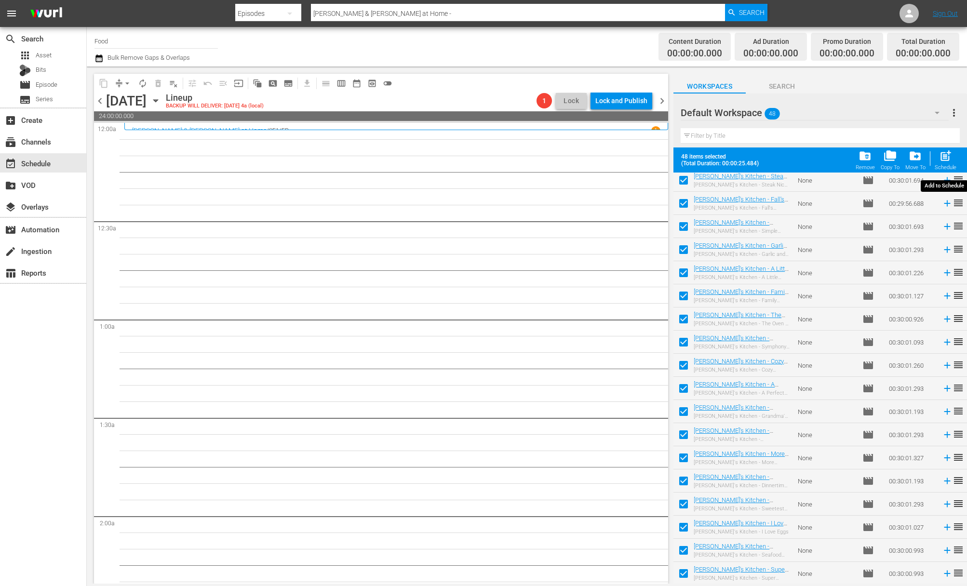
checkbox input "false"
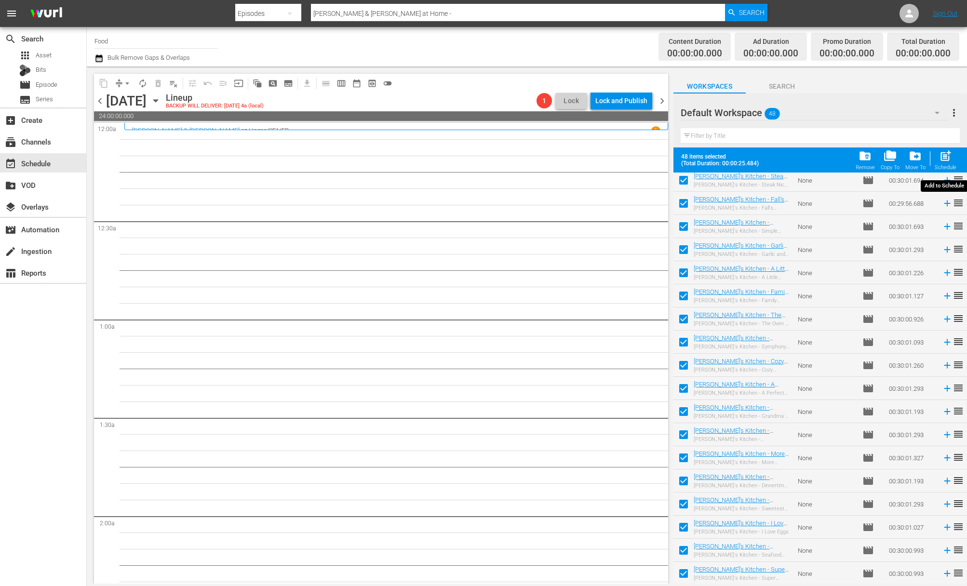
checkbox input "false"
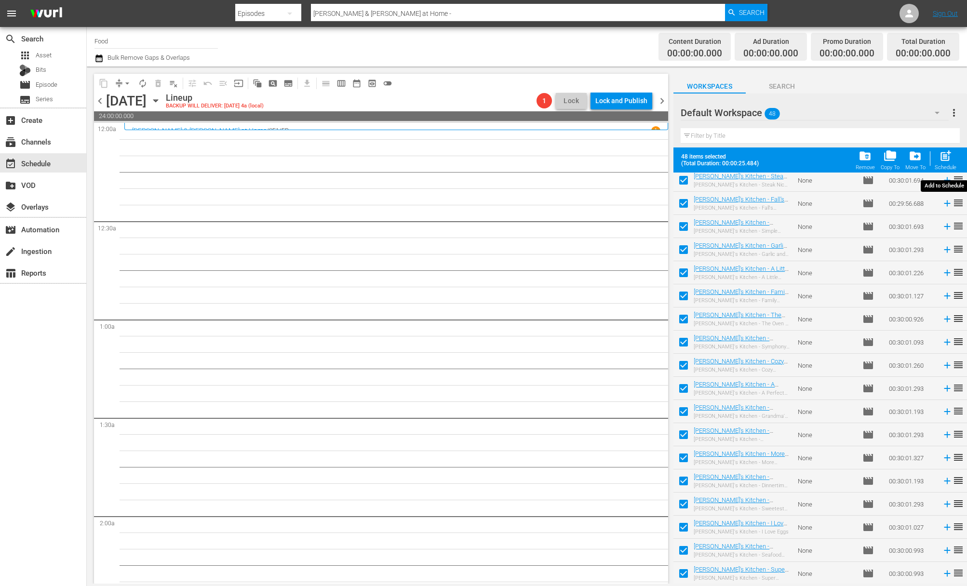
checkbox input "false"
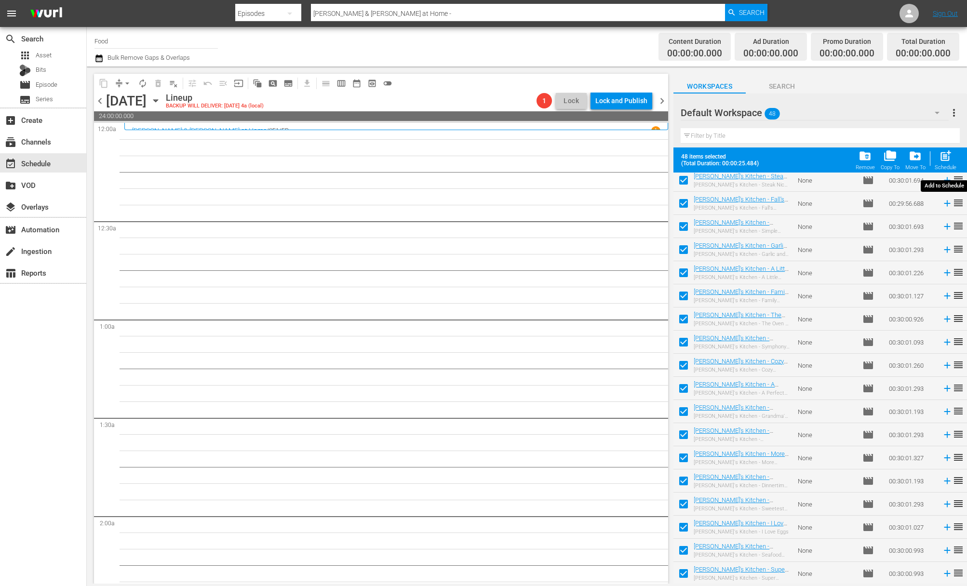
checkbox input "false"
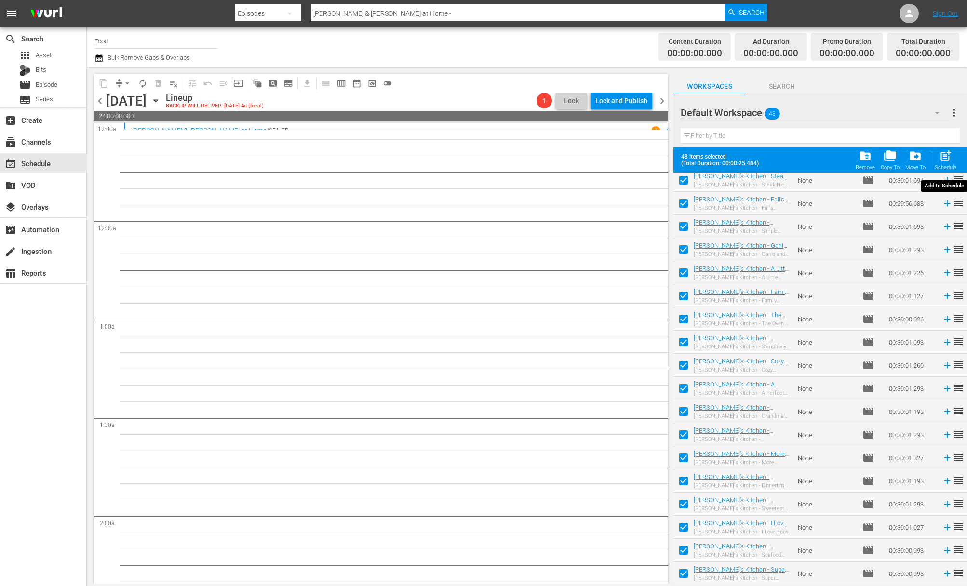
checkbox input "false"
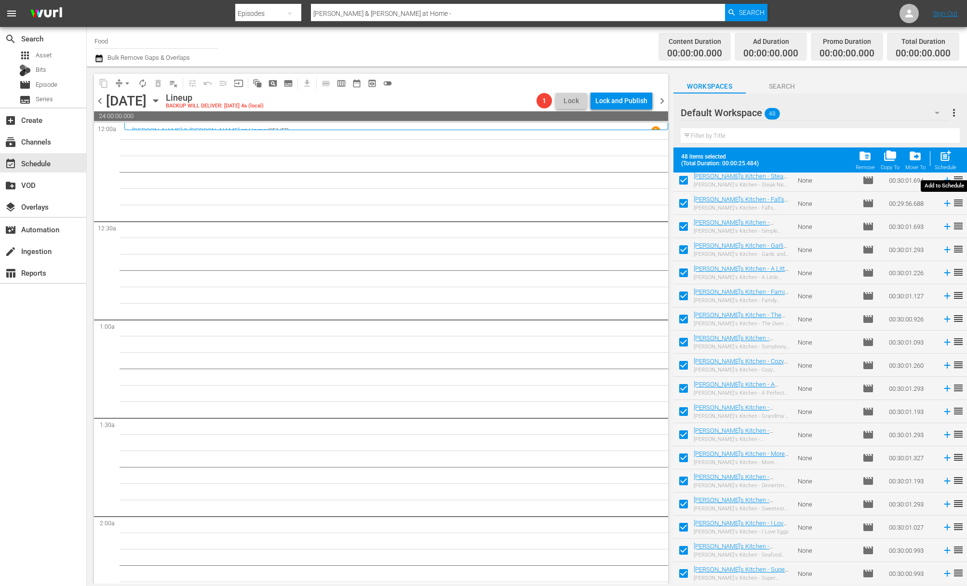
checkbox input "false"
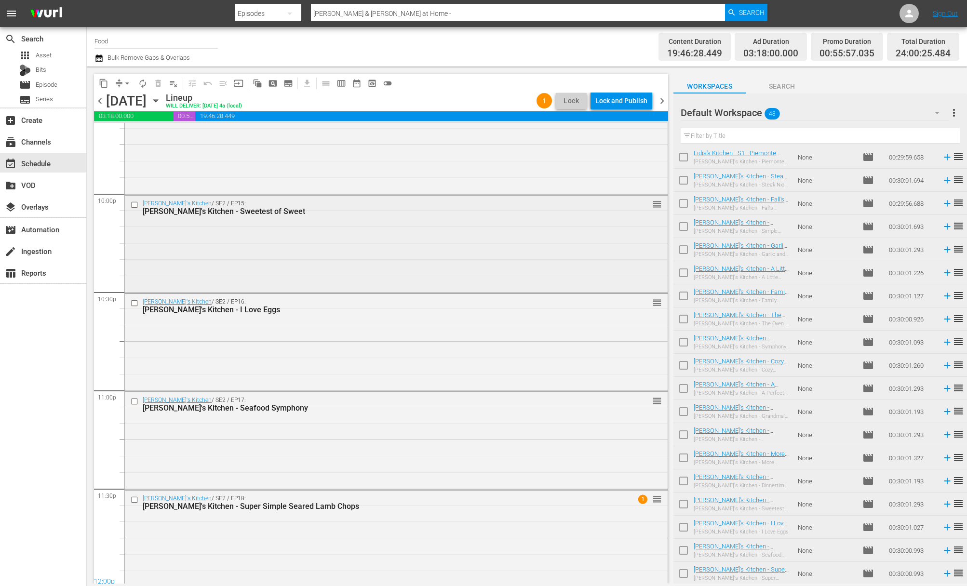
scroll to position [4262, 0]
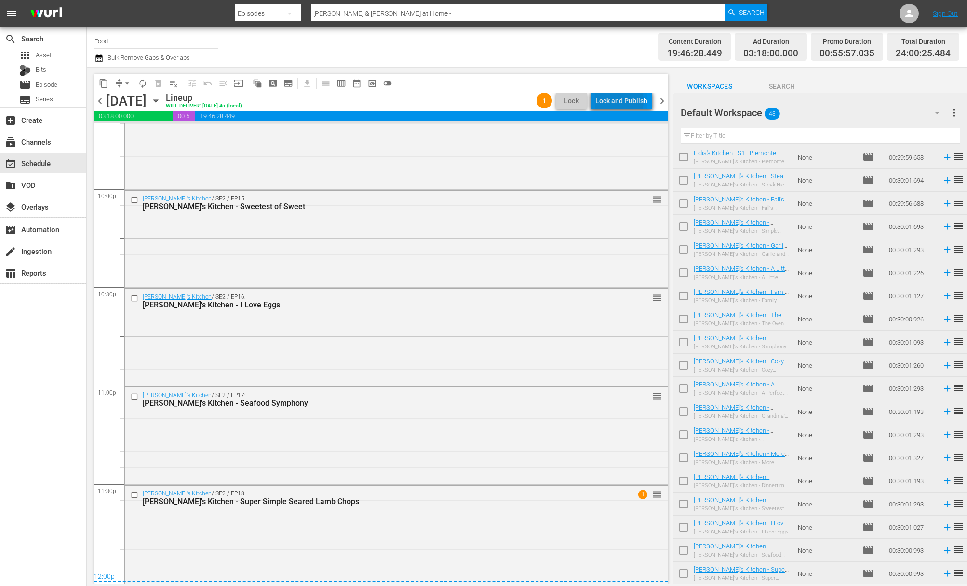
click at [620, 101] on div "Lock and Publish" at bounding box center [622, 100] width 52 height 17
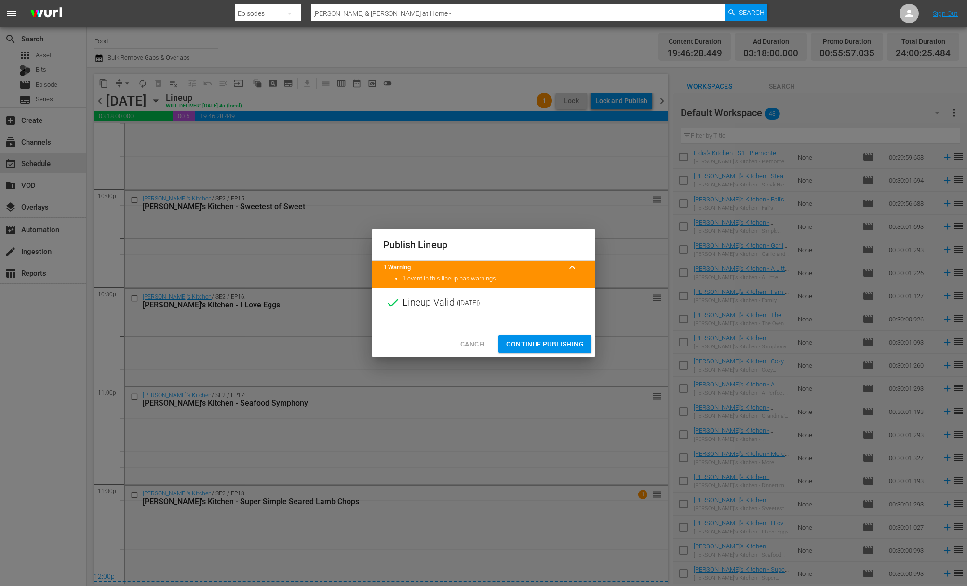
click at [545, 339] on span "Continue Publishing" at bounding box center [545, 345] width 78 height 12
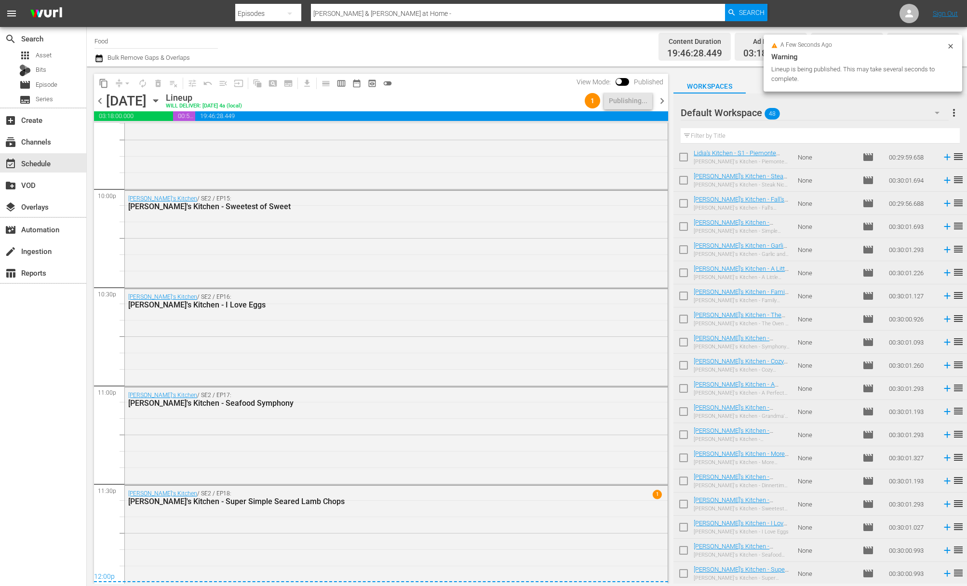
click at [735, 115] on span "more_vert" at bounding box center [955, 113] width 12 height 12
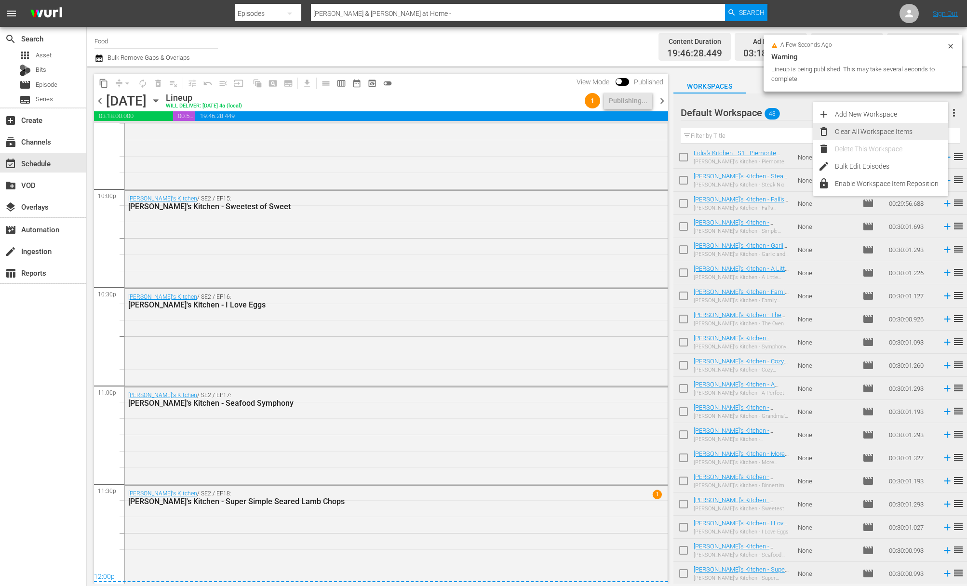
click at [735, 131] on div "Clear All Workspace Items" at bounding box center [891, 131] width 113 height 17
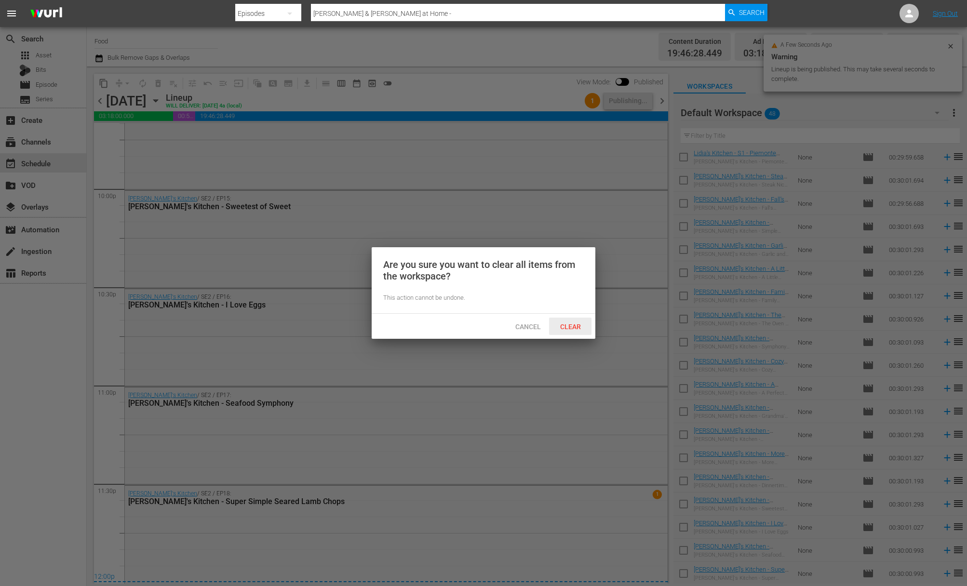
drag, startPoint x: 577, startPoint y: 328, endPoint x: 583, endPoint y: 324, distance: 7.6
click at [577, 328] on span "Clear" at bounding box center [571, 327] width 36 height 8
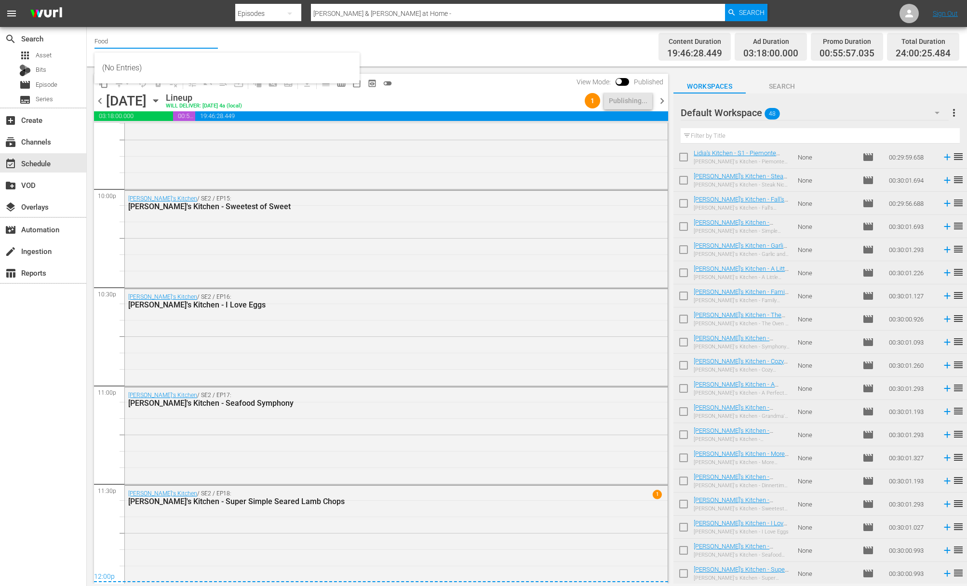
click at [122, 39] on input "Food" at bounding box center [156, 40] width 123 height 23
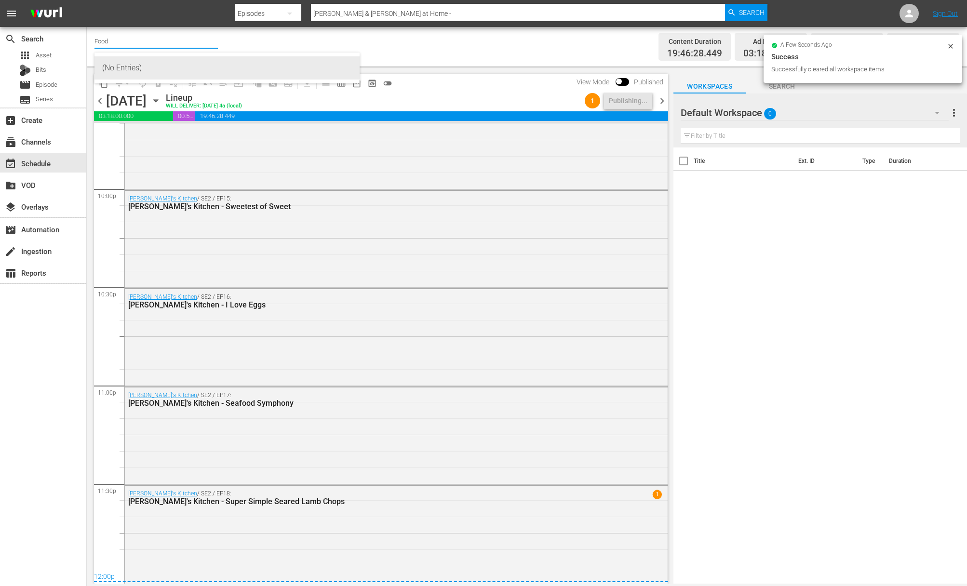
scroll to position [0, 0]
click at [134, 40] on input "Food" at bounding box center [156, 40] width 123 height 23
click at [130, 67] on div "Food (140 - food)" at bounding box center [227, 67] width 250 height 23
type input "Food (140 - food)"
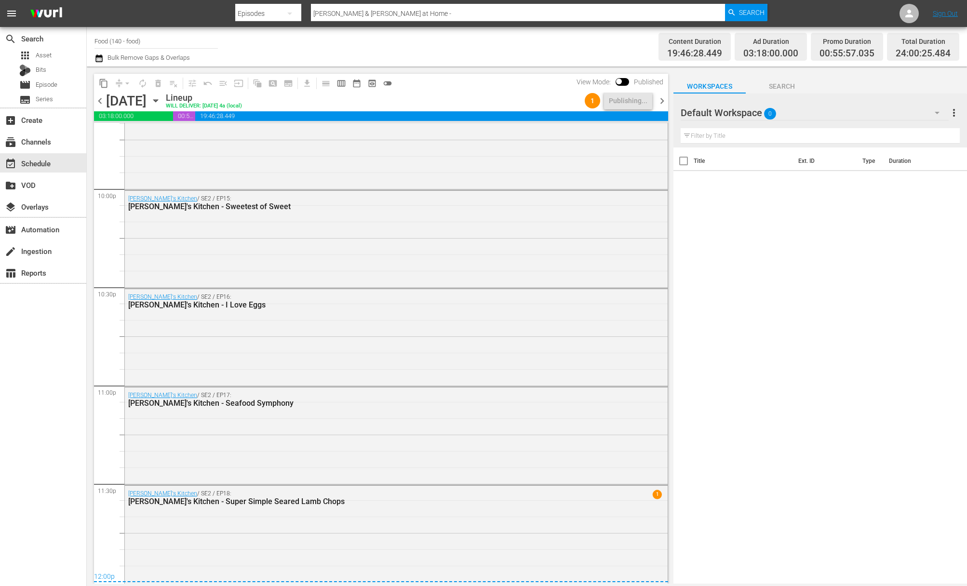
click at [152, 40] on input "Food (140 - food)" at bounding box center [156, 40] width 123 height 23
drag, startPoint x: 131, startPoint y: 38, endPoint x: 101, endPoint y: 32, distance: 30.0
click at [101, 32] on input "Food (140 - food)" at bounding box center [156, 40] width 123 height 23
click at [131, 64] on div "Kids TV (1379 - jansonmedia_kidstv_1)" at bounding box center [227, 67] width 250 height 23
type input "Kids TV (1379 - jansonmedia_kidstv_1)"
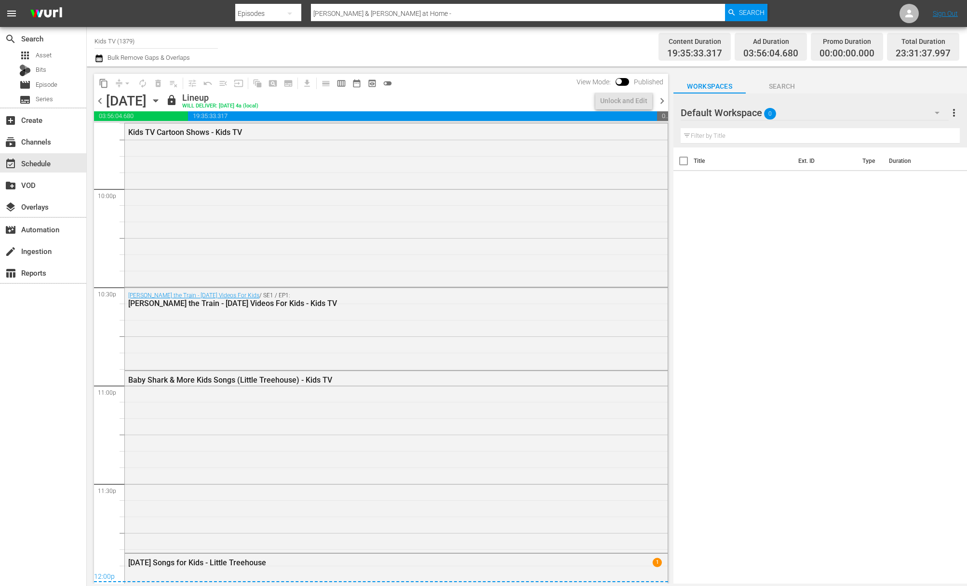
scroll to position [3984, 0]
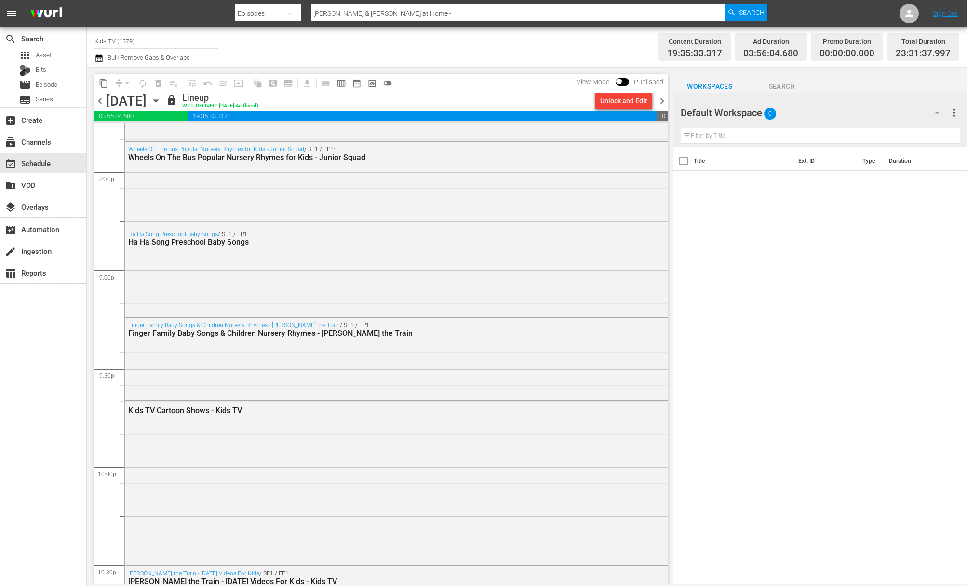
click at [161, 97] on icon "button" at bounding box center [155, 100] width 11 height 11
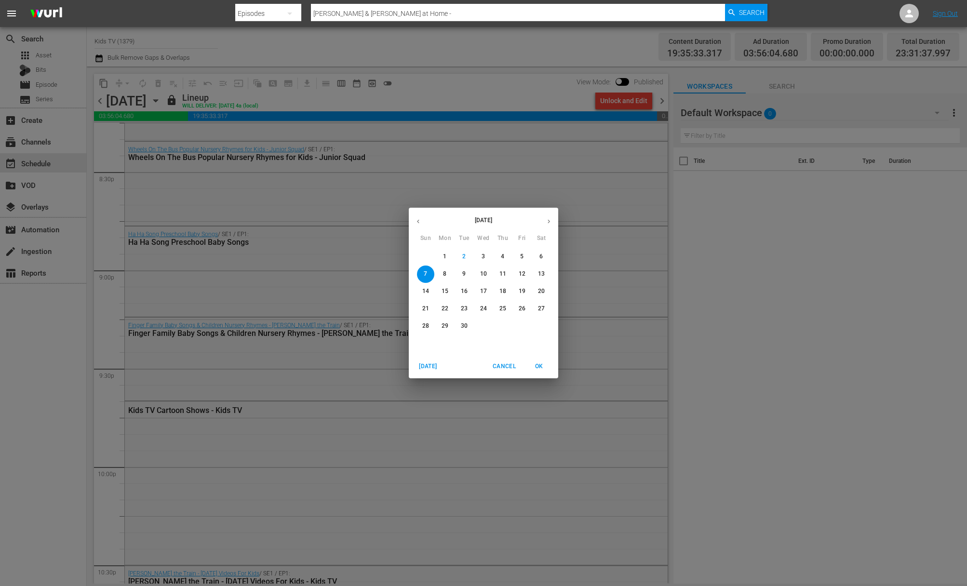
click at [542, 259] on p "6" at bounding box center [541, 257] width 3 height 8
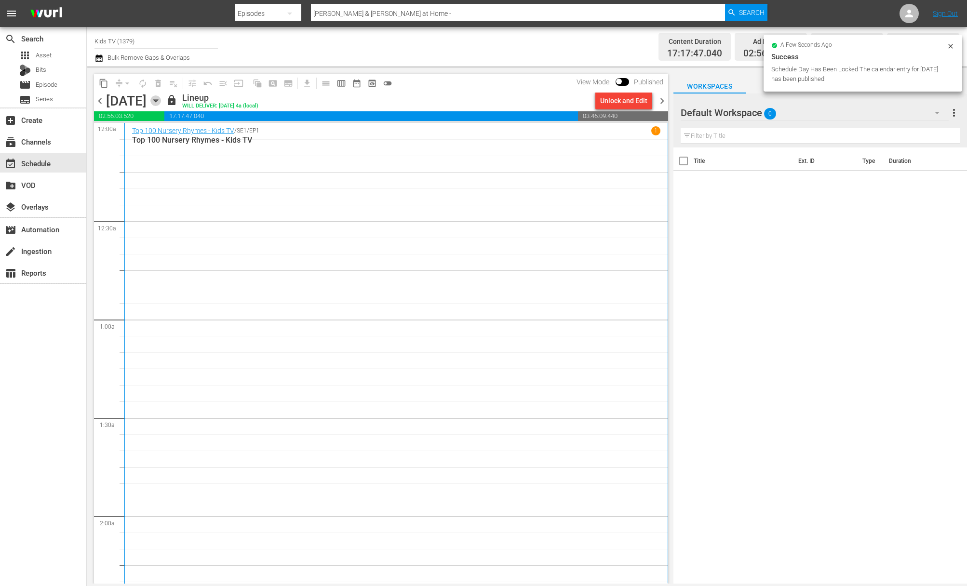
click at [161, 102] on icon "button" at bounding box center [155, 100] width 11 height 11
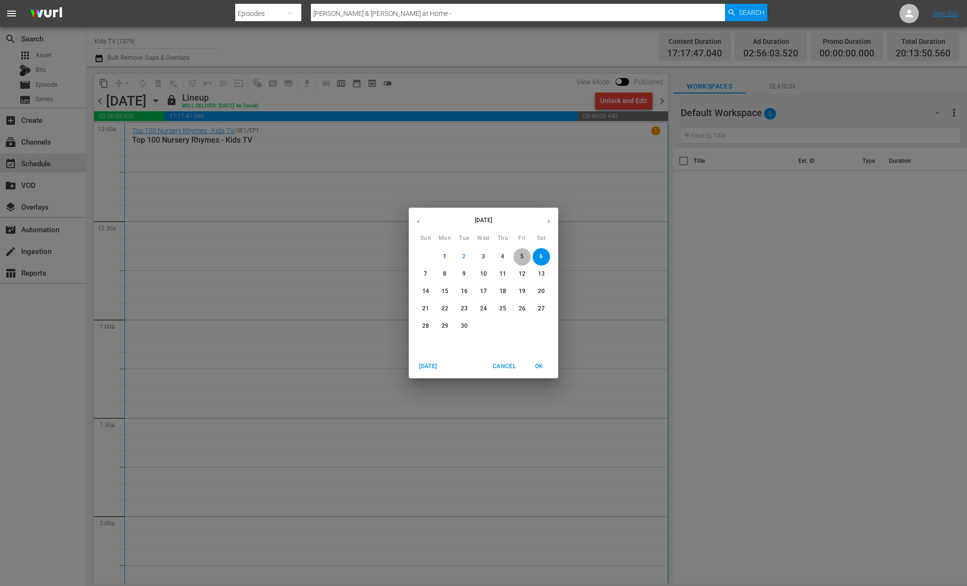
click at [520, 258] on p "5" at bounding box center [521, 257] width 3 height 8
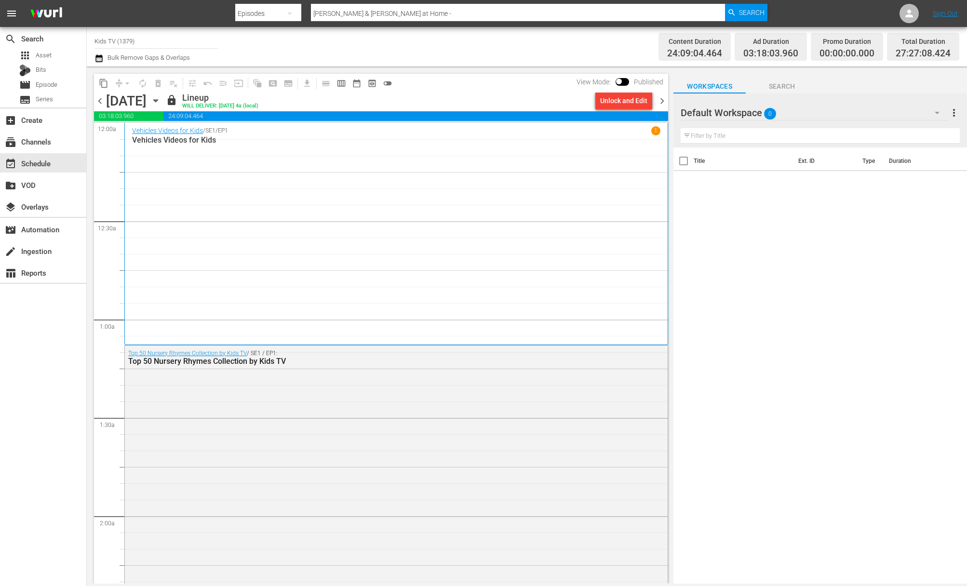
click at [161, 102] on icon "button" at bounding box center [155, 100] width 11 height 11
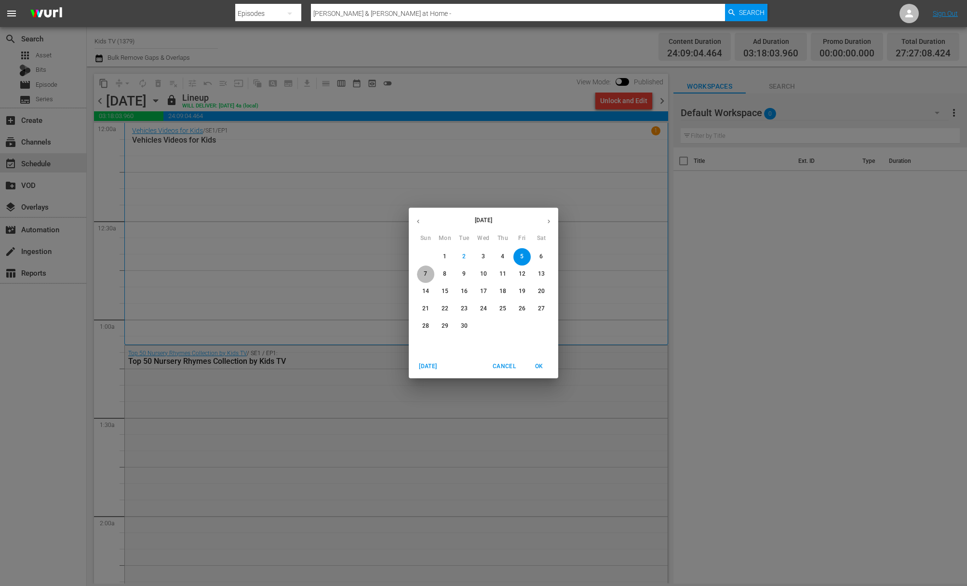
click at [427, 271] on span "7" at bounding box center [425, 274] width 17 height 8
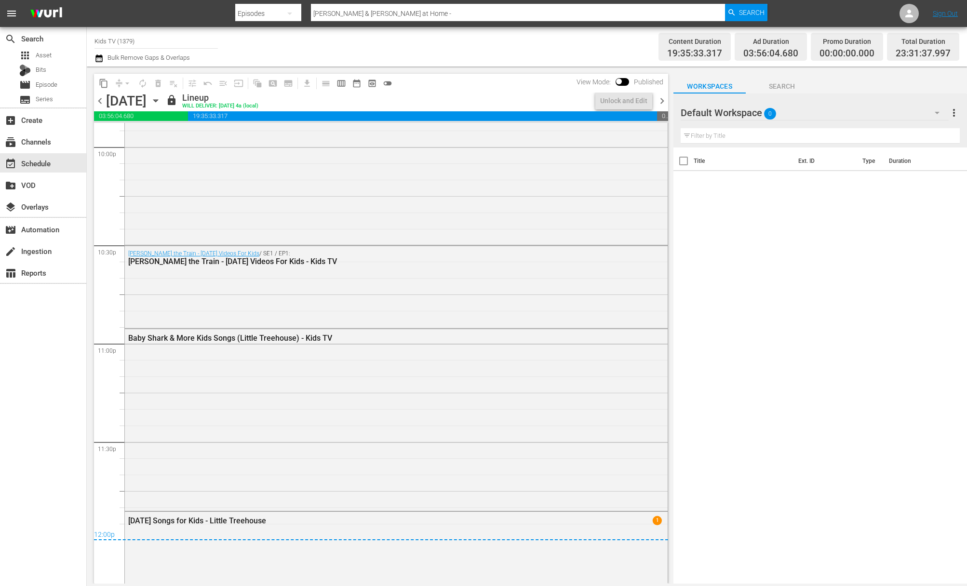
scroll to position [4328, 0]
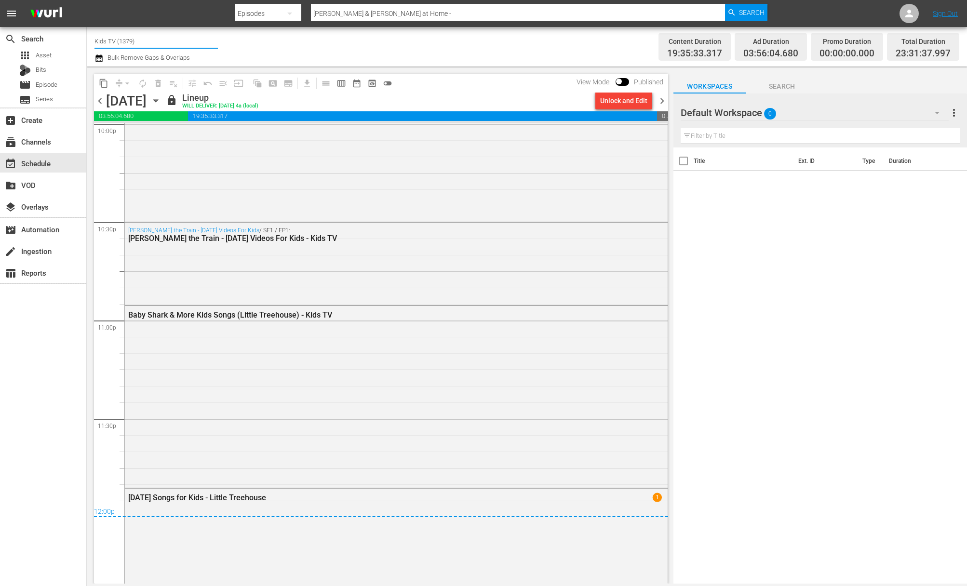
drag, startPoint x: 148, startPoint y: 42, endPoint x: 102, endPoint y: 37, distance: 46.1
click at [102, 37] on input "Kids TV (1379)" at bounding box center [156, 40] width 123 height 23
click at [129, 59] on div "Today's Home (1162 - janson_todayshomeowner_1)" at bounding box center [227, 67] width 250 height 23
type input "Today's Home (1162 - janson_todayshomeowner_1)"
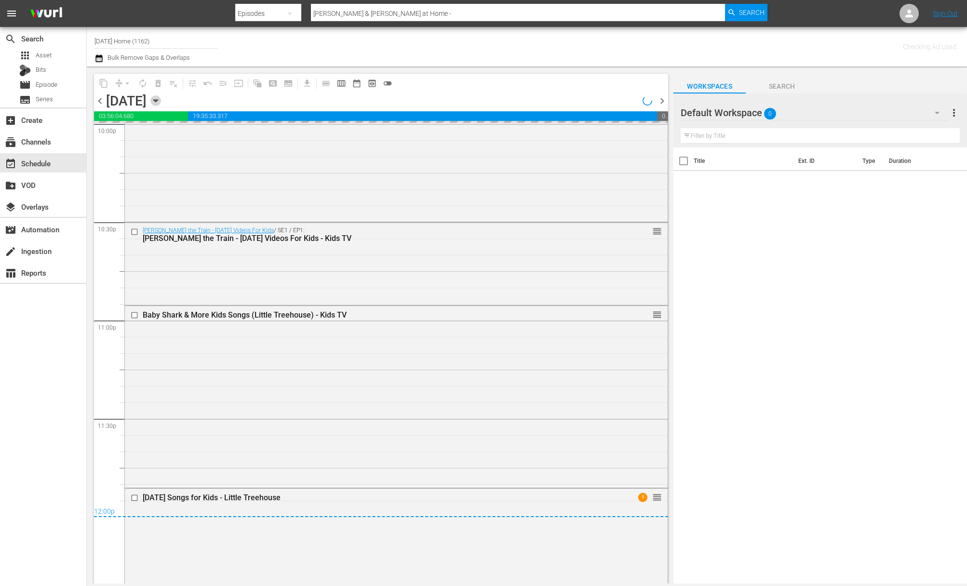
click at [161, 102] on icon "button" at bounding box center [155, 100] width 11 height 11
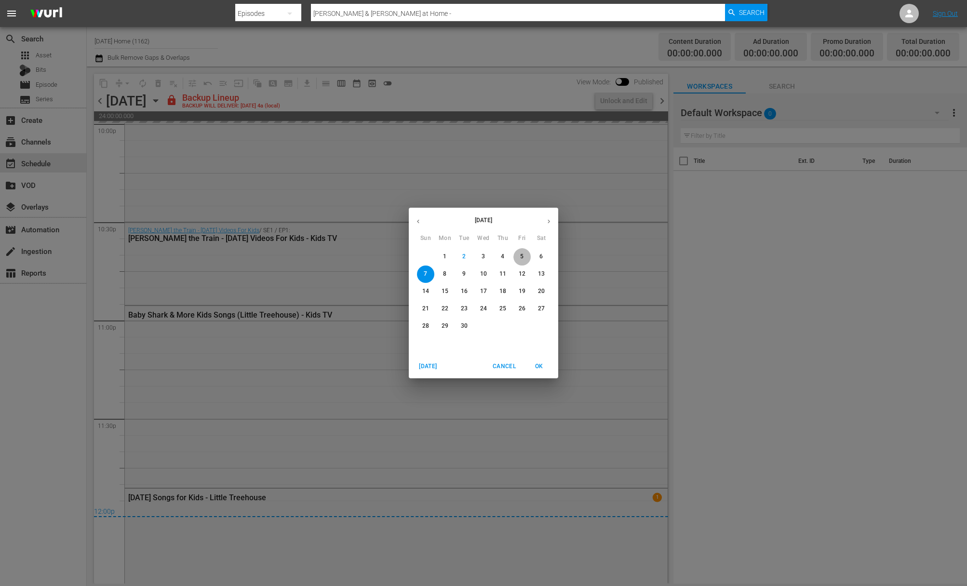
click at [518, 260] on span "5" at bounding box center [522, 257] width 17 height 8
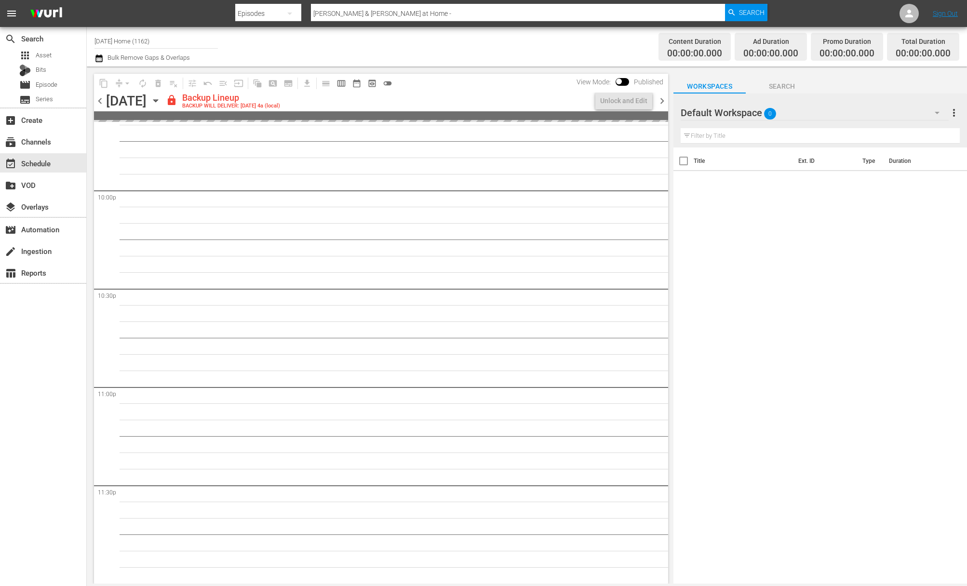
scroll to position [4260, 0]
click at [637, 99] on div "Unlock and Edit" at bounding box center [623, 100] width 47 height 17
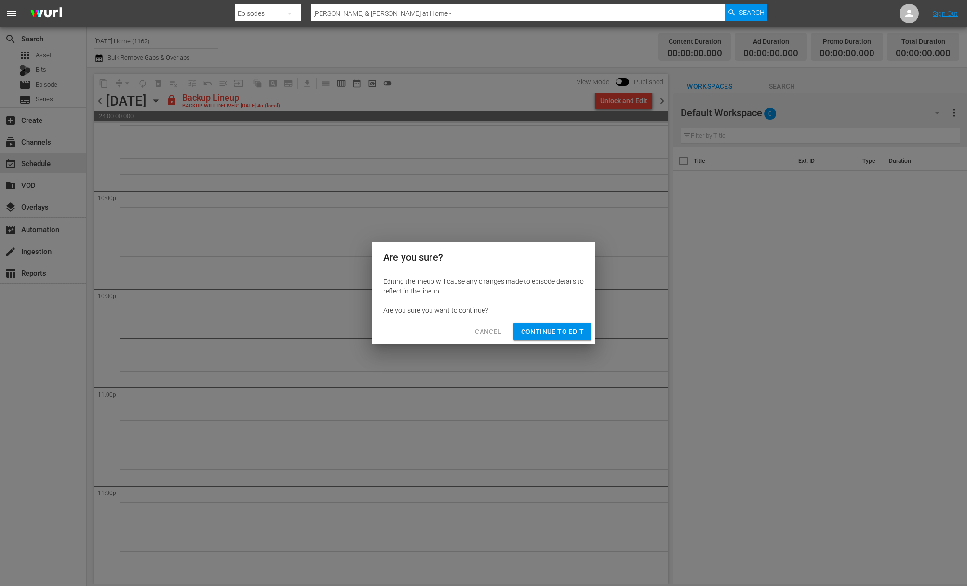
click at [557, 328] on span "Continue to Edit" at bounding box center [552, 332] width 63 height 12
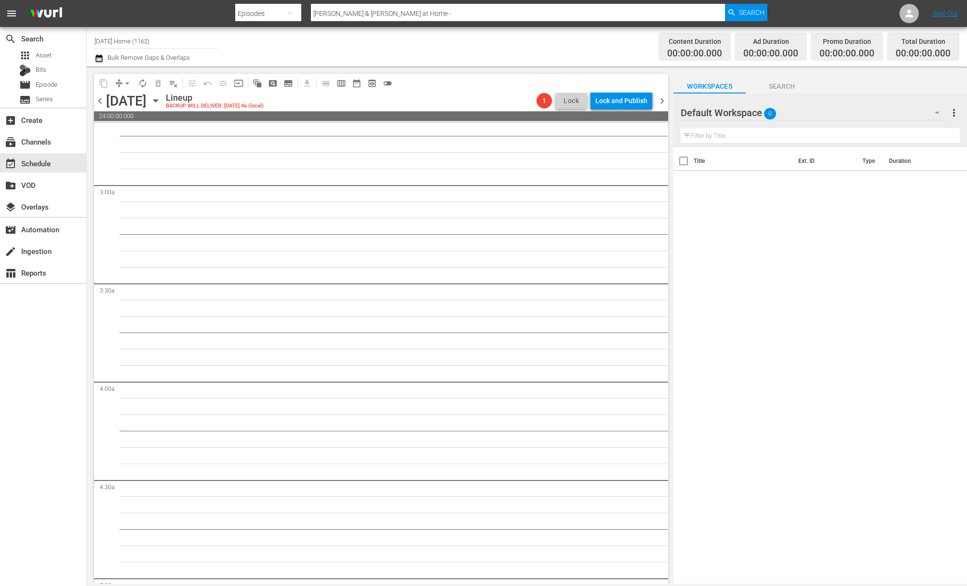
scroll to position [0, 0]
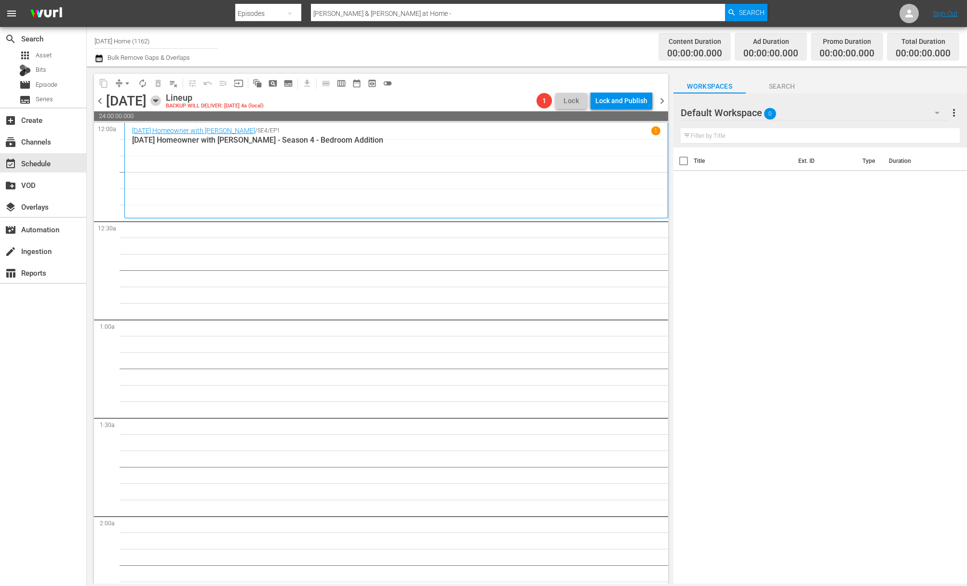
click at [158, 100] on icon "button" at bounding box center [155, 101] width 4 height 2
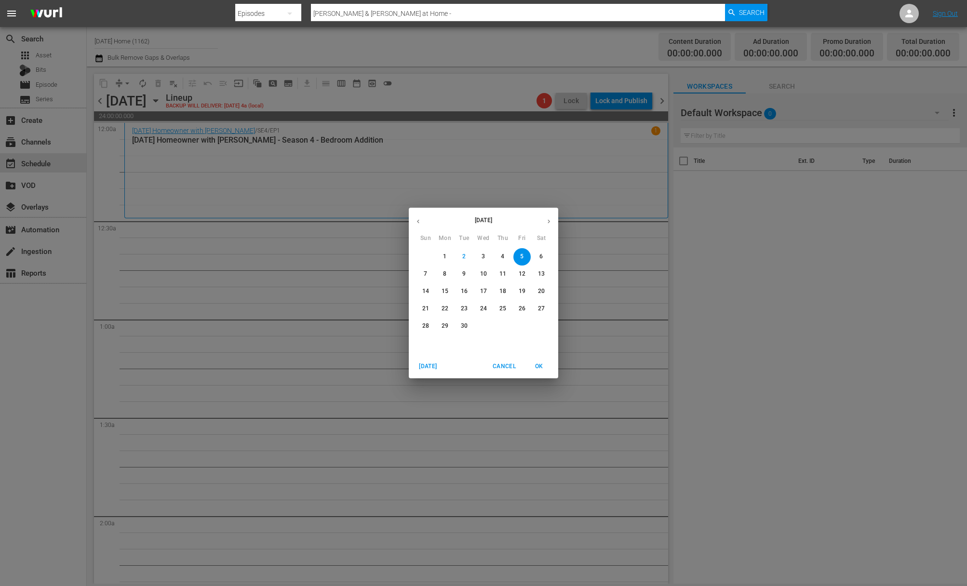
click at [543, 258] on span "6" at bounding box center [541, 257] width 17 height 8
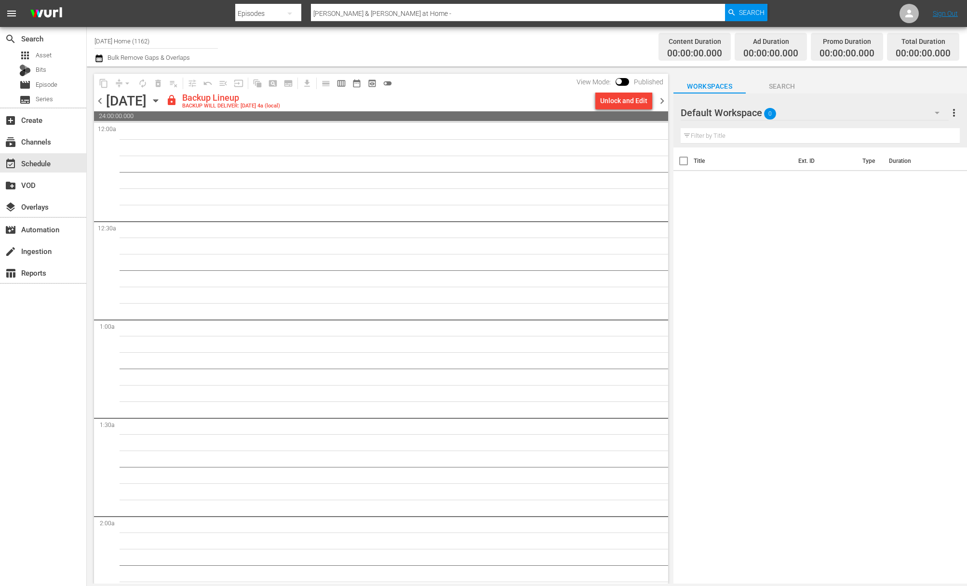
click at [623, 100] on div "Unlock and Edit" at bounding box center [623, 100] width 47 height 17
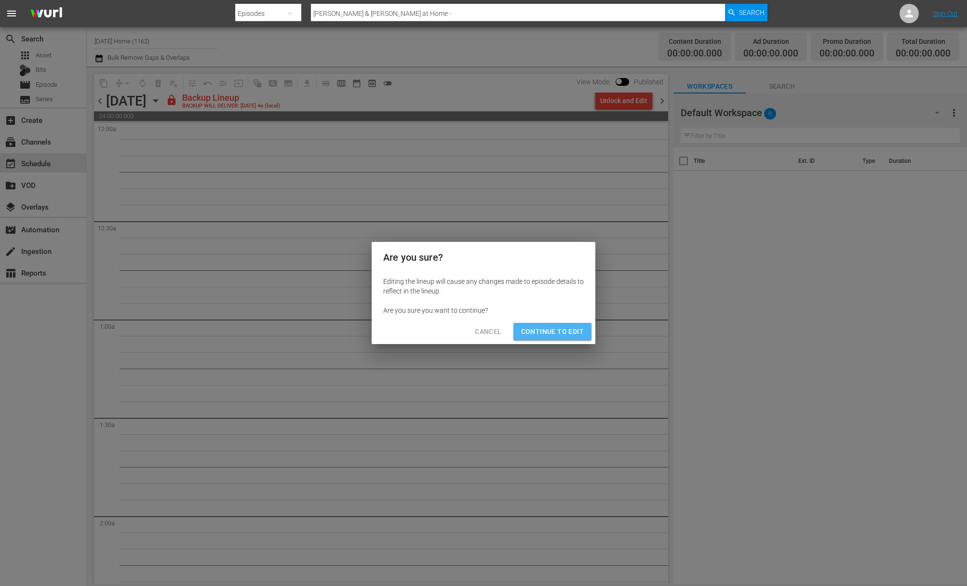
click at [553, 336] on span "Continue to Edit" at bounding box center [552, 332] width 63 height 12
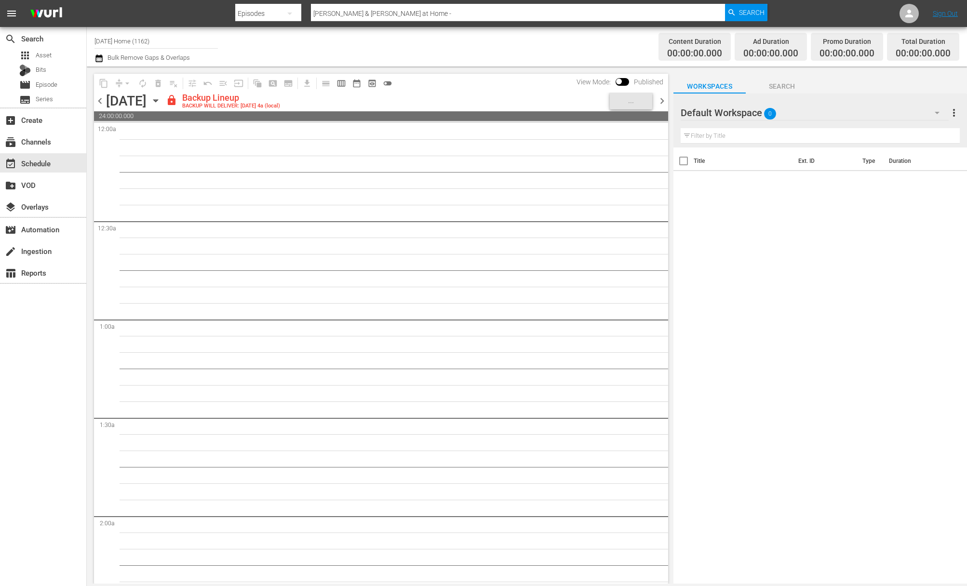
click at [161, 101] on icon "button" at bounding box center [155, 100] width 11 height 11
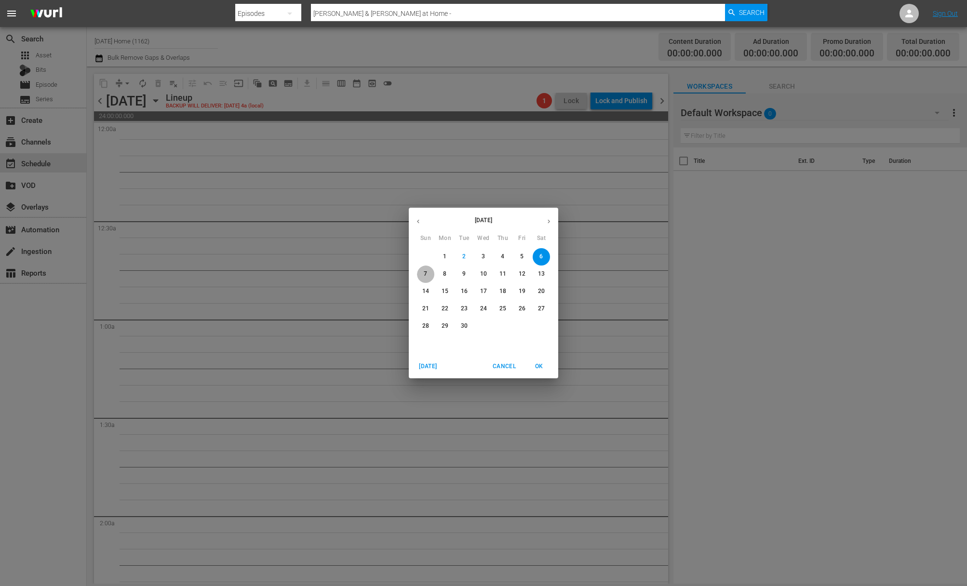
click at [420, 267] on button "7" at bounding box center [425, 274] width 17 height 17
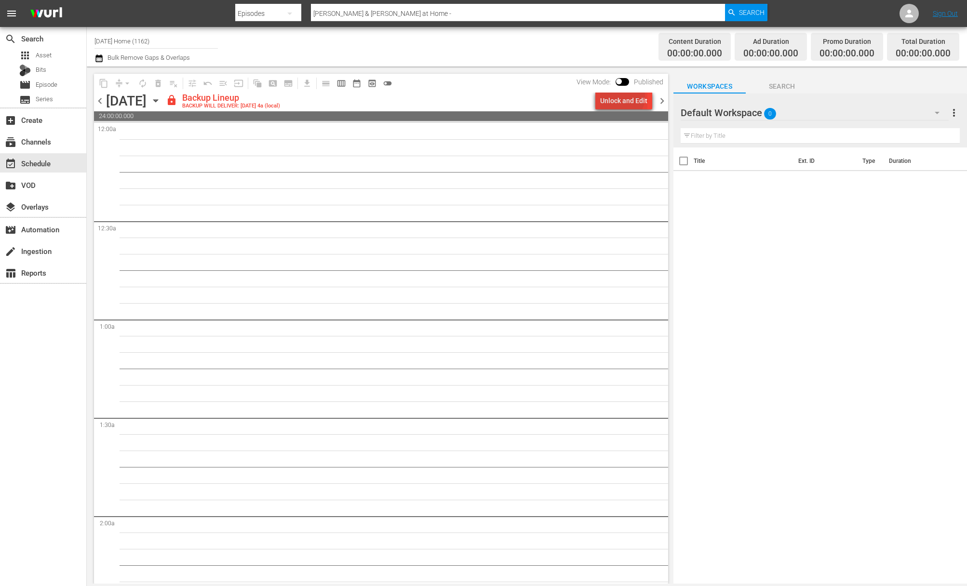
click at [619, 96] on div "Unlock and Edit" at bounding box center [623, 100] width 47 height 17
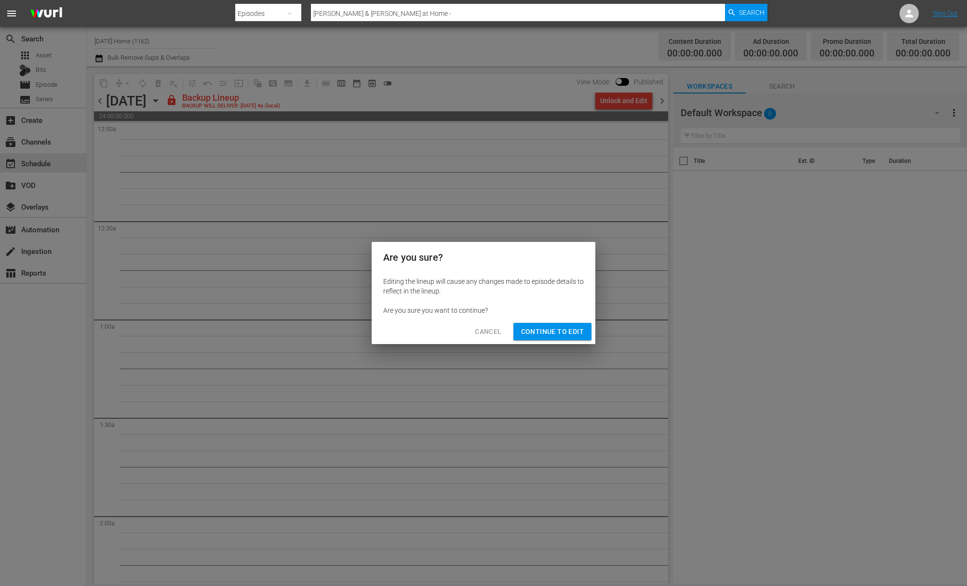
click at [542, 332] on span "Continue to Edit" at bounding box center [552, 332] width 63 height 12
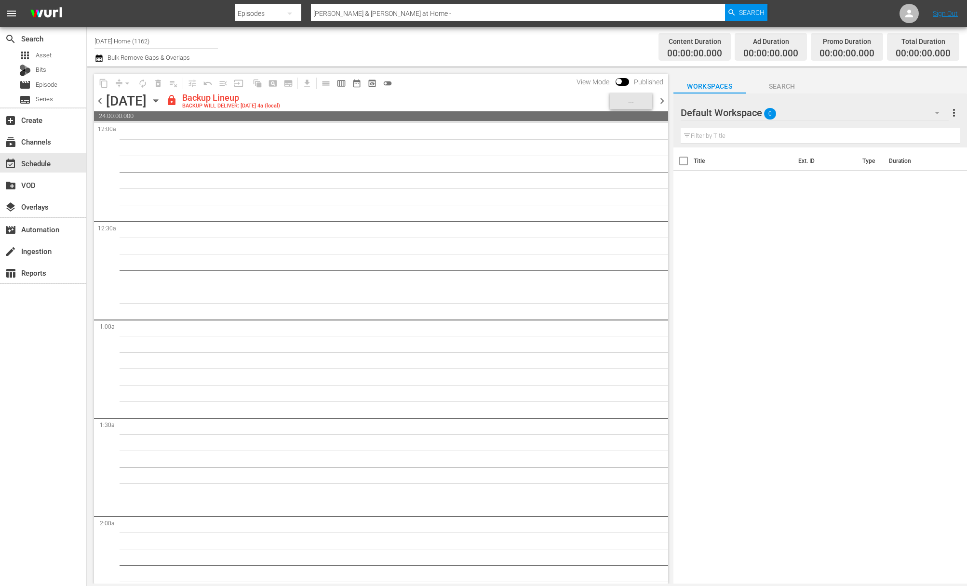
click at [161, 100] on icon "button" at bounding box center [155, 100] width 11 height 11
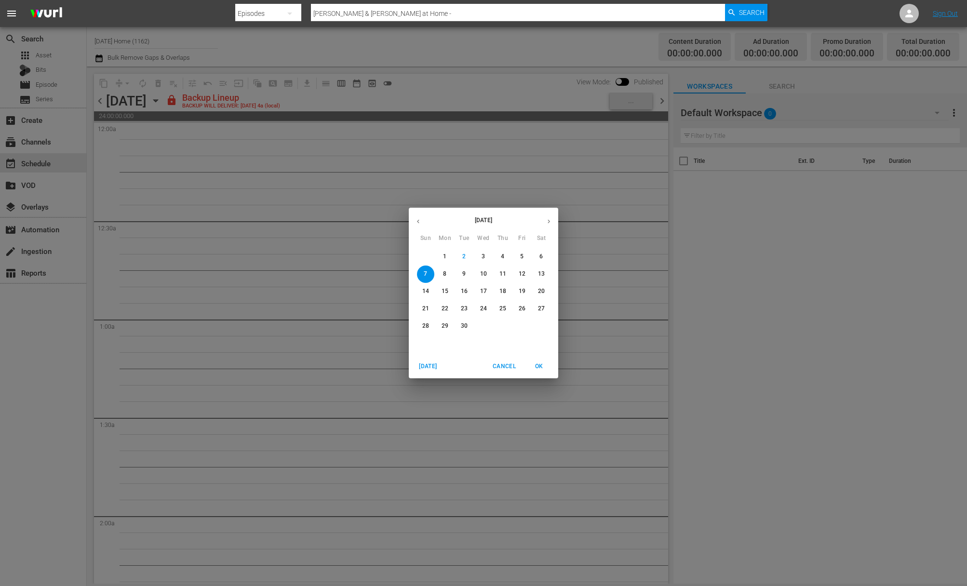
click at [509, 254] on span "4" at bounding box center [502, 257] width 17 height 8
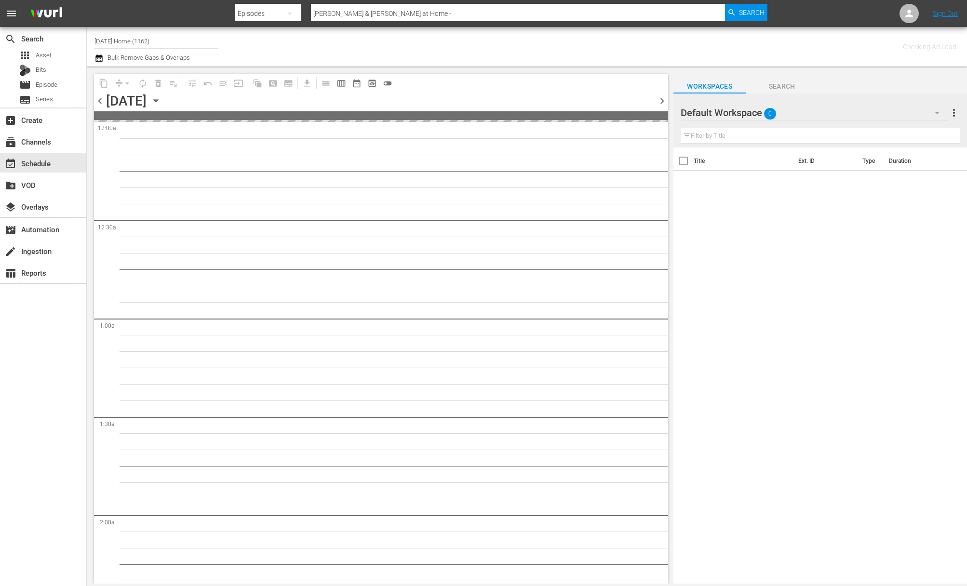
click at [161, 101] on icon "button" at bounding box center [155, 100] width 11 height 11
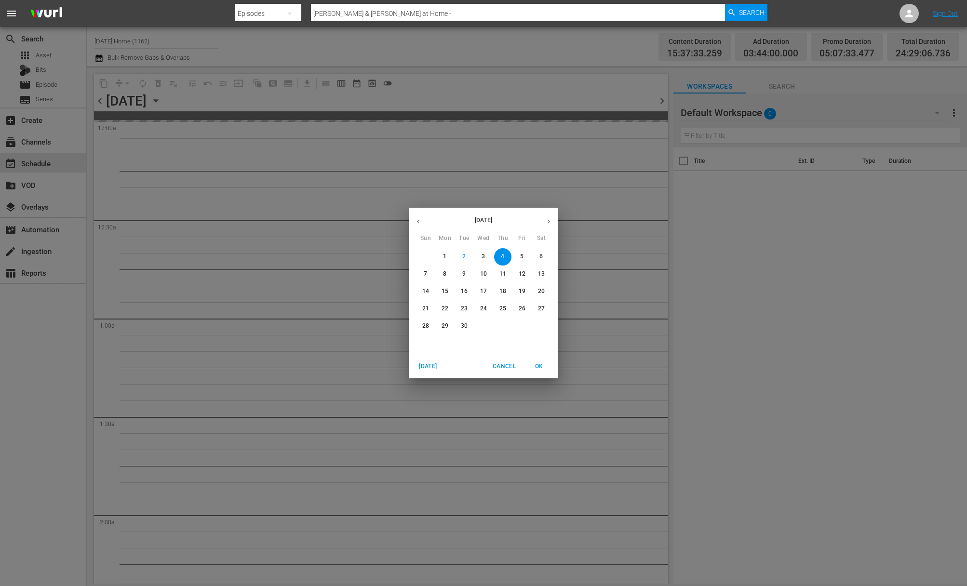
click at [529, 259] on span "5" at bounding box center [522, 257] width 17 height 8
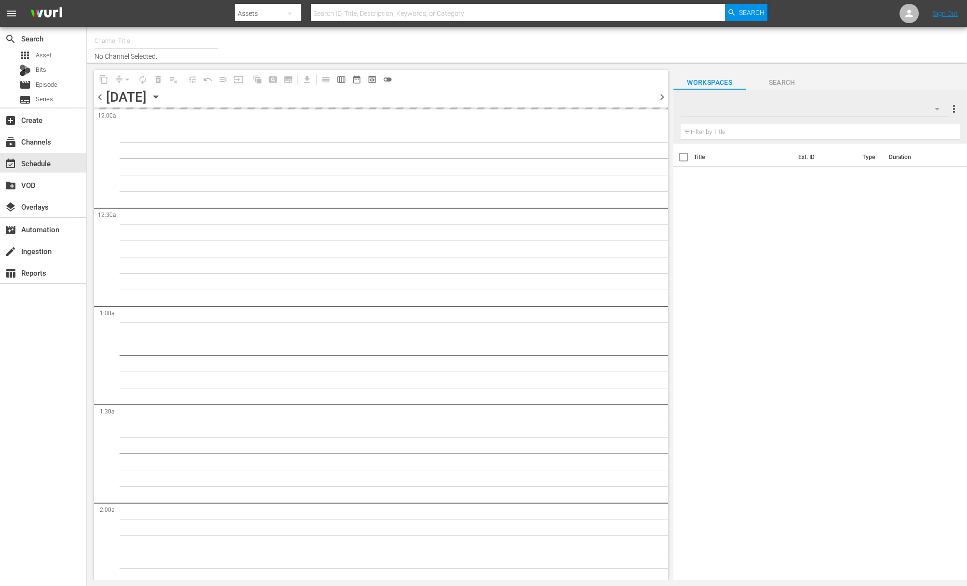
type input "[DATE] Home (1162)"
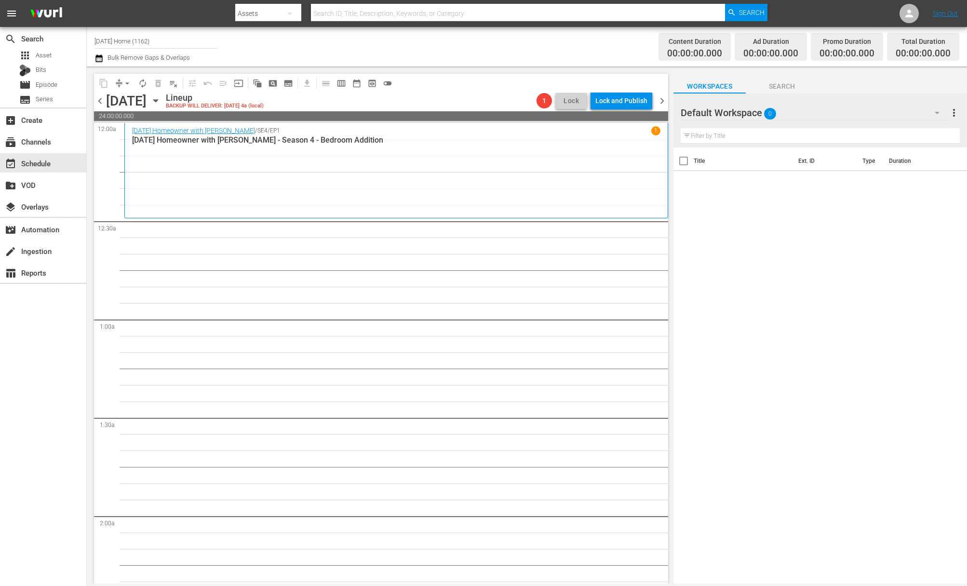
click at [163, 100] on div "Friday, September 5th September 5th" at bounding box center [134, 101] width 57 height 16
click at [158, 100] on icon "button" at bounding box center [155, 101] width 4 height 2
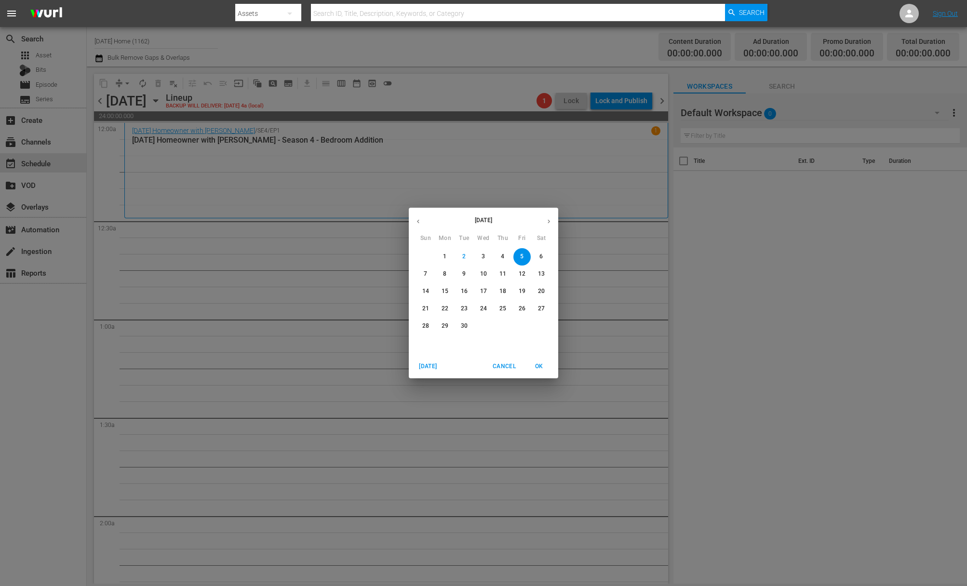
click at [417, 219] on icon "button" at bounding box center [418, 221] width 7 height 7
click at [480, 271] on span "7" at bounding box center [483, 274] width 17 height 8
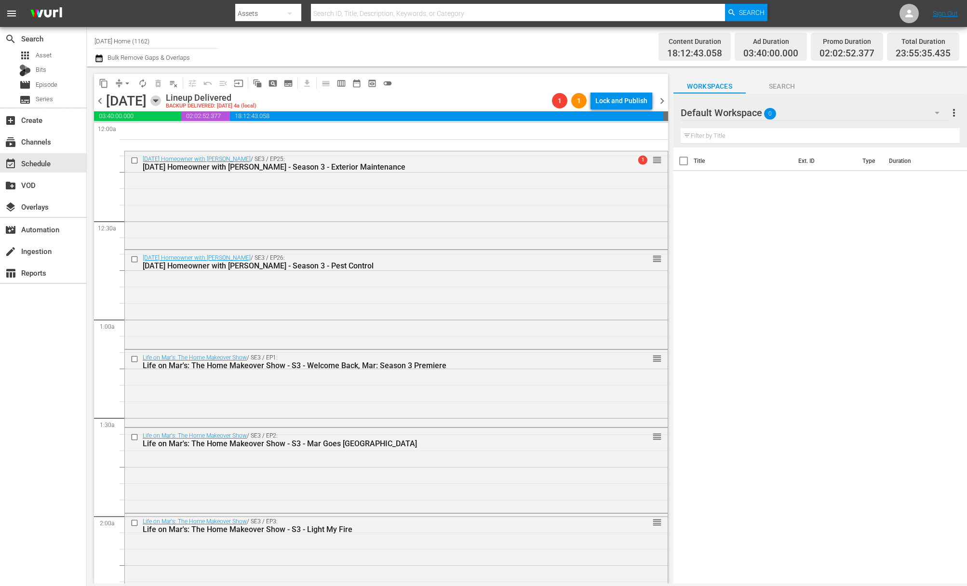
click at [161, 99] on icon "button" at bounding box center [155, 100] width 11 height 11
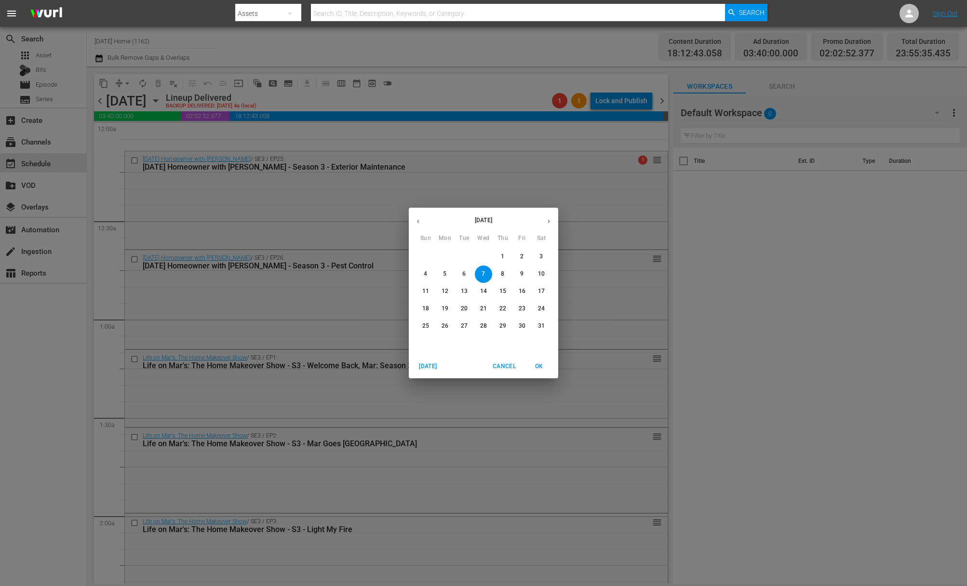
click at [507, 274] on span "8" at bounding box center [502, 274] width 17 height 8
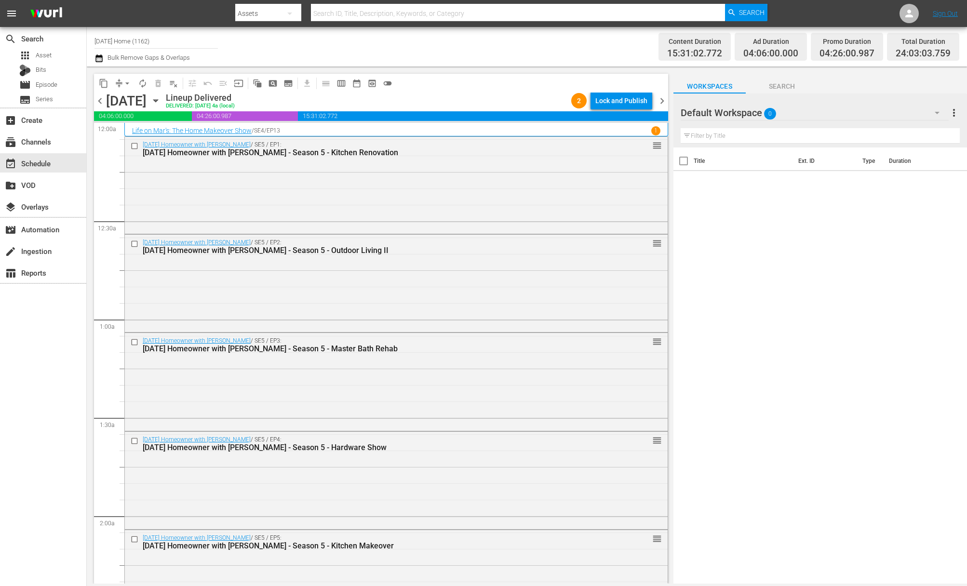
click at [101, 83] on span "content_copy" at bounding box center [104, 84] width 10 height 10
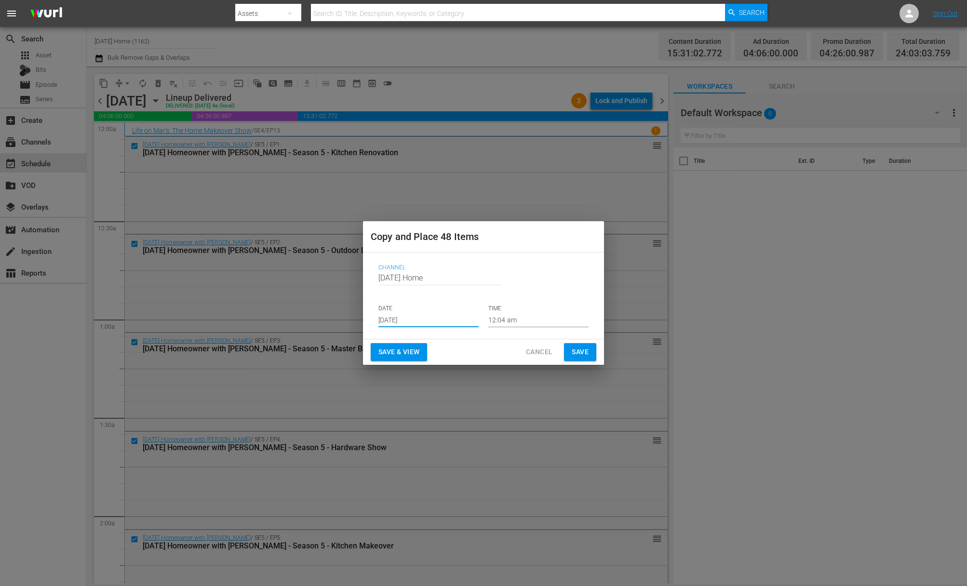
click at [430, 316] on input "[DATE]" at bounding box center [429, 320] width 100 height 14
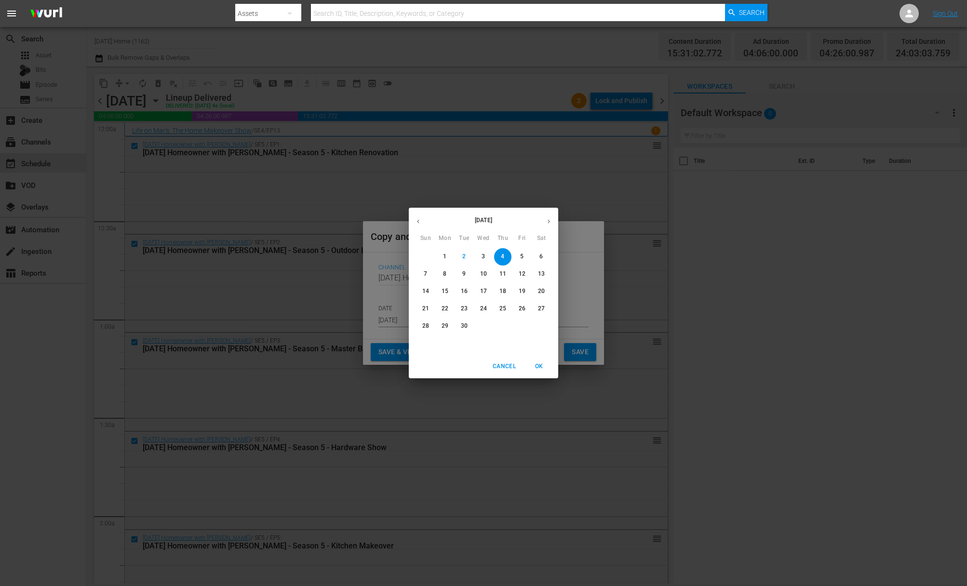
click at [526, 259] on span "5" at bounding box center [522, 257] width 17 height 8
type input "[DATE]"
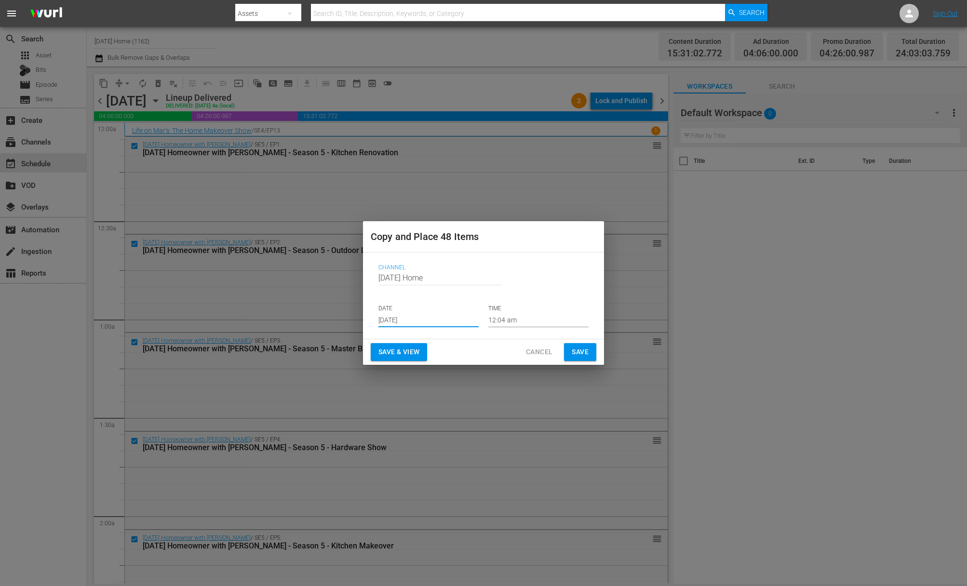
click at [582, 353] on span "Save" at bounding box center [580, 352] width 17 height 12
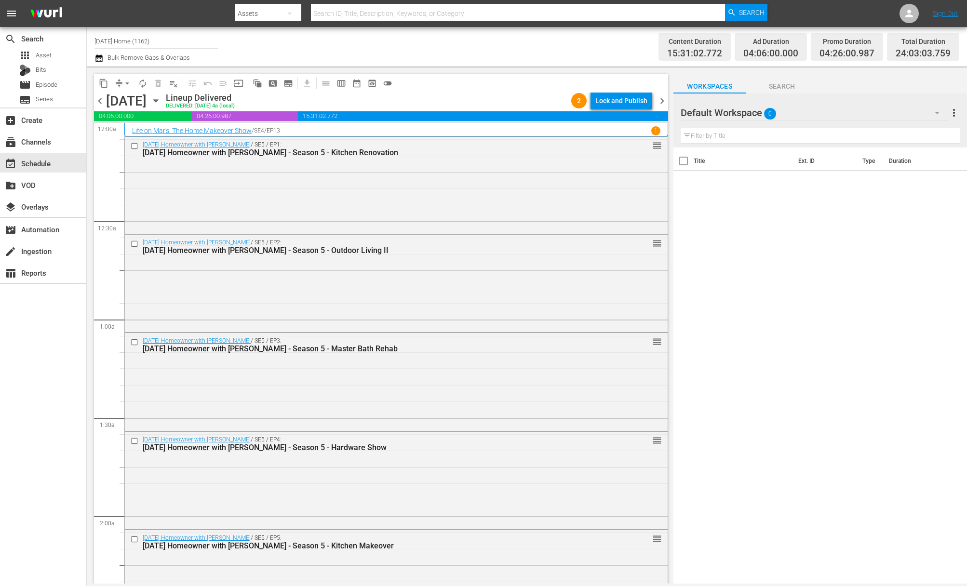
click at [161, 98] on icon "button" at bounding box center [155, 100] width 11 height 11
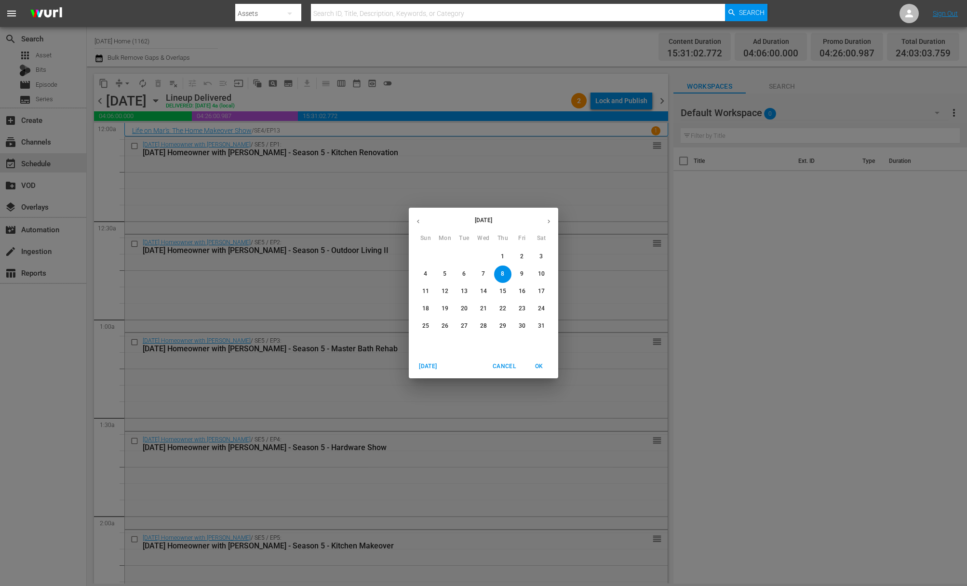
click at [424, 292] on p "11" at bounding box center [425, 291] width 7 height 8
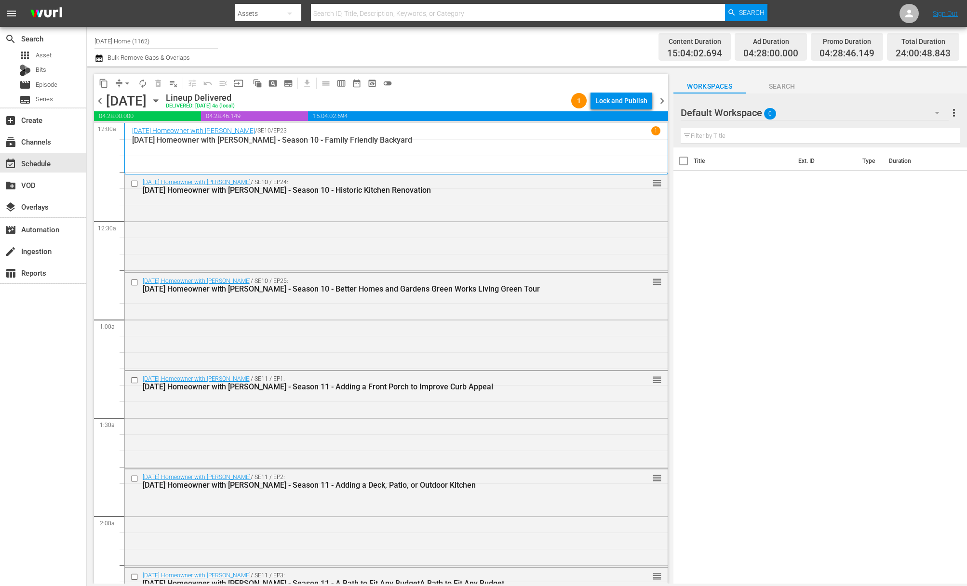
click at [161, 99] on icon "button" at bounding box center [155, 100] width 11 height 11
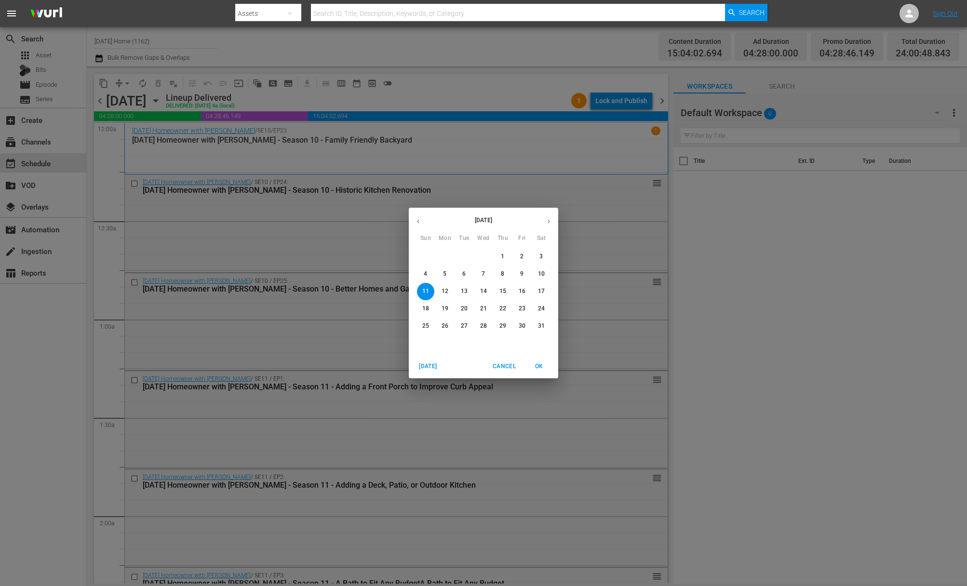
click at [549, 219] on icon "button" at bounding box center [548, 221] width 7 height 7
click at [549, 217] on button "button" at bounding box center [549, 221] width 19 height 19
click at [521, 258] on p "5" at bounding box center [521, 257] width 3 height 8
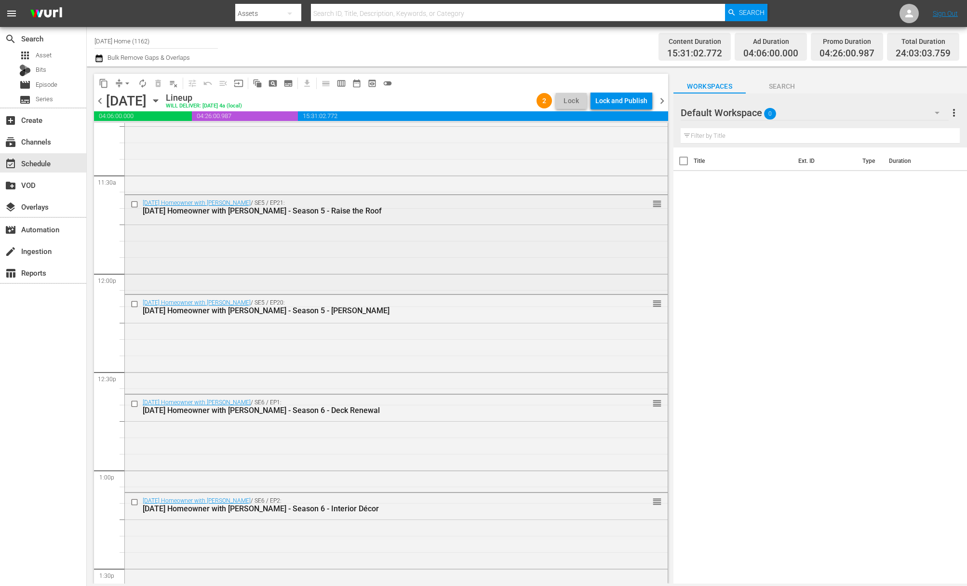
scroll to position [2252, 0]
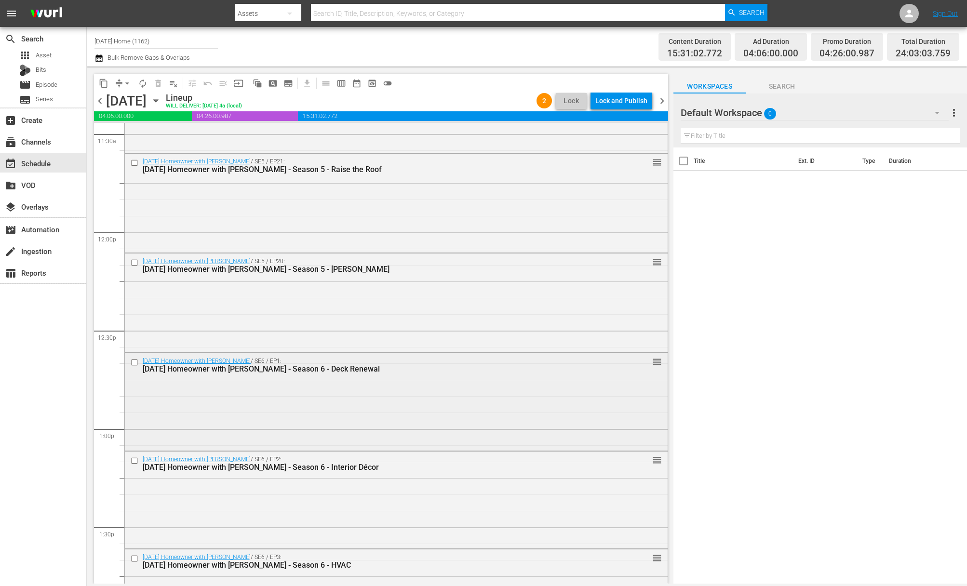
click at [133, 360] on input "checkbox" at bounding box center [136, 363] width 10 height 8
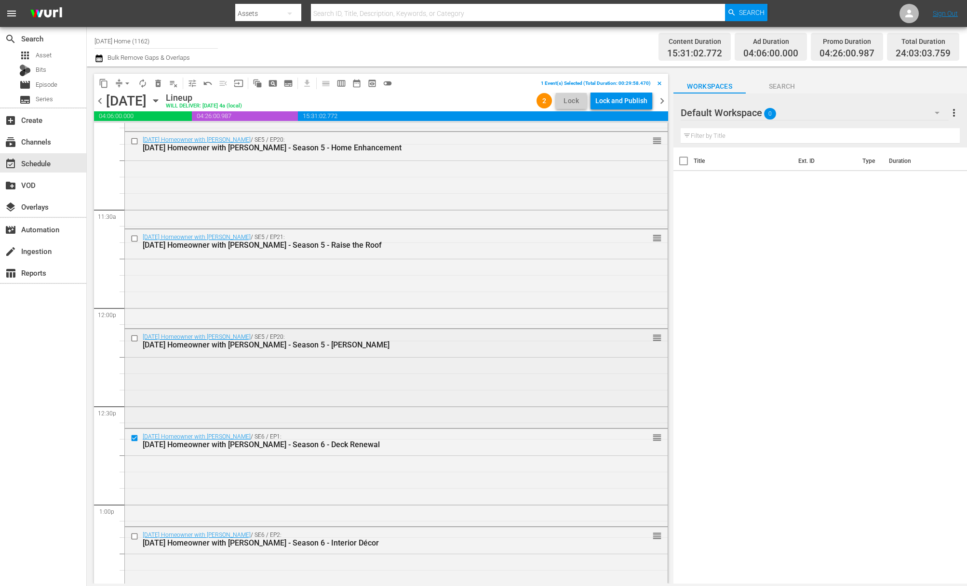
scroll to position [2361, 0]
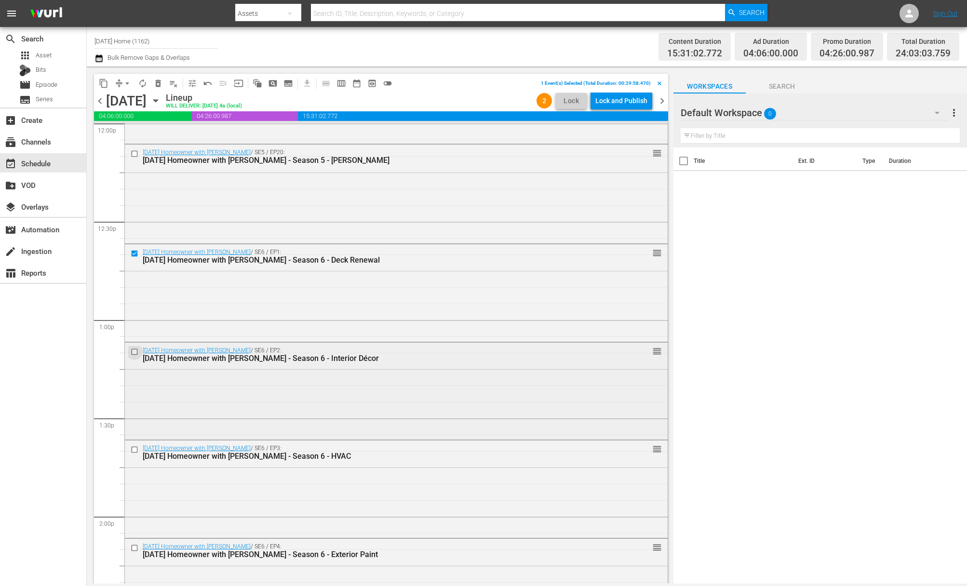
click at [131, 349] on input "checkbox" at bounding box center [136, 352] width 10 height 8
click at [136, 449] on input "checkbox" at bounding box center [136, 450] width 10 height 8
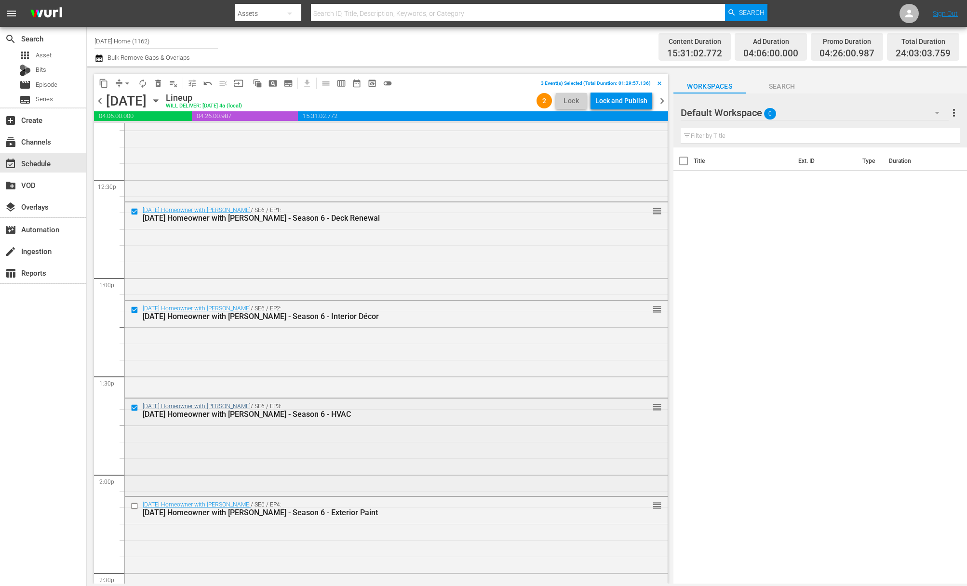
scroll to position [2451, 0]
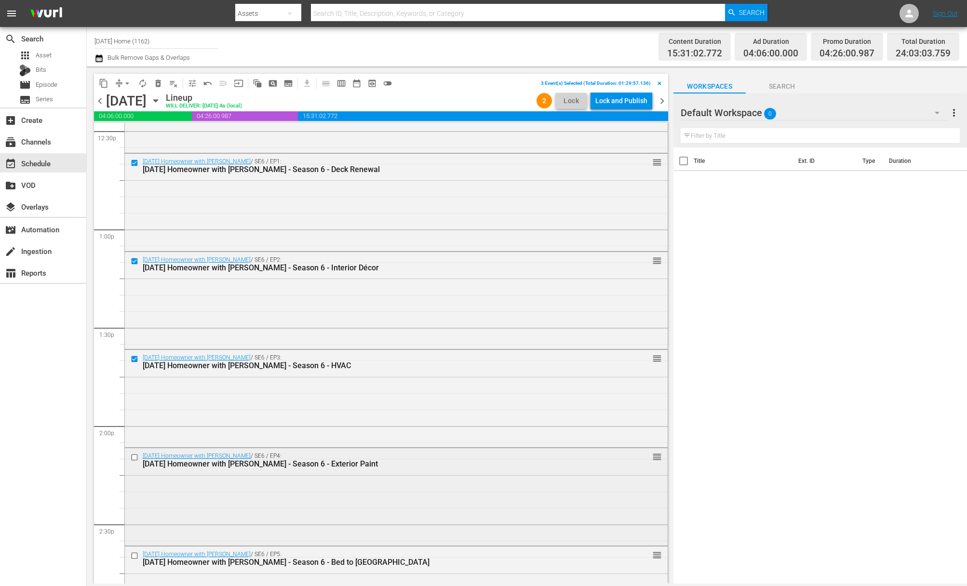
click at [137, 457] on input "checkbox" at bounding box center [136, 458] width 10 height 8
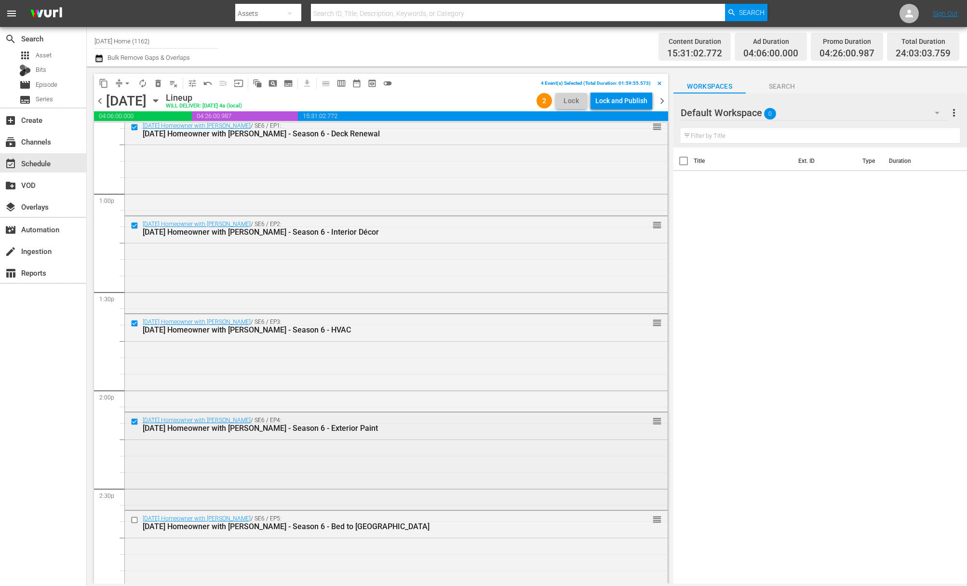
scroll to position [2536, 0]
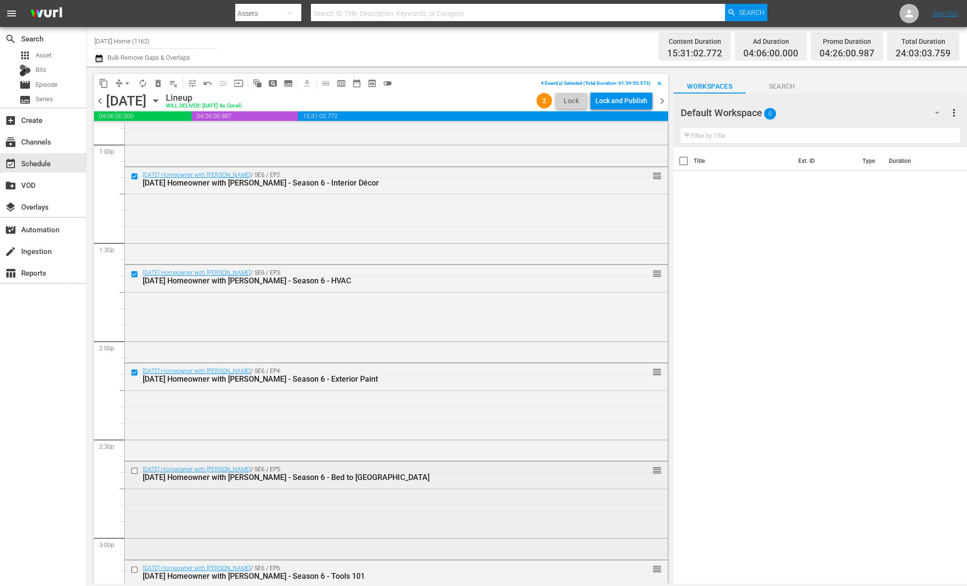
click at [133, 469] on input "checkbox" at bounding box center [136, 471] width 10 height 8
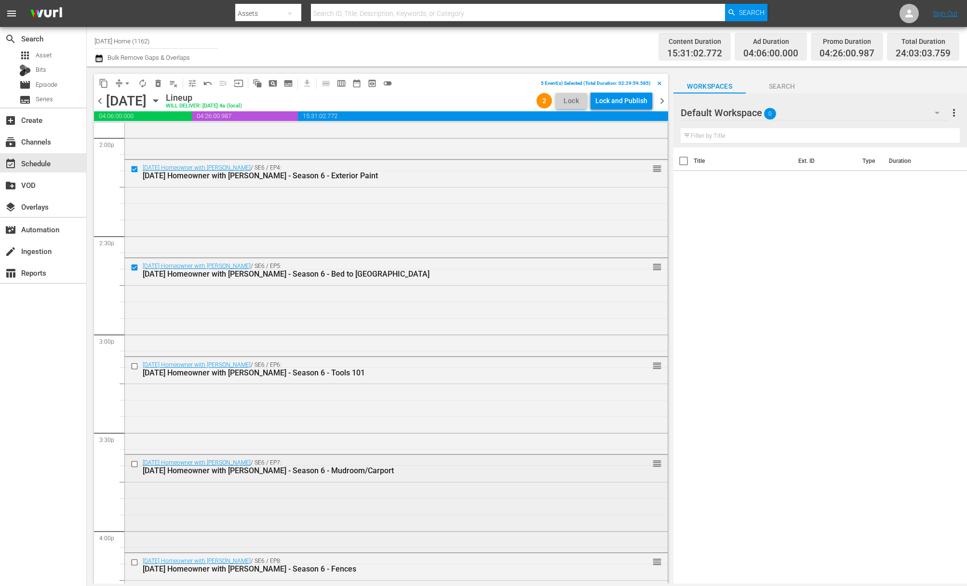
click at [135, 461] on input "checkbox" at bounding box center [136, 465] width 10 height 8
click at [137, 368] on input "checkbox" at bounding box center [136, 366] width 10 height 8
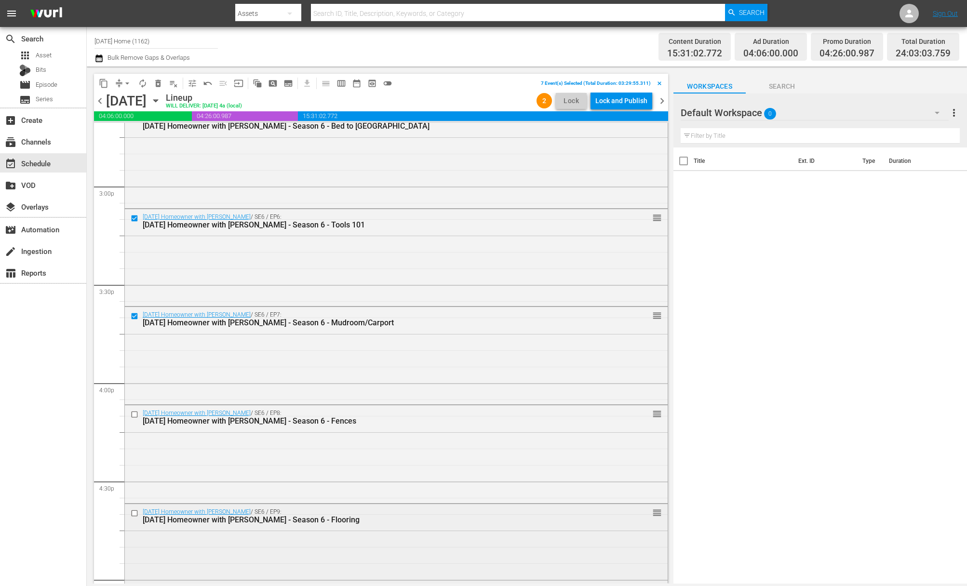
scroll to position [2954, 0]
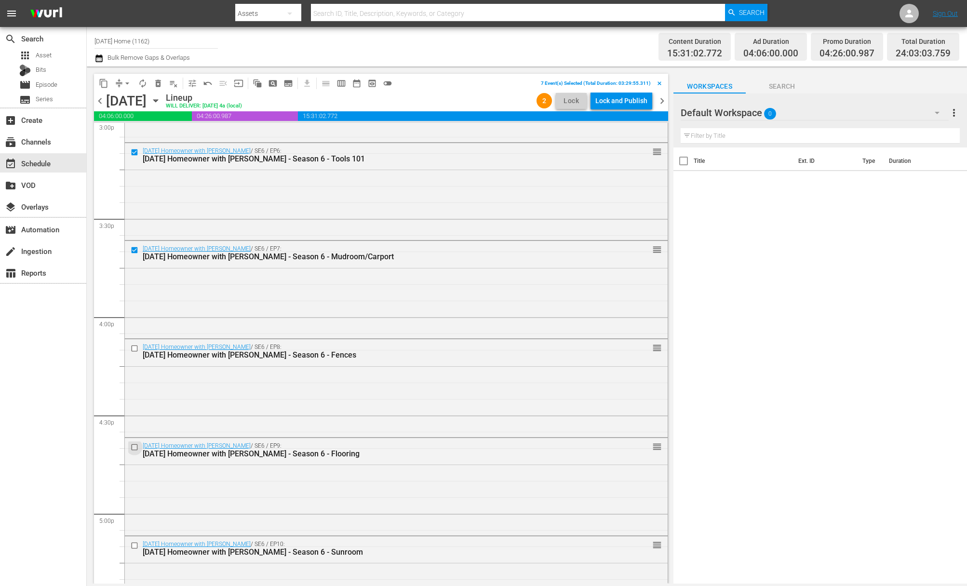
drag, startPoint x: 135, startPoint y: 445, endPoint x: 123, endPoint y: 351, distance: 94.7
click at [135, 445] on input "checkbox" at bounding box center [136, 447] width 10 height 8
click at [133, 350] on input "checkbox" at bounding box center [136, 349] width 10 height 8
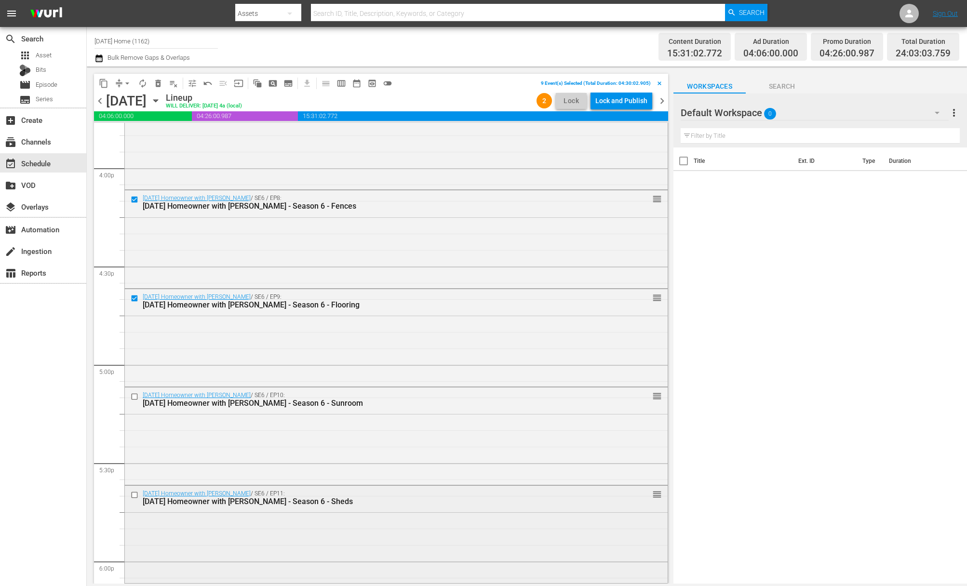
scroll to position [3159, 0]
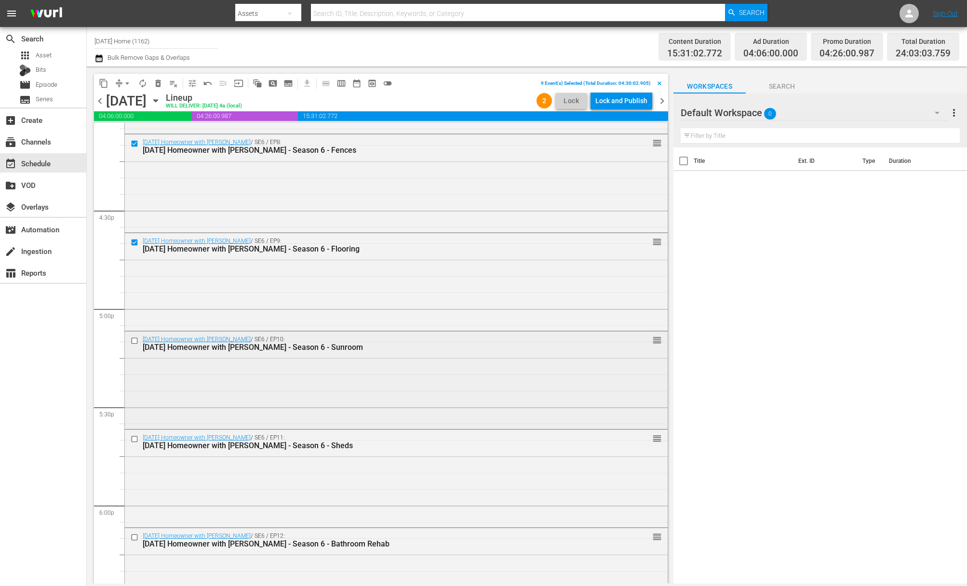
click at [133, 344] on input "checkbox" at bounding box center [136, 341] width 10 height 8
click at [137, 438] on input "checkbox" at bounding box center [136, 439] width 10 height 8
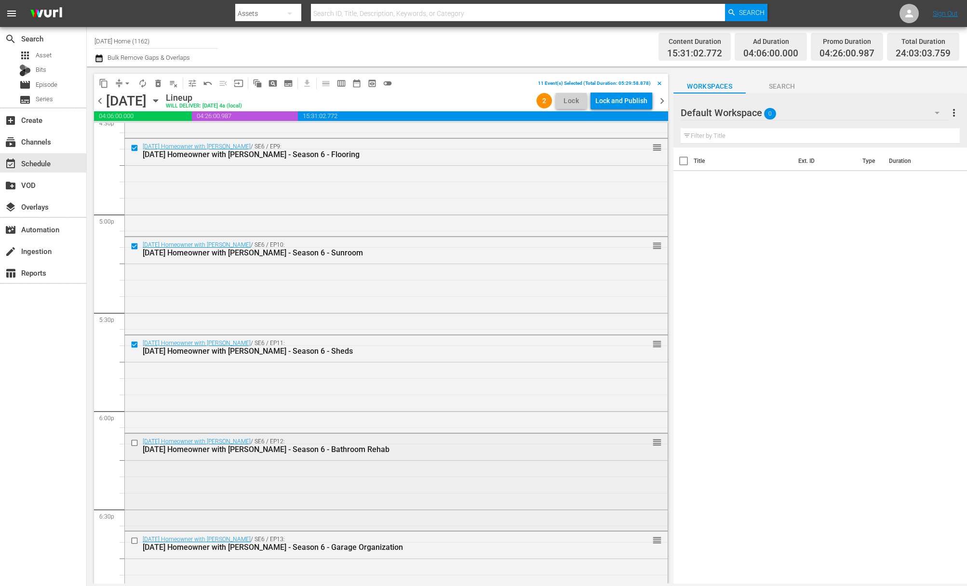
click at [136, 441] on input "checkbox" at bounding box center [136, 443] width 10 height 8
click at [135, 441] on input "checkbox" at bounding box center [136, 443] width 10 height 8
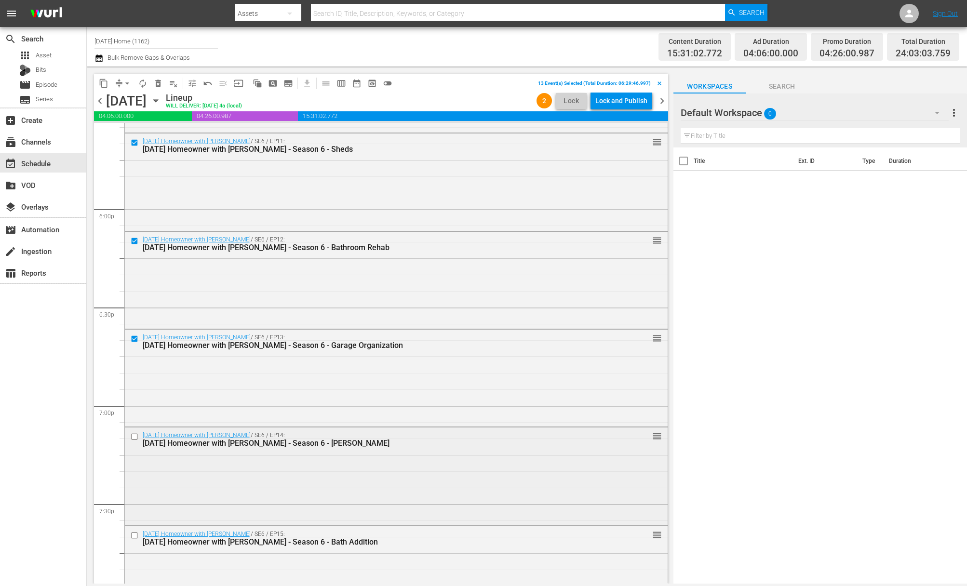
click at [134, 437] on input "checkbox" at bounding box center [136, 437] width 10 height 8
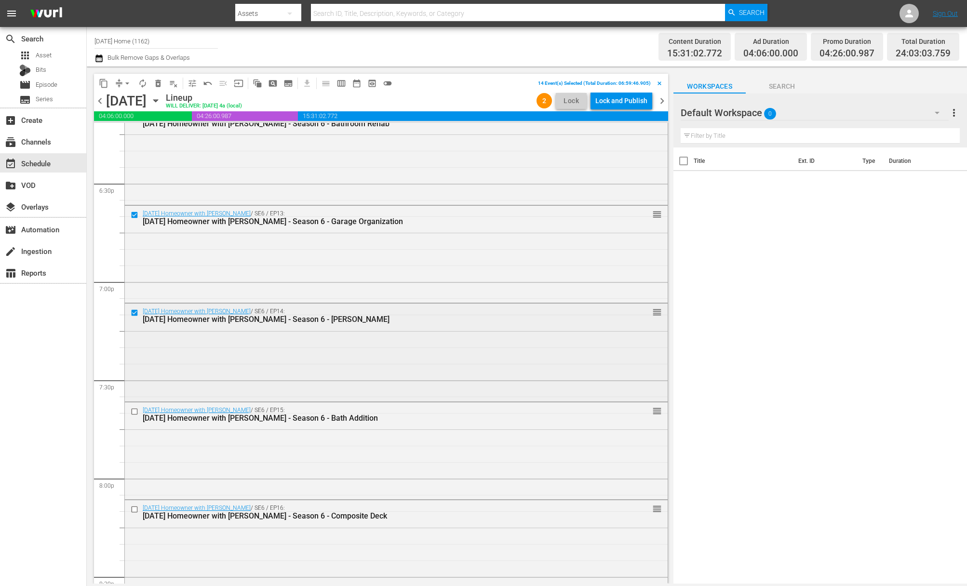
scroll to position [3662, 0]
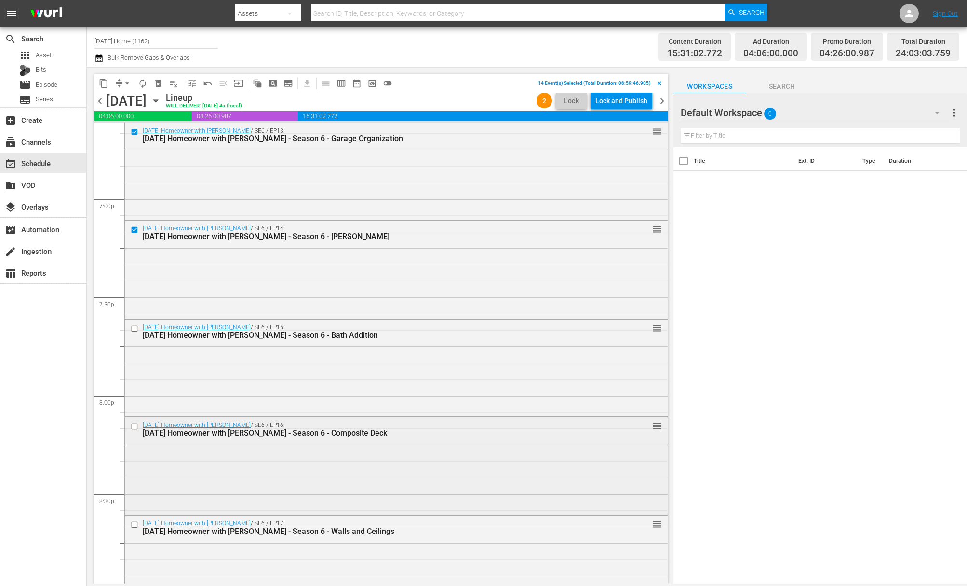
click at [136, 427] on input "checkbox" at bounding box center [136, 427] width 10 height 8
click at [135, 328] on input "checkbox" at bounding box center [136, 329] width 10 height 8
click at [137, 426] on input "checkbox" at bounding box center [136, 427] width 10 height 8
click at [134, 527] on input "checkbox" at bounding box center [136, 525] width 10 height 8
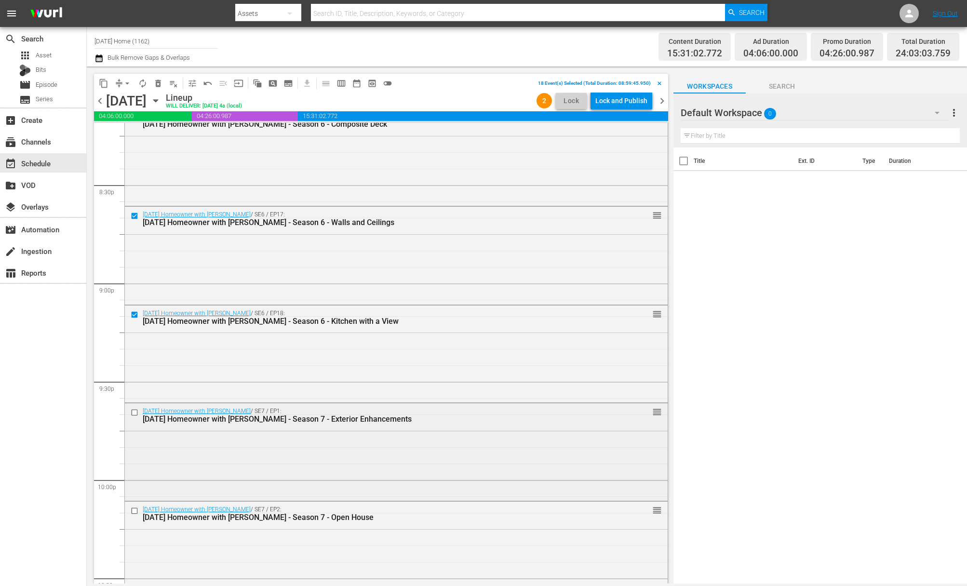
scroll to position [4081, 0]
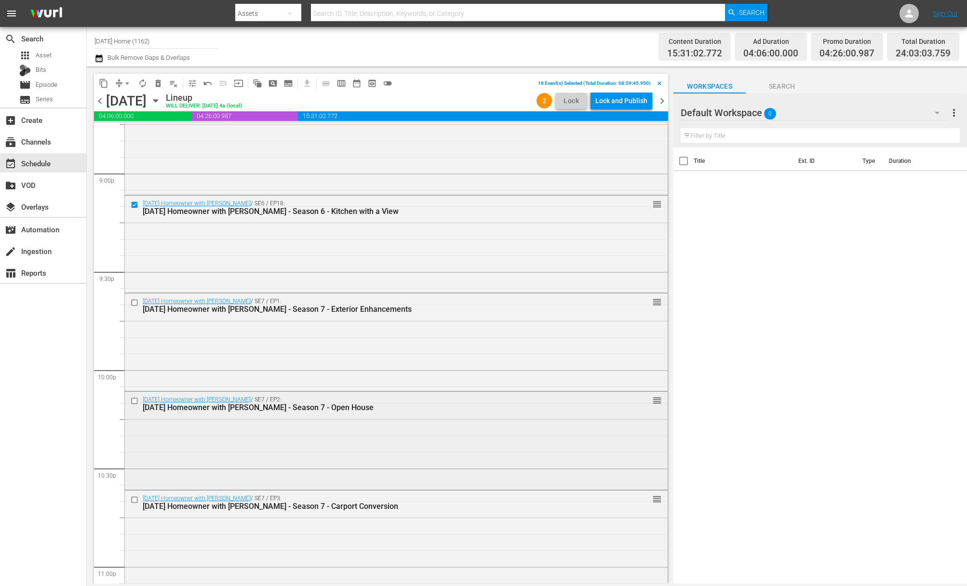
click at [131, 407] on div "Today's Homeowner with Danny Lipford / SE7 / EP2: Today's Homeowner with Danny …" at bounding box center [371, 403] width 486 height 17
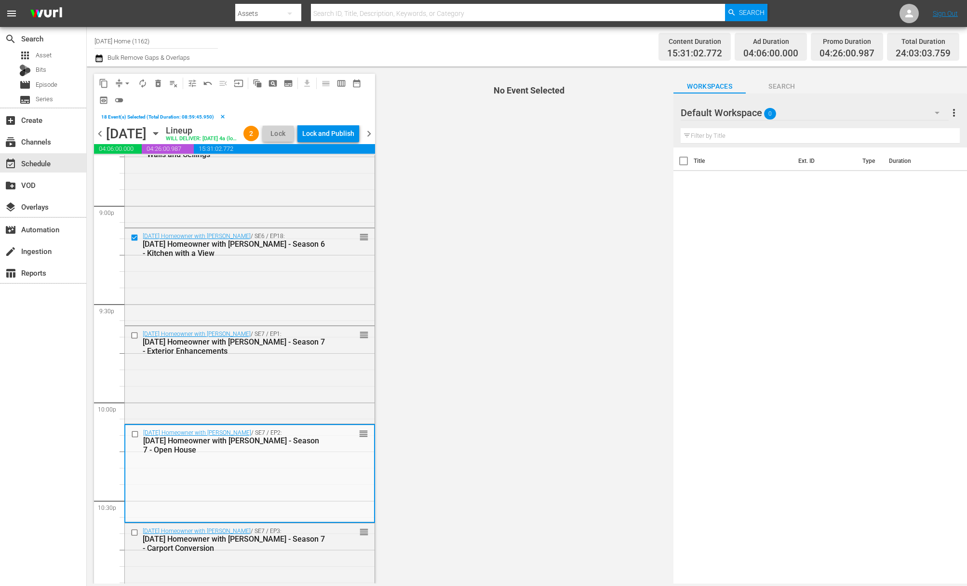
click at [135, 403] on div "Today's Homeowner with Danny Lipford / SE7 / EP1: Today's Homeowner with Danny …" at bounding box center [250, 373] width 250 height 95
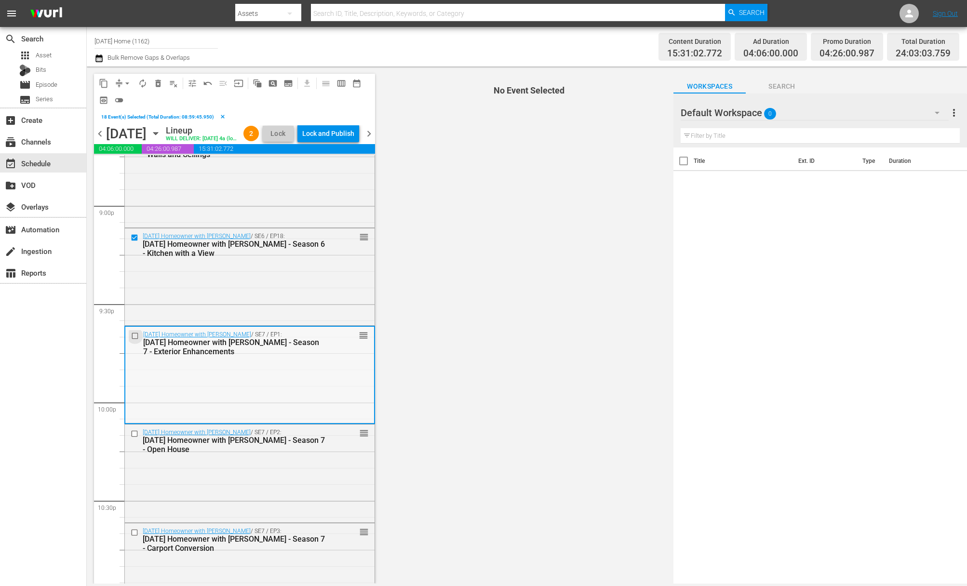
click at [137, 340] on input "checkbox" at bounding box center [136, 336] width 10 height 8
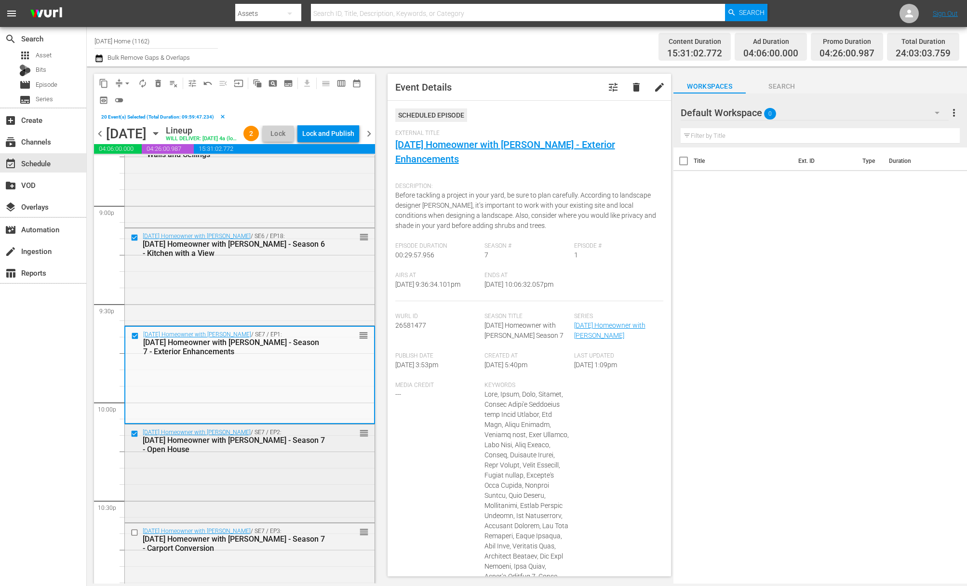
scroll to position [4174, 0]
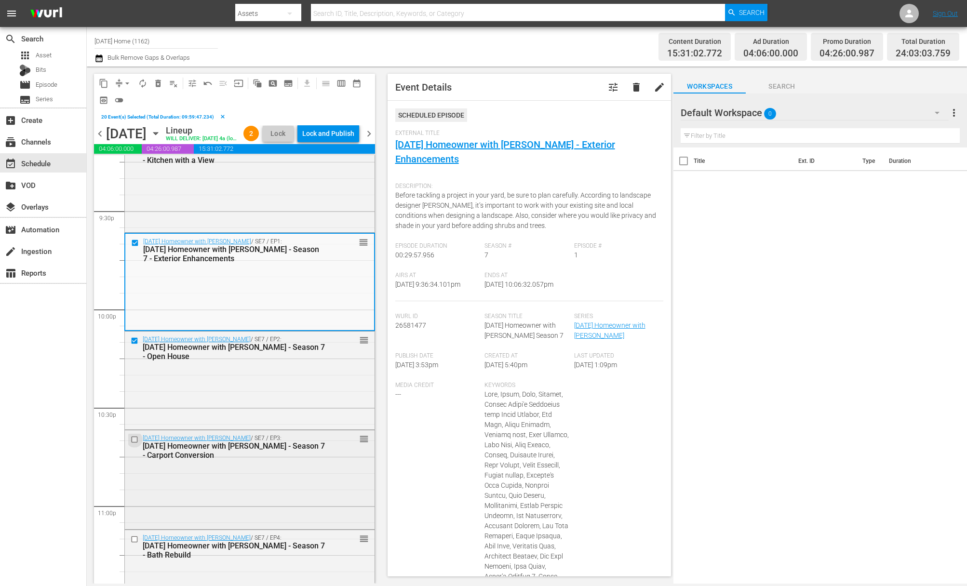
click at [136, 444] on input "checkbox" at bounding box center [136, 439] width 10 height 8
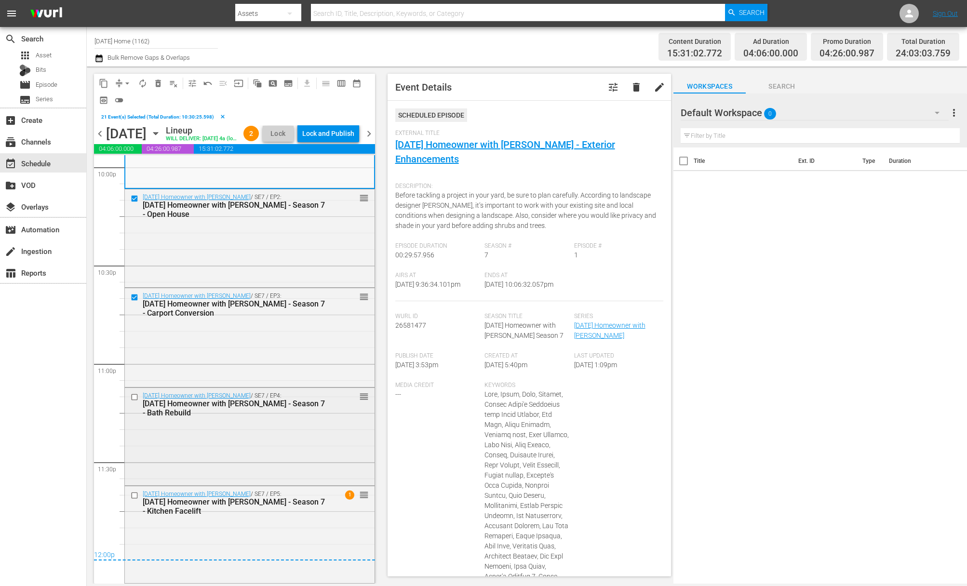
click at [135, 396] on input "checkbox" at bounding box center [136, 397] width 10 height 8
click at [135, 496] on input "checkbox" at bounding box center [136, 495] width 10 height 8
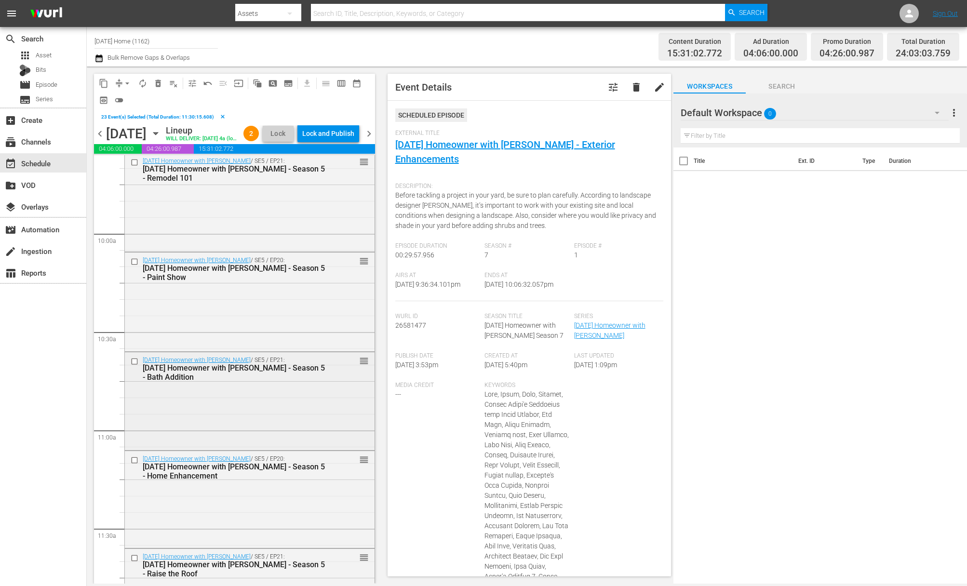
scroll to position [2111, 0]
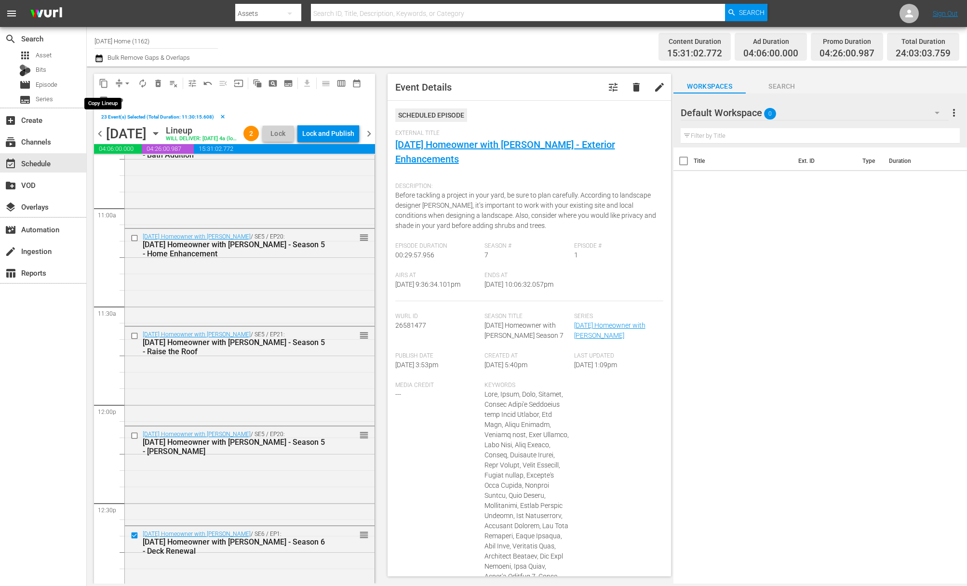
click at [101, 81] on span "content_copy" at bounding box center [104, 84] width 10 height 10
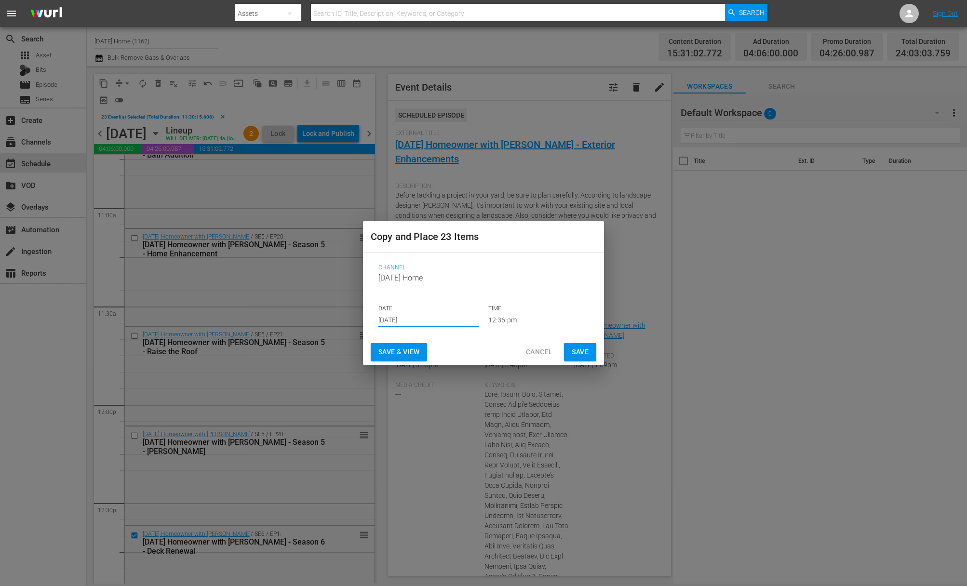
click at [438, 321] on input "[DATE]" at bounding box center [429, 320] width 100 height 14
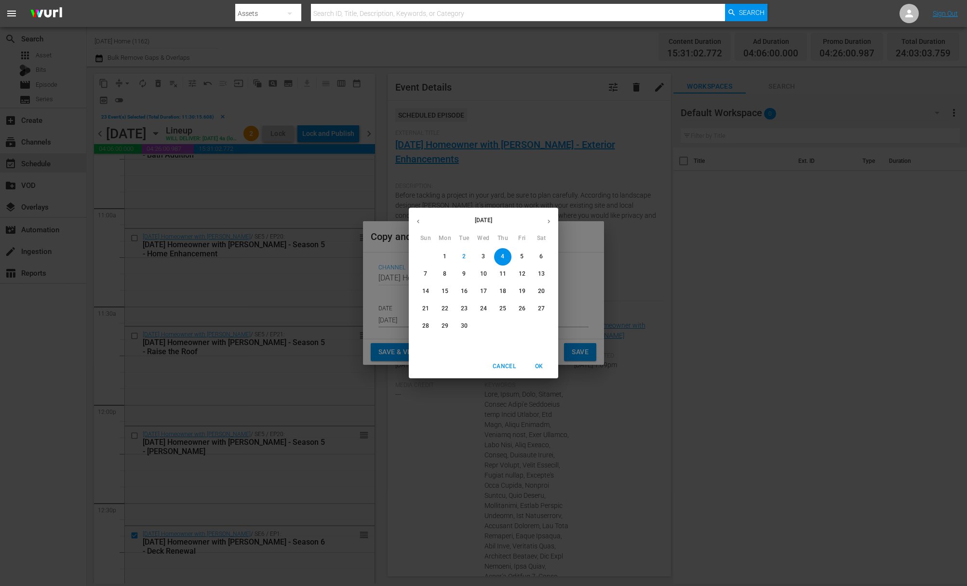
click at [543, 258] on span "6" at bounding box center [541, 257] width 17 height 8
type input "[DATE]"
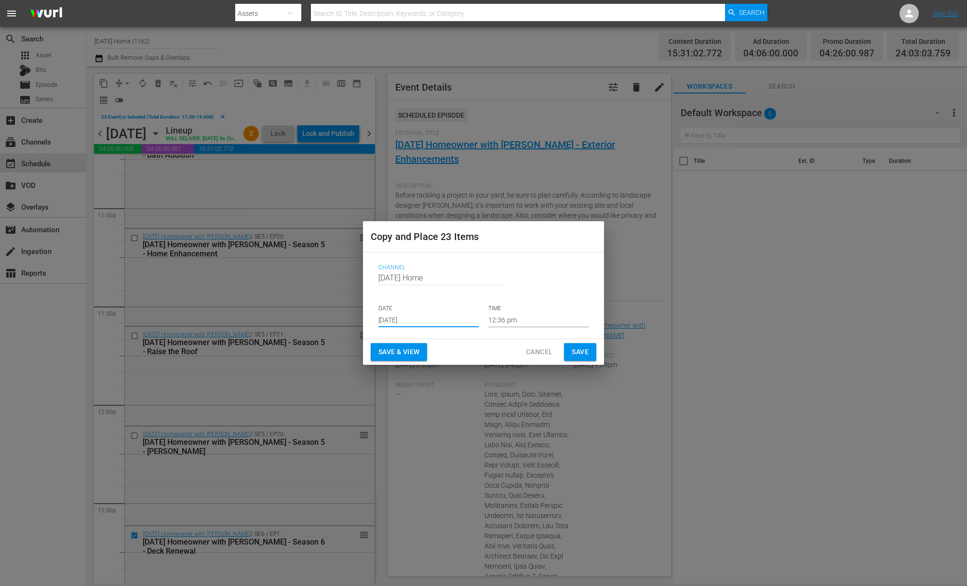
click at [521, 315] on input "12:36 pm" at bounding box center [538, 320] width 100 height 14
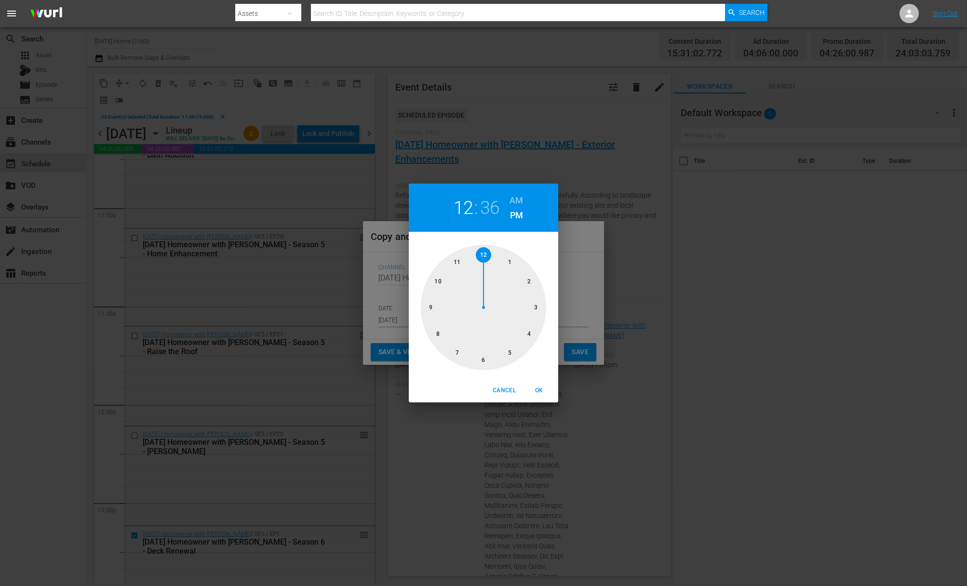
click at [484, 254] on div at bounding box center [483, 307] width 125 height 125
click at [484, 253] on div at bounding box center [483, 307] width 125 height 125
click at [516, 199] on h6 "AM" at bounding box center [517, 200] width 14 height 15
click at [539, 390] on span "OK" at bounding box center [539, 391] width 23 height 10
type input "12:00 am"
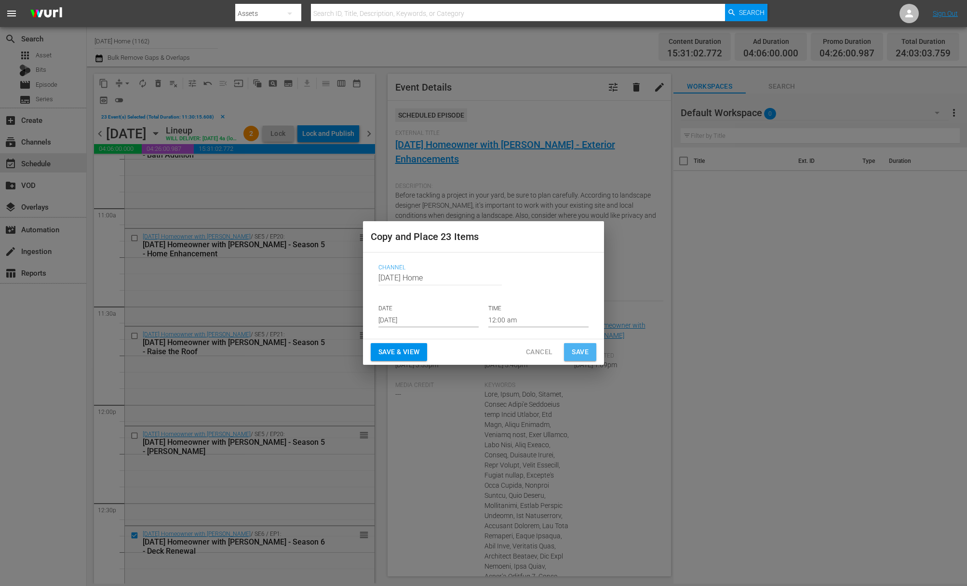
click at [580, 349] on span "Save" at bounding box center [580, 352] width 17 height 12
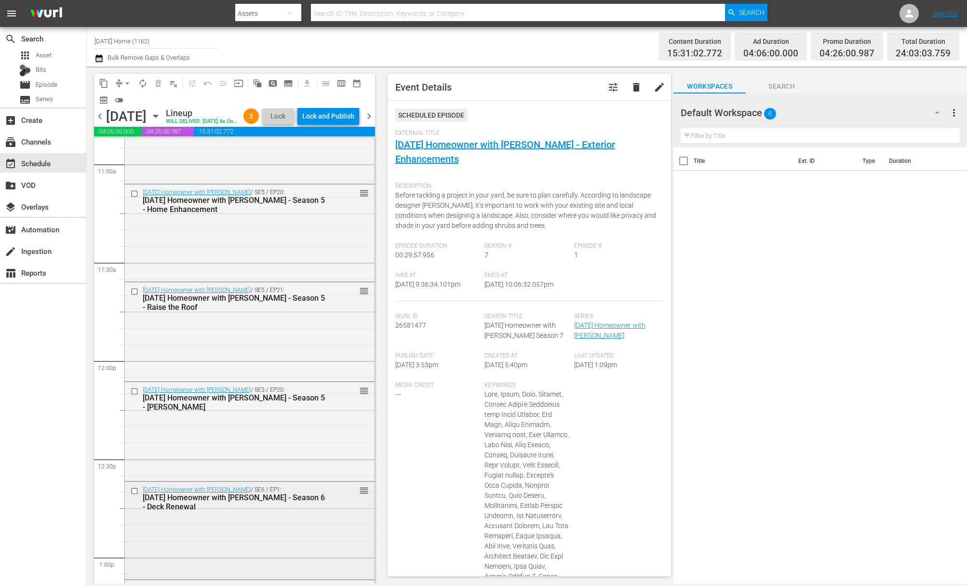
scroll to position [2196, 0]
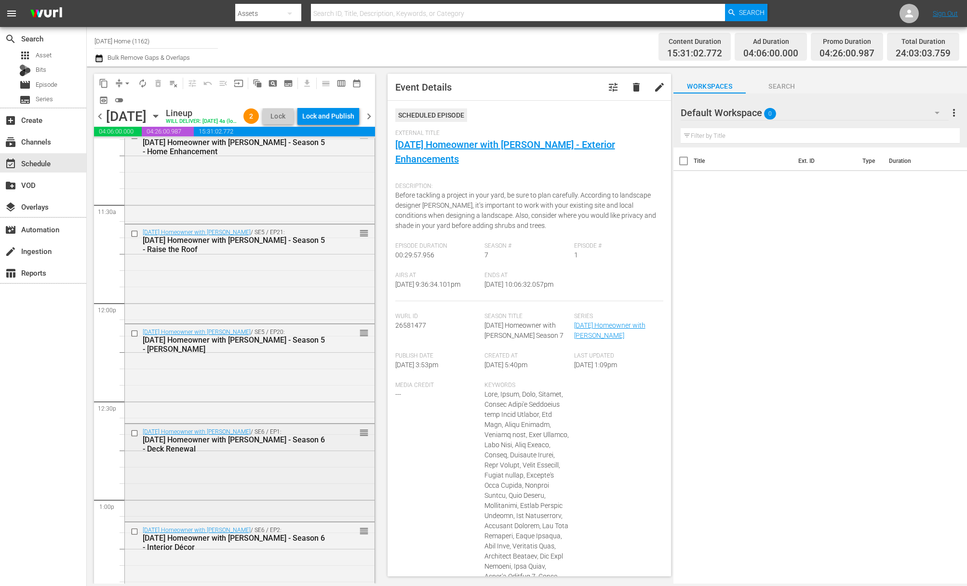
click at [133, 438] on input "checkbox" at bounding box center [136, 434] width 10 height 8
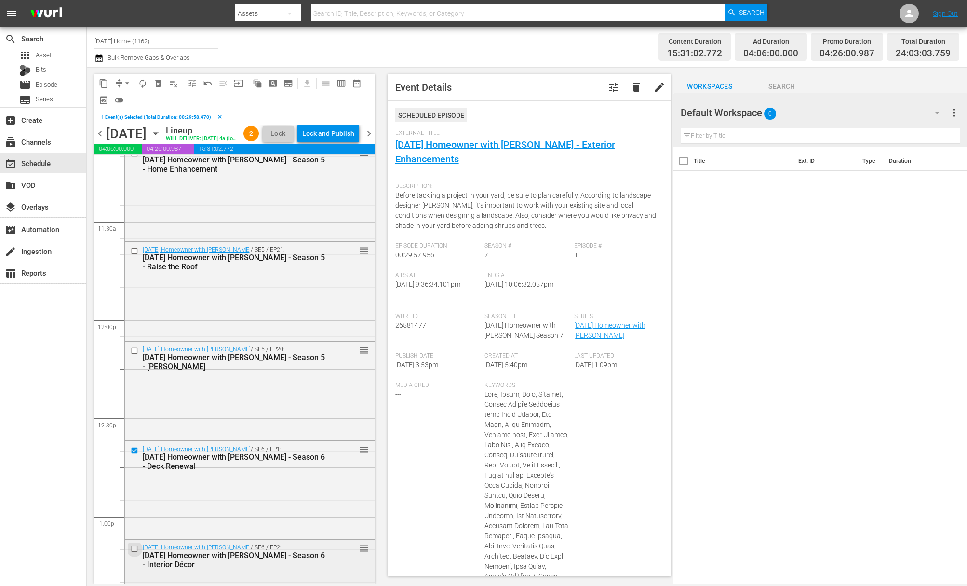
click at [136, 553] on input "checkbox" at bounding box center [136, 549] width 10 height 8
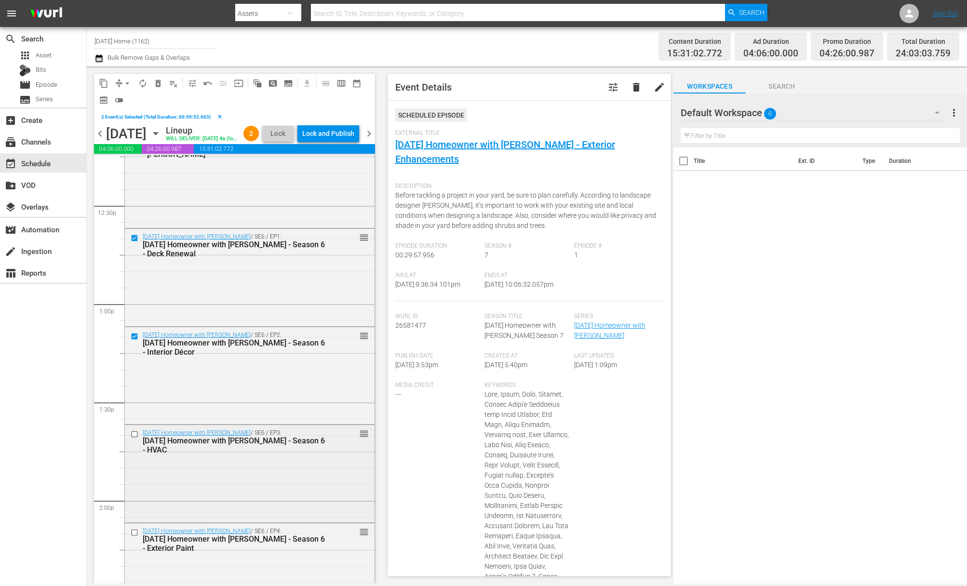
click at [135, 438] on input "checkbox" at bounding box center [136, 434] width 10 height 8
click at [134, 537] on input "checkbox" at bounding box center [136, 533] width 10 height 8
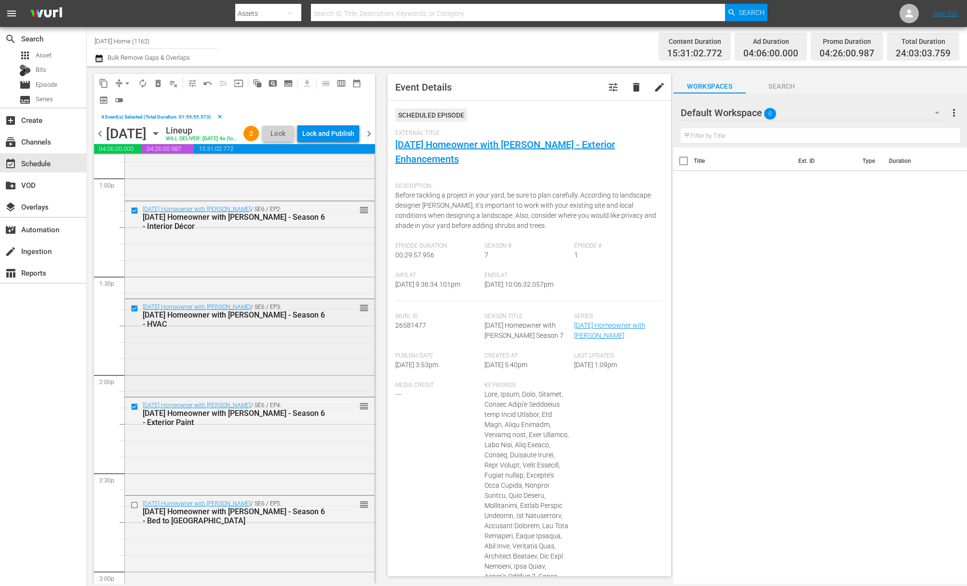
scroll to position [2612, 0]
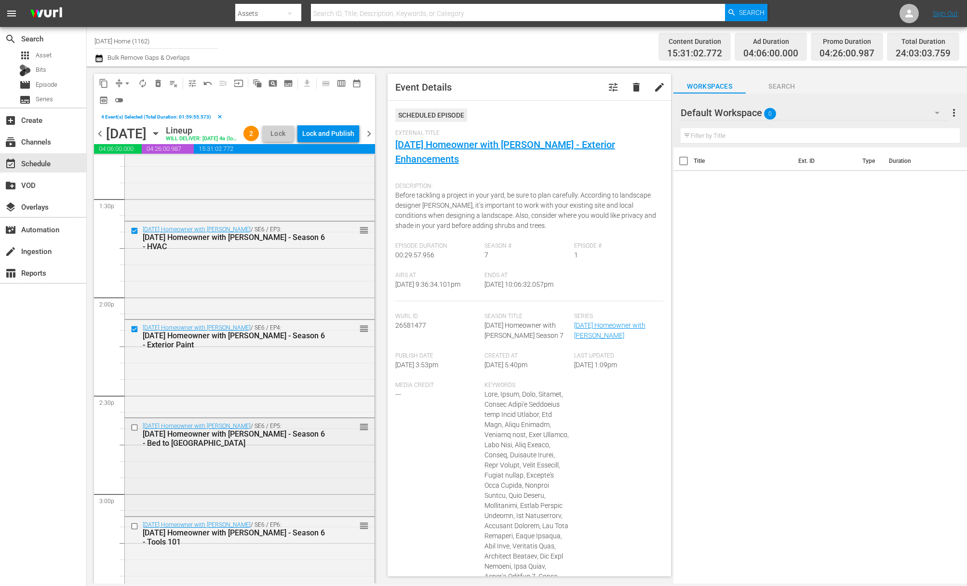
click at [134, 432] on input "checkbox" at bounding box center [136, 427] width 10 height 8
click at [134, 530] on input "checkbox" at bounding box center [136, 526] width 10 height 8
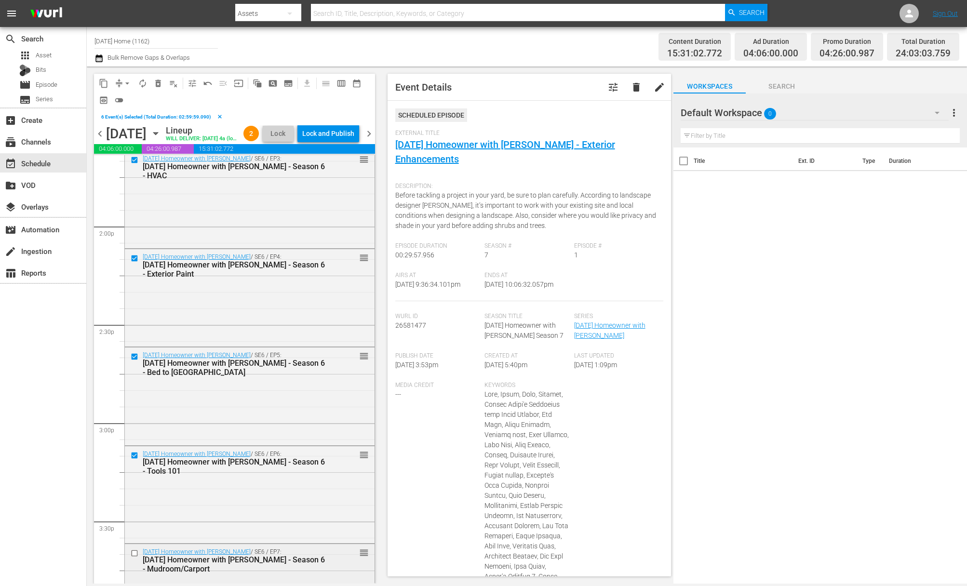
scroll to position [2808, 0]
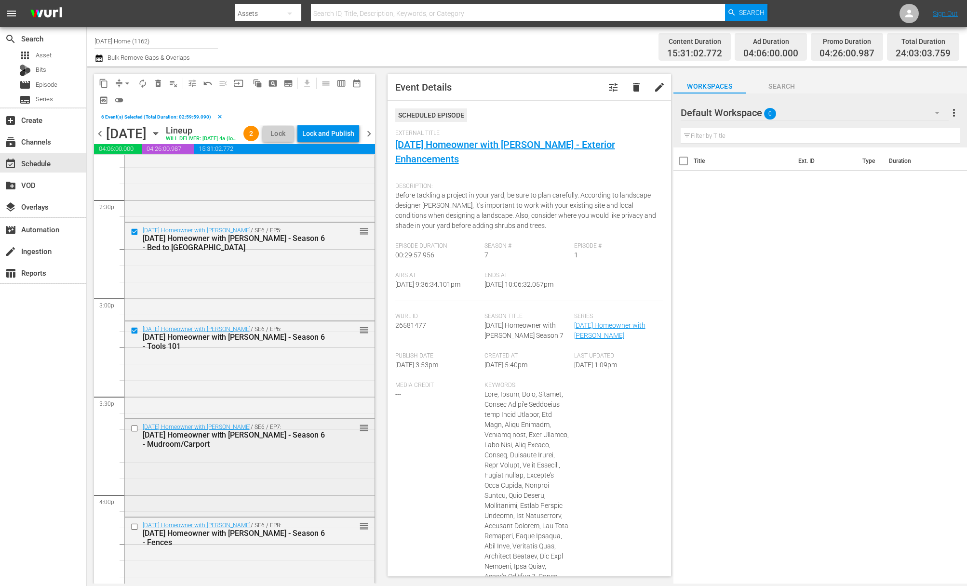
click at [131, 434] on div at bounding box center [135, 429] width 14 height 12
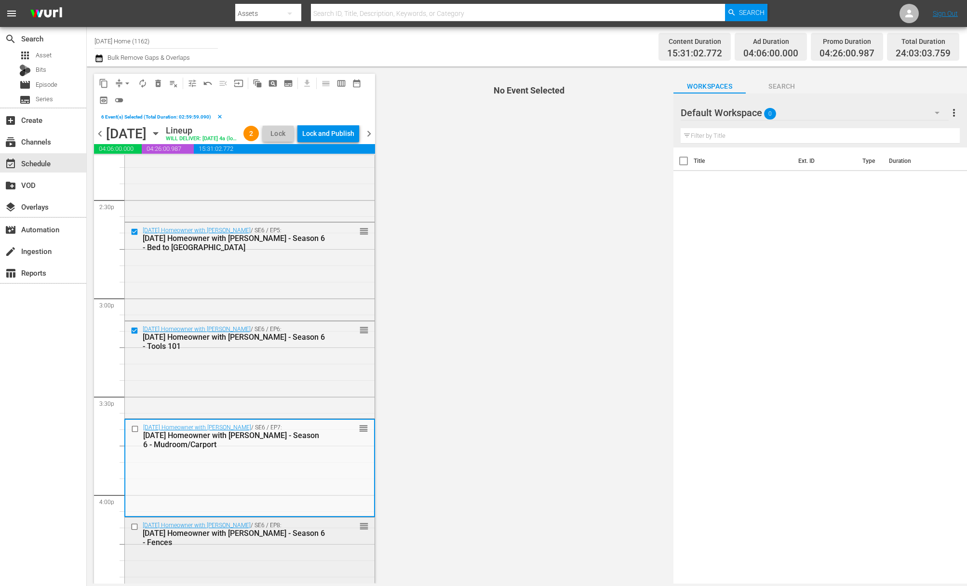
click at [135, 531] on input "checkbox" at bounding box center [136, 527] width 10 height 8
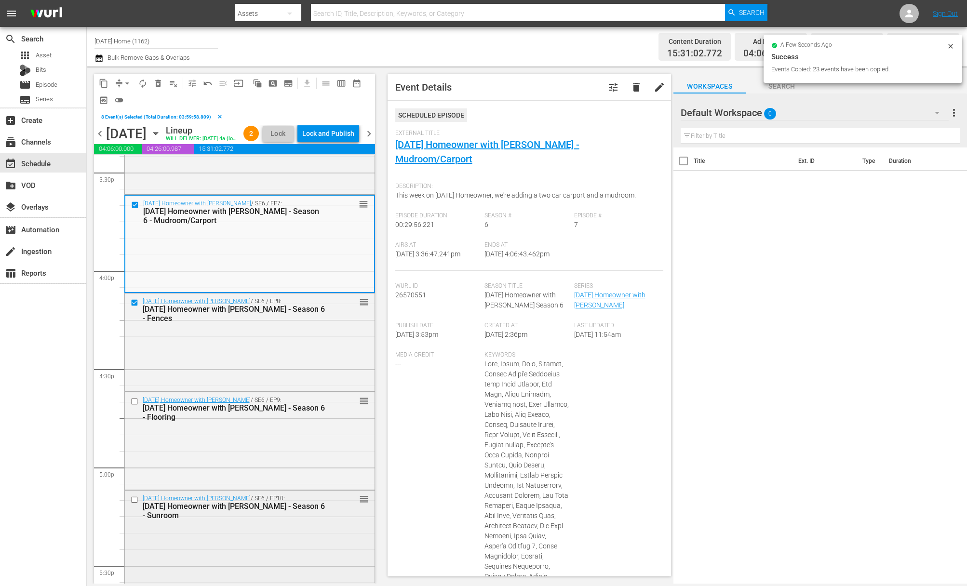
scroll to position [3107, 0]
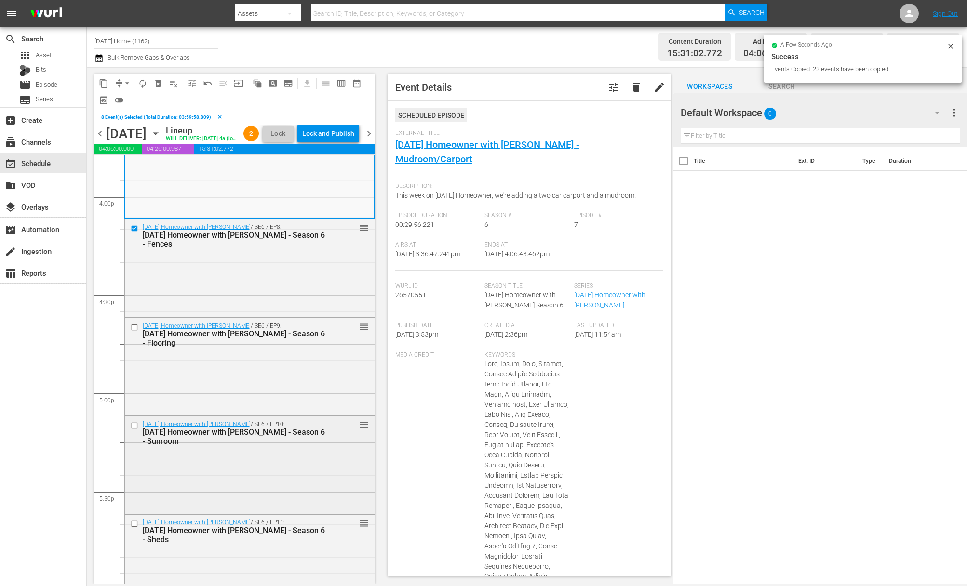
click at [135, 430] on input "checkbox" at bounding box center [136, 426] width 10 height 8
click at [131, 530] on div at bounding box center [135, 524] width 14 height 12
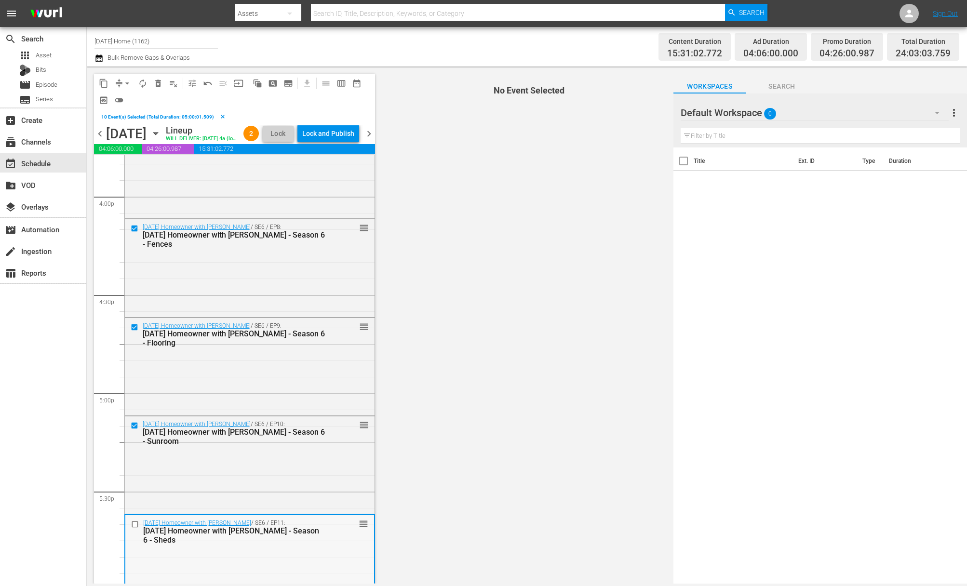
click at [136, 529] on input "checkbox" at bounding box center [136, 524] width 10 height 8
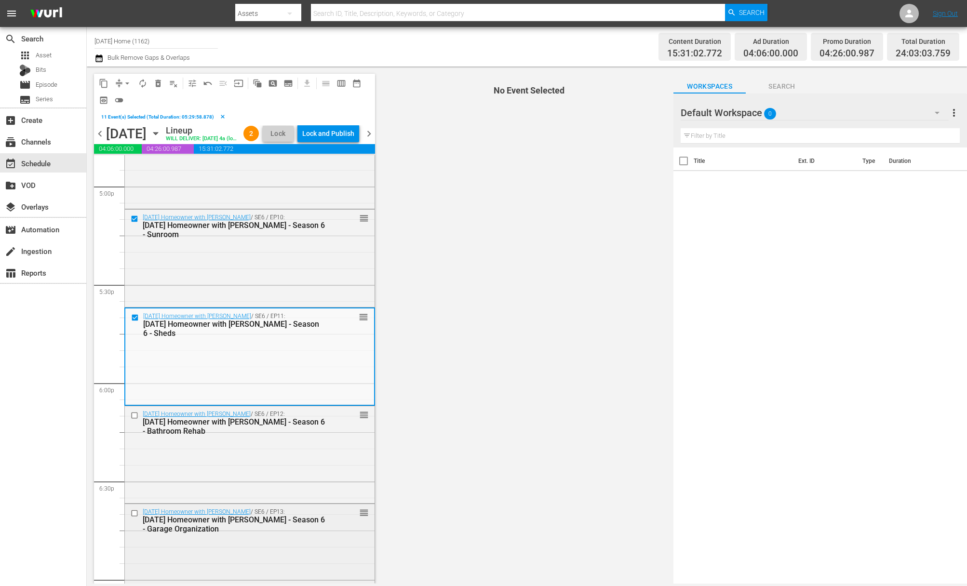
click at [134, 518] on input "checkbox" at bounding box center [136, 514] width 10 height 8
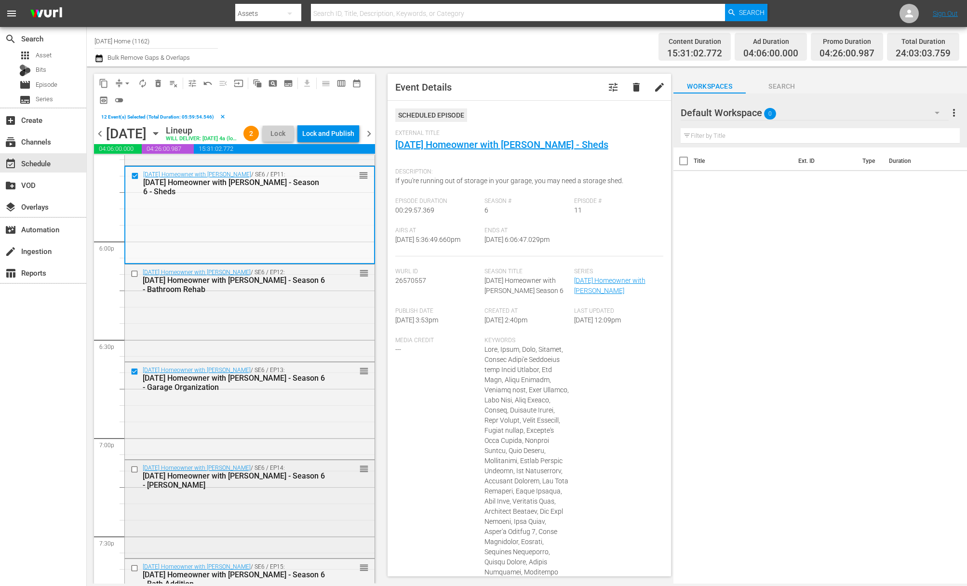
scroll to position [3520, 0]
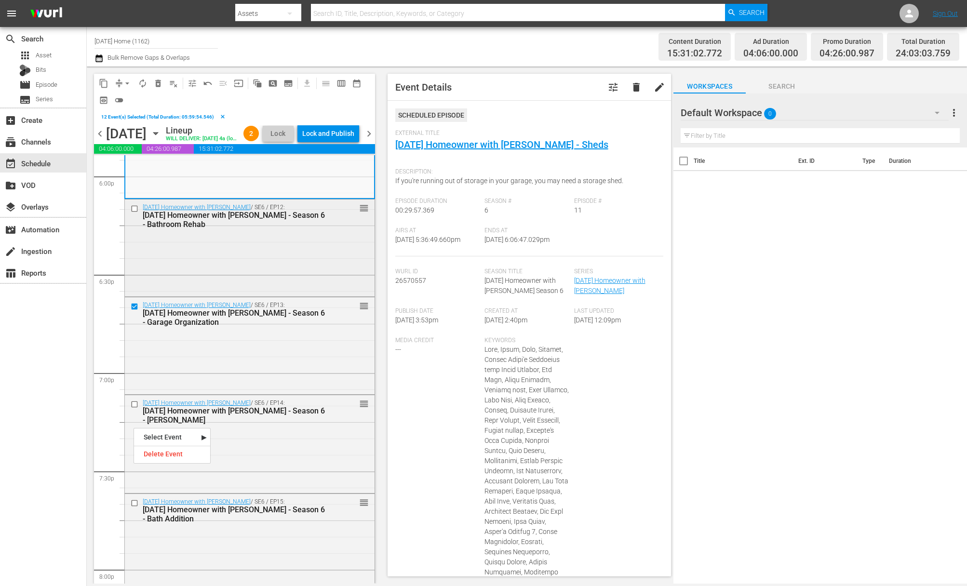
click at [133, 213] on input "checkbox" at bounding box center [136, 208] width 10 height 8
click at [133, 408] on input "checkbox" at bounding box center [136, 404] width 10 height 8
click at [132, 509] on div at bounding box center [135, 504] width 14 height 12
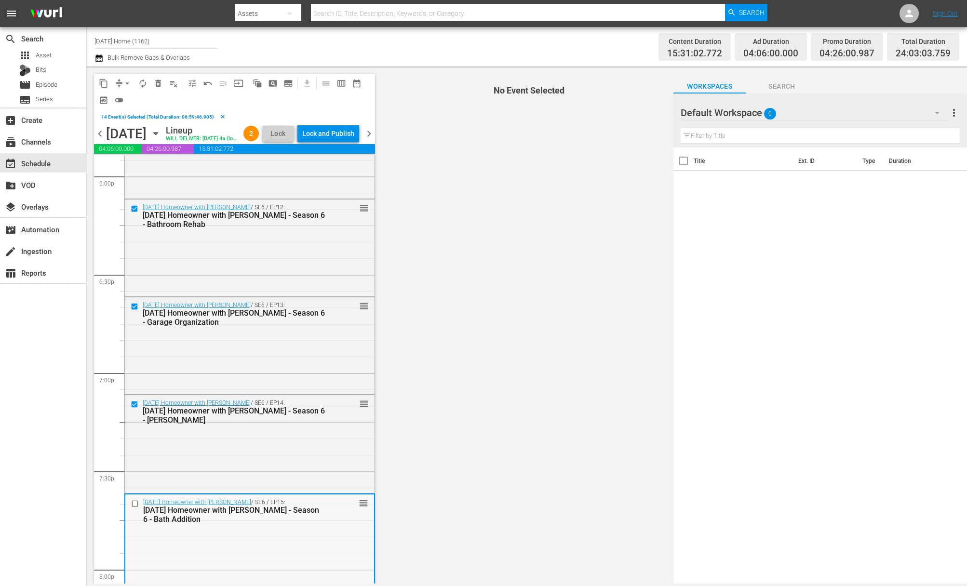
click at [136, 508] on input "checkbox" at bounding box center [136, 504] width 10 height 8
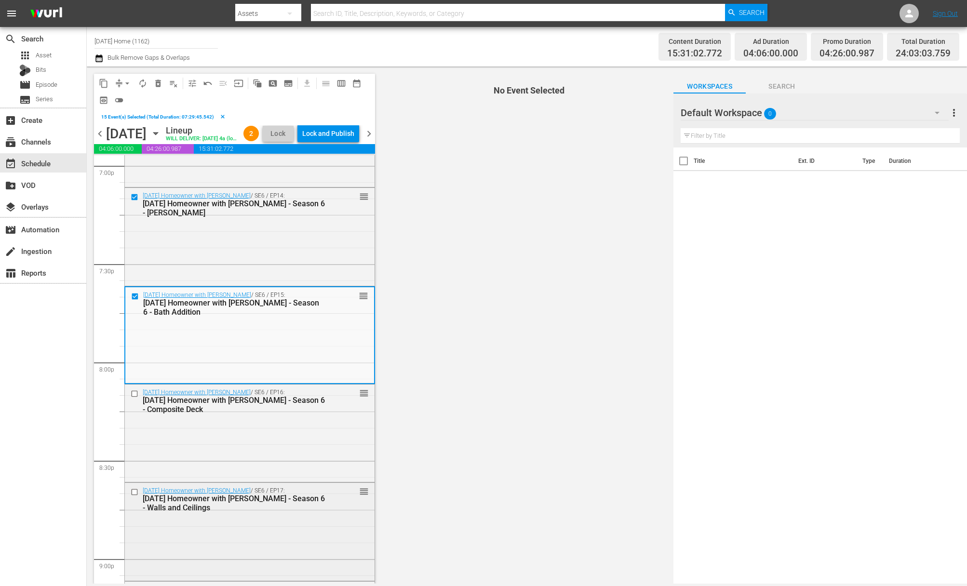
click at [136, 496] on input "checkbox" at bounding box center [136, 492] width 10 height 8
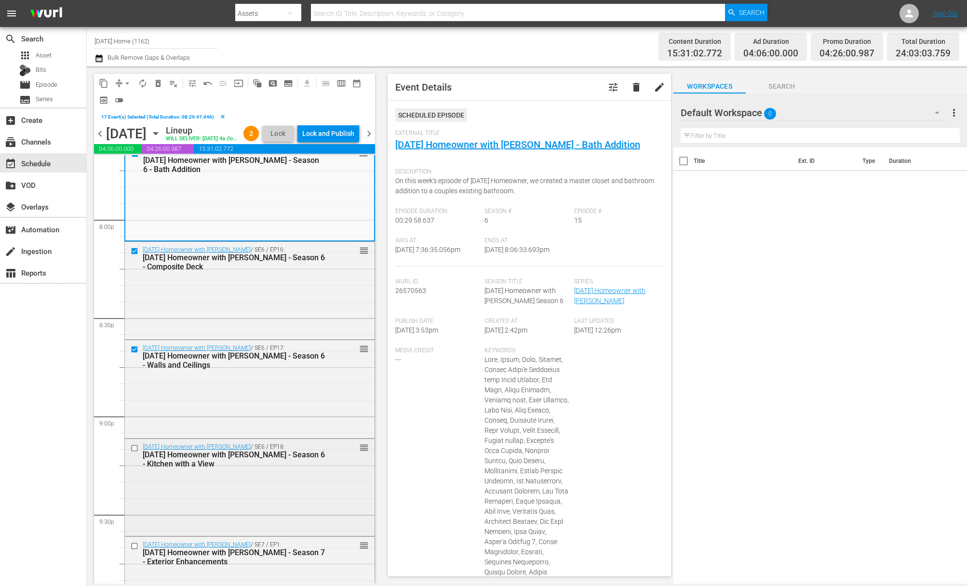
scroll to position [3933, 0]
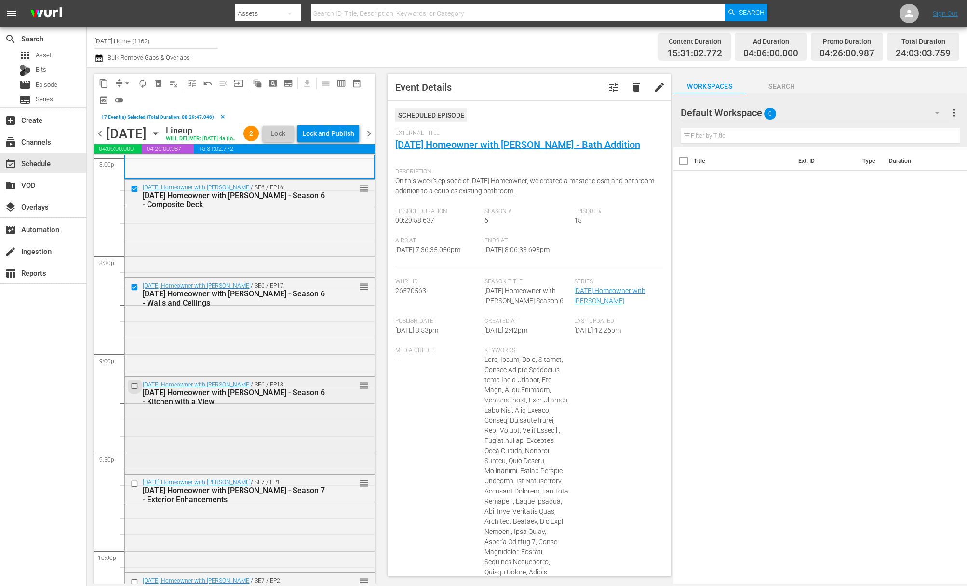
click at [136, 390] on input "checkbox" at bounding box center [136, 386] width 10 height 8
click at [135, 488] on input "checkbox" at bounding box center [136, 484] width 10 height 8
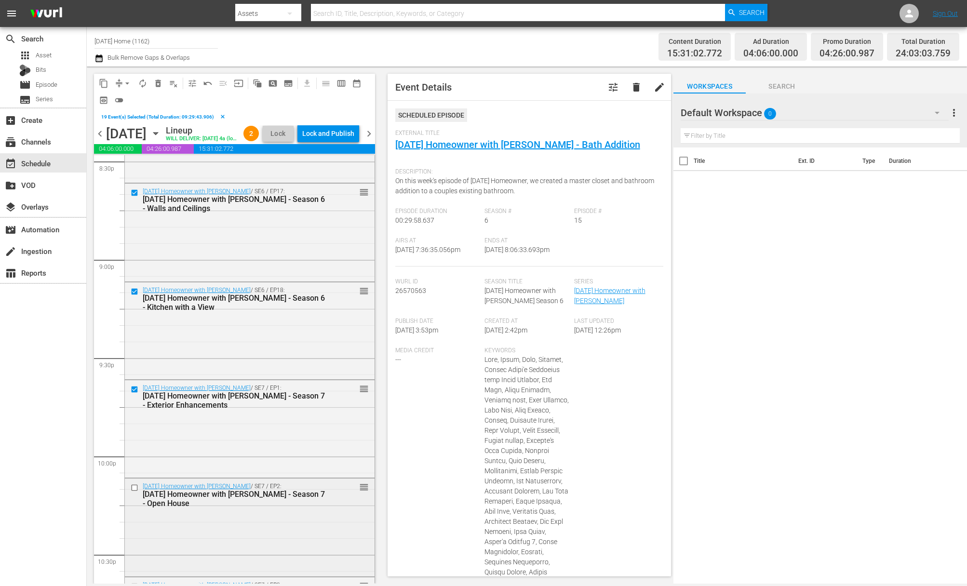
click at [136, 492] on input "checkbox" at bounding box center [136, 488] width 10 height 8
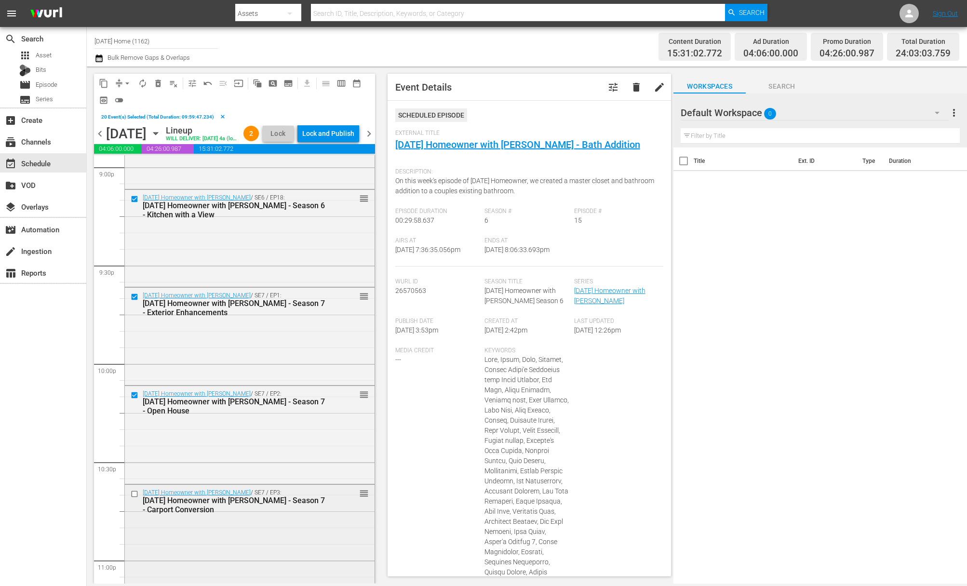
click at [136, 498] on input "checkbox" at bounding box center [136, 494] width 10 height 8
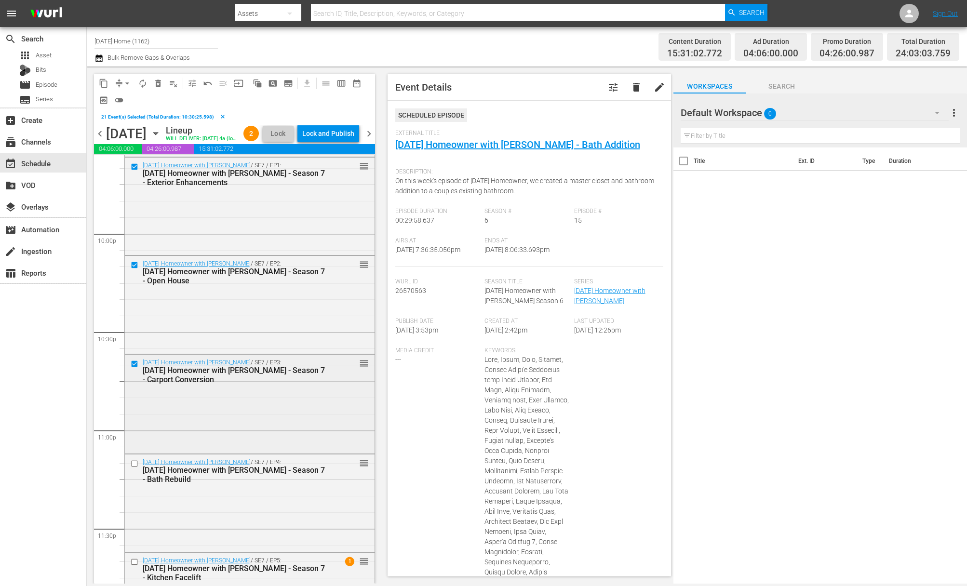
scroll to position [4332, 0]
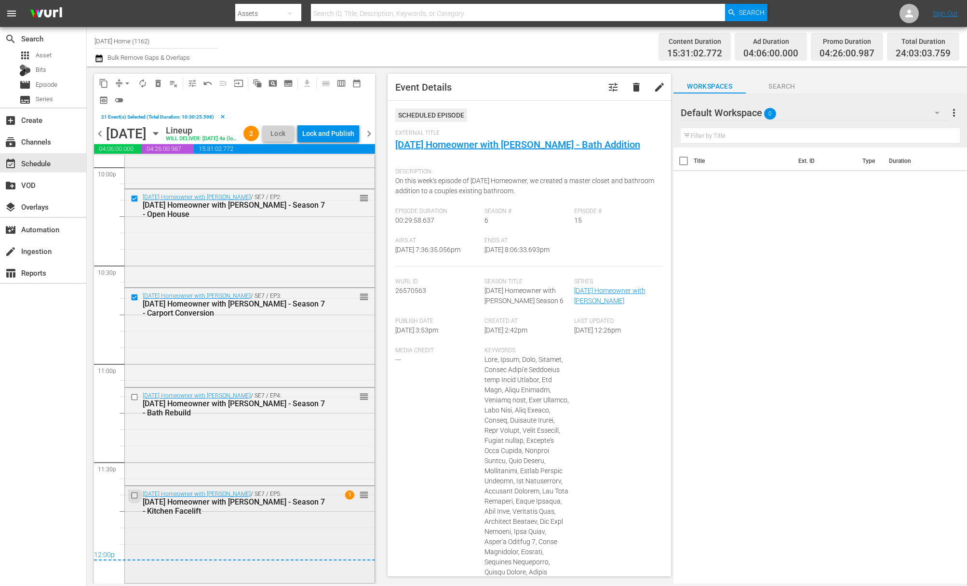
click at [132, 496] on input "checkbox" at bounding box center [136, 495] width 10 height 8
click at [135, 396] on input "checkbox" at bounding box center [136, 397] width 10 height 8
click at [158, 79] on span "delete_forever_outlined" at bounding box center [158, 84] width 10 height 10
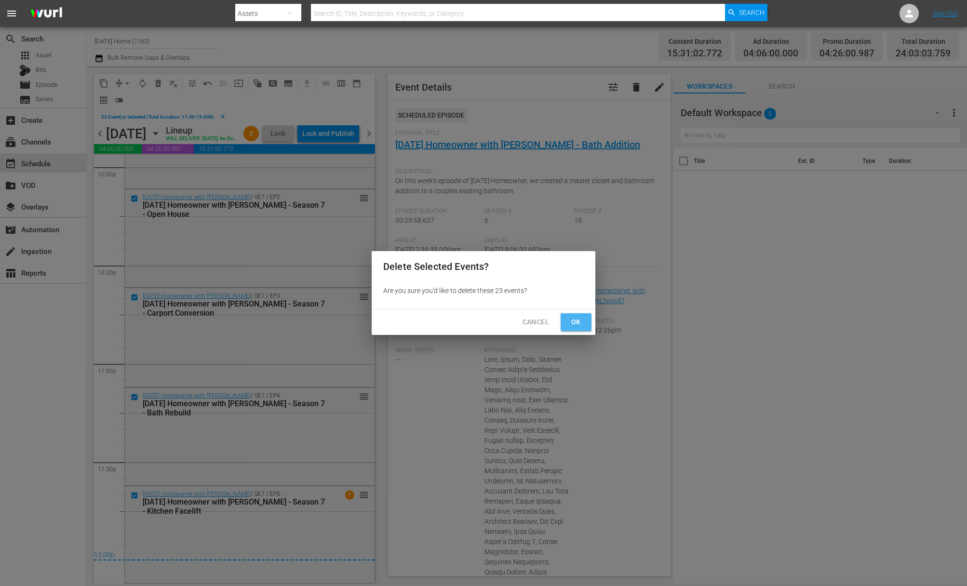
click at [579, 321] on span "Ok" at bounding box center [576, 322] width 15 height 12
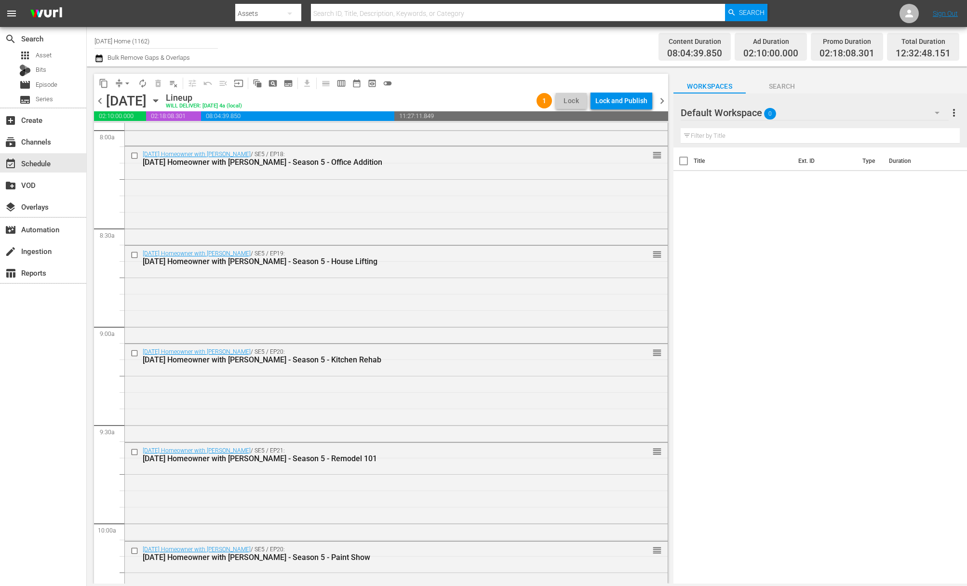
scroll to position [1600, 0]
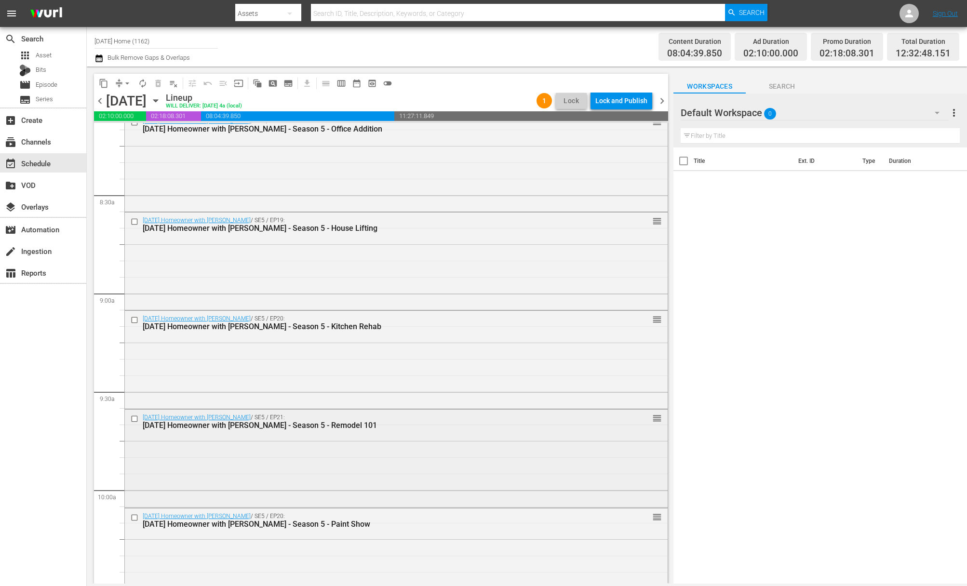
click at [271, 417] on div "Today's Homeowner with Danny Lipford / SE5 / EP21: Today's Homeowner with Danny…" at bounding box center [379, 422] width 472 height 16
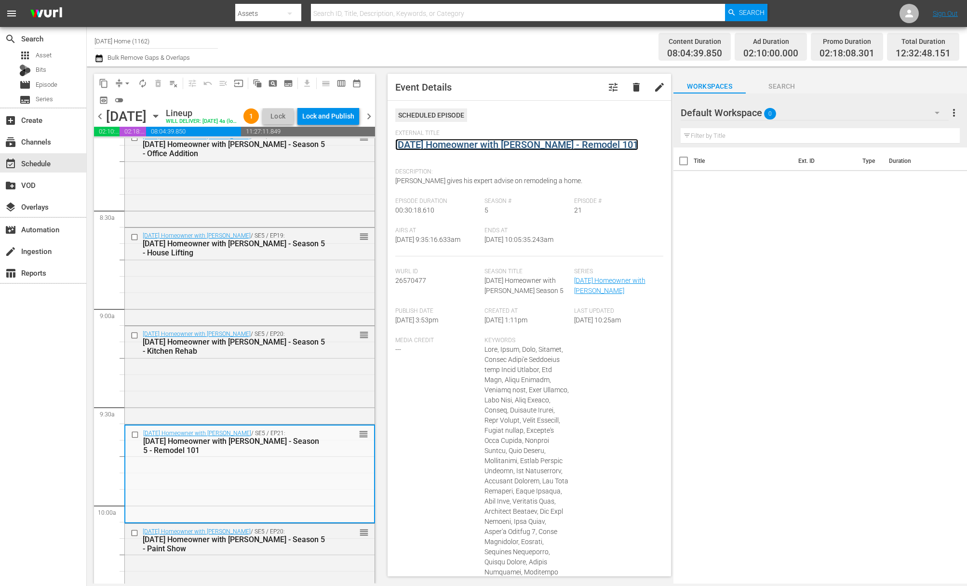
click at [545, 141] on link "[DATE] Homeowner with [PERSON_NAME] - Remodel 101" at bounding box center [516, 145] width 243 height 12
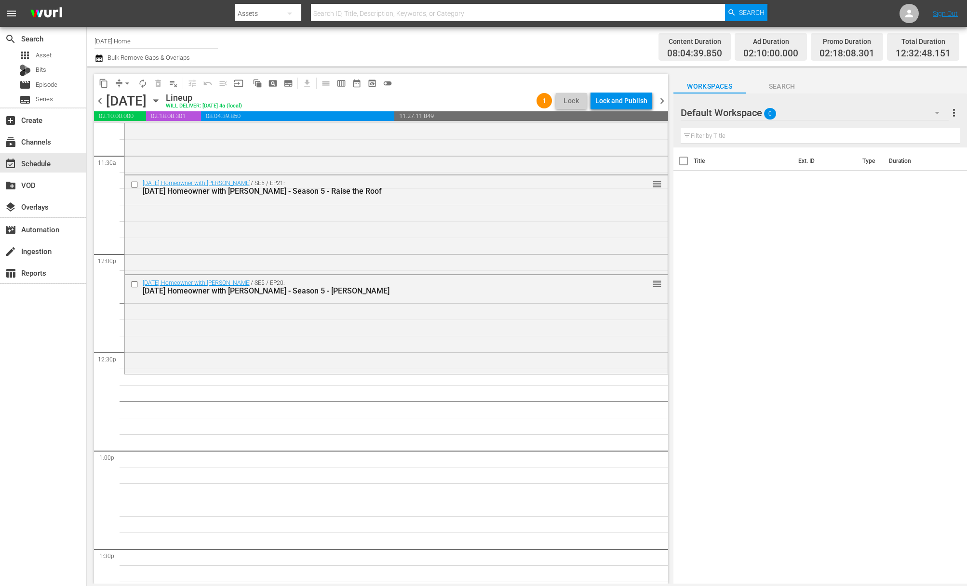
scroll to position [1896, 0]
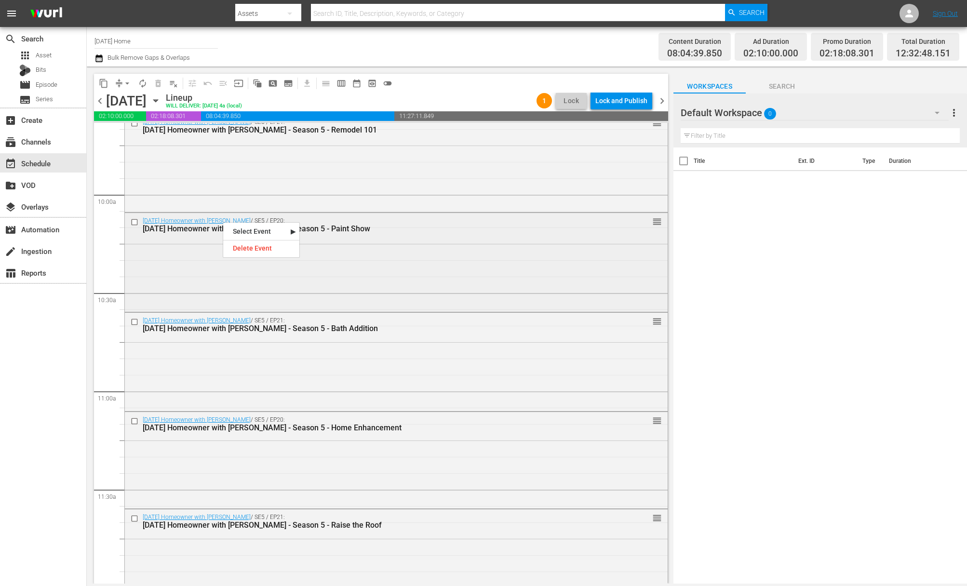
click at [199, 263] on div "Today's Homeowner with Danny Lipford / SE5 / EP20: Today's Homeowner with Danny…" at bounding box center [396, 261] width 543 height 97
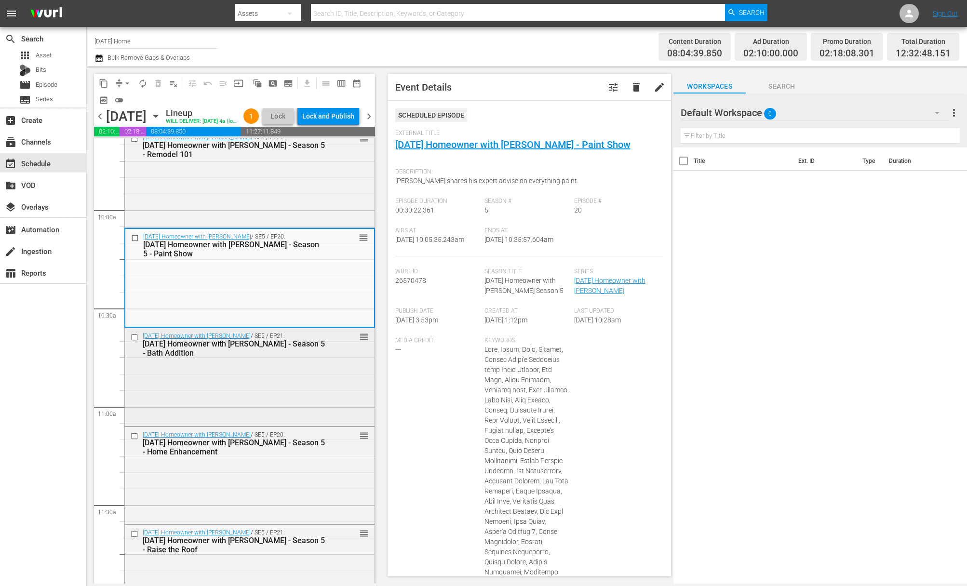
click at [263, 423] on div "Today's Homeowner with Danny Lipford / SE5 / EP21: Today's Homeowner with Danny…" at bounding box center [250, 376] width 250 height 96
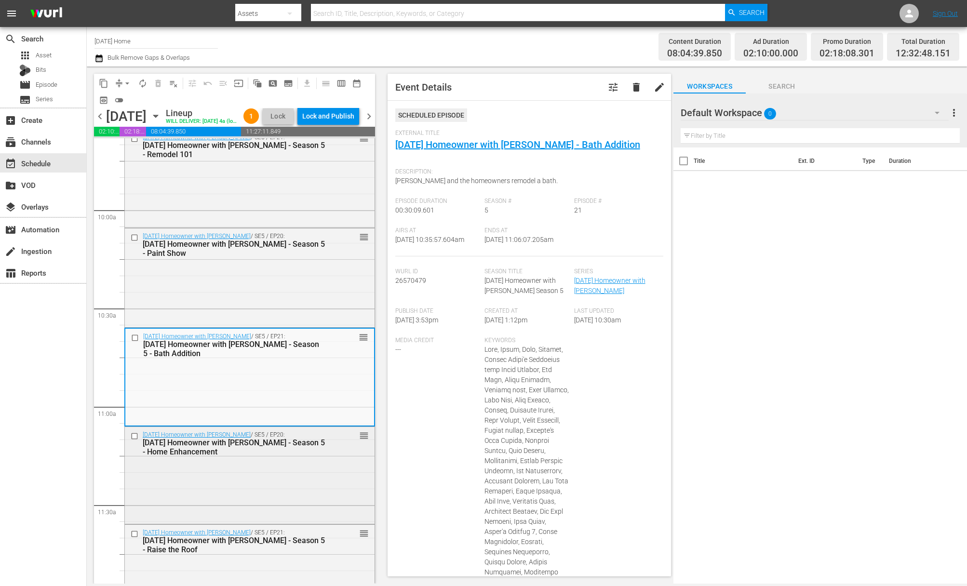
click at [272, 522] on div "Today's Homeowner with Danny Lipford / SE5 / EP20: Today's Homeowner with Danny…" at bounding box center [250, 474] width 250 height 95
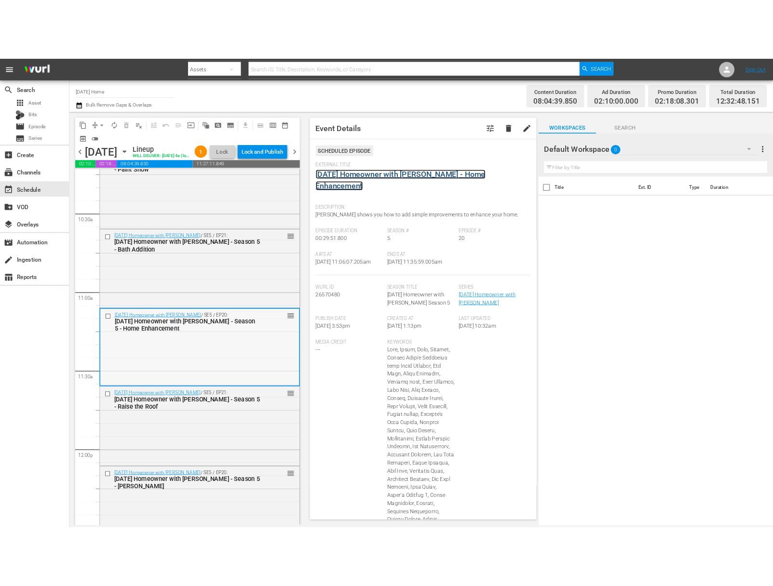
scroll to position [2090, 0]
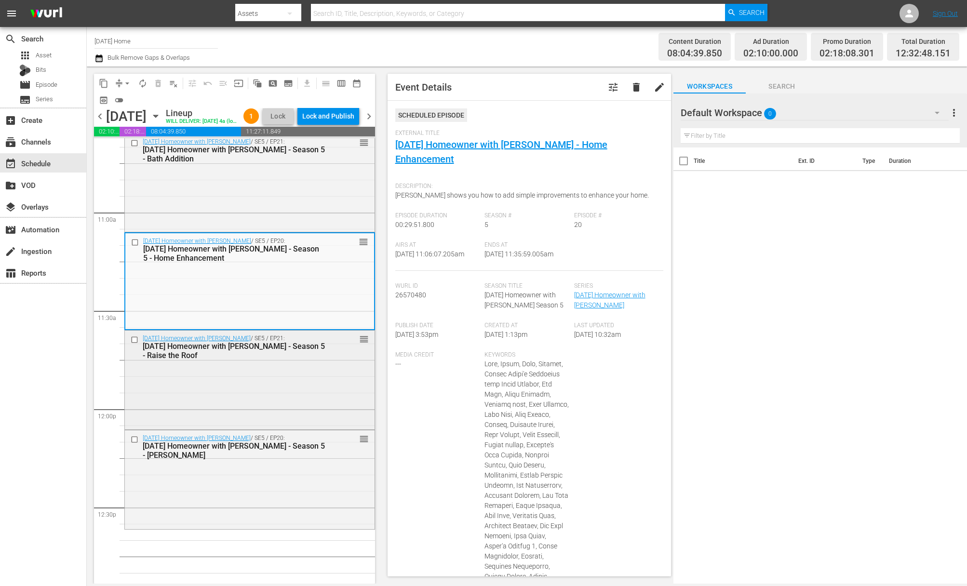
click at [279, 421] on div "Today's Homeowner with Danny Lipford / SE5 / EP21: Today's Homeowner with Danny…" at bounding box center [250, 379] width 250 height 96
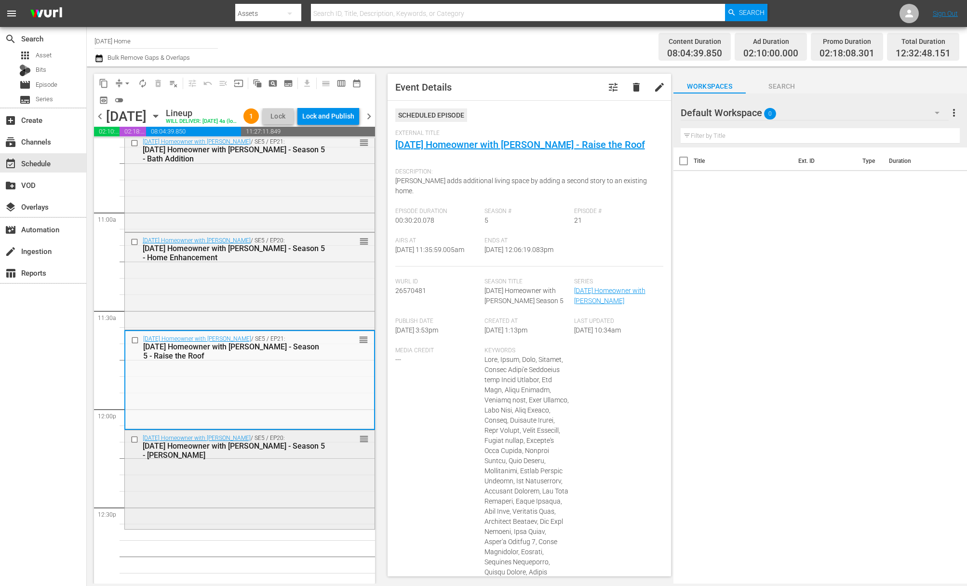
click at [326, 444] on div "reorder" at bounding box center [347, 439] width 43 height 10
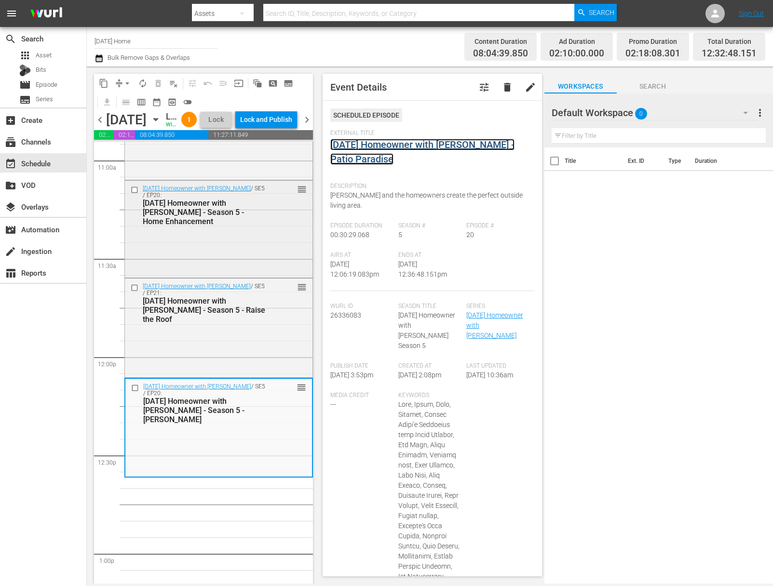
scroll to position [2179, 0]
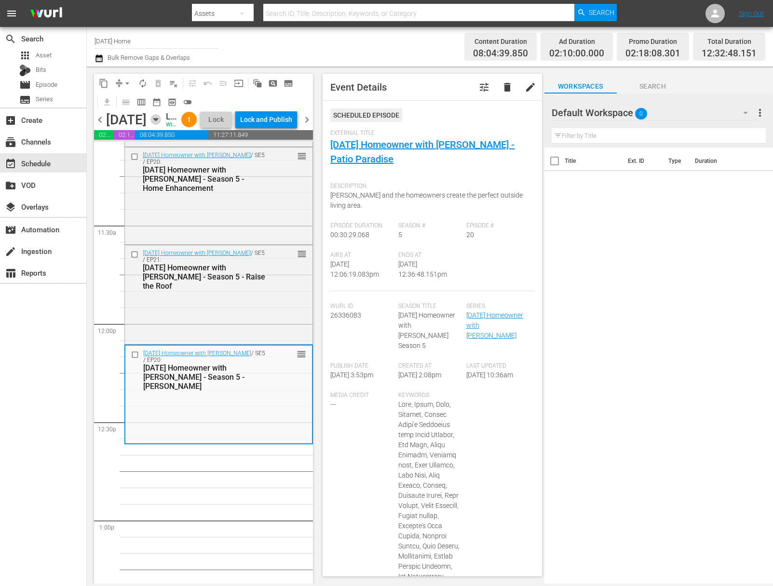
click at [158, 121] on icon "button" at bounding box center [155, 120] width 4 height 2
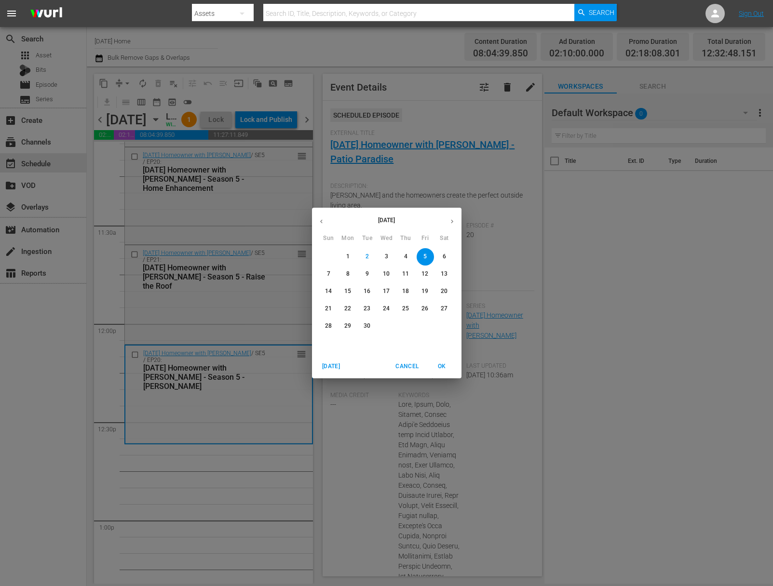
click at [322, 220] on icon "button" at bounding box center [321, 222] width 2 height 4
click at [317, 215] on button "button" at bounding box center [321, 221] width 19 height 19
click at [326, 289] on p "11" at bounding box center [328, 291] width 7 height 8
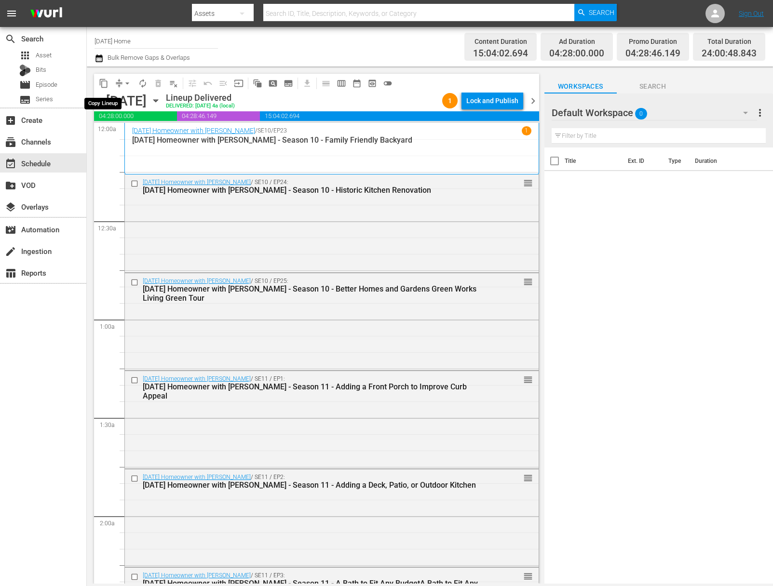
click at [103, 83] on span "content_copy" at bounding box center [104, 84] width 10 height 10
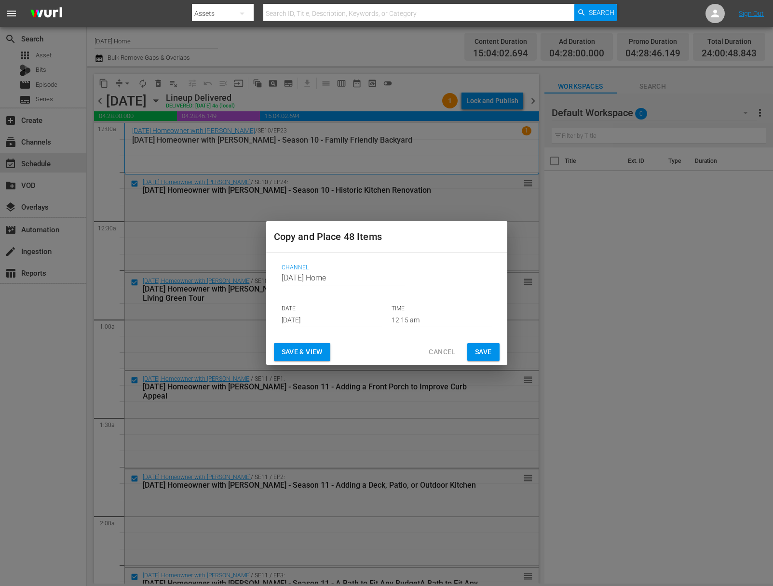
click at [331, 322] on input "[DATE]" at bounding box center [332, 320] width 100 height 14
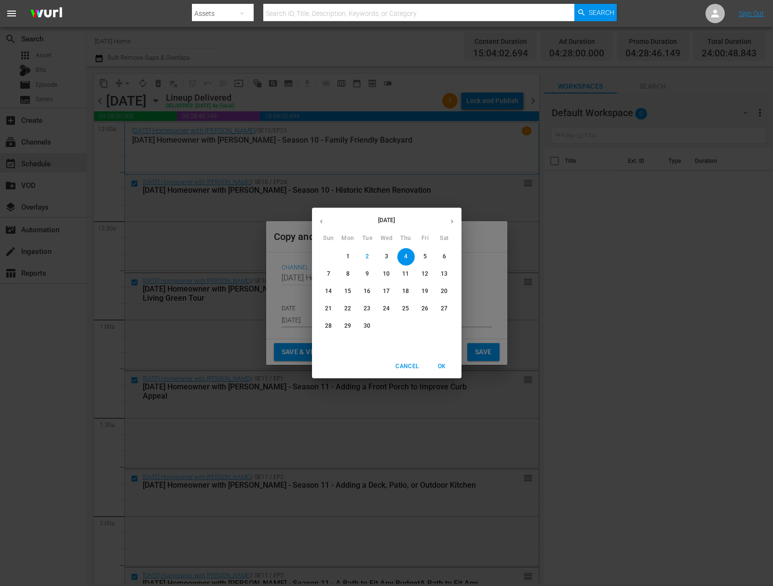
click at [429, 255] on span "5" at bounding box center [425, 257] width 17 height 8
type input "[DATE]"
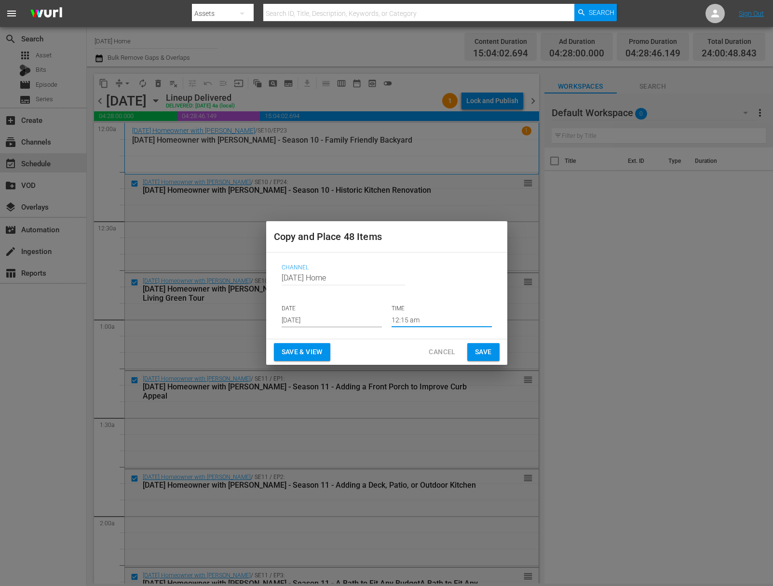
click at [415, 319] on input "12:15 am" at bounding box center [442, 320] width 100 height 14
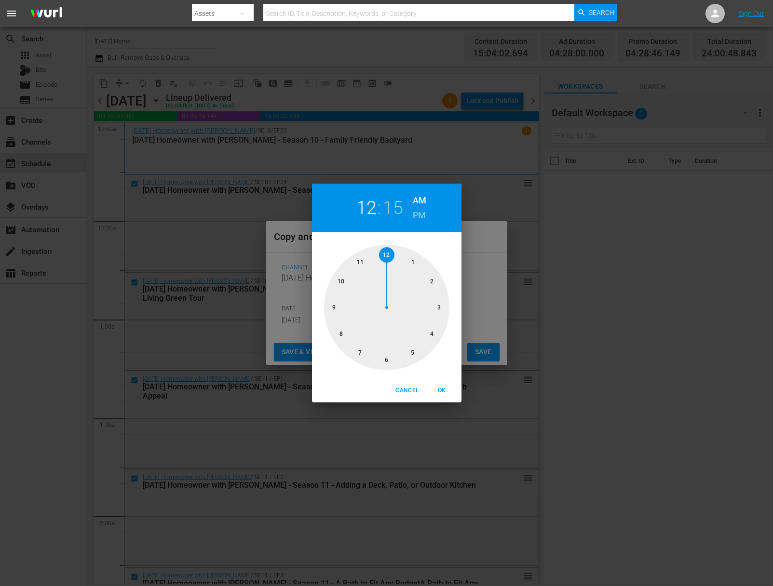
click at [362, 259] on div at bounding box center [386, 307] width 125 height 125
click at [386, 360] on div at bounding box center [386, 307] width 125 height 125
click at [417, 221] on h6 "PM" at bounding box center [419, 215] width 13 height 15
click at [438, 390] on span "OK" at bounding box center [442, 391] width 23 height 10
type input "11:30 pm"
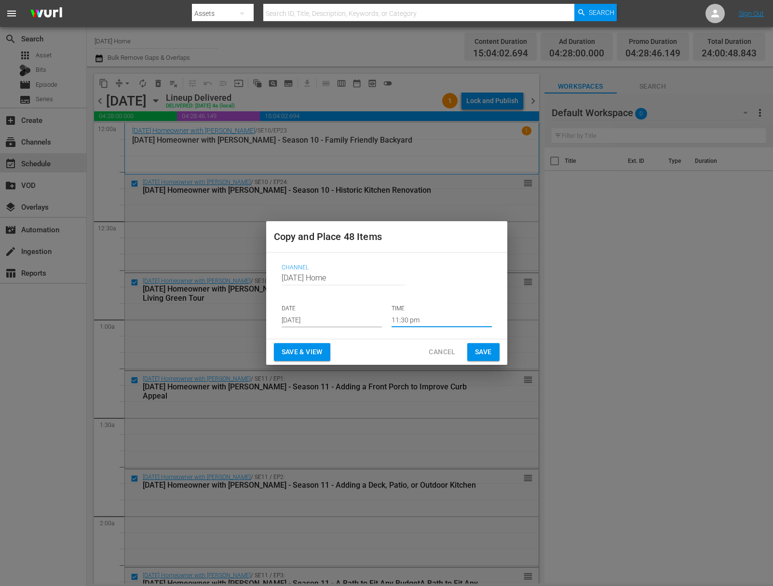
click at [484, 354] on span "Save" at bounding box center [483, 352] width 17 height 12
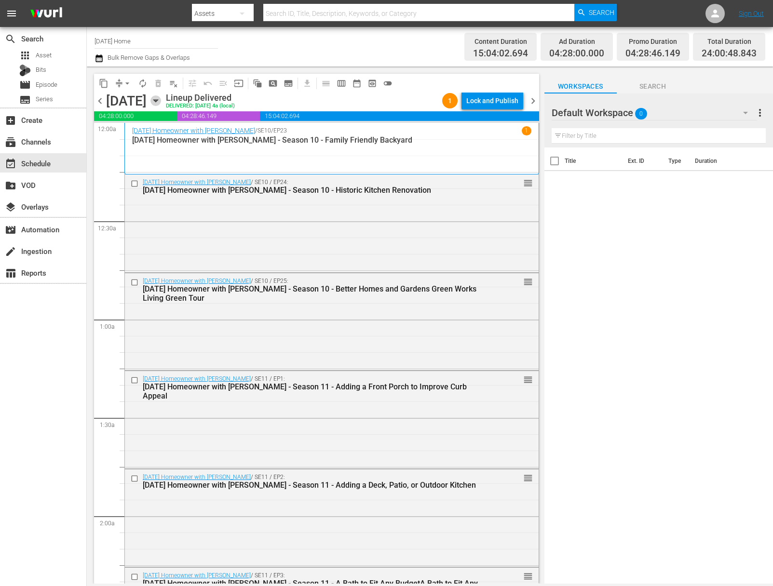
click at [161, 98] on icon "button" at bounding box center [155, 100] width 11 height 11
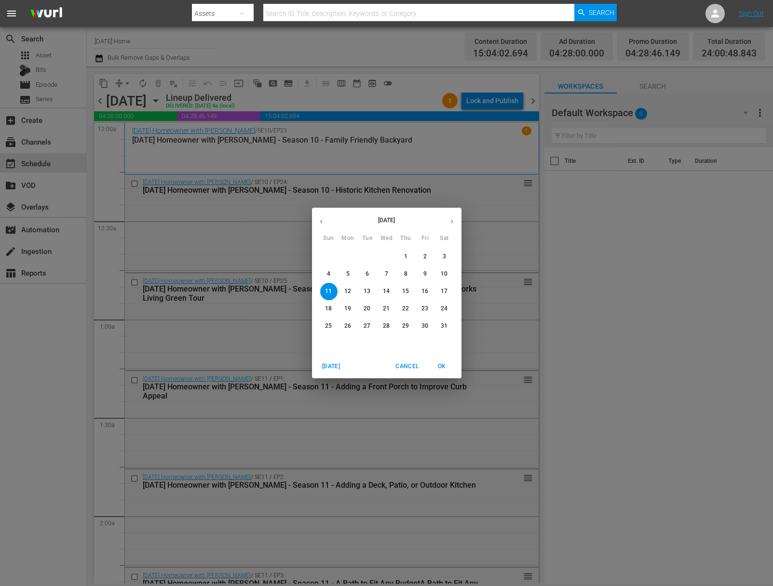
click at [450, 222] on icon "button" at bounding box center [451, 221] width 7 height 7
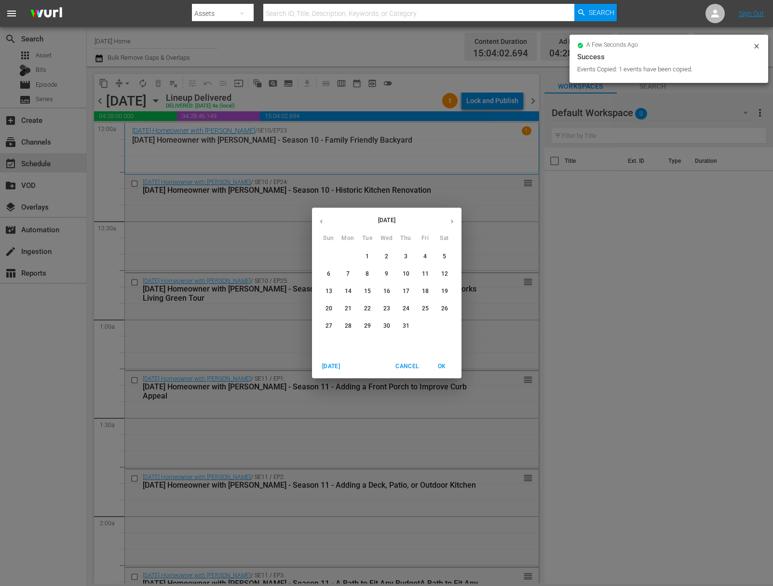
click at [450, 222] on icon "button" at bounding box center [451, 221] width 7 height 7
click at [454, 223] on icon "button" at bounding box center [451, 221] width 7 height 7
click at [425, 258] on p "5" at bounding box center [424, 257] width 3 height 8
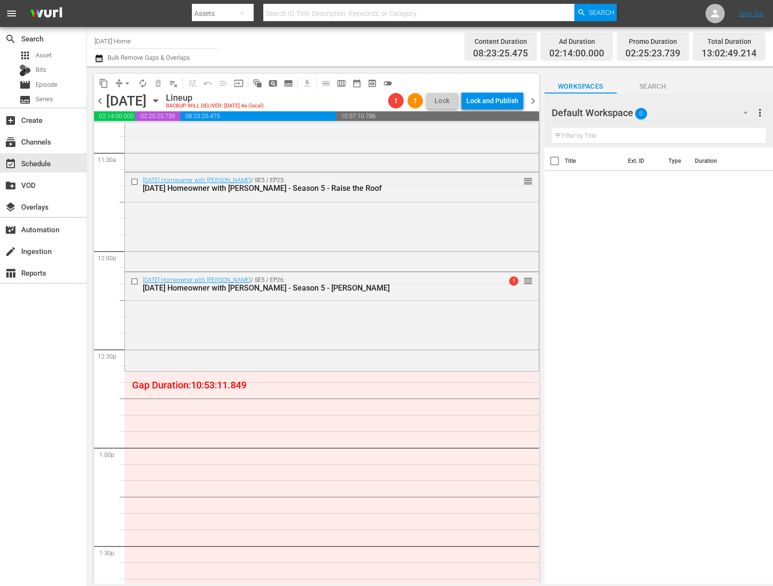
scroll to position [2044, 0]
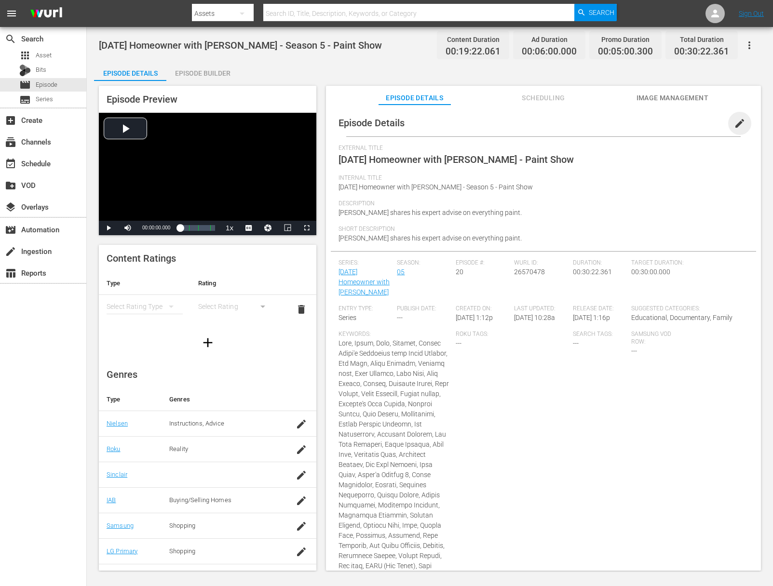
click at [734, 119] on span "edit" at bounding box center [740, 124] width 12 height 12
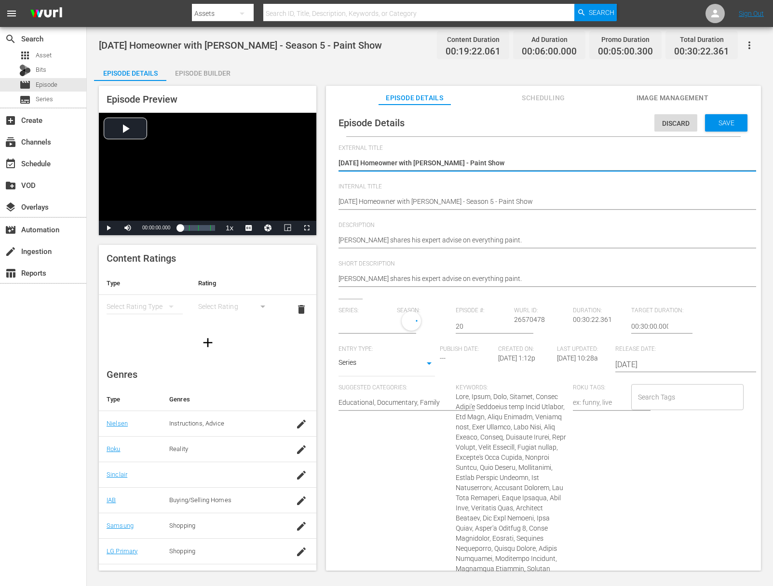
type input "[DATE] Homeowner with [PERSON_NAME]"
click at [480, 329] on input "20" at bounding box center [483, 326] width 54 height 23
click at [474, 327] on input "20" at bounding box center [483, 326] width 54 height 23
type input "22"
click at [712, 122] on span "Save" at bounding box center [726, 123] width 31 height 8
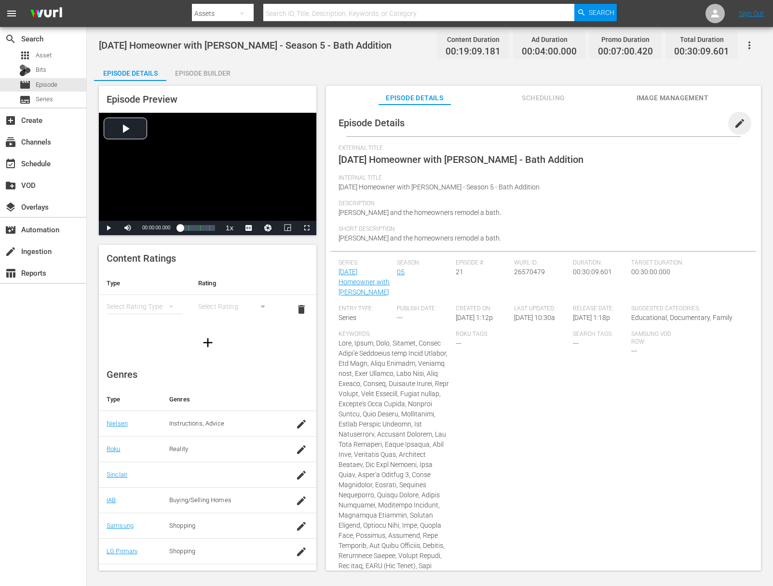
click at [734, 124] on span "edit" at bounding box center [740, 124] width 12 height 12
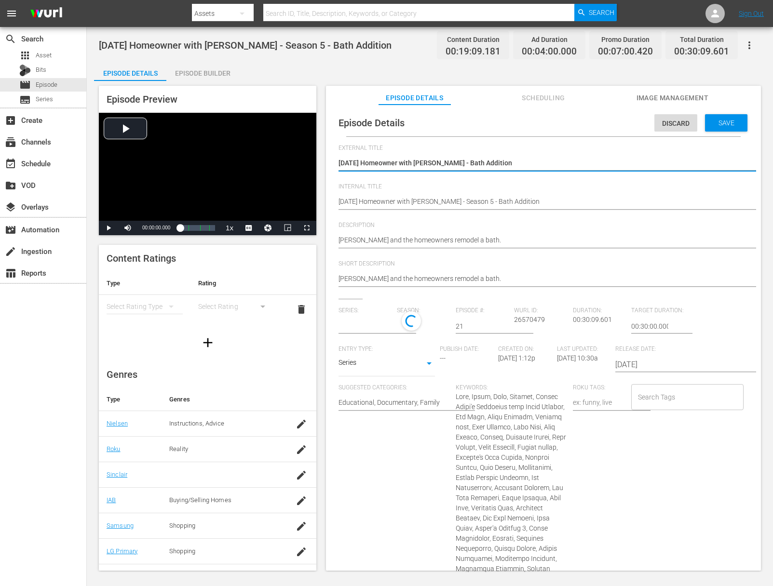
click at [470, 330] on input "21" at bounding box center [483, 326] width 54 height 23
type input "23"
click at [719, 123] on span "Save" at bounding box center [726, 123] width 31 height 8
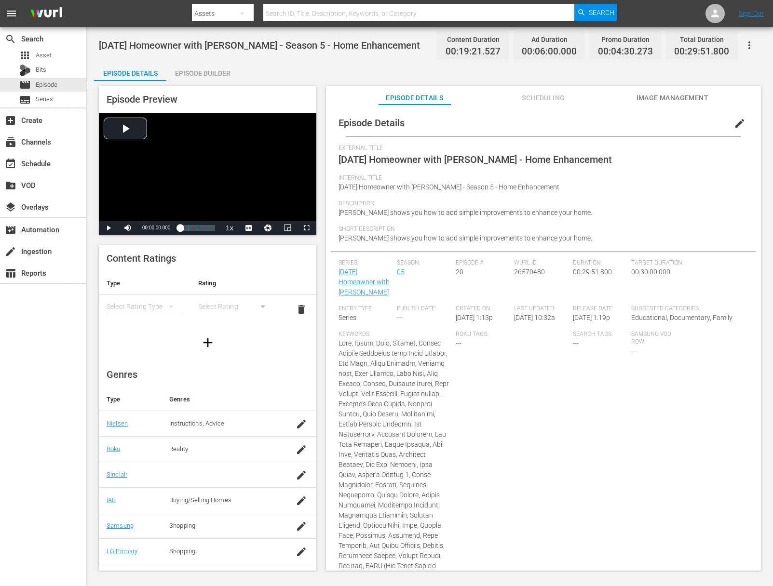
click at [734, 124] on span "edit" at bounding box center [740, 124] width 12 height 12
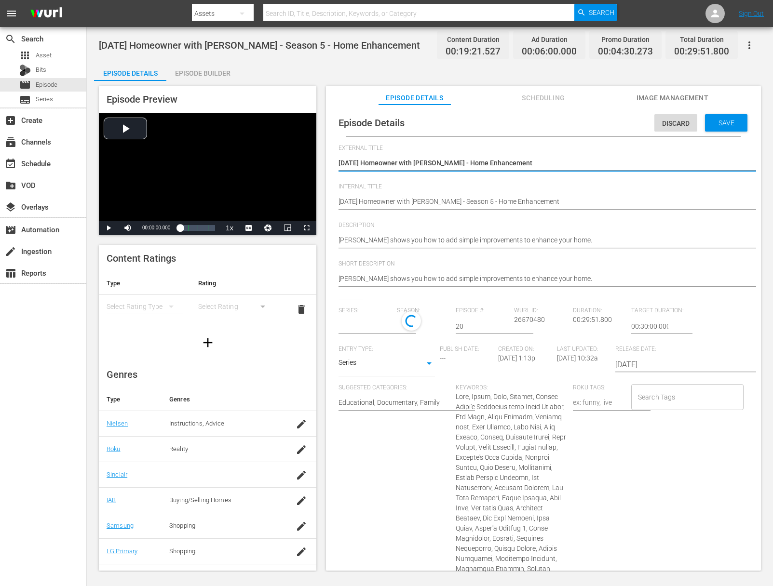
click at [468, 322] on input "20" at bounding box center [483, 326] width 54 height 23
type input "[DATE] Homeowner with [PERSON_NAME]"
type input "24"
click at [716, 123] on span "Save" at bounding box center [726, 123] width 31 height 8
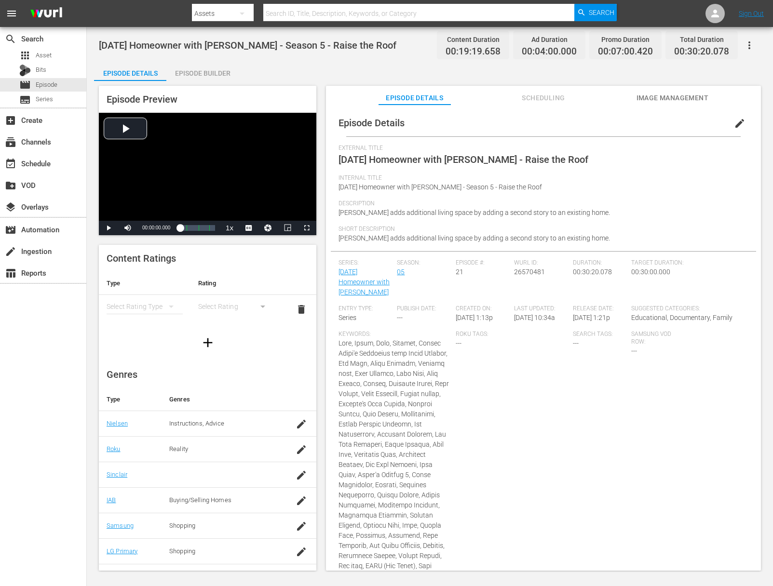
click at [735, 123] on span "edit" at bounding box center [740, 124] width 12 height 12
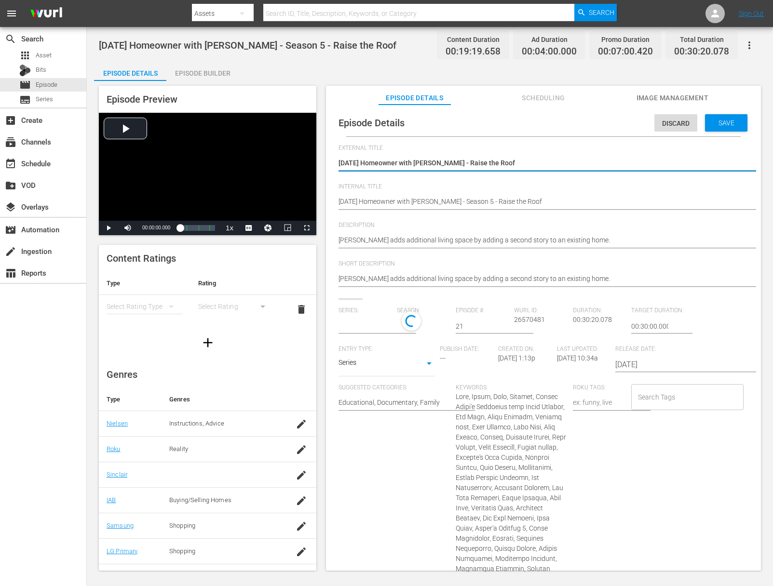
click at [469, 328] on input "21" at bounding box center [483, 326] width 54 height 23
type input "[DATE] Homeowner with [PERSON_NAME]"
type input "25"
click at [707, 115] on div "Save" at bounding box center [726, 122] width 42 height 17
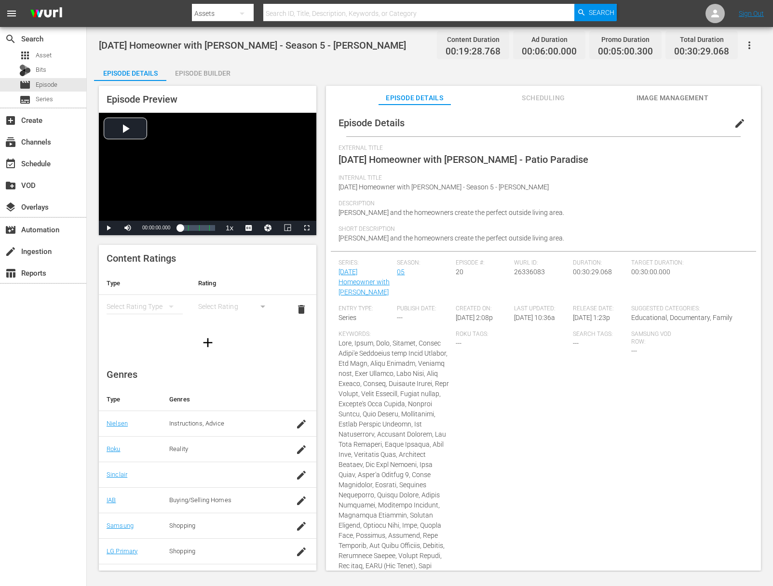
click at [734, 122] on span "edit" at bounding box center [740, 124] width 12 height 12
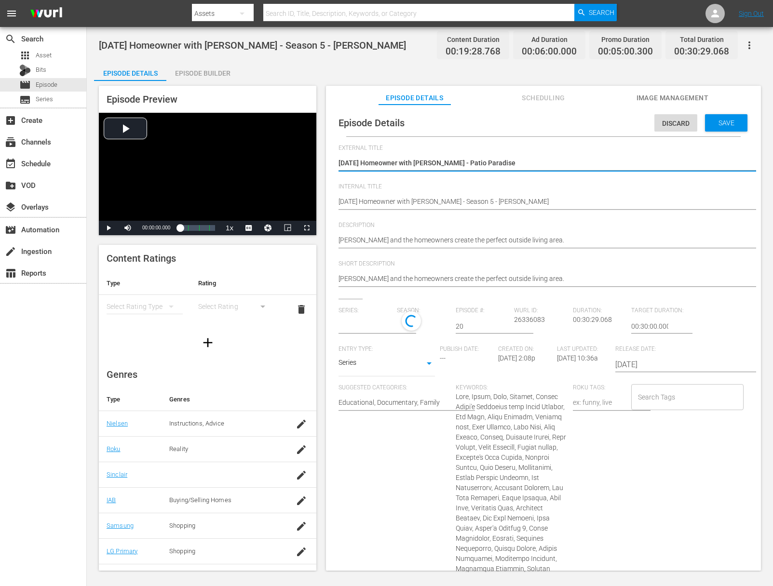
click at [472, 325] on input "20" at bounding box center [483, 326] width 54 height 23
type input "[DATE] Homeowner with [PERSON_NAME]"
type input "26"
click at [717, 129] on div "Save" at bounding box center [726, 122] width 42 height 17
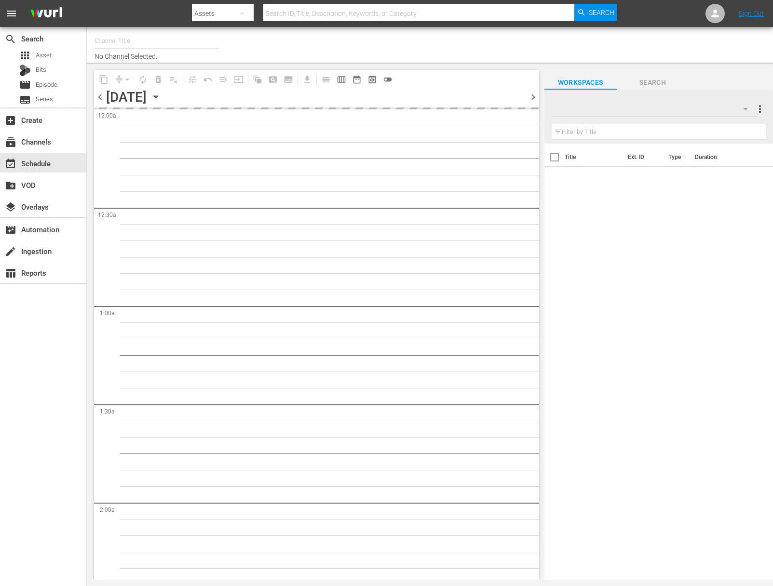
type input "[DATE] Home (1162)"
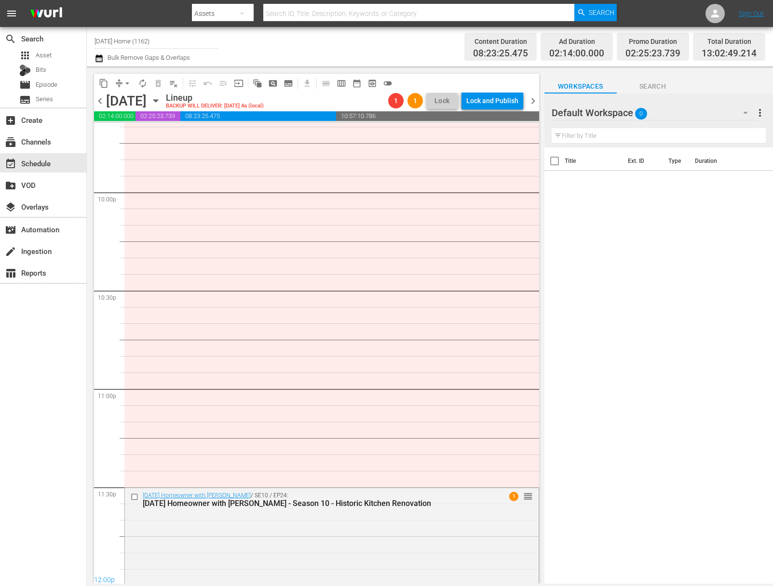
scroll to position [4260, 0]
click at [500, 545] on div "[DATE] Homeowner with [PERSON_NAME] / SE10 / EP24: [DATE] Homeowner with [PERSO…" at bounding box center [332, 534] width 414 height 95
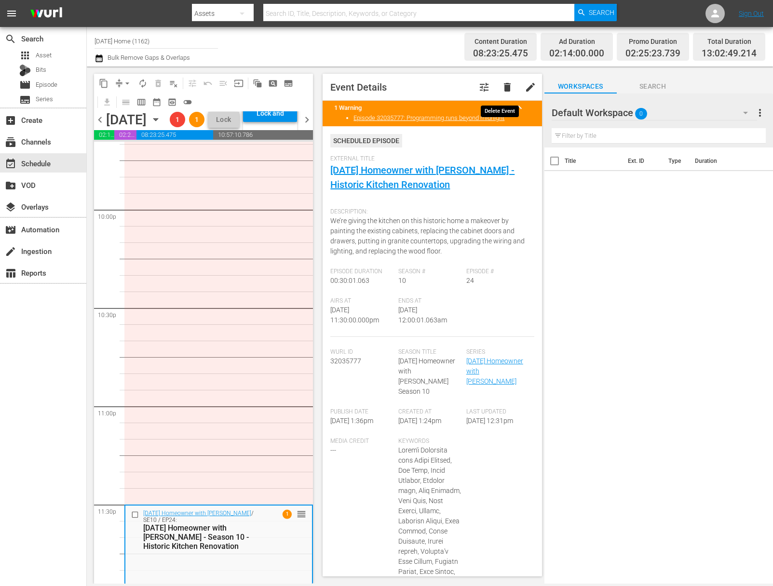
click at [502, 88] on span "delete" at bounding box center [508, 87] width 12 height 12
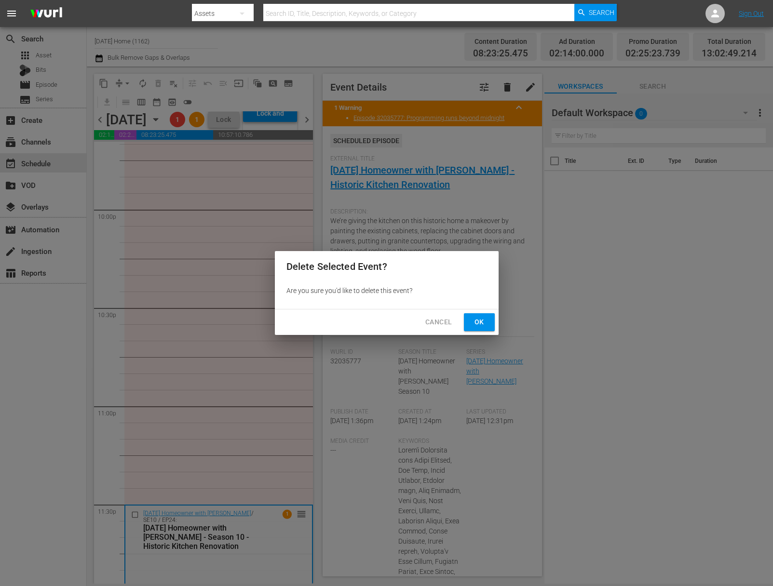
click at [473, 321] on span "Ok" at bounding box center [479, 322] width 15 height 12
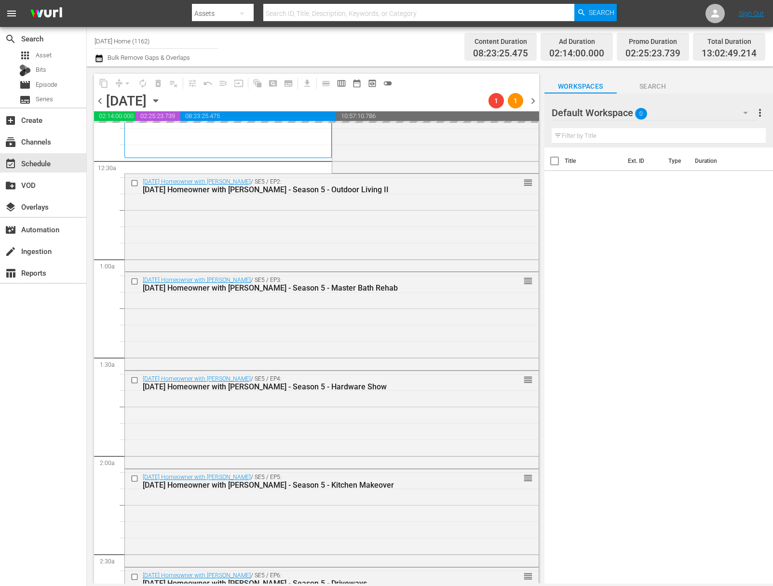
scroll to position [0, 0]
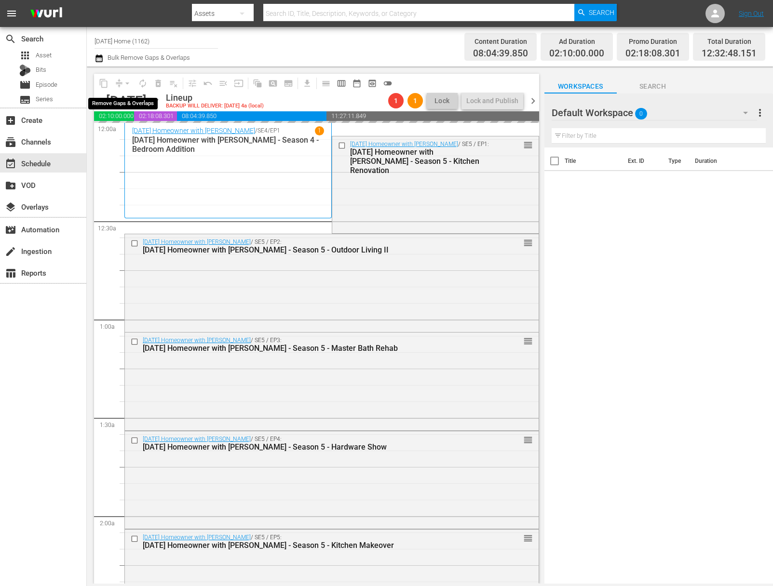
click at [128, 81] on div "arrow_drop_down" at bounding box center [127, 83] width 15 height 15
click at [127, 82] on span "arrow_drop_down" at bounding box center [127, 84] width 10 height 10
click at [129, 139] on li "Align to End of Previous Day" at bounding box center [127, 135] width 101 height 16
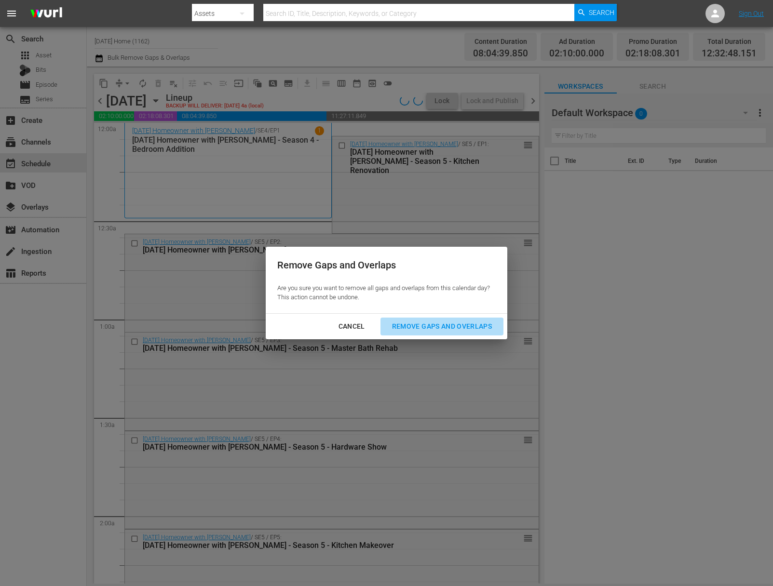
click at [464, 333] on button "Remove Gaps and Overlaps" at bounding box center [441, 327] width 123 height 18
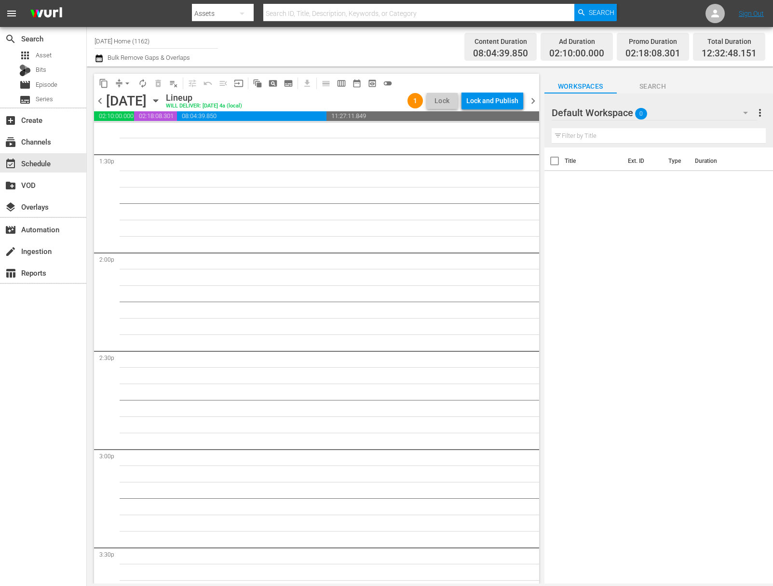
scroll to position [2290, 0]
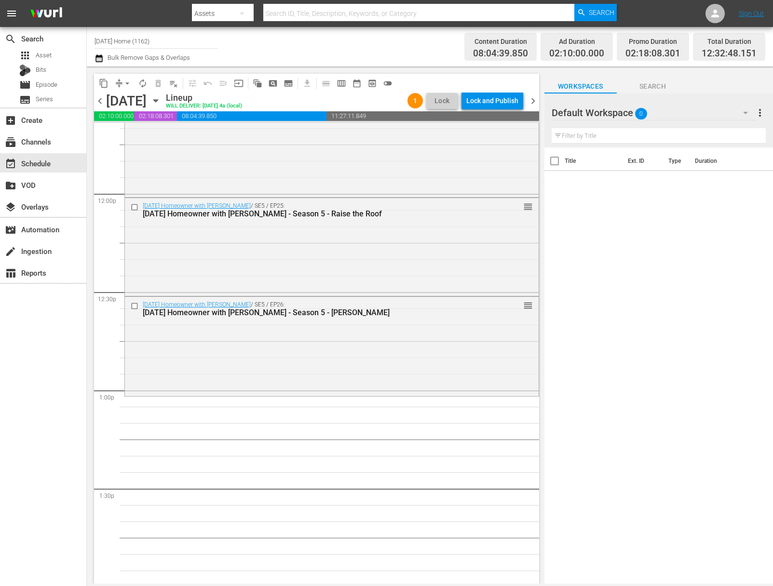
click at [161, 104] on icon "button" at bounding box center [155, 100] width 11 height 11
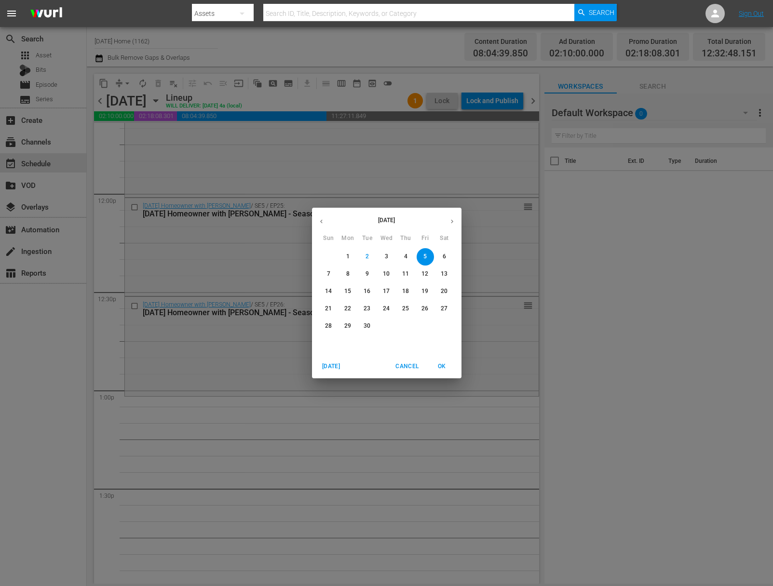
click at [321, 222] on icon "button" at bounding box center [321, 222] width 2 height 4
click at [326, 292] on p "11" at bounding box center [328, 291] width 7 height 8
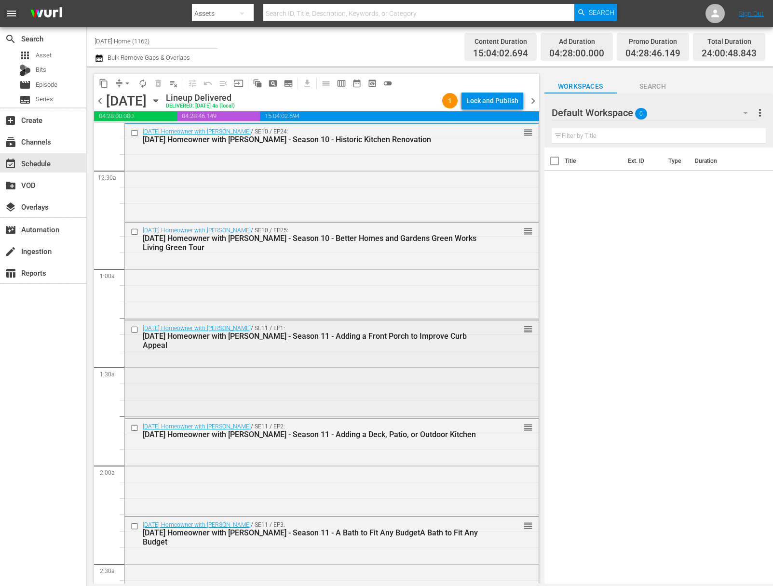
scroll to position [89, 0]
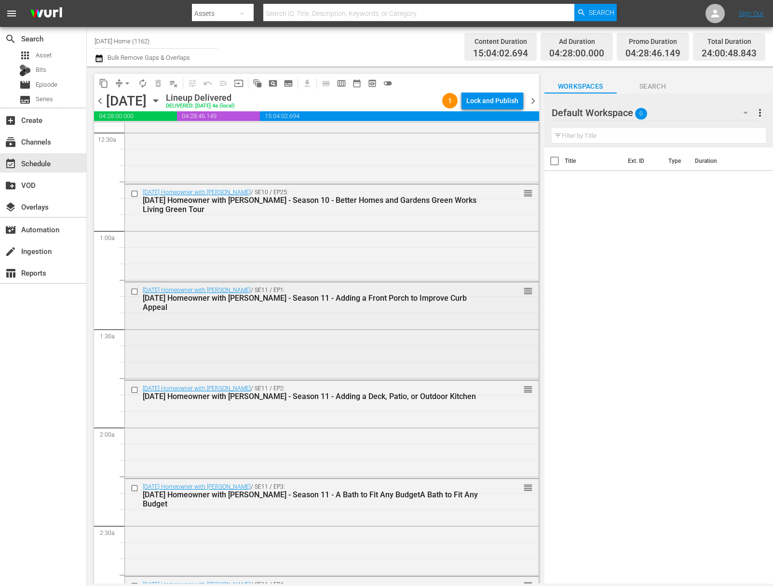
click at [136, 290] on input "checkbox" at bounding box center [136, 291] width 10 height 8
click at [135, 389] on input "checkbox" at bounding box center [136, 390] width 10 height 8
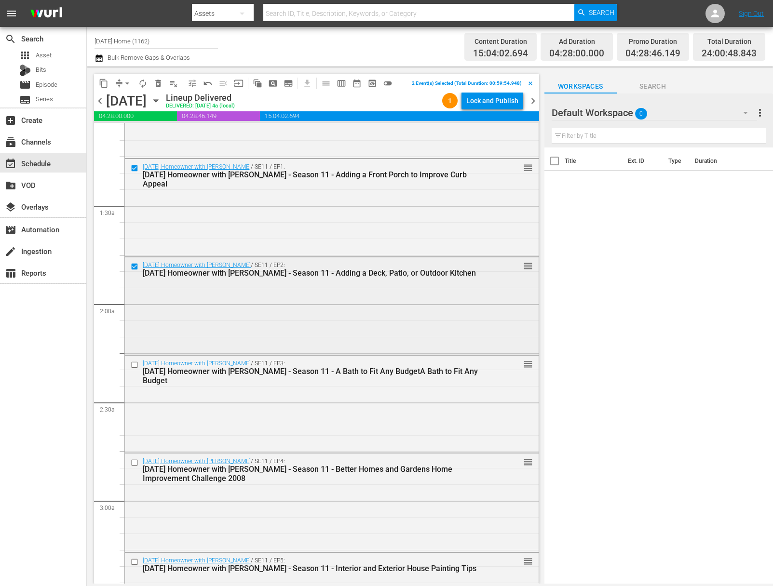
scroll to position [300, 0]
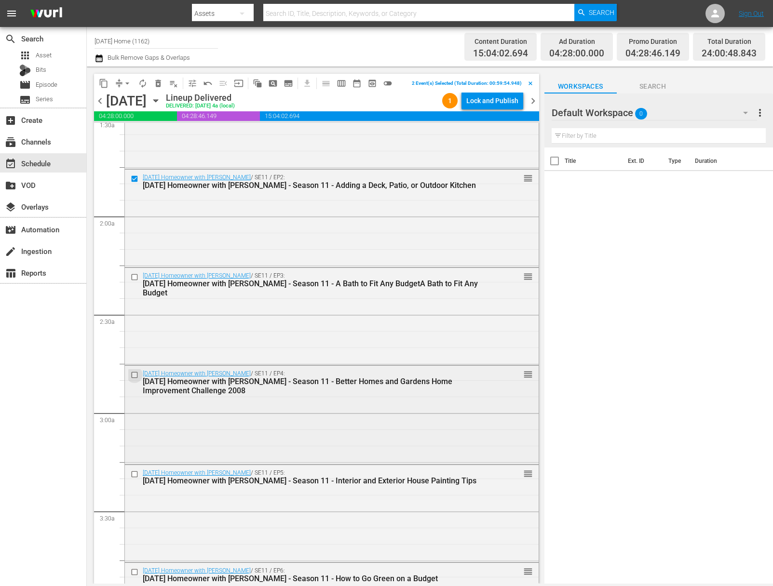
click at [134, 371] on input "checkbox" at bounding box center [136, 375] width 10 height 8
click at [134, 276] on input "checkbox" at bounding box center [136, 277] width 10 height 8
click at [132, 476] on input "checkbox" at bounding box center [136, 475] width 10 height 8
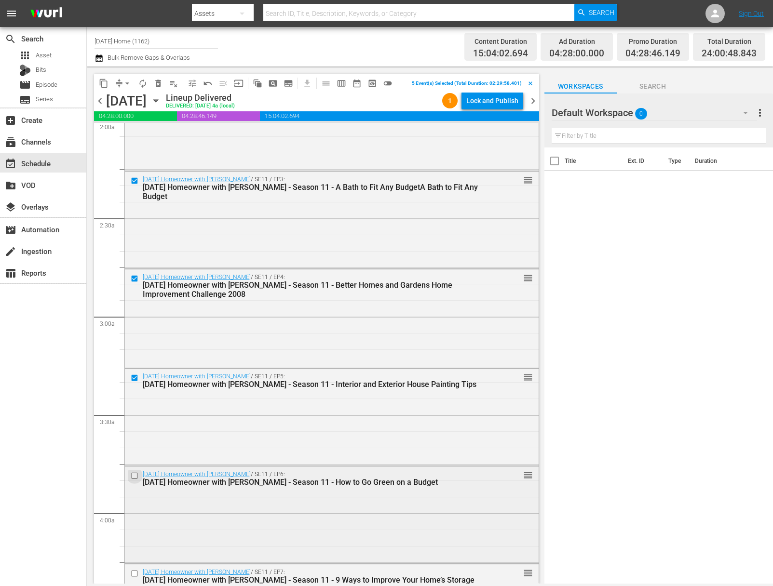
click at [136, 477] on input "checkbox" at bounding box center [136, 476] width 10 height 8
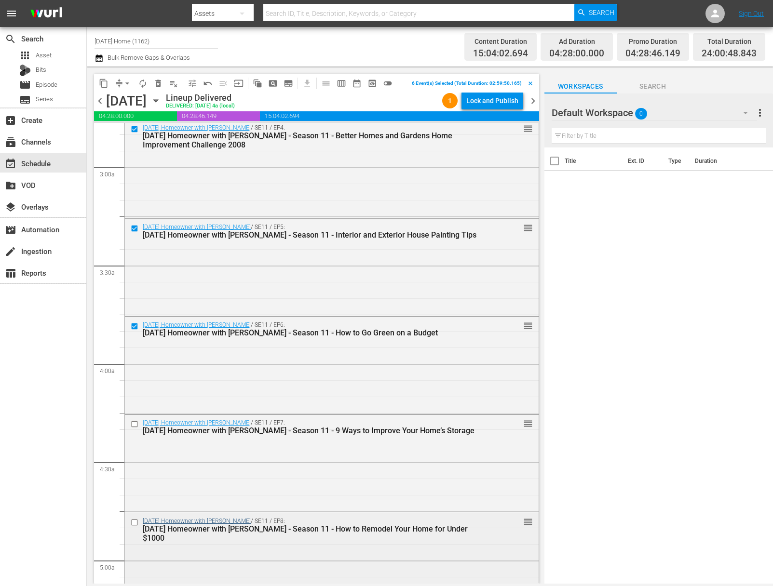
scroll to position [596, 0]
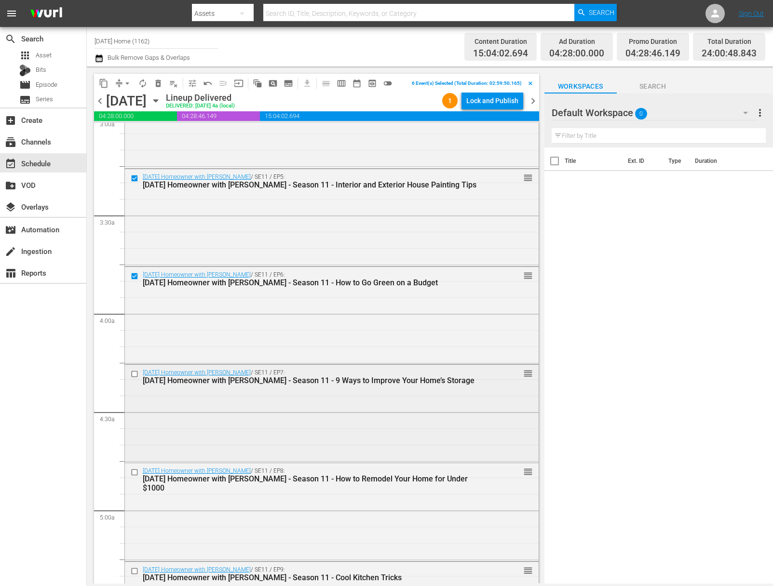
click at [136, 374] on input "checkbox" at bounding box center [136, 374] width 10 height 8
click at [136, 477] on div at bounding box center [135, 473] width 14 height 12
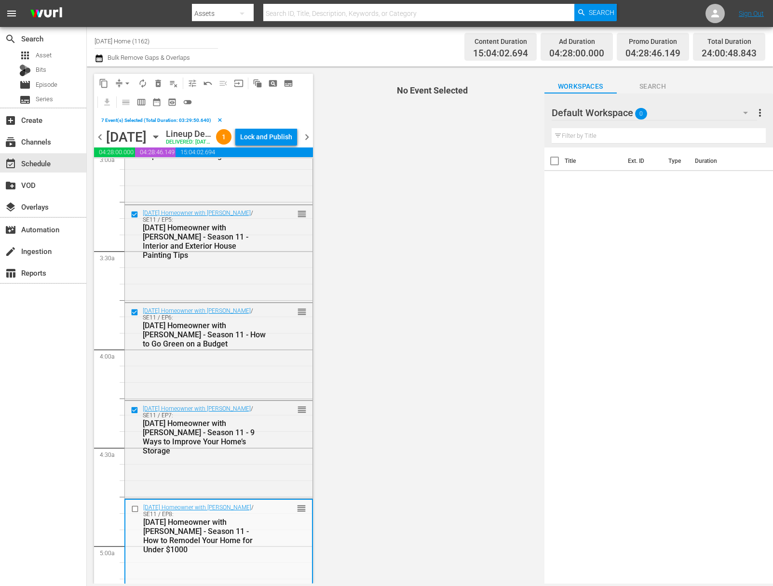
scroll to position [788, 0]
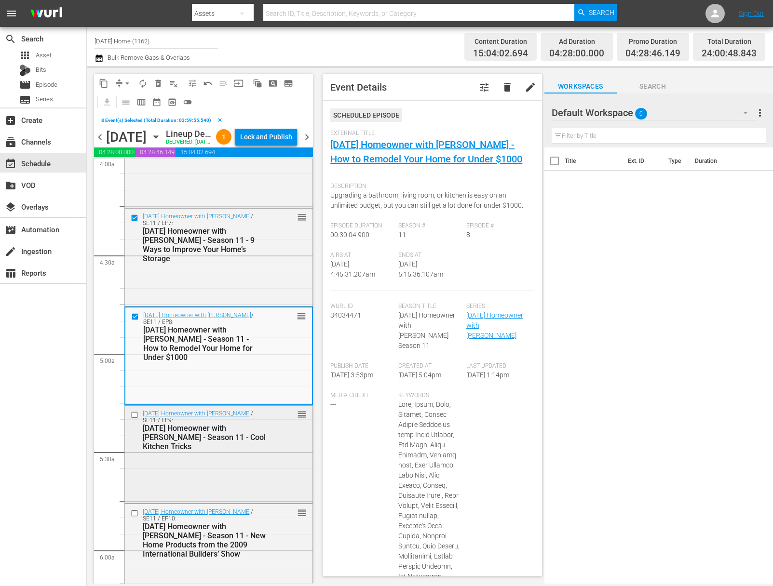
click at [135, 419] on input "checkbox" at bounding box center [136, 415] width 10 height 8
click at [134, 517] on input "checkbox" at bounding box center [136, 513] width 10 height 8
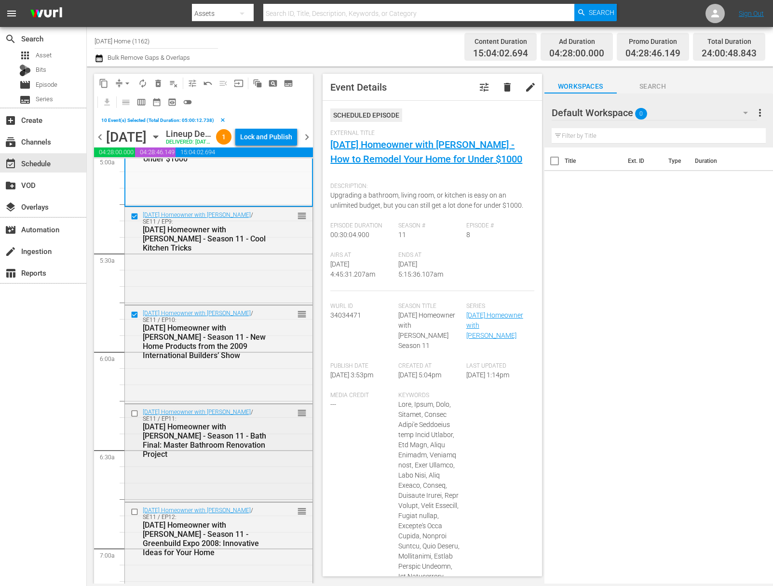
scroll to position [994, 0]
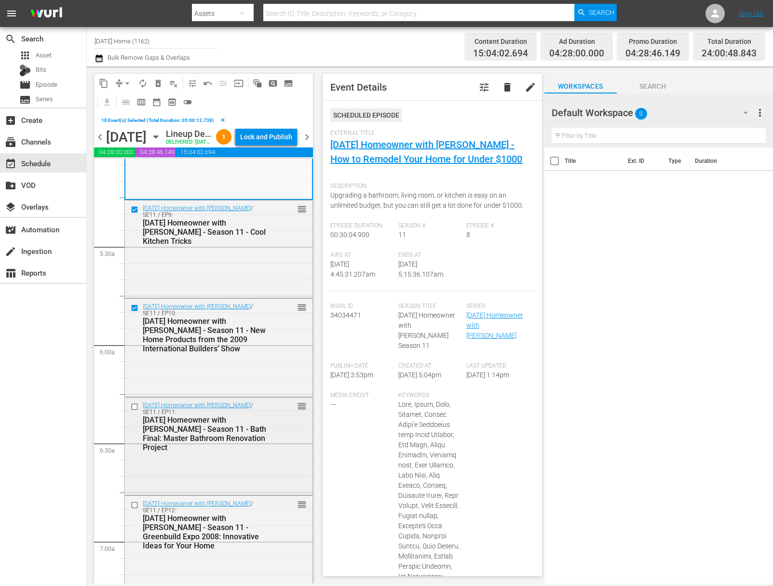
click at [137, 411] on input "checkbox" at bounding box center [136, 407] width 10 height 8
click at [133, 509] on input "checkbox" at bounding box center [136, 505] width 10 height 8
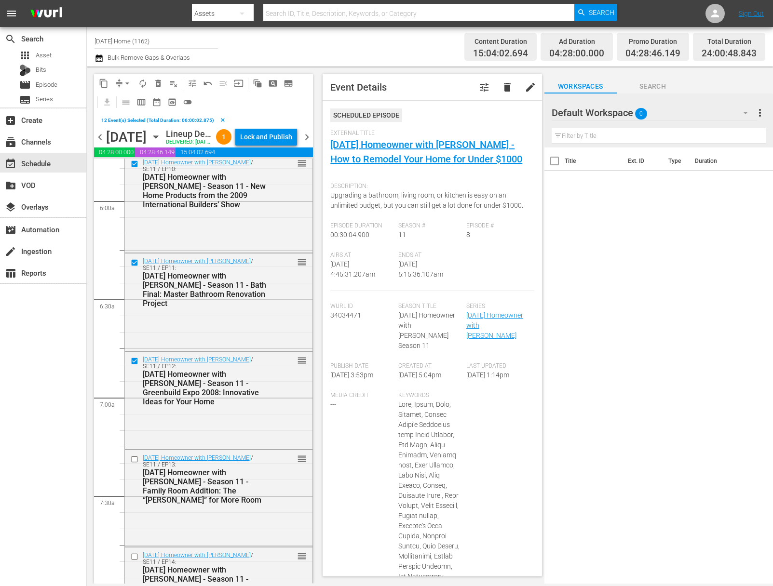
scroll to position [1197, 0]
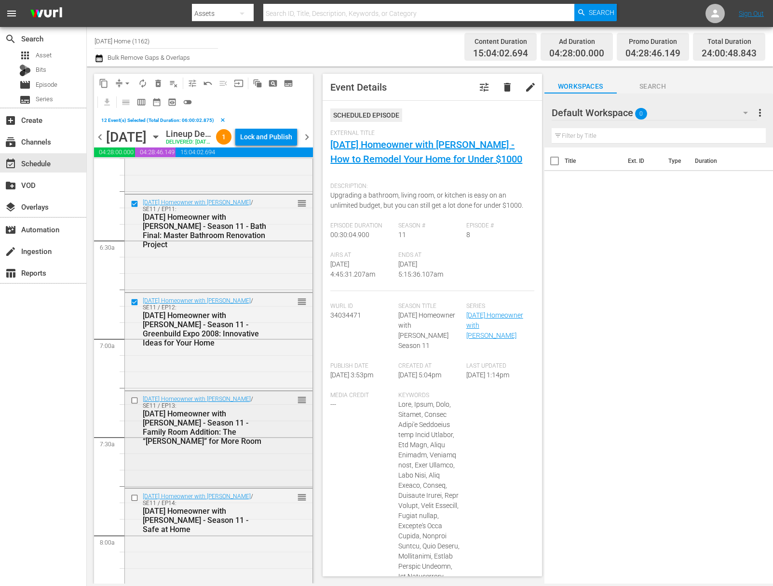
click at [135, 405] on input "checkbox" at bounding box center [136, 400] width 10 height 8
click at [135, 502] on input "checkbox" at bounding box center [136, 498] width 10 height 8
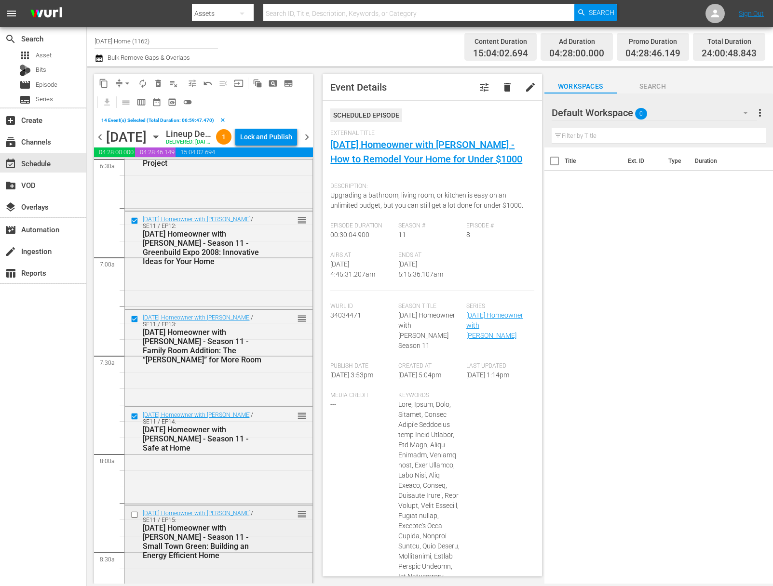
click at [134, 519] on input "checkbox" at bounding box center [136, 515] width 10 height 8
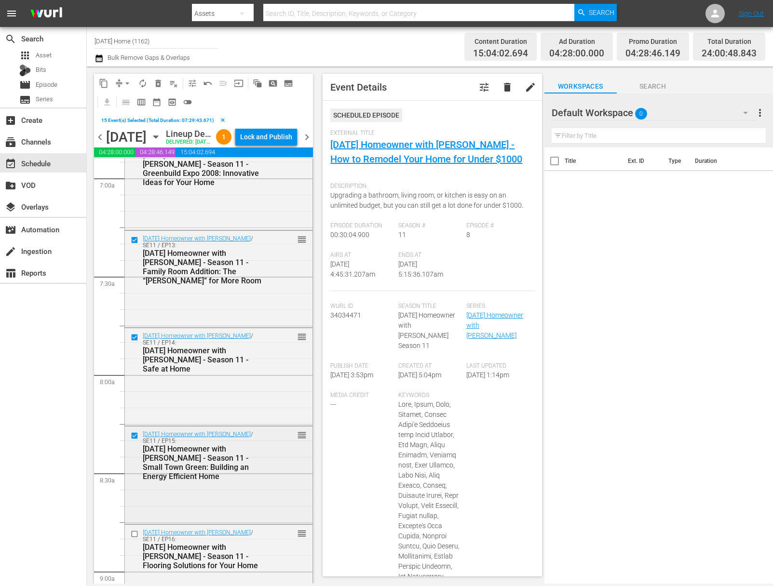
scroll to position [1371, 0]
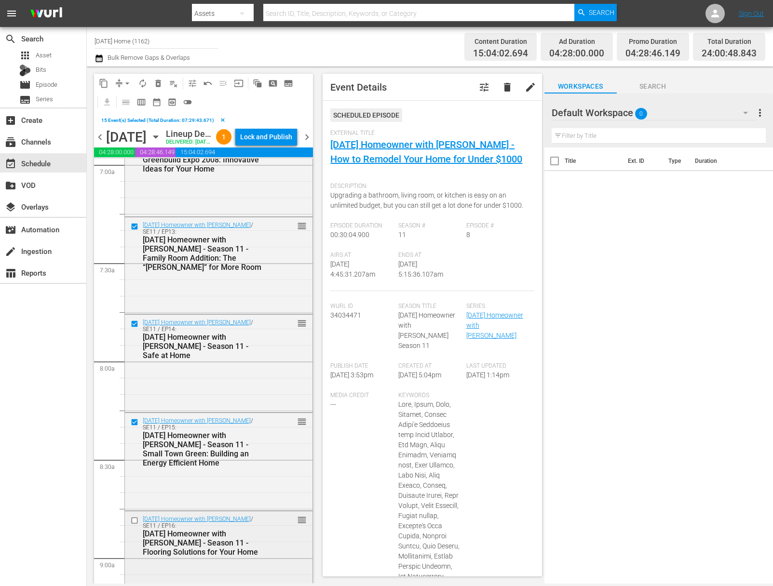
click at [134, 525] on input "checkbox" at bounding box center [136, 520] width 10 height 8
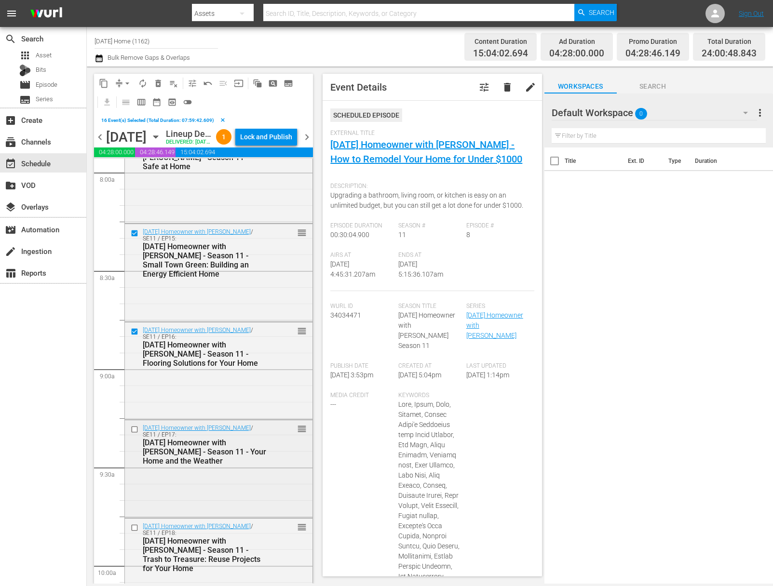
click at [133, 434] on input "checkbox" at bounding box center [136, 430] width 10 height 8
click at [136, 532] on input "checkbox" at bounding box center [136, 528] width 10 height 8
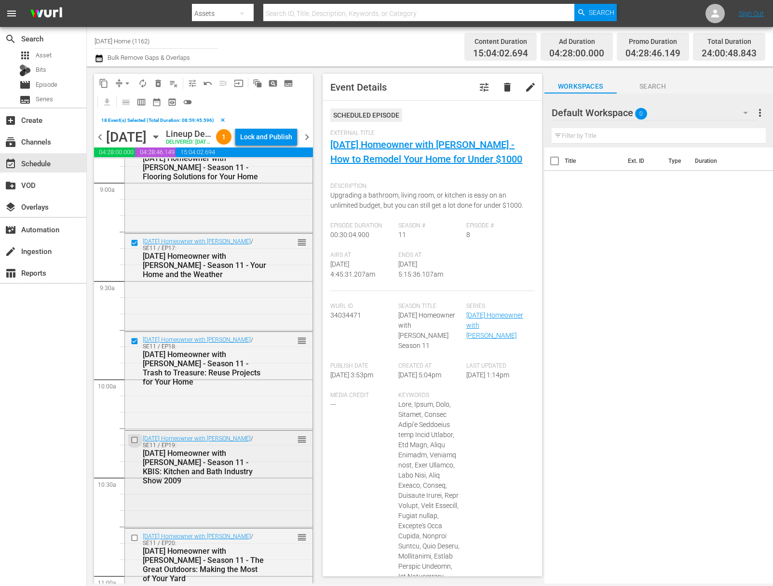
click at [133, 444] on input "checkbox" at bounding box center [136, 440] width 10 height 8
click at [135, 543] on input "checkbox" at bounding box center [136, 538] width 10 height 8
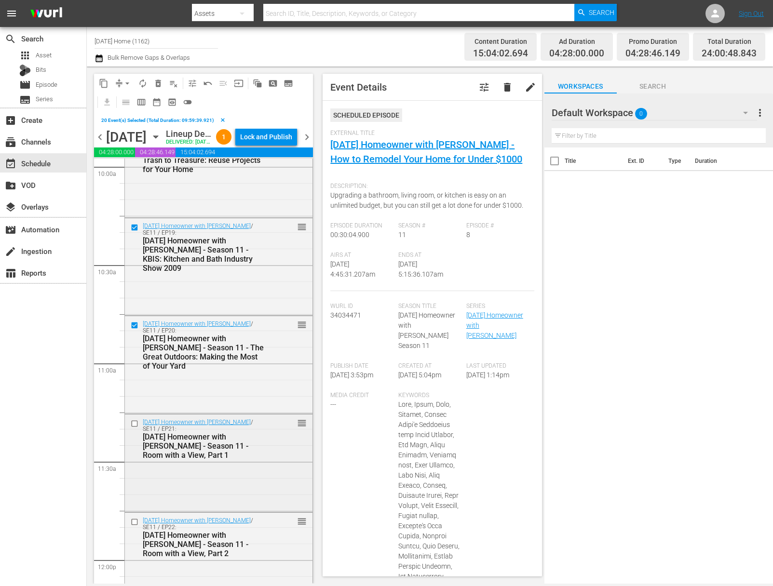
click at [134, 428] on input "checkbox" at bounding box center [136, 424] width 10 height 8
click at [132, 526] on input "checkbox" at bounding box center [136, 522] width 10 height 8
click at [105, 81] on span "content_copy" at bounding box center [104, 84] width 10 height 10
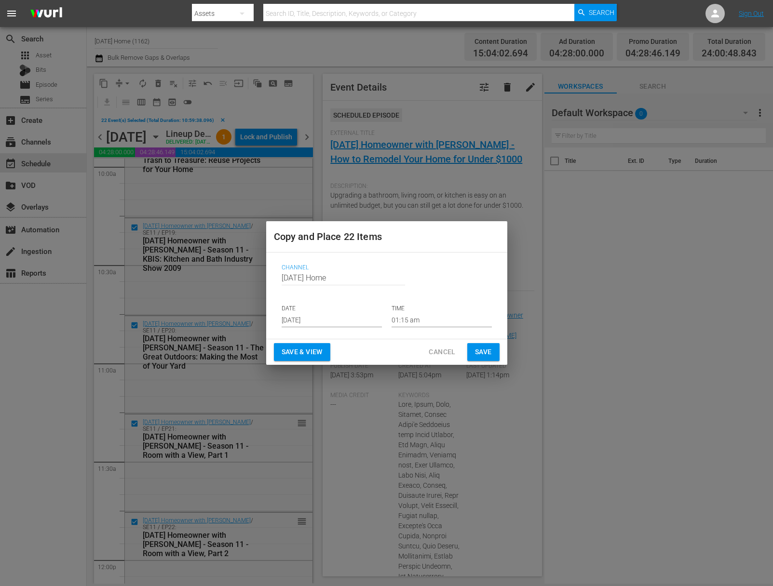
click at [349, 324] on input "[DATE]" at bounding box center [332, 320] width 100 height 14
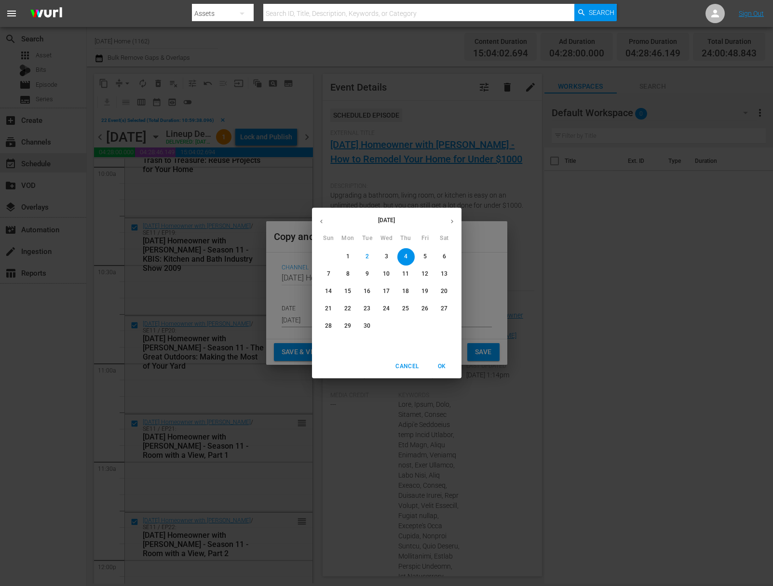
click at [424, 258] on p "5" at bounding box center [424, 257] width 3 height 8
type input "[DATE]"
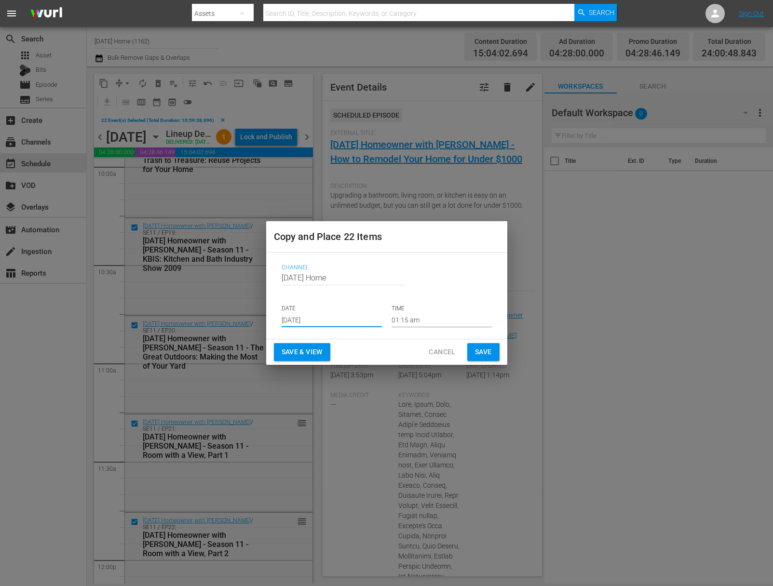
click at [418, 323] on input "01:15 am" at bounding box center [442, 320] width 100 height 14
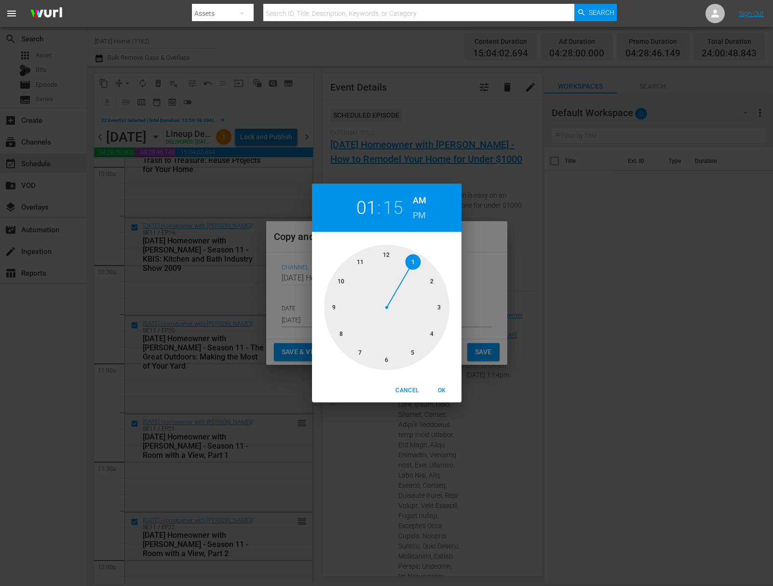
click at [389, 256] on div at bounding box center [386, 307] width 125 height 125
click at [387, 256] on div at bounding box center [386, 307] width 125 height 125
click at [375, 204] on h2 "12" at bounding box center [366, 208] width 20 height 22
click at [411, 263] on div at bounding box center [386, 307] width 125 height 125
click at [417, 217] on h6 "PM" at bounding box center [419, 215] width 13 height 15
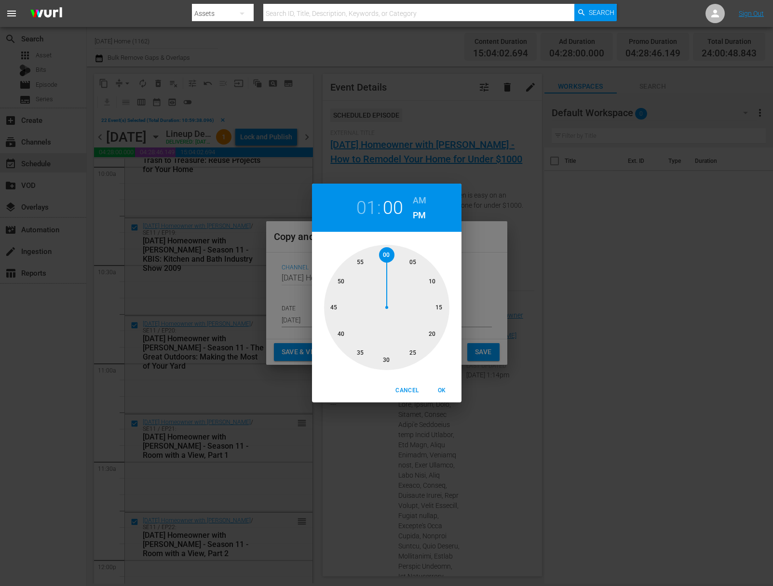
click at [443, 391] on span "OK" at bounding box center [442, 391] width 23 height 10
type input "01:00 pm"
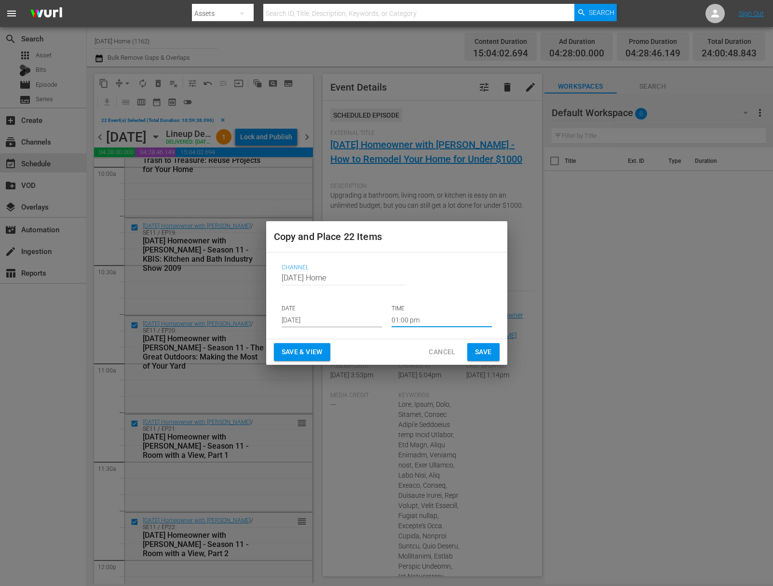
click at [488, 351] on span "Save" at bounding box center [483, 352] width 17 height 12
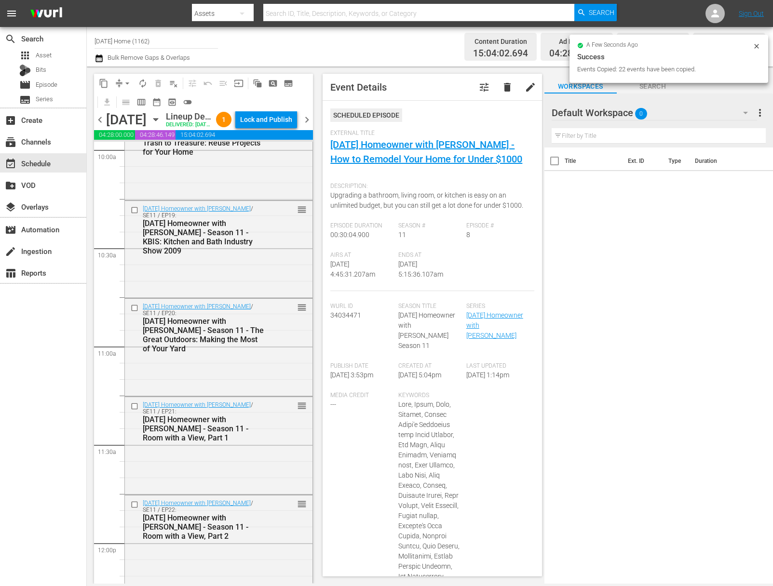
click at [161, 125] on icon "button" at bounding box center [155, 119] width 11 height 11
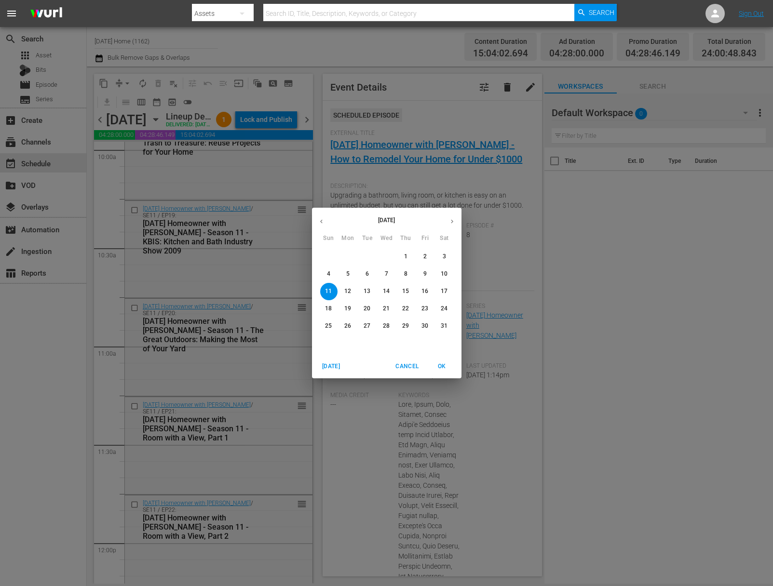
click at [451, 219] on icon "button" at bounding box center [451, 221] width 7 height 7
click at [424, 258] on p "5" at bounding box center [424, 257] width 3 height 8
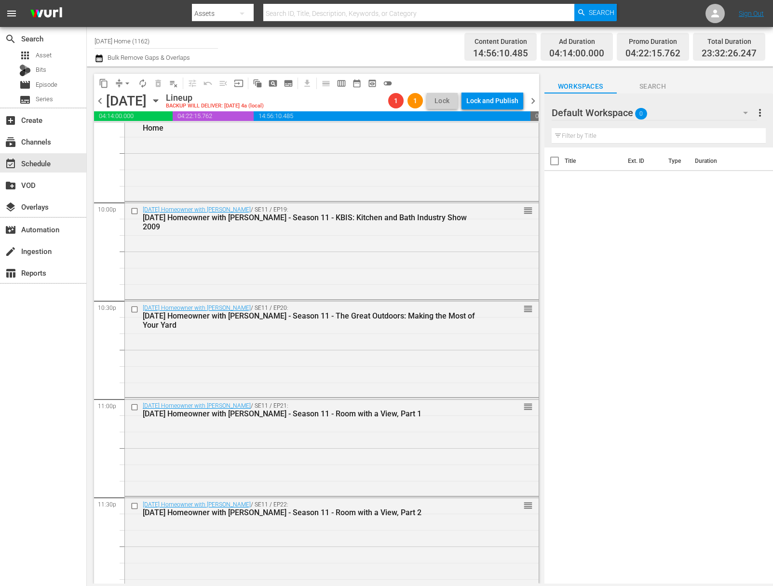
scroll to position [4260, 0]
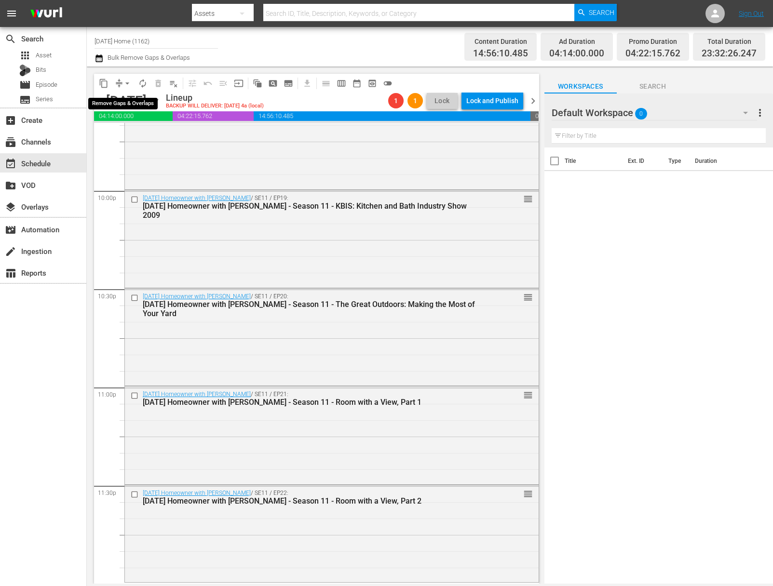
click at [127, 85] on span "arrow_drop_down" at bounding box center [127, 84] width 10 height 10
click at [128, 134] on li "Align to End of Previous Day" at bounding box center [127, 135] width 101 height 16
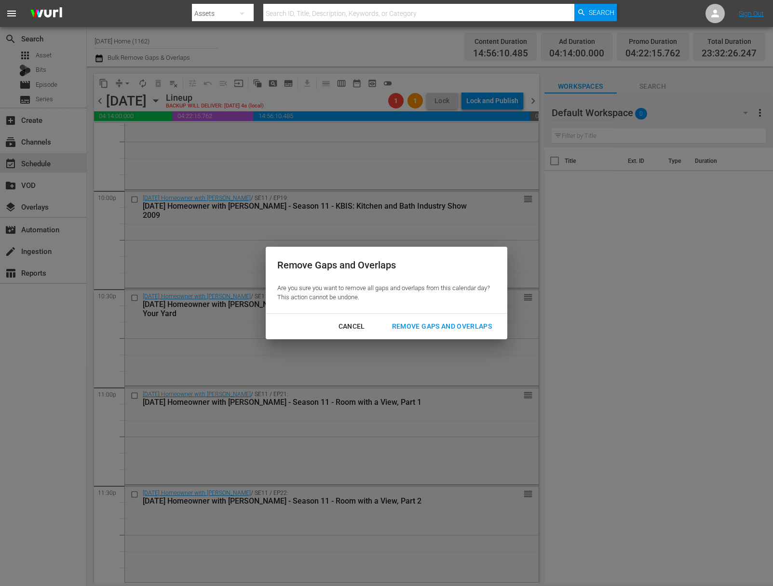
click at [449, 318] on button "Remove Gaps and Overlaps" at bounding box center [441, 327] width 123 height 18
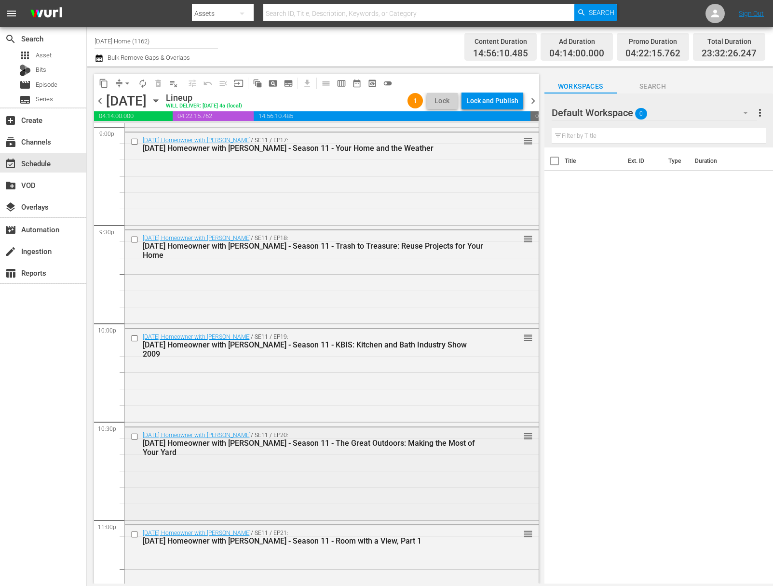
scroll to position [4266, 0]
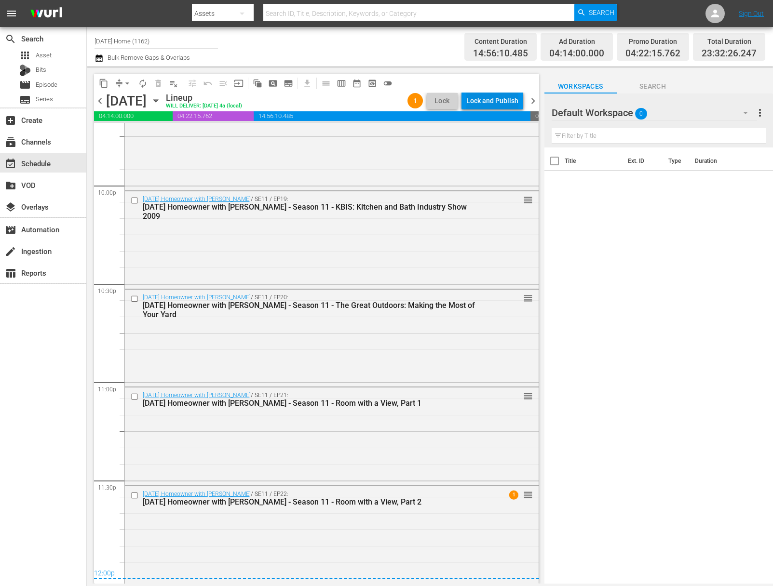
click at [490, 98] on div "Lock and Publish" at bounding box center [492, 100] width 52 height 17
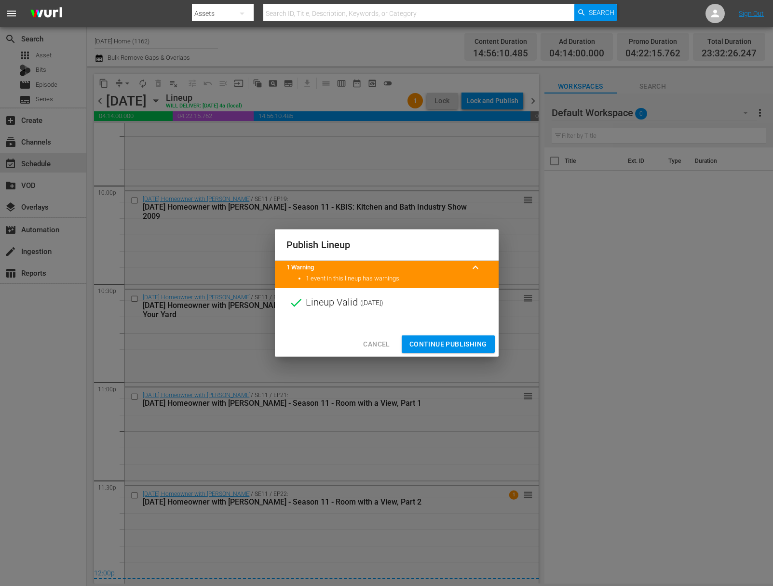
click at [253, 389] on div "Publish Lineup 1 Warning keyboard_arrow_up 1 event in this lineup has warnings.…" at bounding box center [386, 293] width 773 height 586
click at [377, 347] on span "Cancel" at bounding box center [376, 345] width 27 height 12
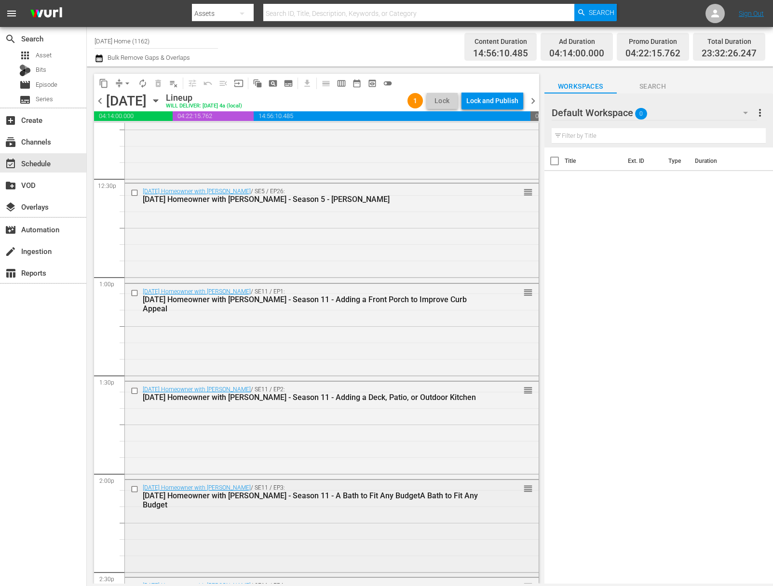
scroll to position [2365, 0]
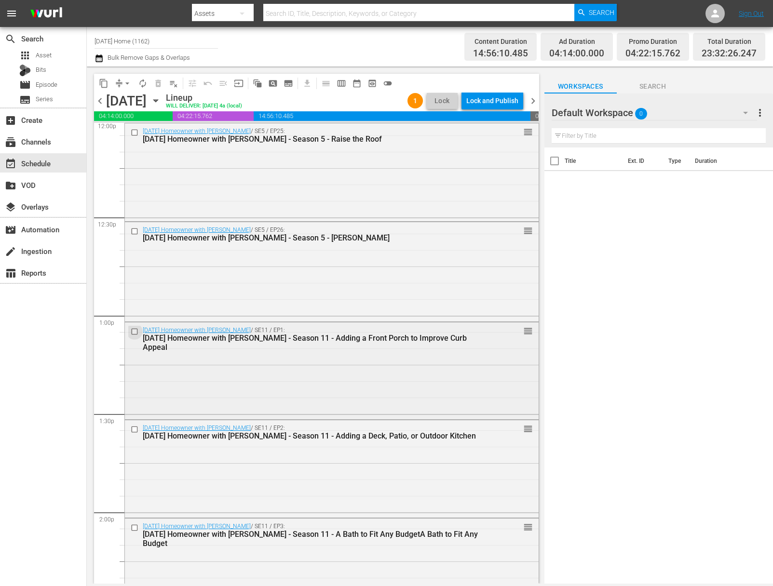
click at [136, 329] on input "checkbox" at bounding box center [136, 331] width 10 height 8
click at [133, 431] on input "checkbox" at bounding box center [136, 430] width 10 height 8
click at [158, 83] on span "delete_forever_outlined" at bounding box center [158, 84] width 10 height 10
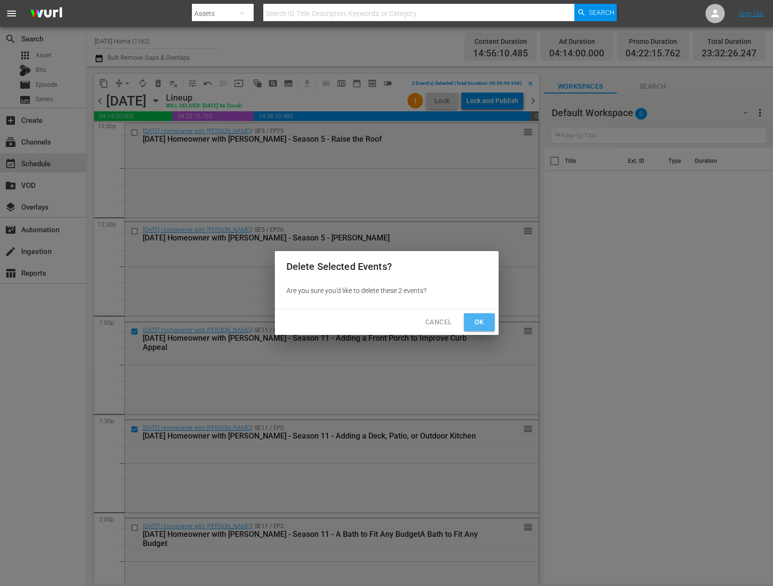
click at [474, 321] on span "Ok" at bounding box center [479, 322] width 15 height 12
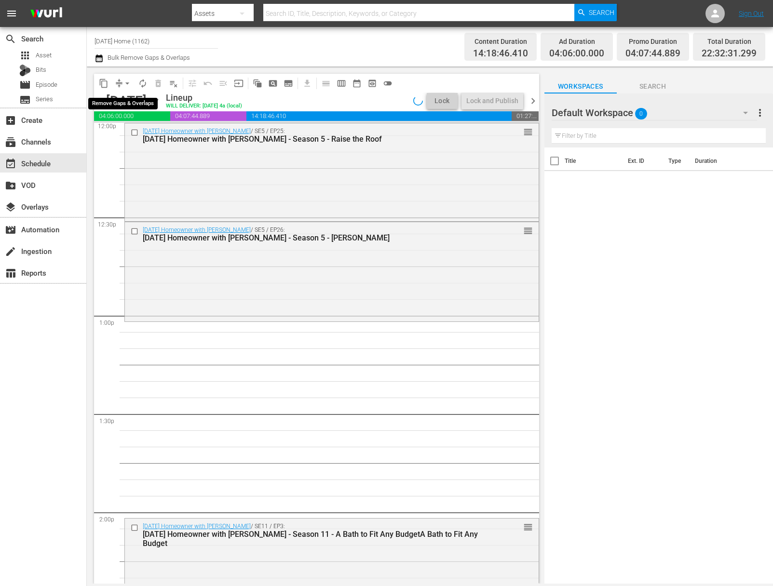
click at [131, 84] on span "arrow_drop_down" at bounding box center [127, 84] width 10 height 10
click at [131, 139] on li "Align to End of Previous Day" at bounding box center [127, 135] width 101 height 16
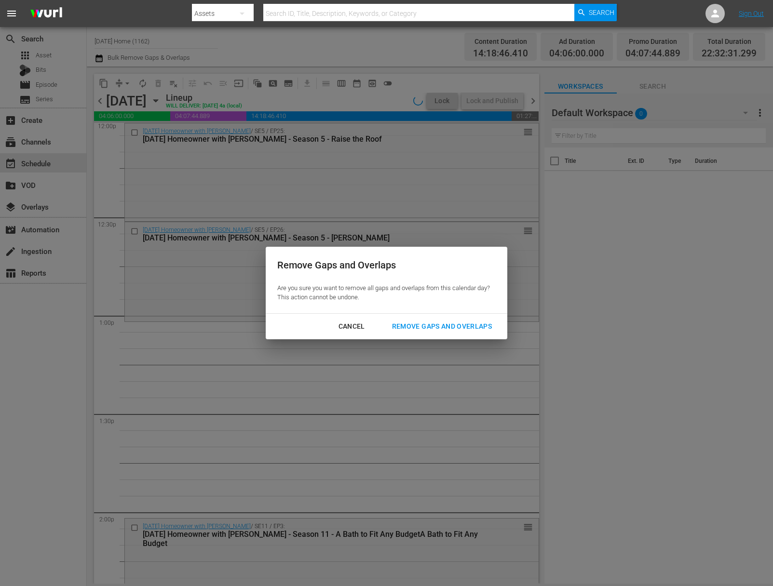
click at [458, 328] on div "Remove Gaps and Overlaps" at bounding box center [441, 327] width 115 height 12
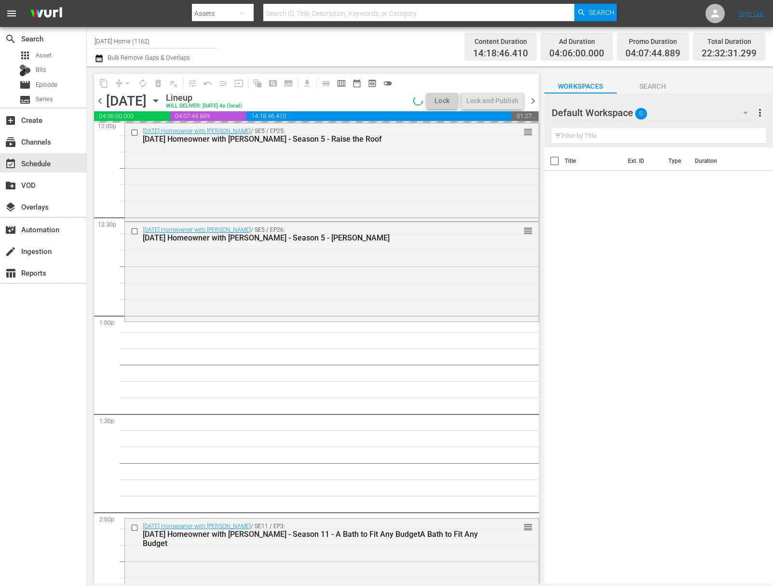
click at [161, 96] on icon "button" at bounding box center [155, 100] width 11 height 11
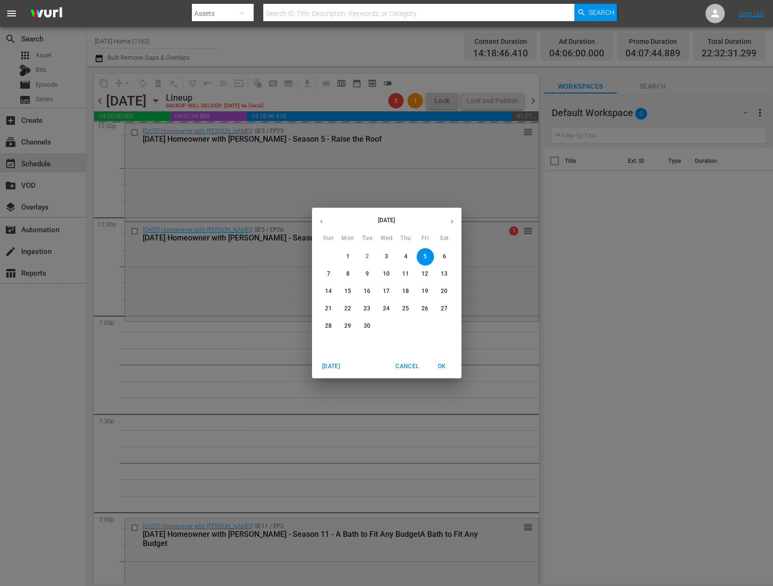
click at [322, 220] on icon "button" at bounding box center [321, 221] width 7 height 7
click at [319, 219] on icon "button" at bounding box center [321, 221] width 7 height 7
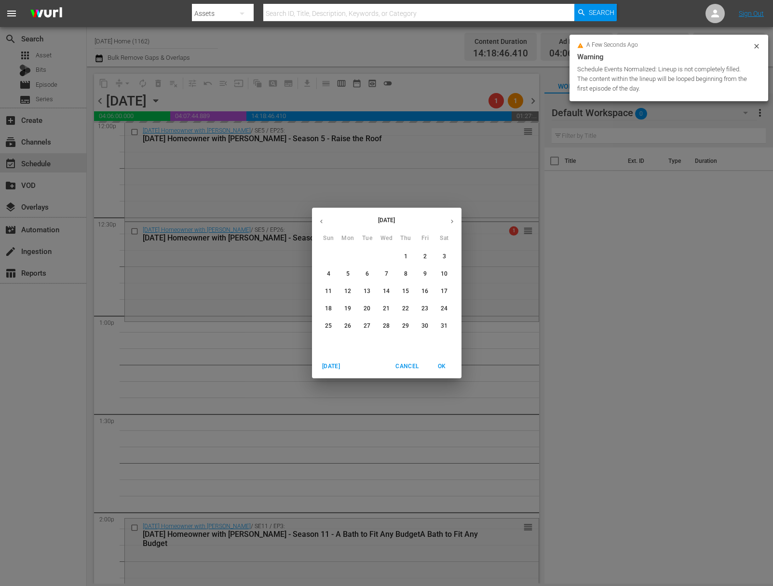
click at [328, 289] on p "11" at bounding box center [328, 291] width 7 height 8
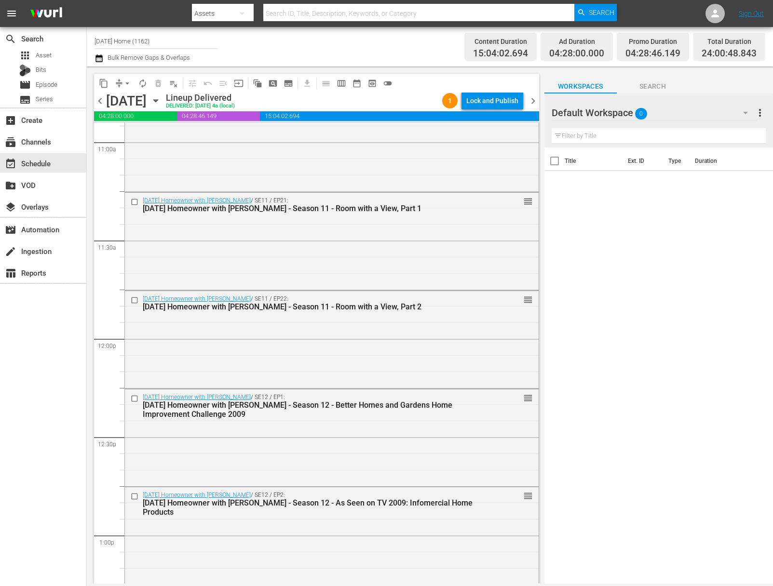
scroll to position [2198, 0]
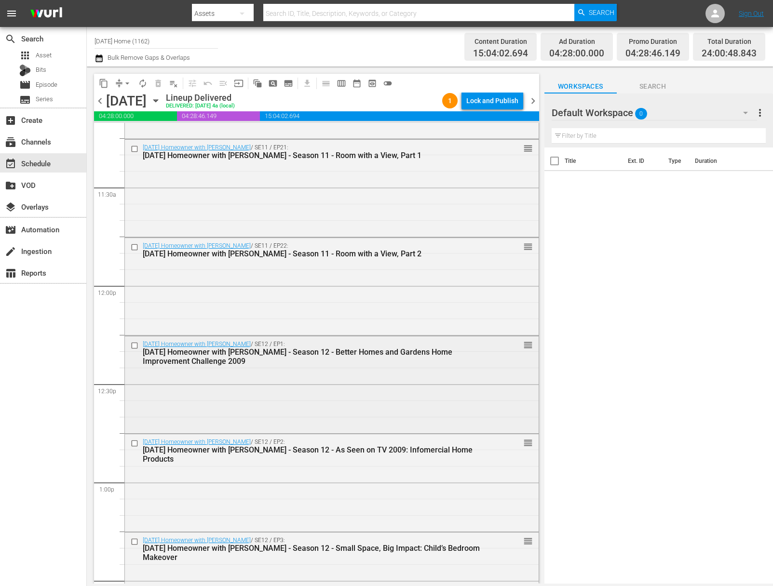
click at [132, 342] on input "checkbox" at bounding box center [136, 345] width 10 height 8
click at [134, 441] on input "checkbox" at bounding box center [136, 444] width 10 height 8
click at [104, 84] on span "content_copy" at bounding box center [104, 84] width 10 height 10
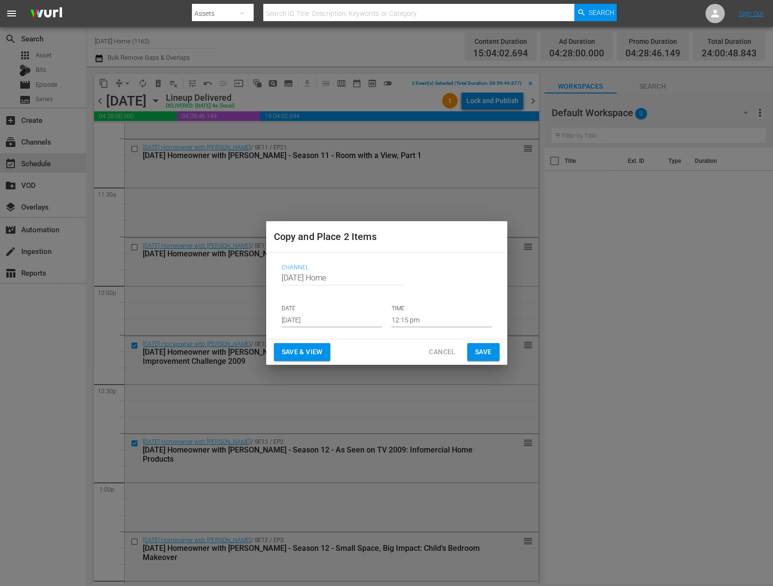
click at [324, 320] on input "[DATE]" at bounding box center [332, 320] width 100 height 14
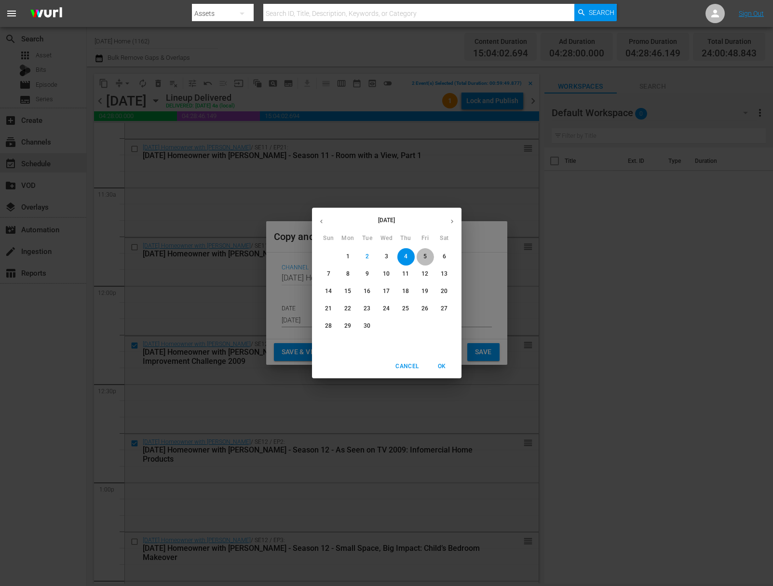
click at [424, 254] on p "5" at bounding box center [424, 257] width 3 height 8
type input "[DATE]"
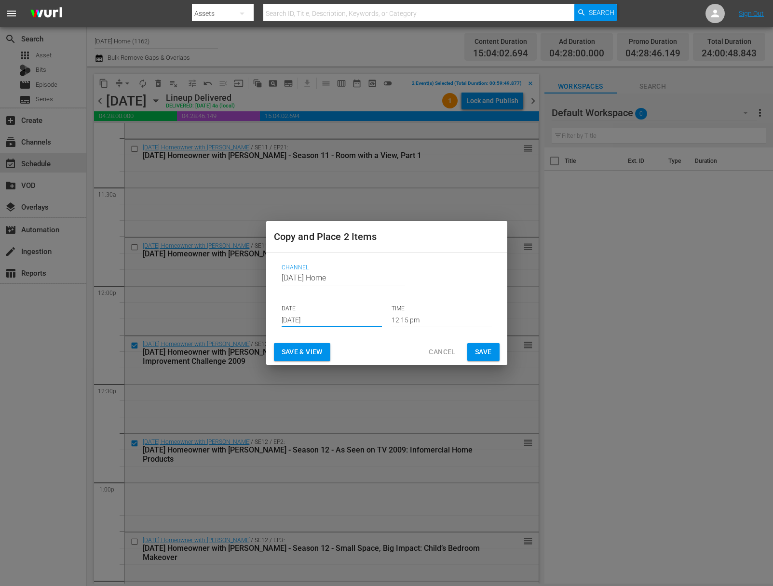
click at [423, 323] on input "12:15 pm" at bounding box center [442, 320] width 100 height 14
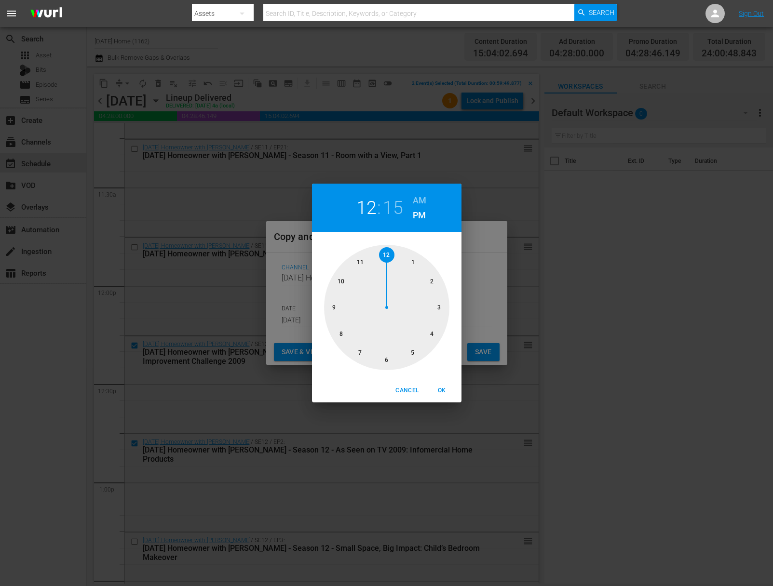
click at [362, 263] on div at bounding box center [386, 307] width 125 height 125
click at [445, 392] on span "OK" at bounding box center [442, 391] width 23 height 10
type input "11:15 pm"
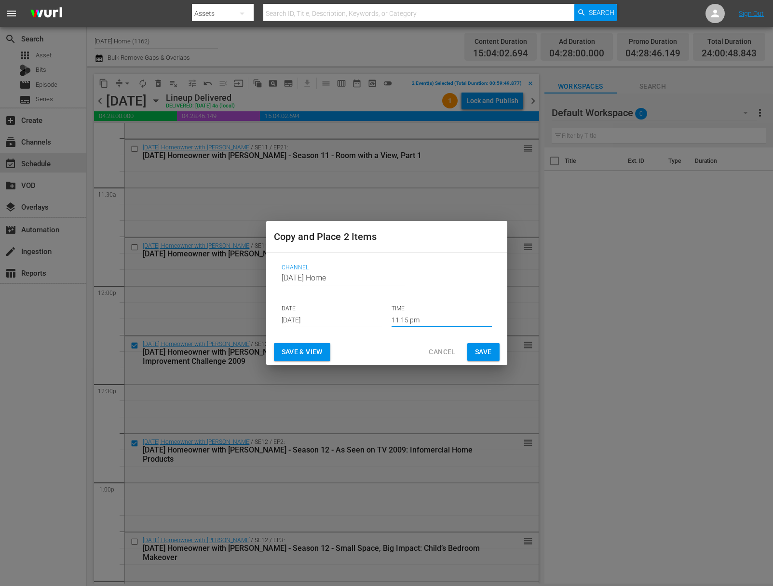
click at [480, 353] on span "Save" at bounding box center [483, 352] width 17 height 12
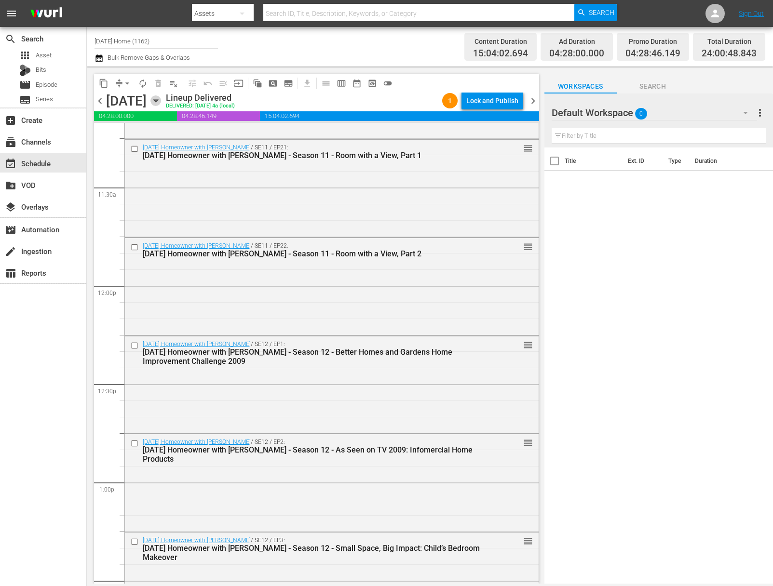
click at [161, 101] on icon "button" at bounding box center [155, 100] width 11 height 11
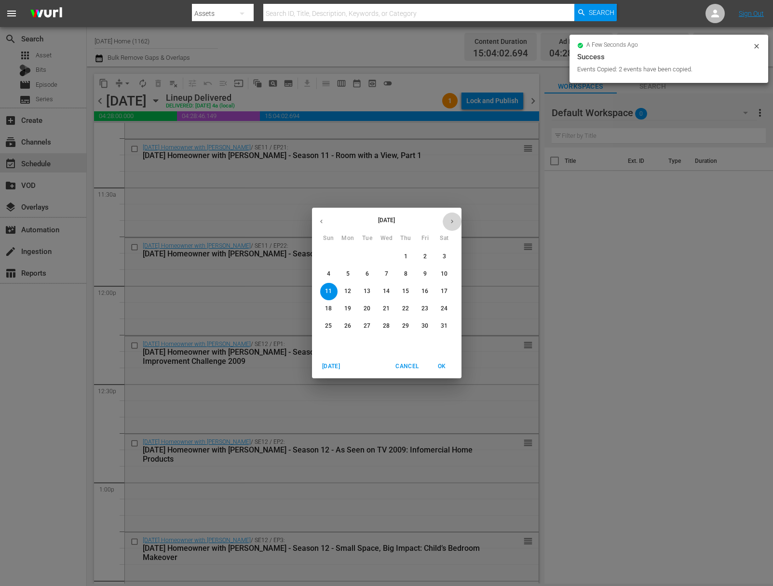
click at [450, 216] on button "button" at bounding box center [452, 221] width 19 height 19
click at [450, 221] on icon "button" at bounding box center [451, 221] width 7 height 7
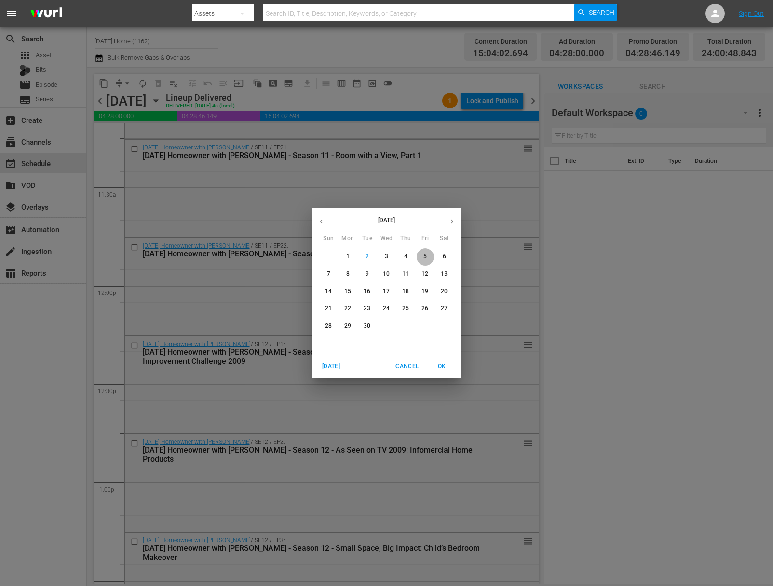
click at [423, 261] on span "5" at bounding box center [425, 257] width 17 height 8
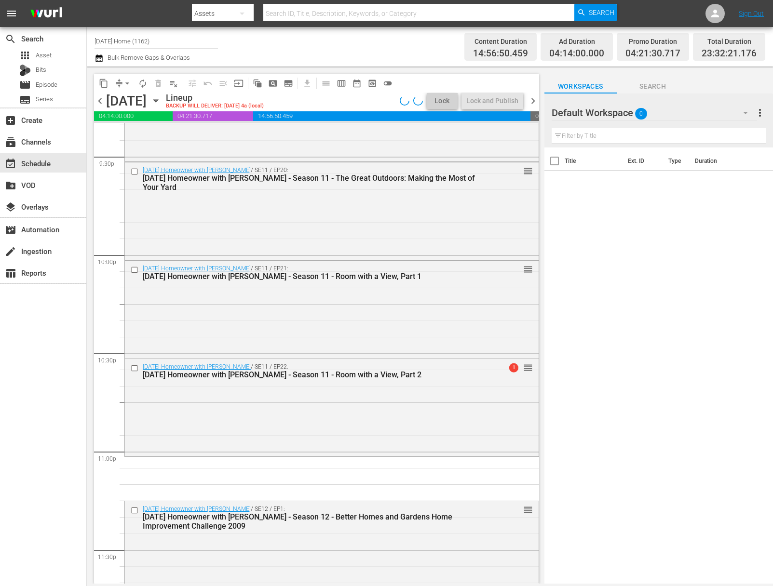
scroll to position [4309, 0]
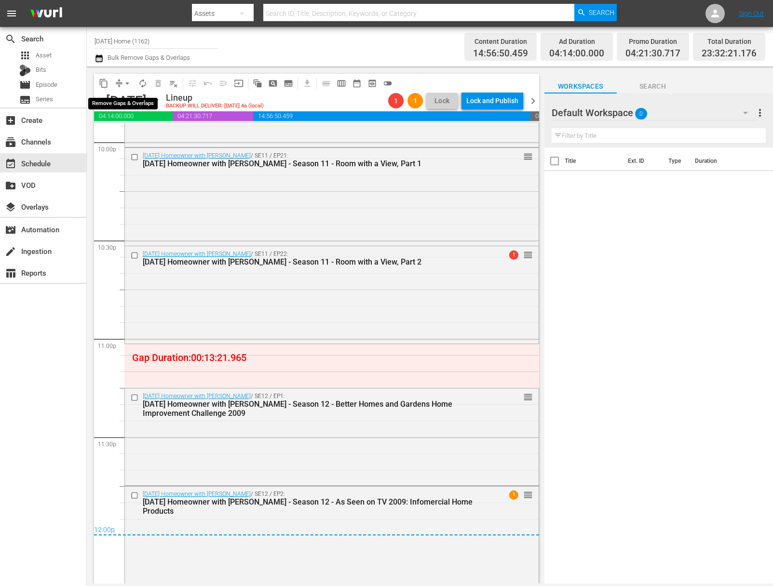
click at [127, 83] on span "arrow_drop_down" at bounding box center [127, 84] width 10 height 10
click at [135, 128] on li "Align to End of Previous Day" at bounding box center [127, 135] width 101 height 16
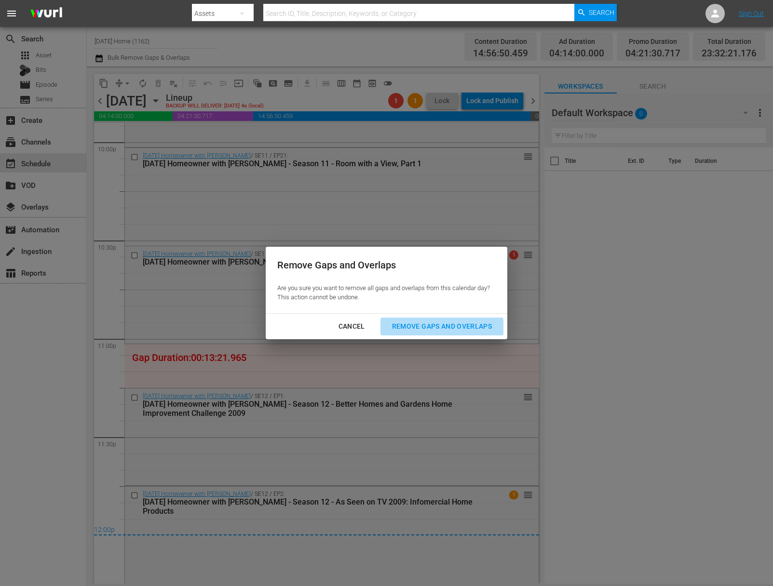
click at [469, 327] on div "Remove Gaps and Overlaps" at bounding box center [441, 327] width 115 height 12
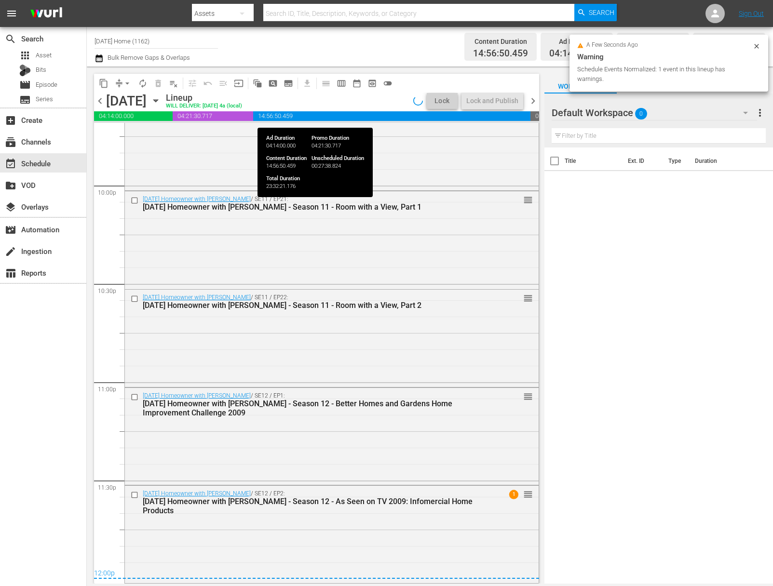
scroll to position [4265, 0]
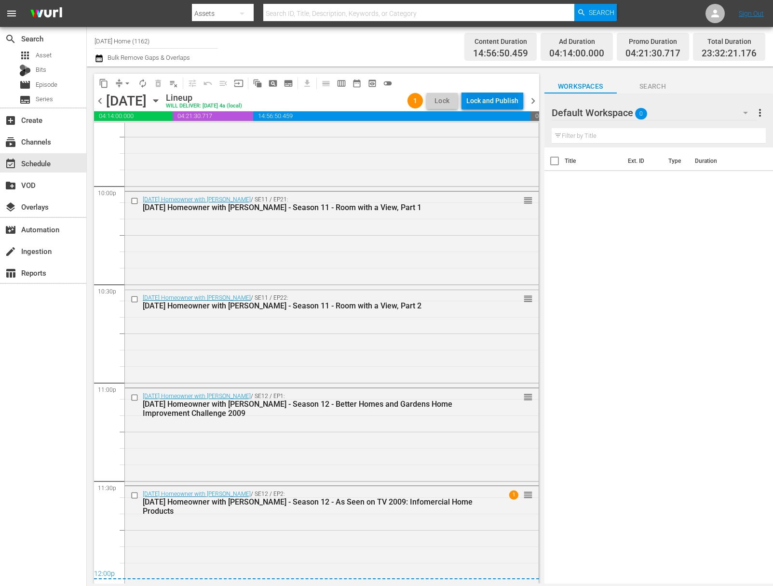
click at [493, 88] on div "content_copy compress arrow_drop_down autorenew_outlined delete_forever_outline…" at bounding box center [316, 83] width 445 height 19
click at [493, 99] on div "Lock and Publish" at bounding box center [492, 100] width 52 height 17
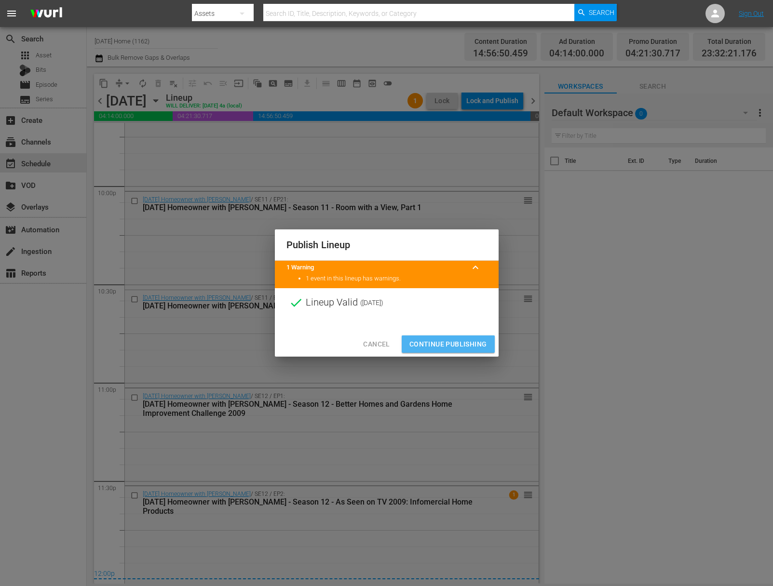
click at [460, 346] on span "Continue Publishing" at bounding box center [448, 345] width 78 height 12
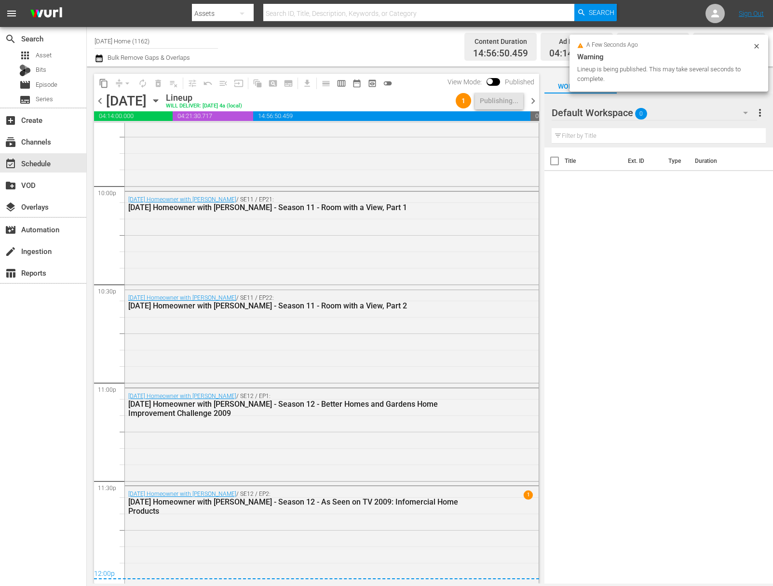
click at [158, 101] on icon "button" at bounding box center [155, 101] width 4 height 2
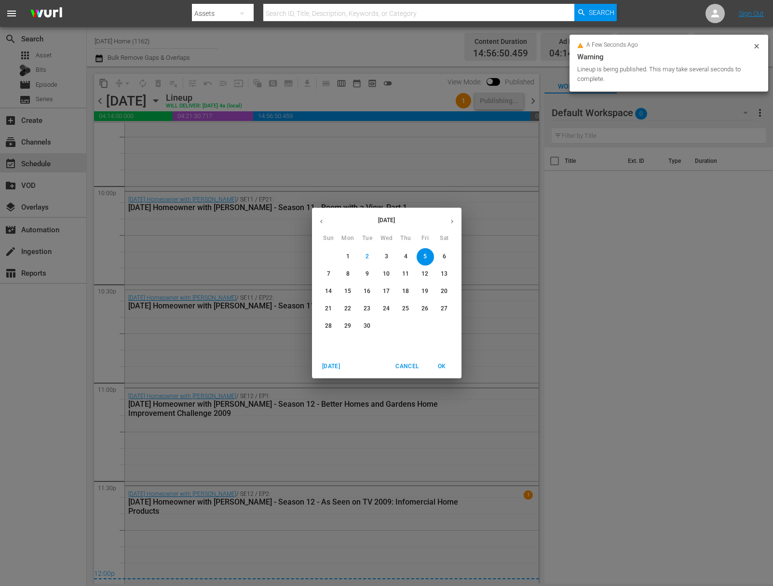
click at [445, 255] on p "6" at bounding box center [444, 257] width 3 height 8
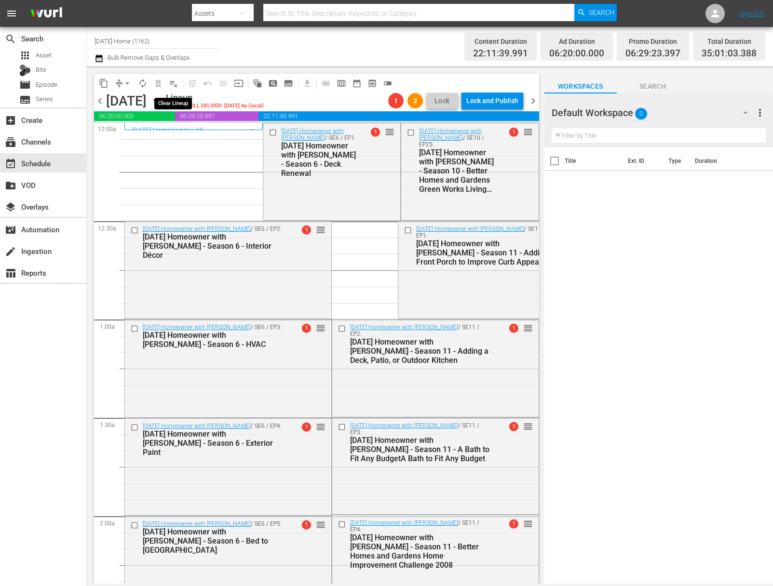
click at [174, 86] on span "playlist_remove_outlined" at bounding box center [174, 84] width 10 height 10
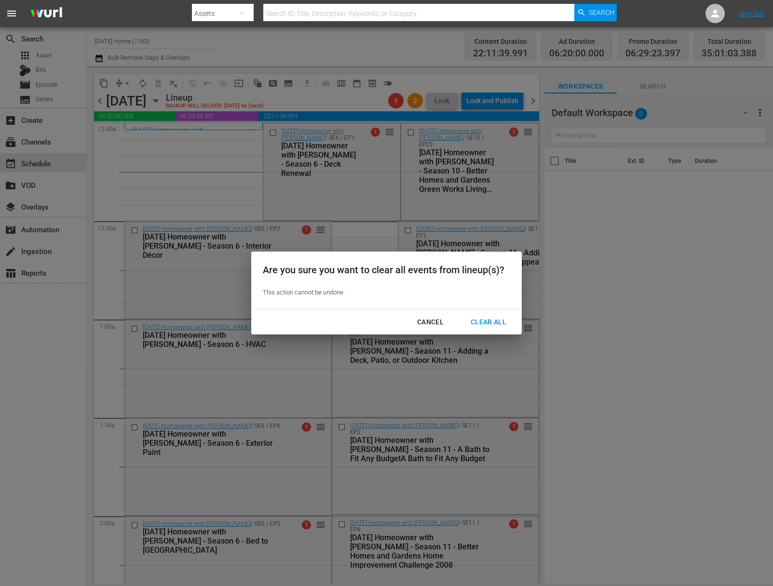
click at [491, 322] on div "Clear All" at bounding box center [488, 322] width 51 height 12
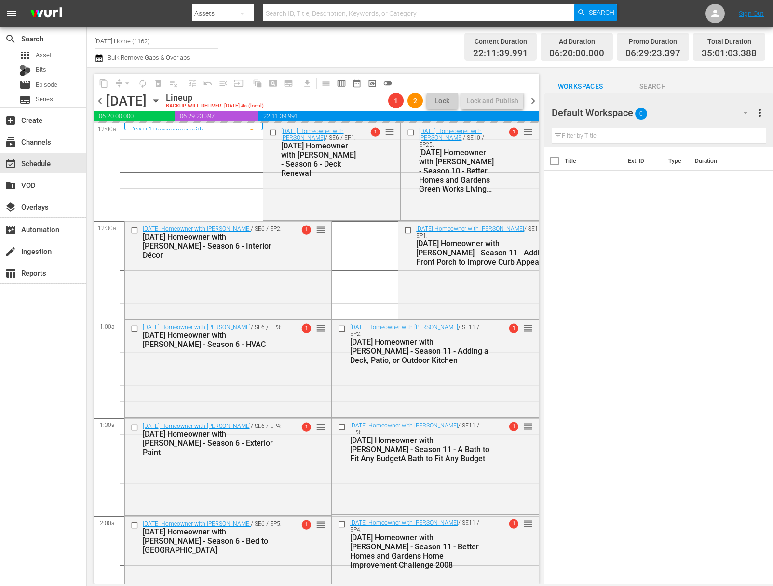
click at [163, 103] on div "[DATE] [DATE]" at bounding box center [134, 101] width 57 height 16
click at [163, 97] on div "[DATE] [DATE]" at bounding box center [134, 101] width 57 height 16
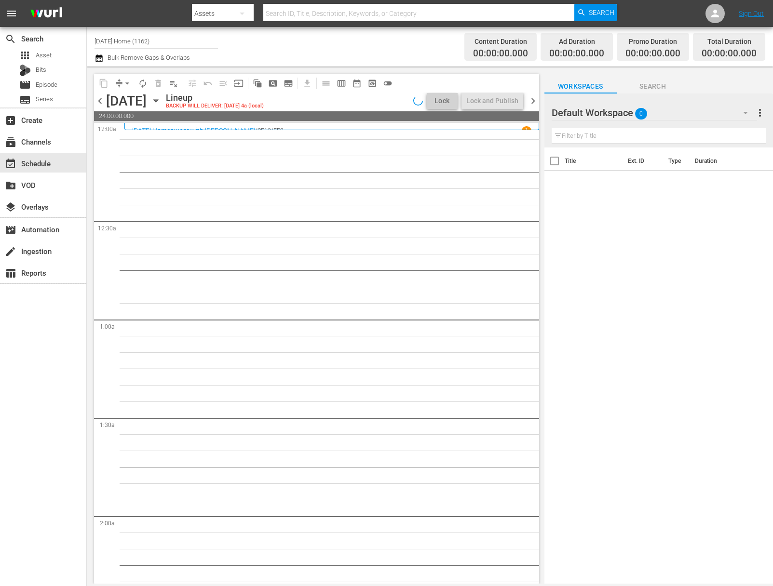
click at [161, 98] on icon "button" at bounding box center [155, 100] width 11 height 11
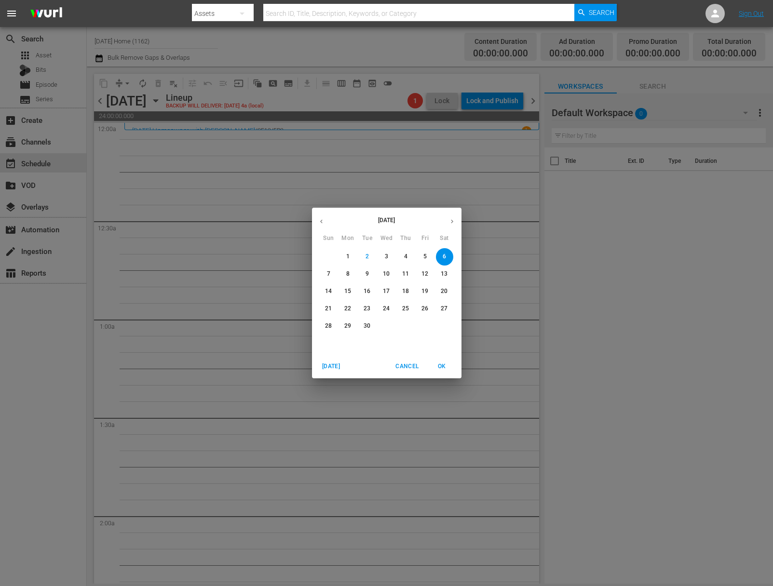
click at [326, 220] on button "button" at bounding box center [321, 221] width 19 height 19
click at [408, 276] on span "8" at bounding box center [405, 274] width 17 height 8
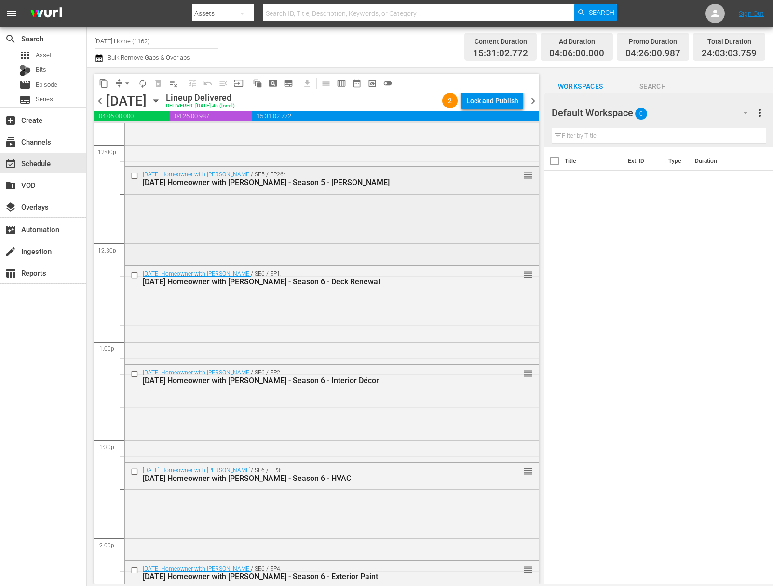
scroll to position [2300, 0]
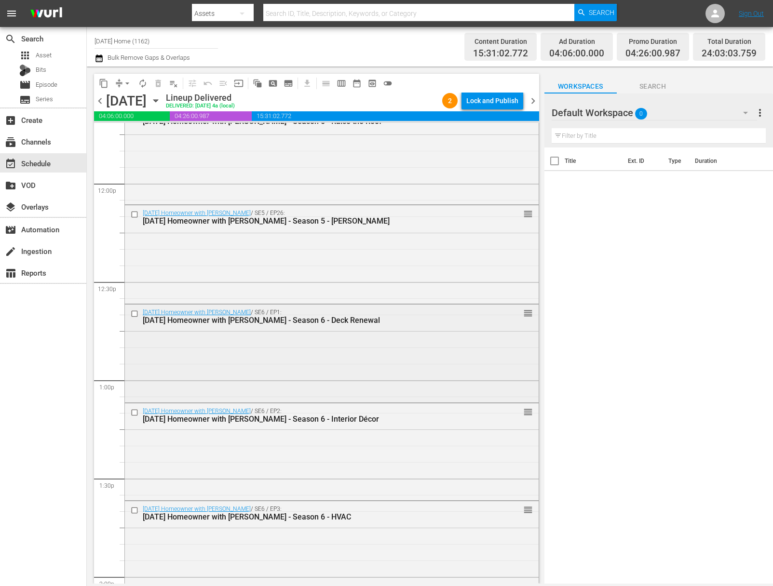
click at [137, 314] on input "checkbox" at bounding box center [136, 314] width 10 height 8
click at [135, 416] on input "checkbox" at bounding box center [136, 413] width 10 height 8
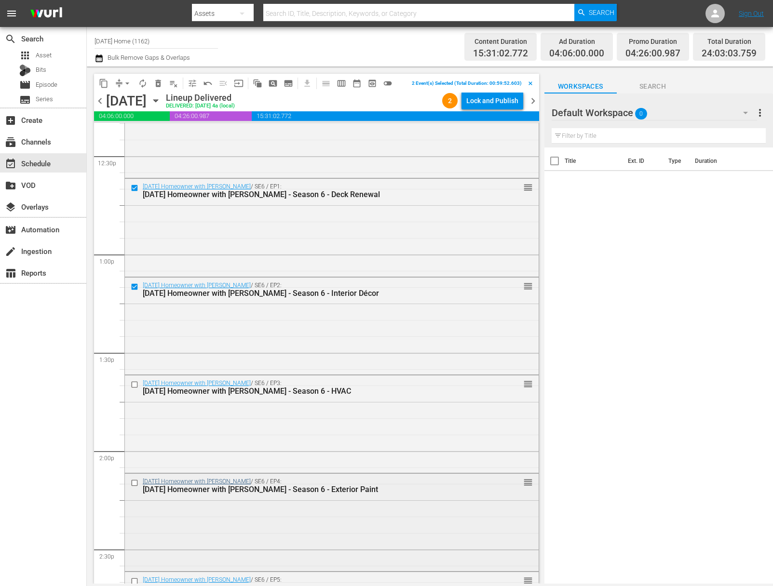
scroll to position [2495, 0]
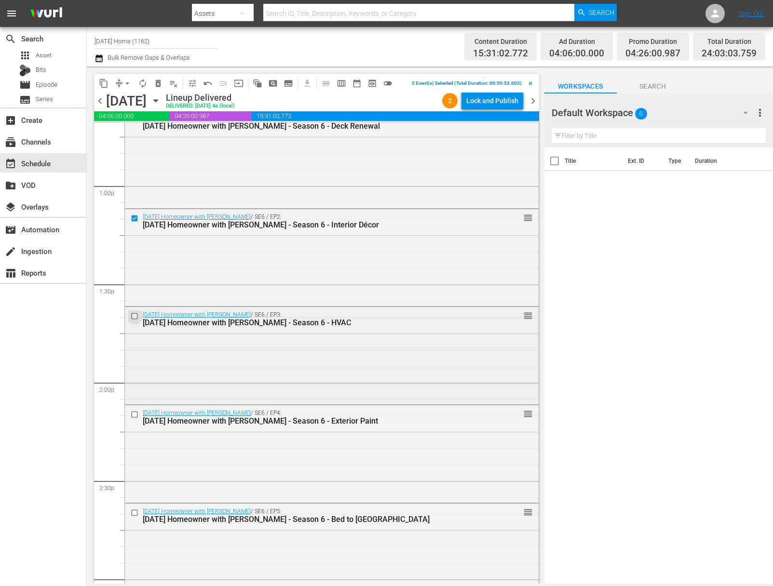
click at [135, 318] on input "checkbox" at bounding box center [136, 316] width 10 height 8
click at [136, 415] on input "checkbox" at bounding box center [136, 415] width 10 height 8
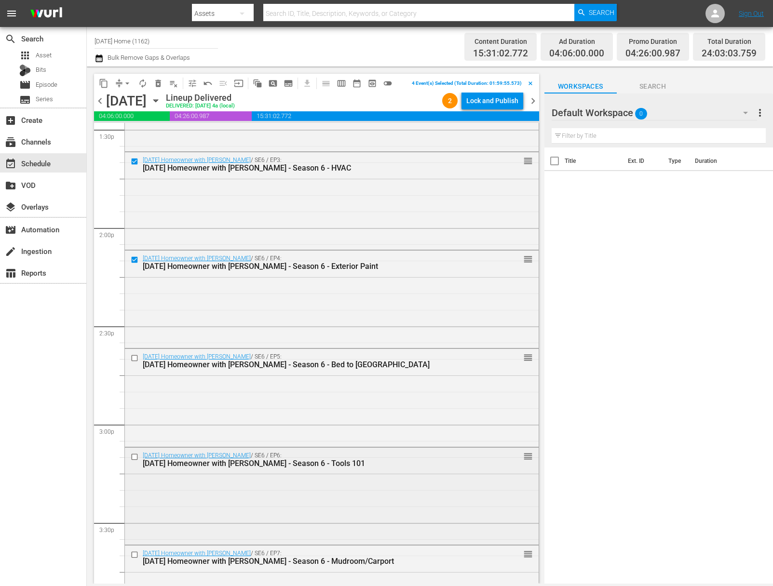
scroll to position [2703, 0]
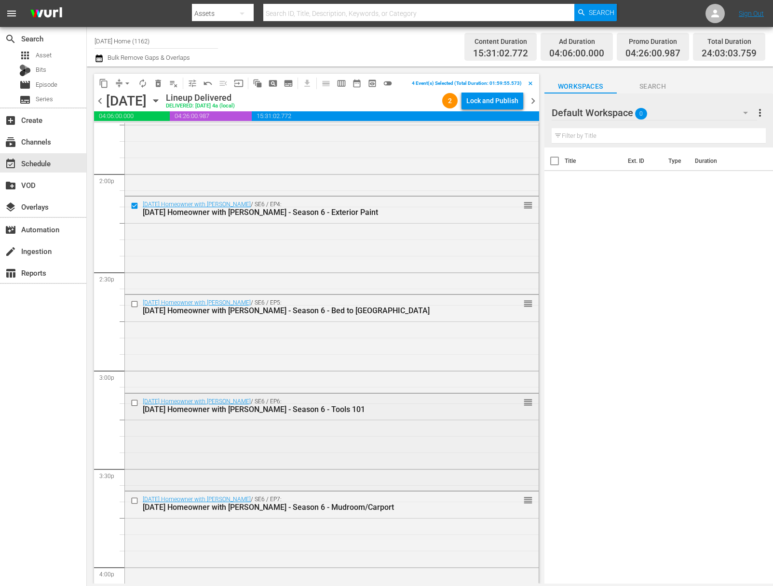
click at [136, 399] on input "checkbox" at bounding box center [136, 403] width 10 height 8
click at [136, 300] on input "checkbox" at bounding box center [136, 304] width 10 height 8
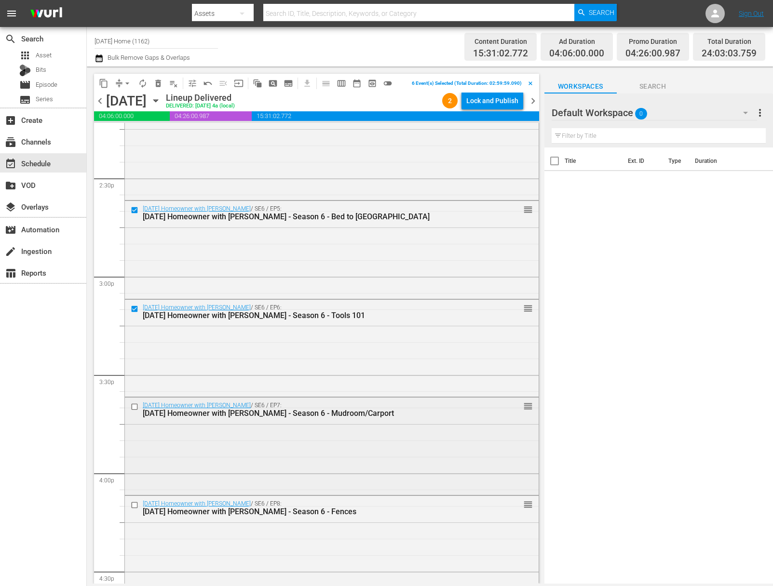
click at [137, 407] on input "checkbox" at bounding box center [136, 407] width 10 height 8
click at [135, 503] on input "checkbox" at bounding box center [136, 506] width 10 height 8
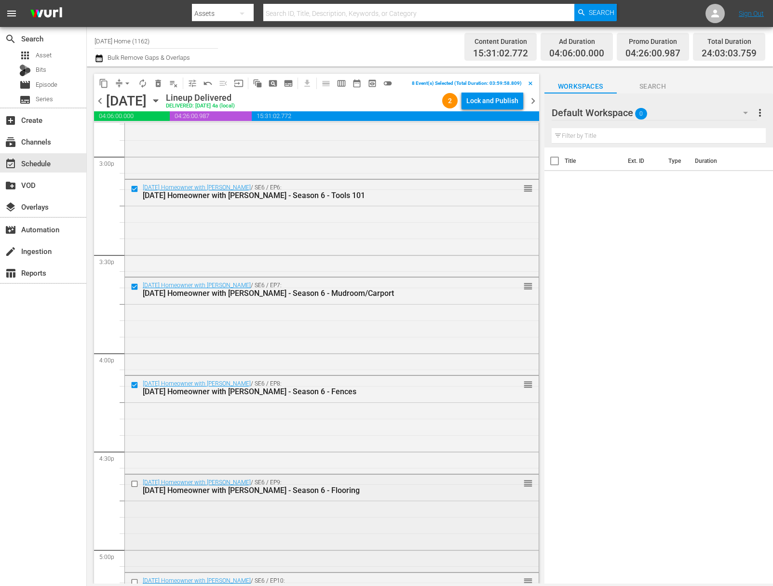
scroll to position [2992, 0]
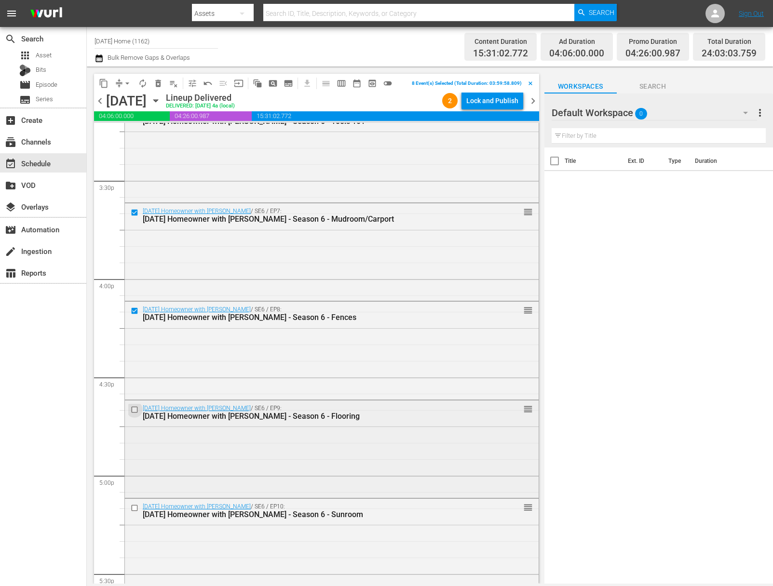
click at [135, 409] on input "checkbox" at bounding box center [136, 410] width 10 height 8
click at [135, 508] on input "checkbox" at bounding box center [136, 508] width 10 height 8
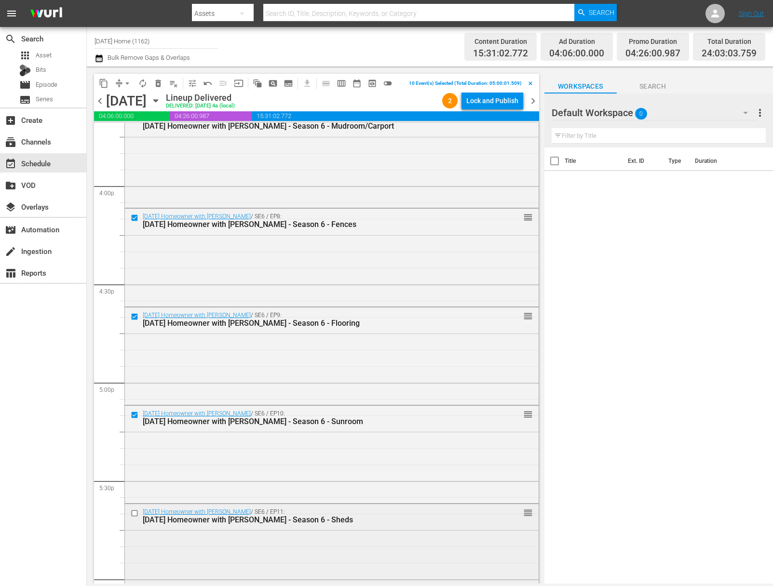
click at [136, 513] on input "checkbox" at bounding box center [136, 514] width 10 height 8
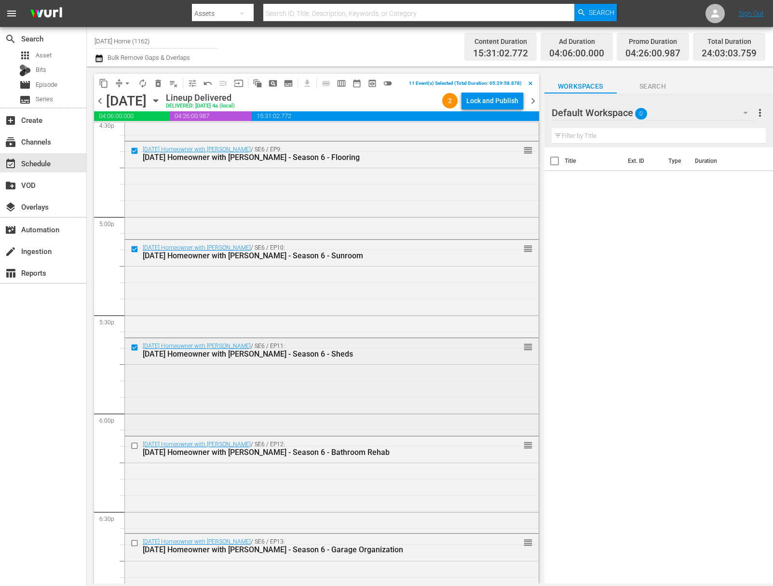
scroll to position [3292, 0]
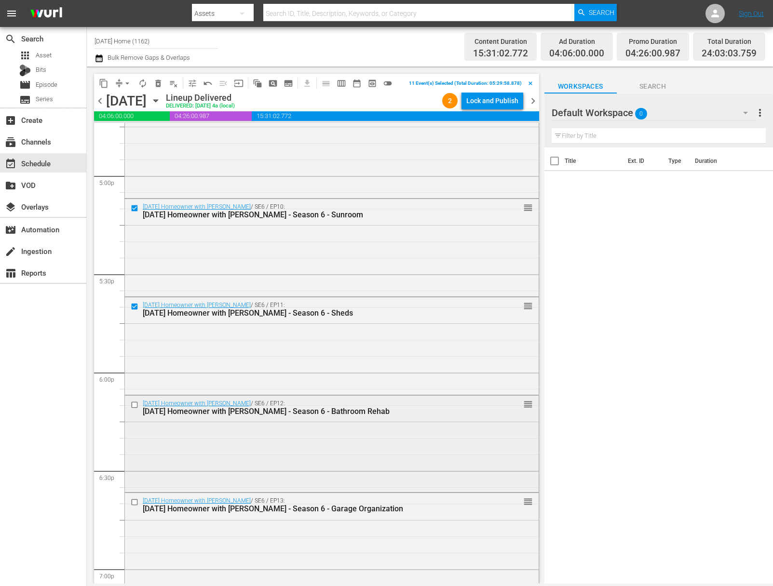
click at [135, 405] on input "checkbox" at bounding box center [136, 405] width 10 height 8
click at [136, 503] on input "checkbox" at bounding box center [136, 503] width 10 height 8
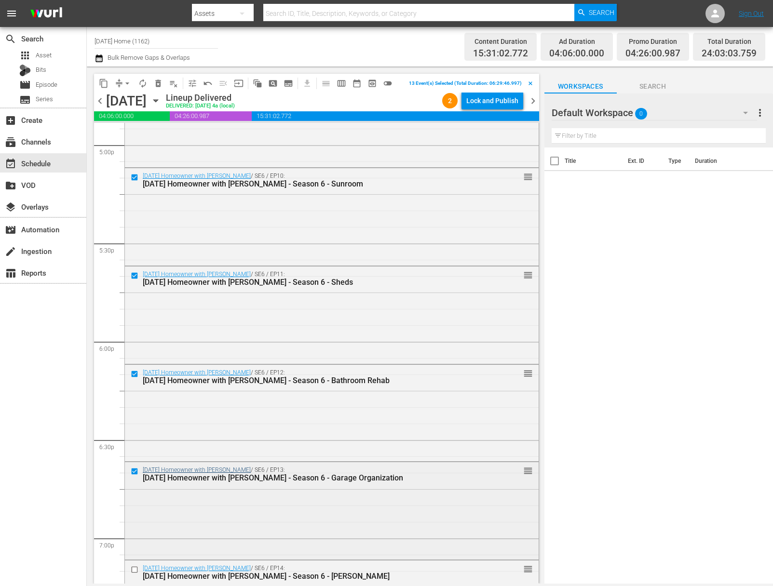
scroll to position [3382, 0]
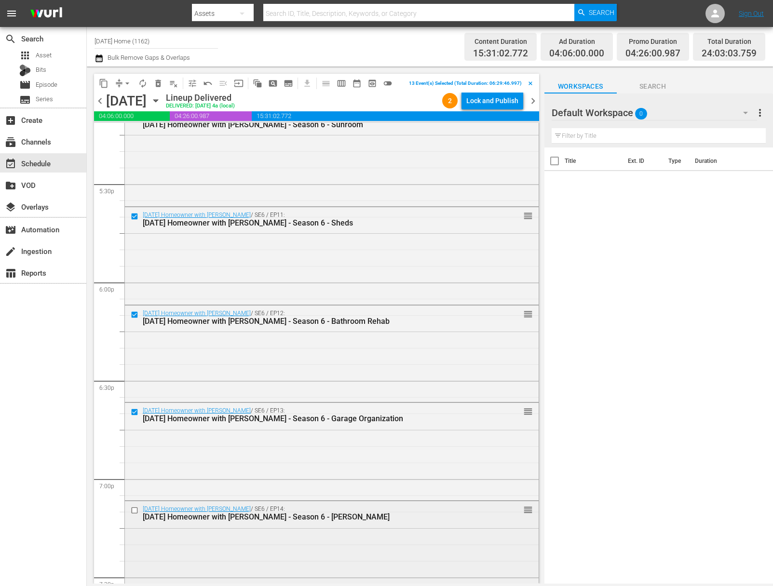
click at [135, 508] on input "checkbox" at bounding box center [136, 511] width 10 height 8
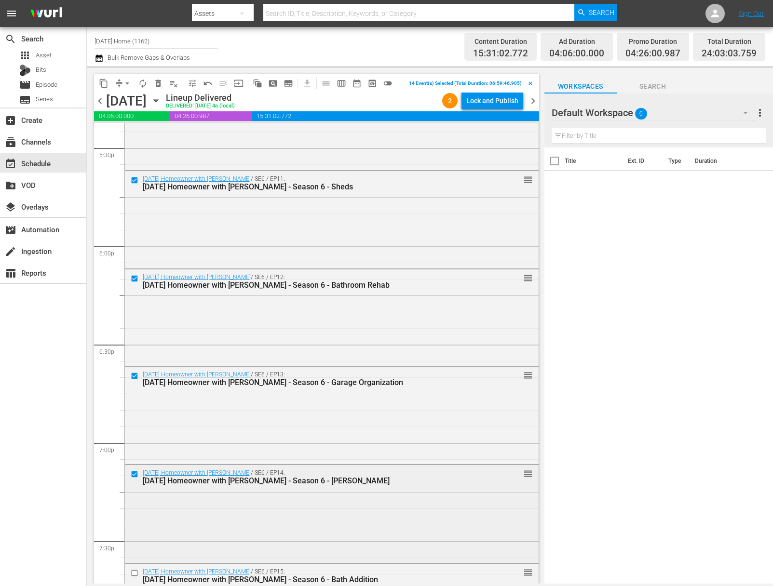
scroll to position [3471, 0]
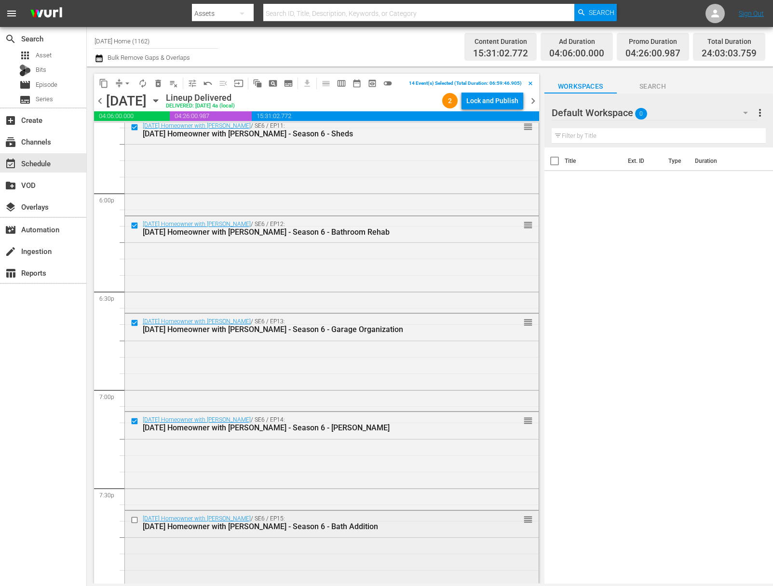
click at [133, 520] on input "checkbox" at bounding box center [136, 520] width 10 height 8
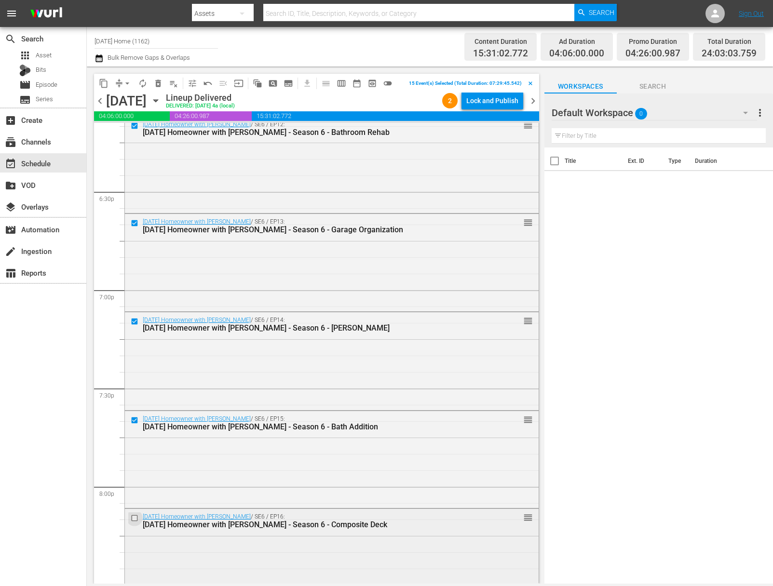
click at [136, 517] on input "checkbox" at bounding box center [136, 519] width 10 height 8
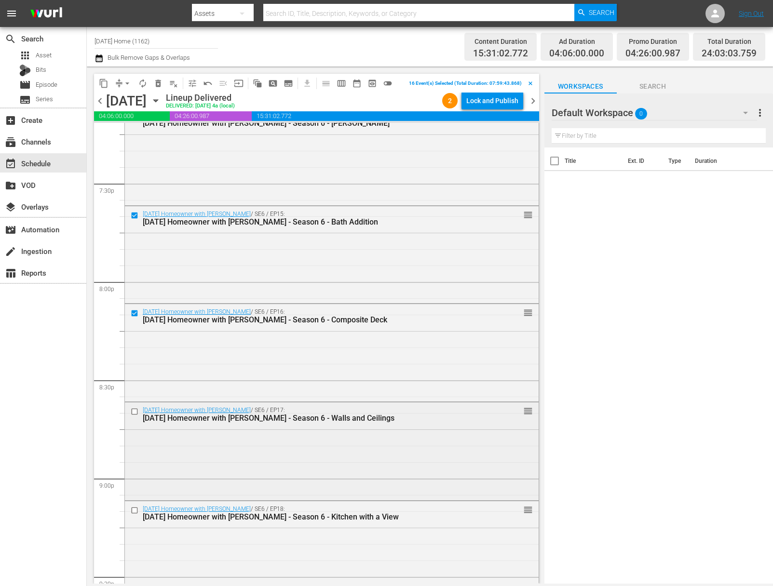
click at [135, 411] on input "checkbox" at bounding box center [136, 412] width 10 height 8
click at [135, 509] on input "checkbox" at bounding box center [136, 510] width 10 height 8
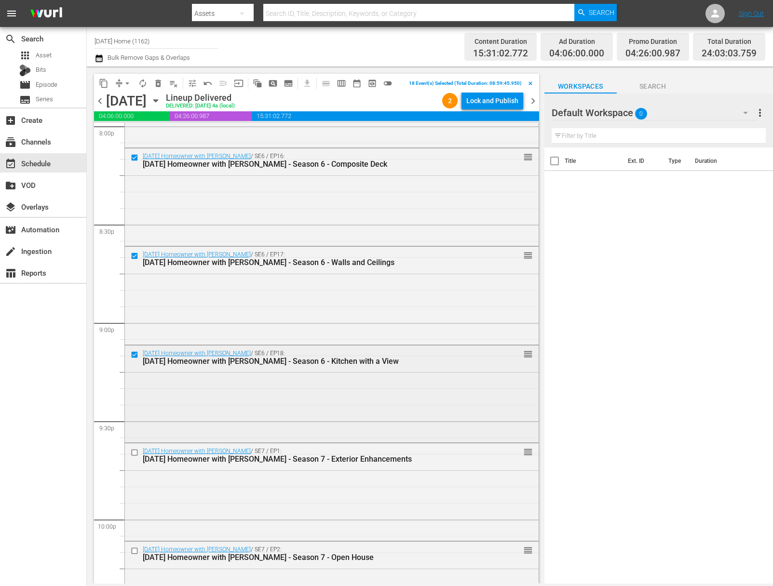
scroll to position [3985, 0]
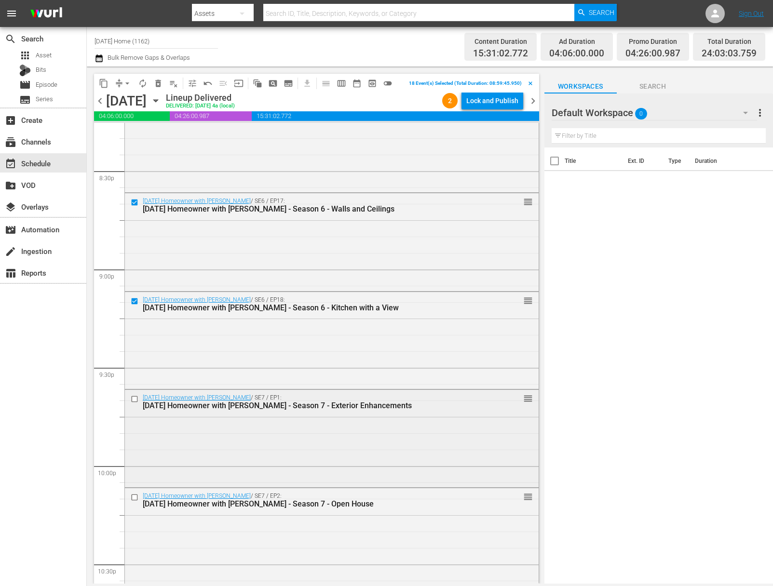
click at [136, 400] on input "checkbox" at bounding box center [136, 399] width 10 height 8
click at [135, 399] on input "checkbox" at bounding box center [136, 399] width 10 height 8
click at [103, 80] on span "content_copy" at bounding box center [104, 84] width 10 height 10
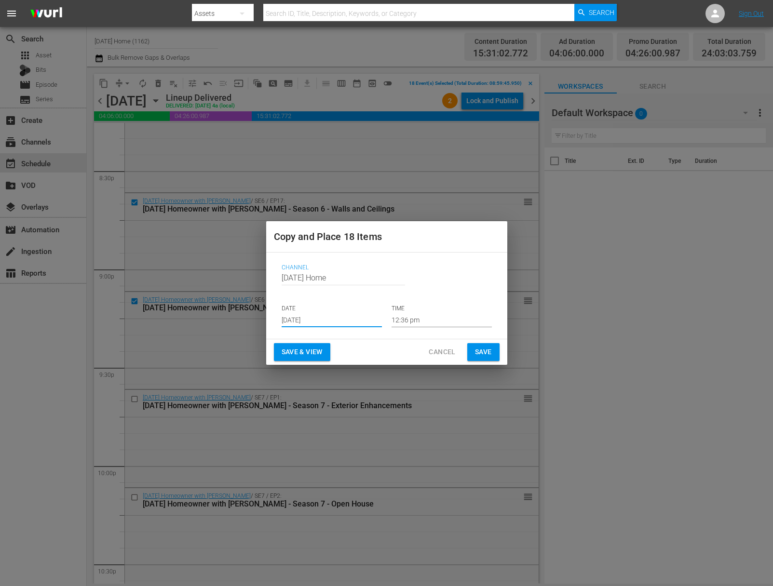
click at [332, 319] on input "[DATE]" at bounding box center [332, 320] width 100 height 14
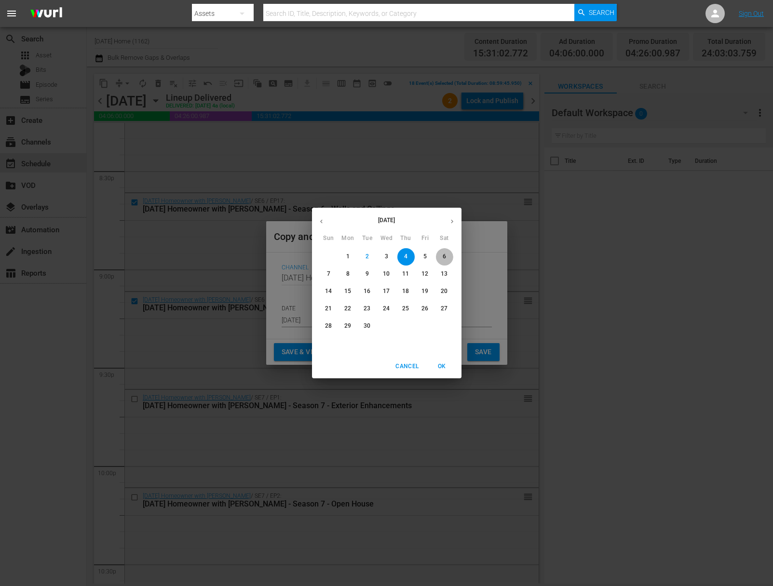
click at [448, 255] on span "6" at bounding box center [444, 257] width 17 height 8
type input "[DATE]"
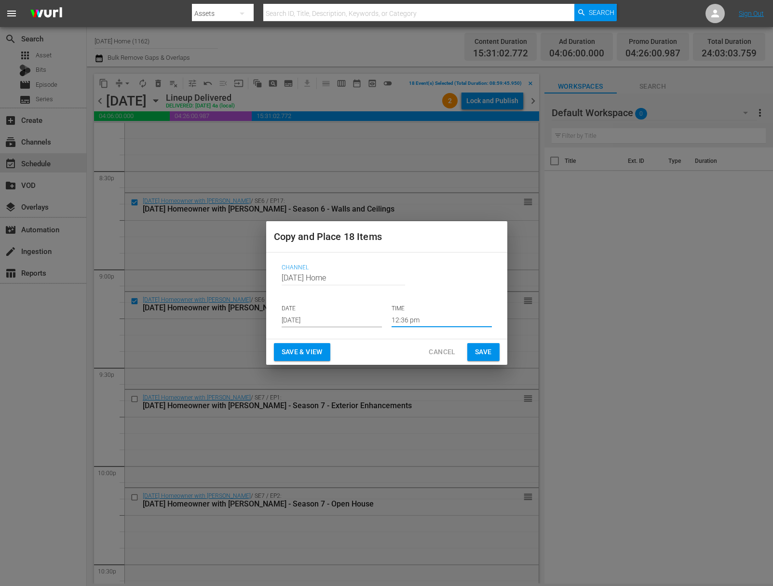
click at [413, 324] on input "12:36 pm" at bounding box center [442, 320] width 100 height 14
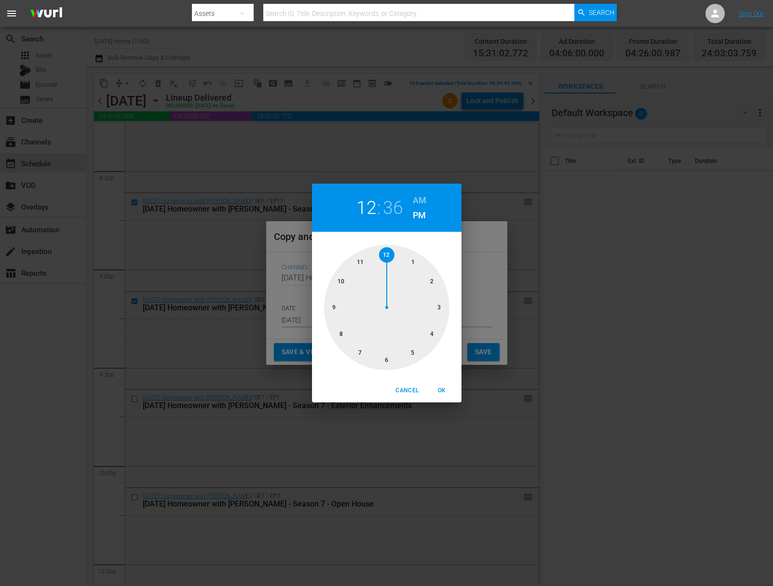
click at [389, 256] on div at bounding box center [386, 307] width 125 height 125
click at [388, 256] on div at bounding box center [386, 307] width 125 height 125
click at [421, 196] on h6 "AM" at bounding box center [420, 200] width 14 height 15
click at [444, 391] on span "OK" at bounding box center [442, 391] width 23 height 10
type input "12:00 am"
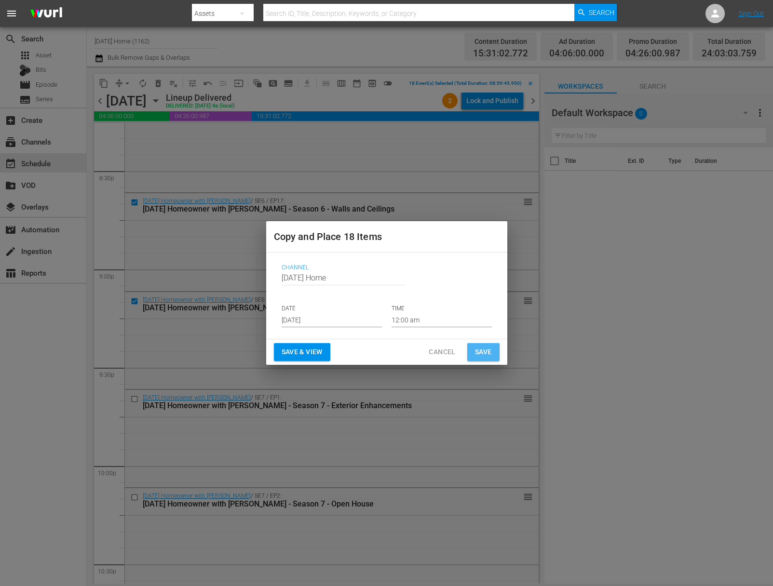
click at [485, 353] on span "Save" at bounding box center [483, 352] width 17 height 12
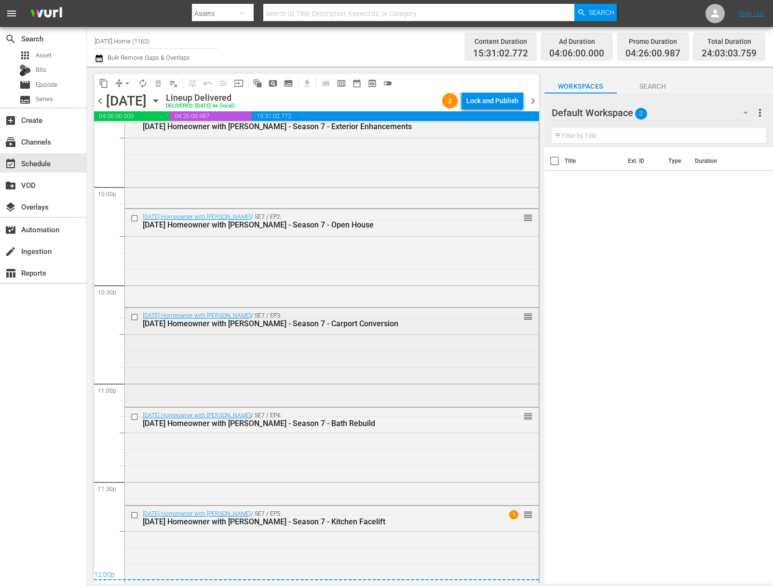
scroll to position [4284, 0]
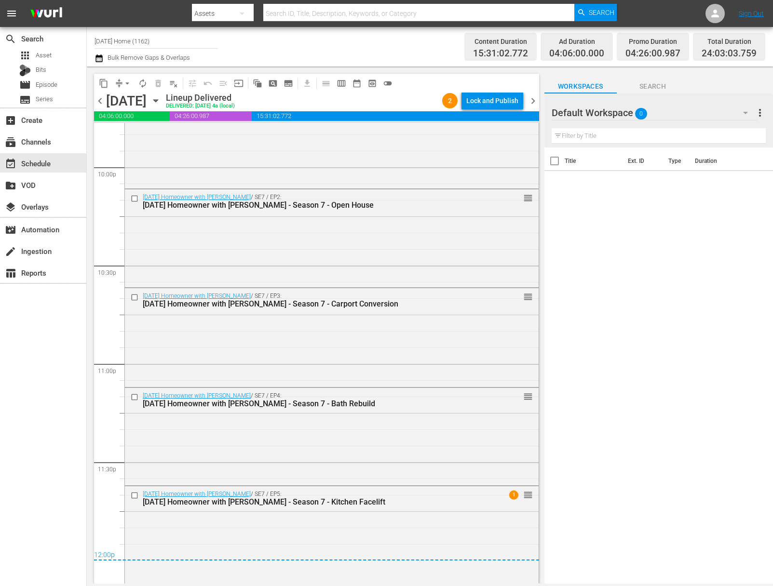
click at [158, 100] on icon "button" at bounding box center [155, 101] width 4 height 2
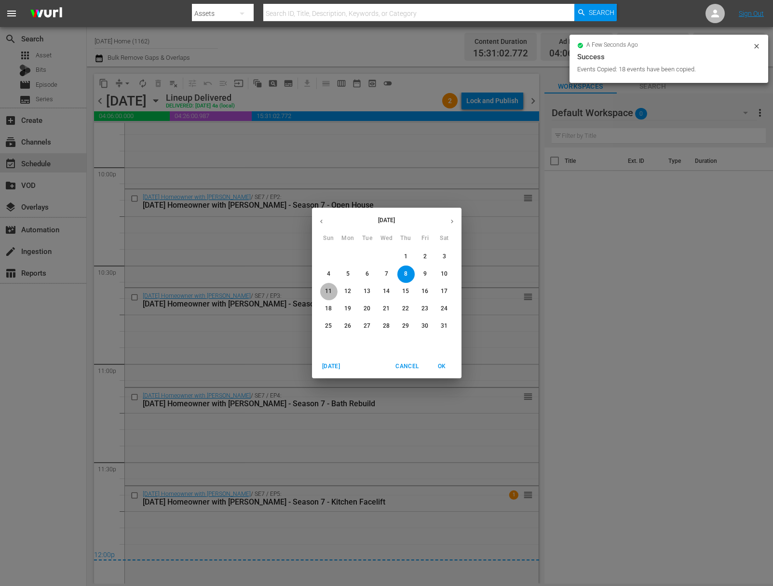
click at [336, 290] on span "11" at bounding box center [328, 291] width 17 height 8
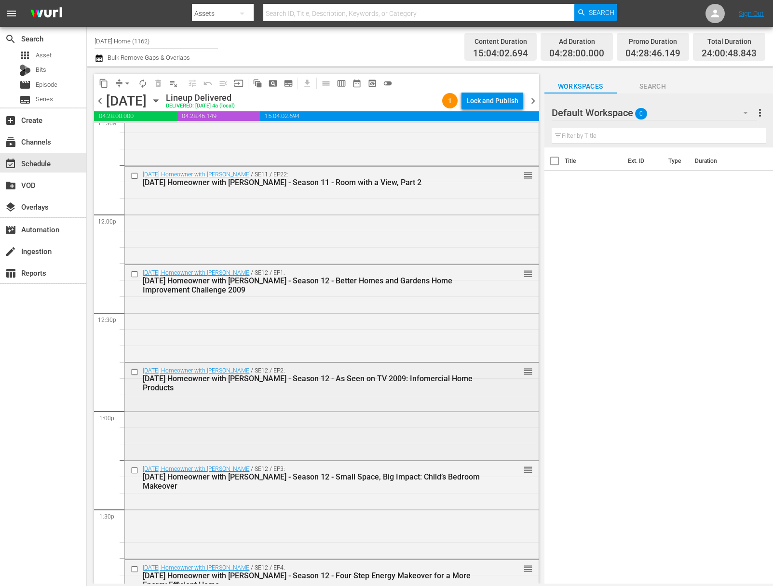
scroll to position [2289, 0]
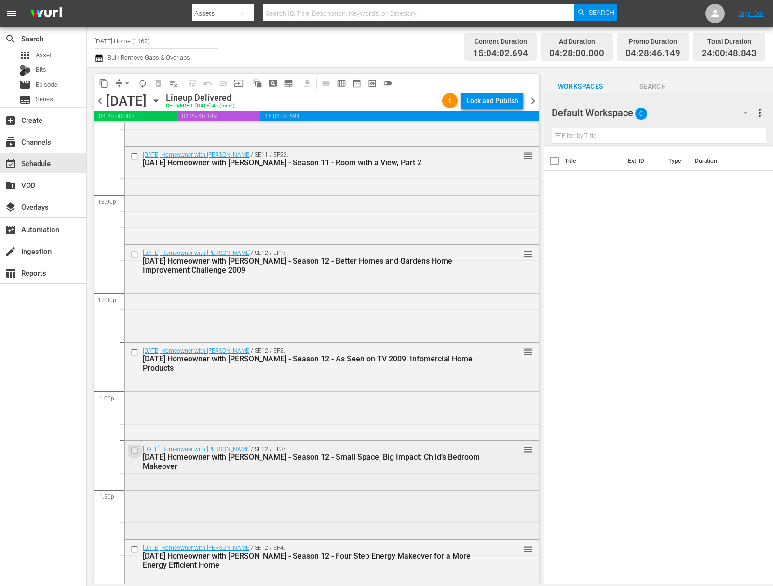
click at [135, 450] on input "checkbox" at bounding box center [136, 451] width 10 height 8
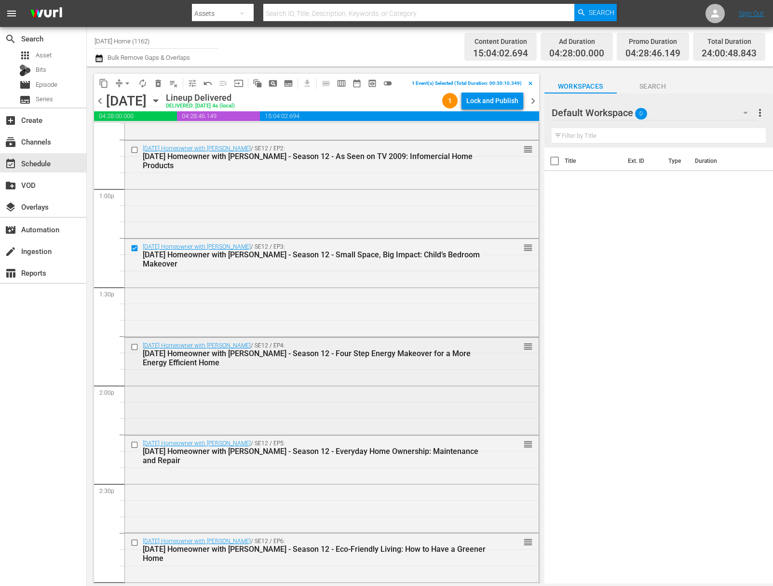
scroll to position [2501, 0]
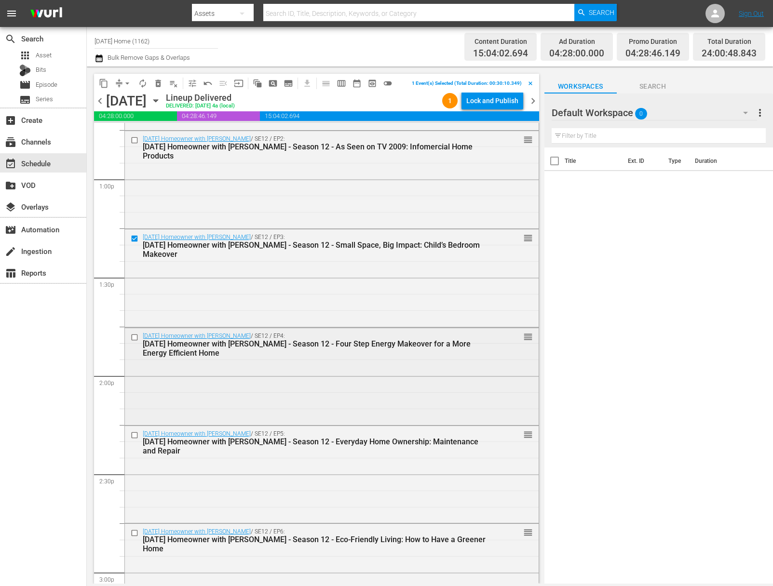
click at [135, 338] on input "checkbox" at bounding box center [136, 337] width 10 height 8
click at [135, 436] on input "checkbox" at bounding box center [136, 436] width 10 height 8
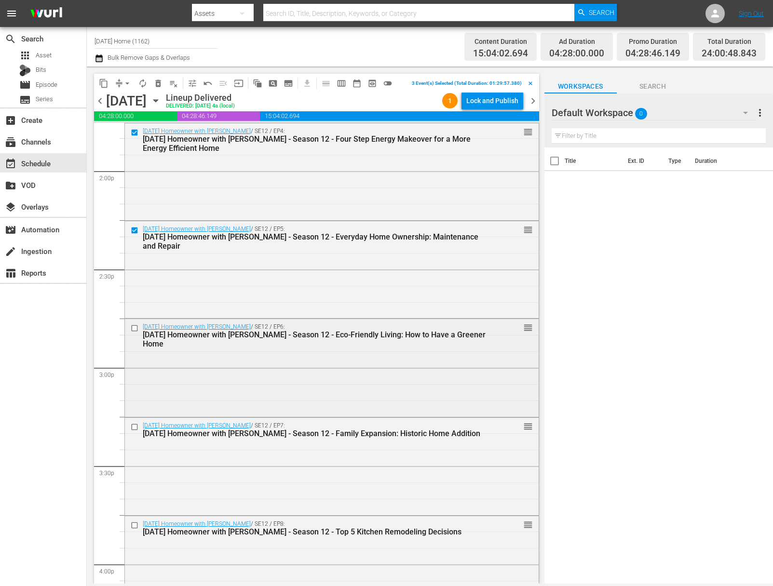
click at [136, 330] on input "checkbox" at bounding box center [136, 328] width 10 height 8
click at [135, 426] on input "checkbox" at bounding box center [136, 427] width 10 height 8
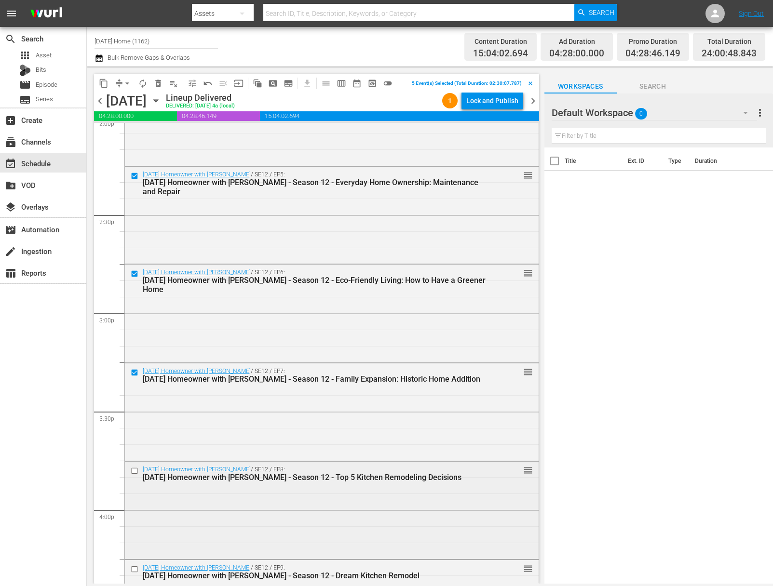
scroll to position [2801, 0]
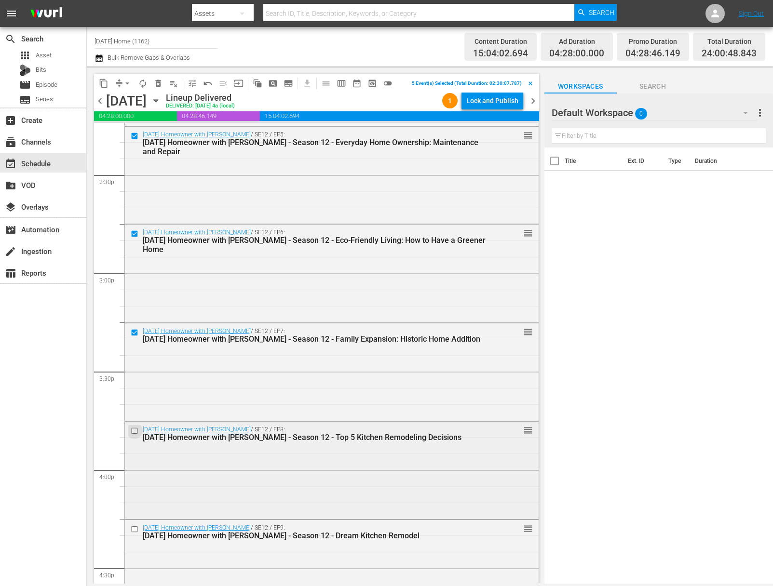
click at [134, 432] on input "checkbox" at bounding box center [136, 431] width 10 height 8
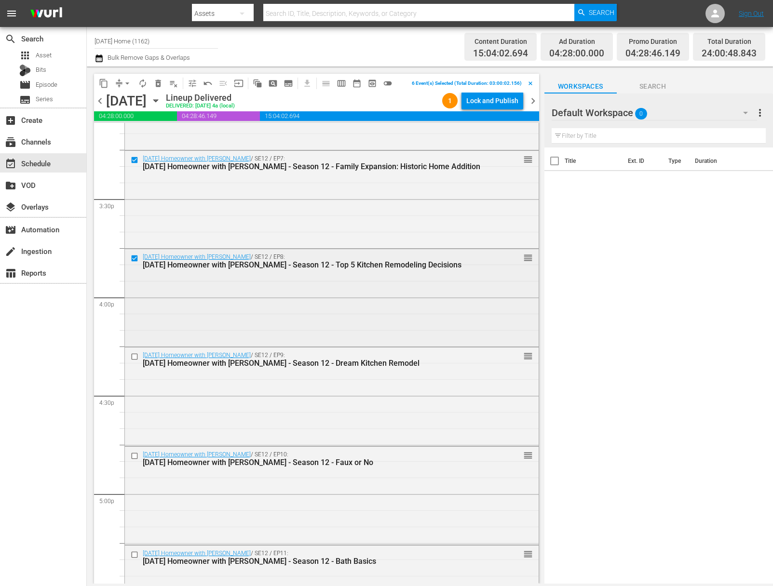
scroll to position [3012, 0]
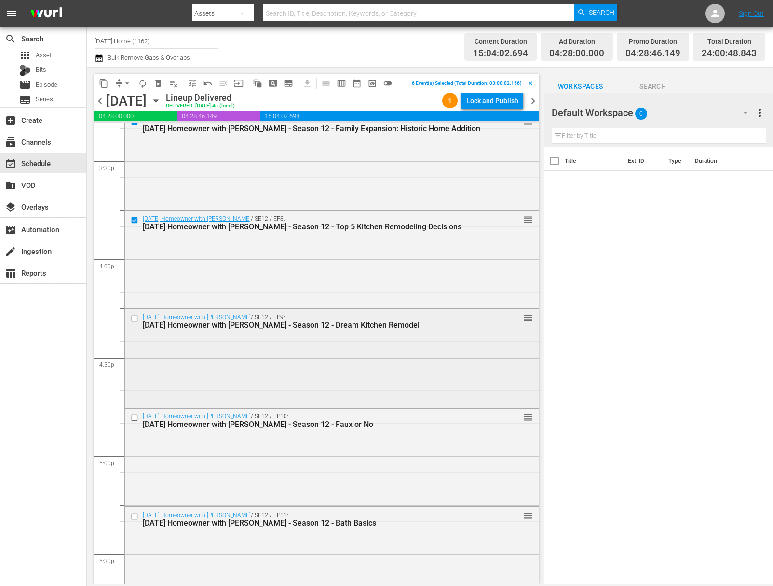
click at [136, 318] on input "checkbox" at bounding box center [136, 318] width 10 height 8
click at [135, 415] on input "checkbox" at bounding box center [136, 418] width 10 height 8
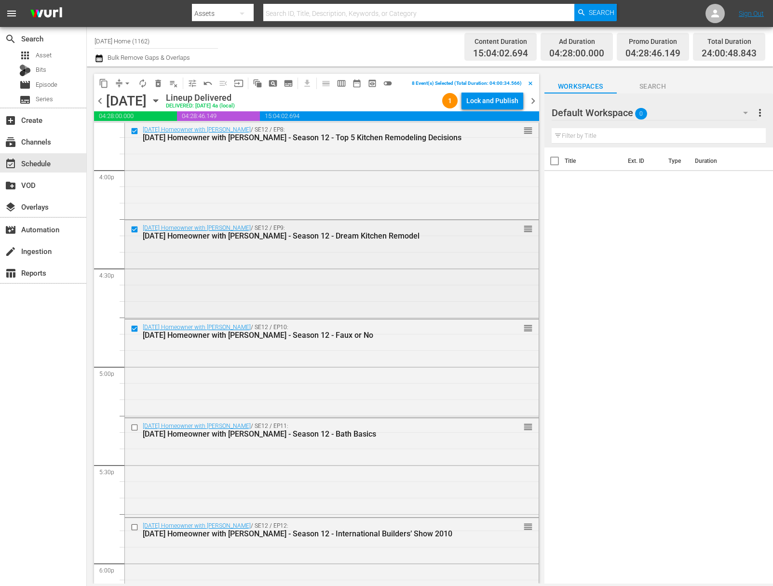
scroll to position [3193, 0]
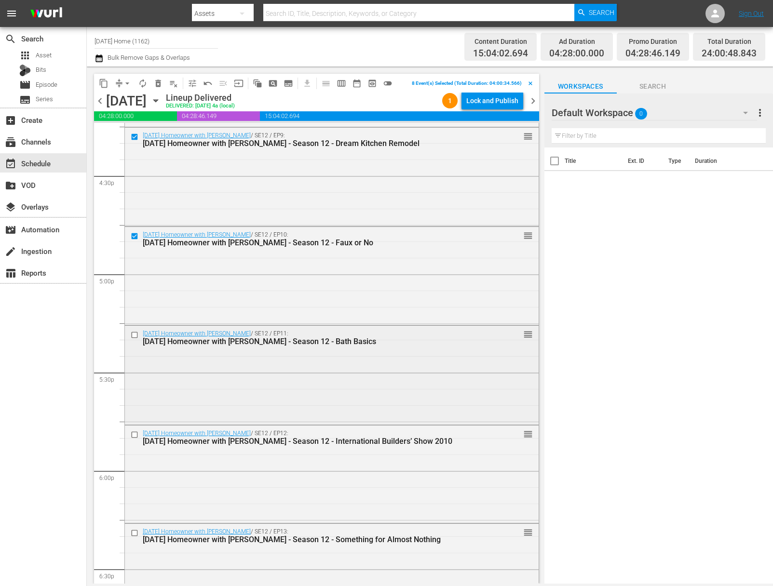
click at [133, 334] on input "checkbox" at bounding box center [136, 335] width 10 height 8
click at [133, 433] on input "checkbox" at bounding box center [136, 435] width 10 height 8
click at [133, 334] on input "checkbox" at bounding box center [136, 336] width 10 height 8
click at [135, 432] on input "checkbox" at bounding box center [136, 434] width 10 height 8
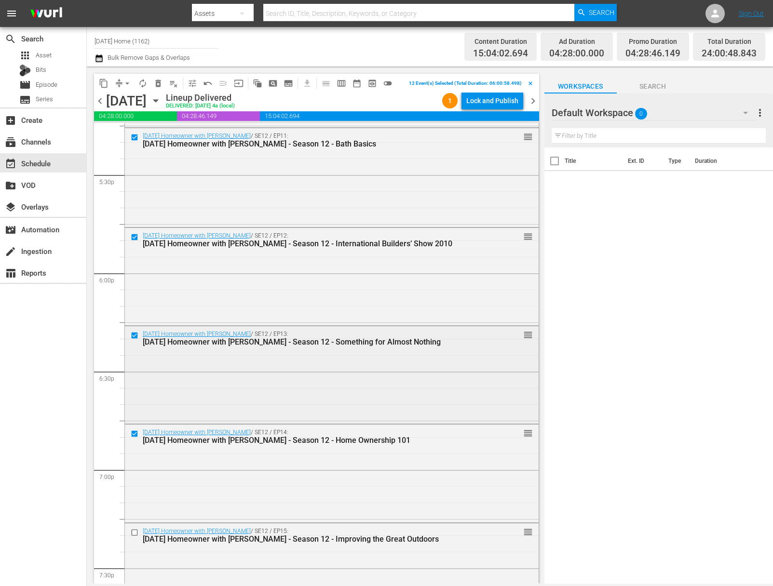
scroll to position [3484, 0]
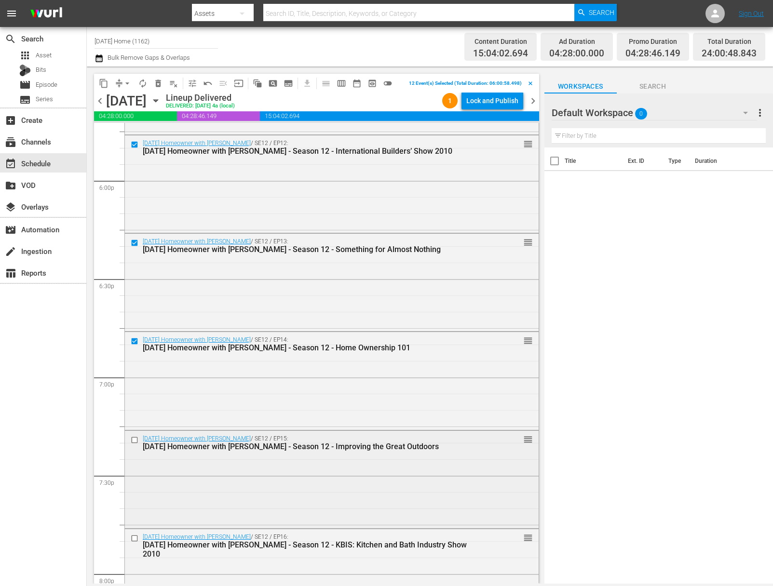
click at [135, 439] on input "checkbox" at bounding box center [136, 440] width 10 height 8
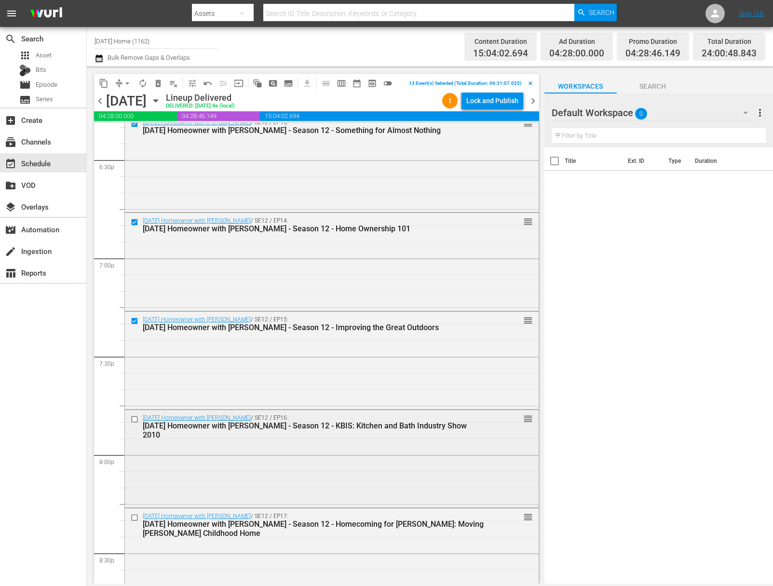
scroll to position [3689, 0]
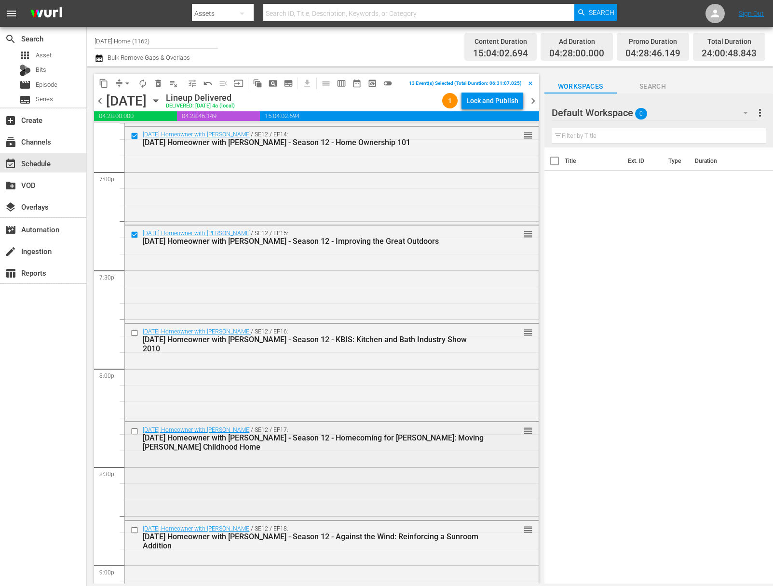
click at [135, 428] on input "checkbox" at bounding box center [136, 432] width 10 height 8
click at [134, 335] on input "checkbox" at bounding box center [136, 333] width 10 height 8
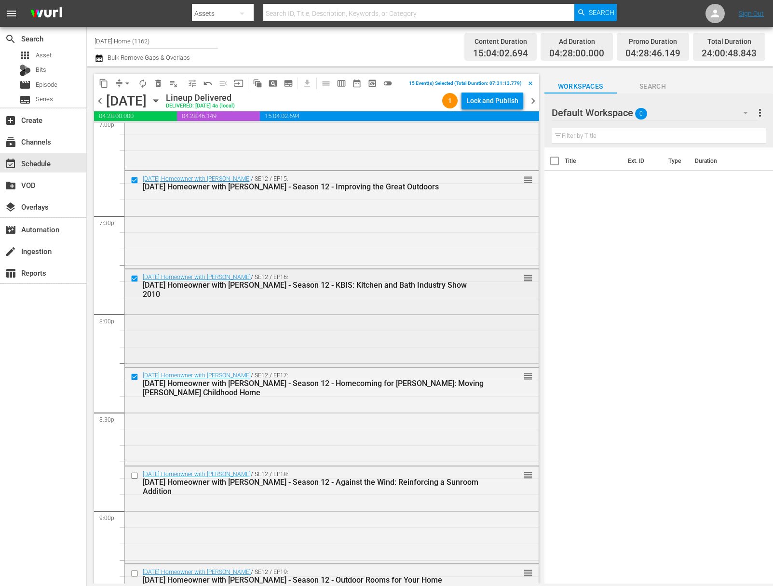
scroll to position [3783, 0]
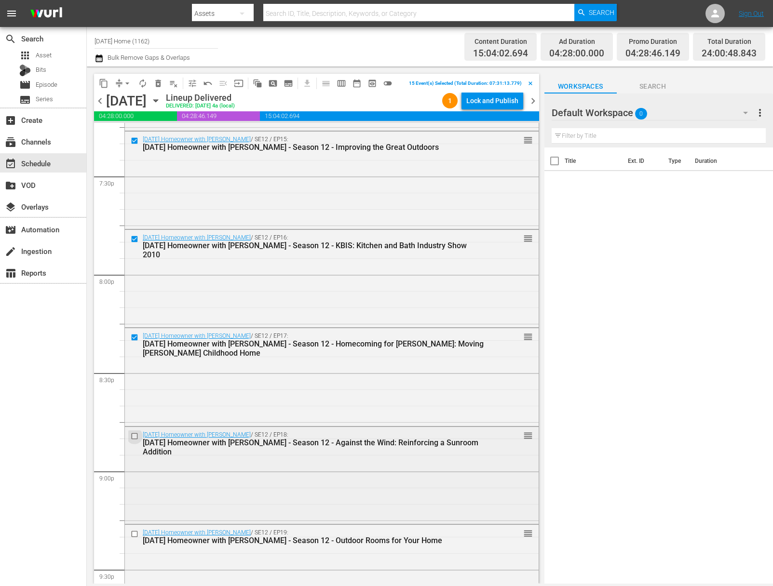
click at [133, 437] on input "checkbox" at bounding box center [136, 436] width 10 height 8
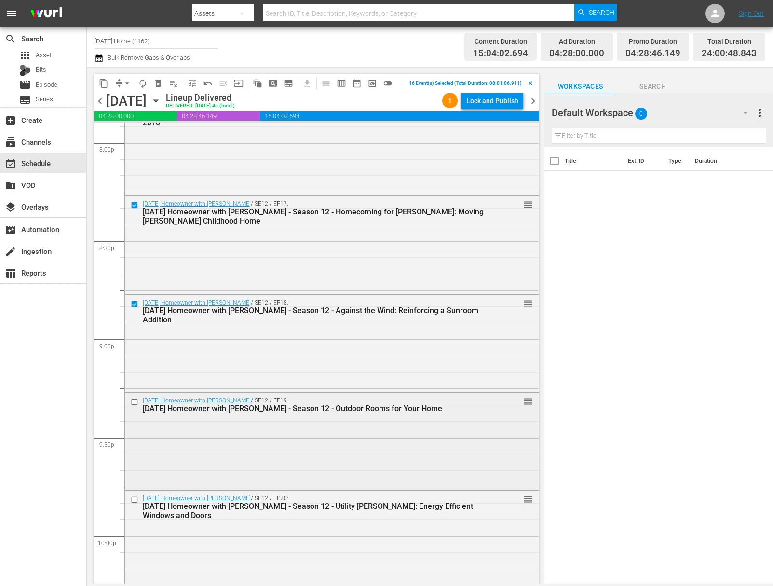
scroll to position [3987, 0]
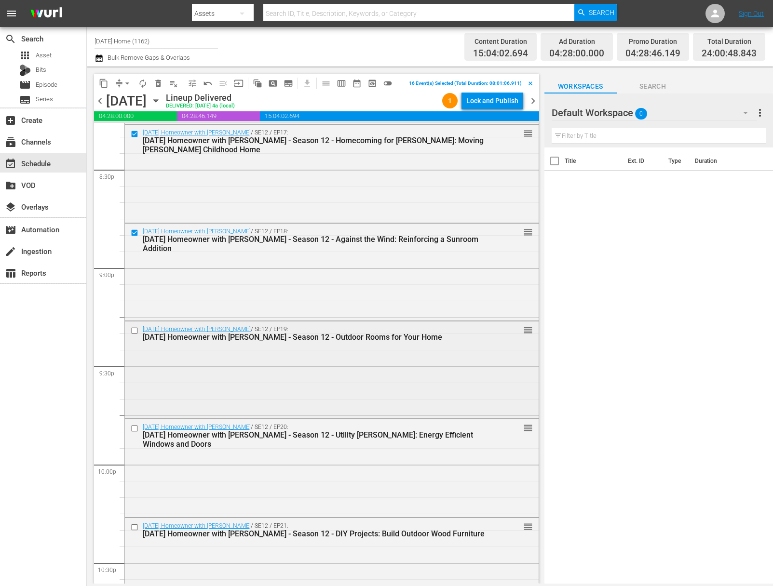
click at [134, 330] on input "checkbox" at bounding box center [136, 331] width 10 height 8
click at [136, 426] on input "checkbox" at bounding box center [136, 429] width 10 height 8
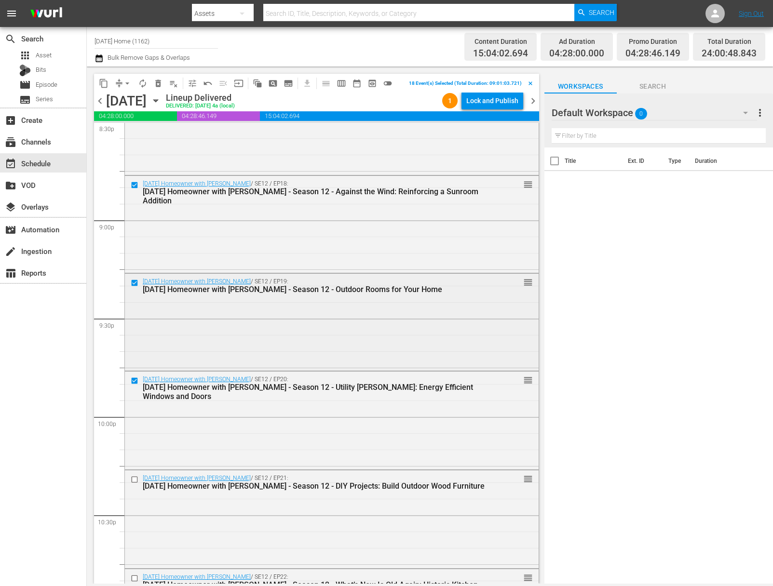
scroll to position [4081, 0]
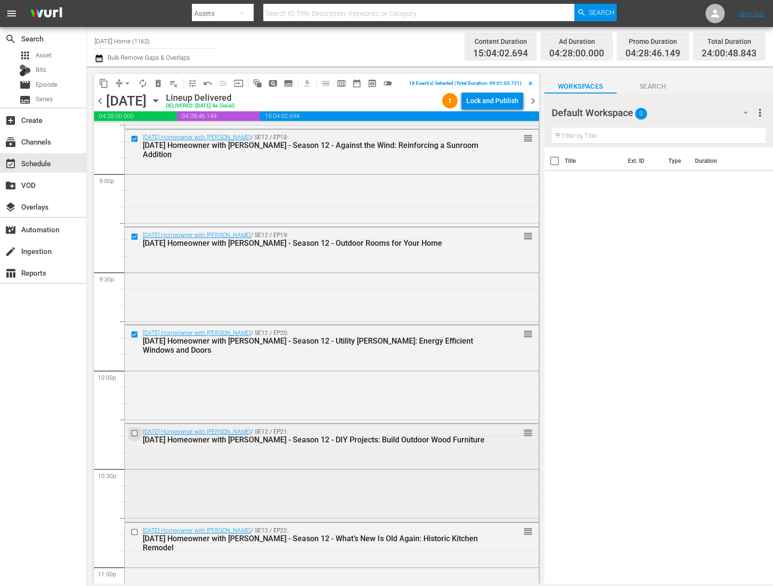
click at [135, 433] on input "checkbox" at bounding box center [136, 433] width 10 height 8
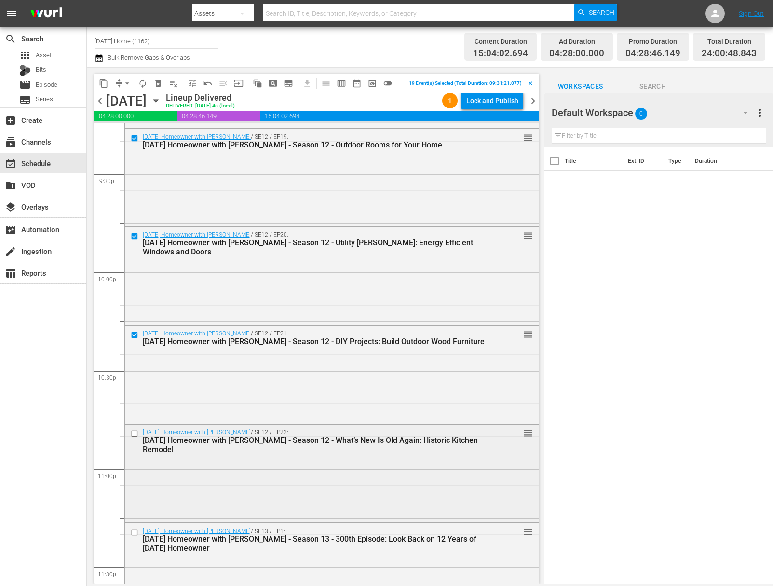
click at [136, 432] on input "checkbox" at bounding box center [136, 434] width 10 height 8
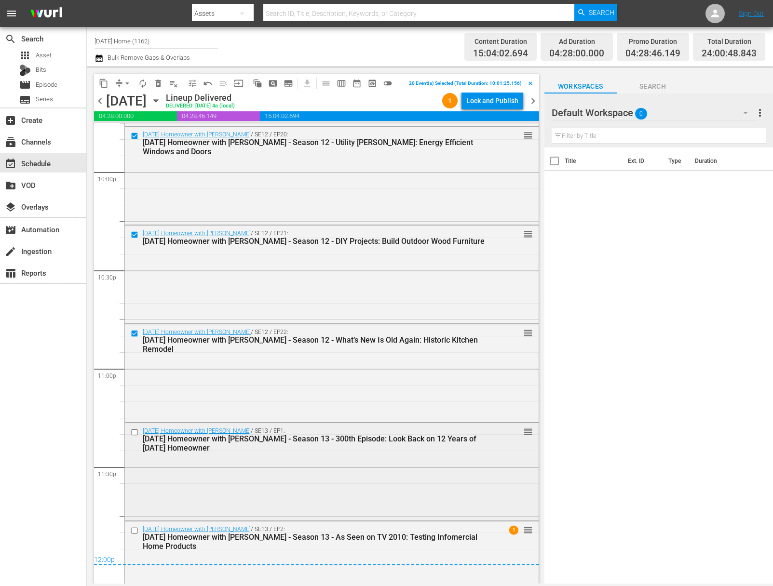
scroll to position [4315, 0]
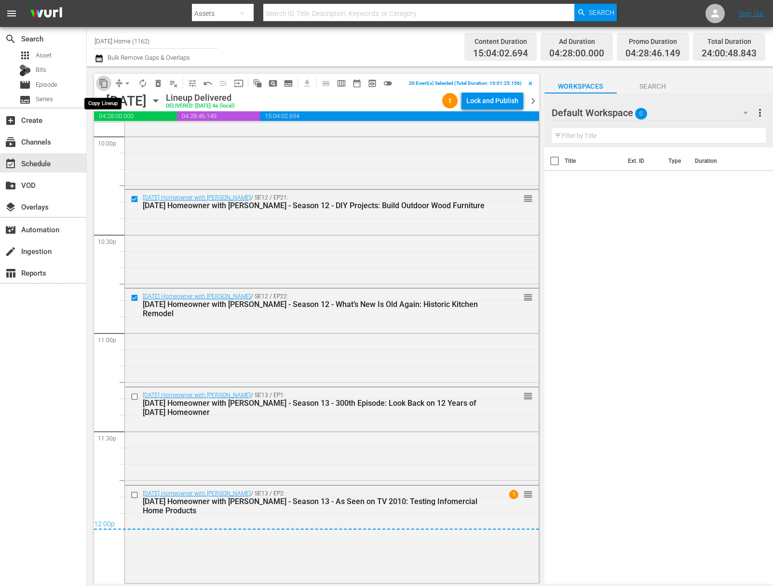
click at [104, 82] on span "content_copy" at bounding box center [104, 84] width 10 height 10
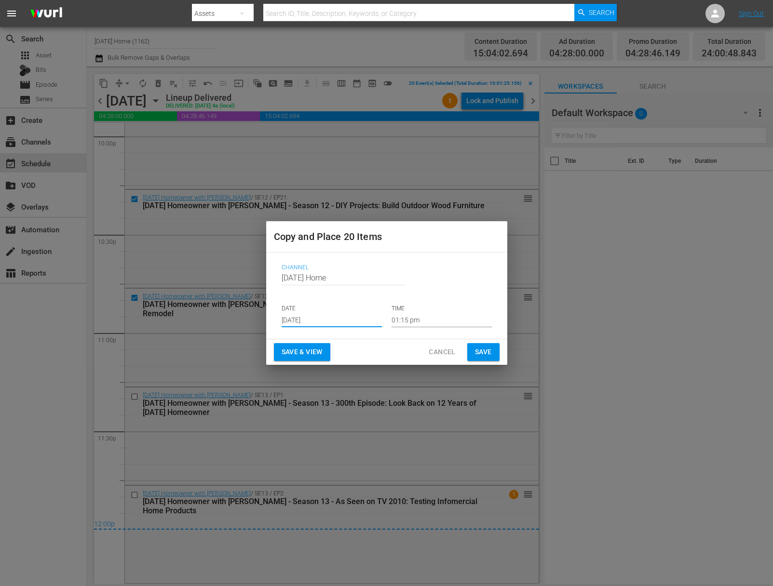
click at [328, 322] on input "[DATE]" at bounding box center [332, 320] width 100 height 14
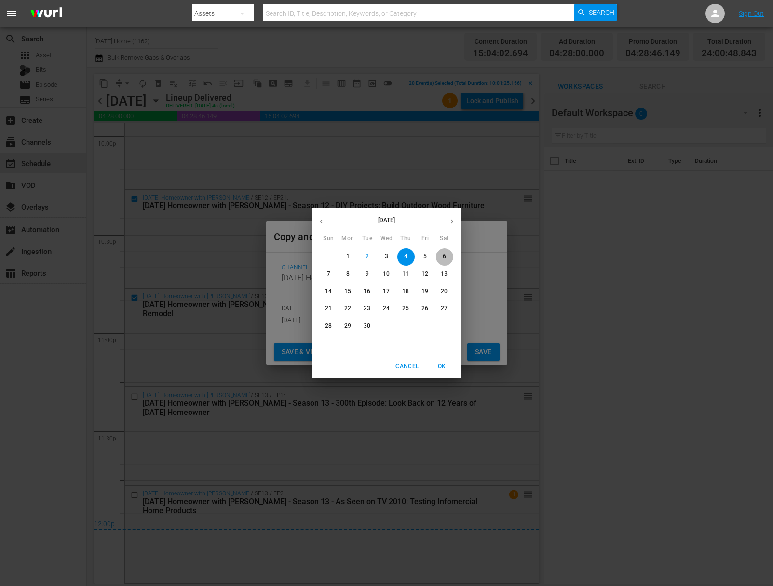
click at [450, 258] on span "6" at bounding box center [444, 257] width 17 height 8
type input "[DATE]"
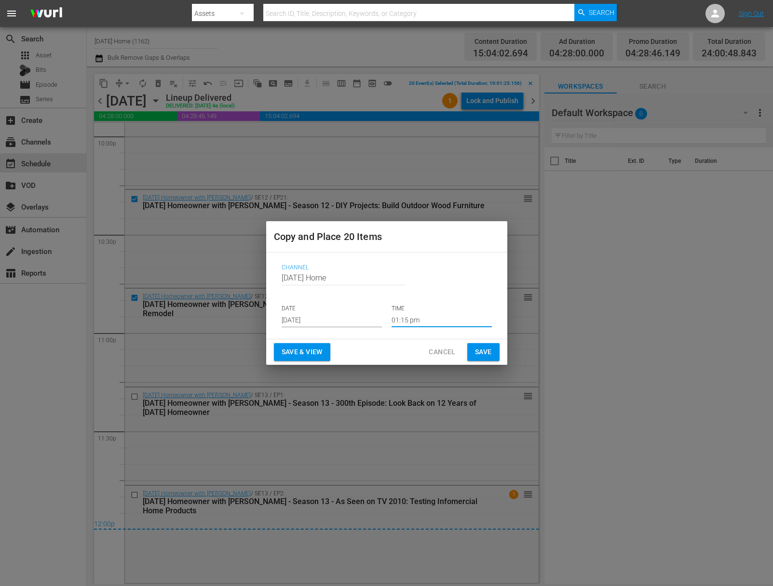
click at [418, 317] on input "01:15 pm" at bounding box center [442, 320] width 100 height 14
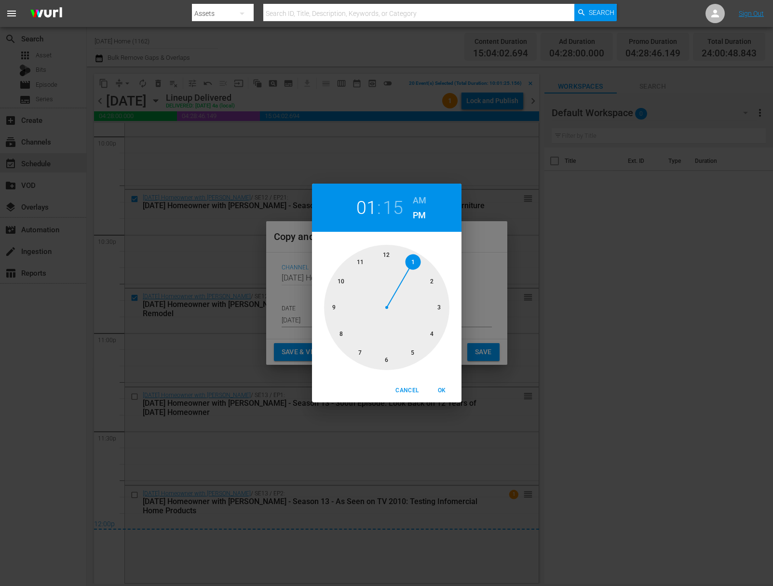
click at [335, 309] on div at bounding box center [386, 307] width 125 height 125
click at [444, 308] on div at bounding box center [386, 307] width 125 height 125
click at [422, 201] on h6 "AM" at bounding box center [420, 200] width 14 height 15
click at [445, 386] on span "OK" at bounding box center [442, 391] width 23 height 10
type input "09:15 am"
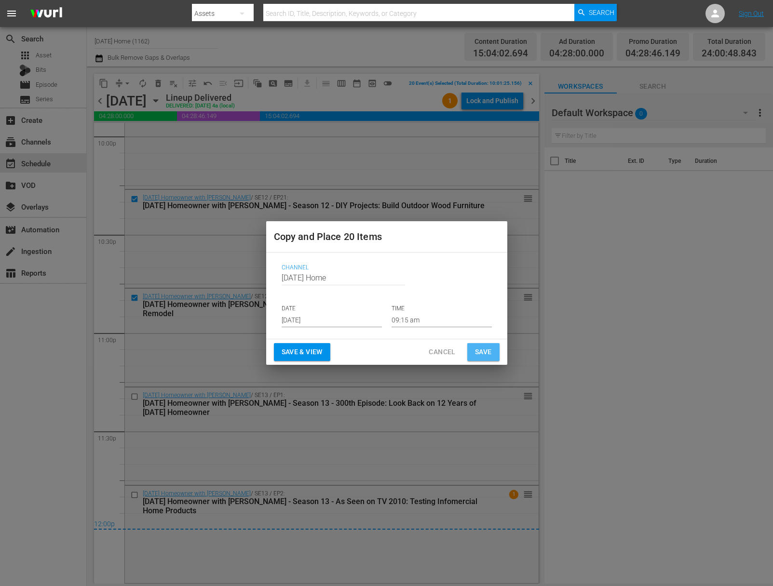
click at [485, 353] on span "Save" at bounding box center [483, 352] width 17 height 12
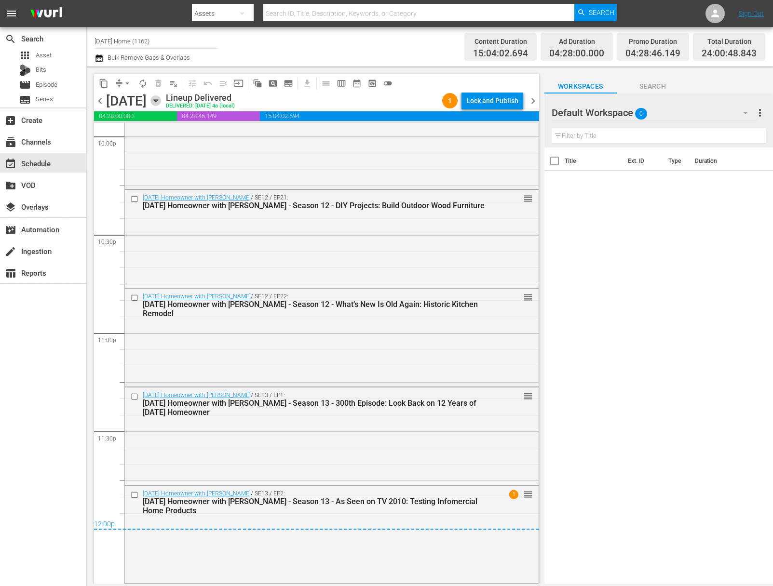
click at [158, 100] on icon "button" at bounding box center [155, 101] width 4 height 2
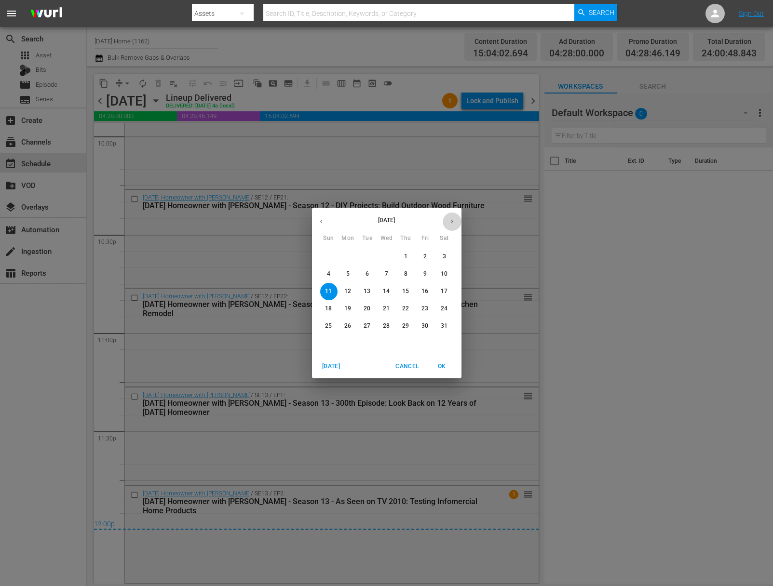
click at [452, 222] on icon "button" at bounding box center [452, 222] width 2 height 4
click at [440, 260] on span "6" at bounding box center [444, 257] width 17 height 8
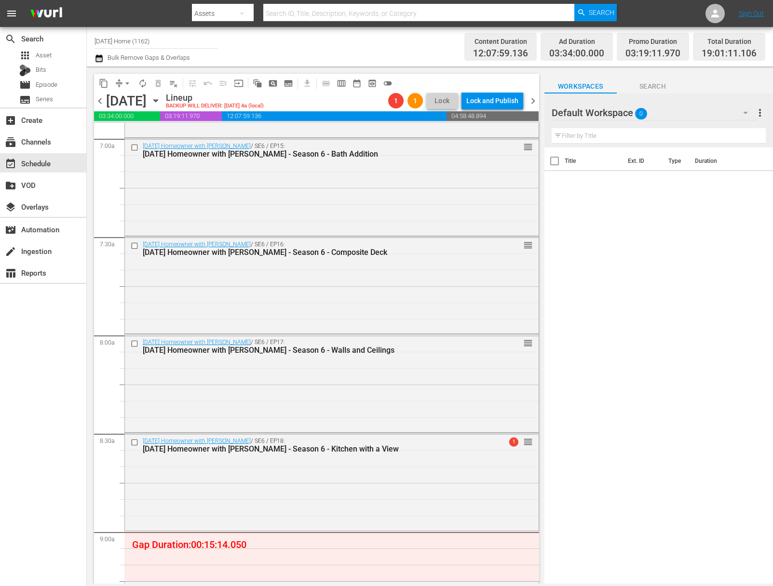
scroll to position [1308, 0]
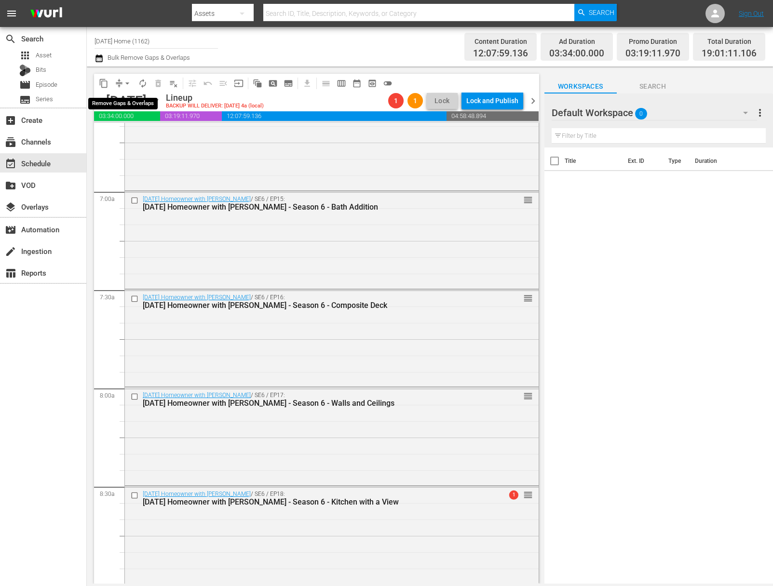
click at [123, 82] on span "arrow_drop_down" at bounding box center [127, 84] width 10 height 10
click at [127, 139] on li "Align to End of Previous Day" at bounding box center [127, 135] width 101 height 16
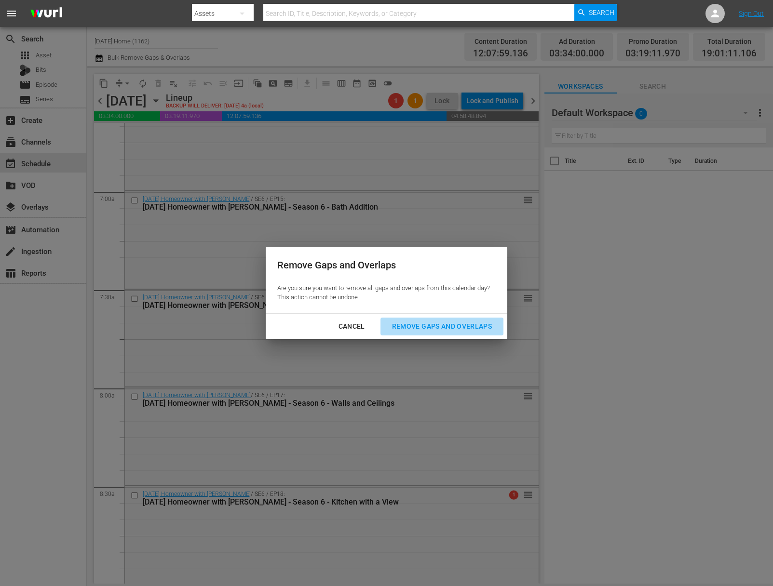
click at [419, 318] on button "Remove Gaps and Overlaps" at bounding box center [441, 327] width 123 height 18
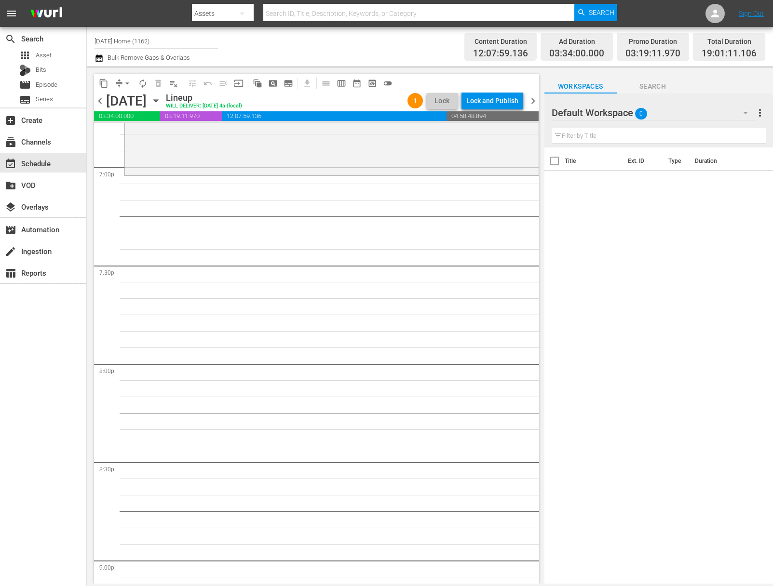
scroll to position [3501, 0]
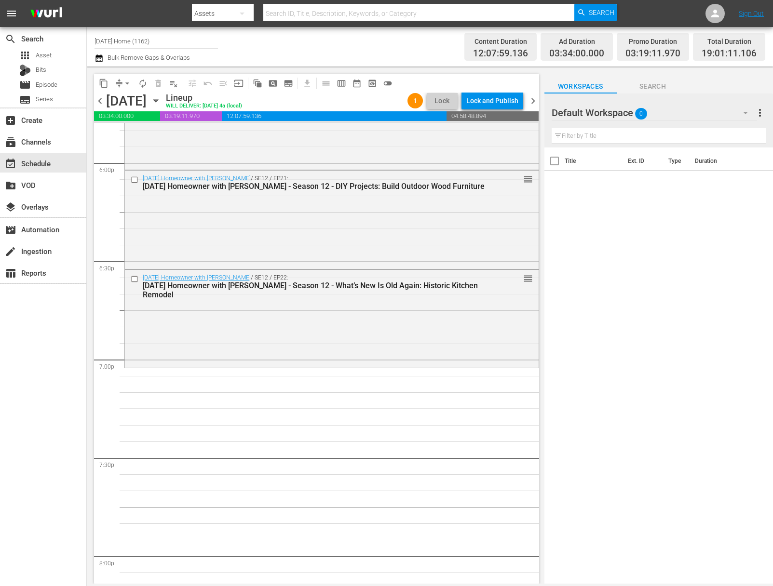
click at [163, 103] on div "[DATE] [DATE]" at bounding box center [134, 101] width 57 height 16
click at [161, 101] on icon "button" at bounding box center [155, 100] width 11 height 11
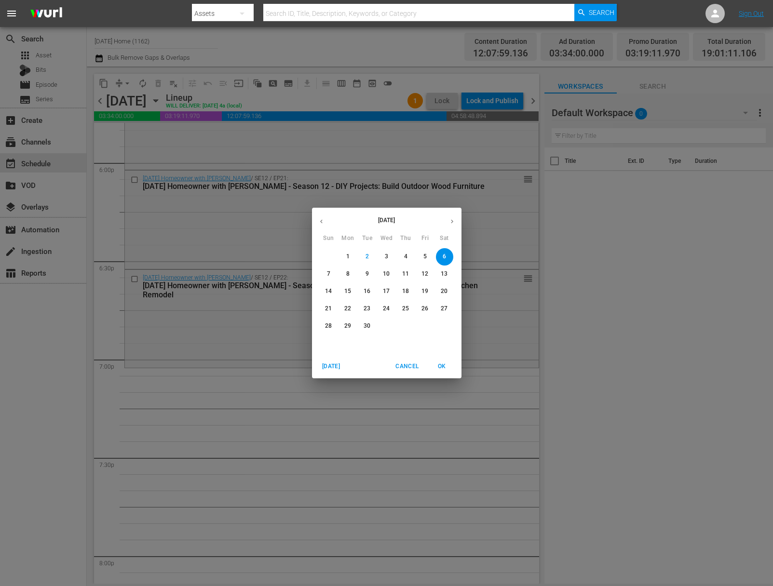
click at [323, 221] on icon "button" at bounding box center [321, 221] width 7 height 7
click at [322, 219] on icon "button" at bounding box center [321, 221] width 7 height 7
click at [325, 221] on button "button" at bounding box center [321, 221] width 19 height 19
click at [353, 293] on span "12" at bounding box center [347, 291] width 17 height 8
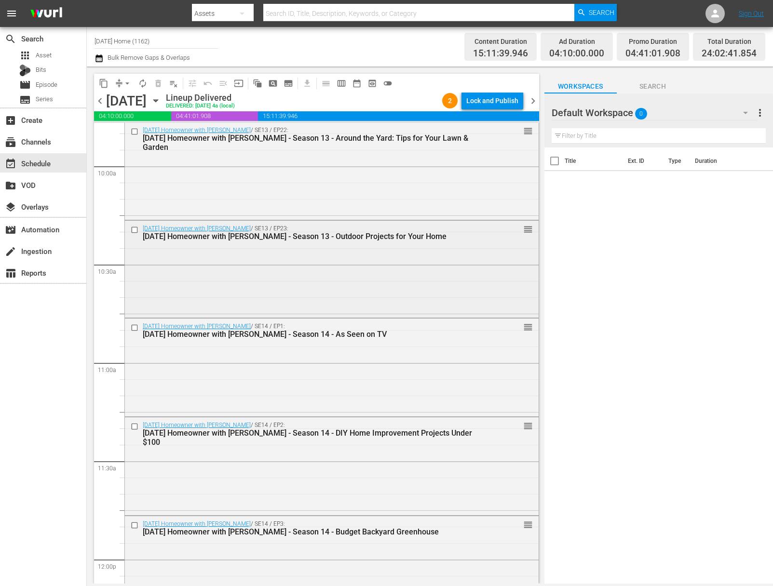
scroll to position [1978, 0]
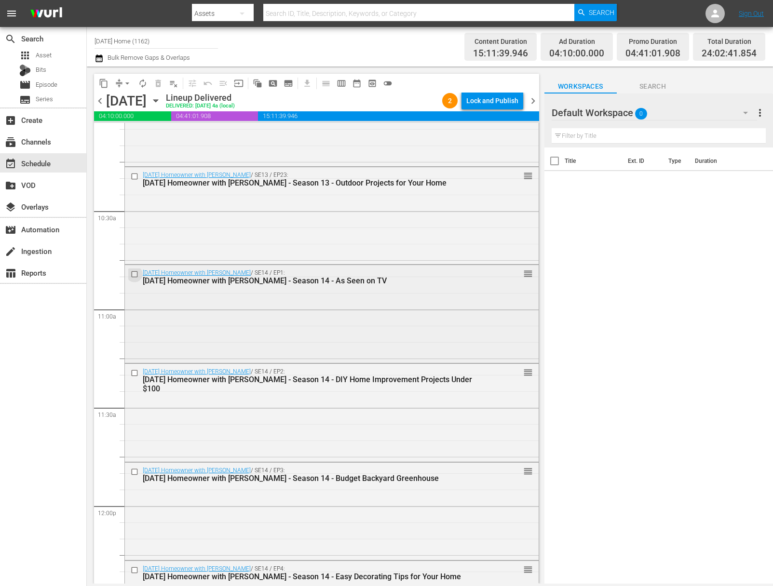
click at [134, 273] on input "checkbox" at bounding box center [136, 275] width 10 height 8
click at [136, 374] on input "checkbox" at bounding box center [136, 373] width 10 height 8
click at [138, 472] on input "checkbox" at bounding box center [136, 472] width 10 height 8
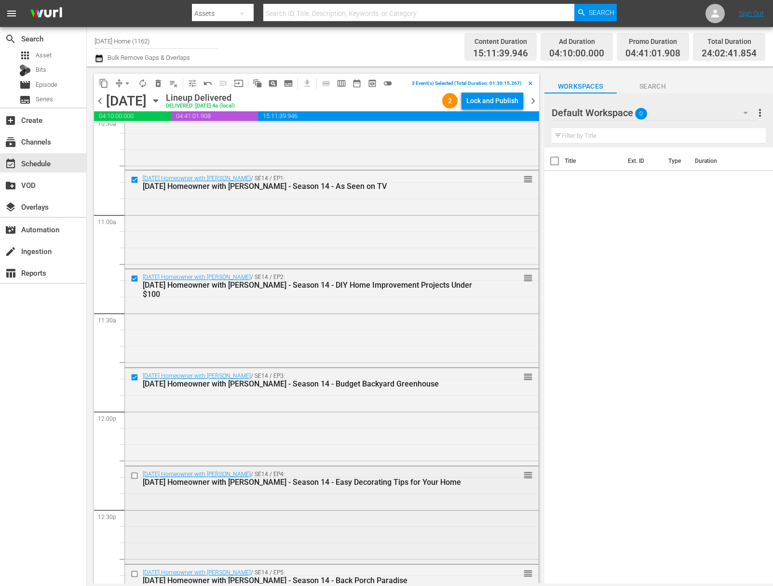
click at [136, 475] on input "checkbox" at bounding box center [136, 476] width 10 height 8
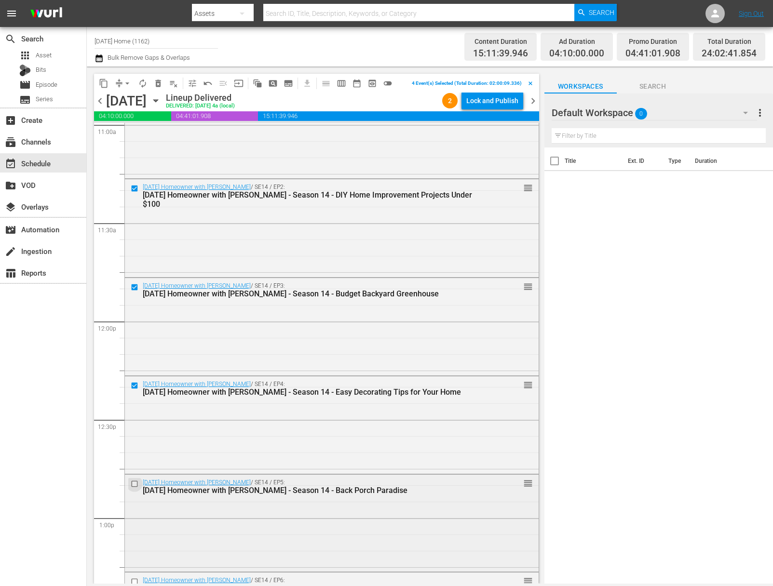
click at [135, 480] on input "checkbox" at bounding box center [136, 484] width 10 height 8
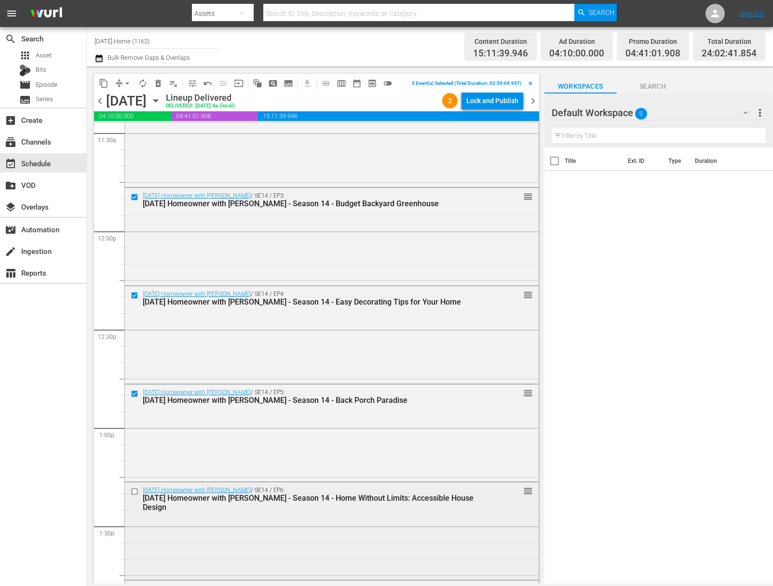
click at [135, 488] on input "checkbox" at bounding box center [136, 492] width 10 height 8
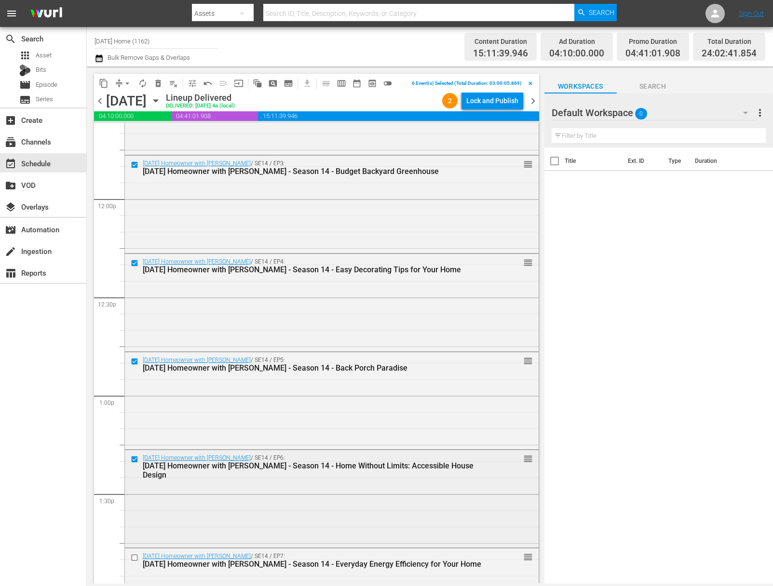
scroll to position [2342, 0]
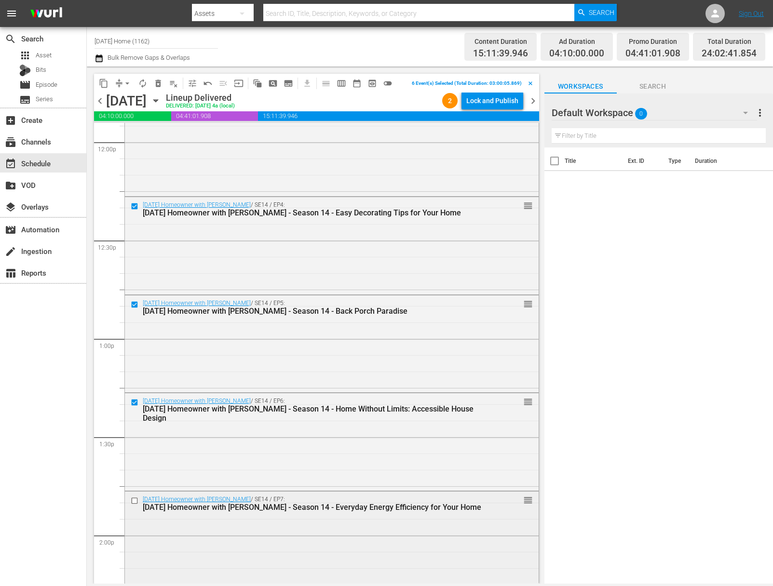
click at [132, 499] on input "checkbox" at bounding box center [136, 501] width 10 height 8
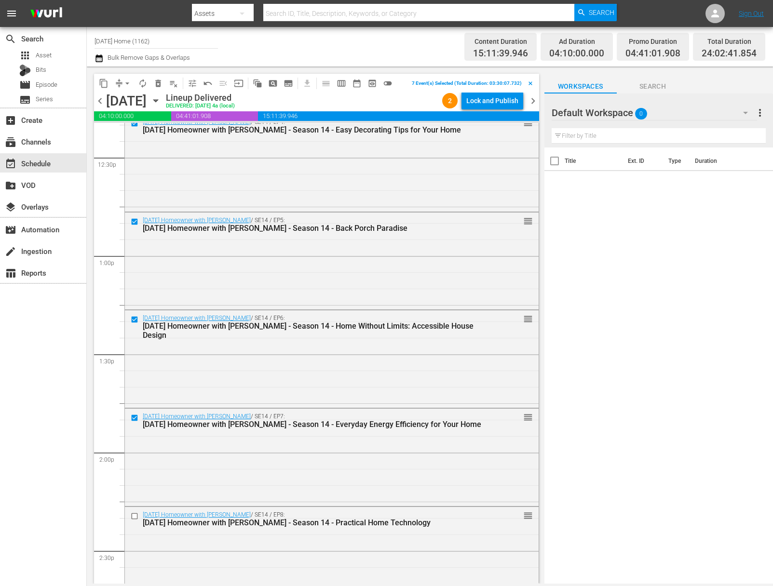
scroll to position [2538, 0]
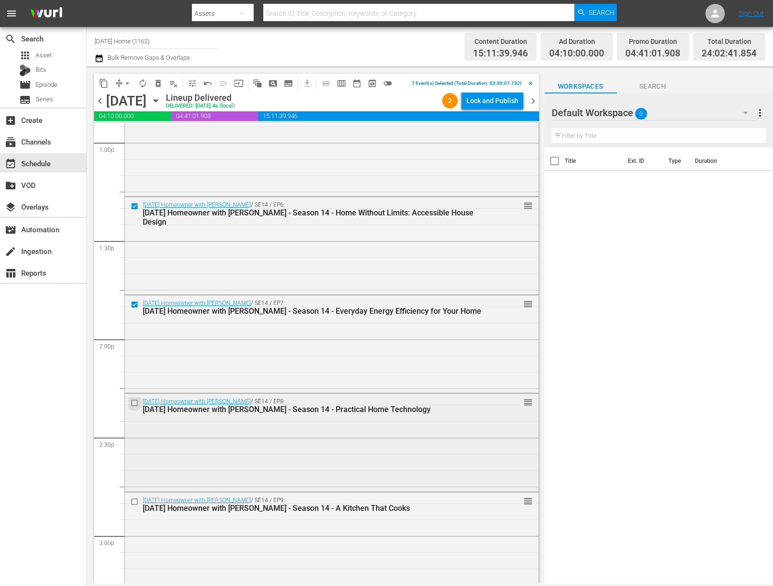
click at [135, 402] on input "checkbox" at bounding box center [136, 403] width 10 height 8
click at [135, 503] on input "checkbox" at bounding box center [136, 502] width 10 height 8
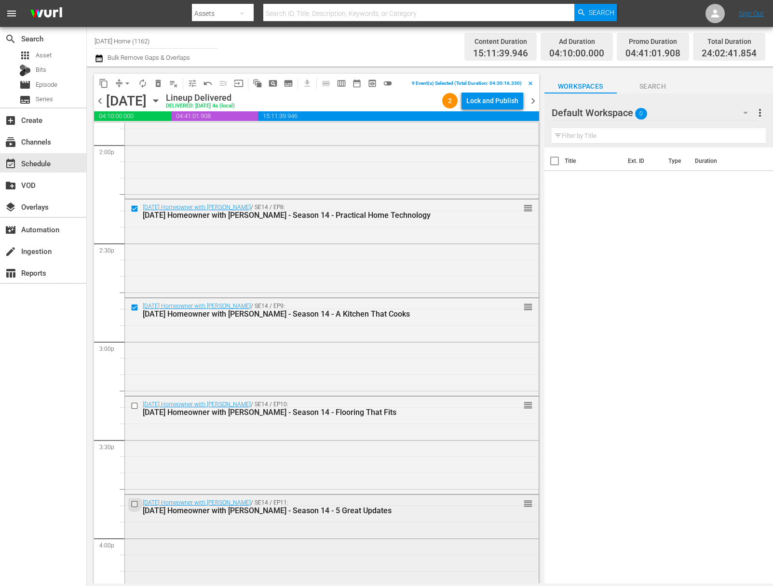
click at [134, 501] on input "checkbox" at bounding box center [136, 505] width 10 height 8
click at [136, 406] on input "checkbox" at bounding box center [136, 406] width 10 height 8
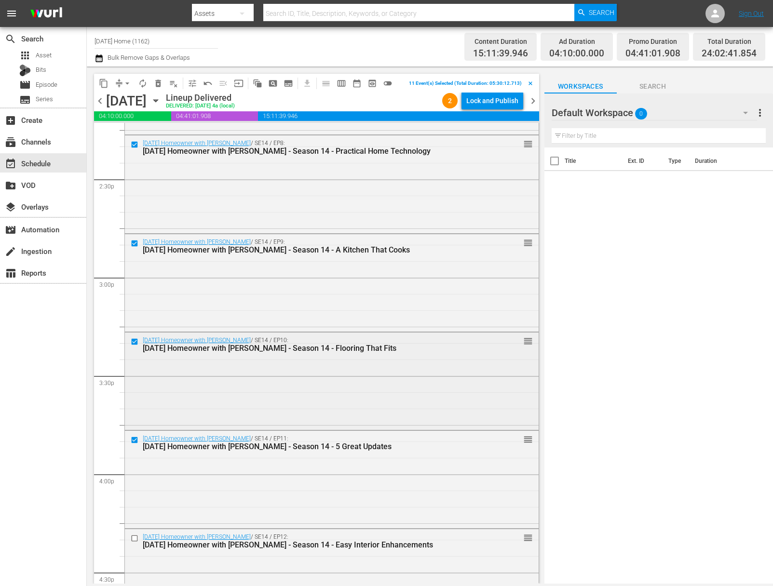
scroll to position [2817, 0]
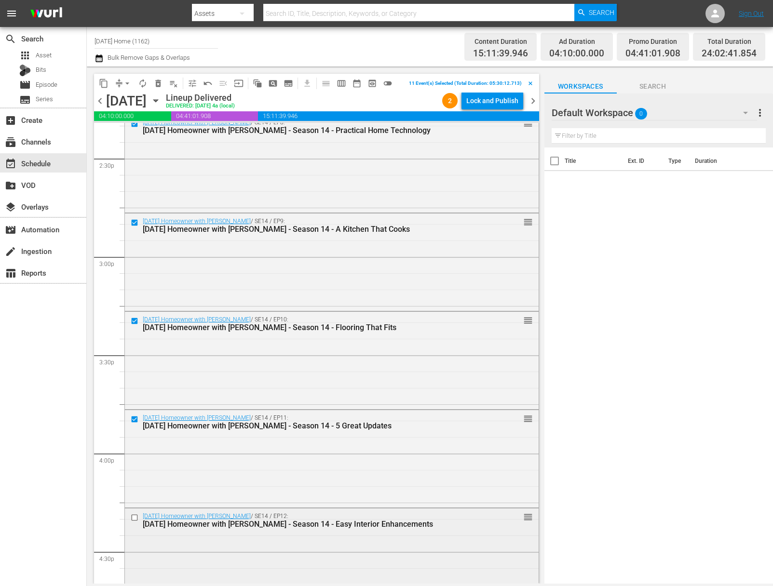
click at [137, 515] on input "checkbox" at bounding box center [136, 518] width 10 height 8
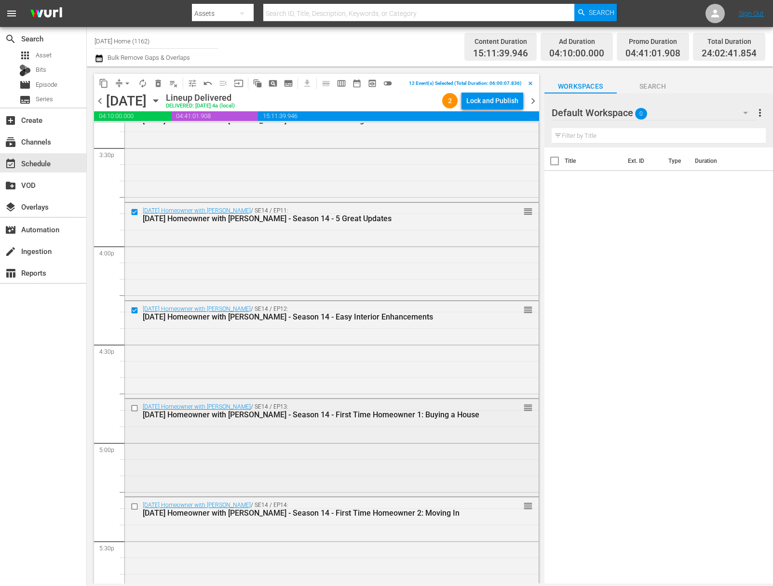
click at [134, 406] on input "checkbox" at bounding box center [136, 409] width 10 height 8
click at [135, 505] on input "checkbox" at bounding box center [136, 507] width 10 height 8
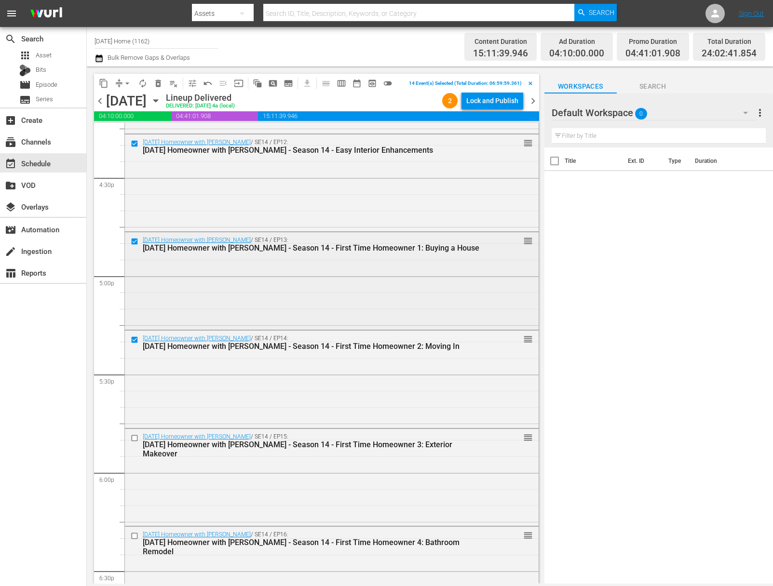
scroll to position [3231, 0]
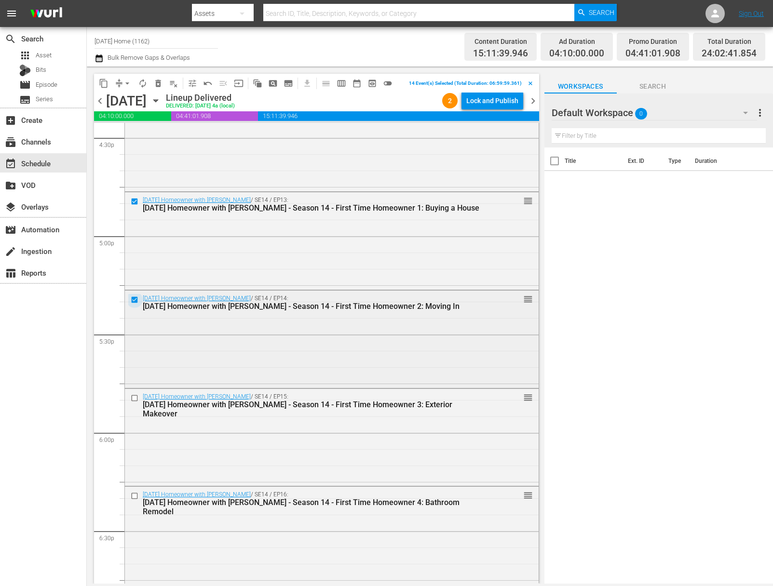
click at [132, 301] on input "checkbox" at bounding box center [136, 300] width 10 height 8
click at [134, 200] on input "checkbox" at bounding box center [136, 202] width 10 height 8
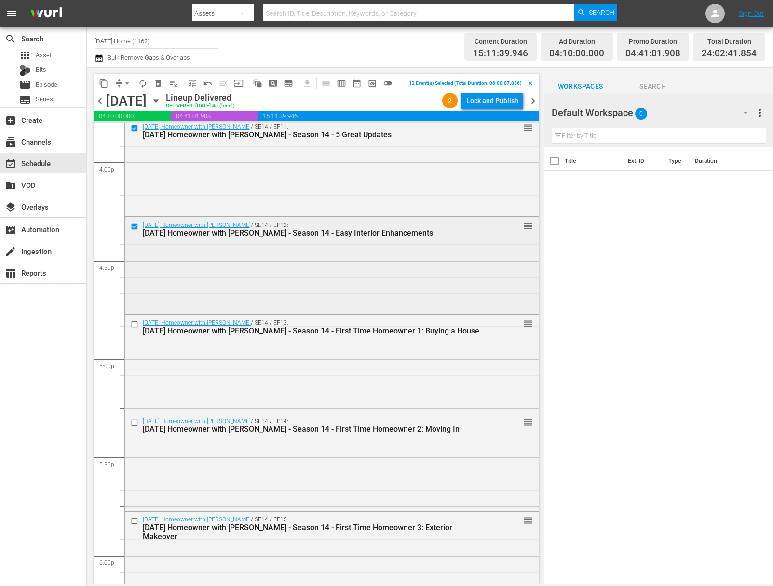
scroll to position [3035, 0]
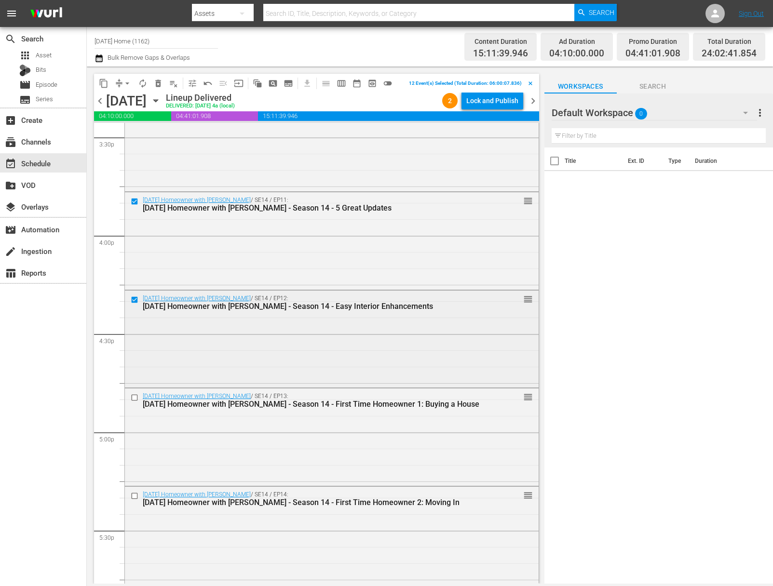
click at [138, 298] on input "checkbox" at bounding box center [136, 300] width 10 height 8
click at [135, 202] on input "checkbox" at bounding box center [136, 202] width 10 height 8
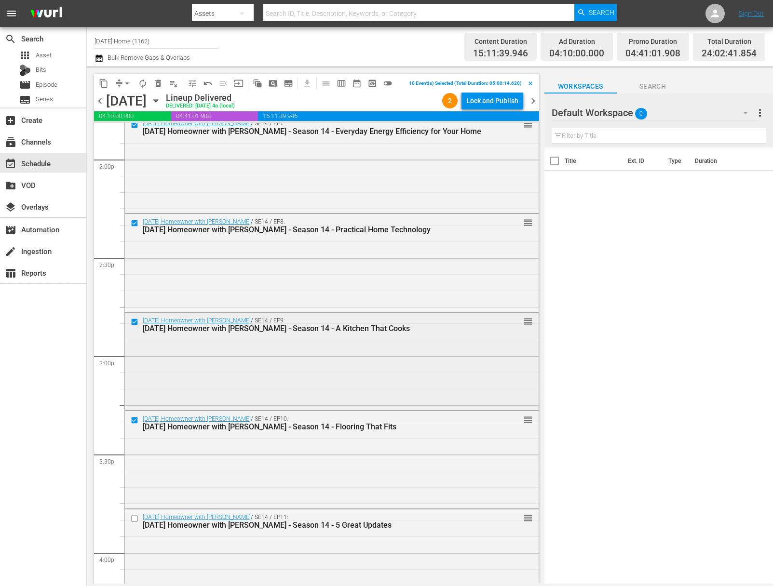
scroll to position [2692, 0]
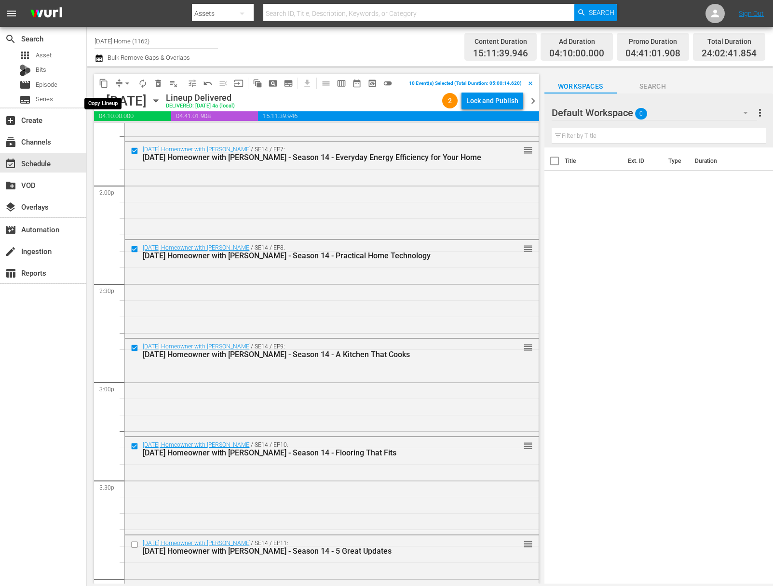
click at [102, 82] on span "content_copy" at bounding box center [104, 84] width 10 height 10
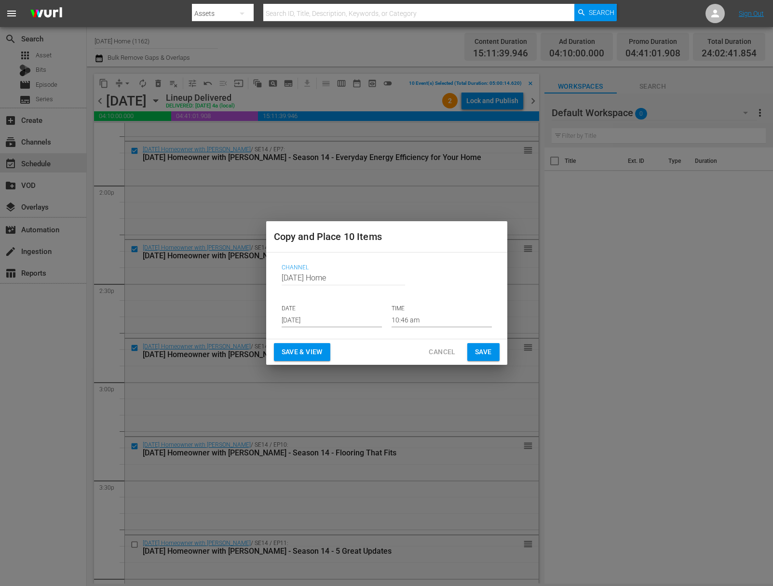
click at [347, 323] on input "[DATE]" at bounding box center [332, 320] width 100 height 14
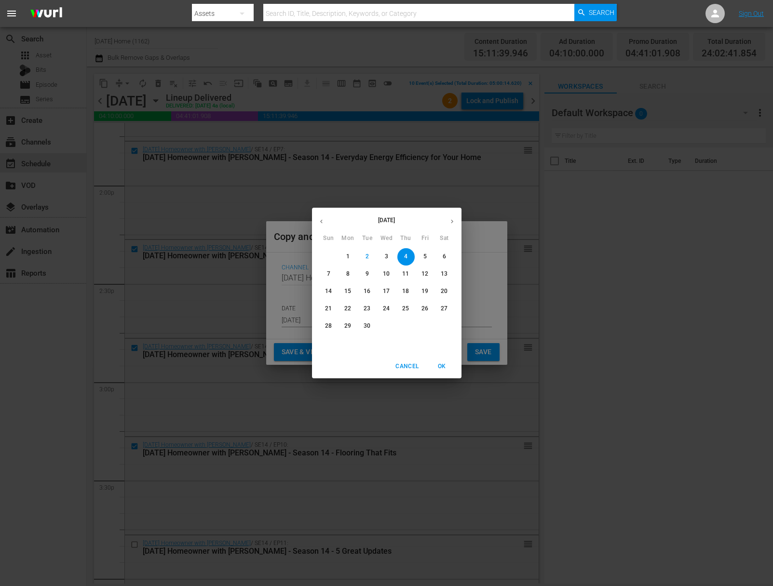
click at [445, 256] on p "6" at bounding box center [444, 257] width 3 height 8
type input "[DATE]"
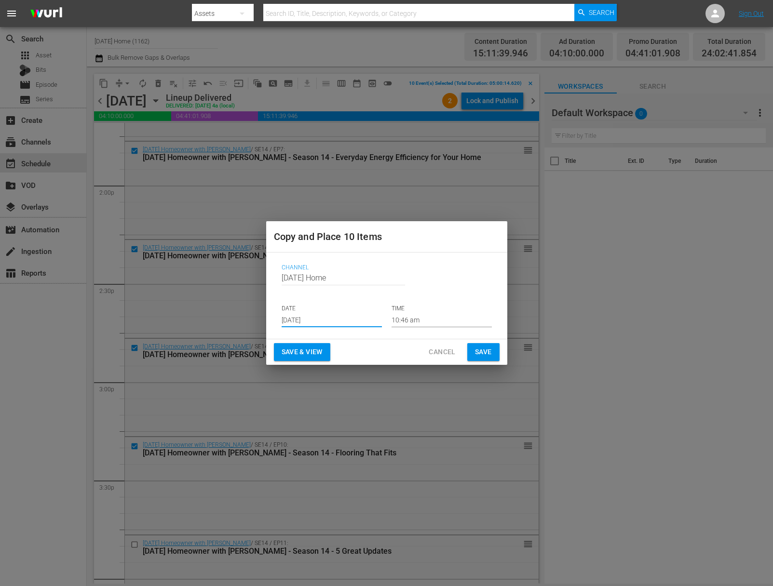
click at [446, 320] on input "10:46 am" at bounding box center [442, 320] width 100 height 14
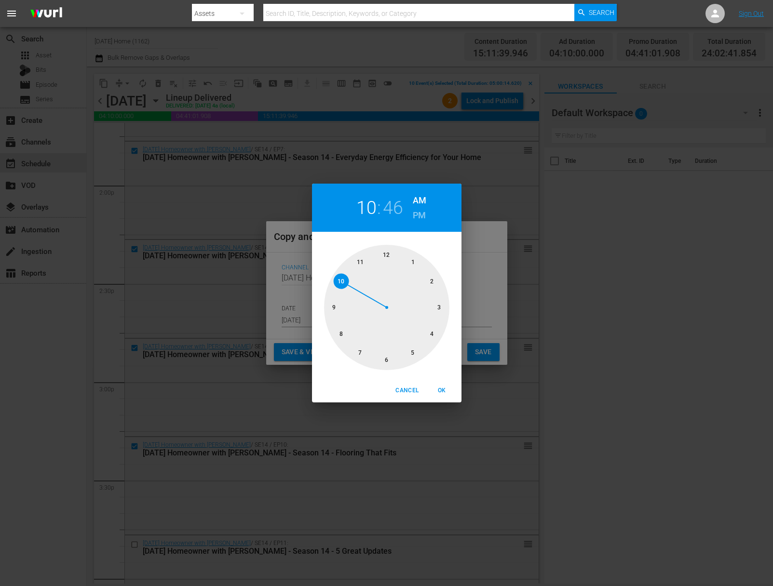
click at [359, 351] on div at bounding box center [386, 307] width 125 height 125
click at [385, 256] on div at bounding box center [386, 307] width 125 height 125
click at [420, 217] on h6 "PM" at bounding box center [419, 215] width 13 height 15
click at [441, 392] on span "OK" at bounding box center [442, 391] width 23 height 10
type input "07:00 pm"
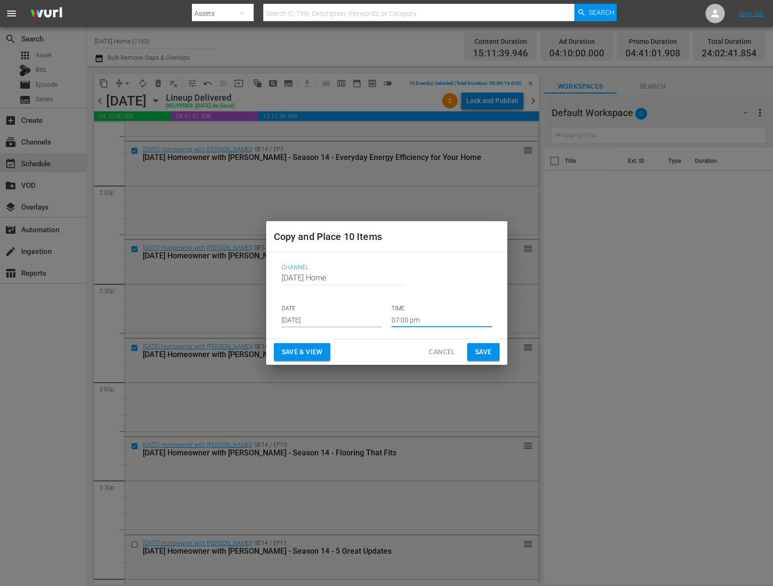
click at [482, 349] on span "Save" at bounding box center [483, 352] width 17 height 12
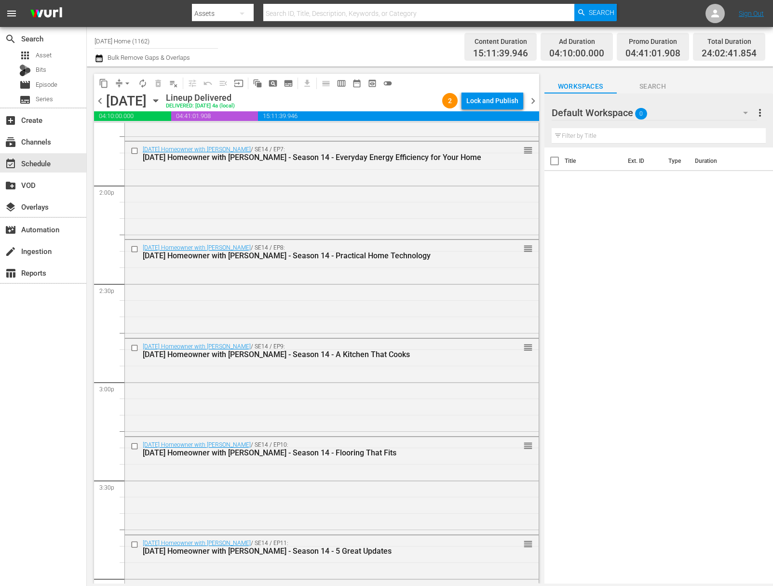
click at [161, 98] on icon "button" at bounding box center [155, 100] width 11 height 11
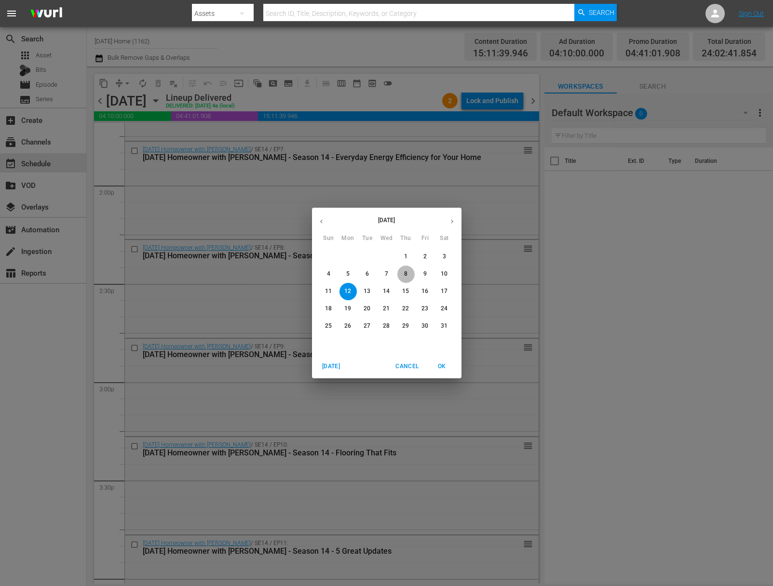
click at [409, 275] on span "8" at bounding box center [405, 274] width 17 height 8
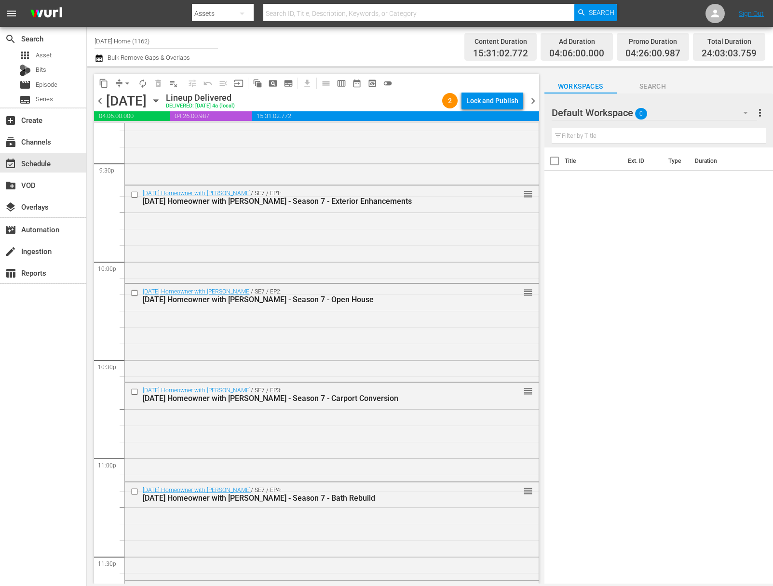
scroll to position [4171, 0]
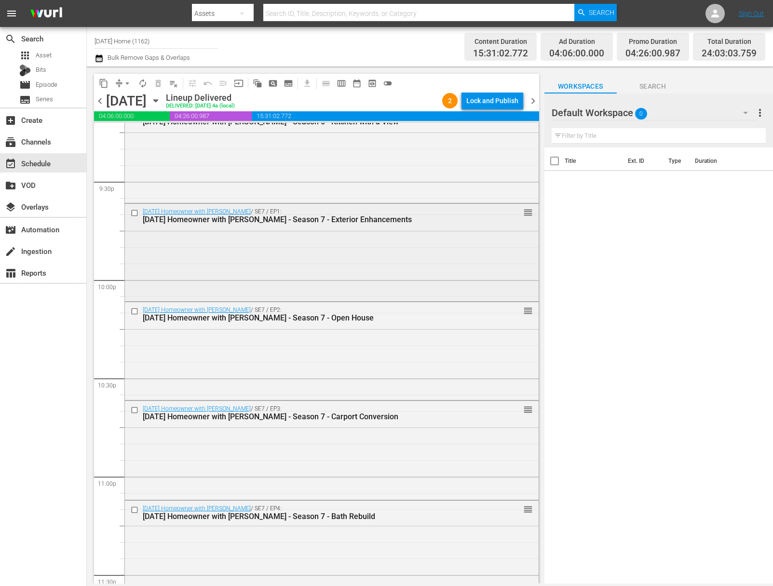
click at [132, 212] on input "checkbox" at bounding box center [136, 213] width 10 height 8
click at [134, 310] on input "checkbox" at bounding box center [136, 312] width 10 height 8
click at [135, 411] on input "checkbox" at bounding box center [136, 410] width 10 height 8
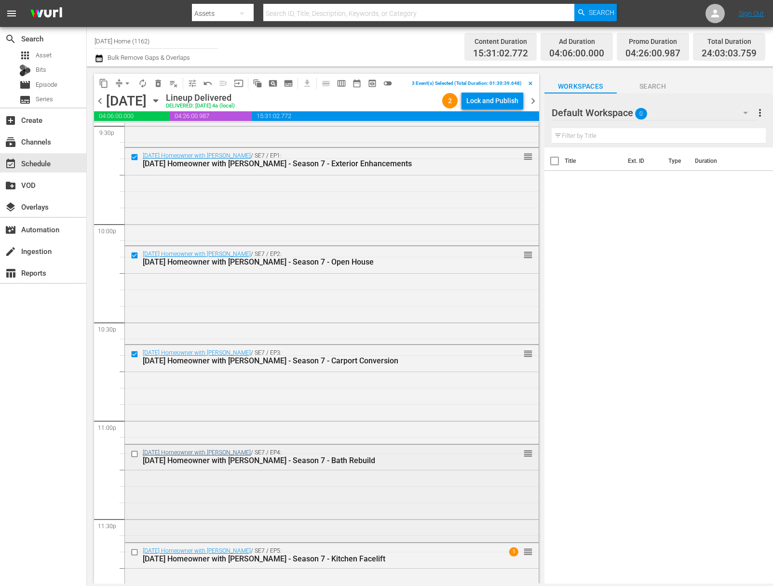
scroll to position [4284, 0]
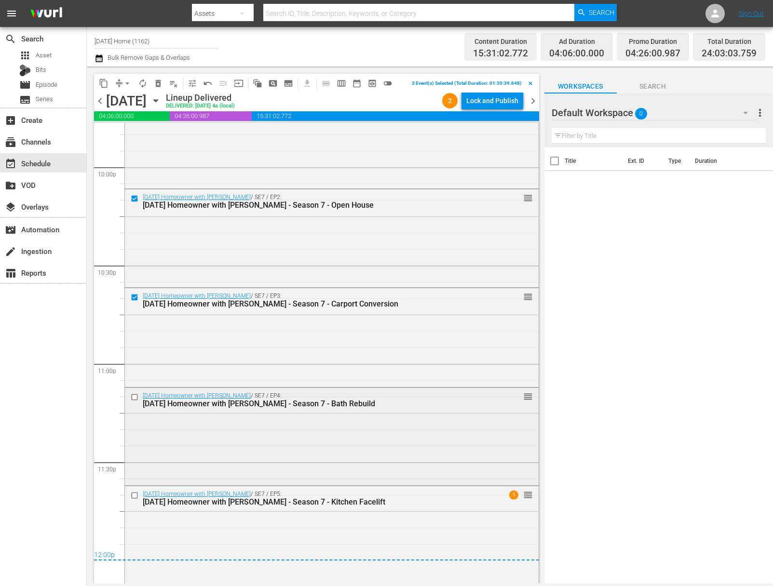
click at [133, 397] on input "checkbox" at bounding box center [136, 397] width 10 height 8
click at [134, 496] on input "checkbox" at bounding box center [136, 496] width 10 height 8
click at [100, 82] on span "content_copy" at bounding box center [104, 84] width 10 height 10
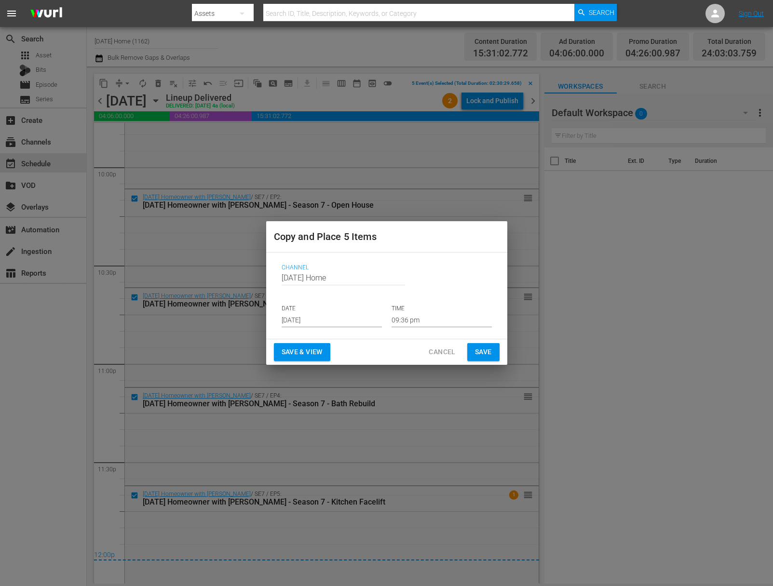
click at [330, 321] on input "[DATE]" at bounding box center [332, 320] width 100 height 14
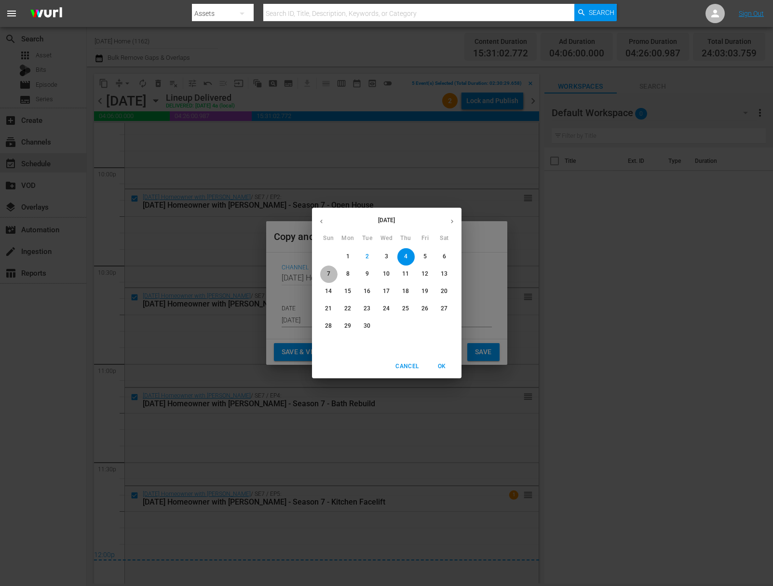
click at [326, 276] on span "7" at bounding box center [328, 274] width 17 height 8
type input "[DATE]"
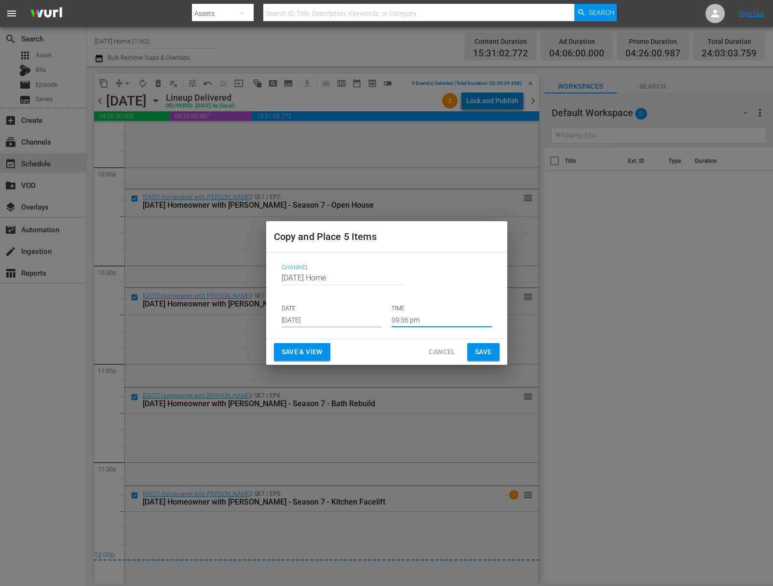
click at [400, 315] on input "09:36 pm" at bounding box center [442, 320] width 100 height 14
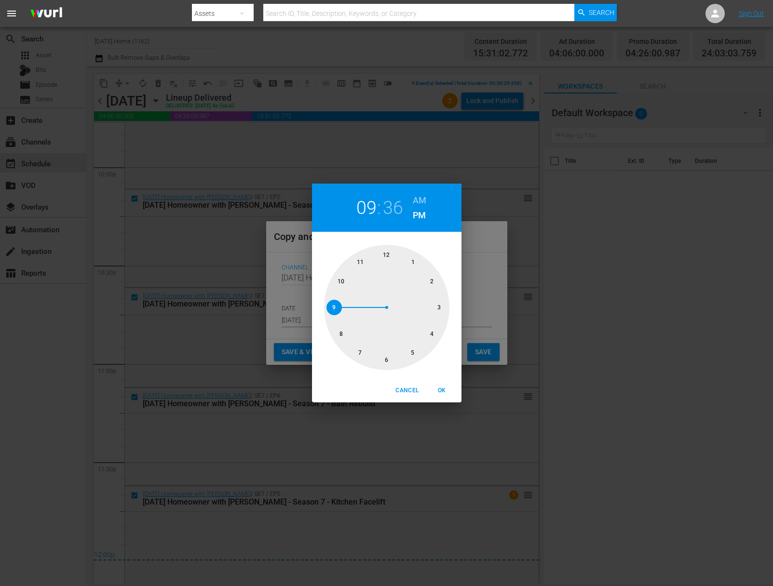
click at [386, 257] on div at bounding box center [386, 307] width 125 height 125
click at [386, 252] on div at bounding box center [386, 307] width 125 height 125
click at [421, 197] on h6 "AM" at bounding box center [420, 200] width 14 height 15
click at [442, 389] on span "OK" at bounding box center [442, 391] width 23 height 10
type input "12:00 am"
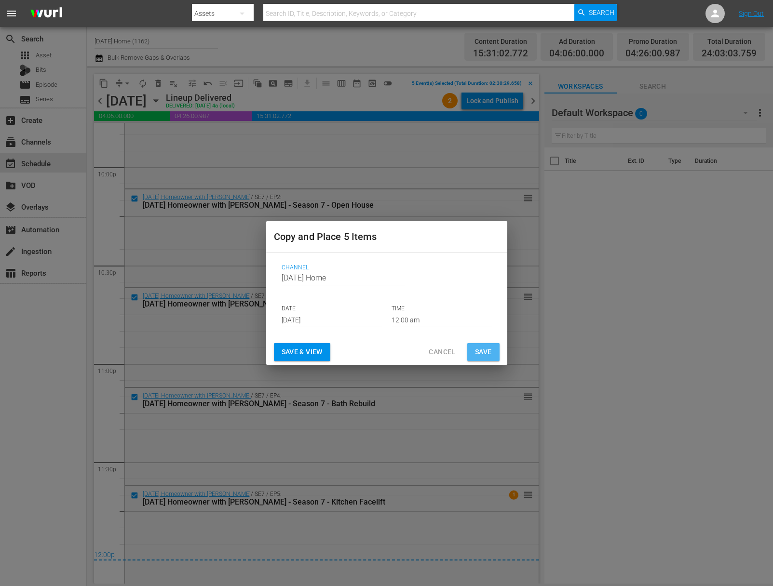
click at [481, 350] on span "Save" at bounding box center [483, 352] width 17 height 12
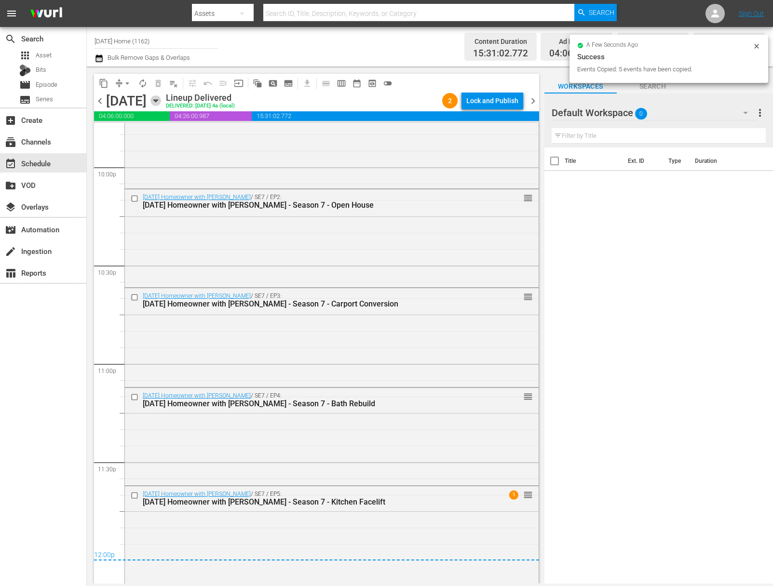
click at [161, 104] on icon "button" at bounding box center [155, 100] width 11 height 11
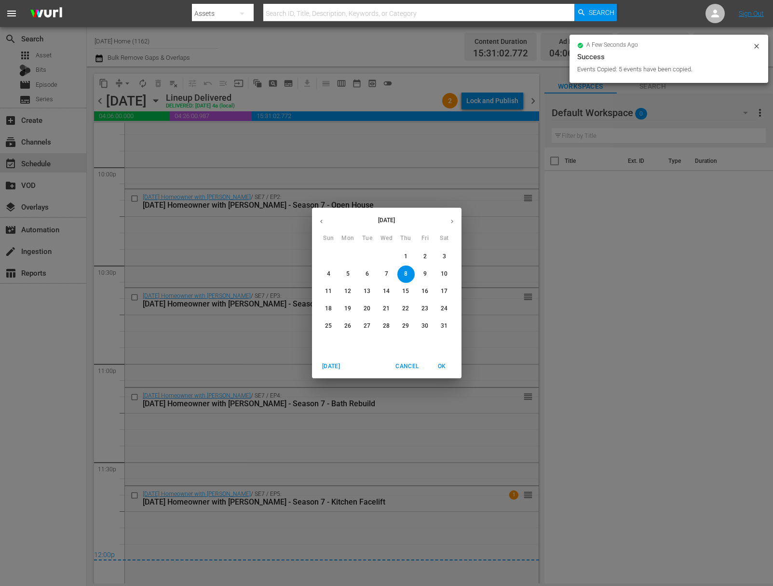
click at [447, 217] on button "button" at bounding box center [452, 221] width 19 height 19
click at [449, 219] on icon "button" at bounding box center [451, 221] width 7 height 7
click at [450, 219] on icon "button" at bounding box center [451, 221] width 7 height 7
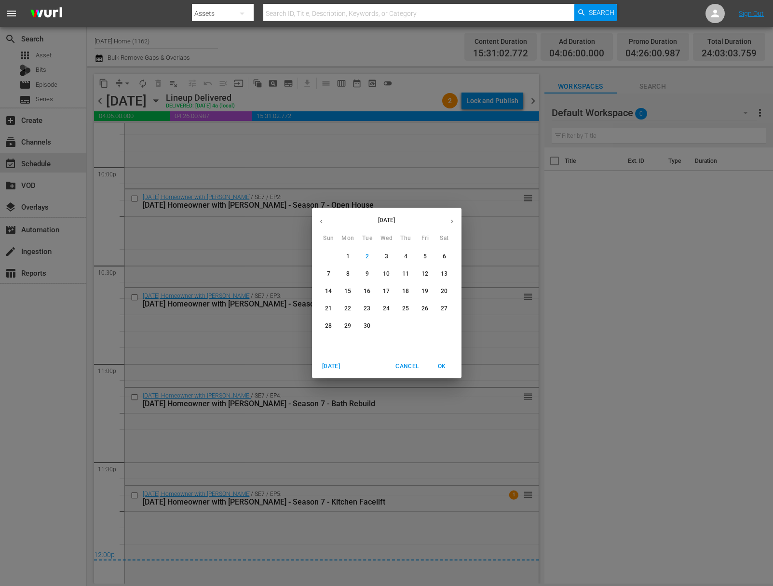
click at [448, 256] on span "6" at bounding box center [444, 257] width 17 height 8
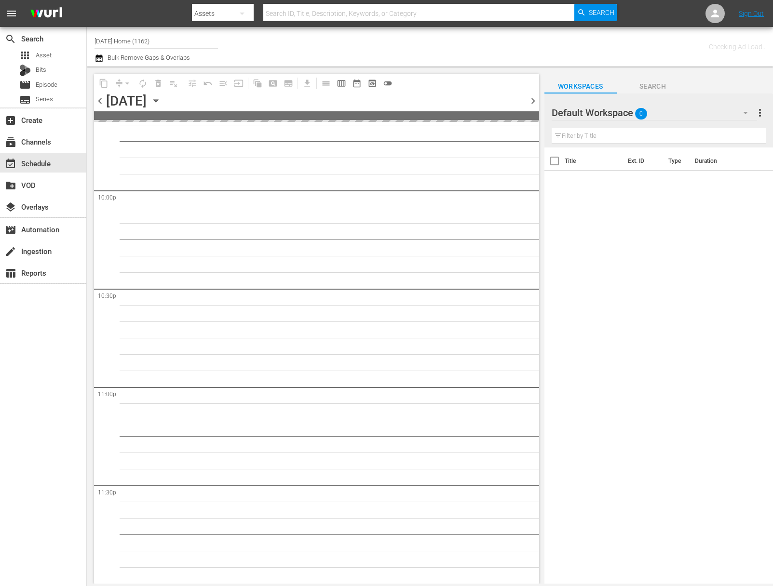
scroll to position [4260, 0]
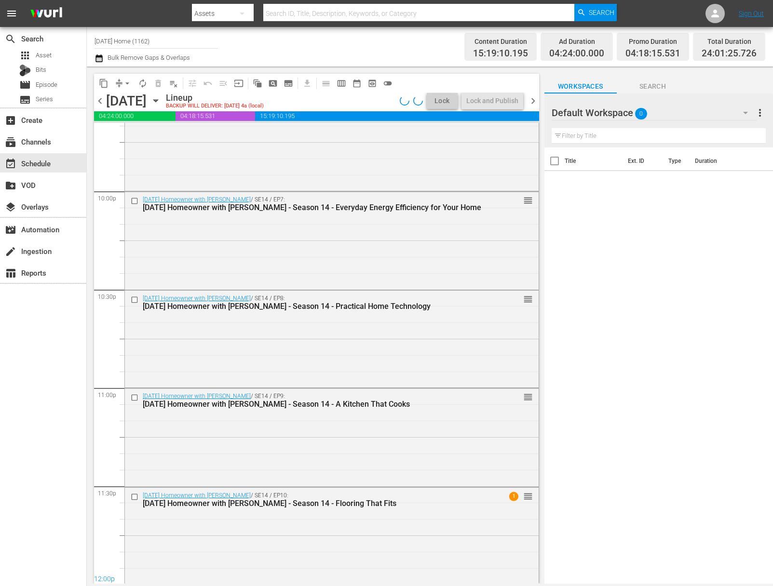
click at [128, 83] on span "arrow_drop_down" at bounding box center [127, 84] width 10 height 10
click at [141, 133] on li "Align to End of Previous Day" at bounding box center [127, 135] width 101 height 16
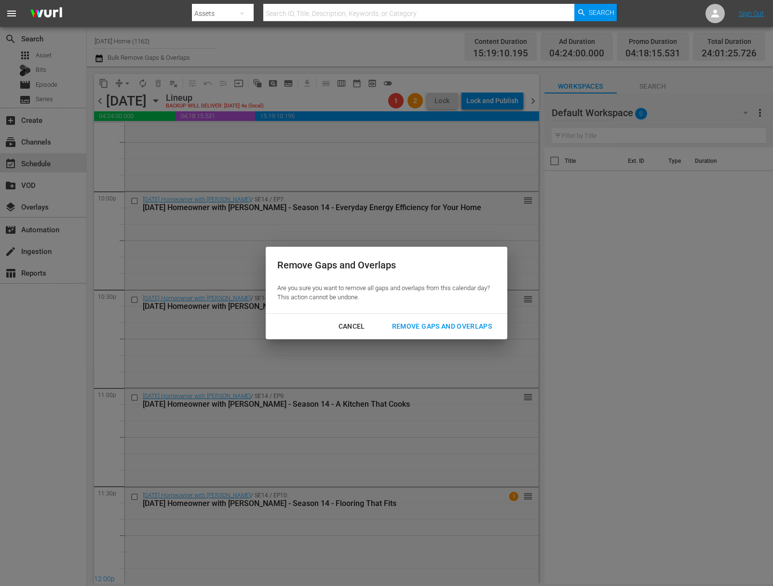
drag, startPoint x: 456, startPoint y: 321, endPoint x: 381, endPoint y: 307, distance: 76.1
click at [456, 321] on div "Remove Gaps and Overlaps" at bounding box center [441, 327] width 115 height 12
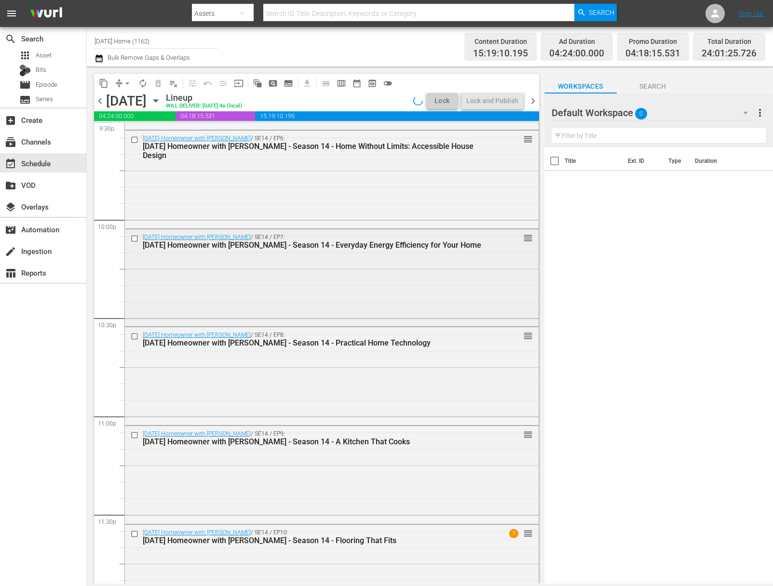
scroll to position [4270, 0]
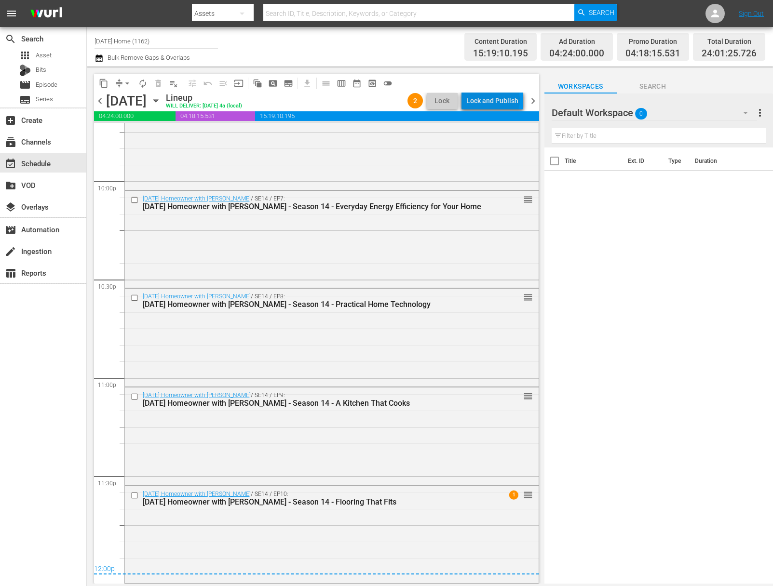
click at [495, 100] on div "Lock and Publish" at bounding box center [492, 100] width 52 height 17
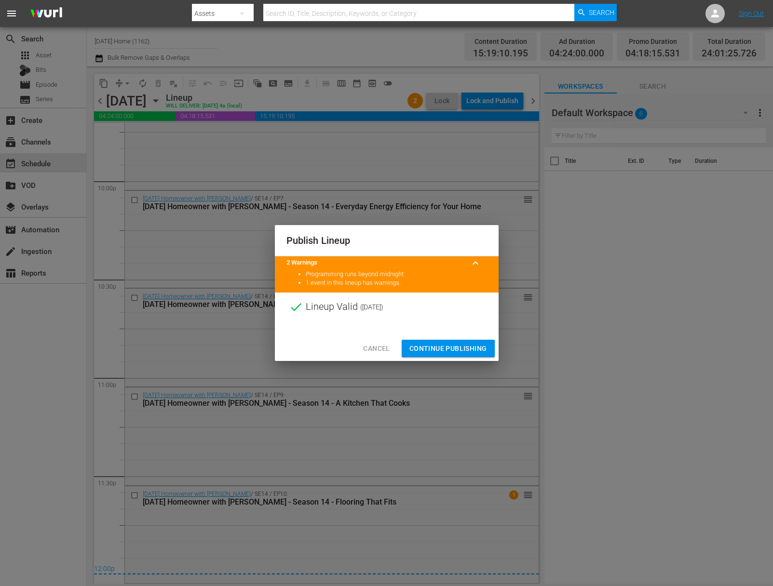
click at [454, 348] on span "Continue Publishing" at bounding box center [448, 349] width 78 height 12
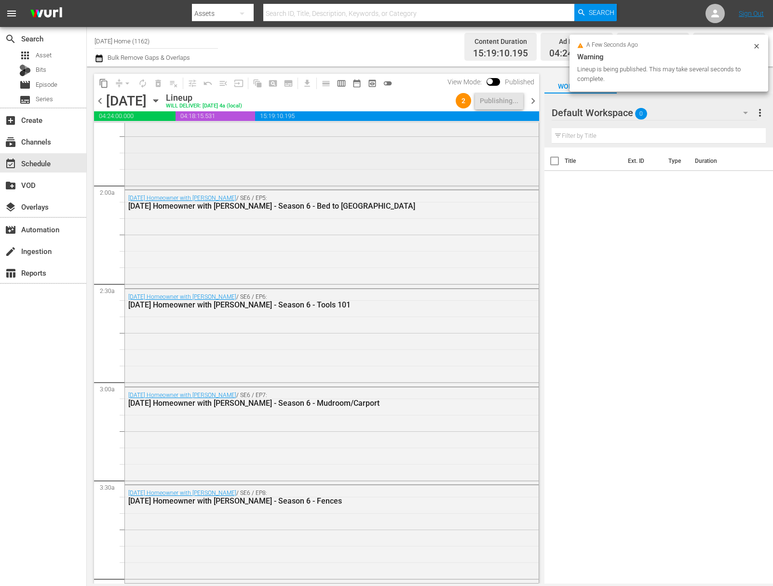
scroll to position [0, 0]
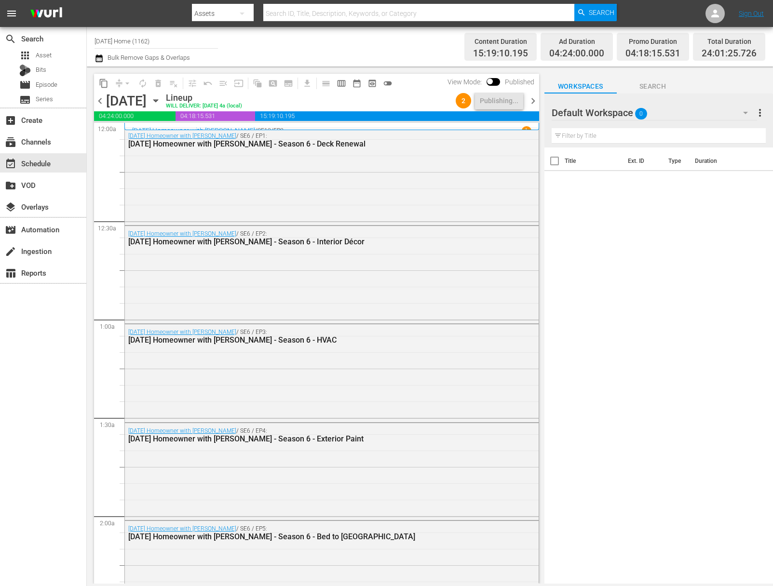
click at [158, 101] on icon "button" at bounding box center [155, 101] width 4 height 2
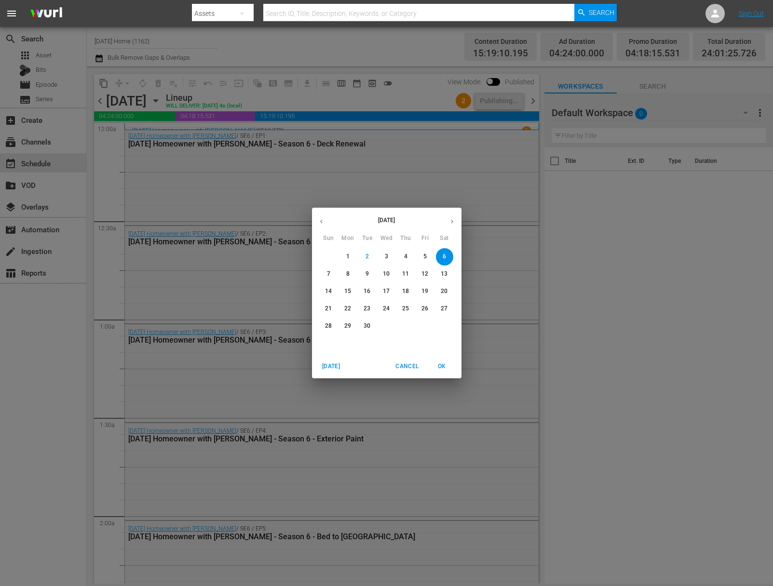
click at [329, 274] on p "7" at bounding box center [328, 274] width 3 height 8
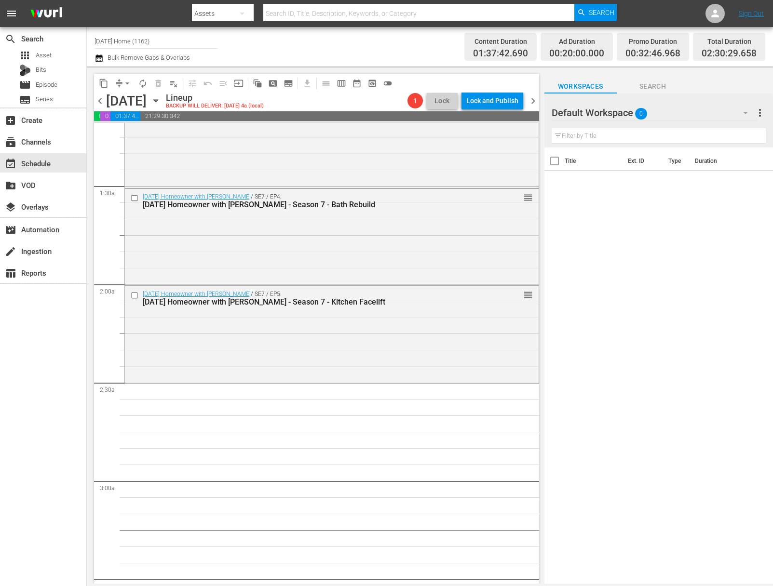
scroll to position [129, 0]
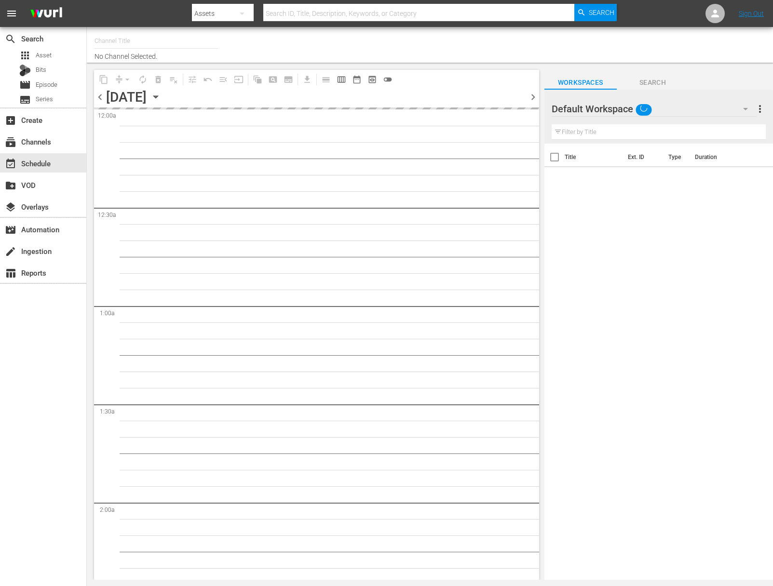
type input "[DATE] Home (1162)"
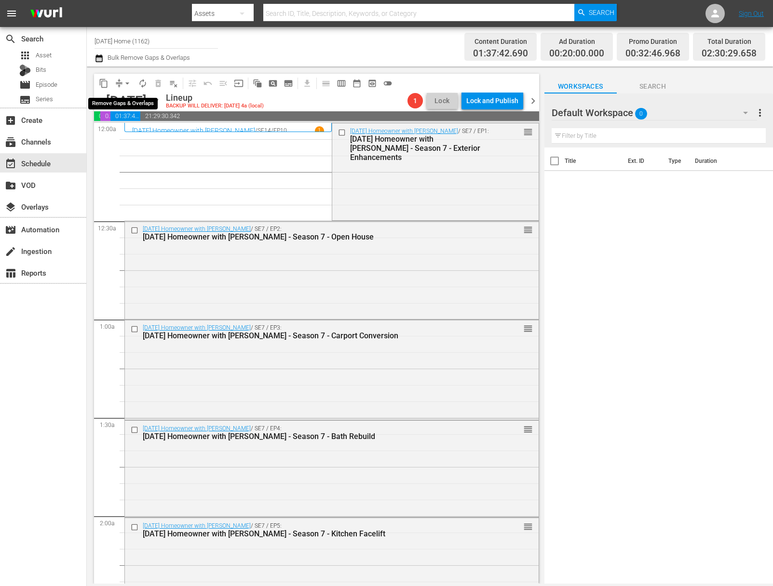
click at [128, 85] on span "arrow_drop_down" at bounding box center [127, 84] width 10 height 10
click at [136, 140] on li "Align to End of Previous Day" at bounding box center [127, 135] width 101 height 16
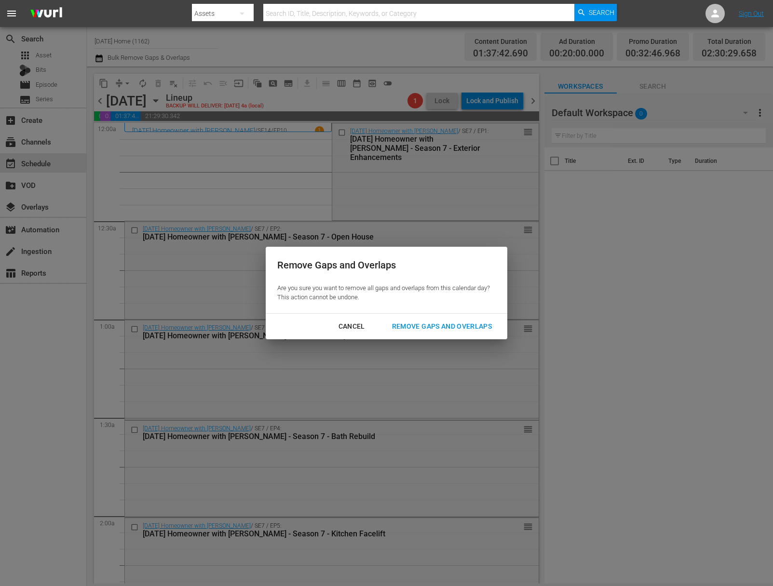
click at [483, 332] on div "Remove Gaps and Overlaps" at bounding box center [441, 327] width 115 height 12
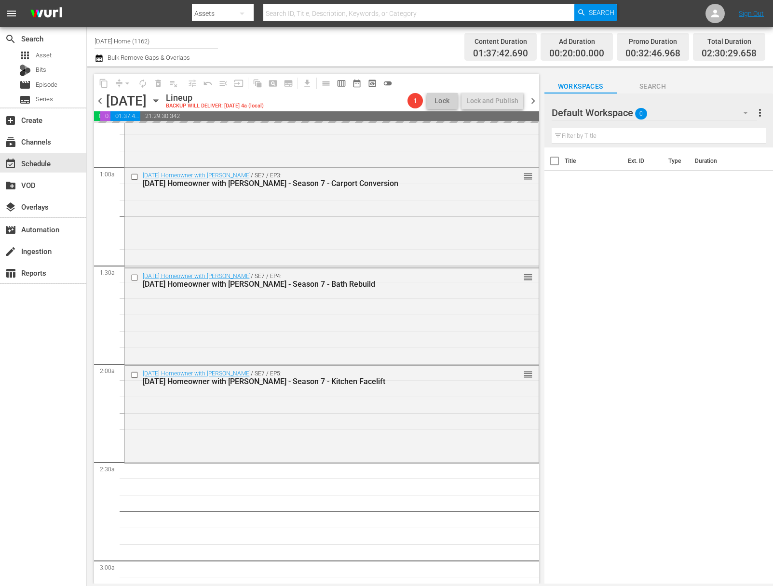
scroll to position [85, 0]
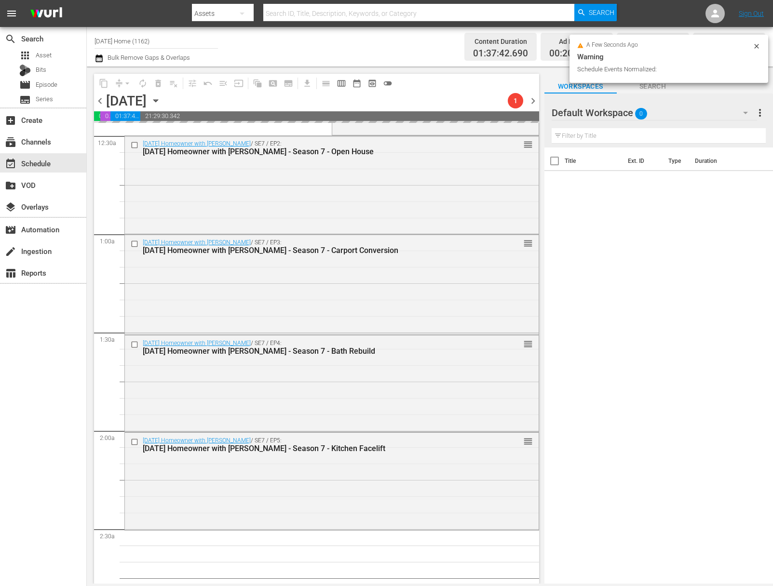
click at [161, 99] on icon "button" at bounding box center [155, 100] width 11 height 11
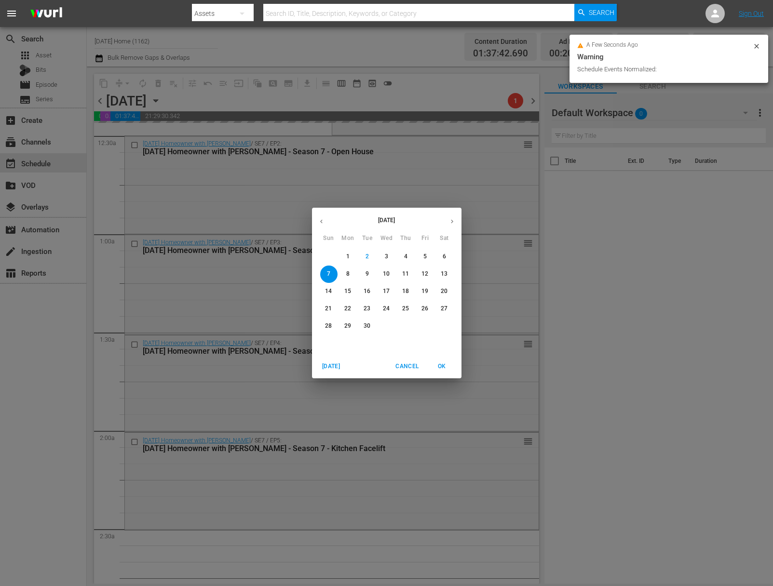
click at [322, 219] on icon "button" at bounding box center [321, 221] width 7 height 7
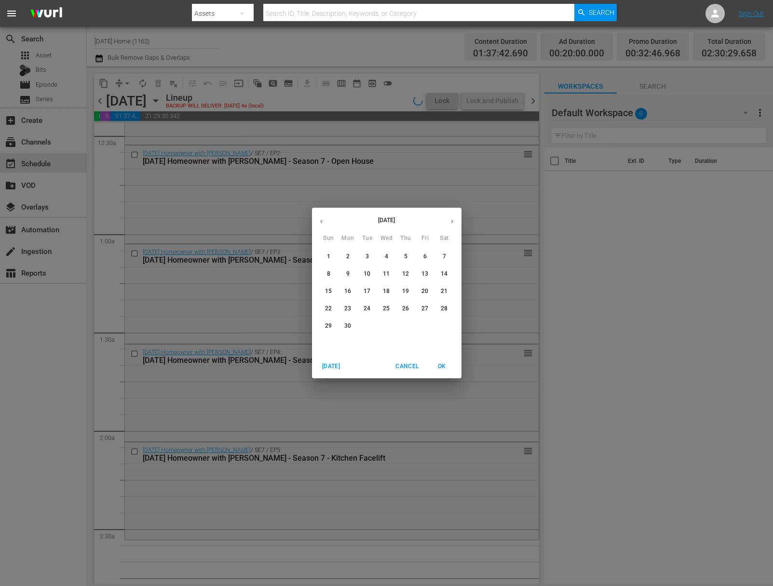
click at [322, 219] on icon "button" at bounding box center [321, 221] width 7 height 7
click at [428, 278] on span "9" at bounding box center [425, 274] width 17 height 8
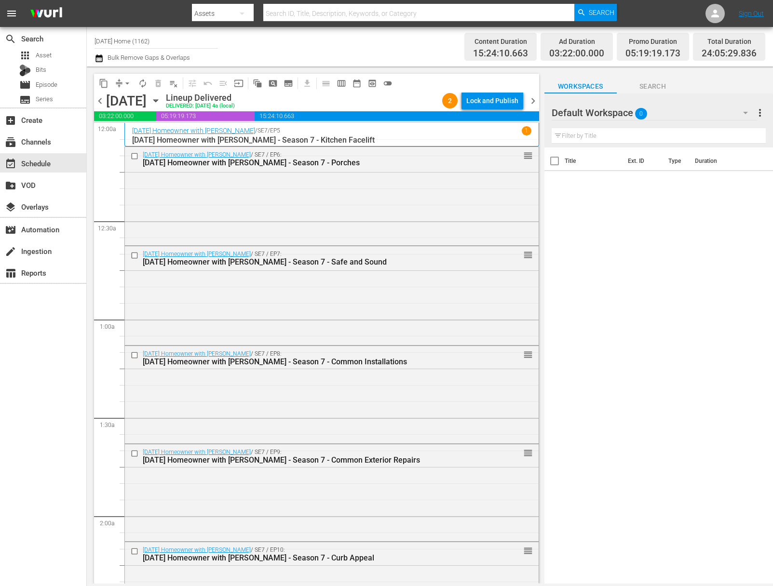
click at [107, 87] on span "content_copy" at bounding box center [104, 84] width 10 height 10
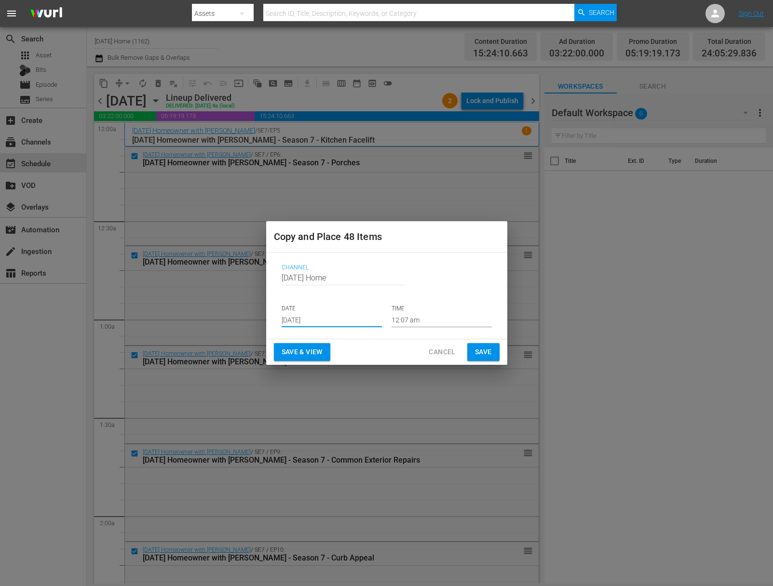
click at [334, 320] on input "[DATE]" at bounding box center [332, 320] width 100 height 14
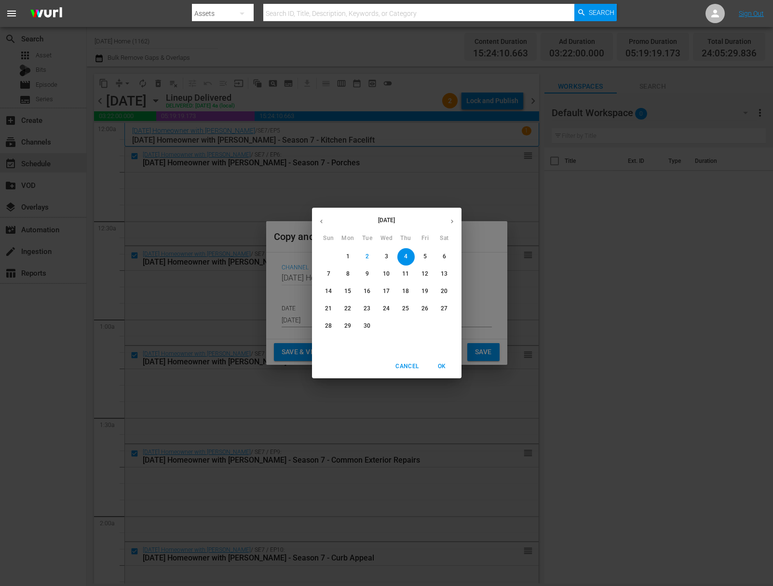
click at [320, 274] on span "7" at bounding box center [328, 274] width 17 height 8
type input "[DATE]"
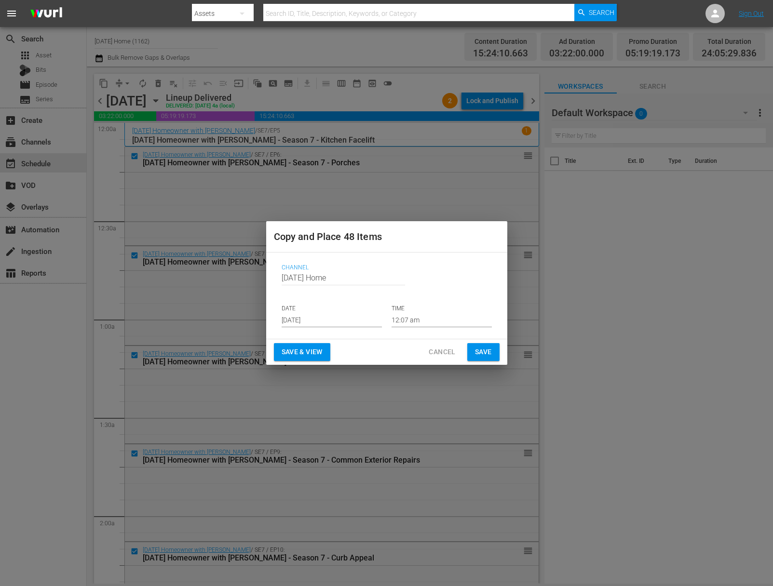
click at [390, 312] on div "DATE [DATE] TIME 12:07 am" at bounding box center [387, 316] width 210 height 23
click at [403, 322] on input "12:07 am" at bounding box center [442, 320] width 100 height 14
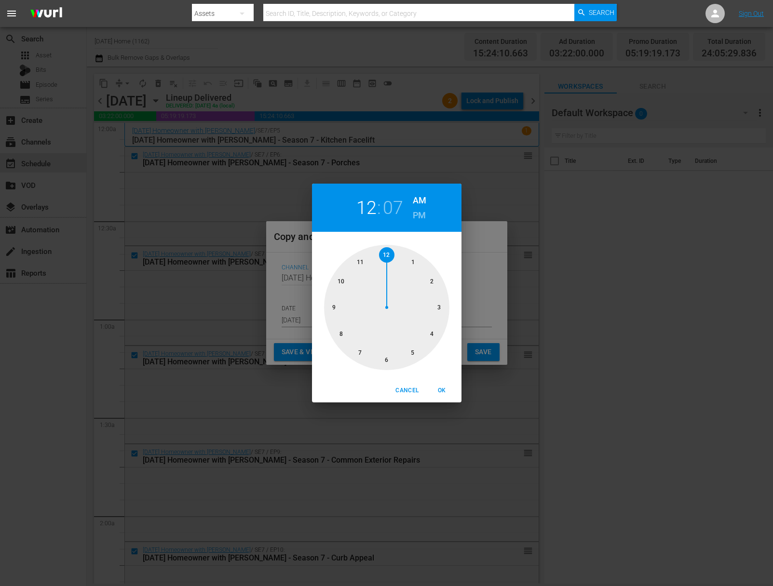
click at [434, 277] on div at bounding box center [386, 307] width 125 height 125
click at [386, 361] on div at bounding box center [386, 307] width 125 height 125
click at [444, 391] on span "OK" at bounding box center [442, 391] width 23 height 10
type input "02:30 am"
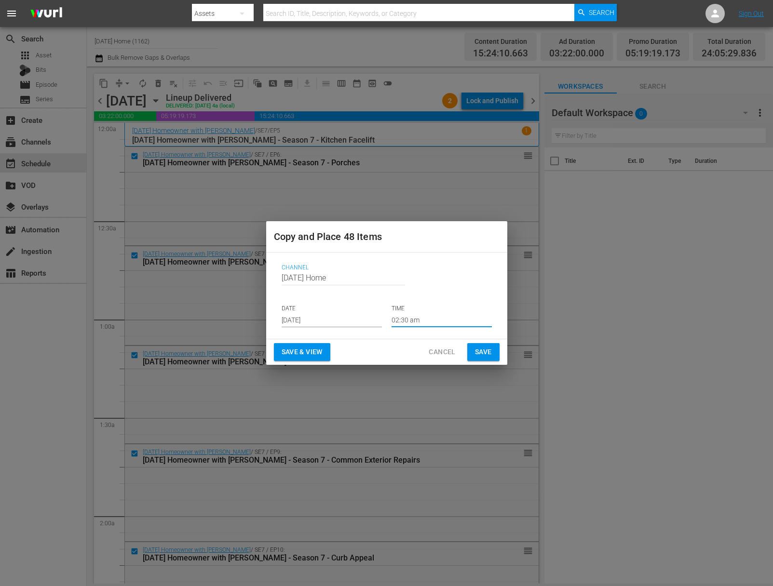
click at [480, 349] on span "Save" at bounding box center [483, 352] width 17 height 12
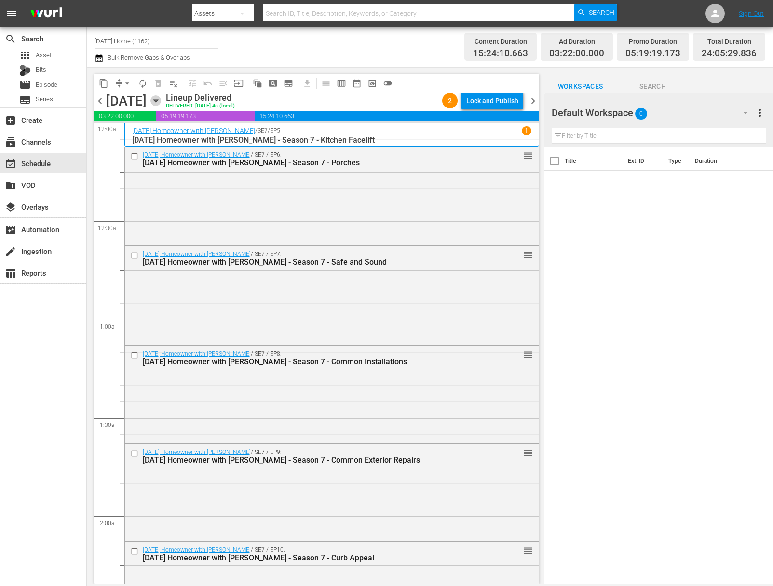
click at [158, 101] on icon "button" at bounding box center [155, 101] width 4 height 2
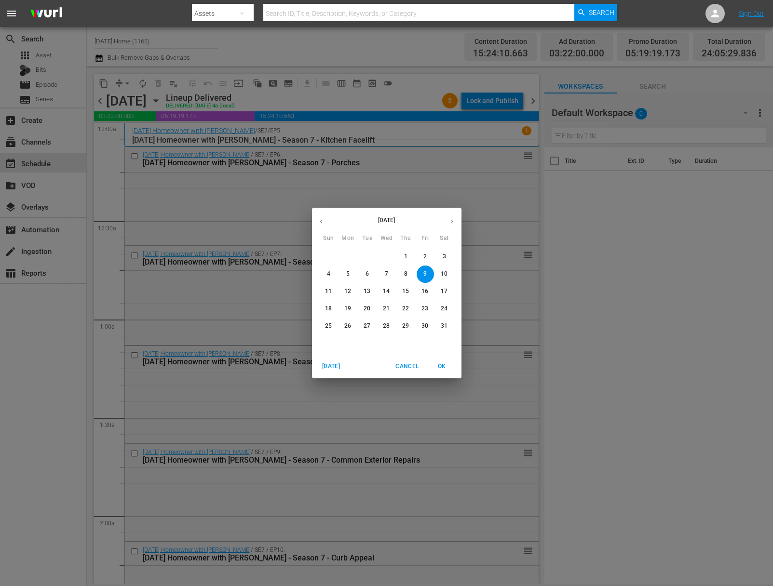
click at [349, 293] on p "12" at bounding box center [347, 291] width 7 height 8
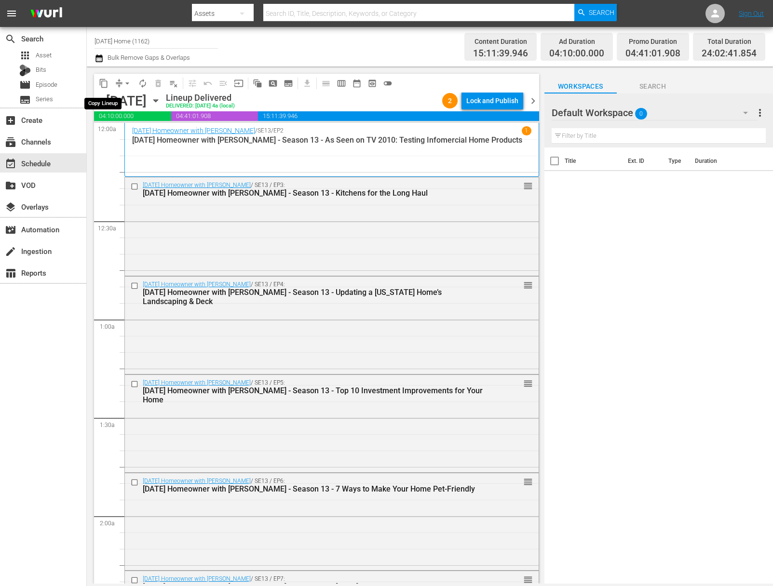
click at [105, 81] on span "content_copy" at bounding box center [104, 84] width 10 height 10
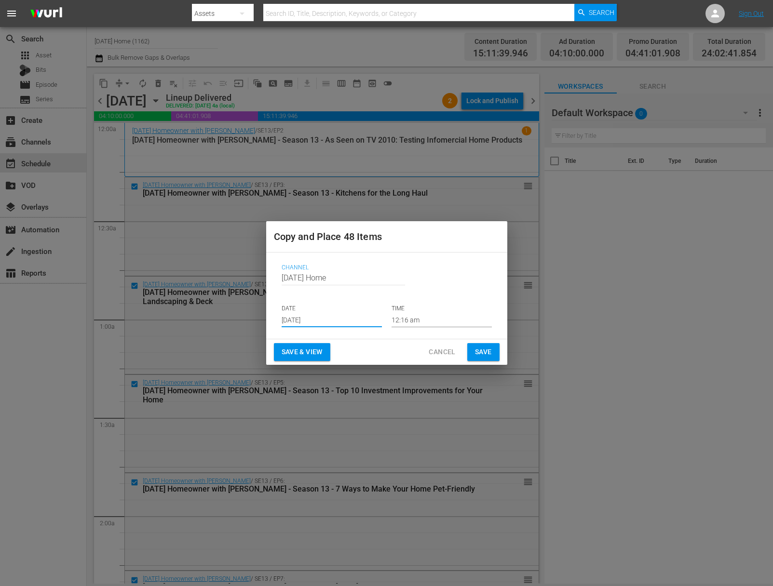
click at [341, 316] on input "[DATE]" at bounding box center [332, 320] width 100 height 14
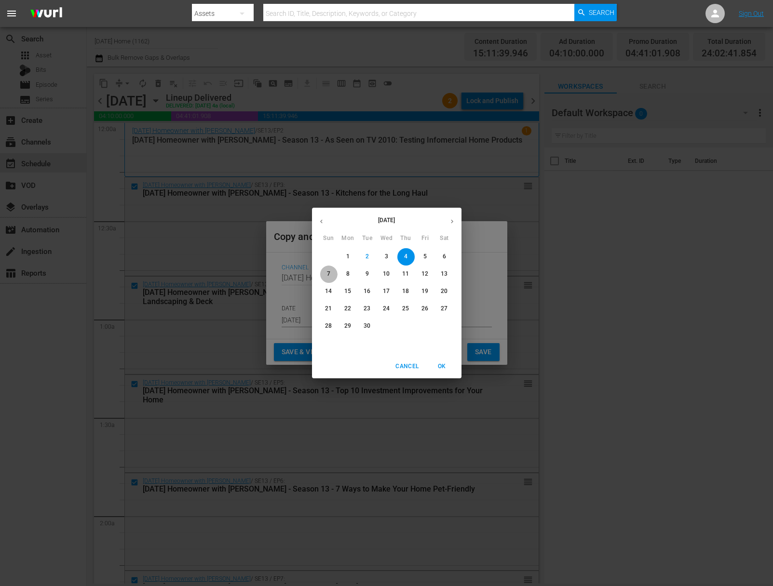
click at [332, 272] on span "7" at bounding box center [328, 274] width 17 height 8
type input "[DATE]"
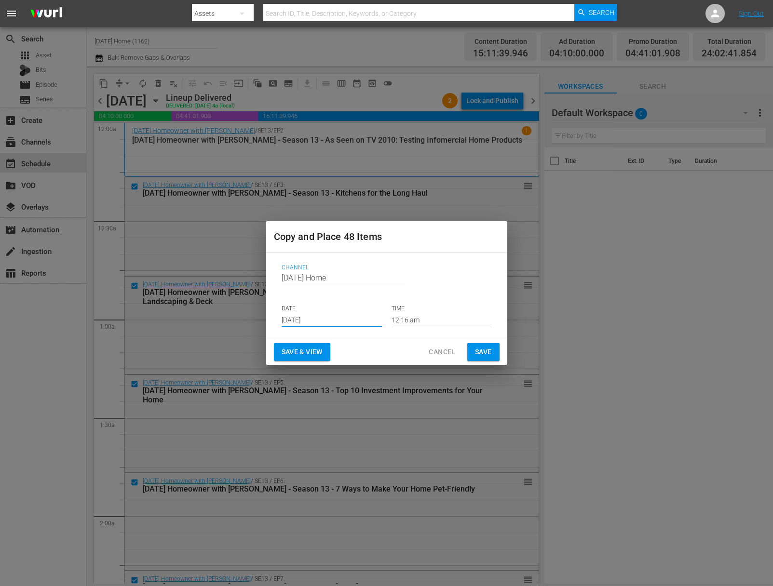
click at [431, 320] on input "12:16 am" at bounding box center [442, 320] width 100 height 14
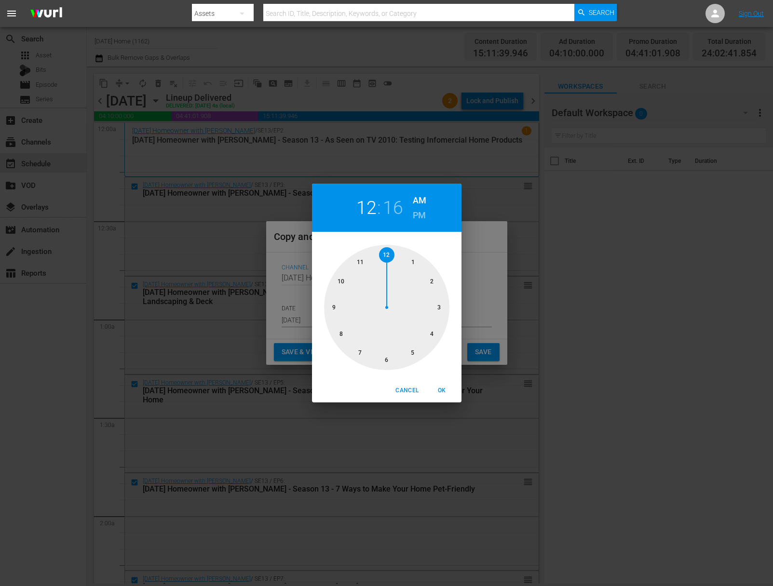
click at [410, 262] on div at bounding box center [386, 307] width 125 height 125
click at [382, 361] on div at bounding box center [386, 307] width 125 height 125
click at [416, 216] on h6 "PM" at bounding box center [419, 215] width 13 height 15
click at [444, 393] on span "OK" at bounding box center [442, 391] width 23 height 10
type input "01:30 pm"
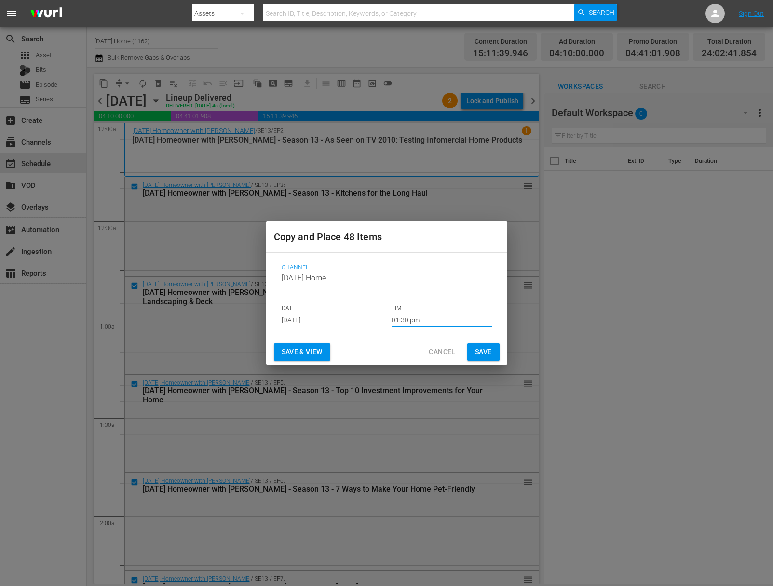
click at [482, 350] on span "Save" at bounding box center [483, 352] width 17 height 12
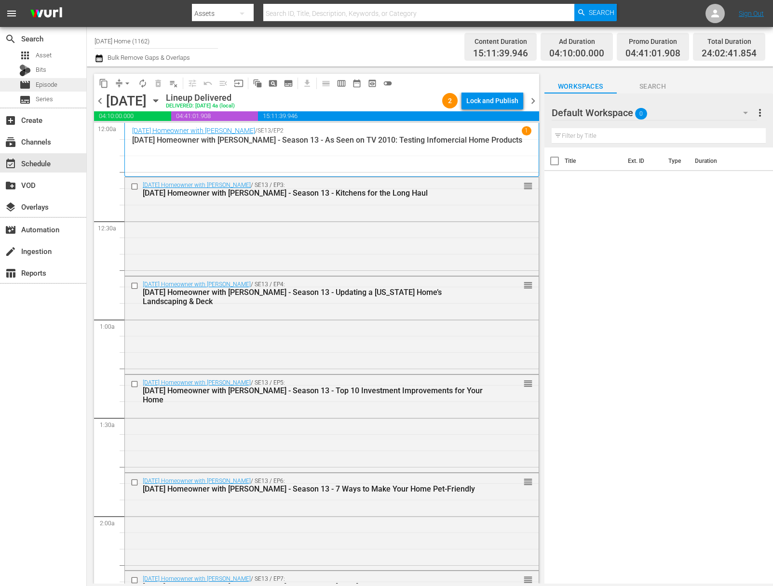
click at [54, 84] on span "Episode" at bounding box center [47, 85] width 22 height 10
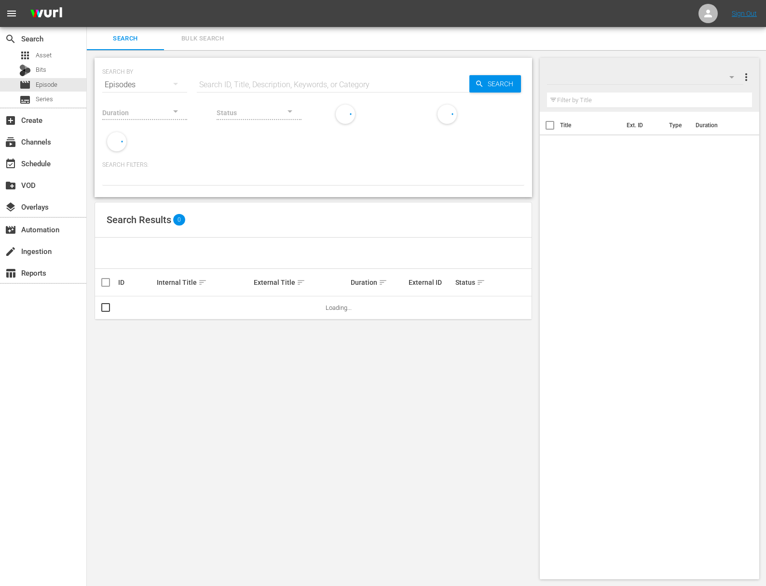
click at [298, 85] on input "text" at bounding box center [333, 84] width 272 height 23
paste input "3300th Episode: Look Back on 12 Years of [DATE] Homeowner (00th Episode)"
click at [486, 86] on span "Search" at bounding box center [502, 83] width 37 height 17
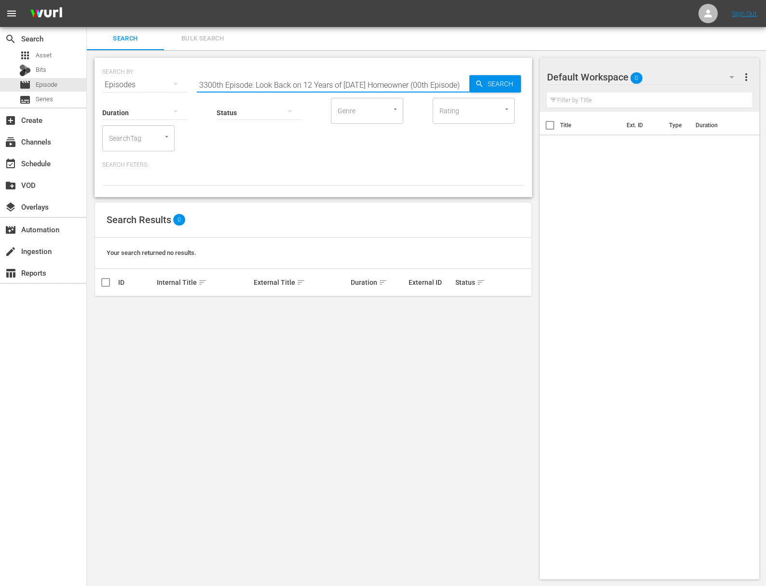
drag, startPoint x: 411, startPoint y: 85, endPoint x: 456, endPoint y: 92, distance: 44.9
click at [456, 92] on div "Search ID, Title, Description, Keywords, or Category 3300th Episode: Look Back …" at bounding box center [333, 84] width 272 height 23
drag, startPoint x: 338, startPoint y: 88, endPoint x: 466, endPoint y: 90, distance: 128.3
click at [466, 90] on input "3300th Episode: Look Back on 12 Years of [DATE] Homeowner" at bounding box center [333, 84] width 272 height 23
drag, startPoint x: 223, startPoint y: 85, endPoint x: 347, endPoint y: 91, distance: 124.0
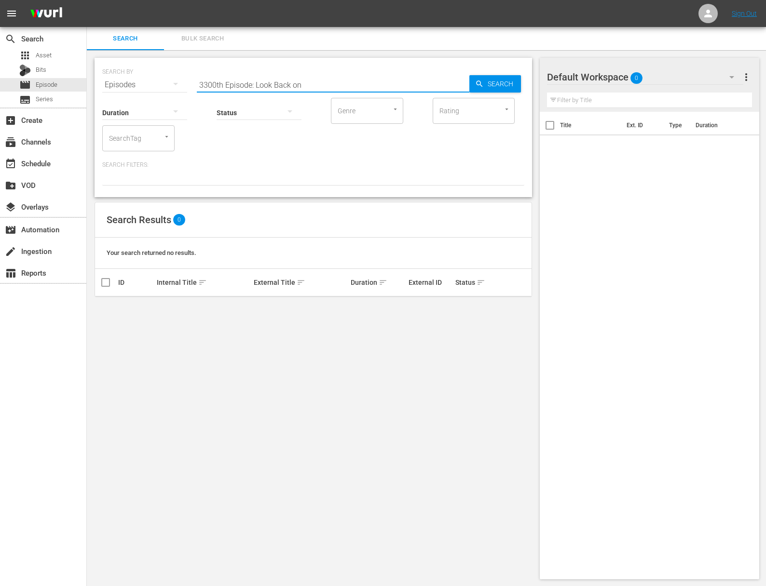
click at [347, 91] on input "3300th Episode: Look Back on" at bounding box center [333, 84] width 272 height 23
click at [232, 83] on input "3300th" at bounding box center [333, 84] width 272 height 23
paste input "Look Back on 12 Years of [DATE]"
click at [232, 84] on input "3300thaLook Back on 12 Years of [DATE]" at bounding box center [333, 84] width 272 height 23
paste input "text"
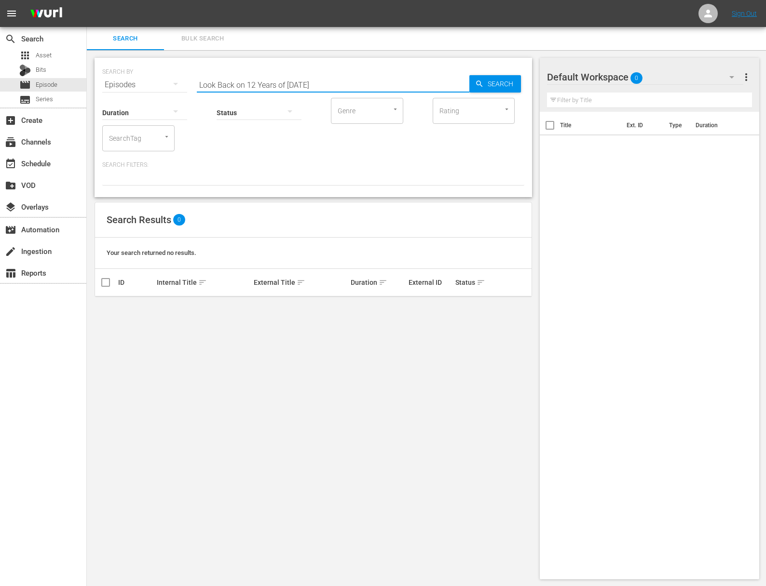
click at [481, 83] on icon "button" at bounding box center [479, 84] width 9 height 9
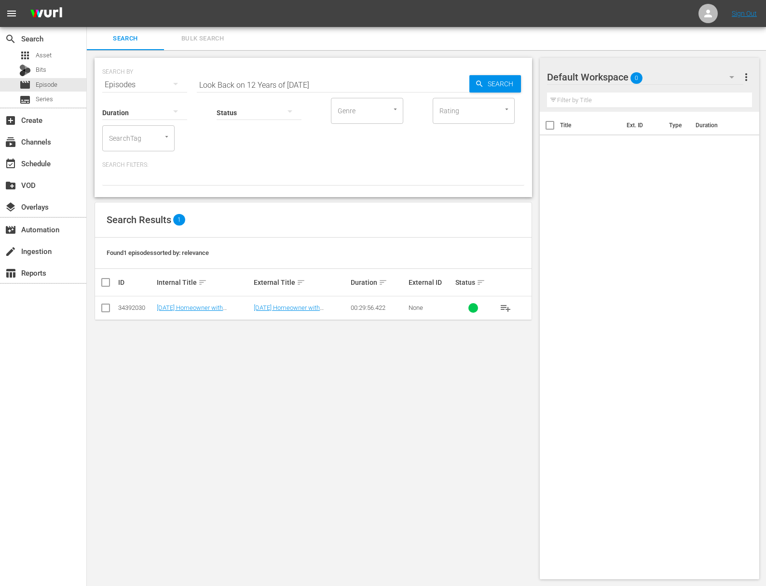
click at [508, 308] on span "playlist_add" at bounding box center [506, 308] width 12 height 12
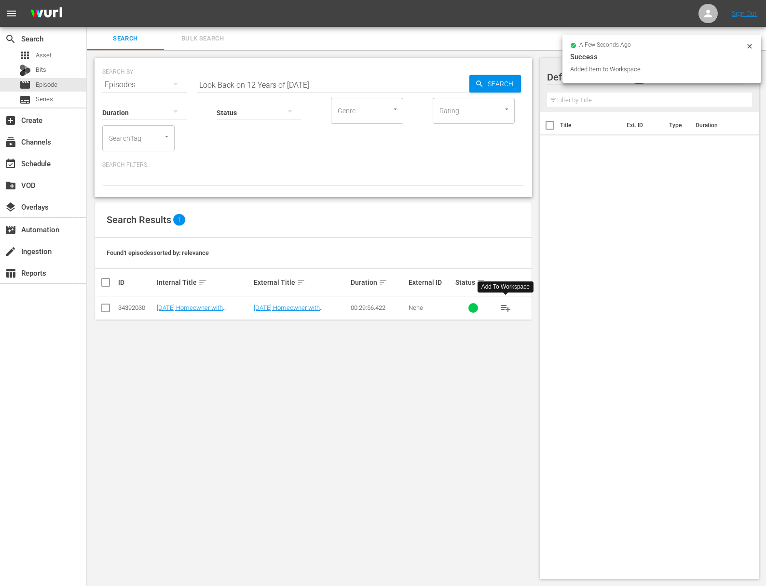
click at [245, 80] on input "Look Back on 12 Years of [DATE]" at bounding box center [333, 84] width 272 height 23
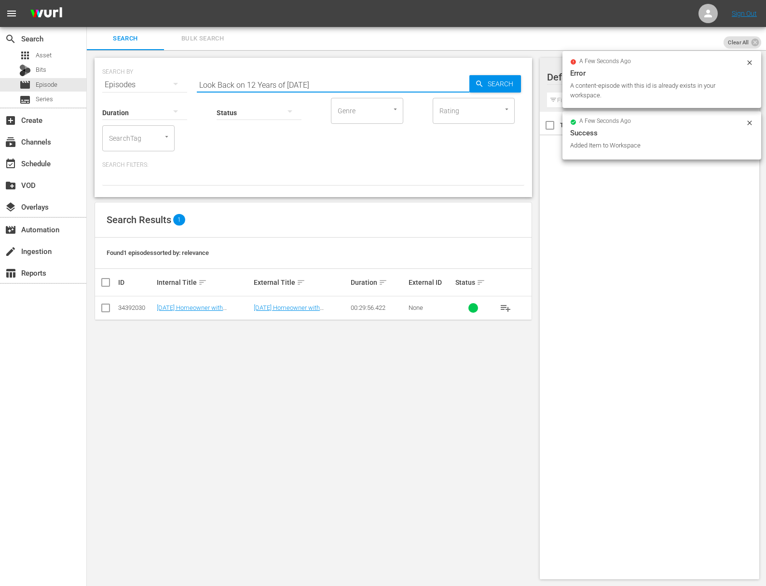
paste input "As Seen on TV 2010: Testing Infomercial Home Products (As Seen on TV)"
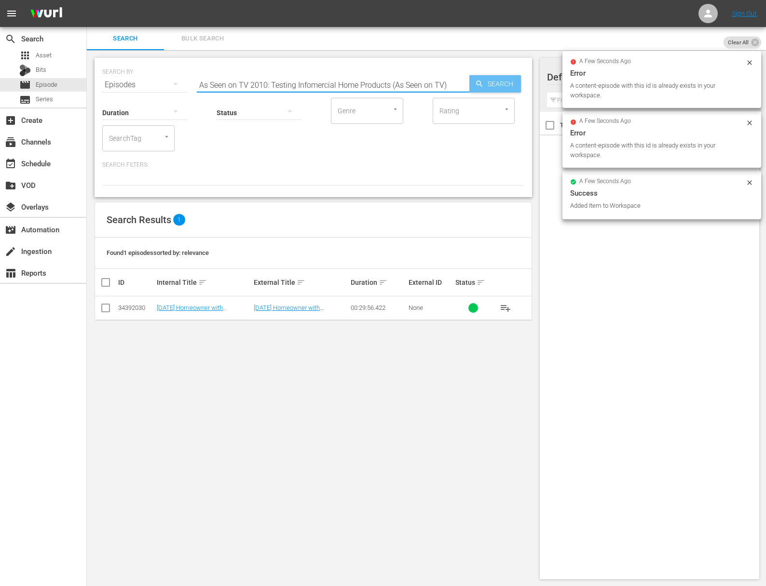
type input "As Seen on TV 2010: Testing Infomercial Home Products (As Seen on TV)"
click at [504, 83] on span "Search" at bounding box center [502, 83] width 37 height 17
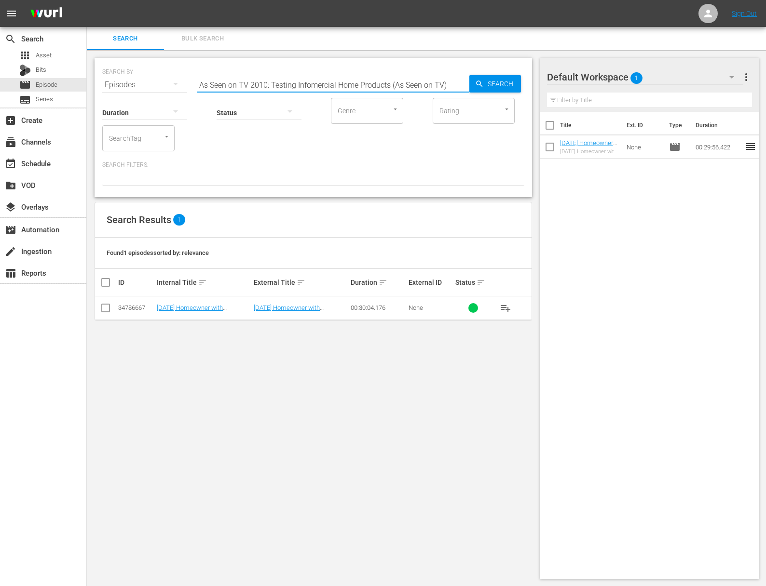
click at [272, 85] on input "As Seen on TV 2010: Testing Infomercial Home Products (As Seen on TV)" at bounding box center [333, 84] width 272 height 23
click at [504, 305] on span "playlist_add" at bounding box center [506, 308] width 12 height 12
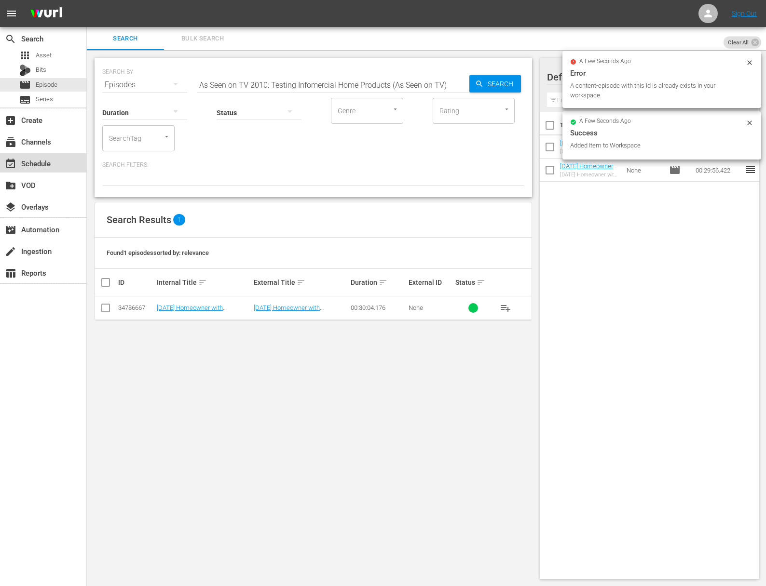
click at [46, 157] on div "event_available Schedule" at bounding box center [43, 162] width 86 height 19
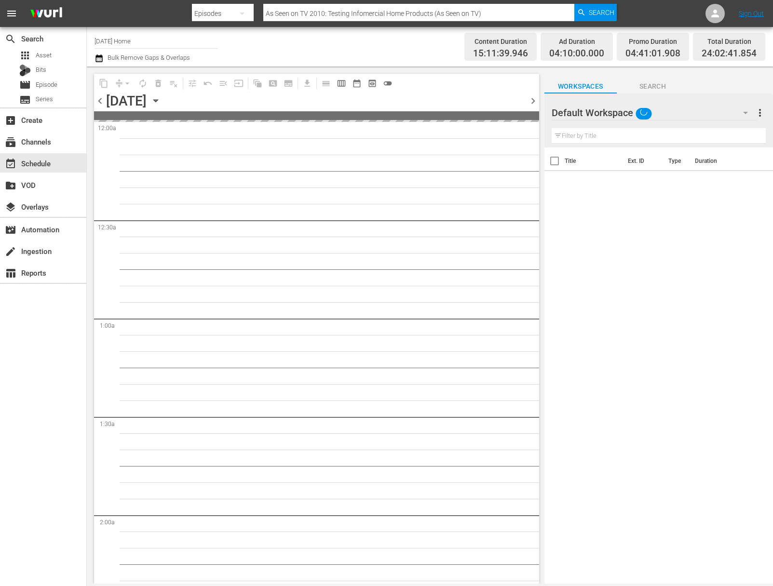
click at [161, 98] on icon "button" at bounding box center [155, 100] width 11 height 11
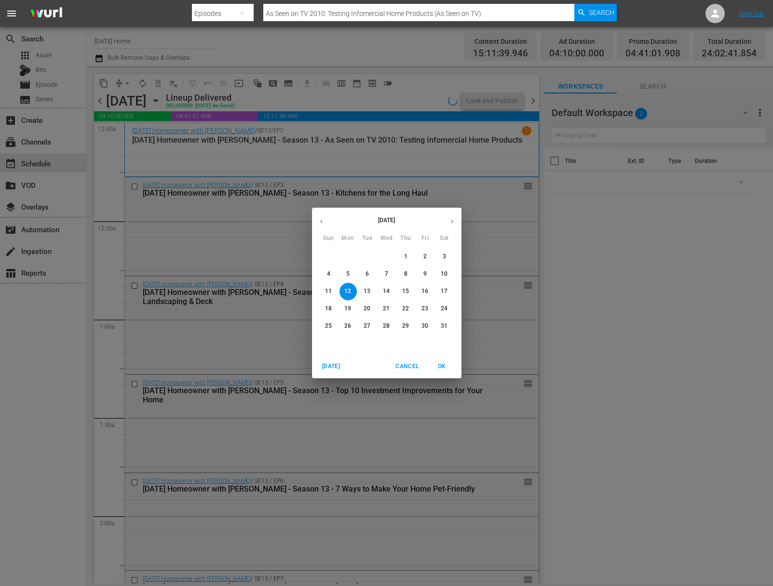
click at [452, 224] on icon "button" at bounding box center [451, 221] width 7 height 7
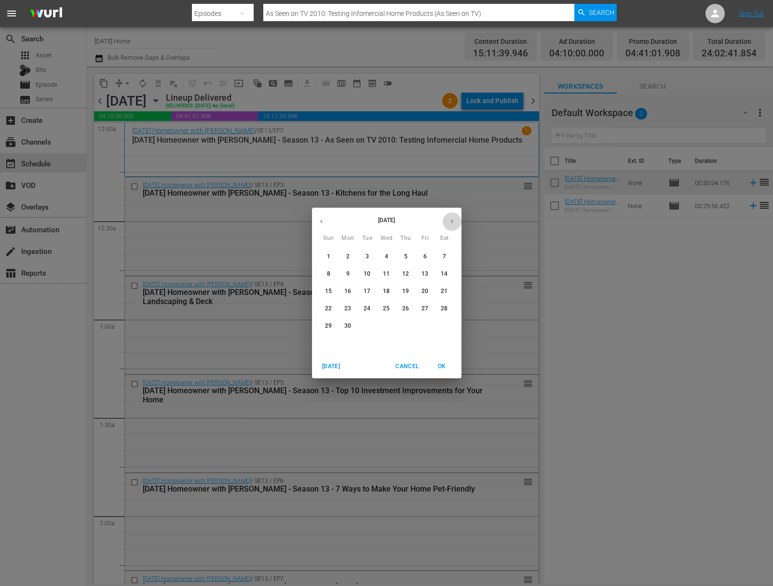
click at [452, 224] on icon "button" at bounding box center [451, 221] width 7 height 7
click at [327, 267] on button "7" at bounding box center [328, 274] width 17 height 17
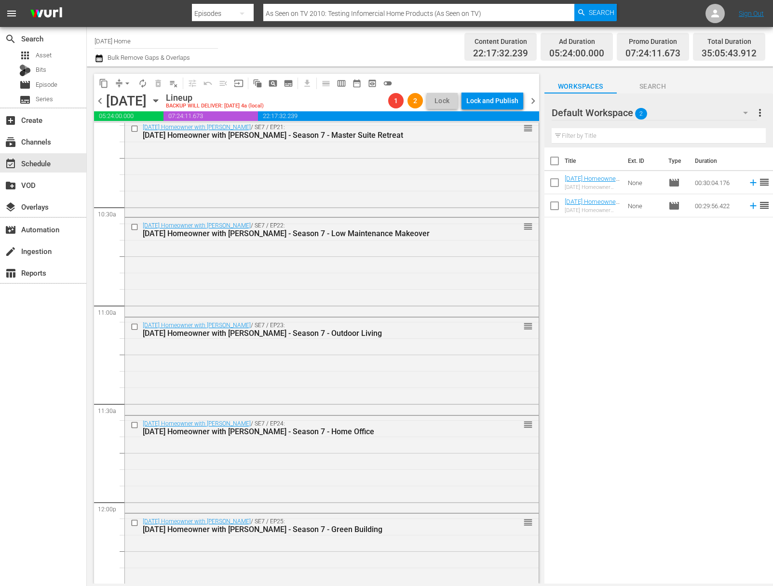
scroll to position [2451, 0]
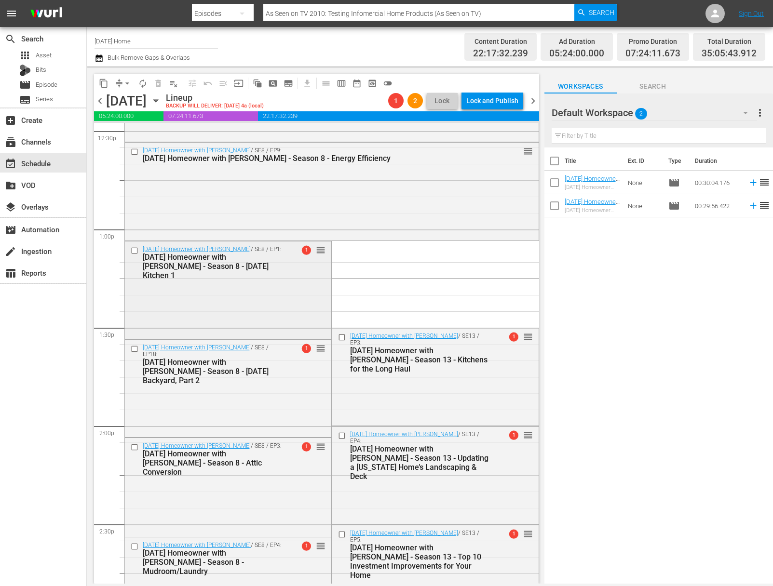
click at [135, 251] on input "checkbox" at bounding box center [136, 250] width 10 height 8
click at [136, 349] on input "checkbox" at bounding box center [136, 349] width 10 height 8
click at [136, 448] on input "checkbox" at bounding box center [136, 447] width 10 height 8
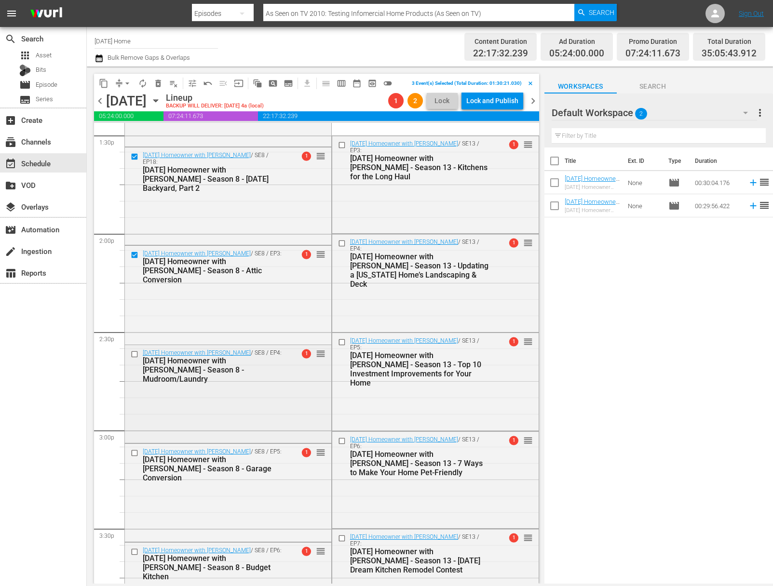
click at [133, 352] on input "checkbox" at bounding box center [136, 355] width 10 height 8
click at [135, 450] on input "checkbox" at bounding box center [136, 453] width 10 height 8
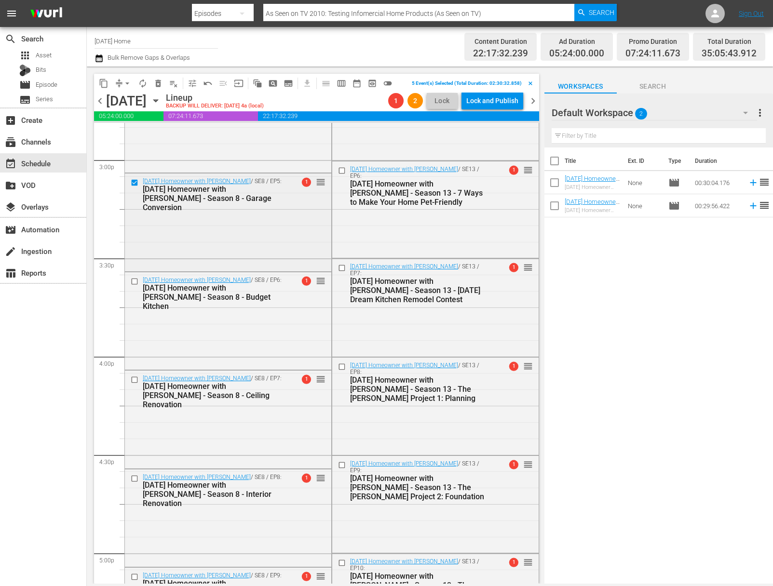
scroll to position [2987, 0]
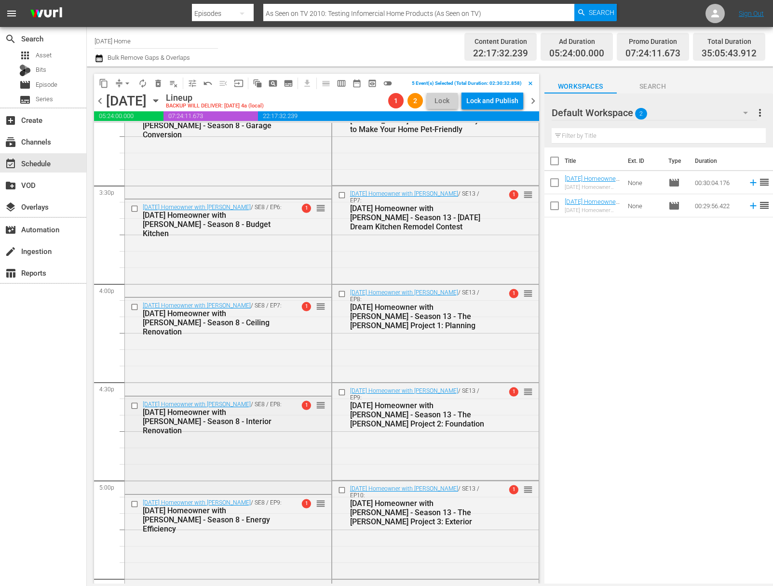
click at [137, 406] on input "checkbox" at bounding box center [136, 406] width 10 height 8
drag, startPoint x: 137, startPoint y: 406, endPoint x: 134, endPoint y: 306, distance: 99.4
click at [134, 306] on input "checkbox" at bounding box center [136, 307] width 10 height 8
click at [136, 503] on input "checkbox" at bounding box center [136, 504] width 10 height 8
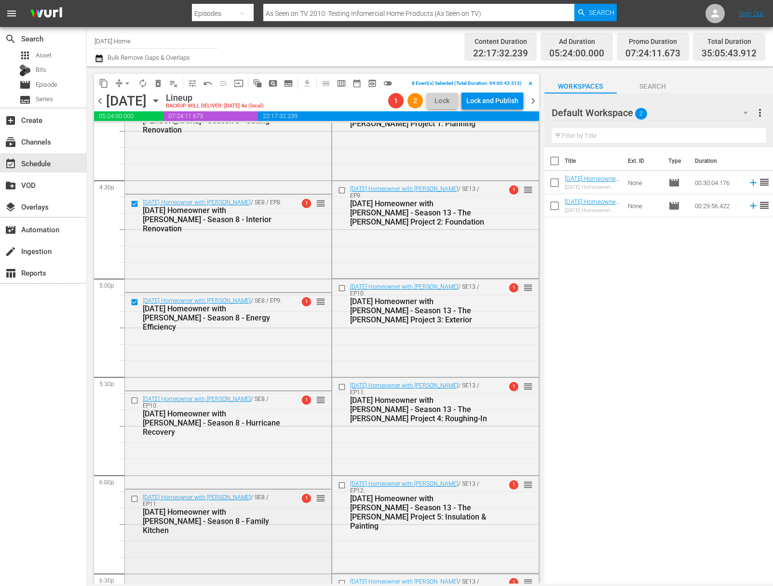
click at [134, 498] on input "checkbox" at bounding box center [136, 499] width 10 height 8
click at [134, 399] on input "checkbox" at bounding box center [136, 401] width 10 height 8
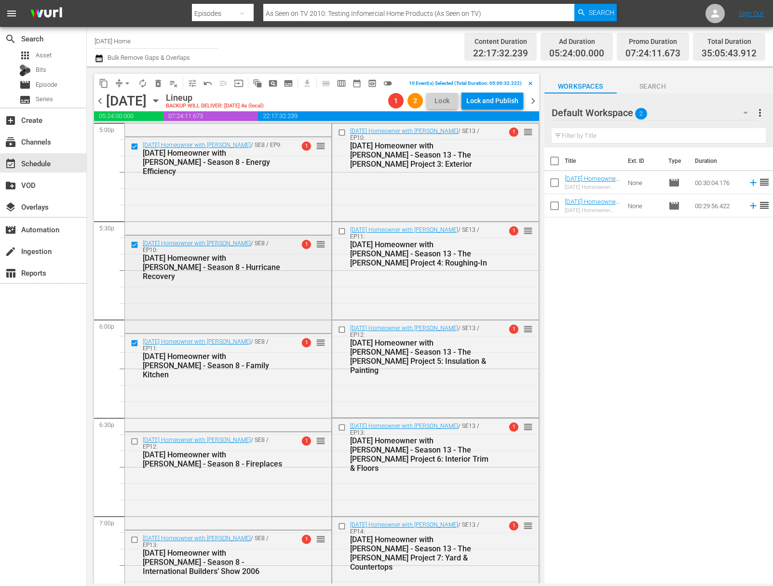
scroll to position [3415, 0]
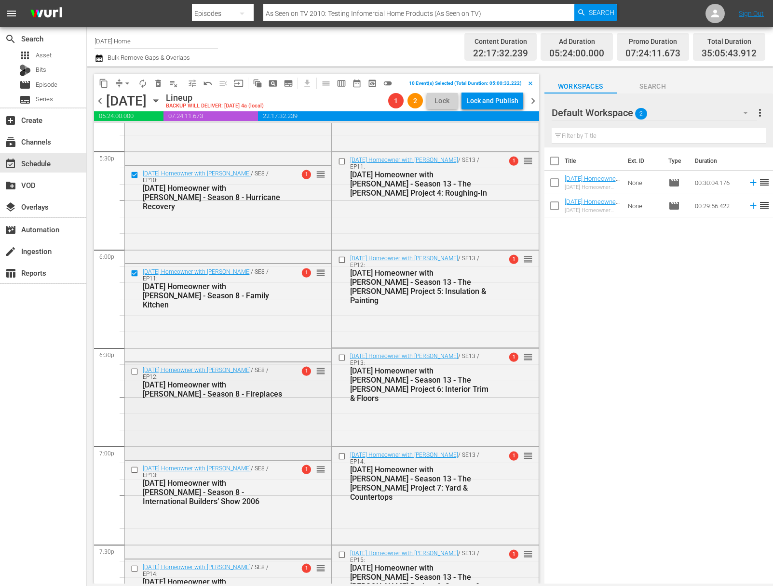
click at [136, 370] on input "checkbox" at bounding box center [136, 371] width 10 height 8
click at [134, 471] on input "checkbox" at bounding box center [136, 470] width 10 height 8
click at [134, 569] on input "checkbox" at bounding box center [136, 569] width 10 height 8
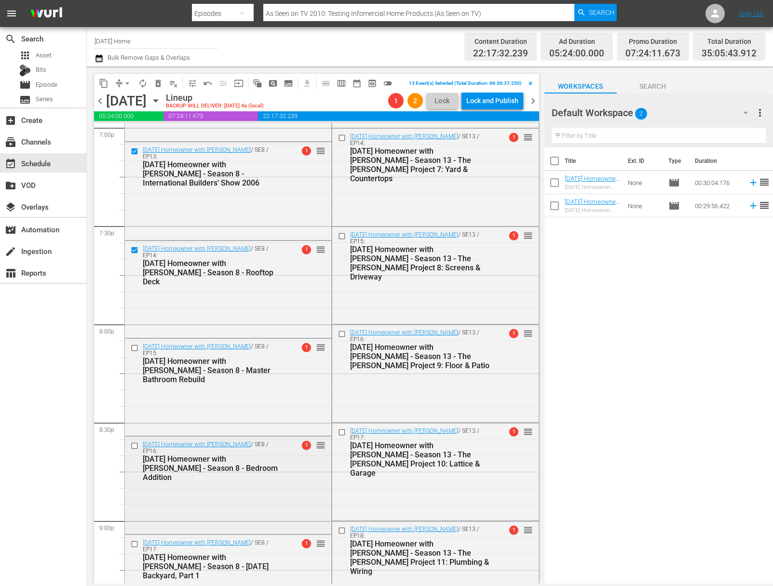
scroll to position [3940, 0]
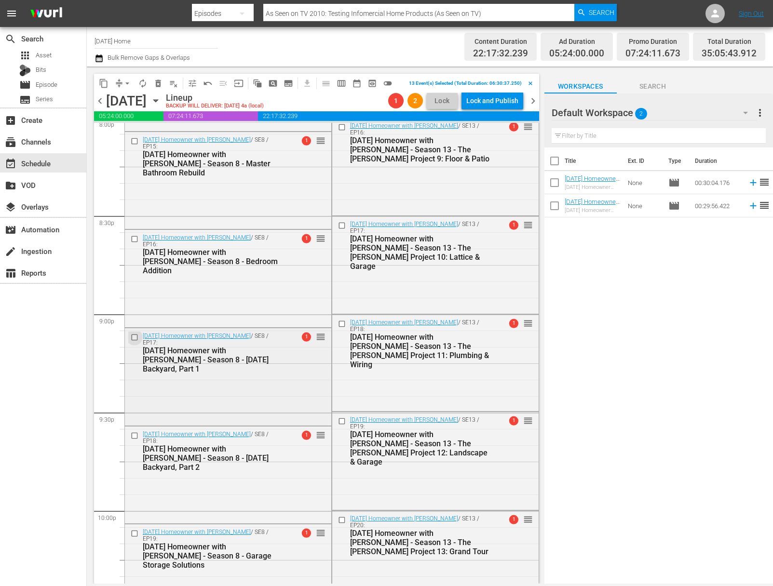
click at [135, 337] on input "checkbox" at bounding box center [136, 338] width 10 height 8
click at [135, 238] on input "checkbox" at bounding box center [136, 239] width 10 height 8
click at [135, 140] on input "checkbox" at bounding box center [136, 141] width 10 height 8
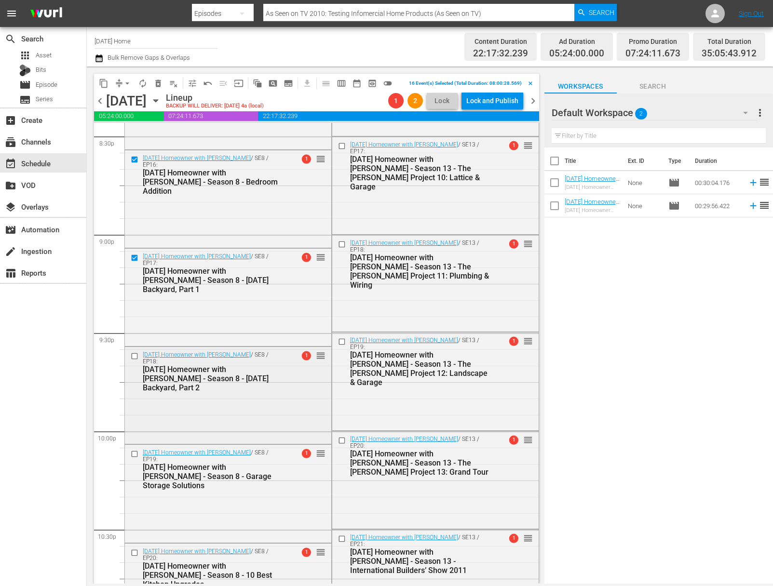
scroll to position [4020, 0]
click at [133, 355] on input "checkbox" at bounding box center [136, 356] width 10 height 8
click at [135, 454] on input "checkbox" at bounding box center [136, 454] width 10 height 8
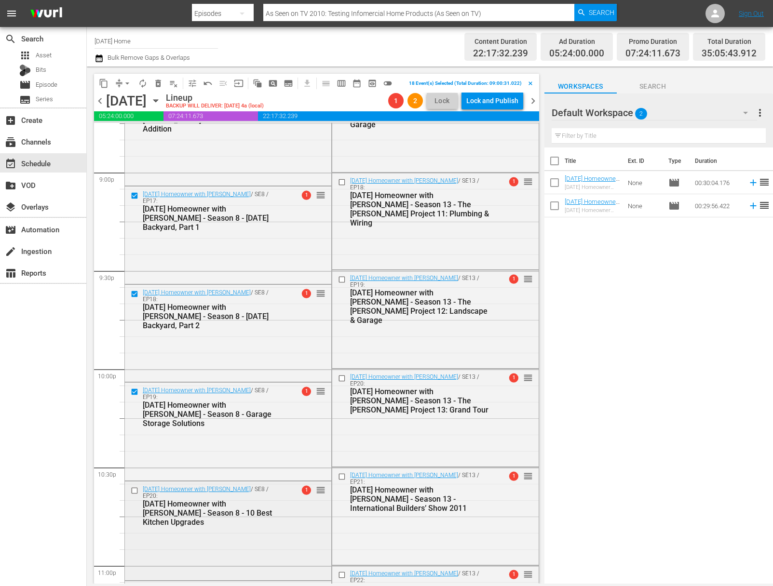
scroll to position [4113, 0]
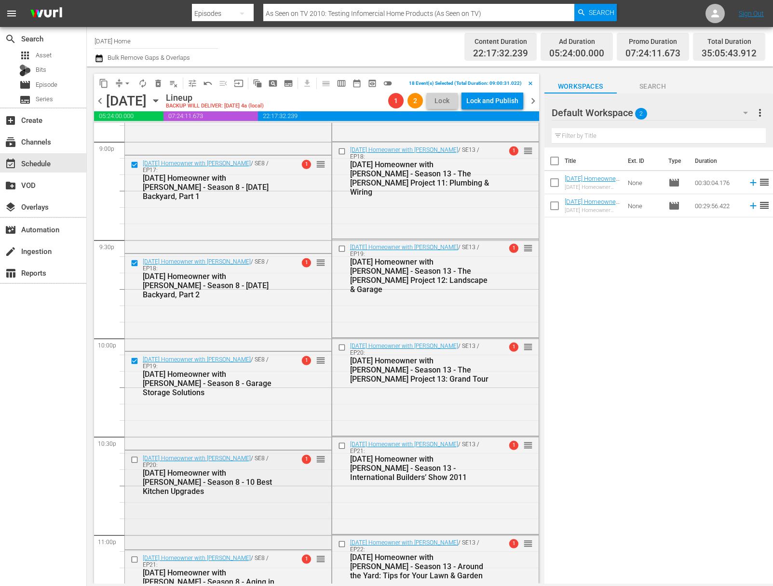
click at [138, 460] on input "checkbox" at bounding box center [136, 460] width 10 height 8
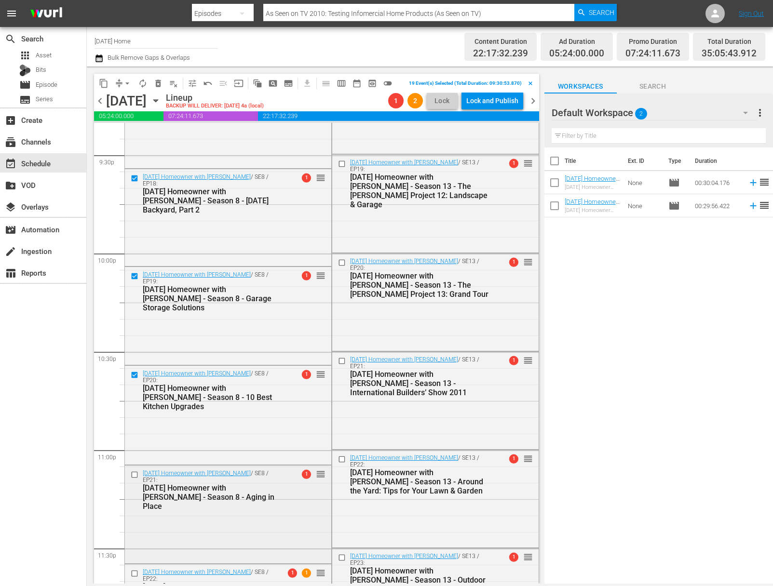
click at [136, 472] on input "checkbox" at bounding box center [136, 475] width 10 height 8
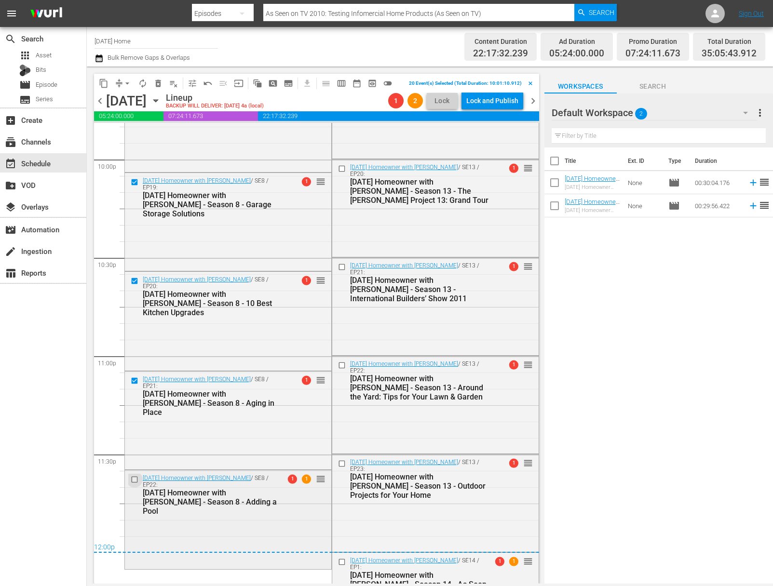
click at [133, 477] on input "checkbox" at bounding box center [136, 480] width 10 height 8
click at [158, 86] on span "delete_forever_outlined" at bounding box center [158, 84] width 10 height 10
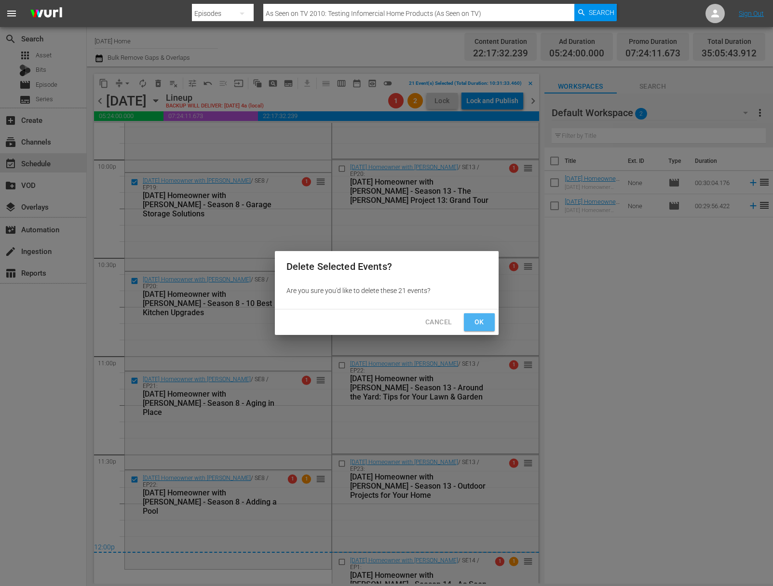
click at [465, 314] on button "Ok" at bounding box center [479, 322] width 31 height 18
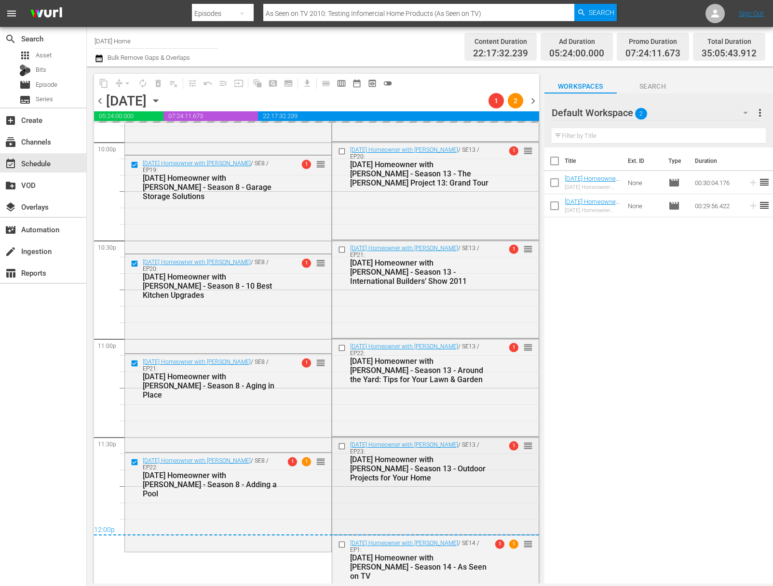
scroll to position [4359, 0]
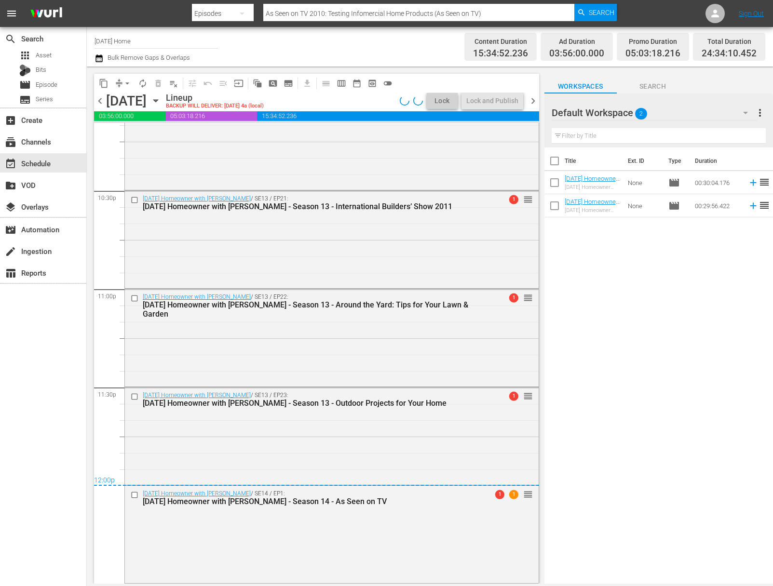
click at [400, 542] on div "[DATE] Homeowner with [PERSON_NAME] / SE14 / EP1: [DATE] Homeowner with [PERSON…" at bounding box center [332, 534] width 414 height 96
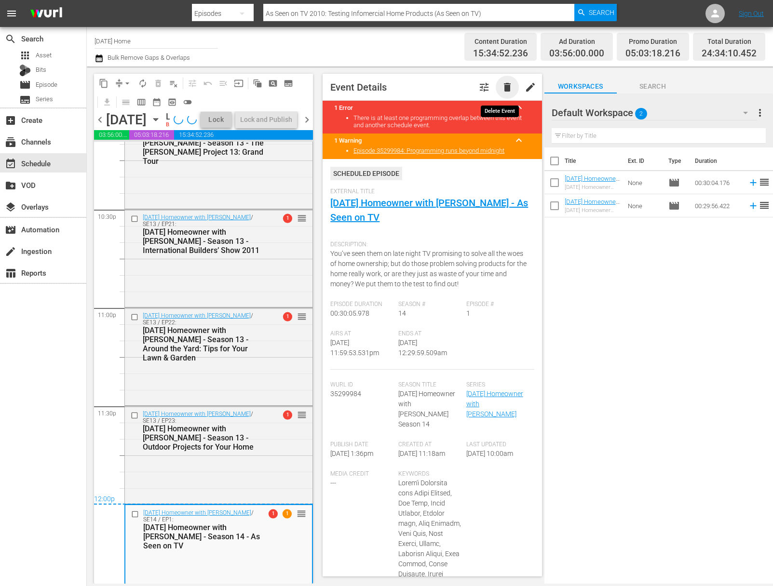
click at [502, 92] on span "delete" at bounding box center [508, 87] width 12 height 12
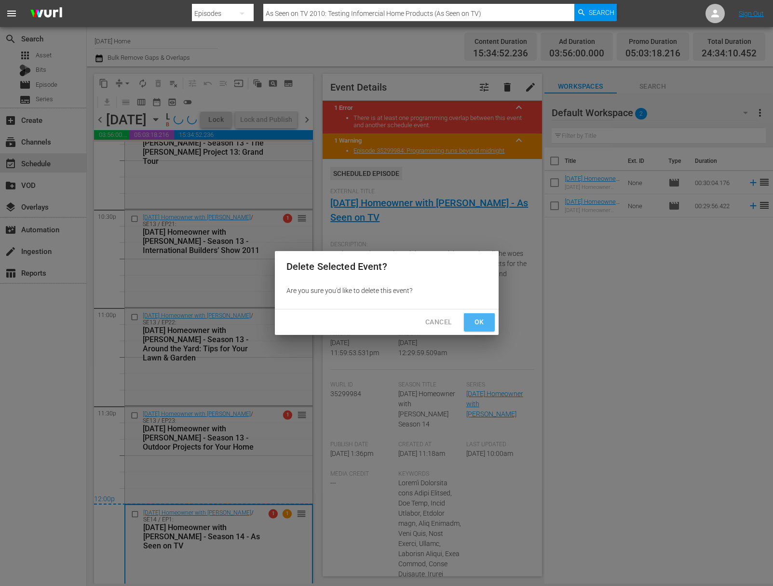
click at [480, 323] on span "Ok" at bounding box center [479, 322] width 15 height 12
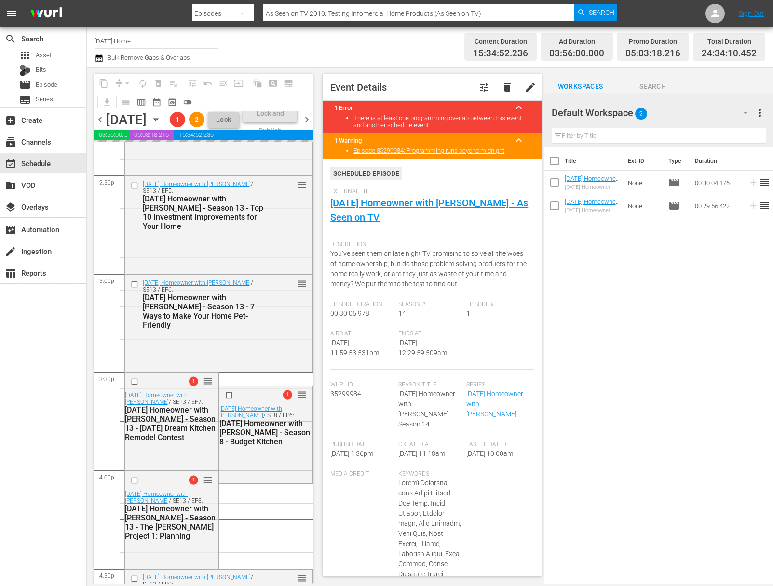
scroll to position [2840, 0]
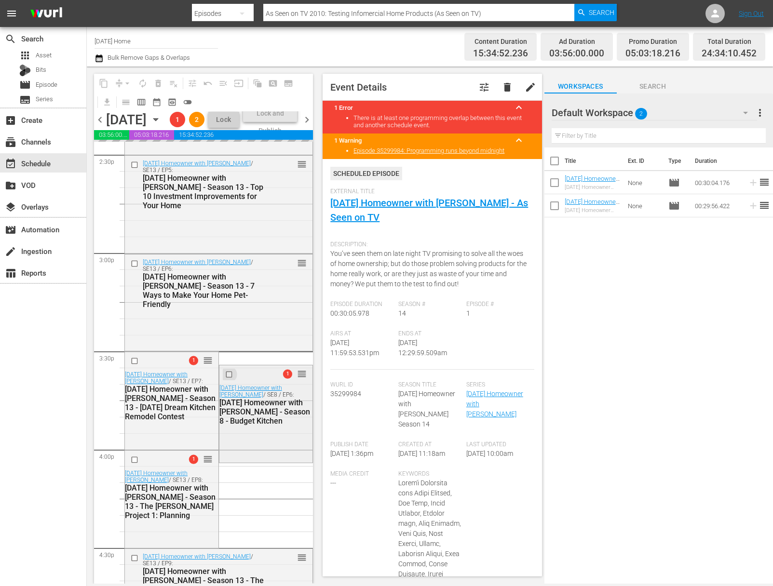
click at [226, 379] on input "checkbox" at bounding box center [230, 374] width 10 height 8
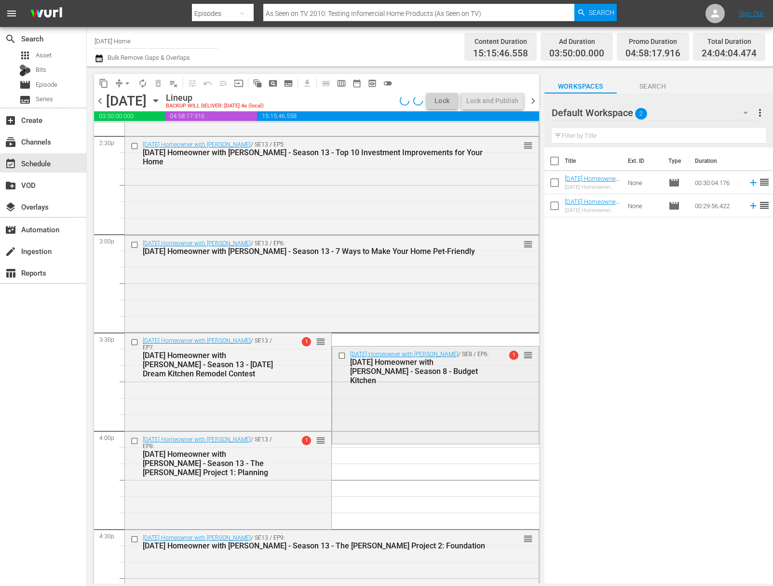
click at [461, 389] on div "[DATE] Homeowner with [PERSON_NAME] / SE8 / EP6: [DATE] Homeowner with [PERSON_…" at bounding box center [435, 395] width 206 height 96
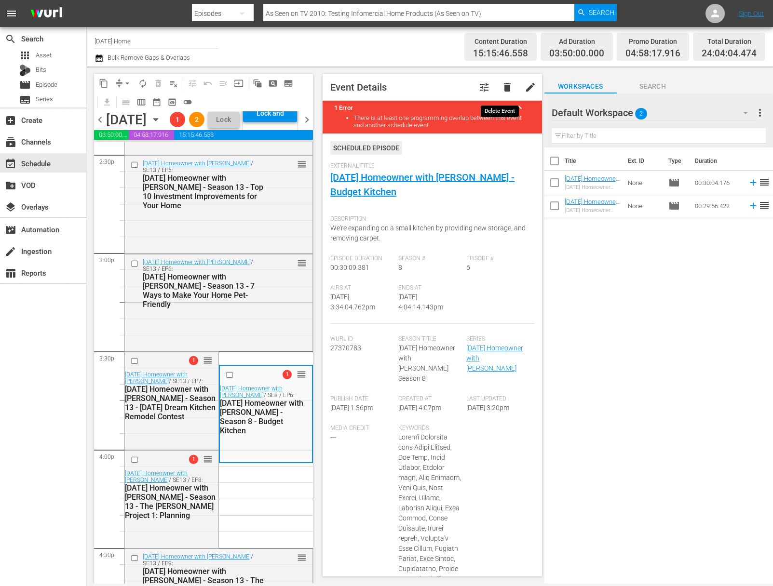
click at [502, 87] on span "delete" at bounding box center [508, 87] width 12 height 12
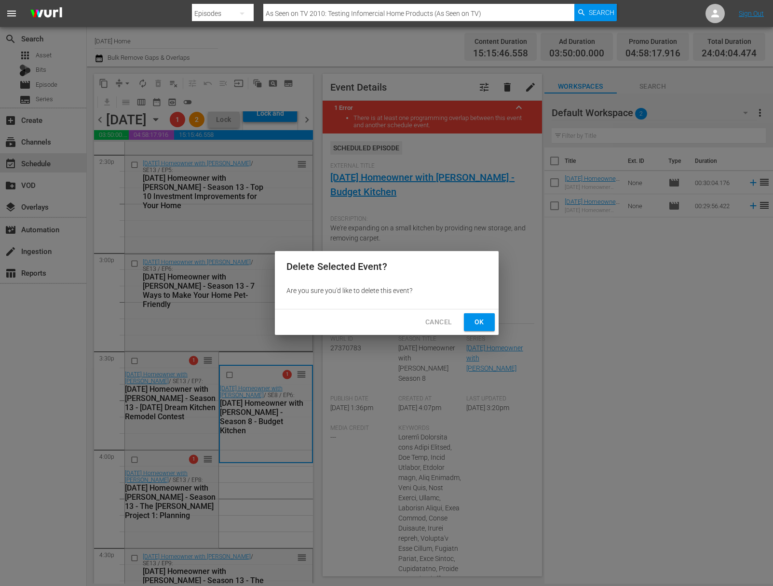
click at [486, 313] on div "Cancel Ok" at bounding box center [387, 323] width 224 height 26
click at [481, 324] on span "Ok" at bounding box center [479, 322] width 15 height 12
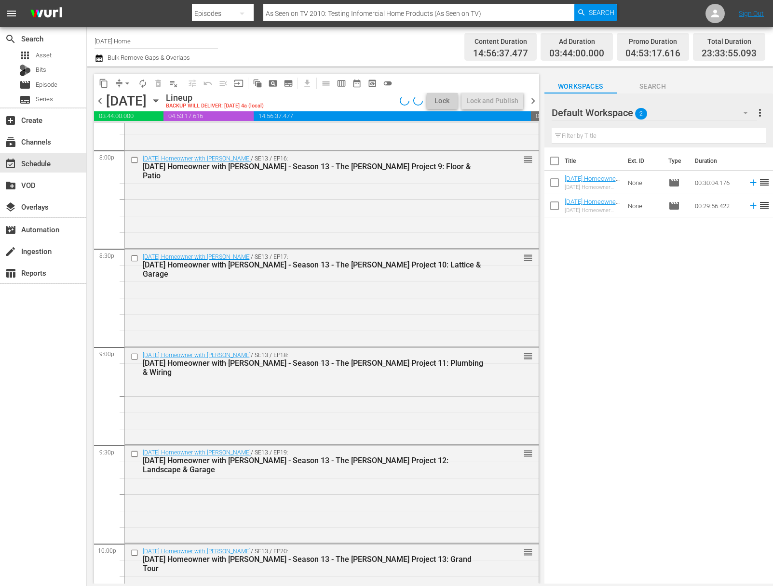
scroll to position [4260, 0]
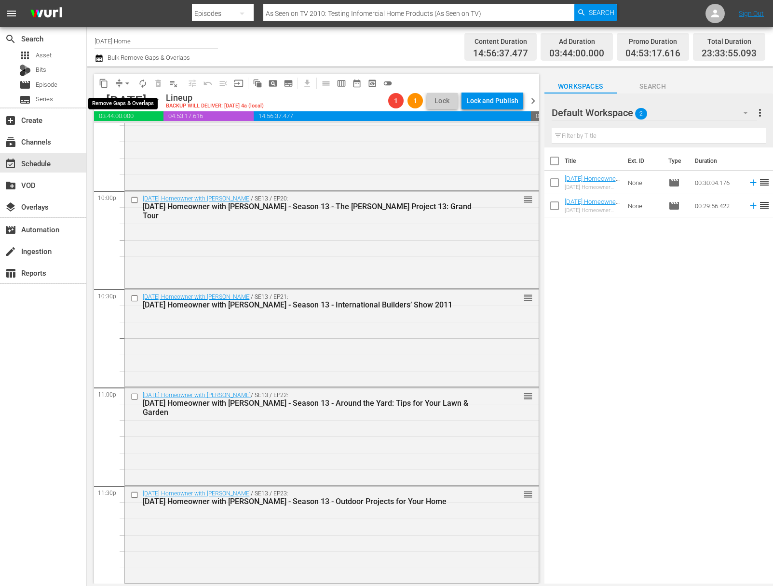
click at [127, 81] on span "arrow_drop_down" at bounding box center [127, 84] width 10 height 10
click at [147, 137] on li "Align to End of Previous Day" at bounding box center [127, 135] width 101 height 16
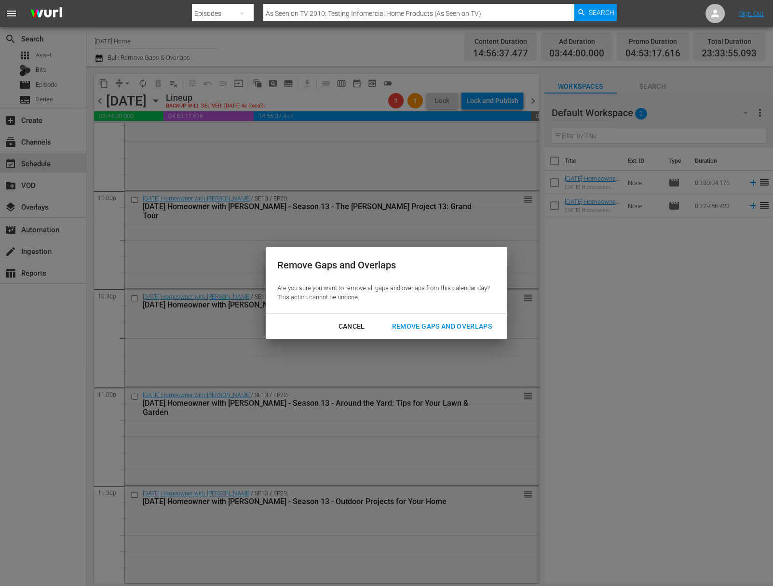
click at [434, 332] on div "Remove Gaps and Overlaps" at bounding box center [441, 327] width 115 height 12
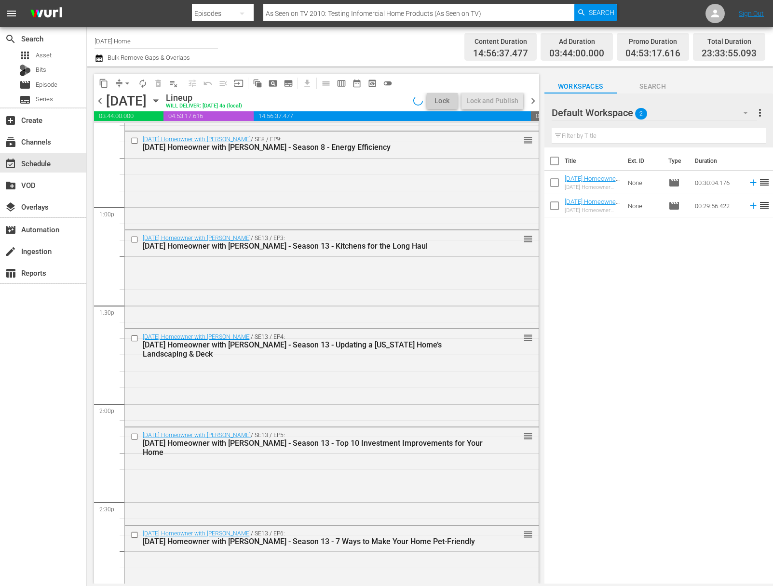
scroll to position [2327, 0]
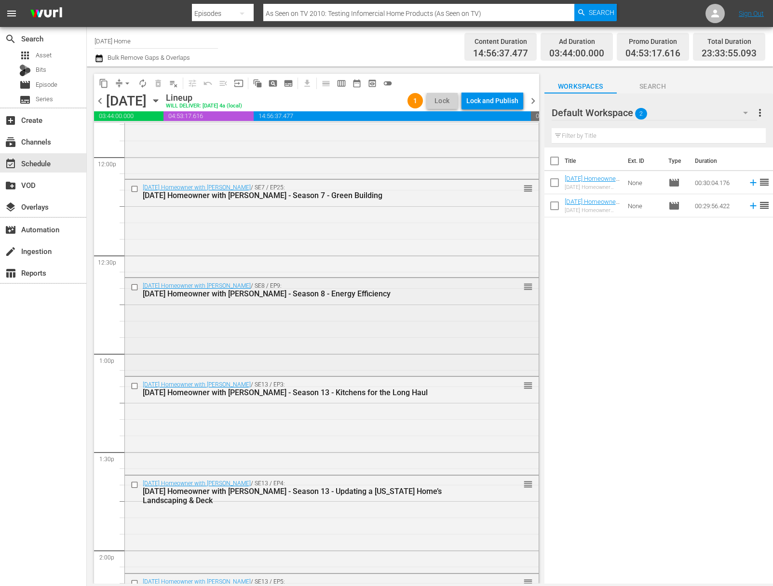
click at [282, 347] on div "[DATE] Homeowner with [PERSON_NAME] / SE8 / EP9: [DATE] Homeowner with [PERSON_…" at bounding box center [332, 326] width 414 height 96
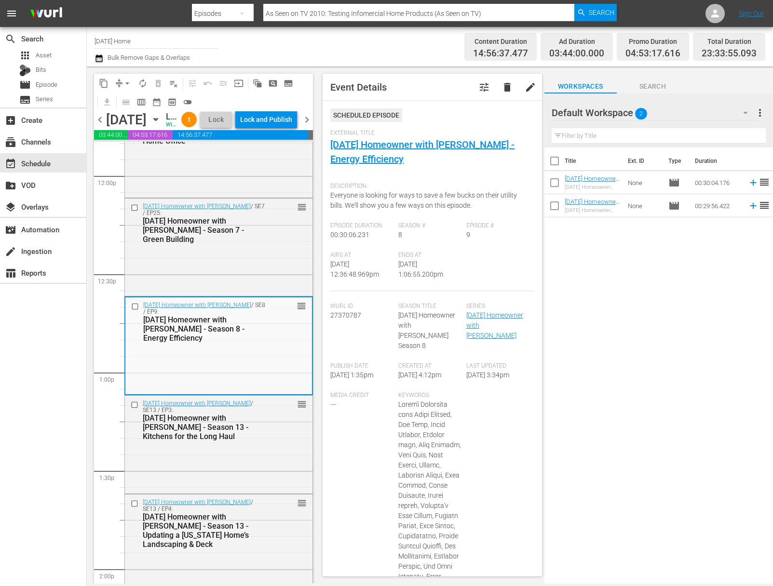
click at [502, 87] on span "delete" at bounding box center [508, 87] width 12 height 12
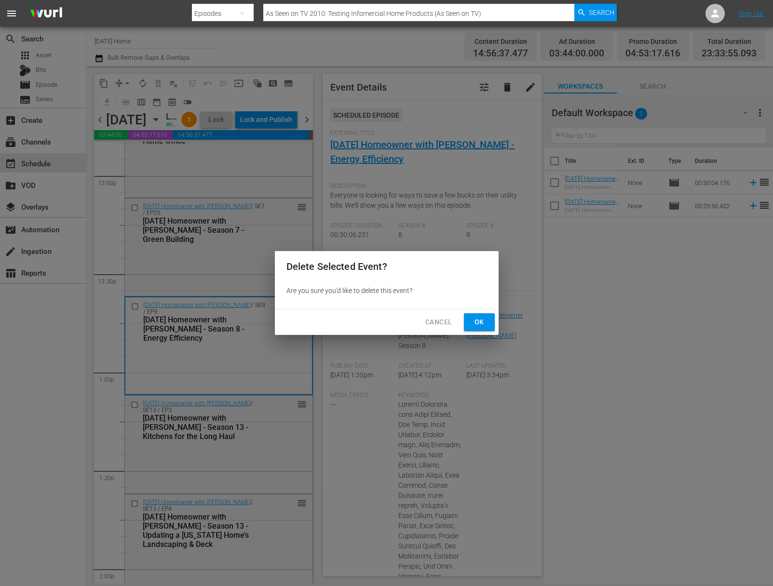
click at [483, 323] on span "Ok" at bounding box center [479, 322] width 15 height 12
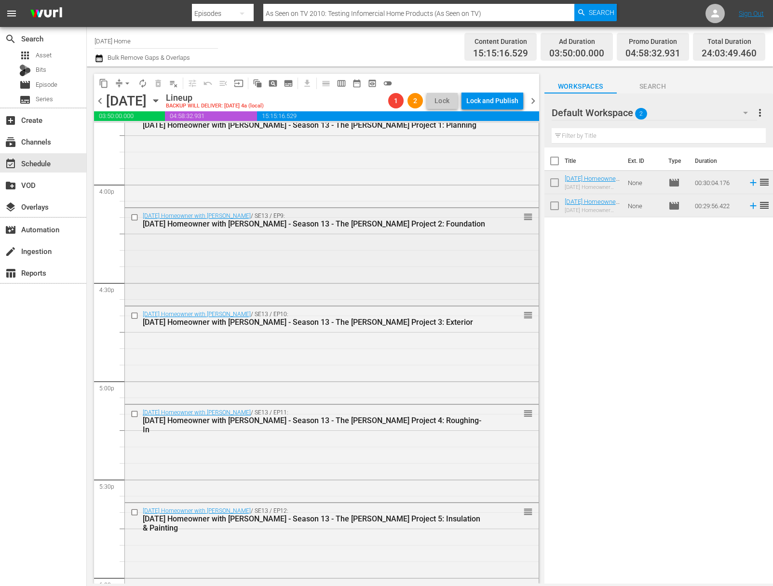
scroll to position [3147, 0]
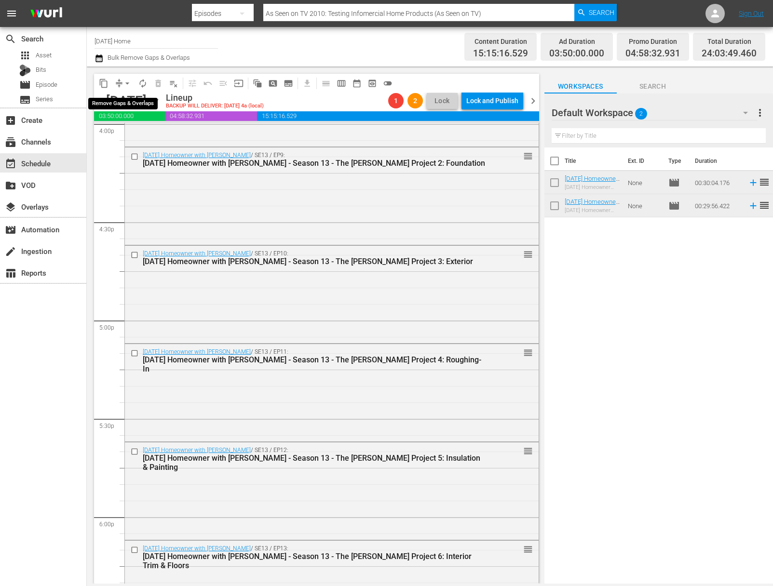
click at [124, 79] on span "arrow_drop_down" at bounding box center [127, 84] width 10 height 10
click at [135, 134] on li "Align to End of Previous Day" at bounding box center [127, 135] width 101 height 16
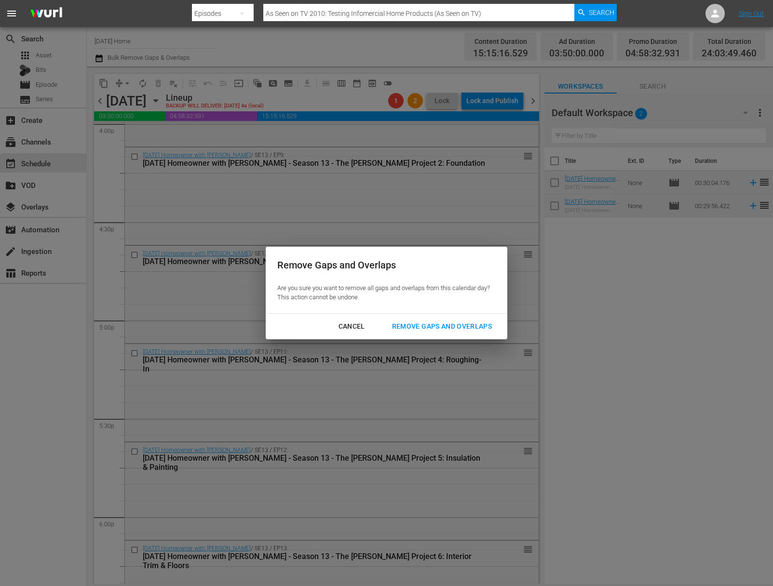
click at [469, 324] on div "Remove Gaps and Overlaps" at bounding box center [441, 327] width 115 height 12
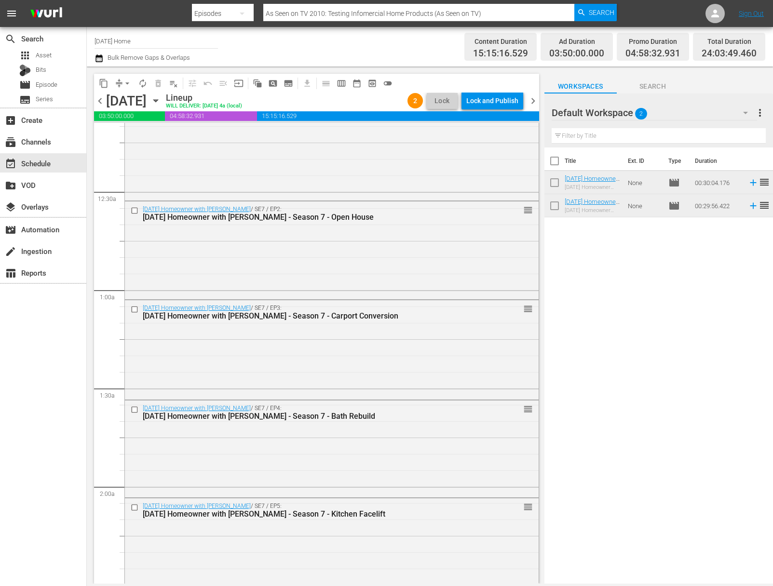
scroll to position [0, 0]
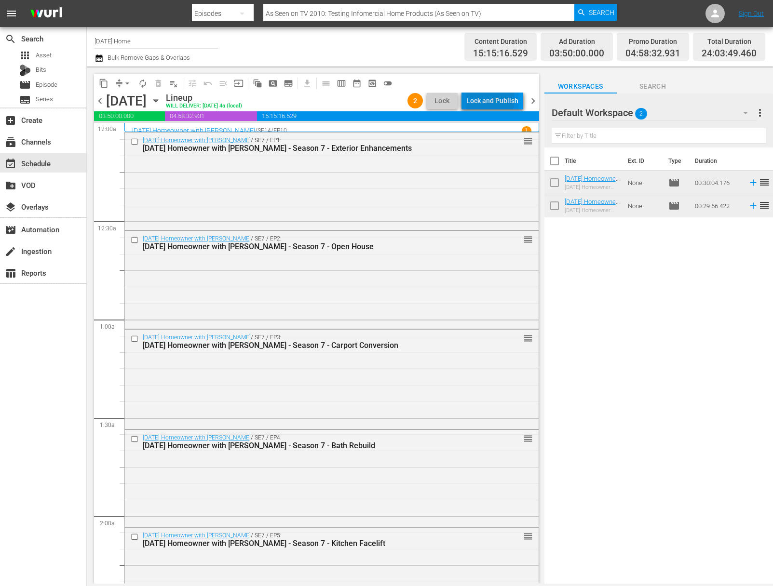
click at [487, 100] on div "Lock and Publish" at bounding box center [492, 100] width 52 height 17
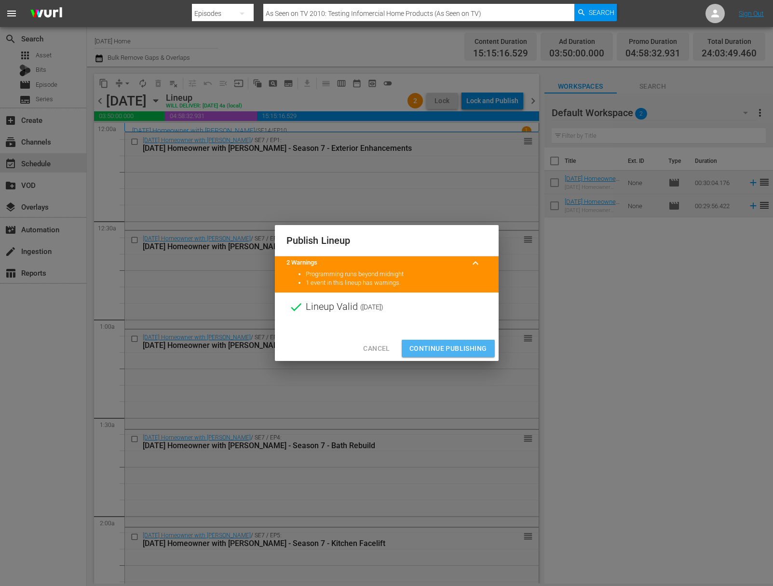
click at [454, 344] on span "Continue Publishing" at bounding box center [448, 349] width 78 height 12
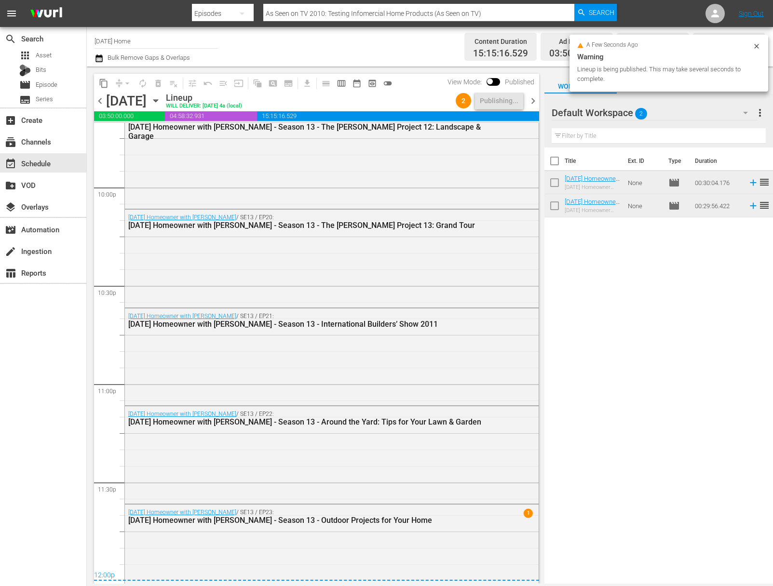
scroll to position [4283, 0]
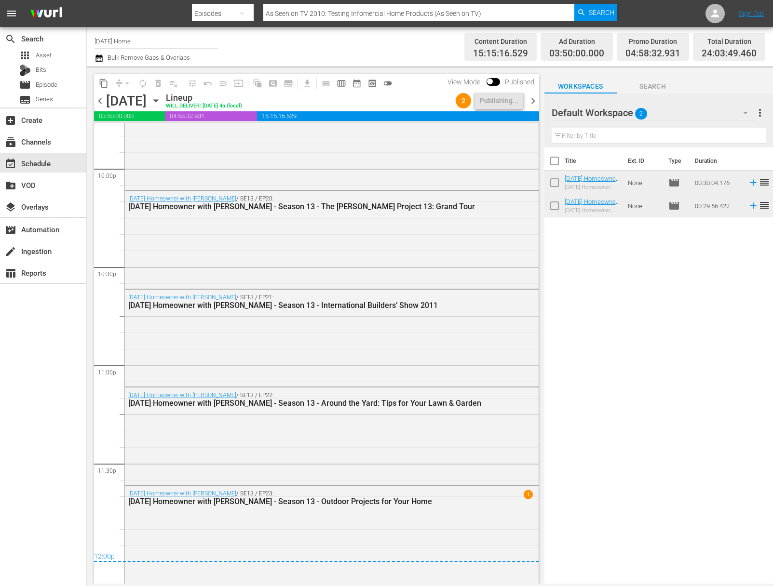
click at [765, 113] on span "more_vert" at bounding box center [760, 113] width 12 height 12
click at [695, 130] on div "Clear All Workspace Items" at bounding box center [697, 131] width 113 height 17
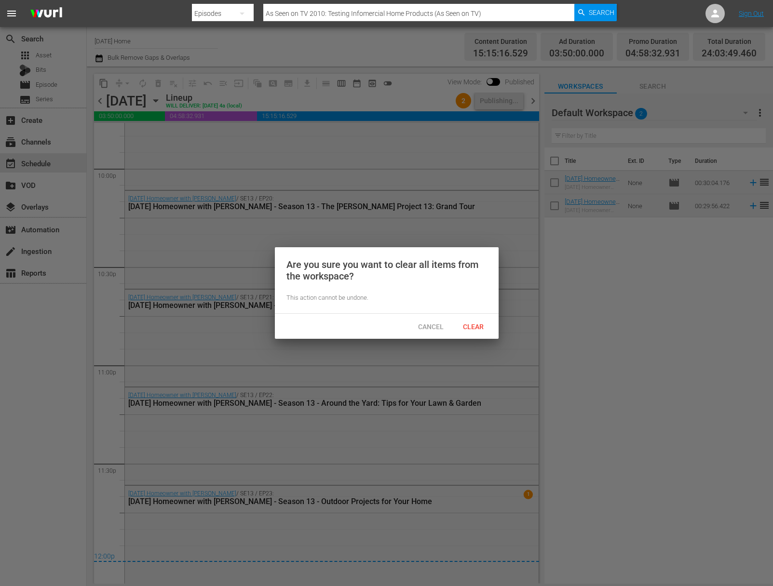
click at [472, 329] on span "Clear" at bounding box center [473, 327] width 36 height 8
